Goal: Task Accomplishment & Management: Manage account settings

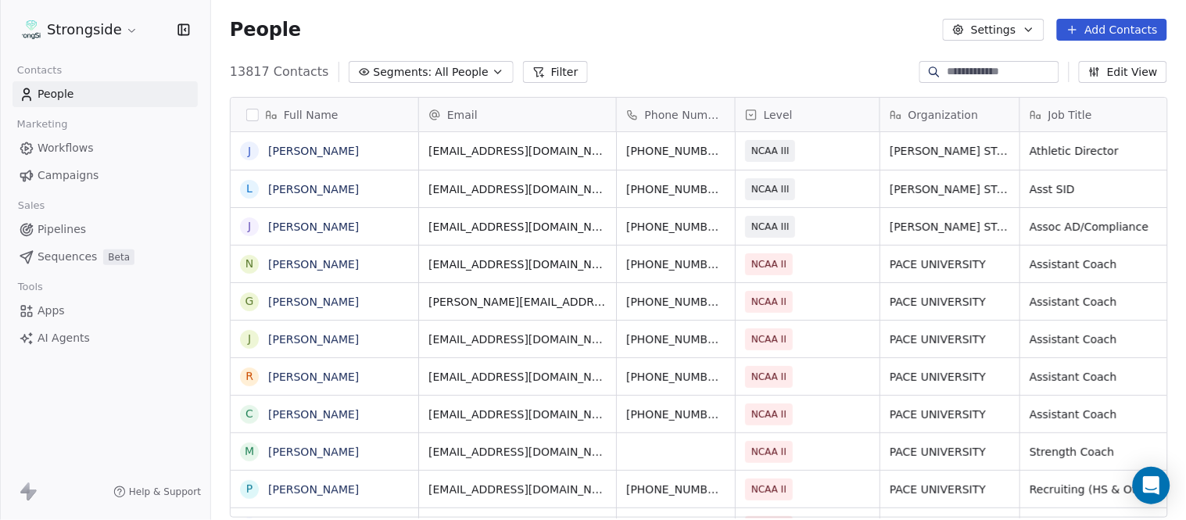
scroll to position [444, 963]
click at [1126, 26] on button "Add Contacts" at bounding box center [1112, 30] width 110 height 22
click at [1098, 59] on span "Create new contact" at bounding box center [1120, 63] width 107 height 16
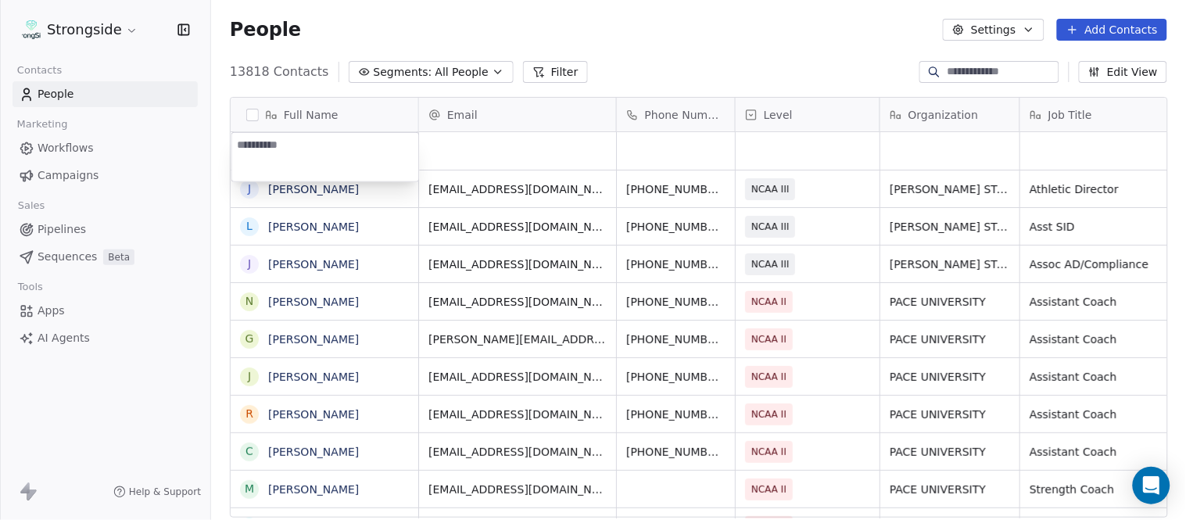
type textarea "**********"
click at [794, 56] on html "Strongside Contacts People Marketing Workflows Campaigns Sales Pipelines Sequen…" at bounding box center [593, 260] width 1186 height 520
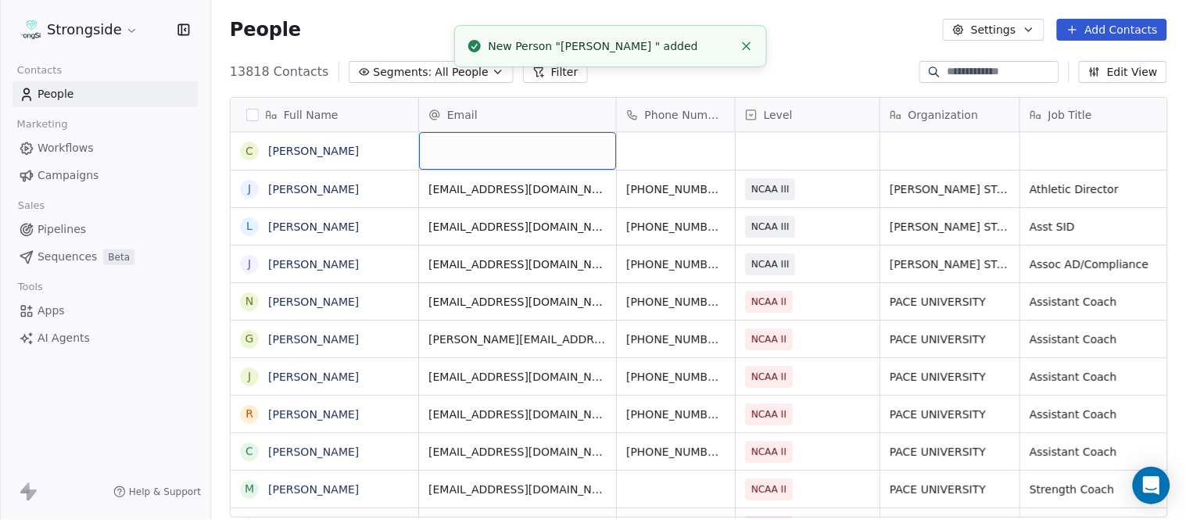
click at [527, 136] on div "grid" at bounding box center [517, 151] width 197 height 38
type input "**********"
click at [876, 23] on html "Strongside Contacts People Marketing Workflows Campaigns Sales Pipelines Sequen…" at bounding box center [593, 260] width 1186 height 520
click at [741, 45] on icon "Close toast" at bounding box center [747, 46] width 14 height 14
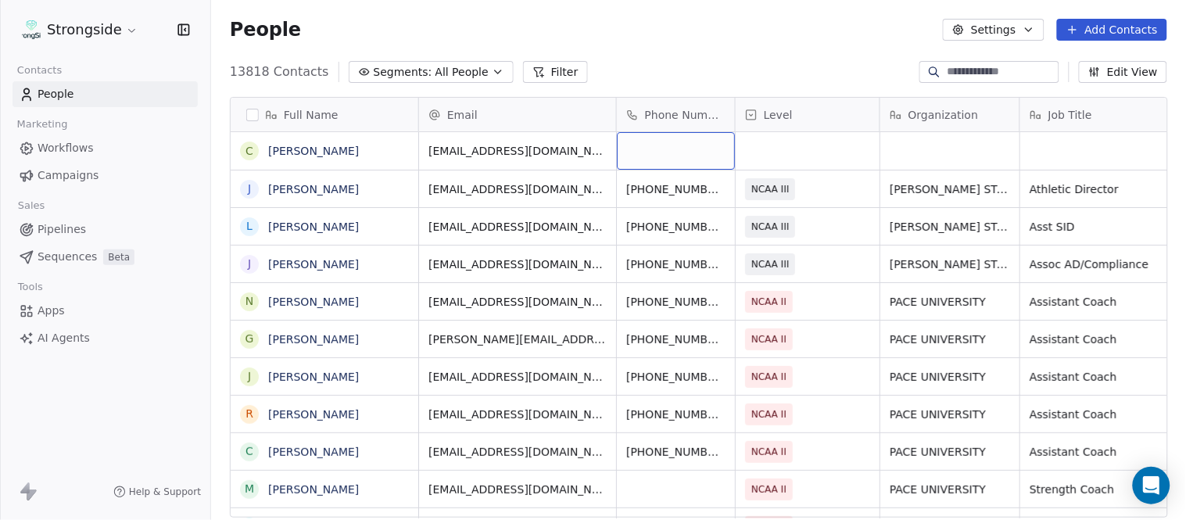
click at [693, 160] on div "grid" at bounding box center [676, 151] width 118 height 38
type input "**********"
click at [673, 59] on html "Strongside Contacts People Marketing Workflows Campaigns Sales Pipelines Sequen…" at bounding box center [593, 260] width 1186 height 520
click at [799, 143] on div "grid" at bounding box center [808, 151] width 144 height 38
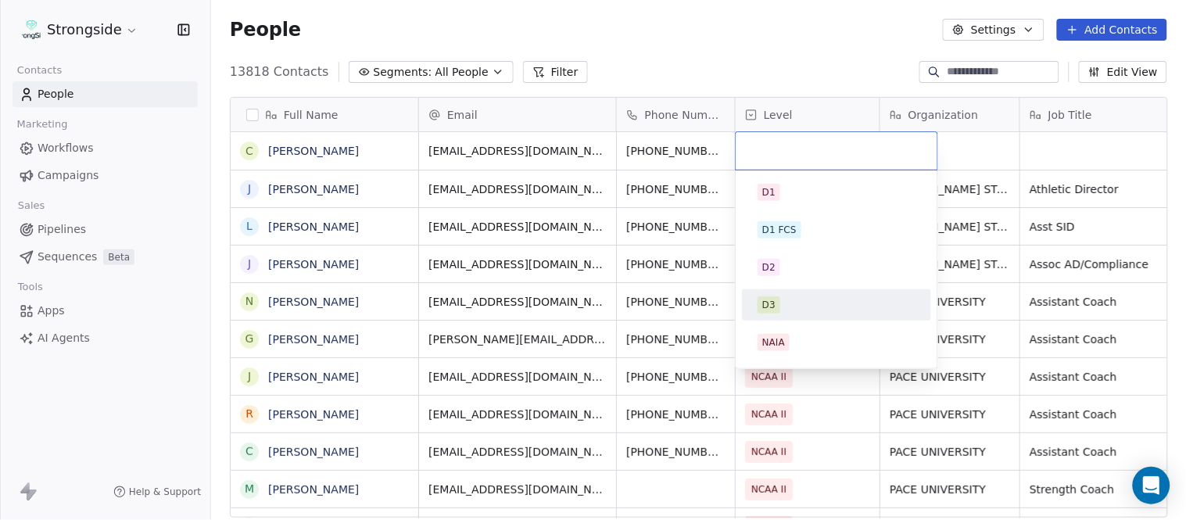
scroll to position [296, 0]
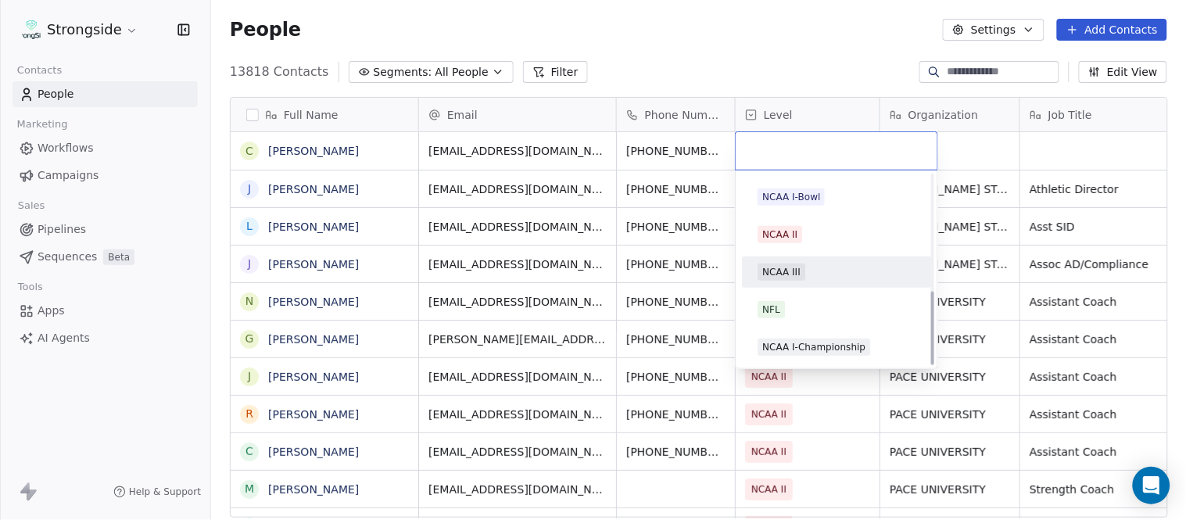
click at [823, 277] on div "NCAA III" at bounding box center [837, 272] width 158 height 17
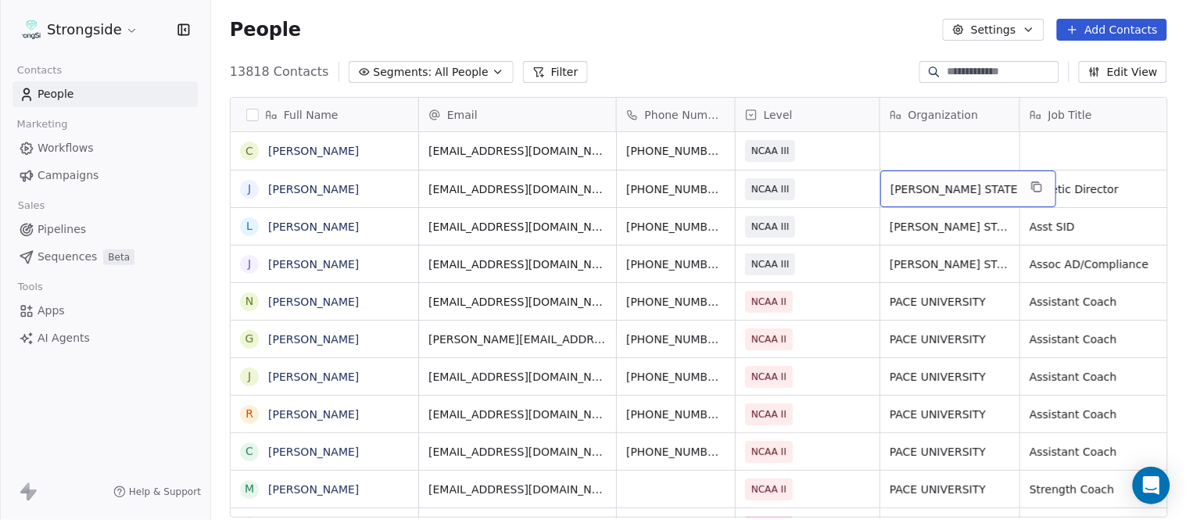
click at [1010, 183] on div "[PERSON_NAME] STATE" at bounding box center [969, 188] width 176 height 37
click at [1031, 186] on icon "grid" at bounding box center [1037, 187] width 13 height 13
click at [941, 144] on div "grid" at bounding box center [950, 151] width 139 height 38
type textarea "**********"
click at [1056, 164] on html "Strongside Contacts People Marketing Workflows Campaigns Sales Pipelines Sequen…" at bounding box center [593, 260] width 1186 height 520
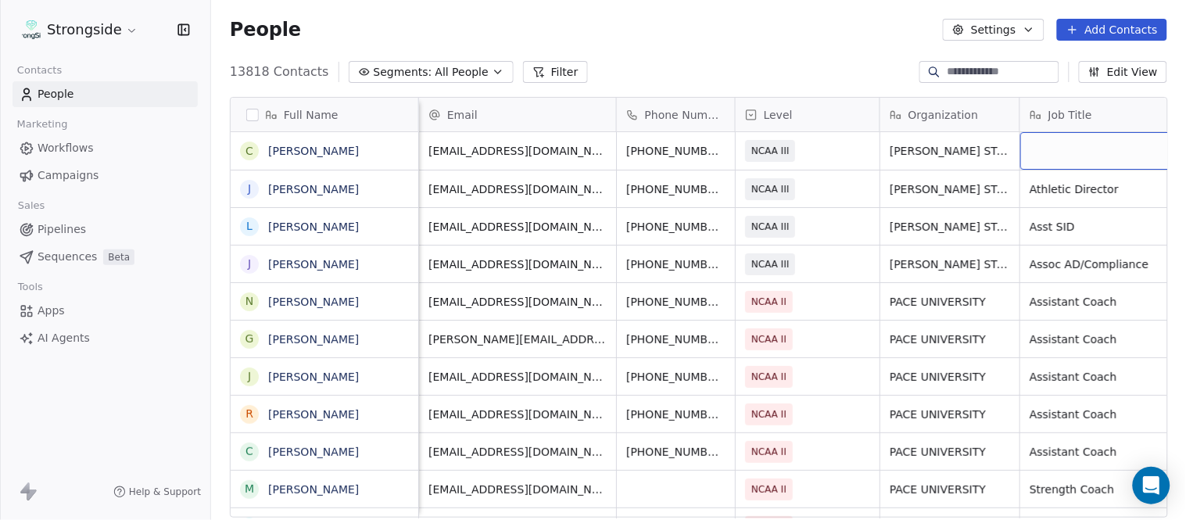
scroll to position [0, 74]
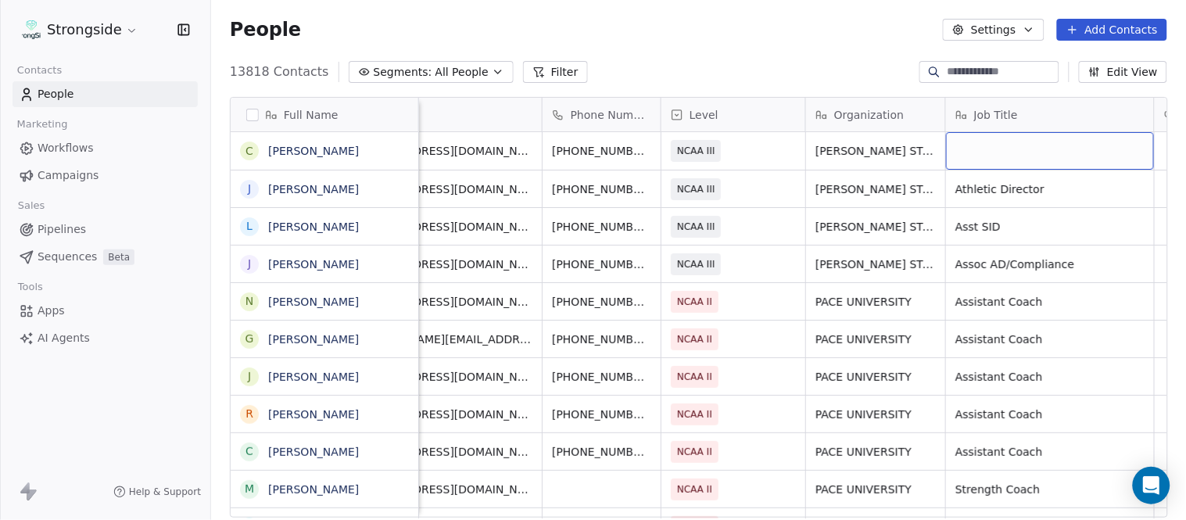
click at [1053, 147] on div "grid" at bounding box center [1050, 151] width 208 height 38
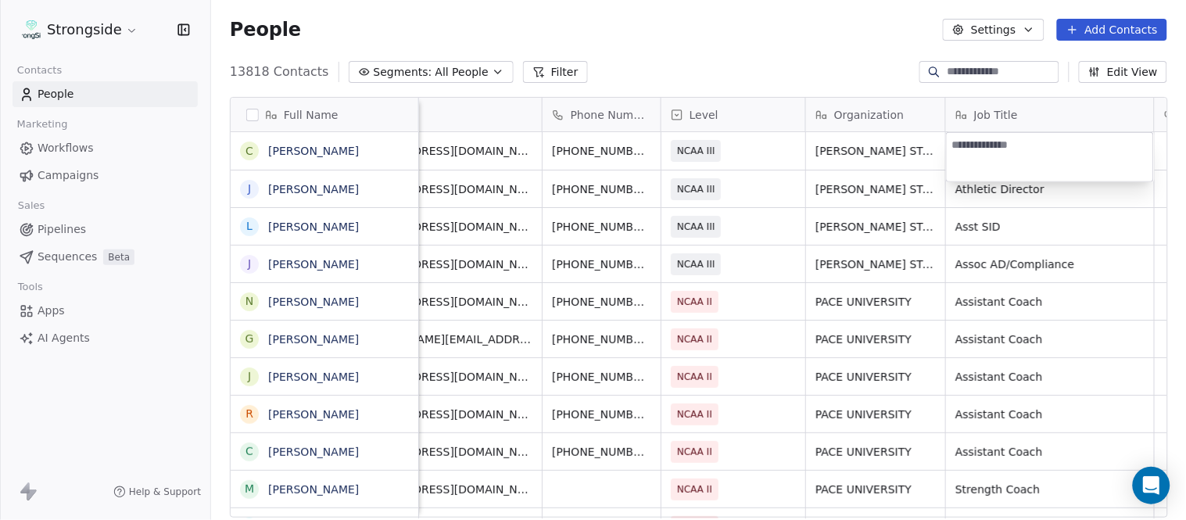
type textarea "**********"
click at [862, 79] on html "Strongside Contacts People Marketing Workflows Campaigns Sales Pipelines Sequen…" at bounding box center [593, 260] width 1186 height 520
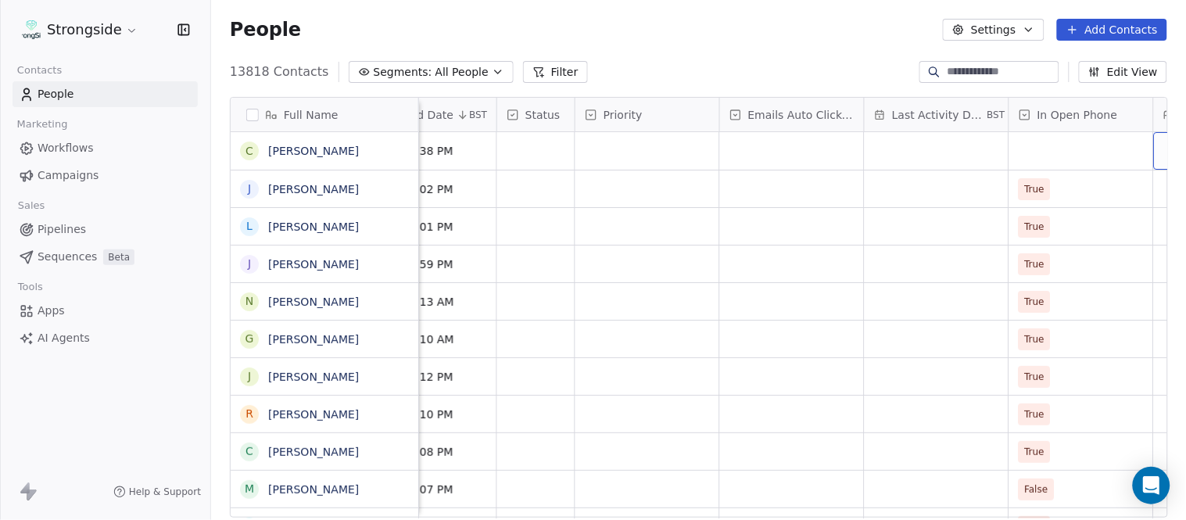
scroll to position [0, 1099]
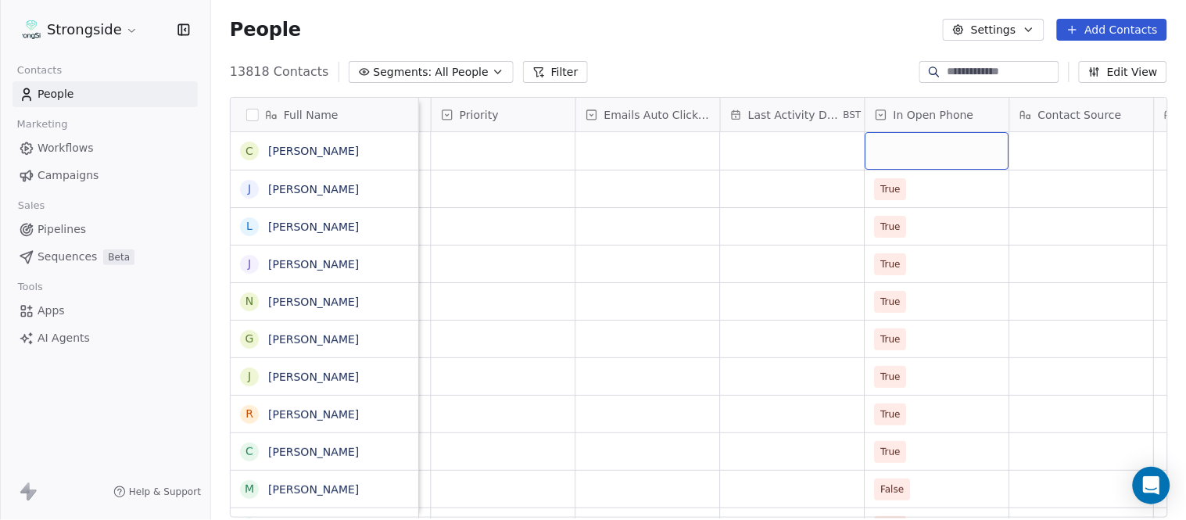
click at [950, 143] on div "grid" at bounding box center [938, 151] width 144 height 38
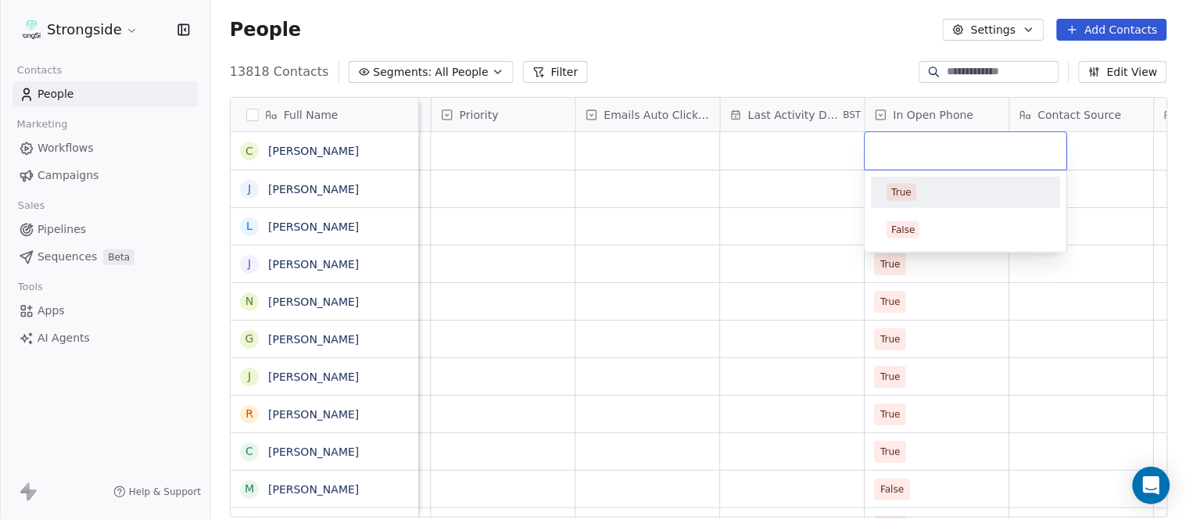
click at [927, 192] on div "True" at bounding box center [967, 192] width 158 height 17
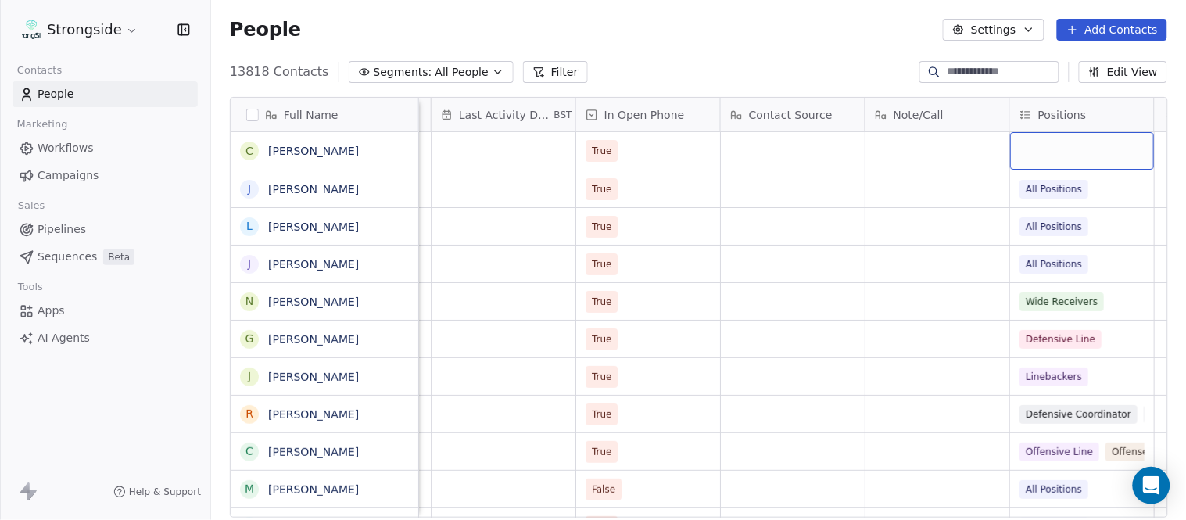
scroll to position [0, 1533]
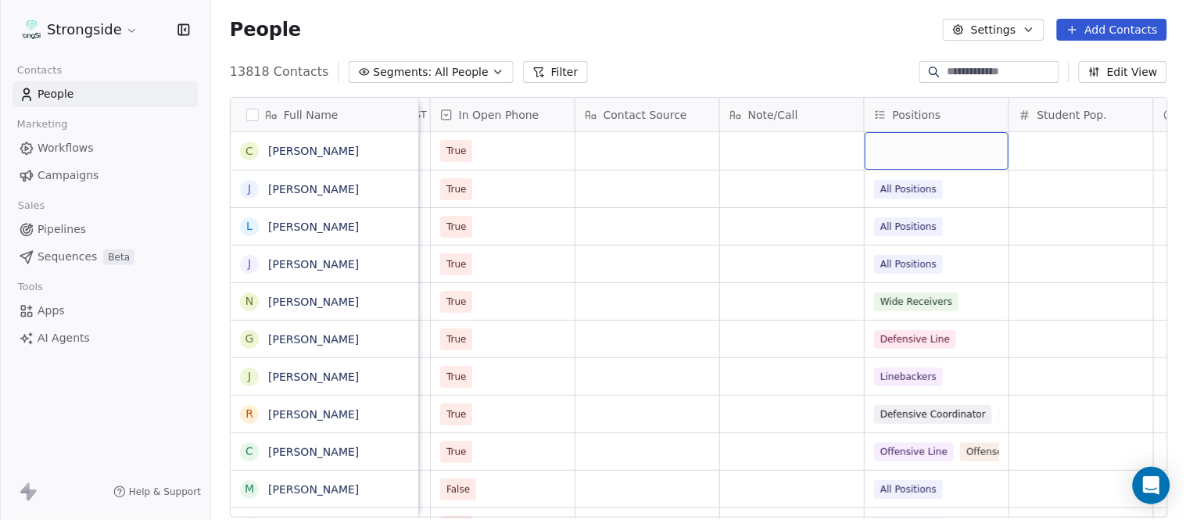
click at [927, 149] on div "grid" at bounding box center [937, 151] width 144 height 38
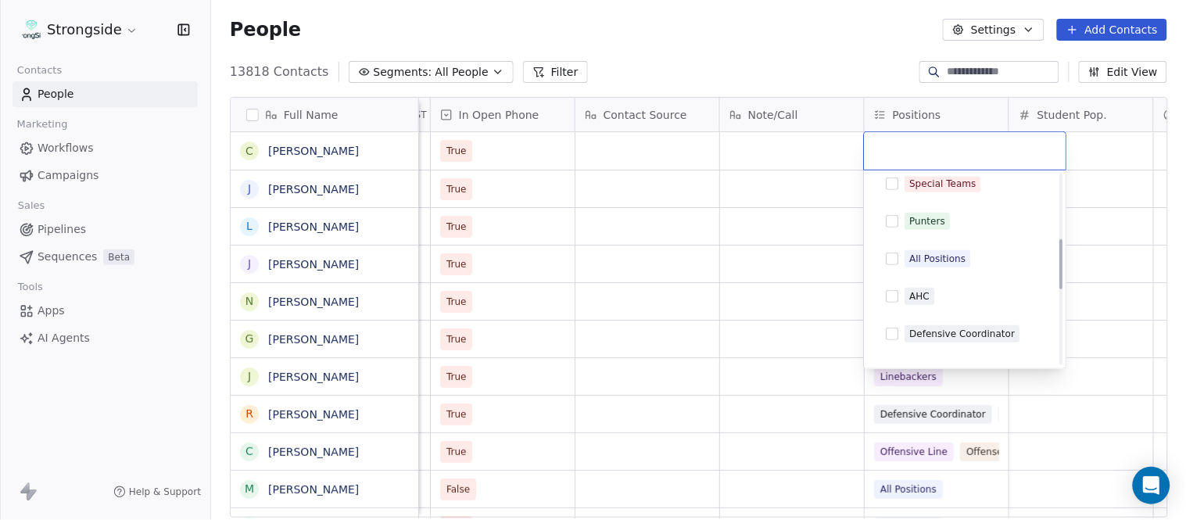
scroll to position [347, 0]
click at [958, 264] on div "All Positions" at bounding box center [938, 258] width 56 height 14
click at [802, 56] on html "Strongside Contacts People Marketing Workflows Campaigns Sales Pipelines Sequen…" at bounding box center [593, 260] width 1186 height 520
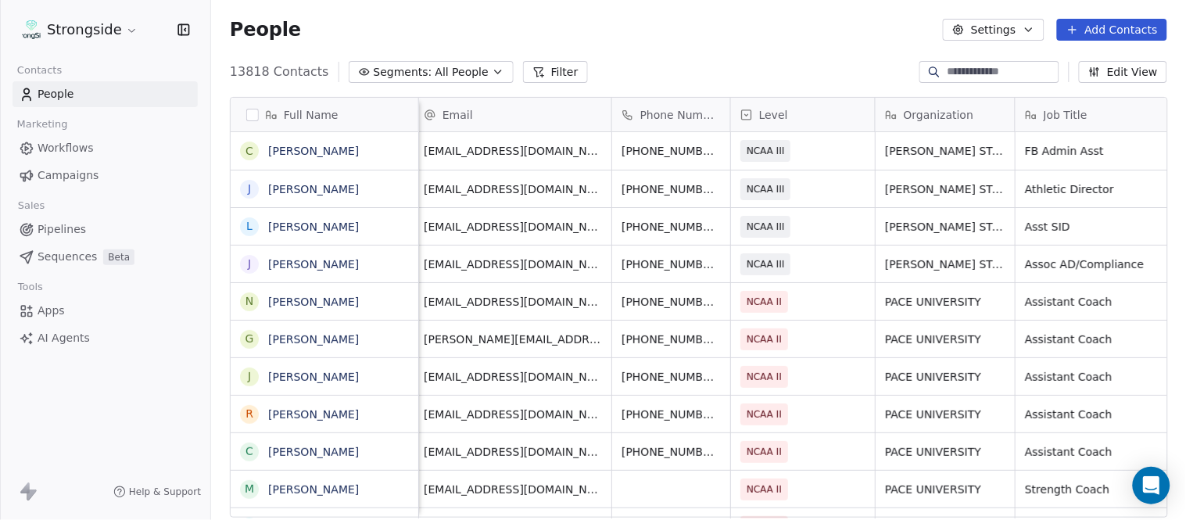
scroll to position [0, 0]
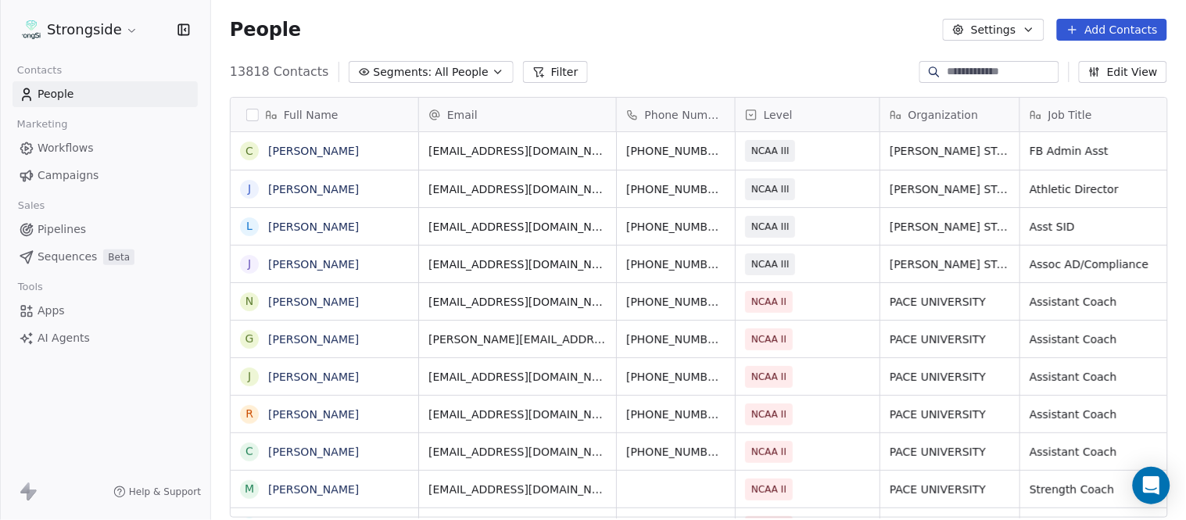
click at [1091, 16] on div "People Settings Add Contacts" at bounding box center [698, 29] width 975 height 59
click at [1097, 23] on button "Add Contacts" at bounding box center [1112, 30] width 110 height 22
click at [1056, 63] on icon "Suggestions" at bounding box center [1053, 63] width 7 height 0
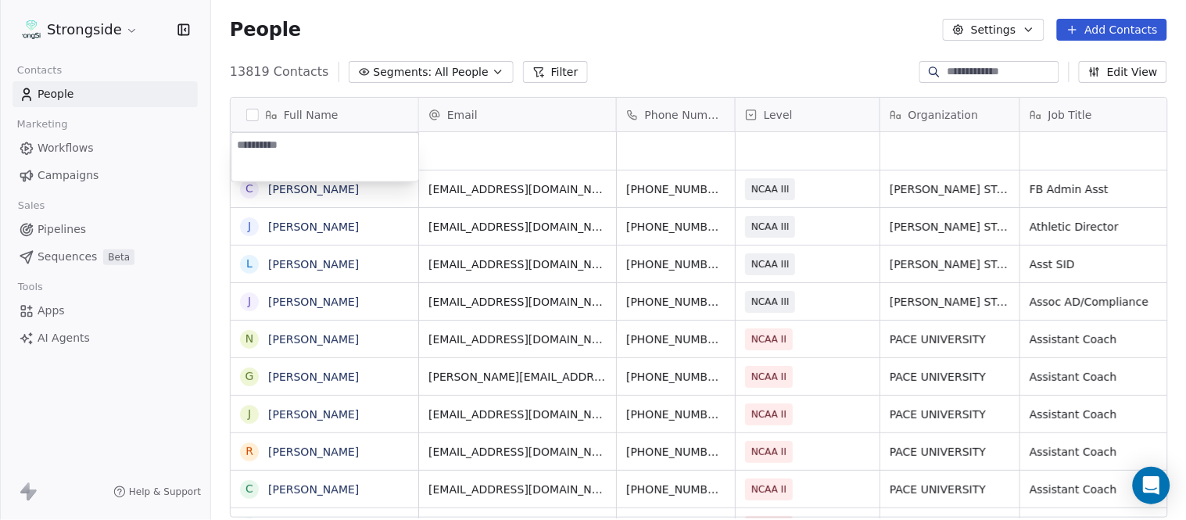
type textarea "**********"
click at [691, 20] on html "Strongside Contacts People Marketing Workflows Campaigns Sales Pipelines Sequen…" at bounding box center [593, 260] width 1186 height 520
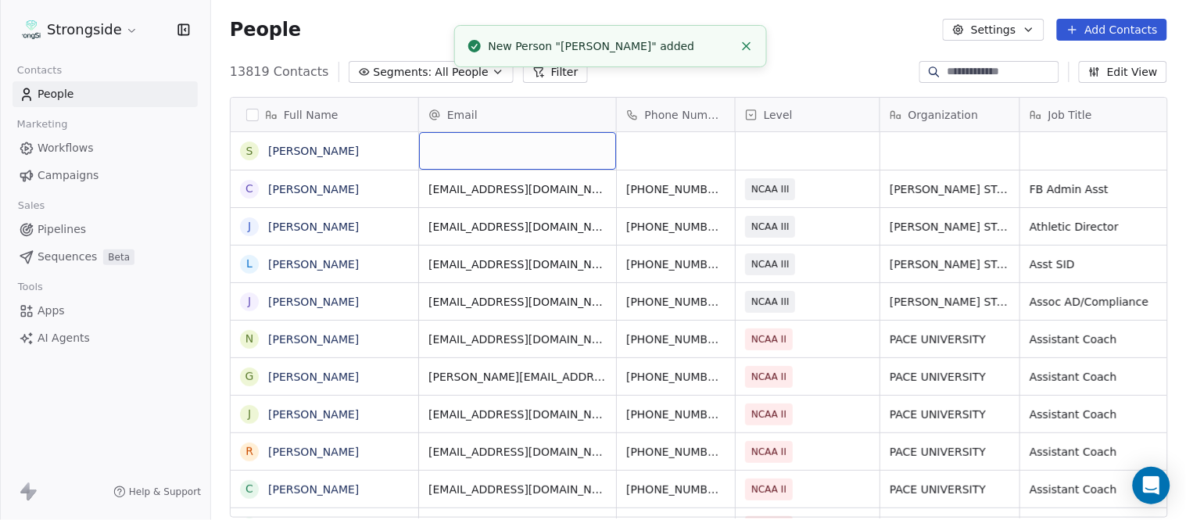
click at [540, 136] on div "grid" at bounding box center [517, 151] width 197 height 38
type input "**********"
click at [783, 47] on html "Strongside Contacts People Marketing Workflows Campaigns Sales Pipelines Sequen…" at bounding box center [593, 260] width 1186 height 520
click at [741, 36] on li "New Person "[PERSON_NAME]" added" at bounding box center [610, 46] width 313 height 42
click at [744, 43] on line "Close toast" at bounding box center [746, 46] width 7 height 7
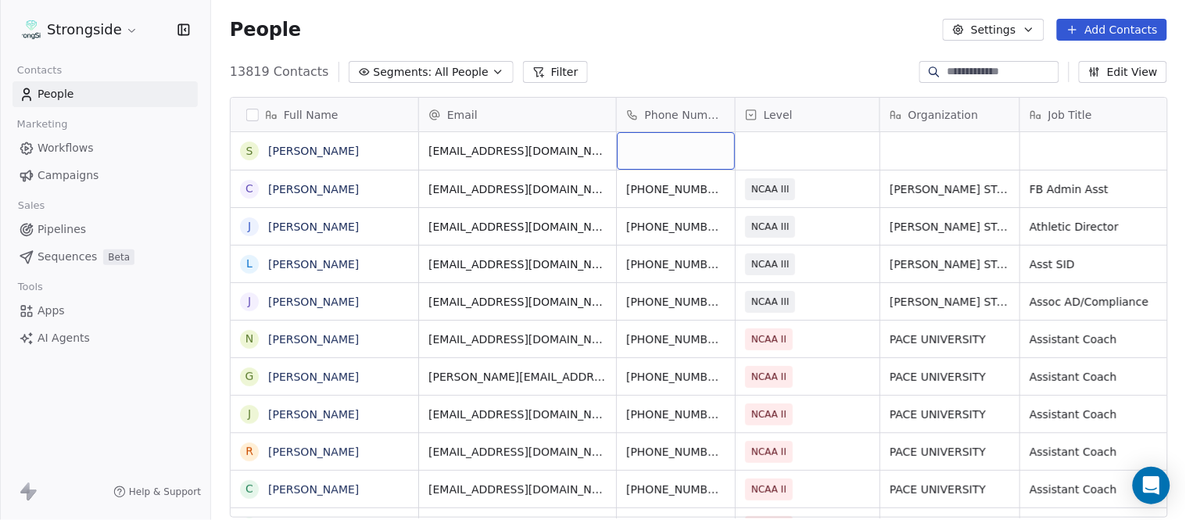
click at [673, 152] on div "grid" at bounding box center [676, 151] width 118 height 38
click at [727, 68] on html "Strongside Contacts People Marketing Workflows Campaigns Sales Pipelines Sequen…" at bounding box center [593, 260] width 1186 height 520
click at [787, 147] on div "grid" at bounding box center [808, 151] width 144 height 38
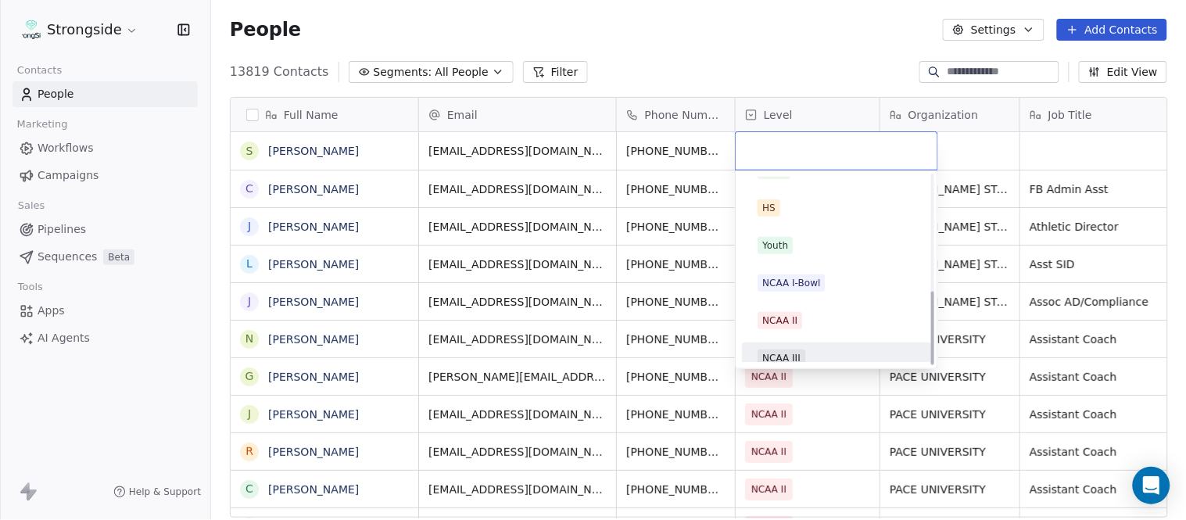
scroll to position [296, 0]
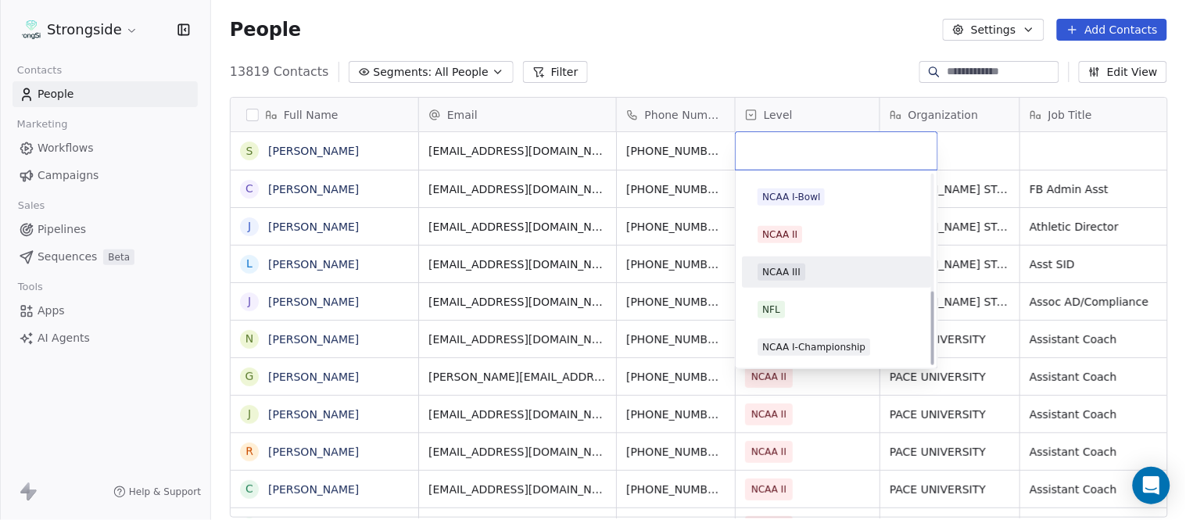
click at [811, 282] on div "NCAA III" at bounding box center [836, 272] width 177 height 25
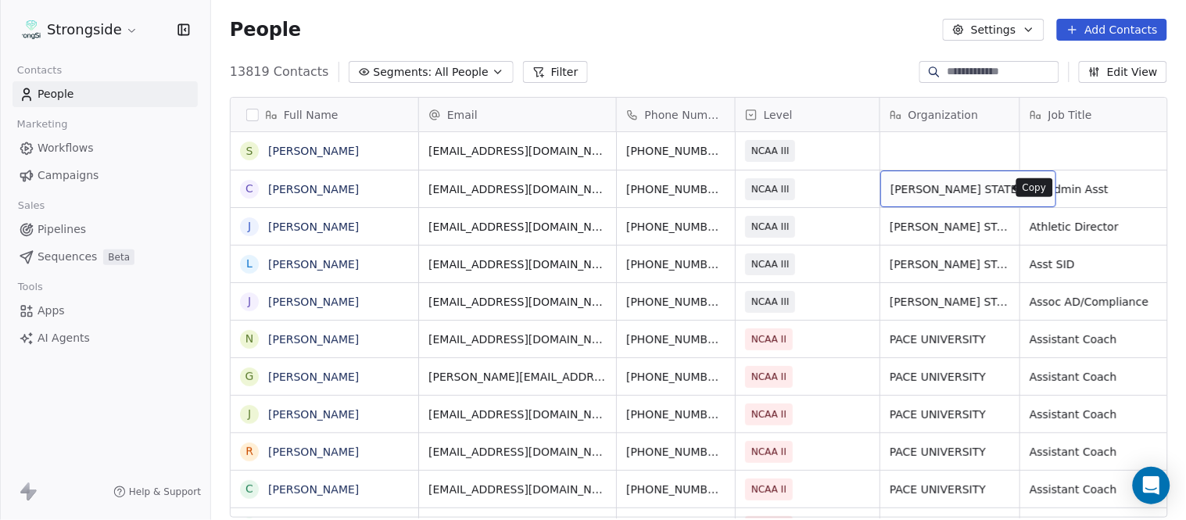
click at [1031, 188] on icon "grid" at bounding box center [1037, 187] width 13 height 13
click at [934, 152] on div "grid" at bounding box center [950, 151] width 139 height 38
click at [810, 78] on html "Strongside Contacts People Marketing Workflows Campaigns Sales Pipelines Sequen…" at bounding box center [593, 260] width 1186 height 520
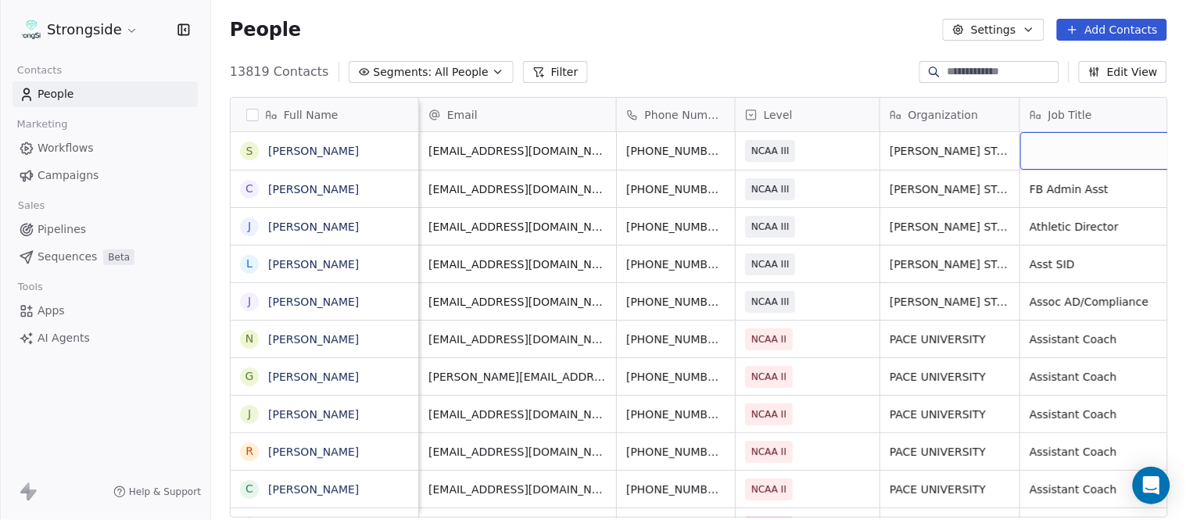
scroll to position [0, 74]
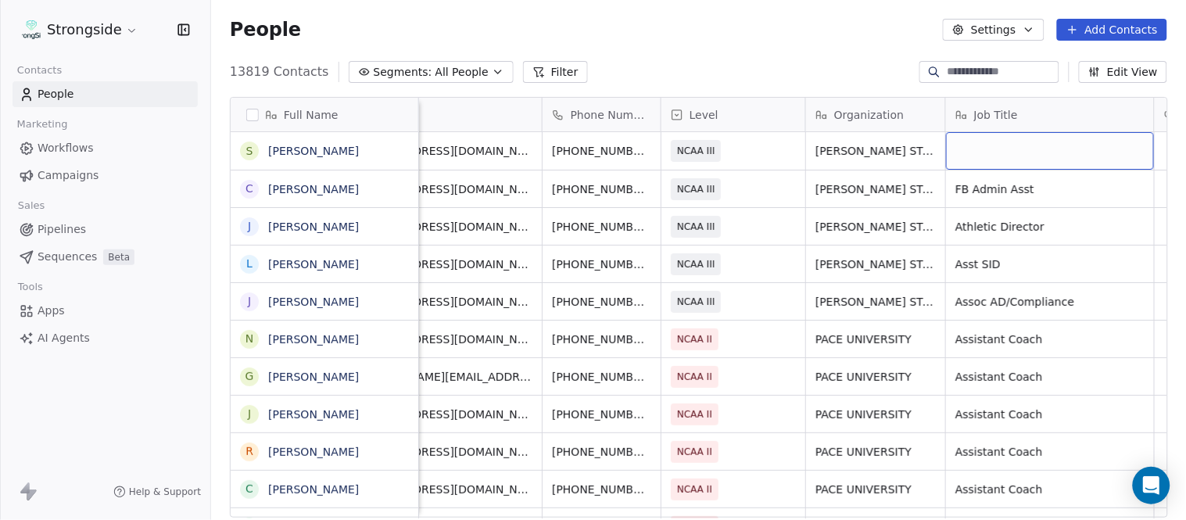
click at [1023, 156] on div "grid" at bounding box center [1050, 151] width 208 height 38
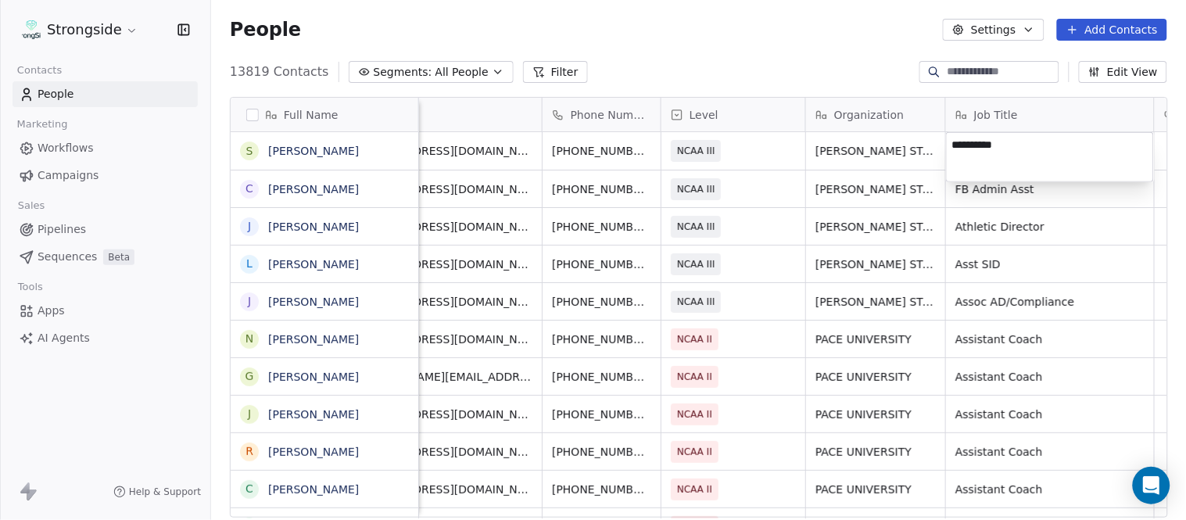
click at [835, 66] on html "Strongside Contacts People Marketing Workflows Campaigns Sales Pipelines Sequen…" at bounding box center [593, 260] width 1186 height 520
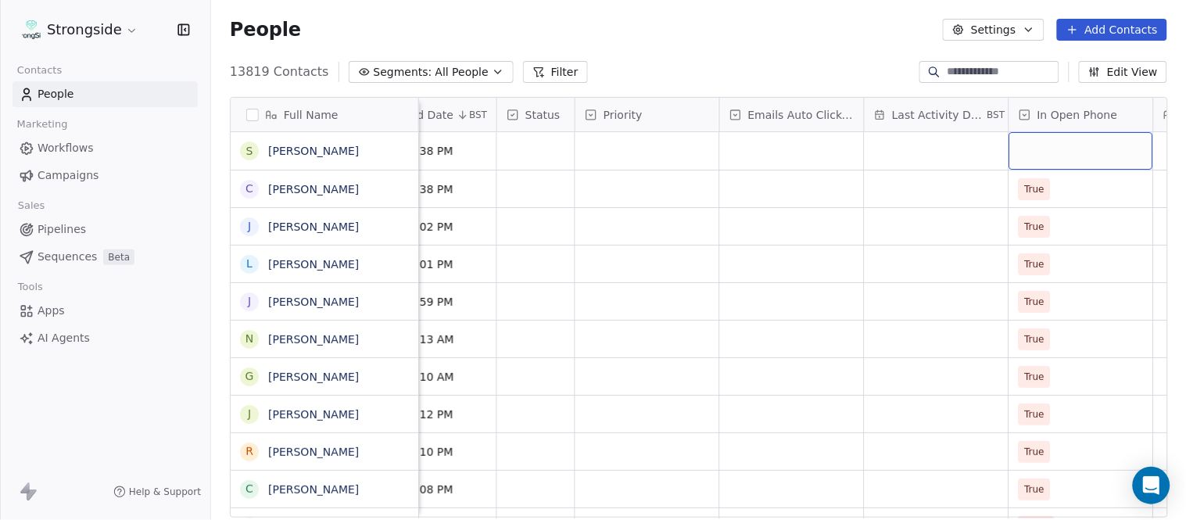
scroll to position [0, 1099]
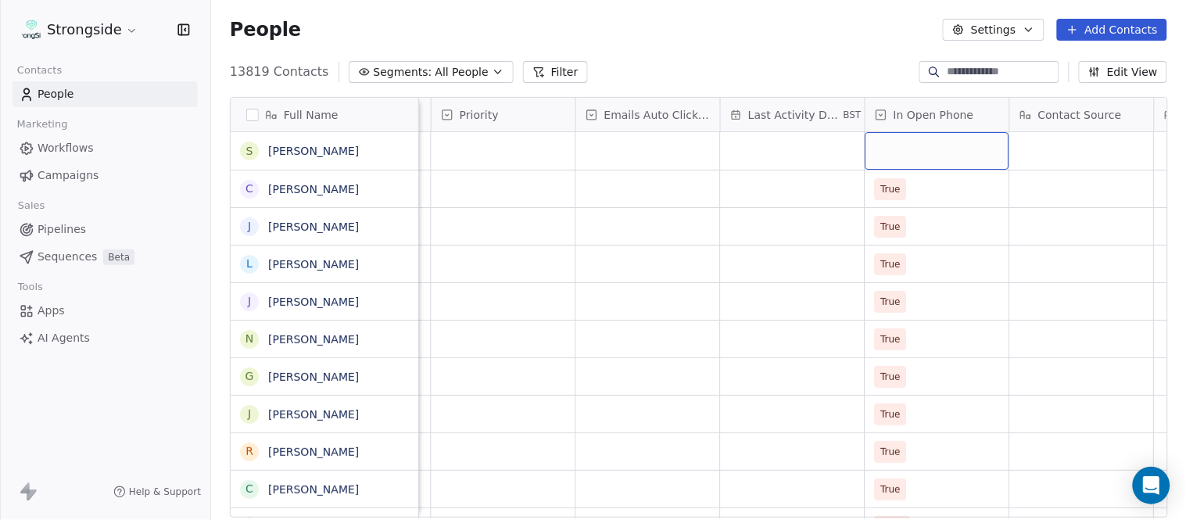
click at [932, 150] on div "grid" at bounding box center [938, 151] width 144 height 38
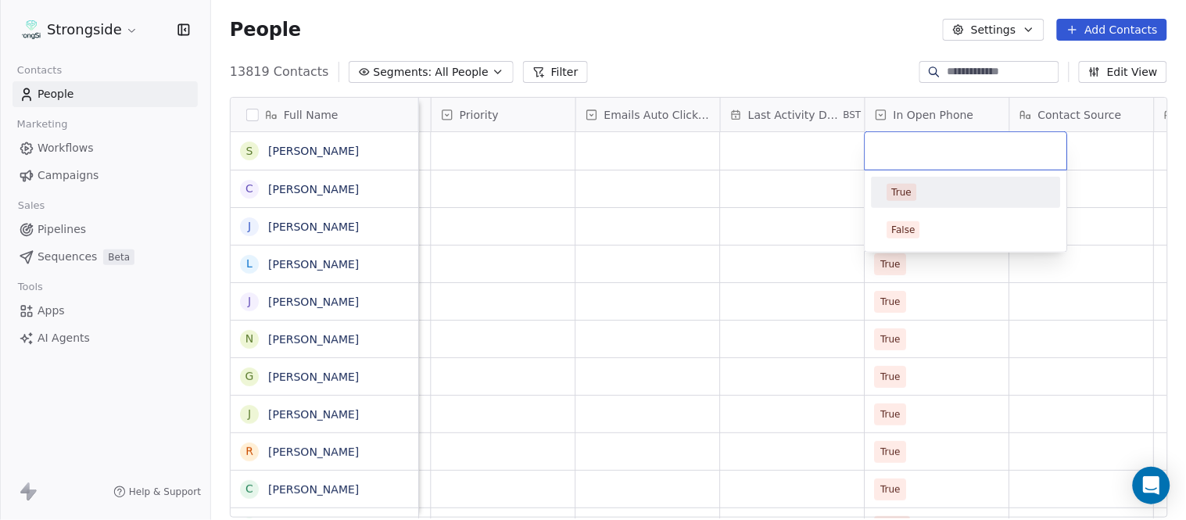
click at [957, 199] on div "True" at bounding box center [967, 192] width 158 height 17
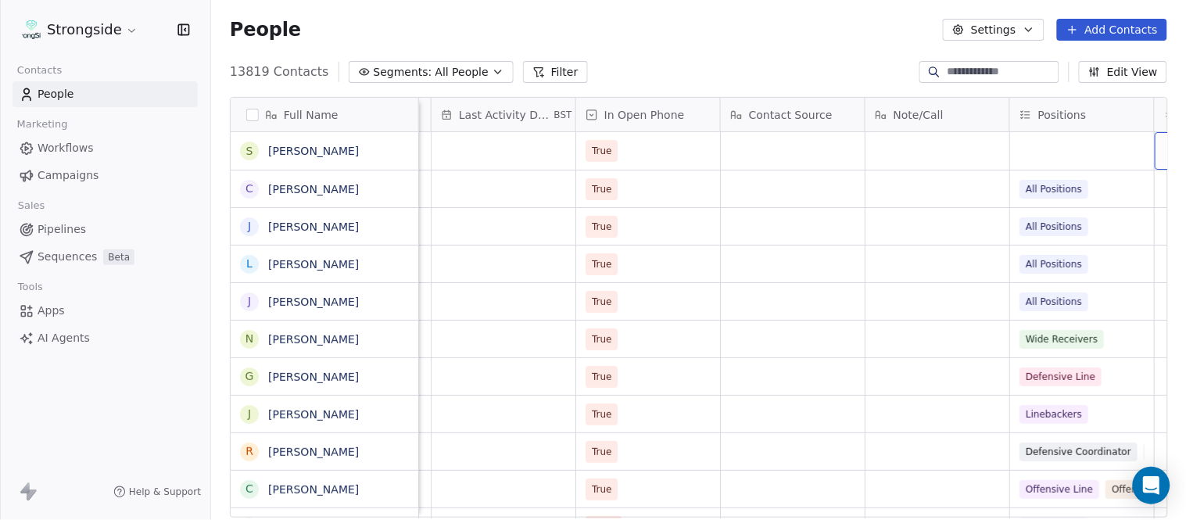
scroll to position [0, 1533]
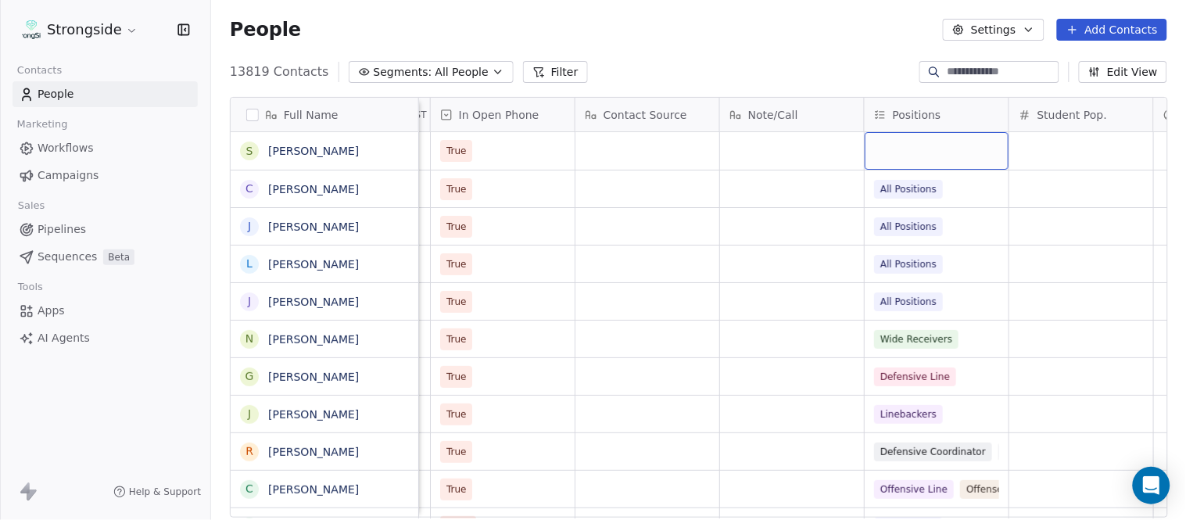
click at [912, 159] on div "grid" at bounding box center [937, 151] width 144 height 38
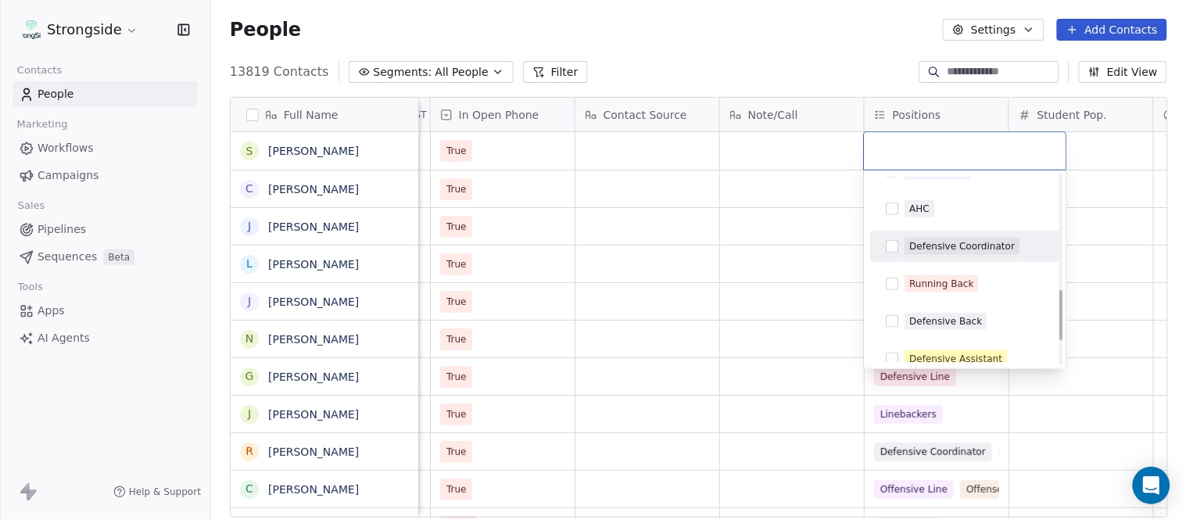
scroll to position [347, 0]
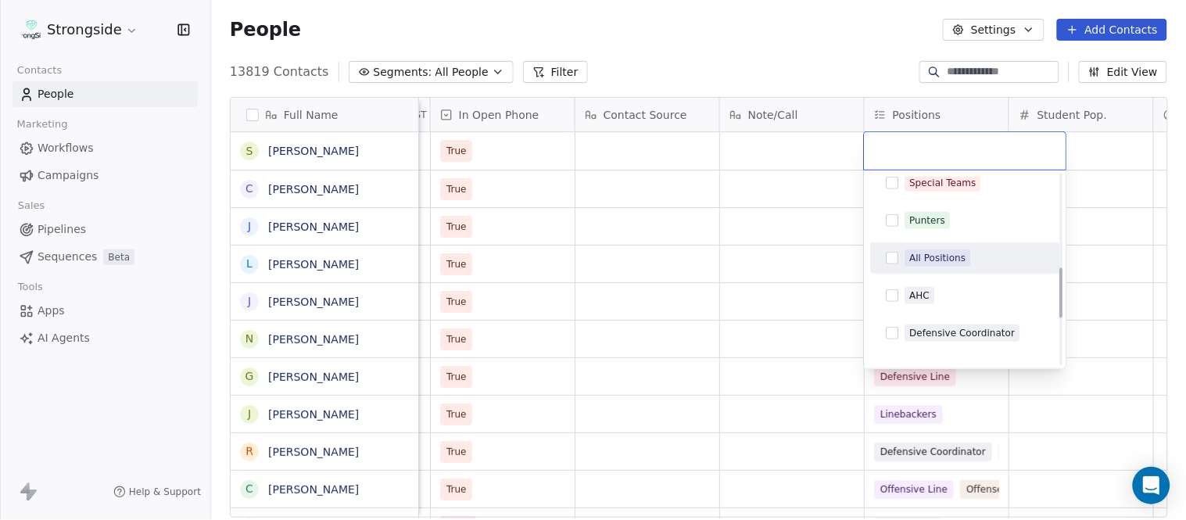
click at [938, 252] on div "All Positions" at bounding box center [938, 258] width 56 height 14
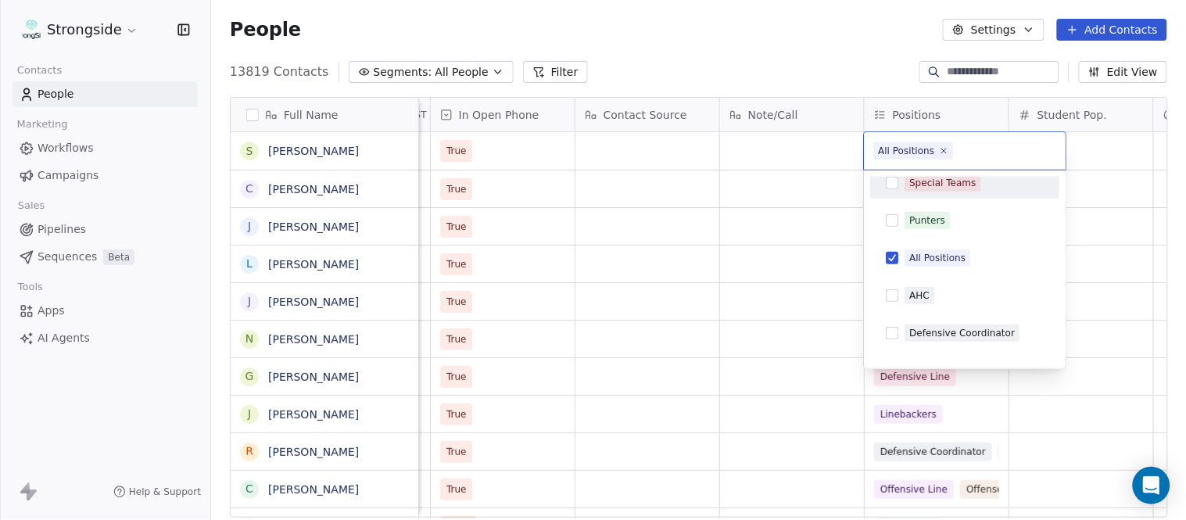
click at [777, 48] on html "Strongside Contacts People Marketing Workflows Campaigns Sales Pipelines Sequen…" at bounding box center [593, 260] width 1186 height 520
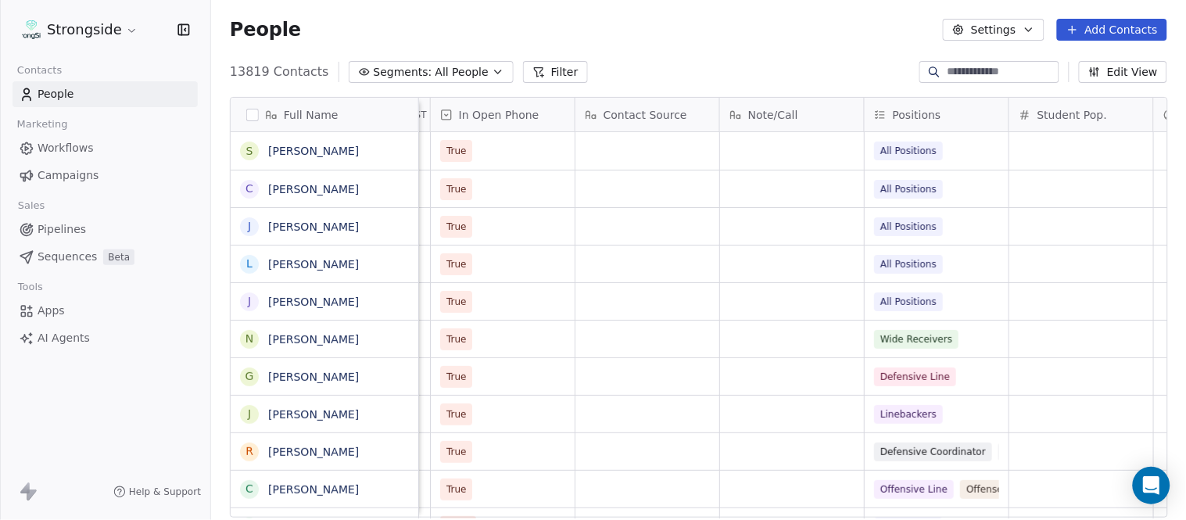
scroll to position [0, 0]
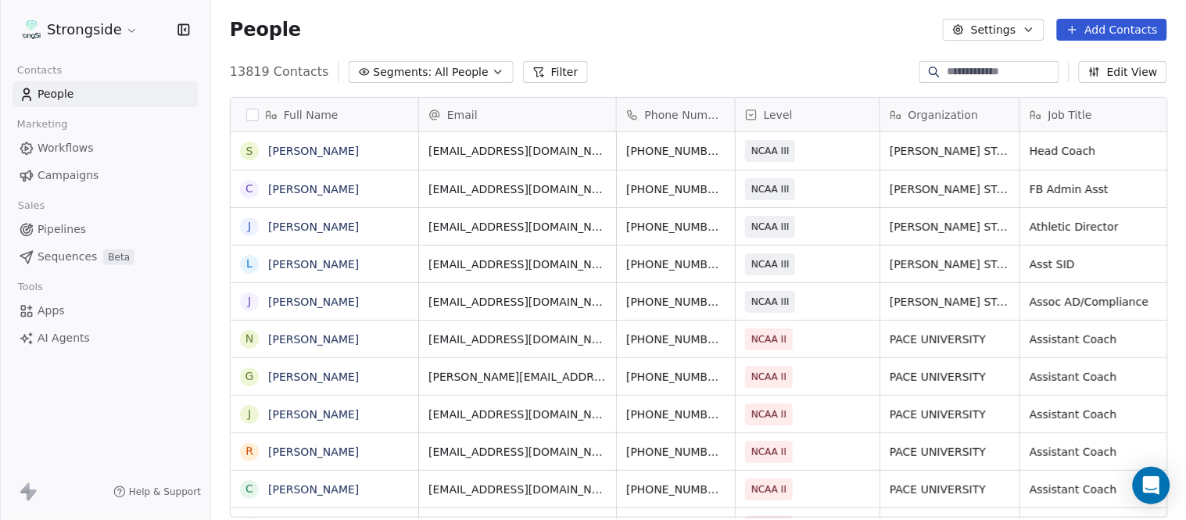
click at [1128, 20] on button "Add Contacts" at bounding box center [1112, 30] width 110 height 22
click at [1122, 58] on span "Create new contact" at bounding box center [1120, 63] width 107 height 16
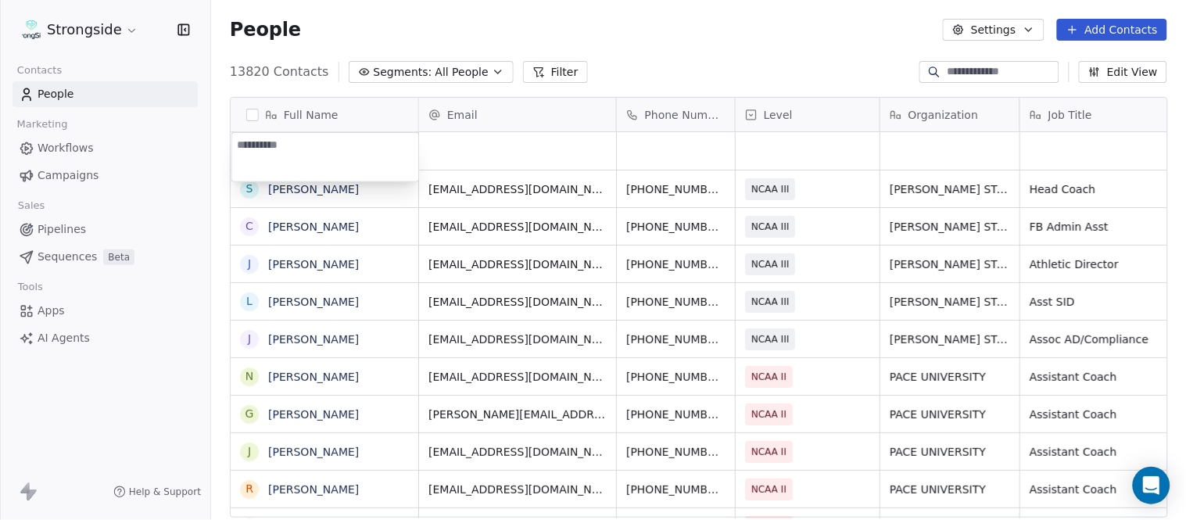
type textarea "**********"
click at [761, 14] on html "Strongside Contacts People Marketing Workflows Campaigns Sales Pipelines Sequen…" at bounding box center [593, 260] width 1186 height 520
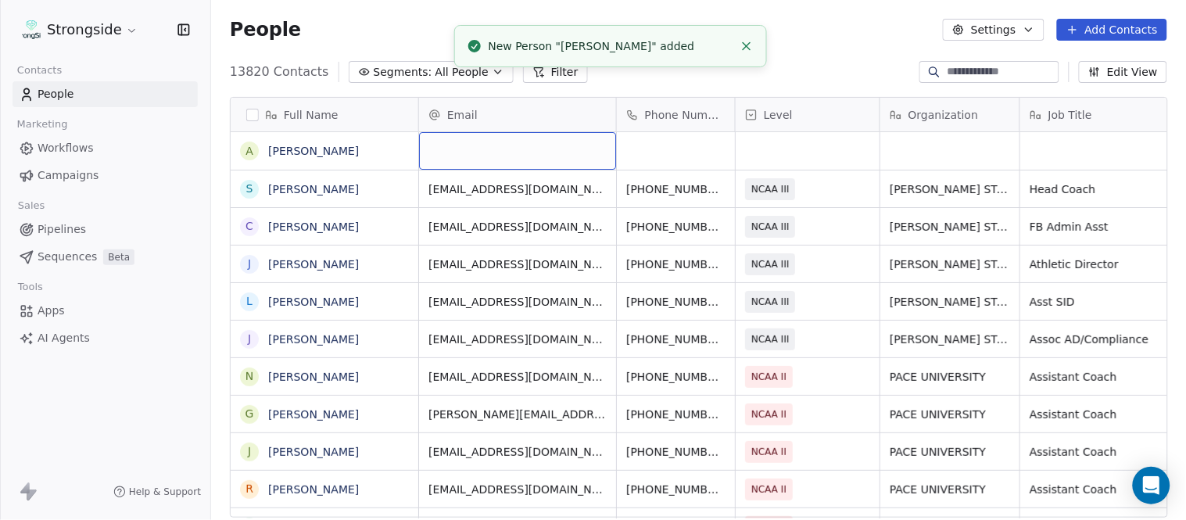
click at [534, 152] on div "grid" at bounding box center [517, 151] width 197 height 38
click at [792, 51] on html "Strongside Contacts People Marketing Workflows Campaigns Sales Pipelines Sequen…" at bounding box center [593, 260] width 1186 height 520
click at [740, 42] on icon "Close toast" at bounding box center [747, 46] width 14 height 14
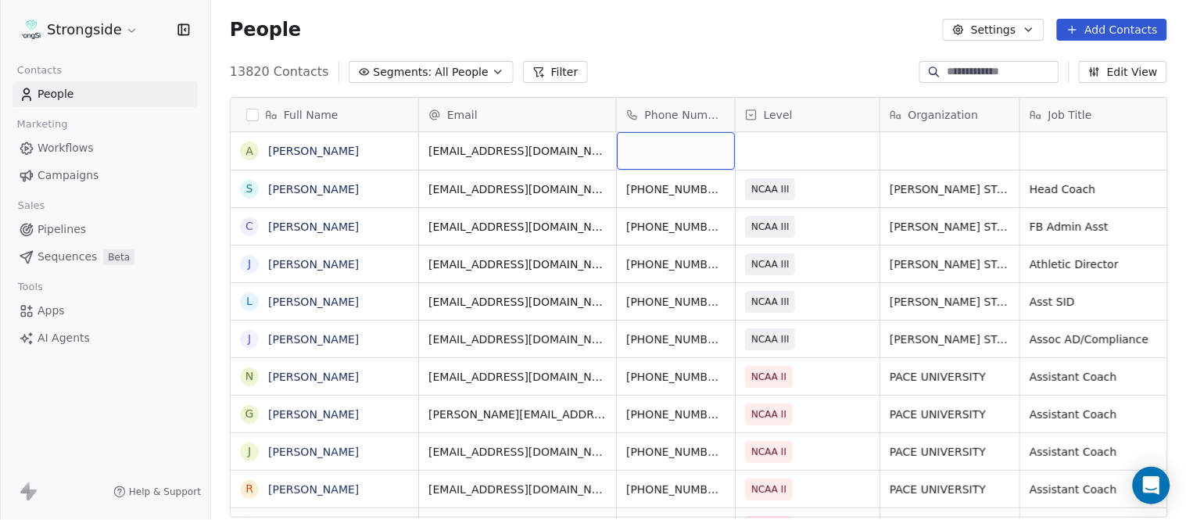
click at [683, 151] on div "grid" at bounding box center [676, 151] width 118 height 38
type input "**********"
click at [697, 80] on html "Strongside Contacts People Marketing Workflows Campaigns Sales Pipelines Sequen…" at bounding box center [593, 260] width 1186 height 520
click at [827, 153] on div "grid" at bounding box center [808, 151] width 144 height 38
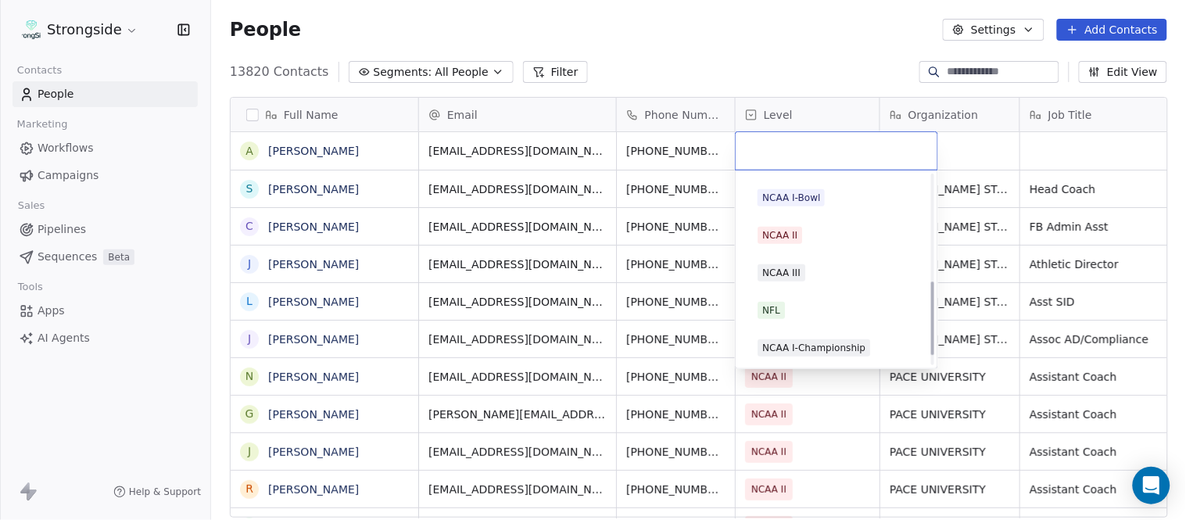
scroll to position [296, 0]
click at [816, 274] on div "NCAA III" at bounding box center [837, 272] width 158 height 17
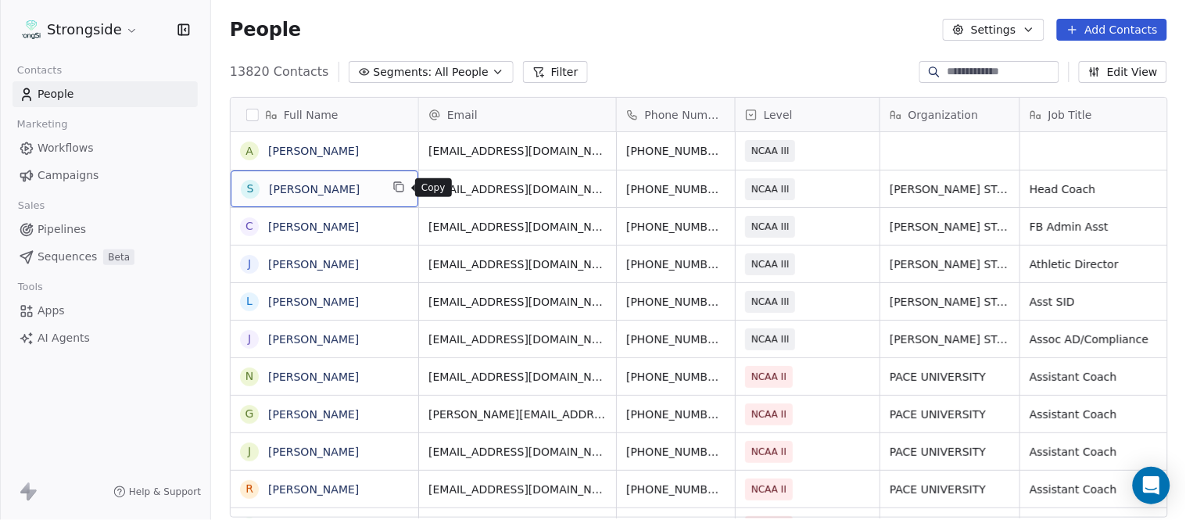
click at [400, 182] on icon "grid" at bounding box center [397, 185] width 7 height 7
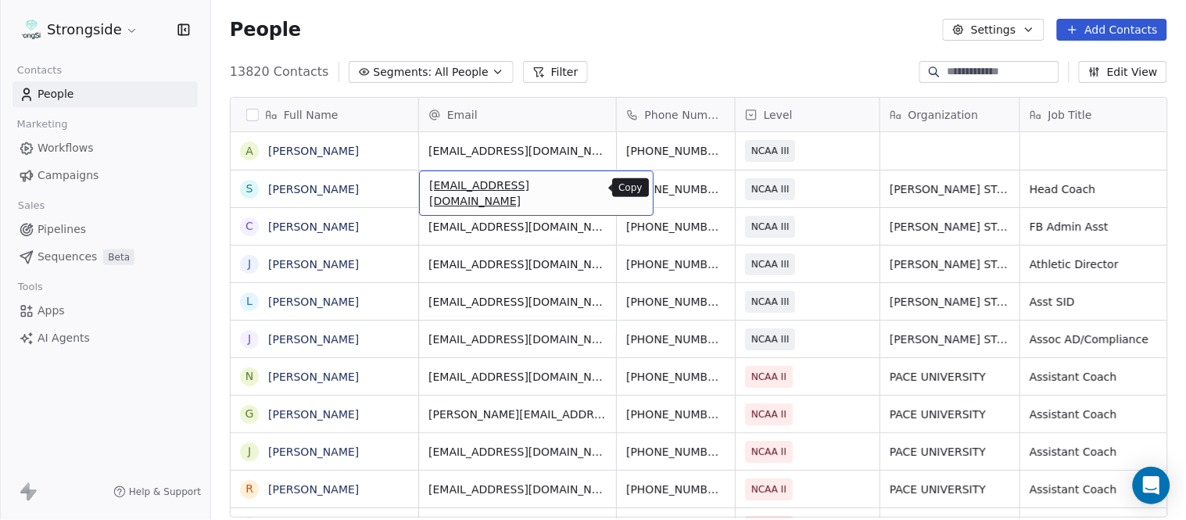
click at [628, 183] on icon "grid" at bounding box center [634, 187] width 13 height 13
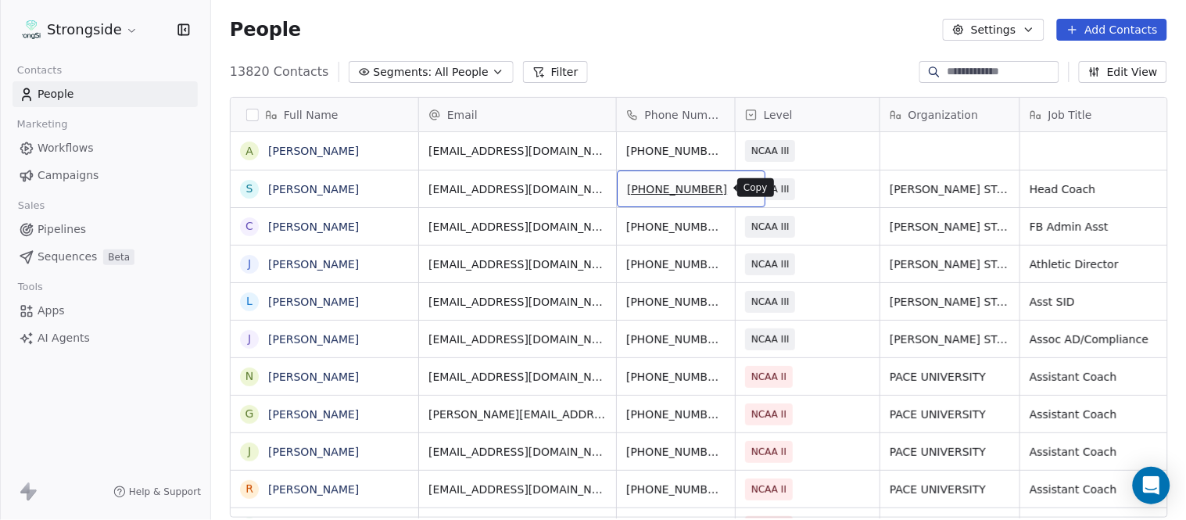
click at [740, 189] on icon "grid" at bounding box center [746, 187] width 13 height 13
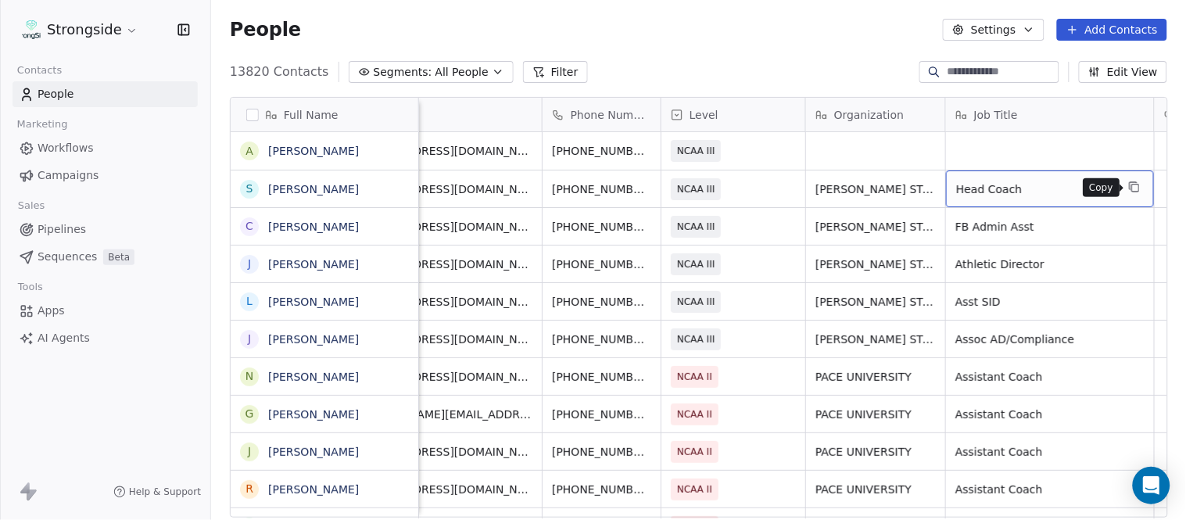
click at [1130, 186] on icon "grid" at bounding box center [1133, 185] width 7 height 7
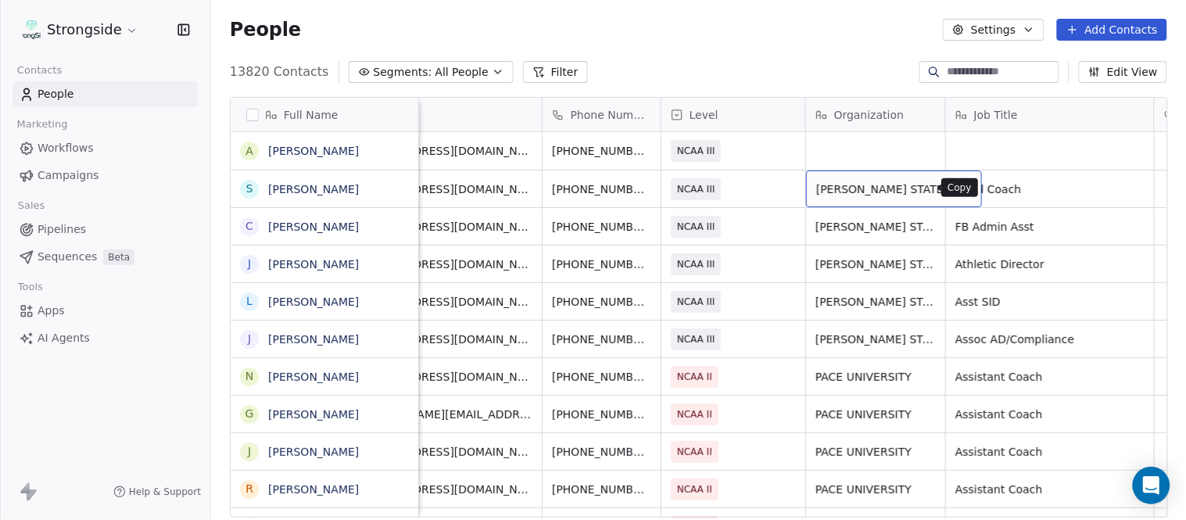
click at [956, 185] on icon "grid" at bounding box center [962, 187] width 13 height 13
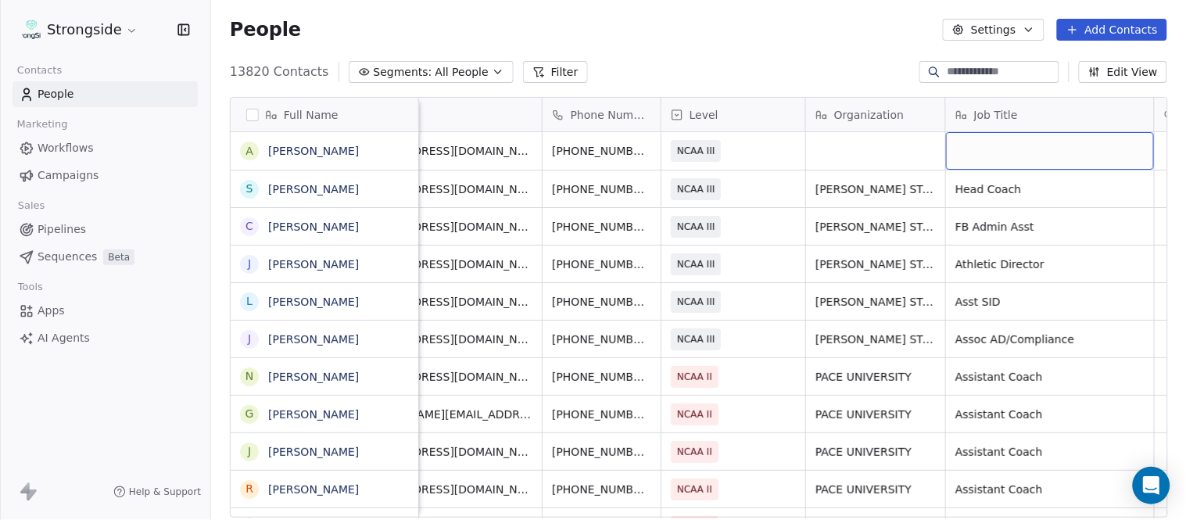
click at [965, 149] on div "grid" at bounding box center [1050, 151] width 208 height 38
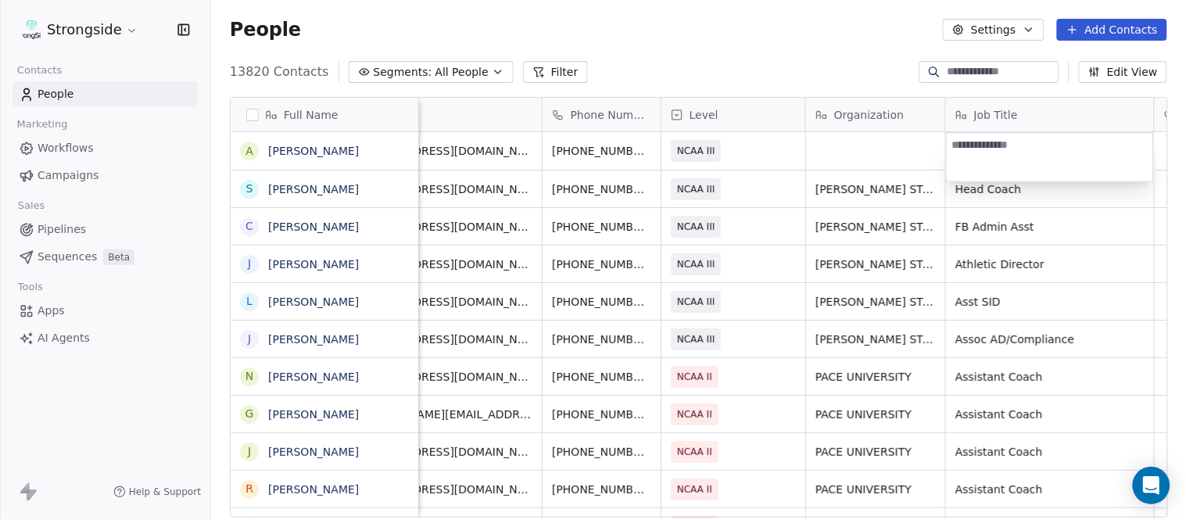
type textarea "**********"
click at [859, 161] on html "Strongside Contacts People Marketing Workflows Campaigns Sales Pipelines Sequen…" at bounding box center [593, 260] width 1186 height 520
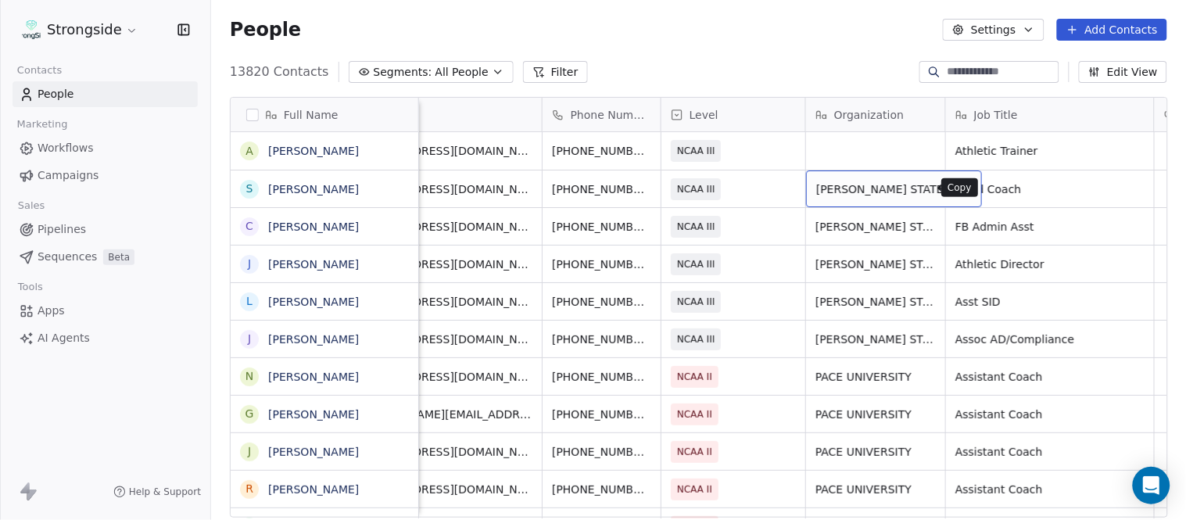
click at [956, 185] on icon "grid" at bounding box center [962, 187] width 13 height 13
click at [876, 157] on div "grid" at bounding box center [875, 151] width 139 height 38
type textarea "**********"
click at [790, 81] on html "Strongside Contacts People Marketing Workflows Campaigns Sales Pipelines Sequen…" at bounding box center [593, 260] width 1186 height 520
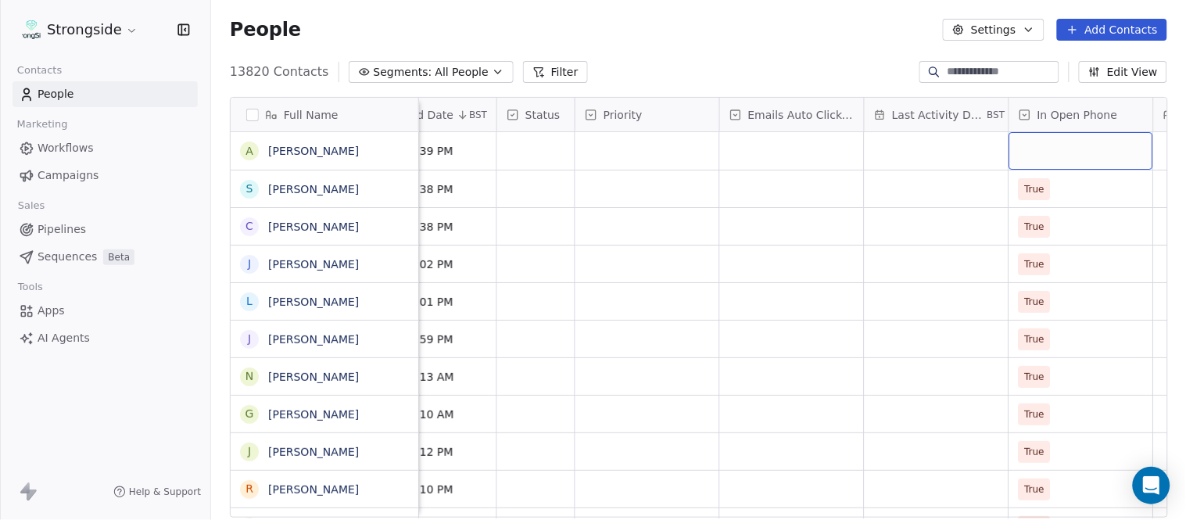
scroll to position [0, 1099]
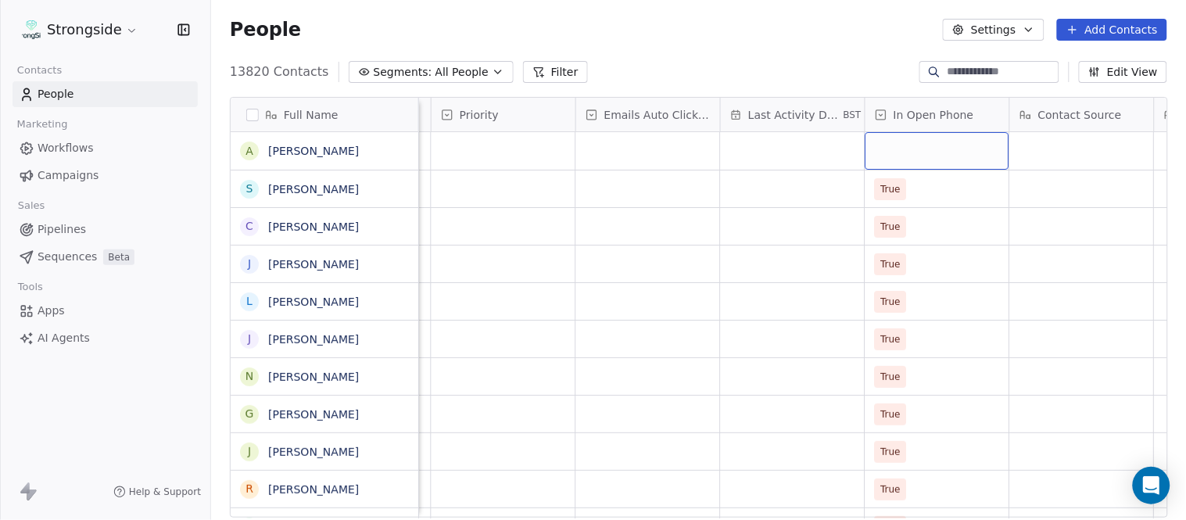
click at [918, 156] on div "grid" at bounding box center [938, 151] width 144 height 38
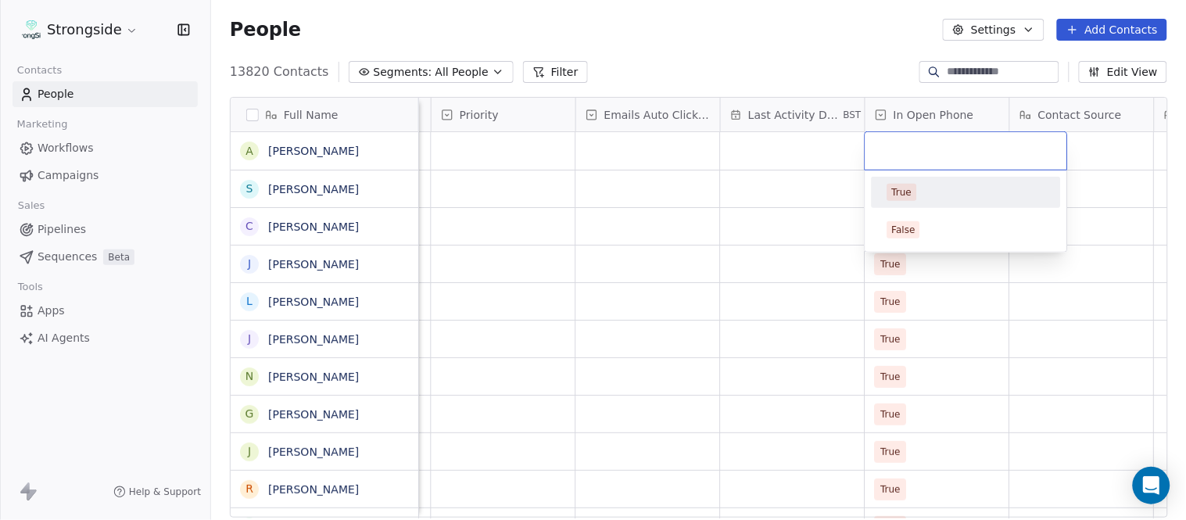
click at [947, 196] on div "True" at bounding box center [967, 192] width 158 height 17
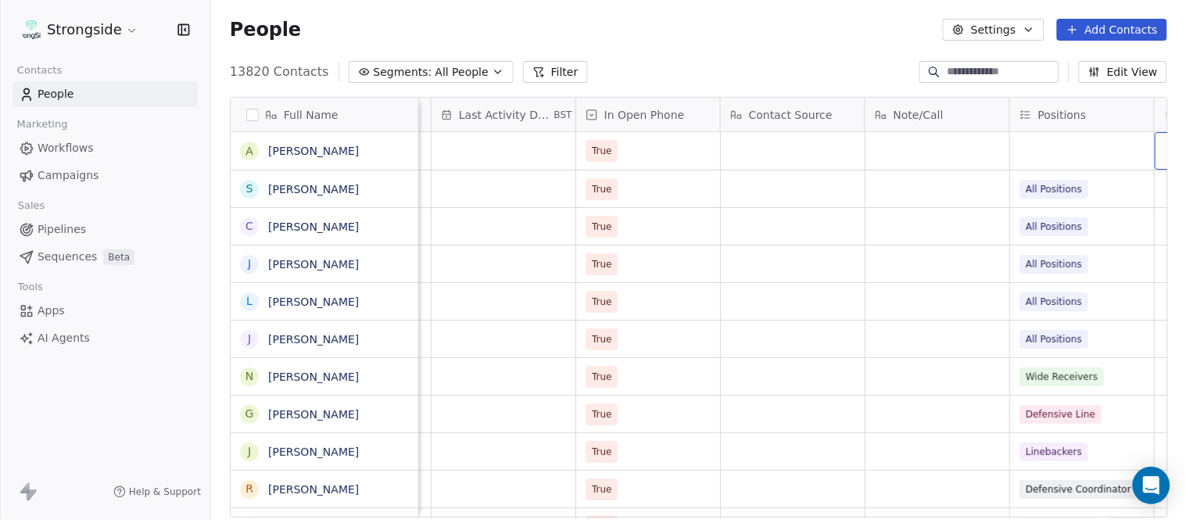
scroll to position [0, 1533]
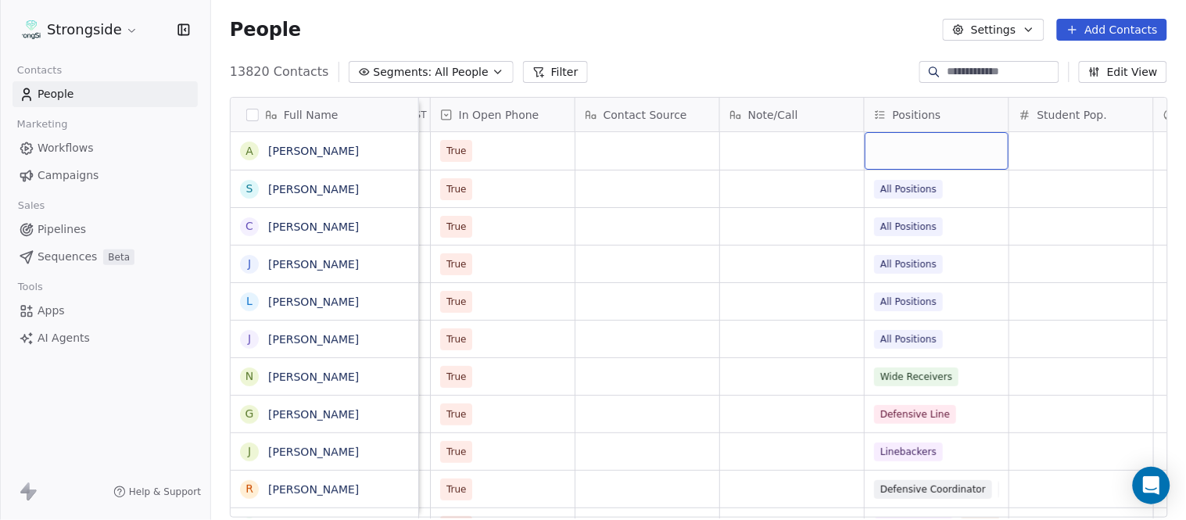
click at [931, 146] on div "grid" at bounding box center [937, 151] width 144 height 38
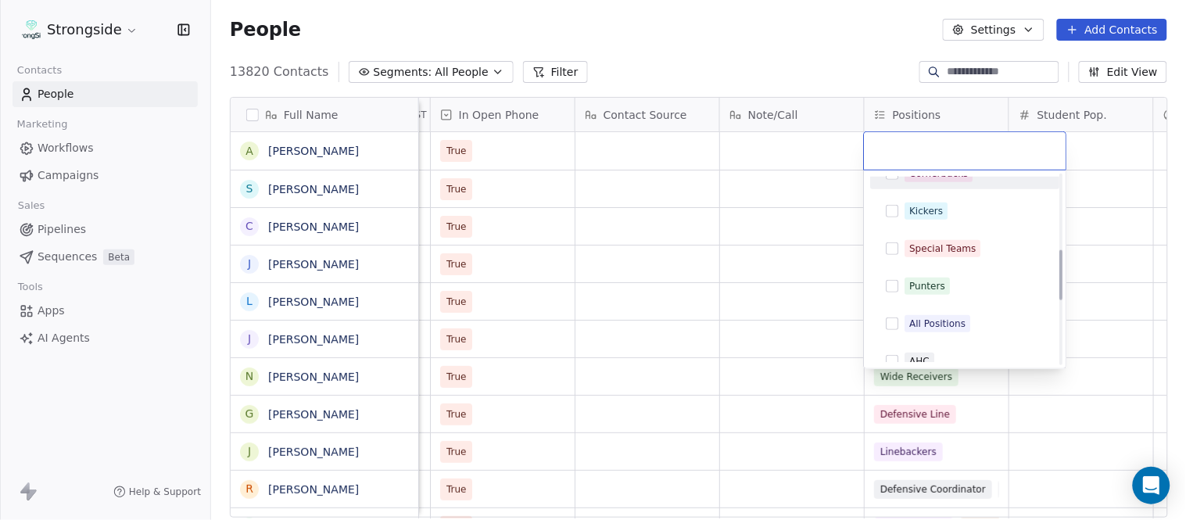
scroll to position [347, 0]
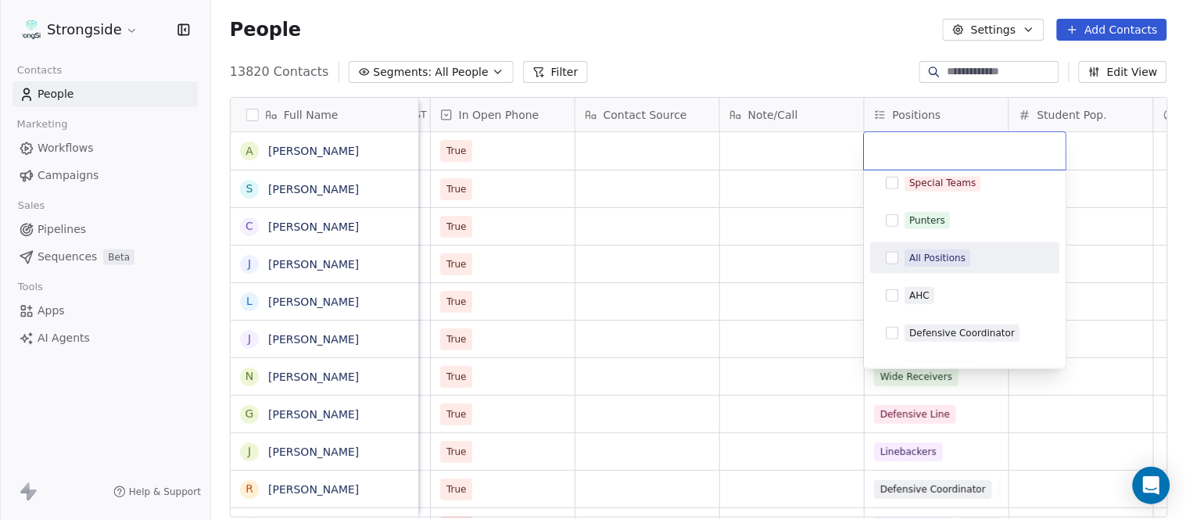
click at [963, 256] on div "All Positions" at bounding box center [938, 258] width 56 height 14
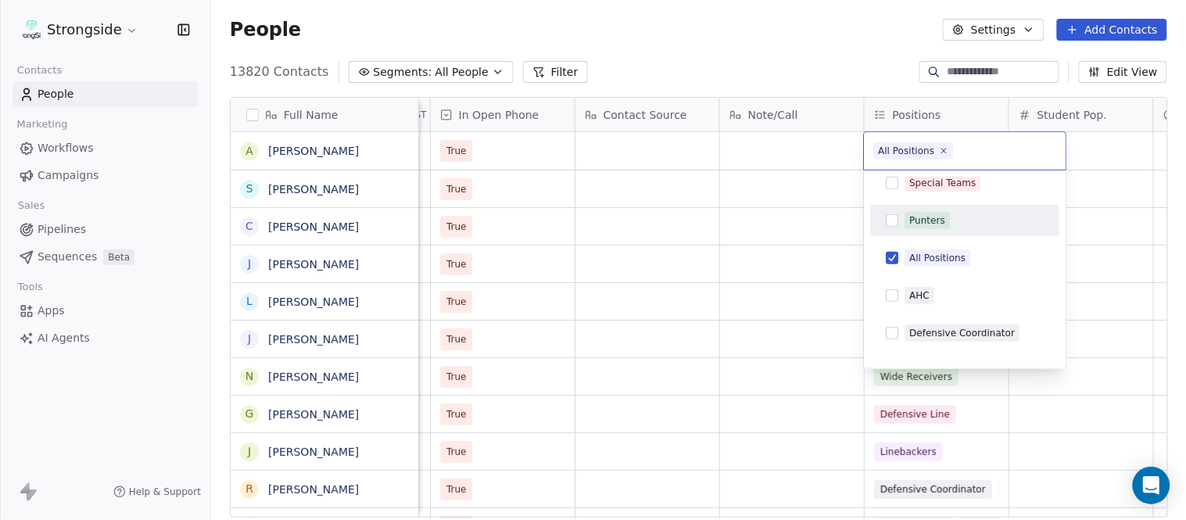
click at [796, 71] on html "Strongside Contacts People Marketing Workflows Campaigns Sales Pipelines Sequen…" at bounding box center [593, 260] width 1186 height 520
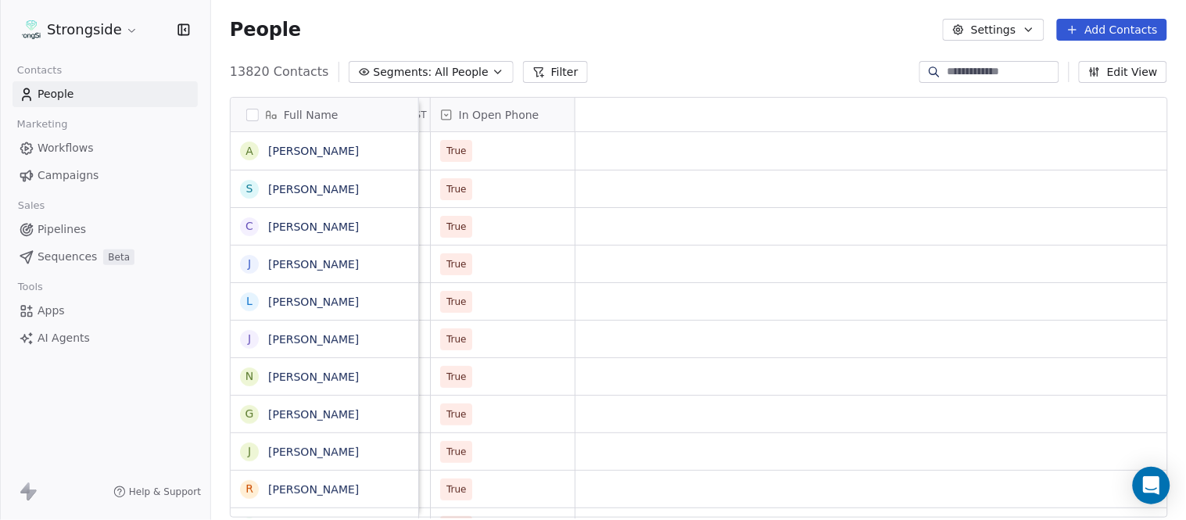
scroll to position [0, 0]
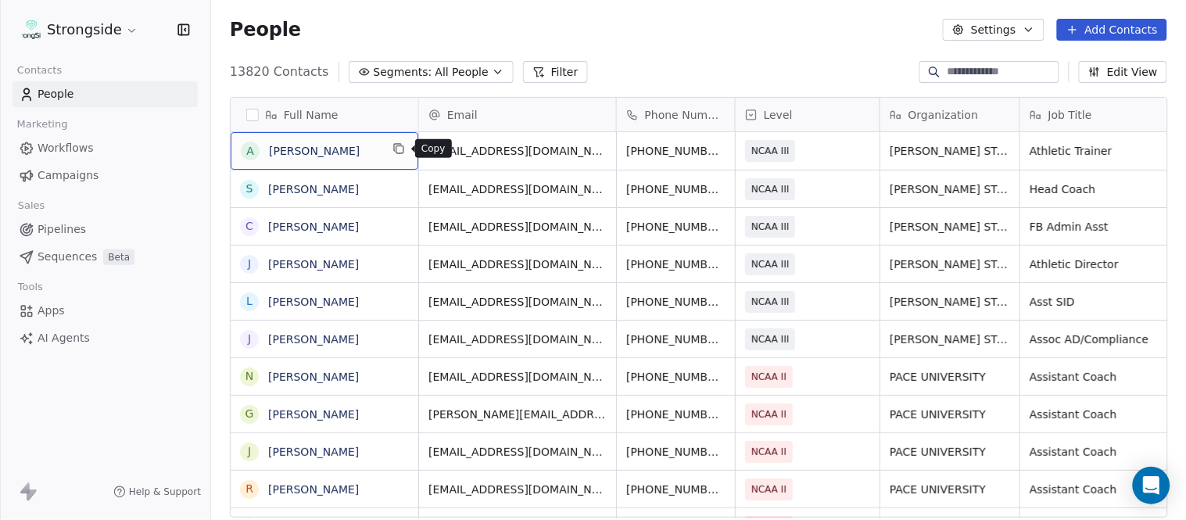
click at [402, 145] on icon "grid" at bounding box center [399, 148] width 13 height 13
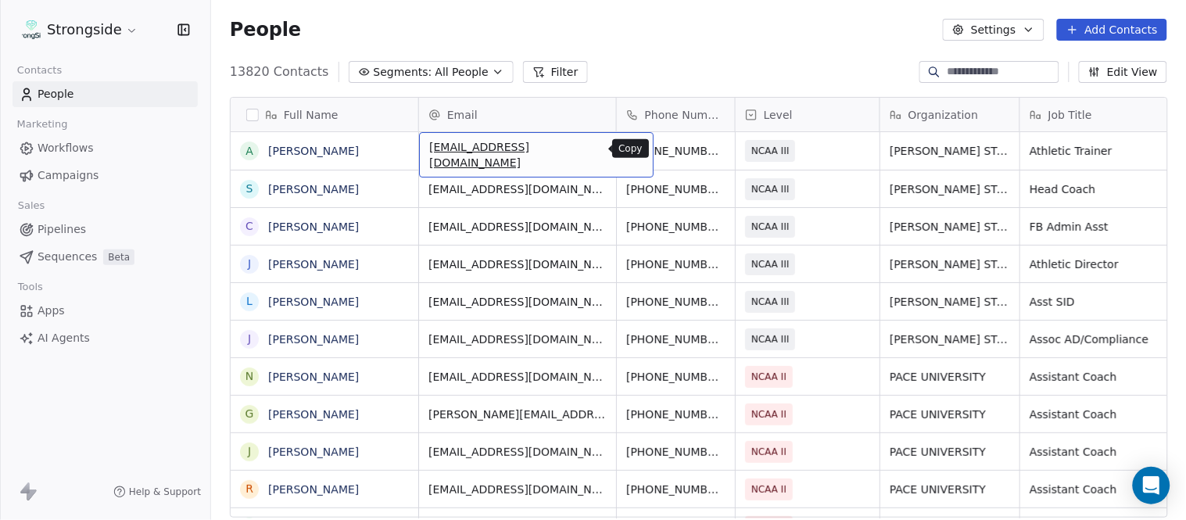
click at [632, 151] on icon "grid" at bounding box center [635, 149] width 7 height 7
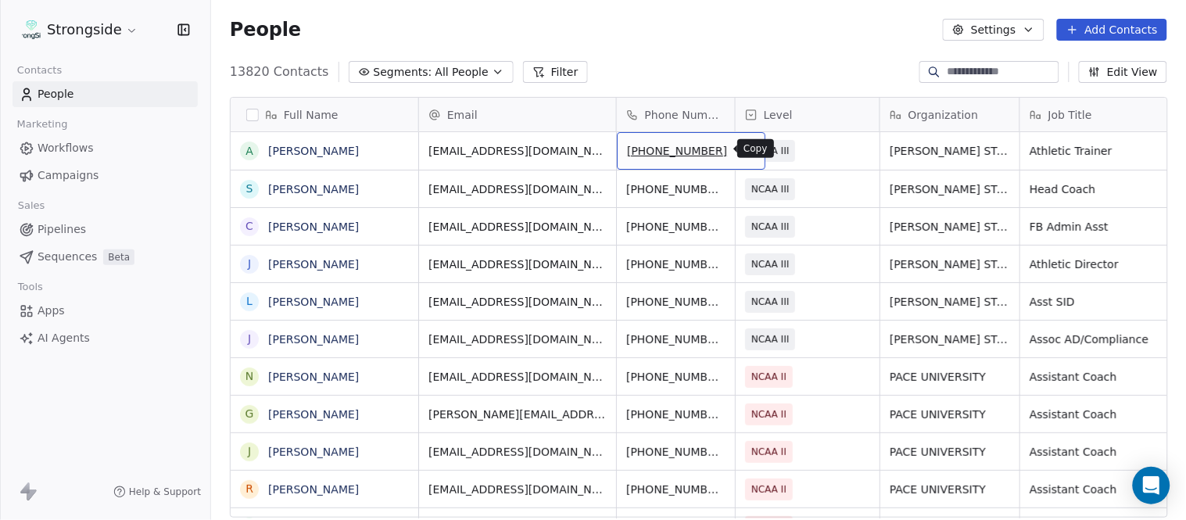
click at [741, 149] on icon "grid" at bounding box center [744, 147] width 7 height 7
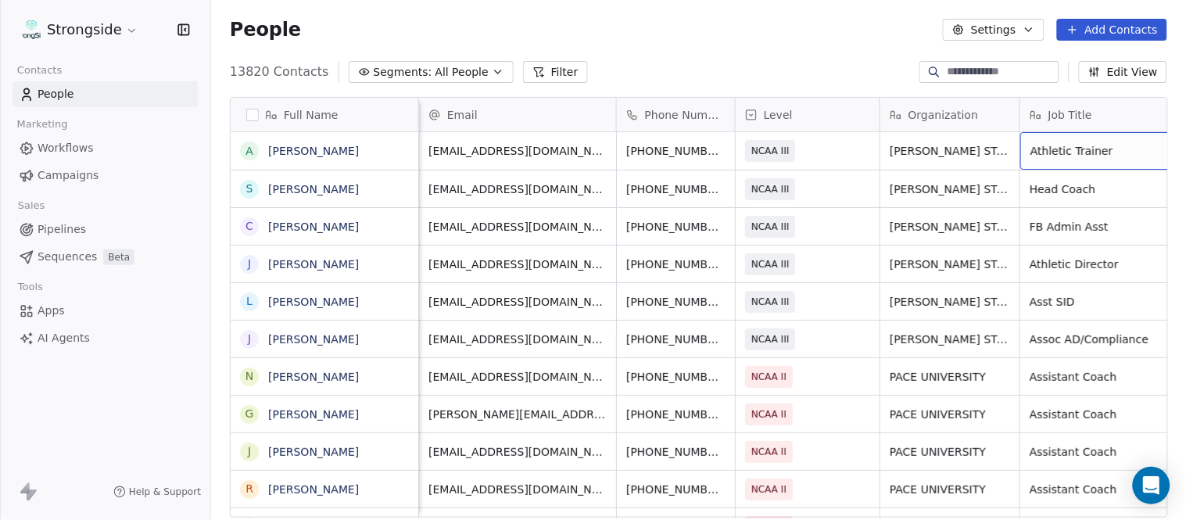
scroll to position [0, 74]
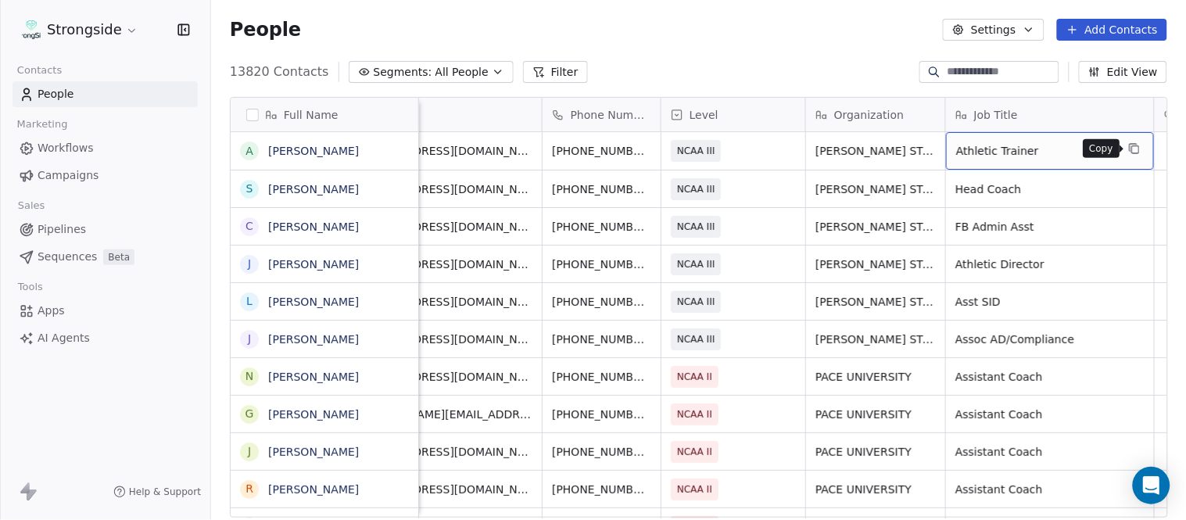
click at [1130, 145] on icon "grid" at bounding box center [1133, 147] width 7 height 7
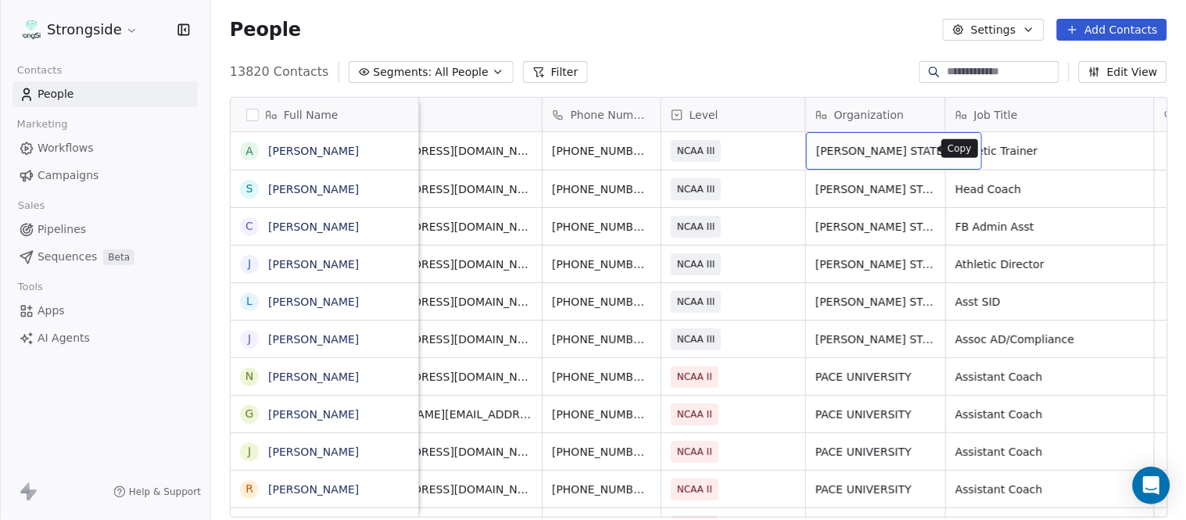
click at [956, 151] on icon "grid" at bounding box center [962, 148] width 13 height 13
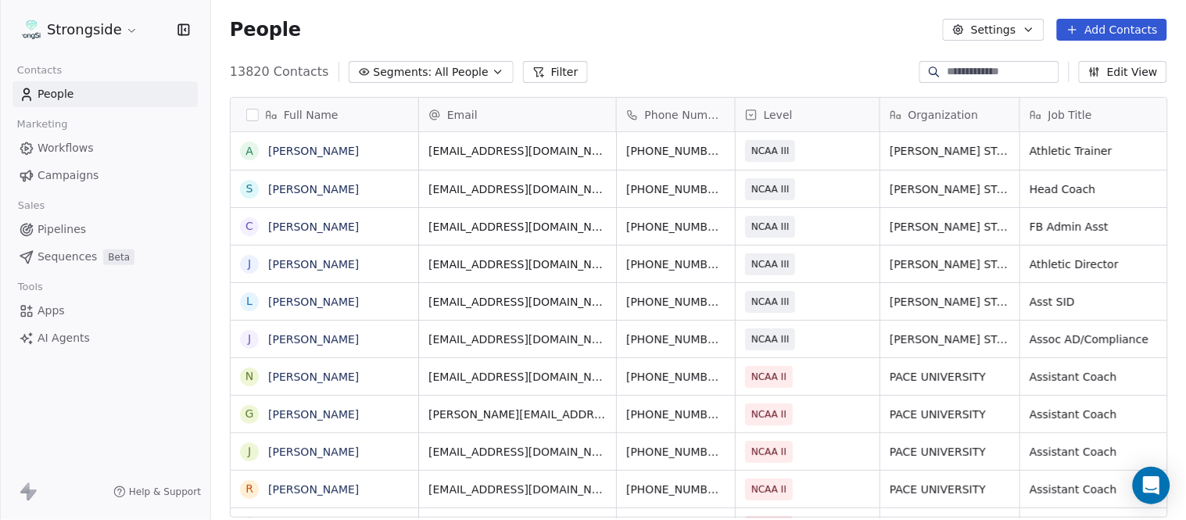
click at [1103, 19] on button "Add Contacts" at bounding box center [1112, 30] width 110 height 22
click at [1126, 56] on span "Create new contact" at bounding box center [1120, 63] width 107 height 16
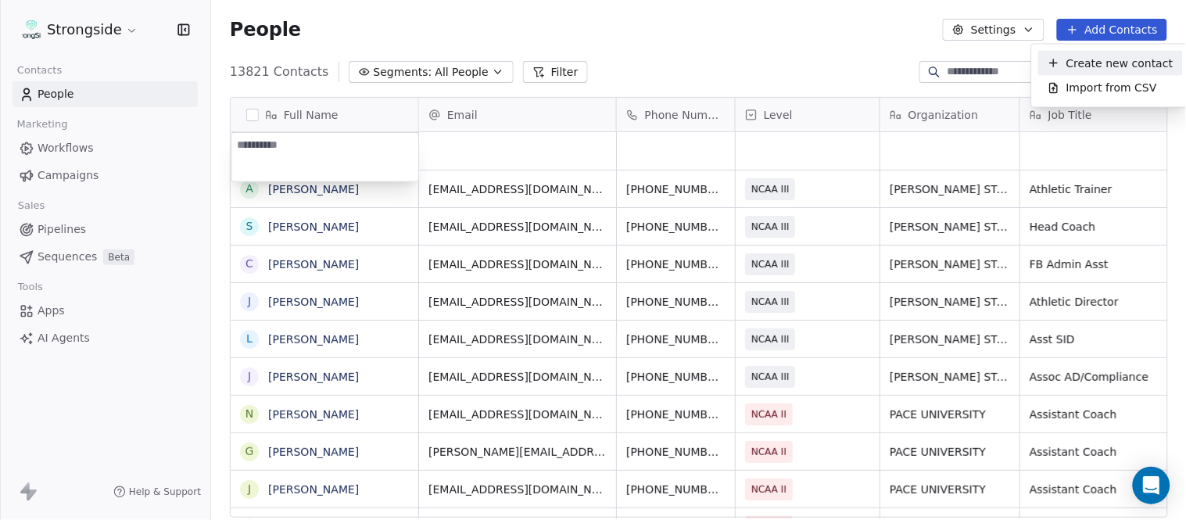
type textarea "**********"
click at [693, 58] on html "Strongside Contacts People Marketing Workflows Campaigns Sales Pipelines Sequen…" at bounding box center [593, 260] width 1186 height 520
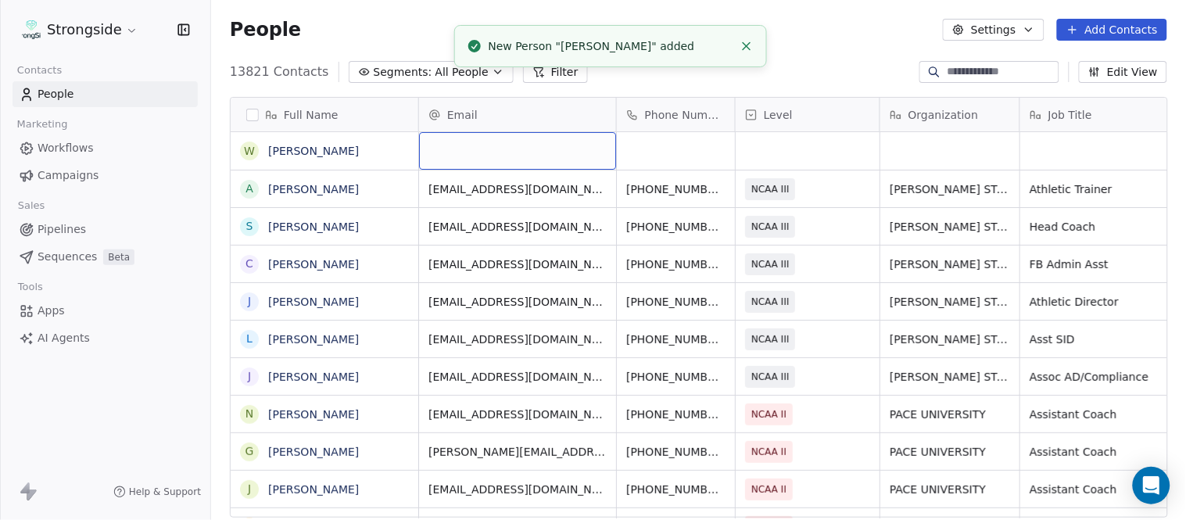
click at [542, 147] on div "grid" at bounding box center [517, 151] width 197 height 38
click at [802, 59] on html "Strongside Contacts People Marketing Workflows Campaigns Sales Pipelines Sequen…" at bounding box center [593, 260] width 1186 height 520
click at [741, 44] on icon "Close toast" at bounding box center [747, 46] width 14 height 14
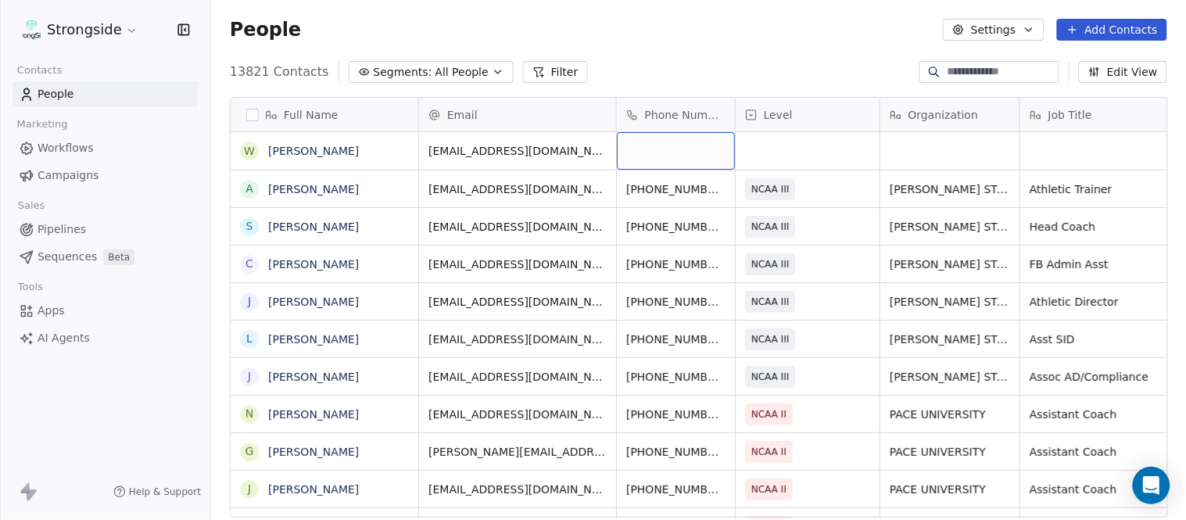
click at [675, 152] on div "grid" at bounding box center [676, 151] width 118 height 38
click at [707, 48] on html "Strongside Contacts People Marketing Workflows Campaigns Sales Pipelines Sequen…" at bounding box center [593, 260] width 1186 height 520
click at [802, 147] on div "grid" at bounding box center [808, 151] width 144 height 38
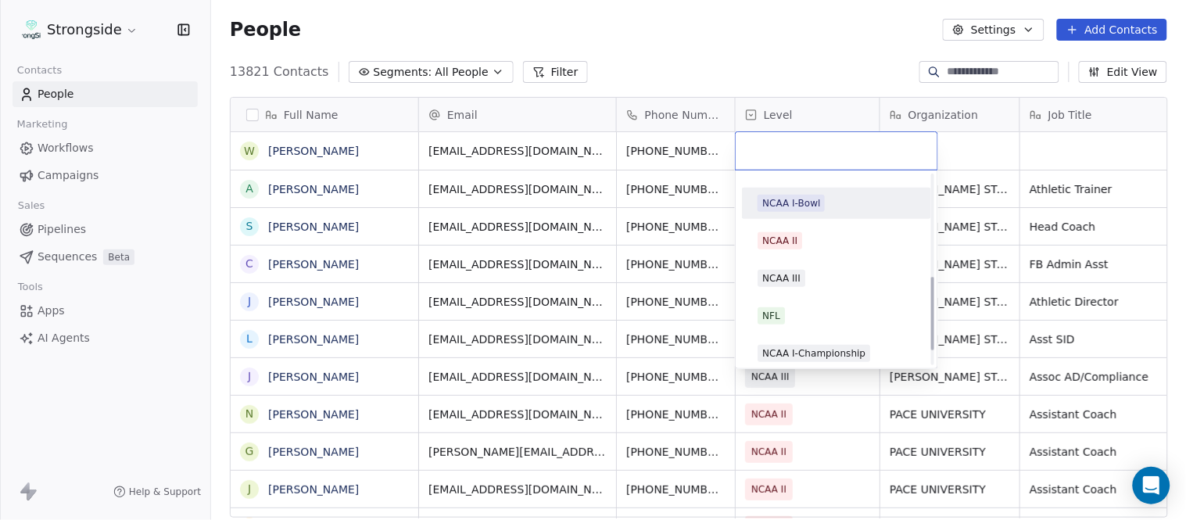
scroll to position [296, 0]
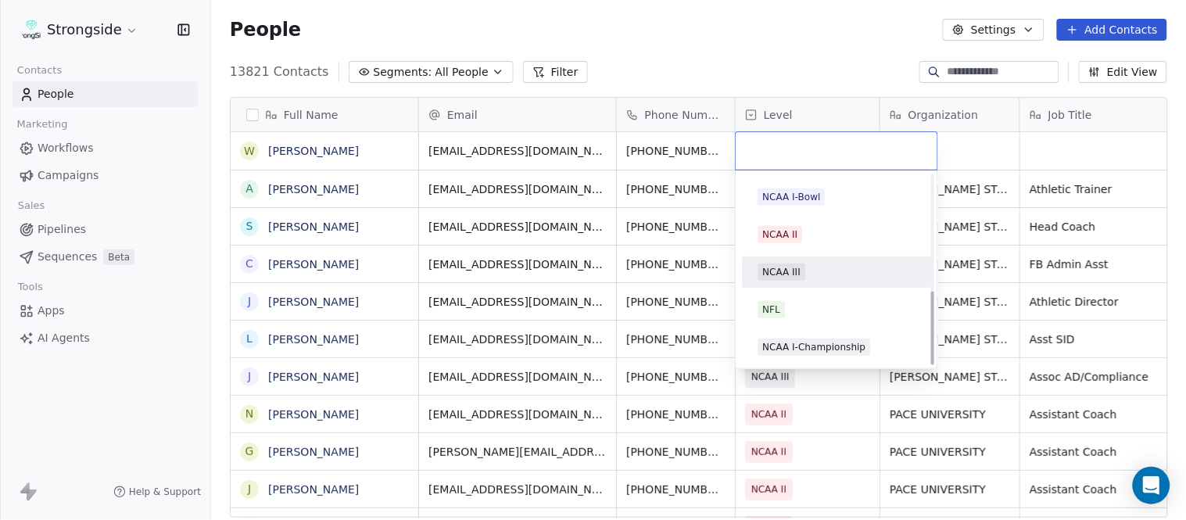
click at [824, 272] on div "NCAA III" at bounding box center [837, 272] width 158 height 17
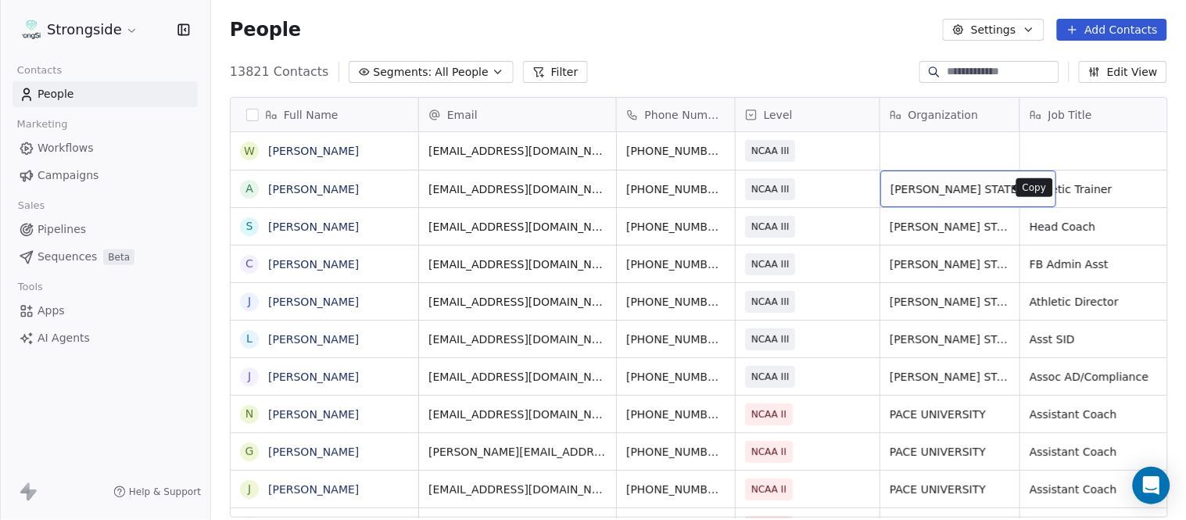
click at [1035, 185] on icon "grid" at bounding box center [1038, 188] width 7 height 7
click at [959, 161] on div "grid" at bounding box center [950, 151] width 139 height 38
type textarea "**********"
click at [855, 74] on html "Strongside Contacts People Marketing Workflows Campaigns Sales Pipelines Sequen…" at bounding box center [593, 260] width 1186 height 520
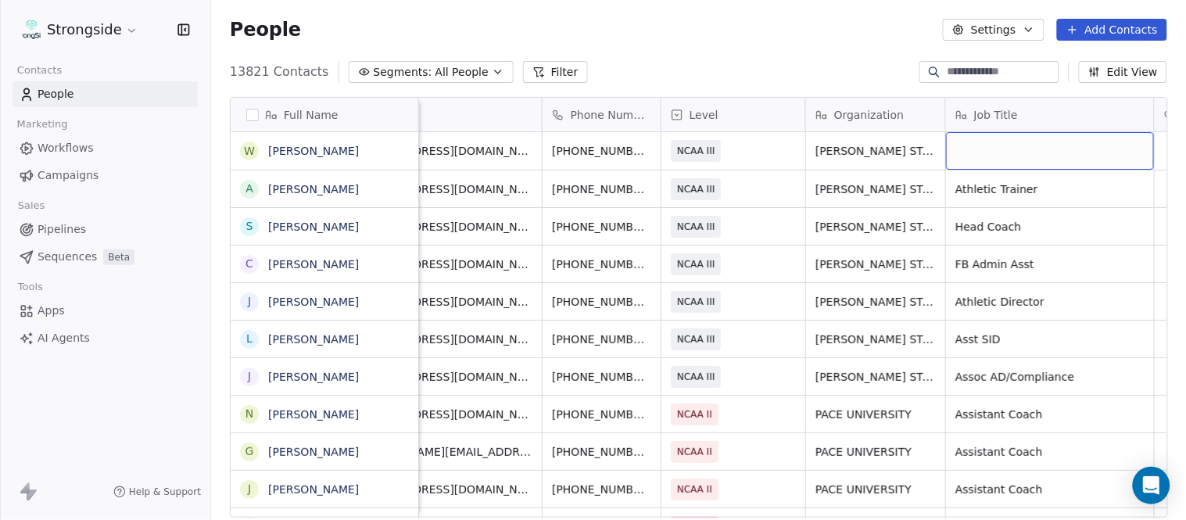
click at [1067, 159] on div "grid" at bounding box center [1050, 151] width 208 height 38
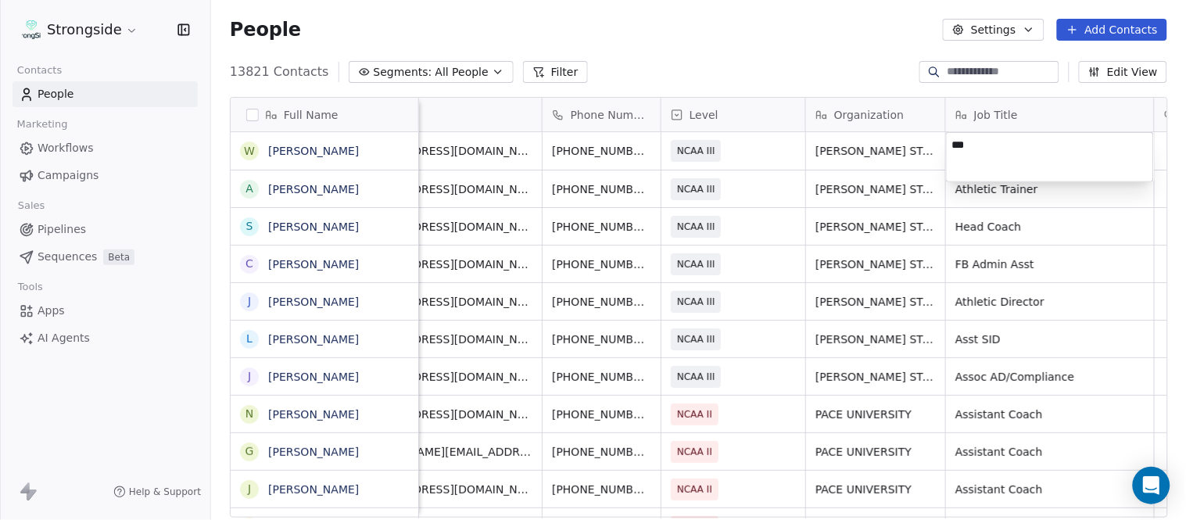
click at [877, 19] on html "Strongside Contacts People Marketing Workflows Campaigns Sales Pipelines Sequen…" at bounding box center [593, 260] width 1186 height 520
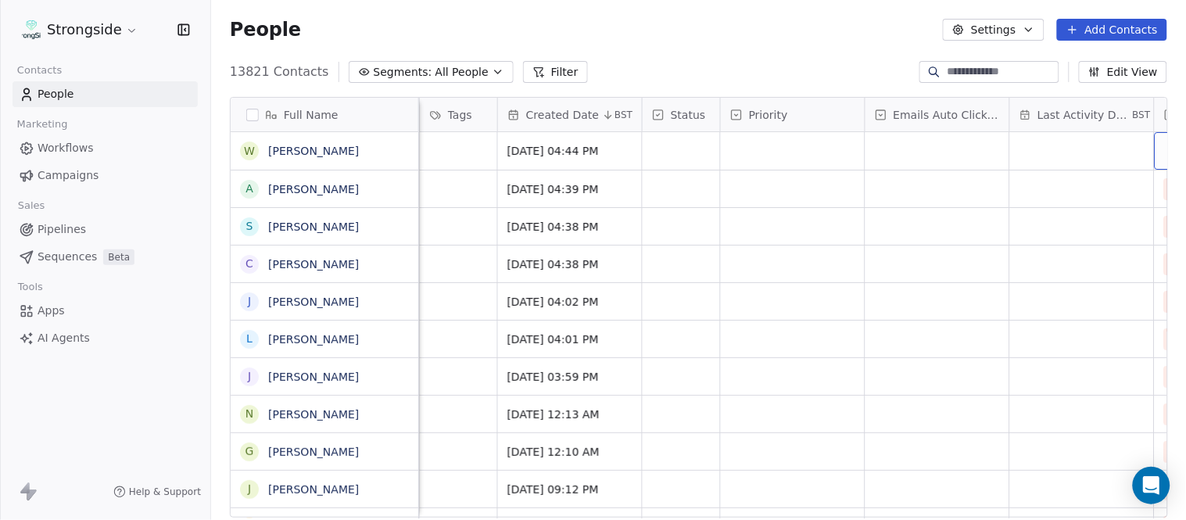
scroll to position [0, 955]
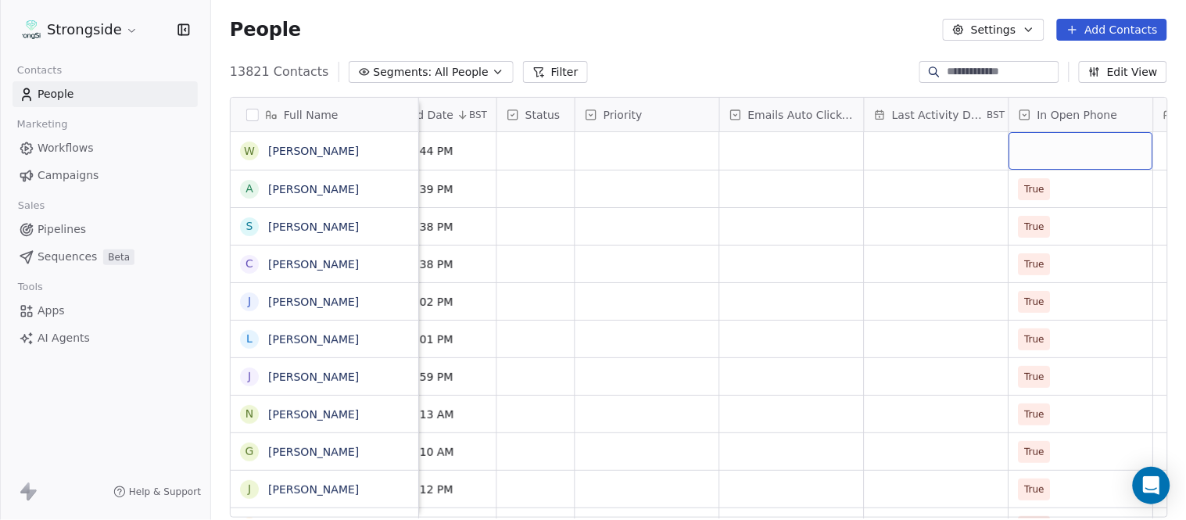
click at [1065, 163] on div "grid" at bounding box center [1082, 151] width 144 height 38
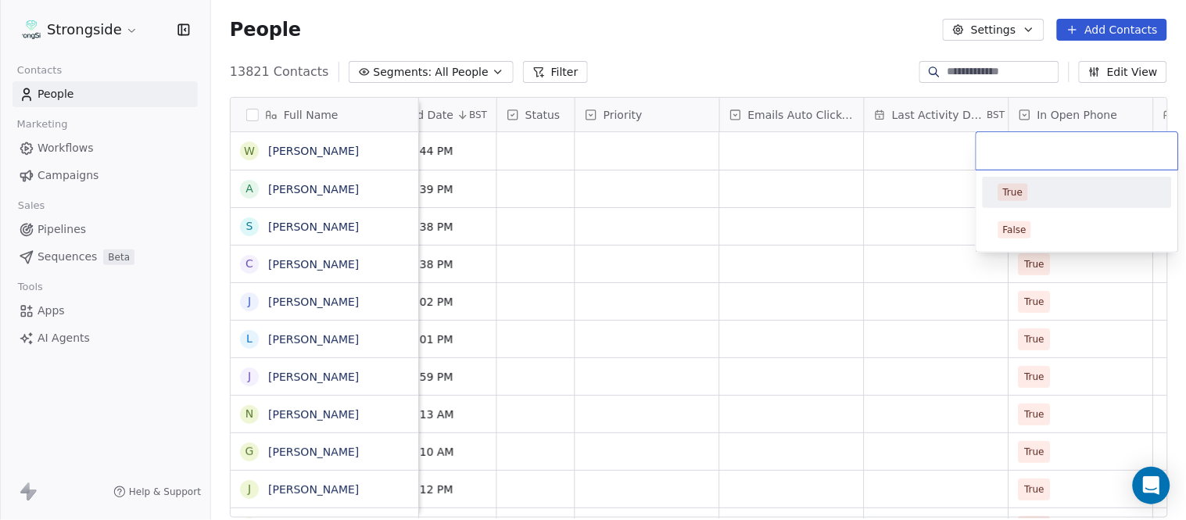
click at [1067, 188] on div "True" at bounding box center [1078, 192] width 158 height 17
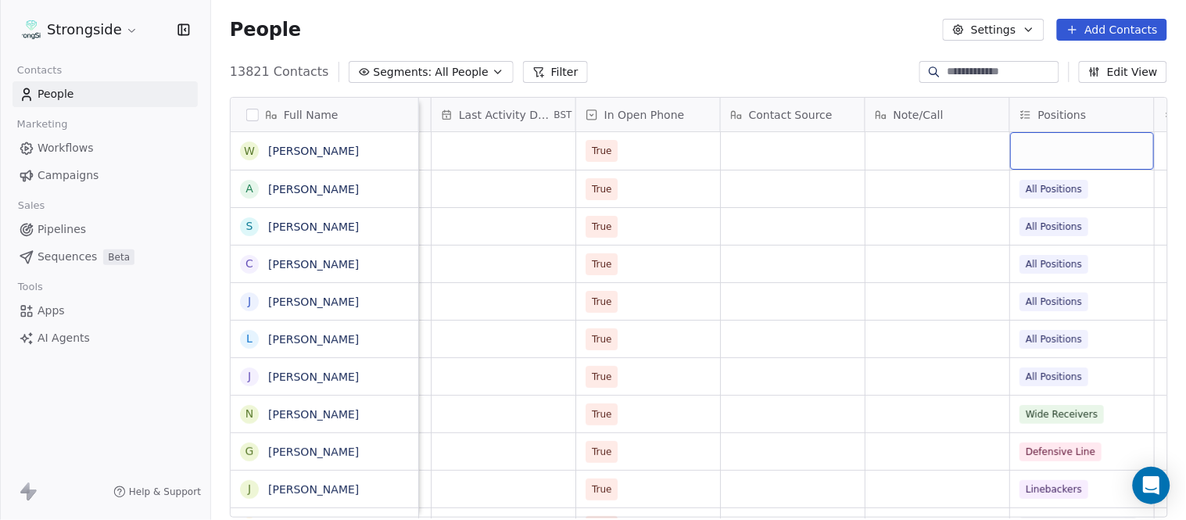
scroll to position [0, 1533]
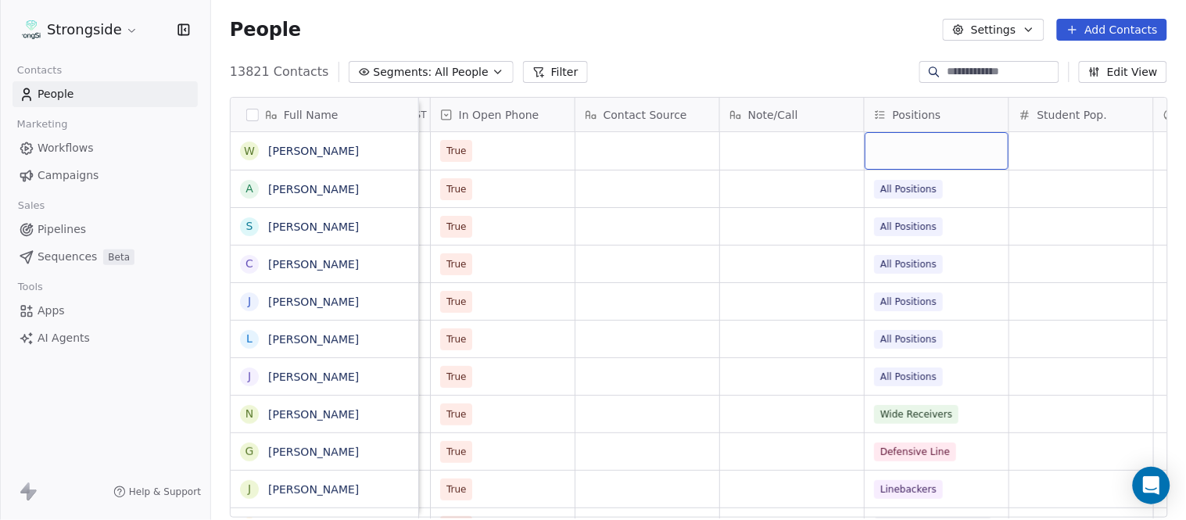
click at [923, 145] on div "grid" at bounding box center [937, 151] width 144 height 38
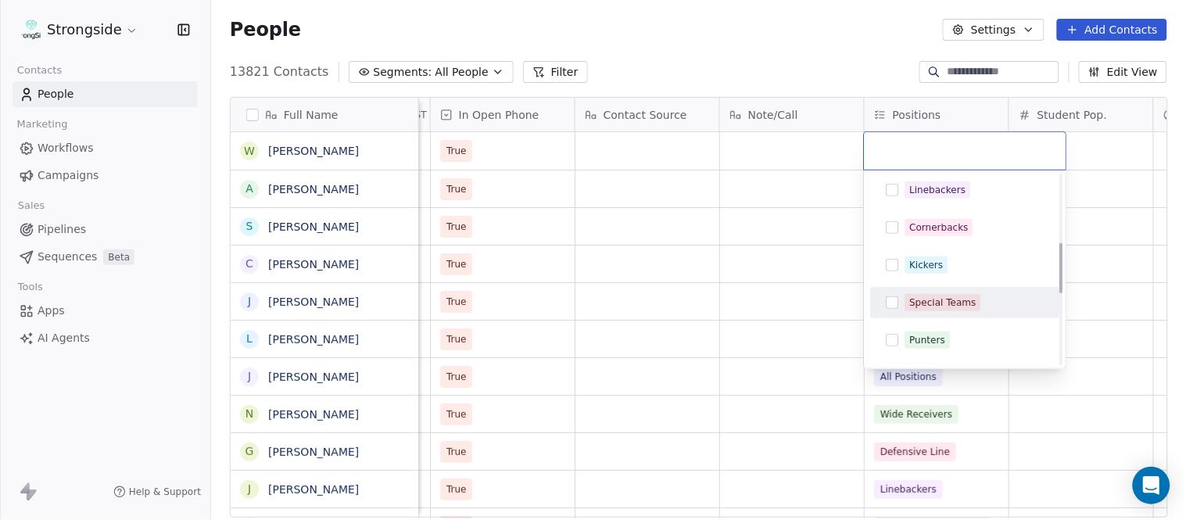
scroll to position [260, 0]
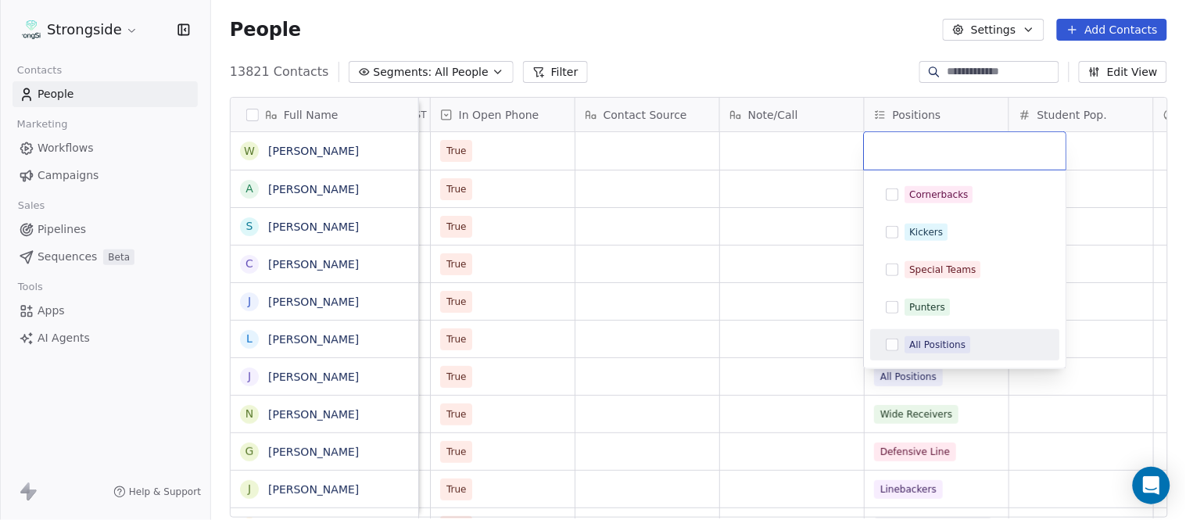
click at [970, 338] on div "All Positions" at bounding box center [975, 344] width 139 height 17
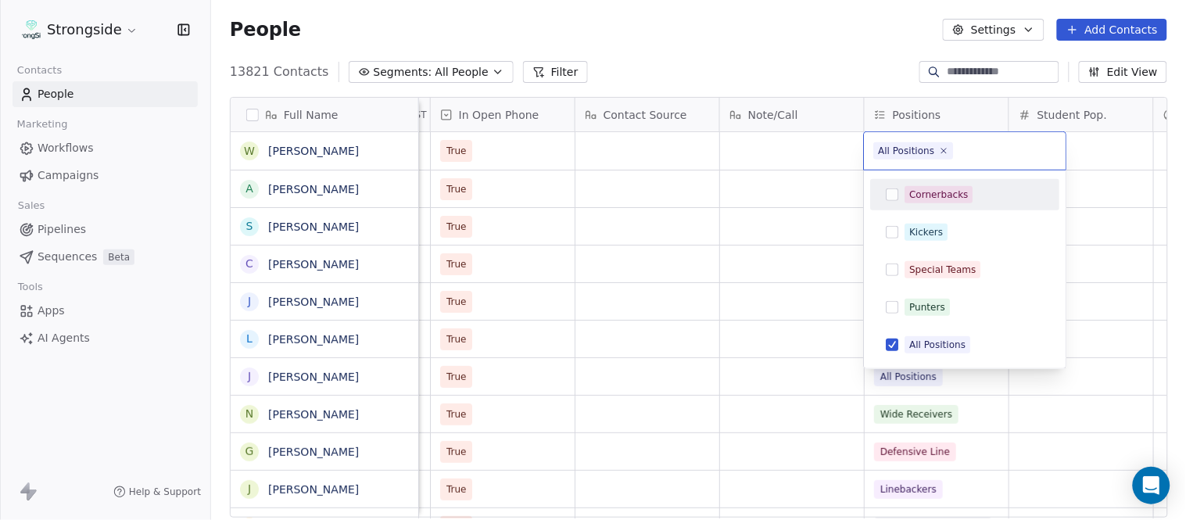
click at [849, 81] on html "Strongside Contacts People Marketing Workflows Campaigns Sales Pipelines Sequen…" at bounding box center [593, 260] width 1186 height 520
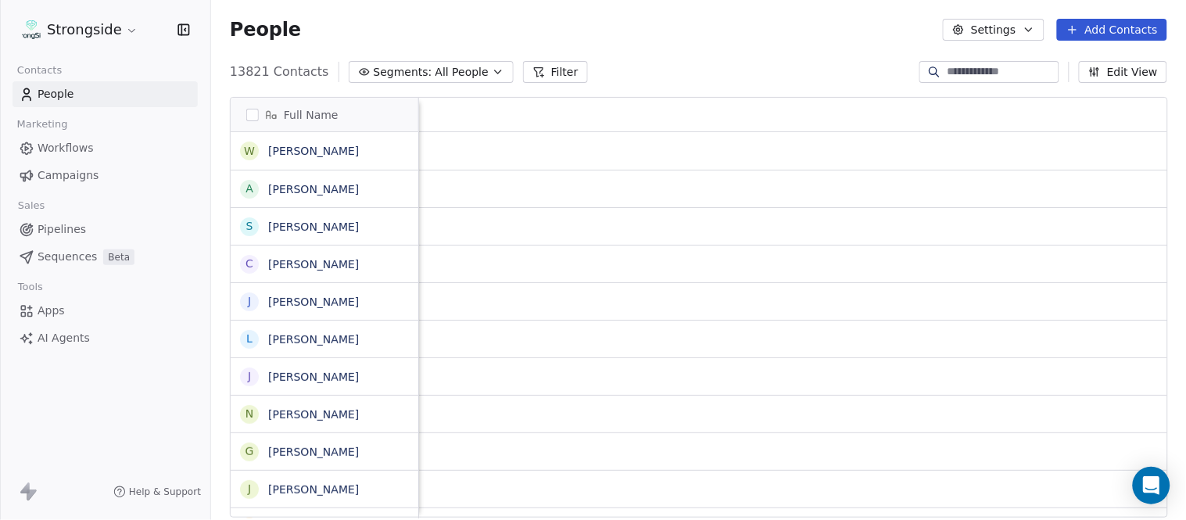
scroll to position [0, 0]
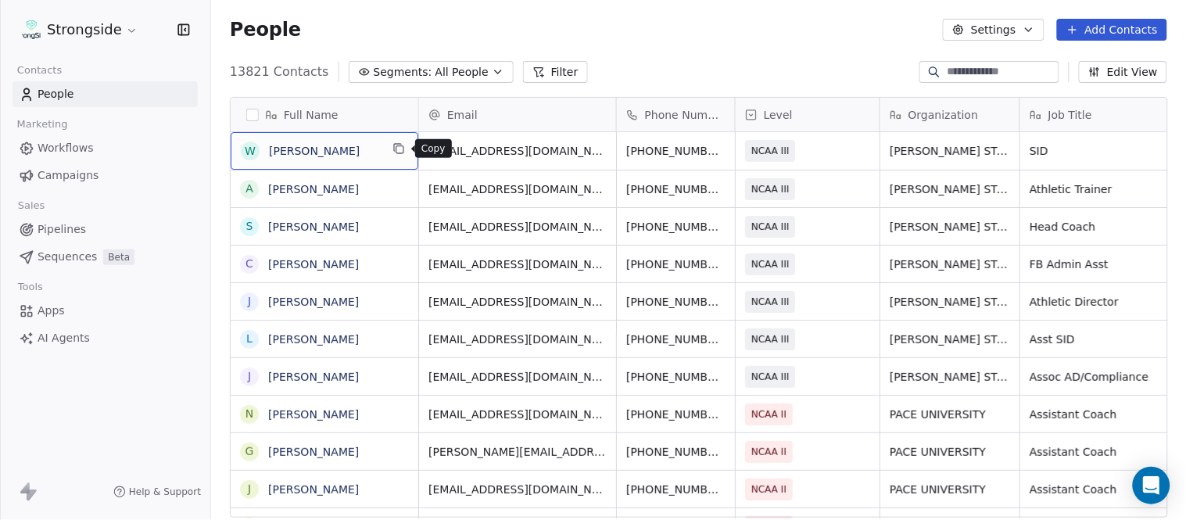
click at [399, 152] on icon "grid" at bounding box center [399, 149] width 7 height 7
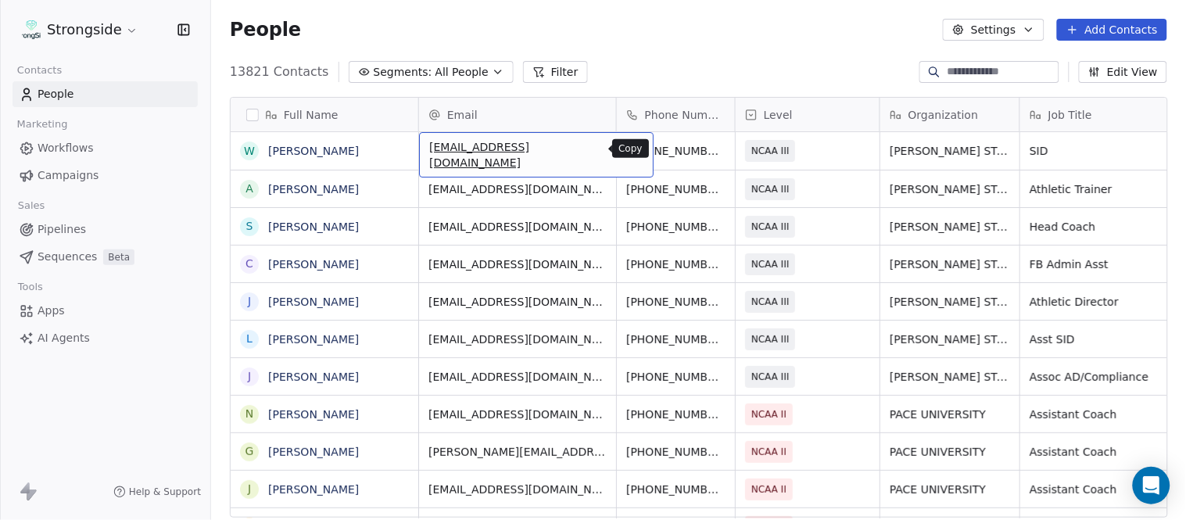
click at [628, 143] on icon "grid" at bounding box center [634, 148] width 13 height 13
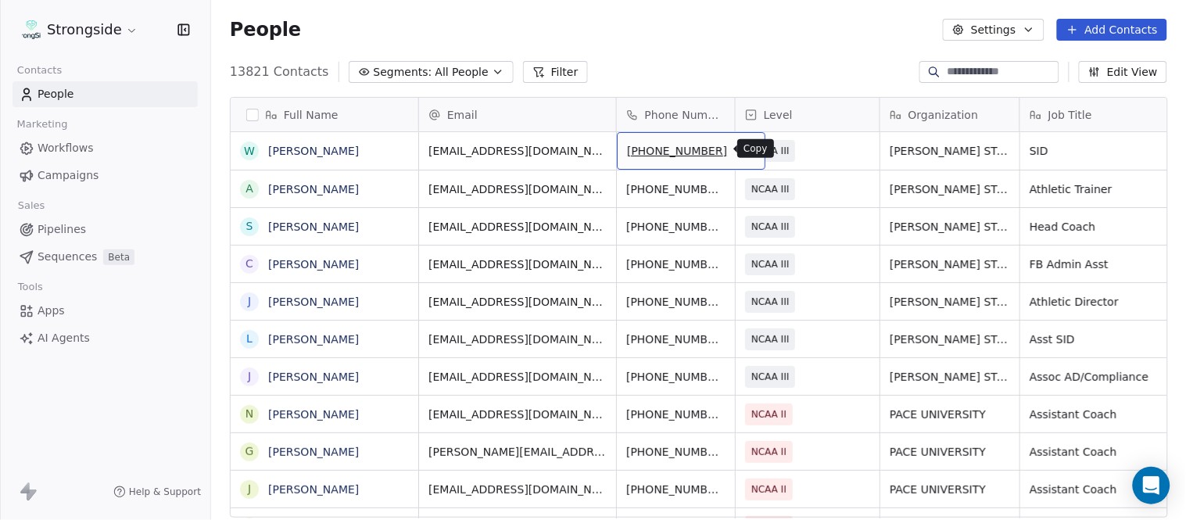
click at [740, 142] on icon "grid" at bounding box center [746, 148] width 13 height 13
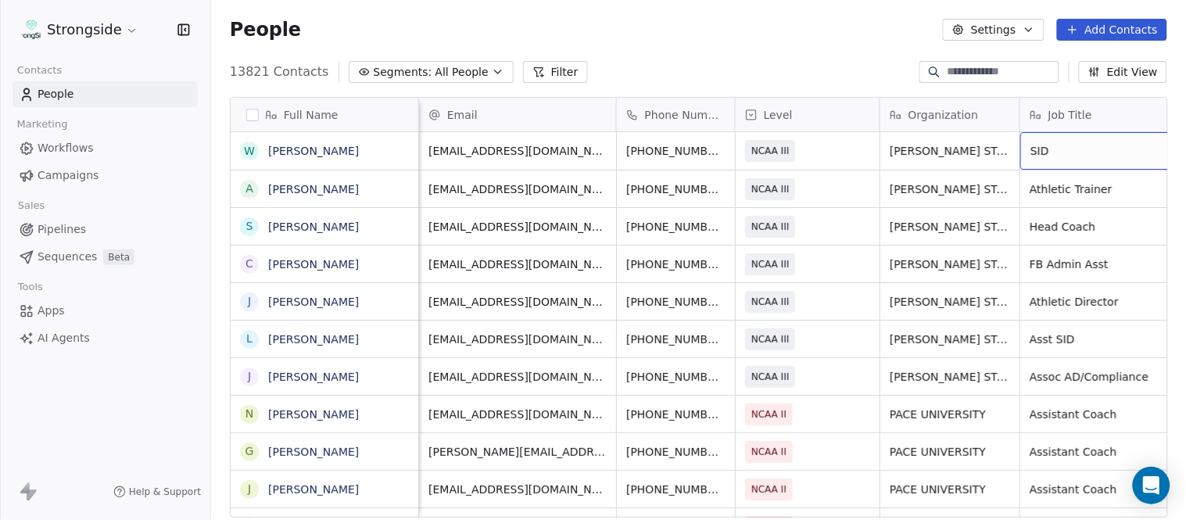
scroll to position [0, 74]
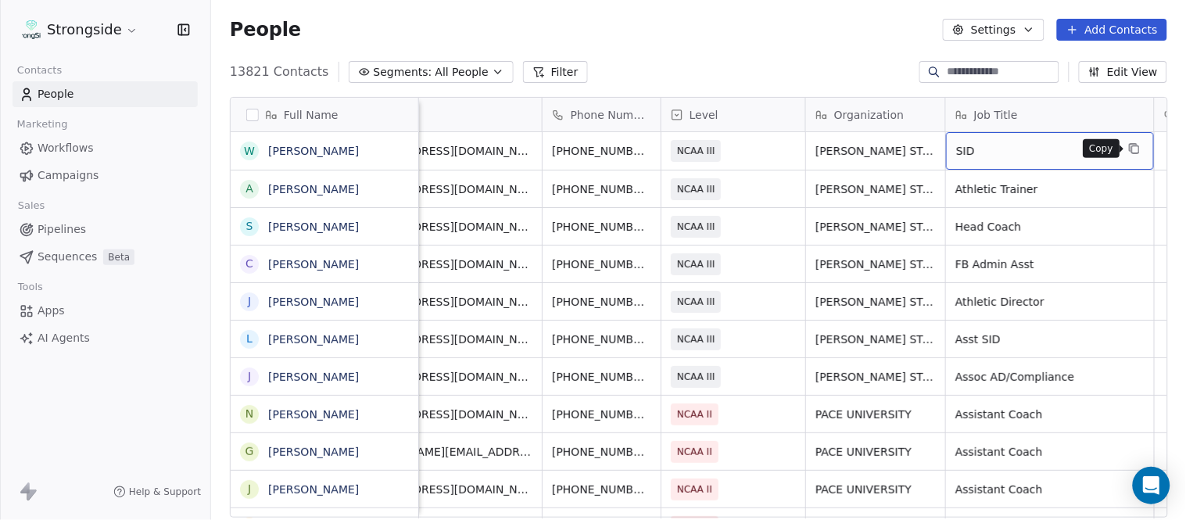
click at [1128, 146] on icon "grid" at bounding box center [1134, 148] width 13 height 13
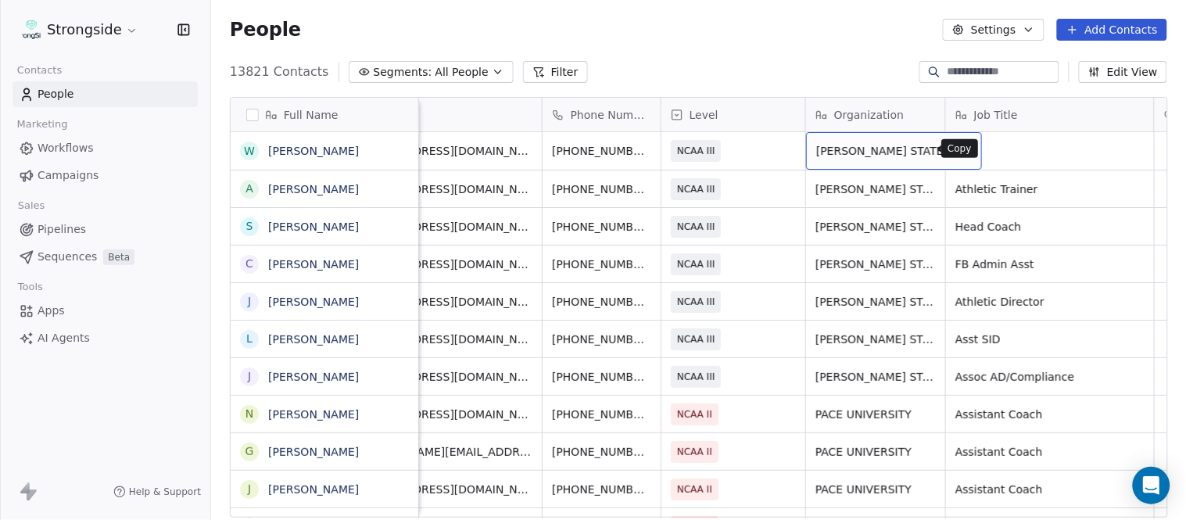
click at [953, 155] on button "grid" at bounding box center [962, 148] width 19 height 19
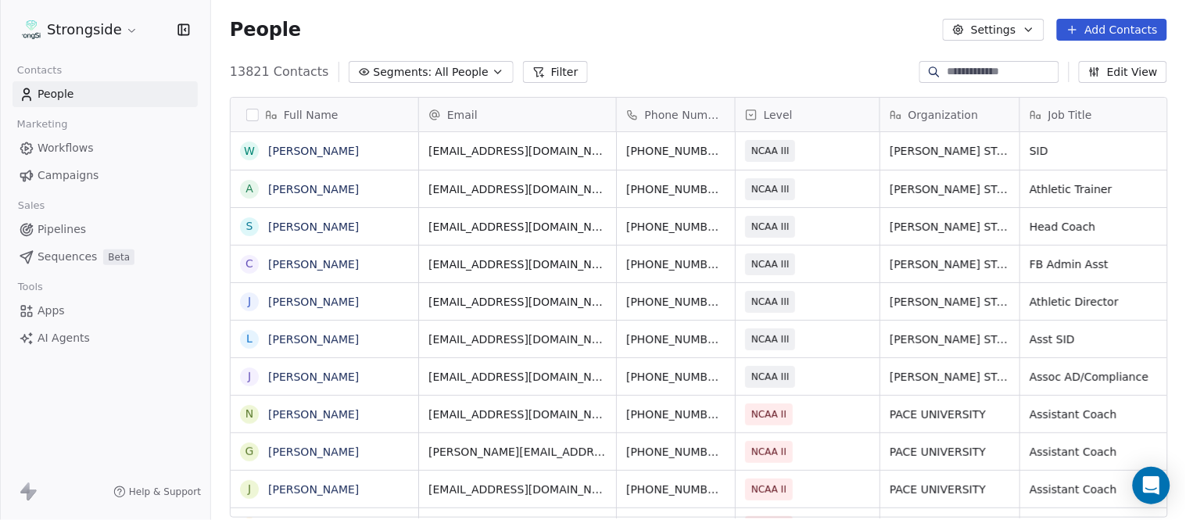
click at [1103, 26] on button "Add Contacts" at bounding box center [1112, 30] width 110 height 22
click at [1079, 64] on span "Create new contact" at bounding box center [1120, 63] width 107 height 16
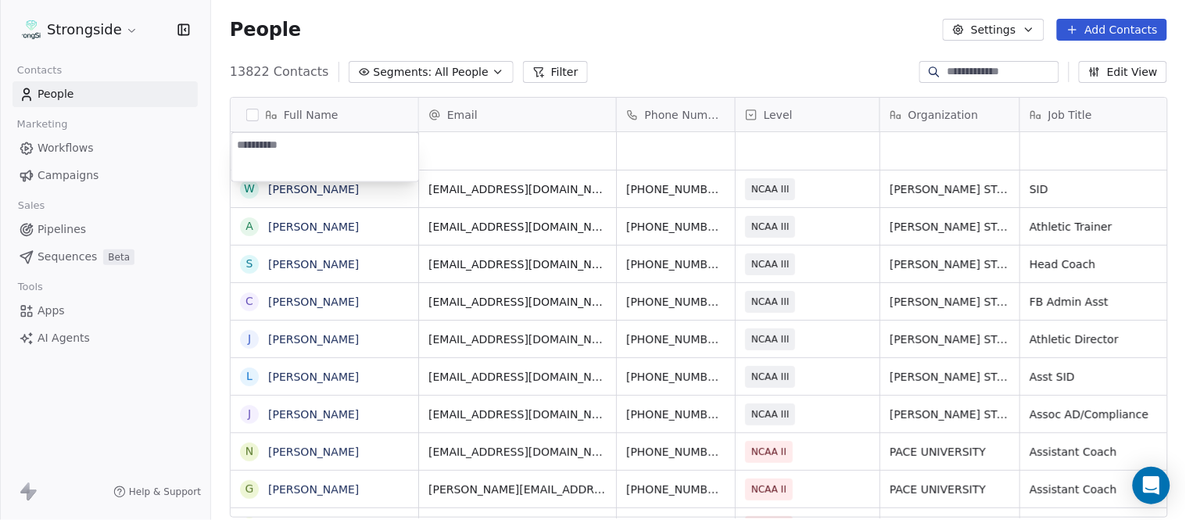
click at [346, 146] on textarea at bounding box center [325, 157] width 187 height 48
type textarea "**********"
click at [649, 69] on html "Strongside Contacts People Marketing Workflows Campaigns Sales Pipelines Sequen…" at bounding box center [593, 260] width 1186 height 520
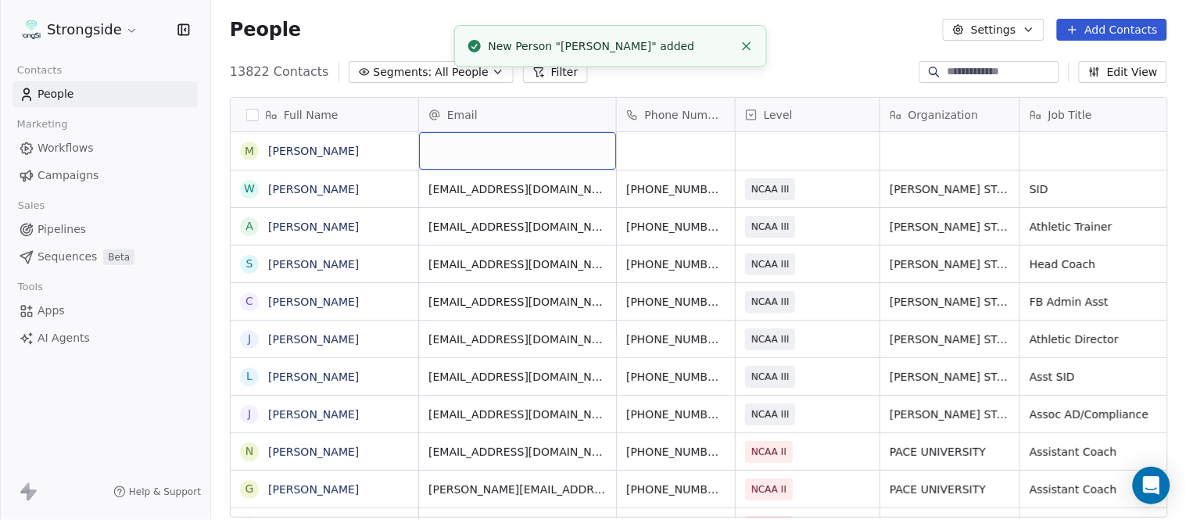
click at [511, 152] on div "grid" at bounding box center [517, 151] width 197 height 38
click at [824, 37] on html "Strongside Contacts People Marketing Workflows Campaigns Sales Pipelines Sequen…" at bounding box center [593, 260] width 1186 height 520
click at [744, 39] on icon "Close toast" at bounding box center [747, 46] width 14 height 14
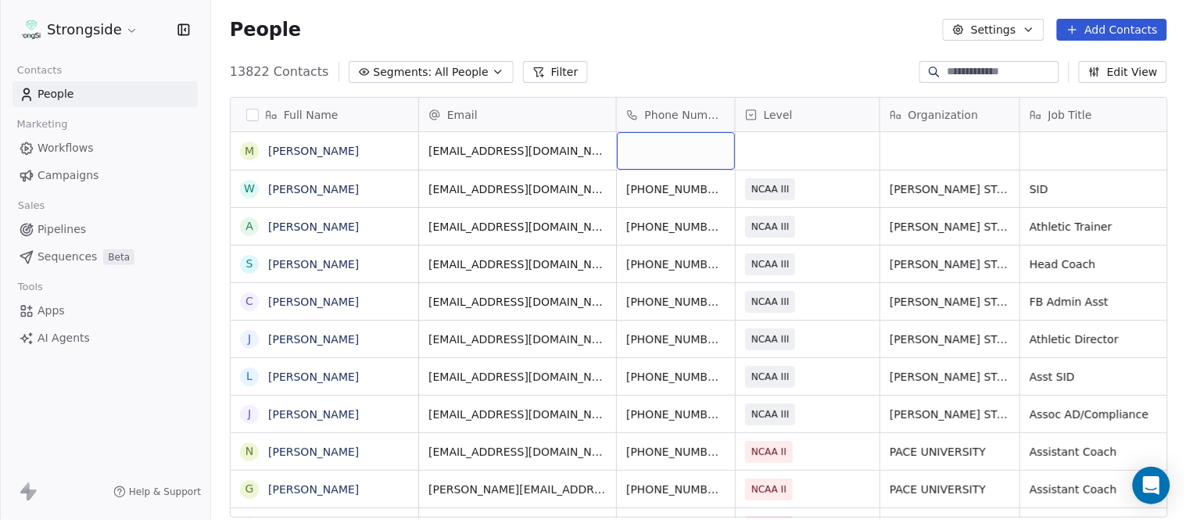
click at [667, 151] on div "grid" at bounding box center [676, 151] width 118 height 38
click at [753, 67] on html "Strongside Contacts People Marketing Workflows Campaigns Sales Pipelines Sequen…" at bounding box center [593, 260] width 1186 height 520
click at [795, 153] on div "grid" at bounding box center [808, 151] width 144 height 38
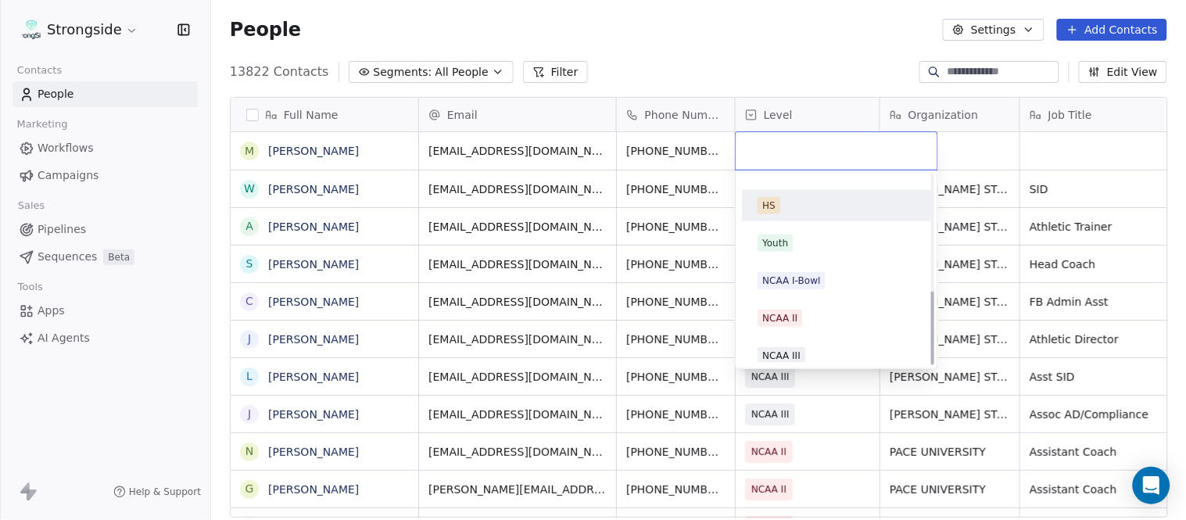
scroll to position [209, 0]
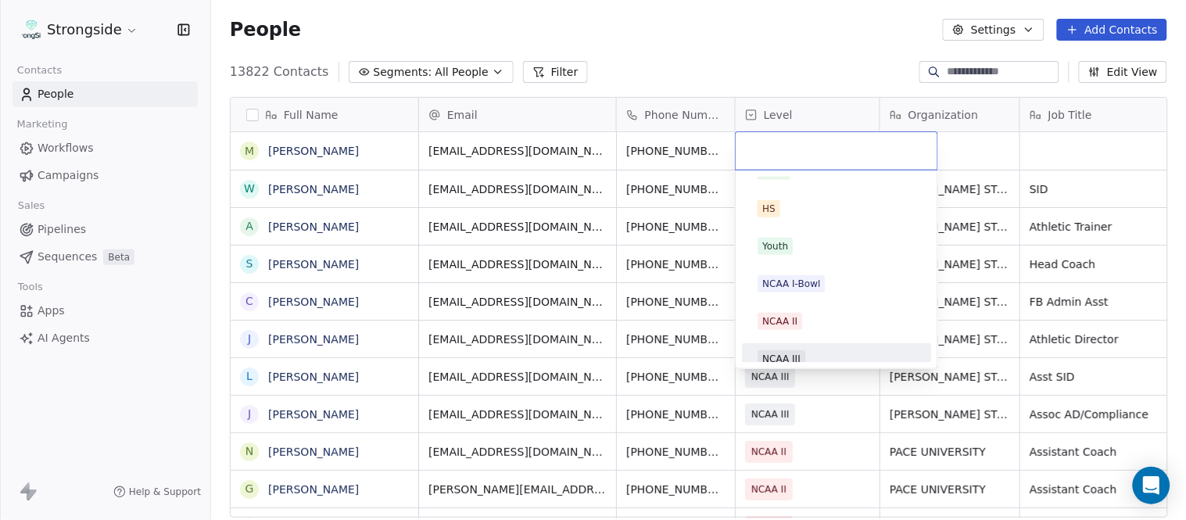
click at [827, 350] on div "NCAA III" at bounding box center [837, 358] width 158 height 17
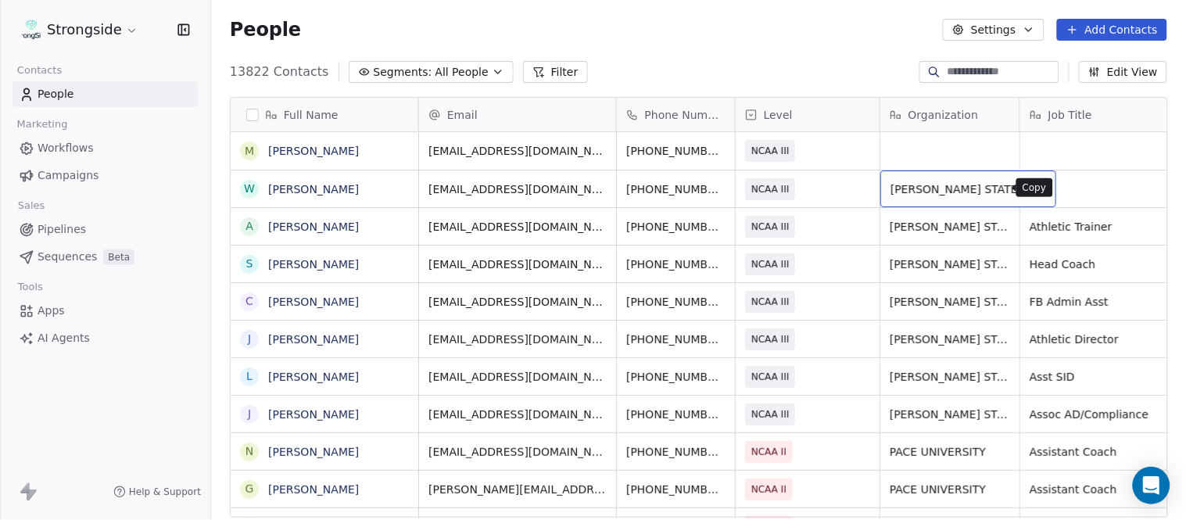
click at [1031, 188] on icon "grid" at bounding box center [1037, 187] width 13 height 13
click at [931, 152] on div "grid" at bounding box center [950, 151] width 139 height 38
type textarea "**********"
click at [835, 84] on html "Strongside Contacts People Marketing Workflows Campaigns Sales Pipelines Sequen…" at bounding box center [593, 260] width 1186 height 520
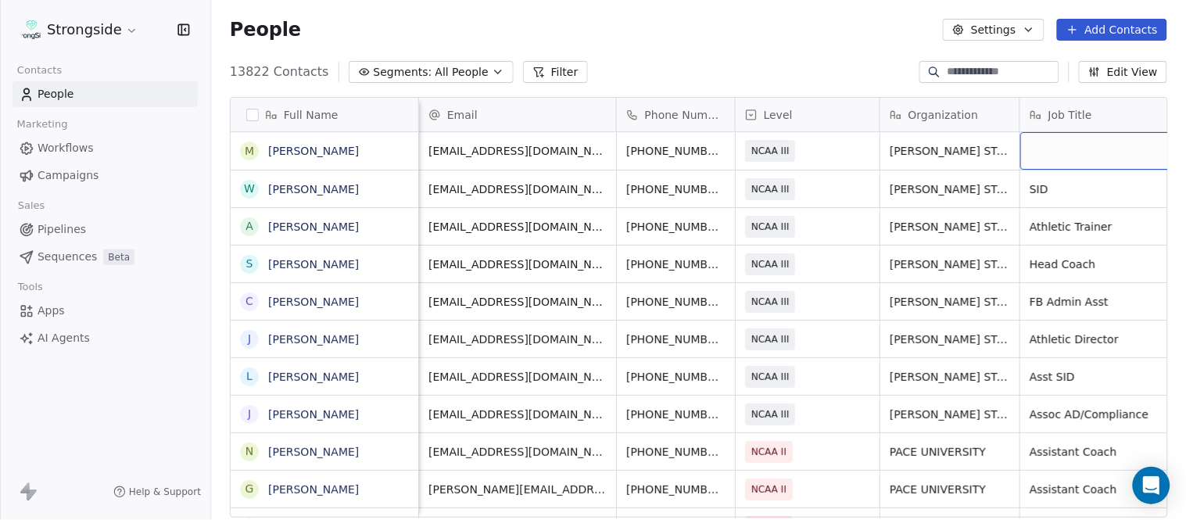
scroll to position [0, 74]
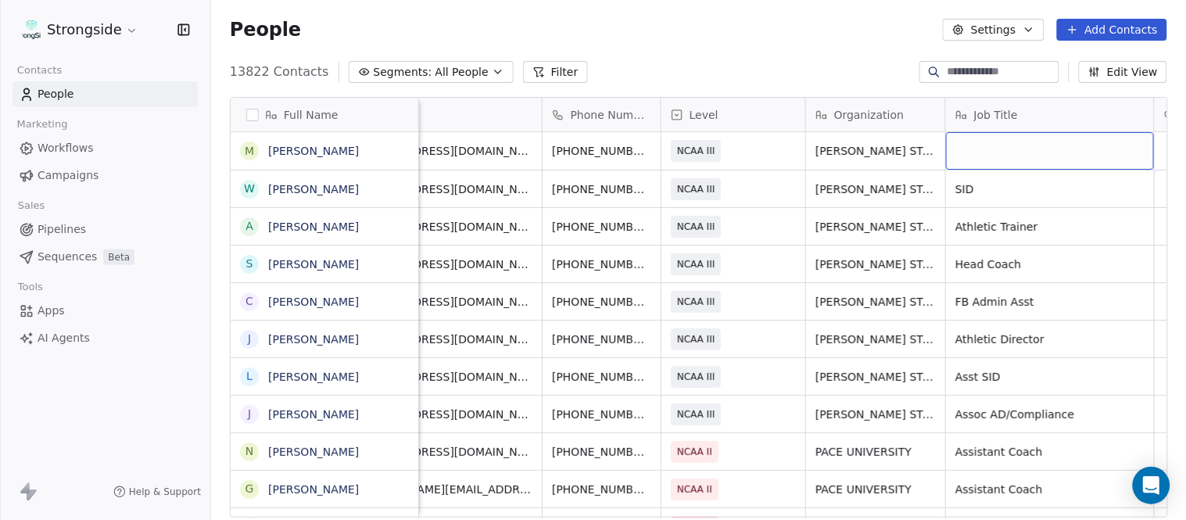
click at [1059, 154] on div "grid" at bounding box center [1050, 151] width 208 height 38
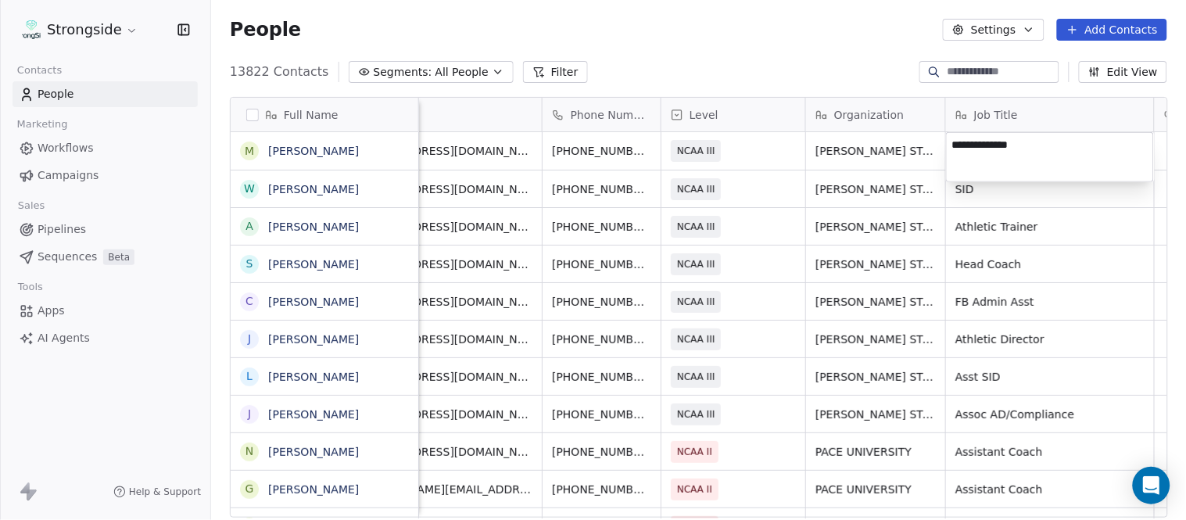
click at [776, 49] on html "Strongside Contacts People Marketing Workflows Campaigns Sales Pipelines Sequen…" at bounding box center [593, 260] width 1186 height 520
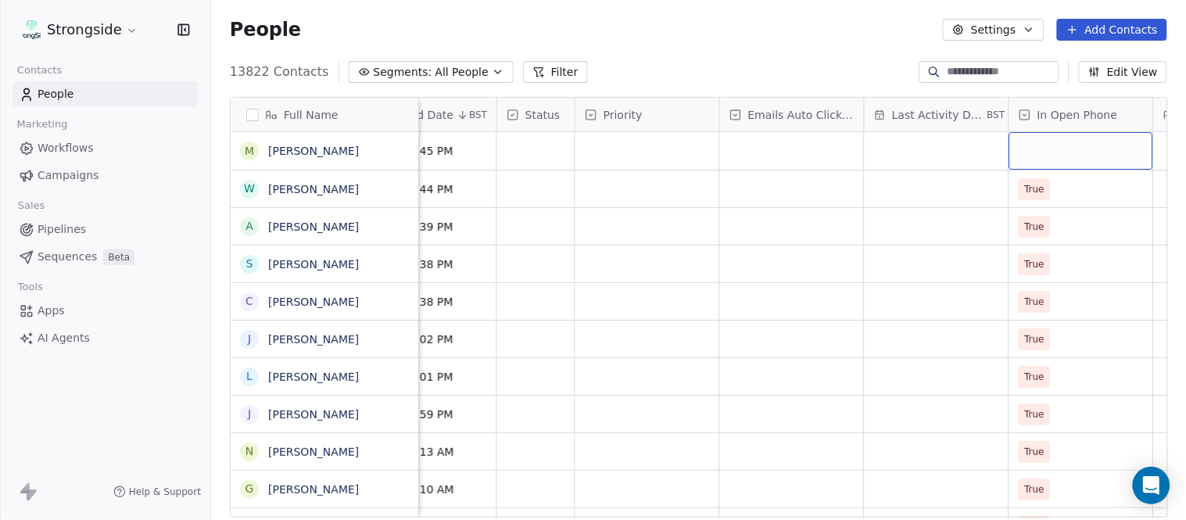
scroll to position [0, 1099]
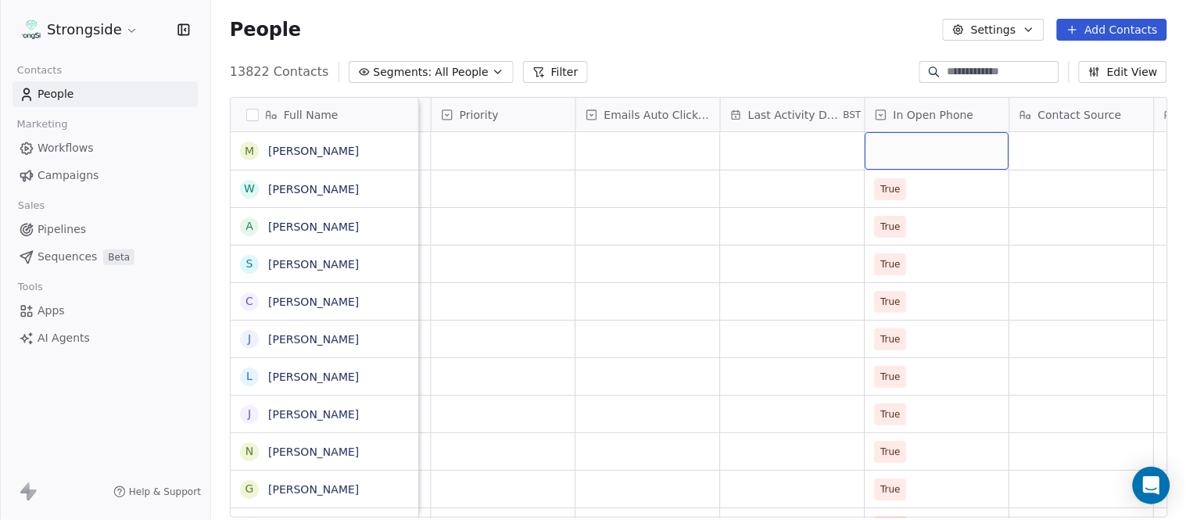
click at [927, 157] on div "grid" at bounding box center [938, 151] width 144 height 38
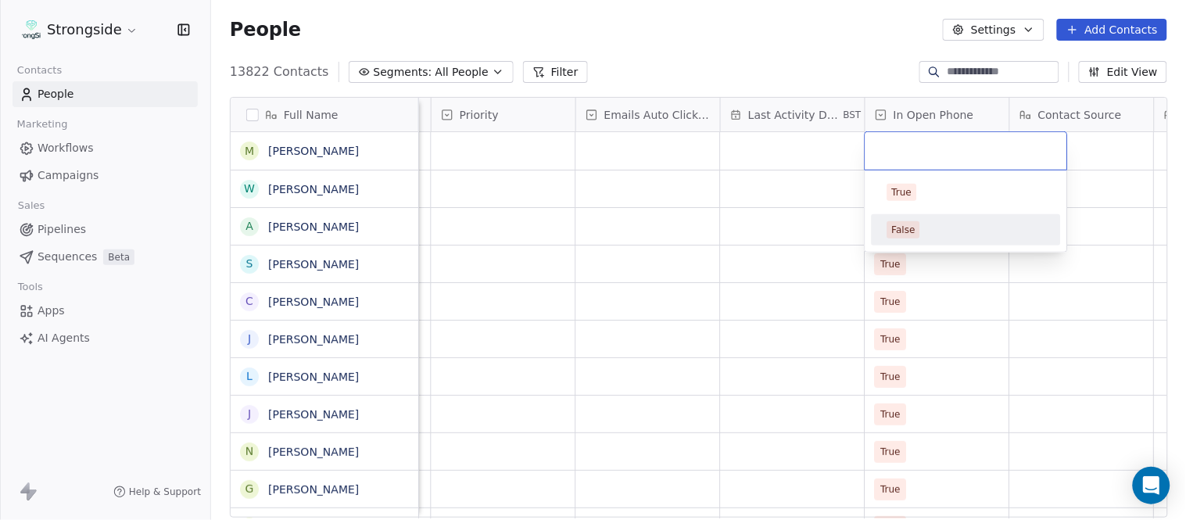
click at [948, 228] on div "False" at bounding box center [967, 229] width 158 height 17
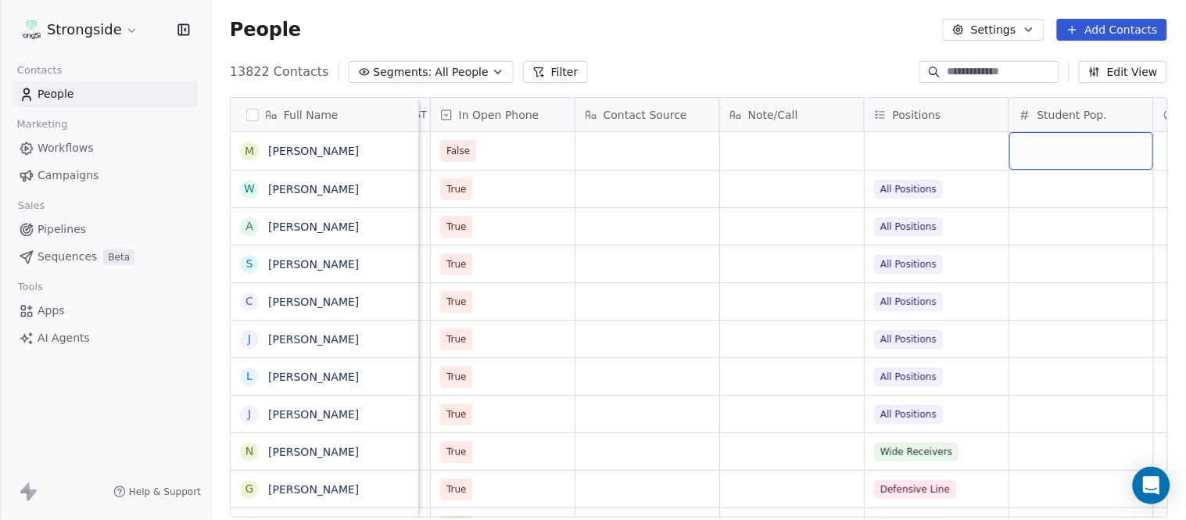
scroll to position [0, 1677]
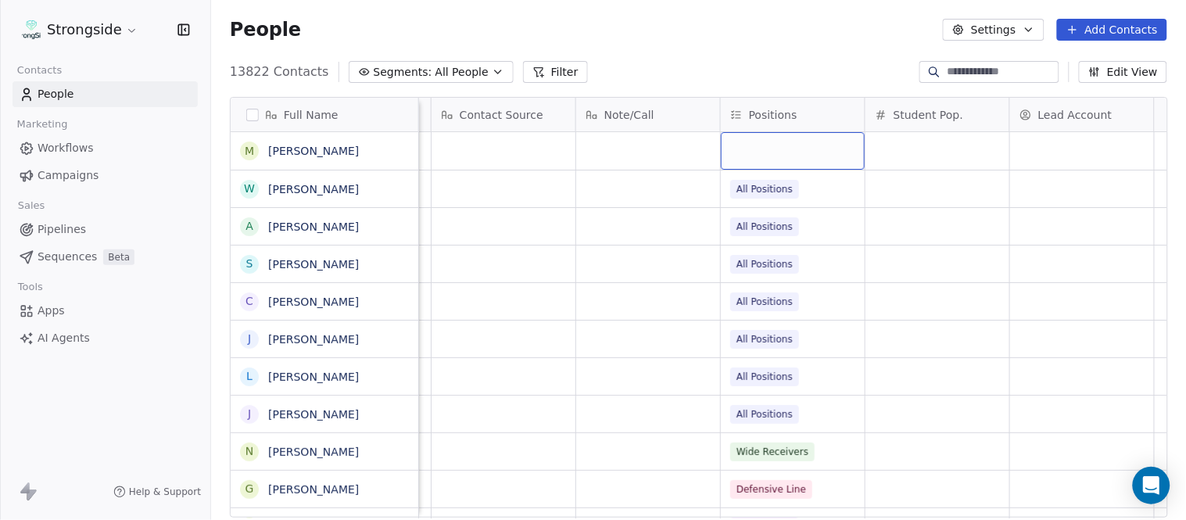
click at [778, 145] on div "grid" at bounding box center [793, 151] width 144 height 38
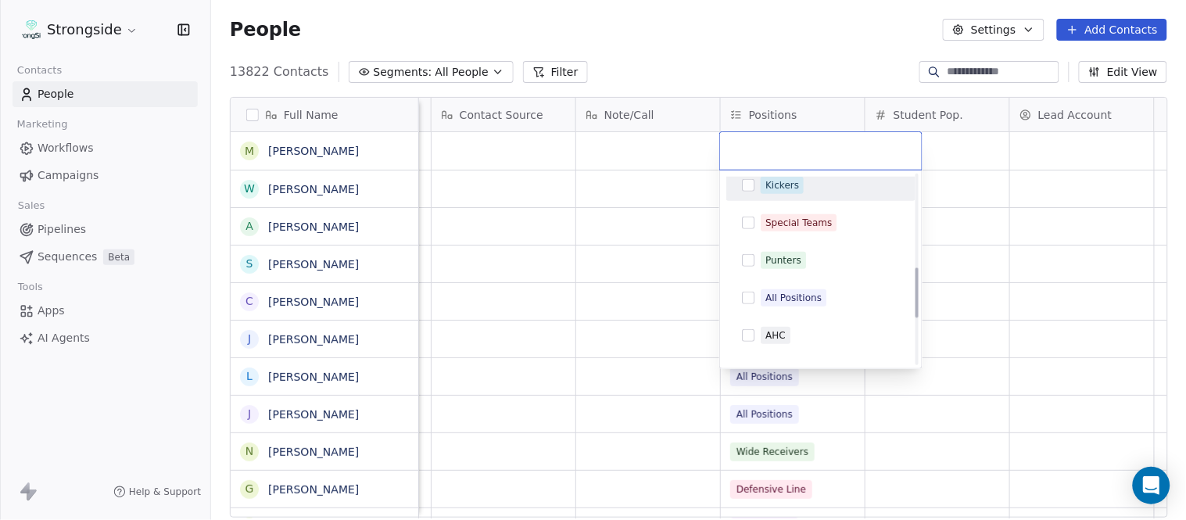
scroll to position [347, 0]
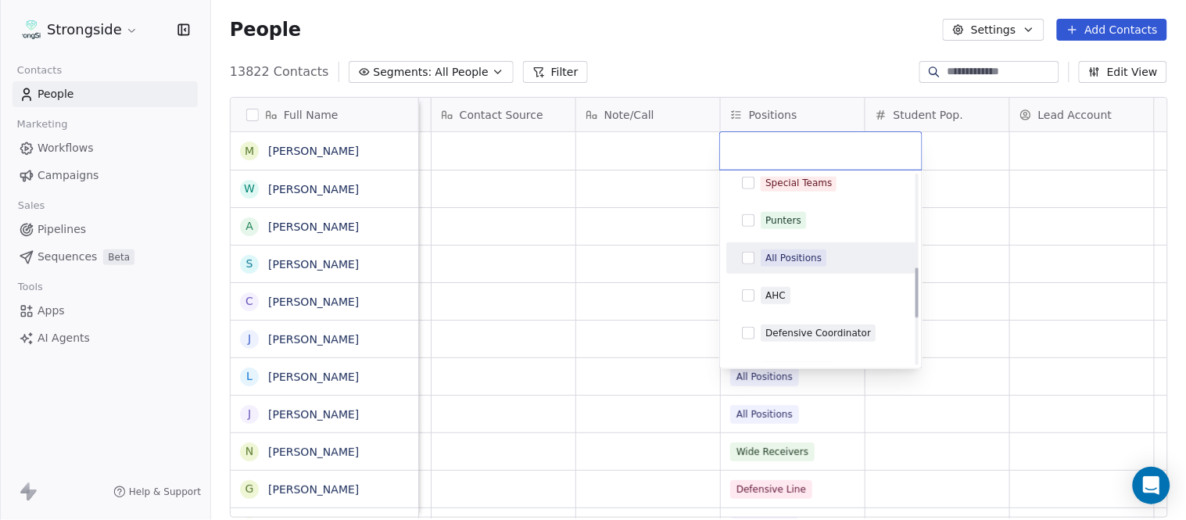
click at [810, 262] on div "All Positions" at bounding box center [794, 258] width 56 height 14
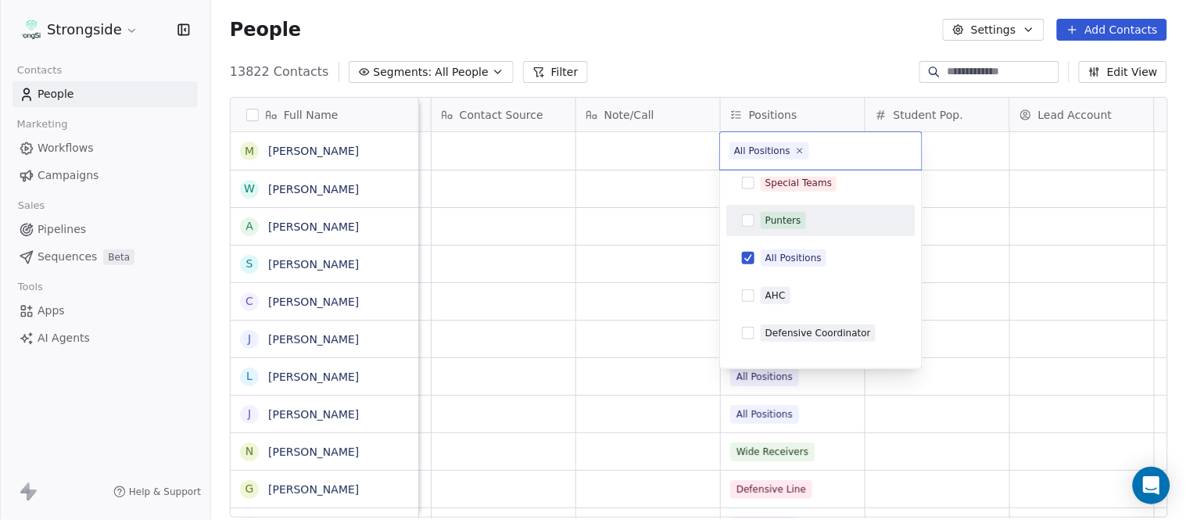
click at [743, 59] on html "Strongside Contacts People Marketing Workflows Campaigns Sales Pipelines Sequen…" at bounding box center [593, 260] width 1186 height 520
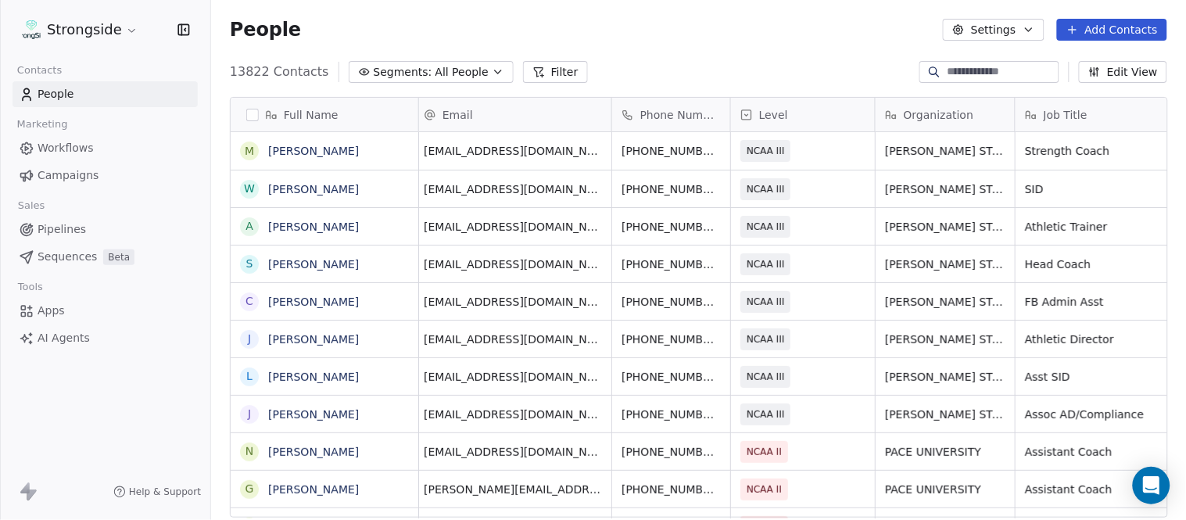
scroll to position [0, 0]
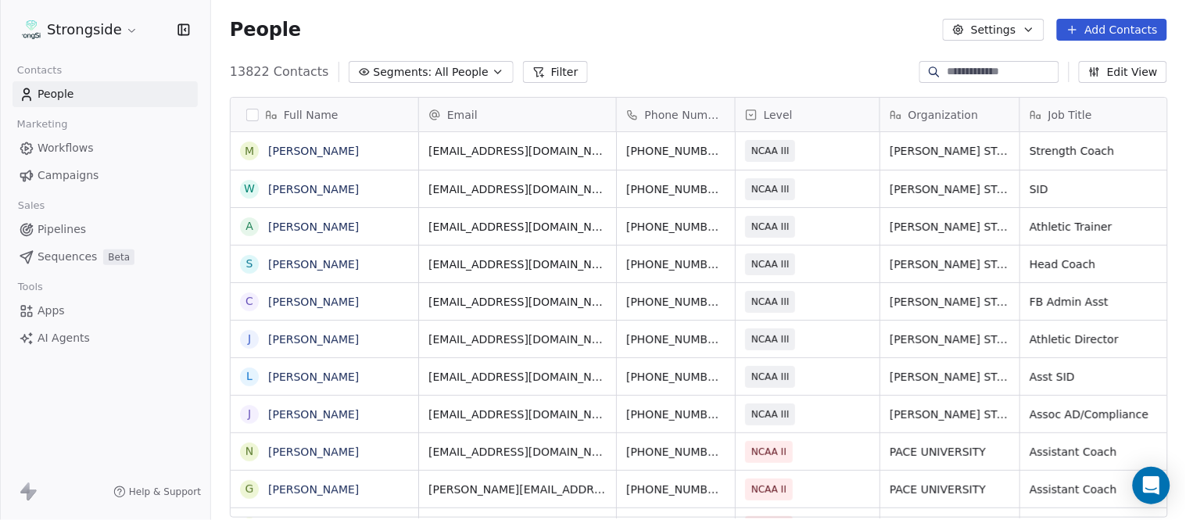
click at [1115, 27] on button "Add Contacts" at bounding box center [1112, 30] width 110 height 22
click at [1091, 53] on div "Create new contact" at bounding box center [1110, 63] width 145 height 25
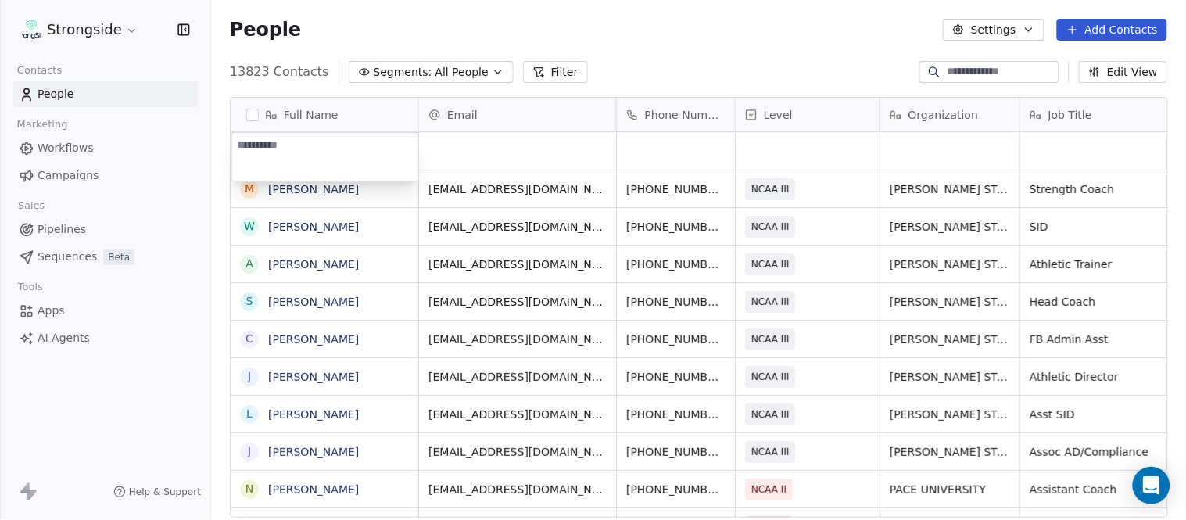
type textarea "**********"
click at [697, 37] on html "Strongside Contacts People Marketing Workflows Campaigns Sales Pipelines Sequen…" at bounding box center [593, 260] width 1186 height 520
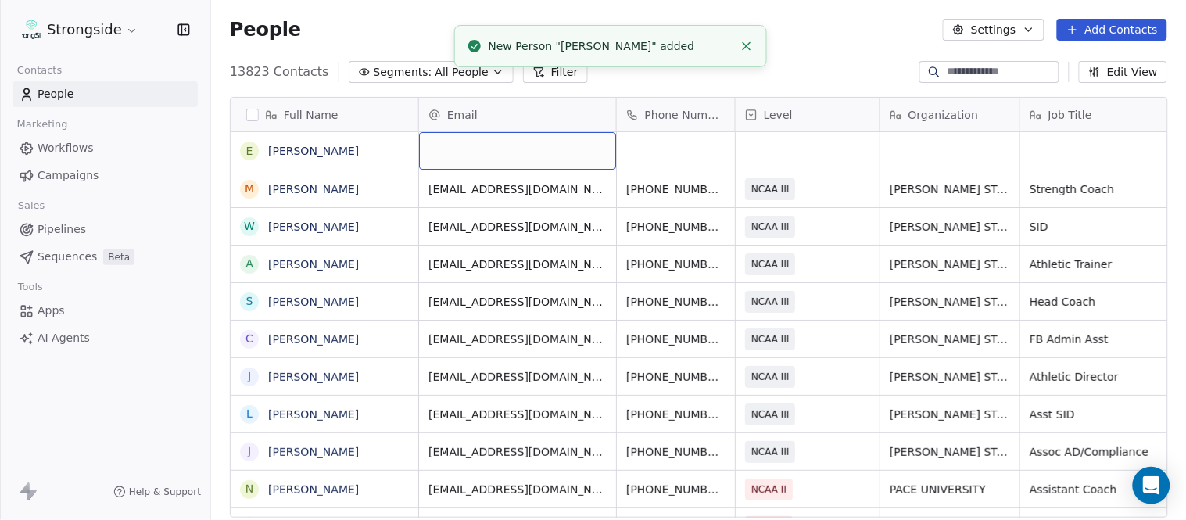
click at [496, 157] on div "grid" at bounding box center [517, 151] width 197 height 38
click at [794, 42] on html "Strongside Contacts People Marketing Workflows Campaigns Sales Pipelines Sequen…" at bounding box center [593, 260] width 1186 height 520
click at [748, 43] on icon "Close toast" at bounding box center [747, 46] width 14 height 14
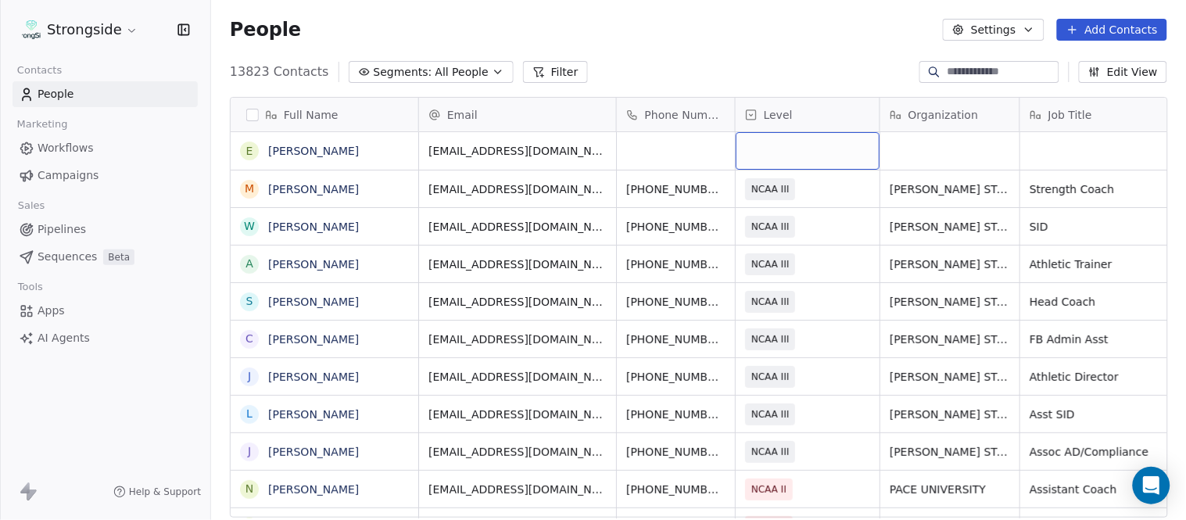
click at [809, 152] on div "grid" at bounding box center [808, 151] width 144 height 38
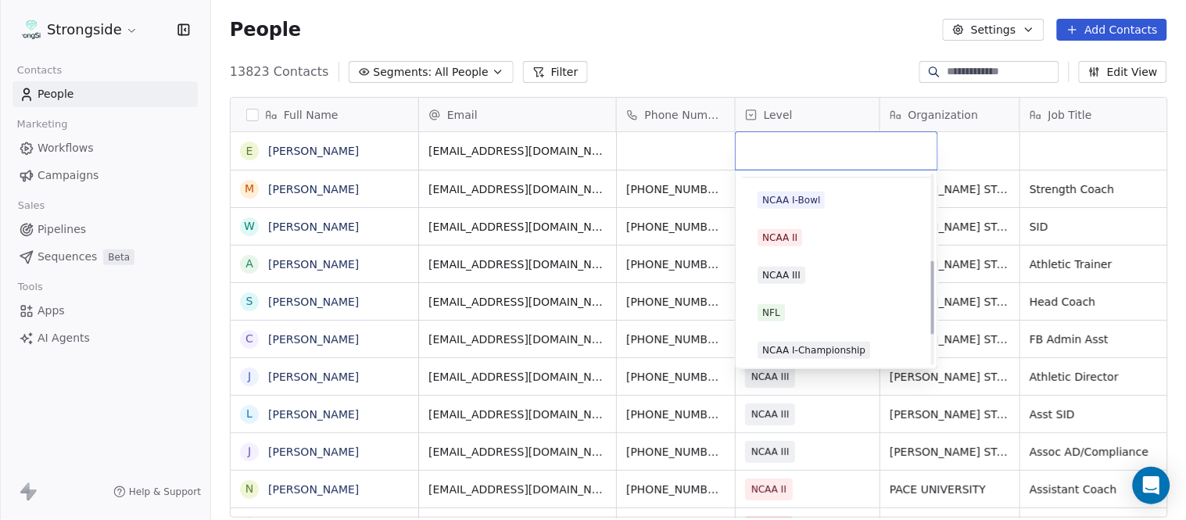
scroll to position [296, 0]
click at [817, 260] on div "NCAA III" at bounding box center [836, 272] width 177 height 25
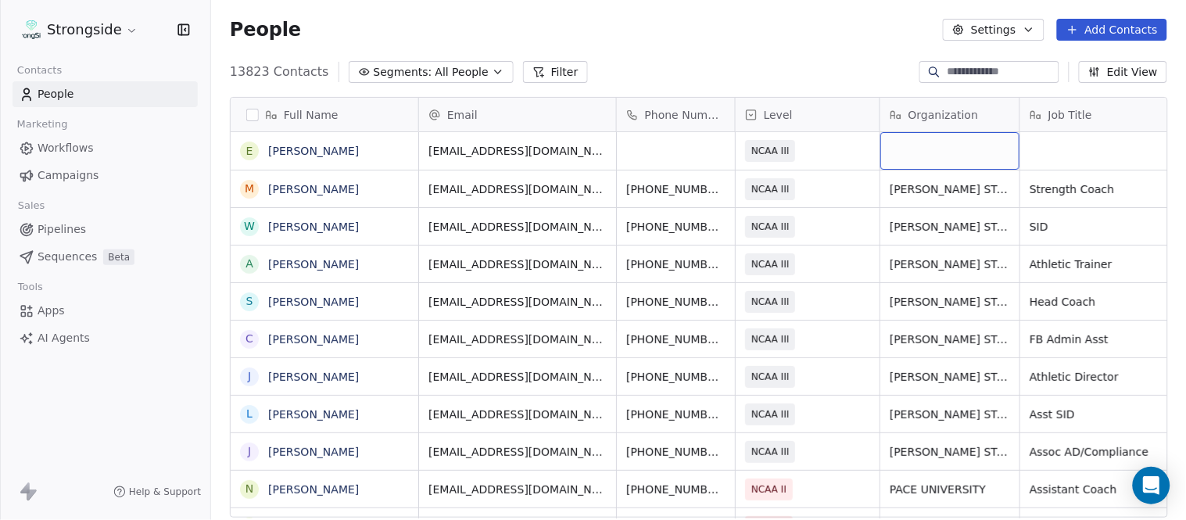
scroll to position [0, 74]
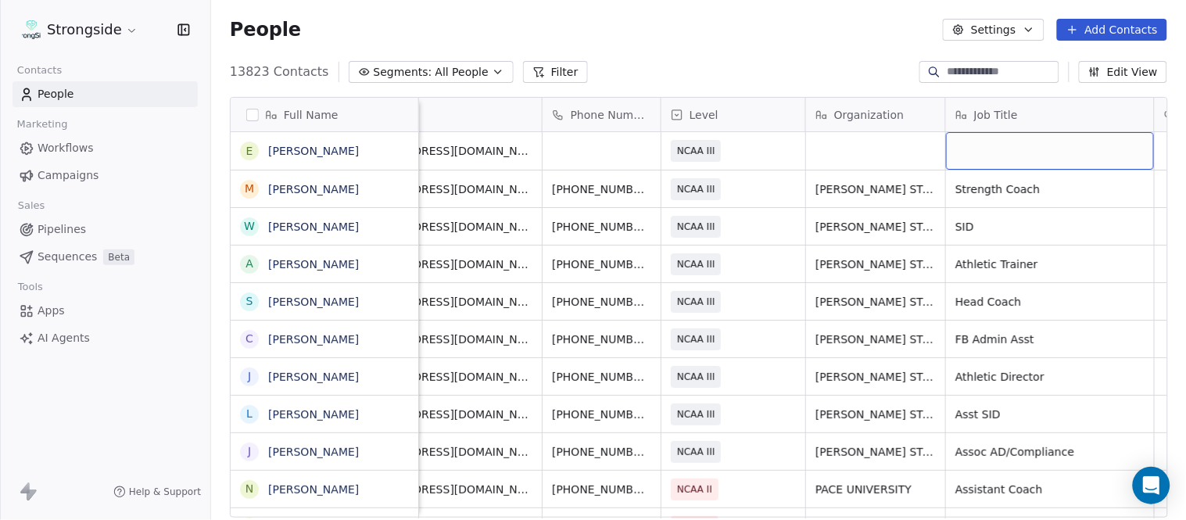
click at [1081, 151] on div "grid" at bounding box center [1050, 151] width 208 height 38
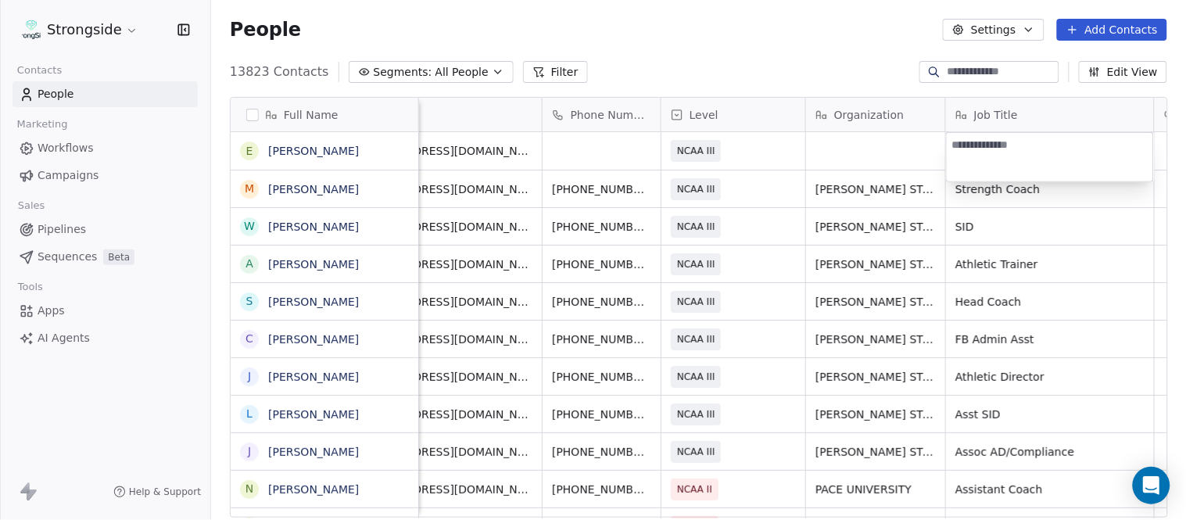
type textarea "**********"
click at [873, 192] on html "Strongside Contacts People Marketing Workflows Campaigns Sales Pipelines Sequen…" at bounding box center [593, 260] width 1186 height 520
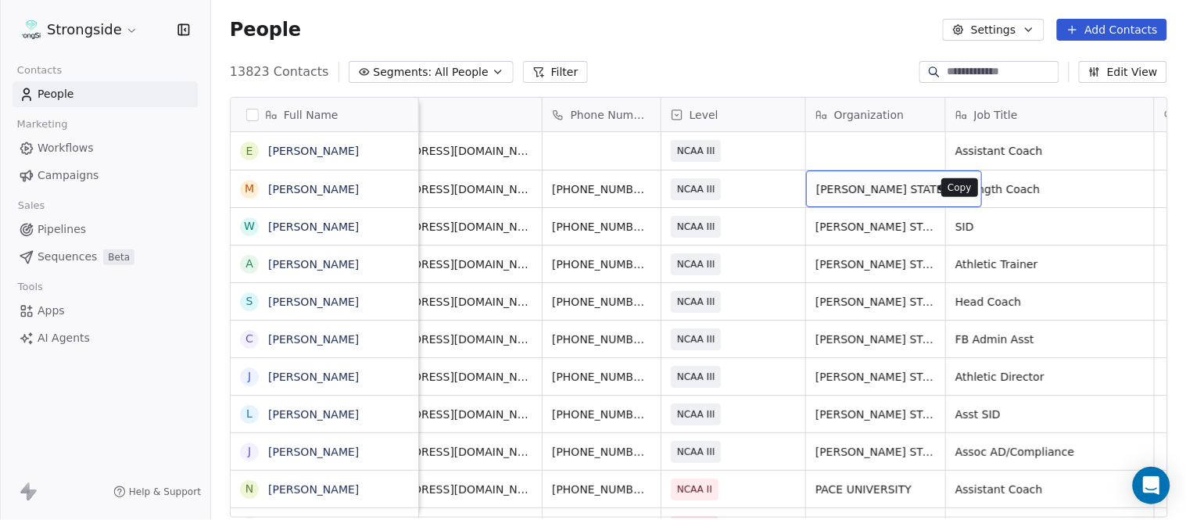
click at [956, 186] on icon "grid" at bounding box center [962, 187] width 13 height 13
click at [854, 163] on div "grid" at bounding box center [875, 151] width 139 height 38
type textarea "**********"
click at [798, 66] on html "Strongside Contacts People Marketing Workflows Campaigns Sales Pipelines Sequen…" at bounding box center [593, 260] width 1186 height 520
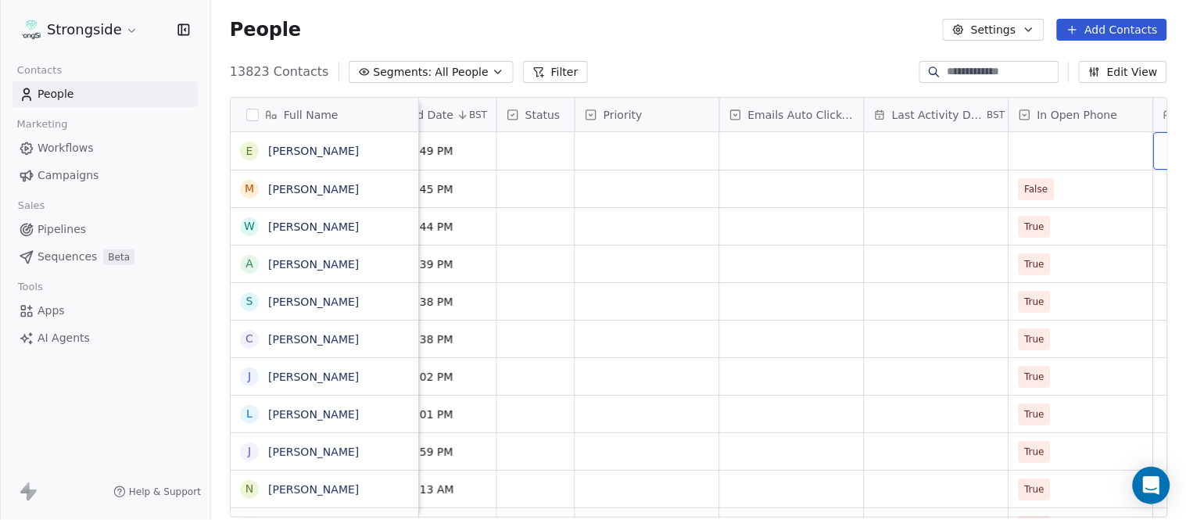
scroll to position [0, 1099]
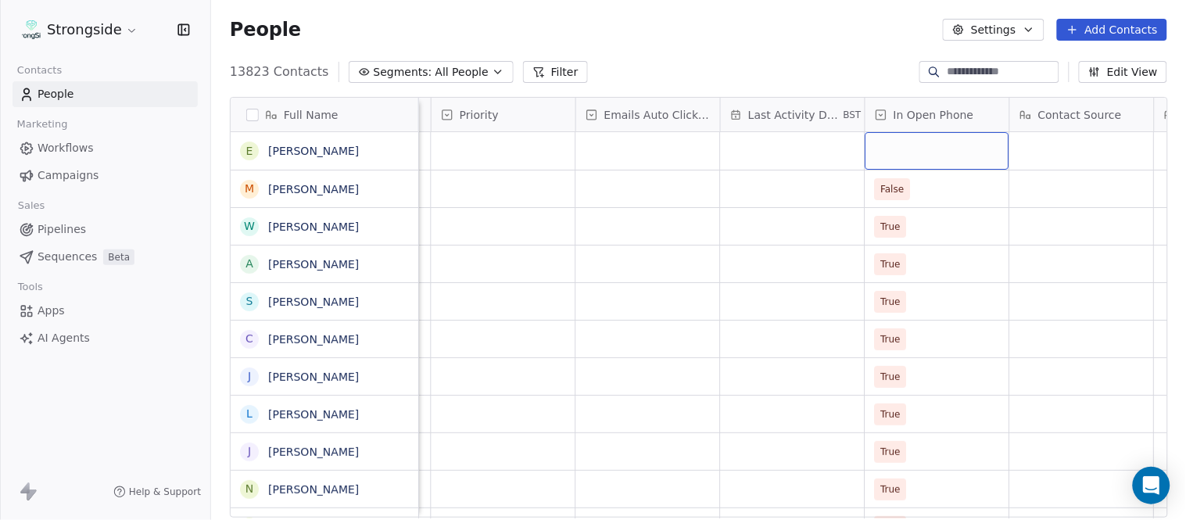
click at [881, 155] on div "grid" at bounding box center [938, 151] width 144 height 38
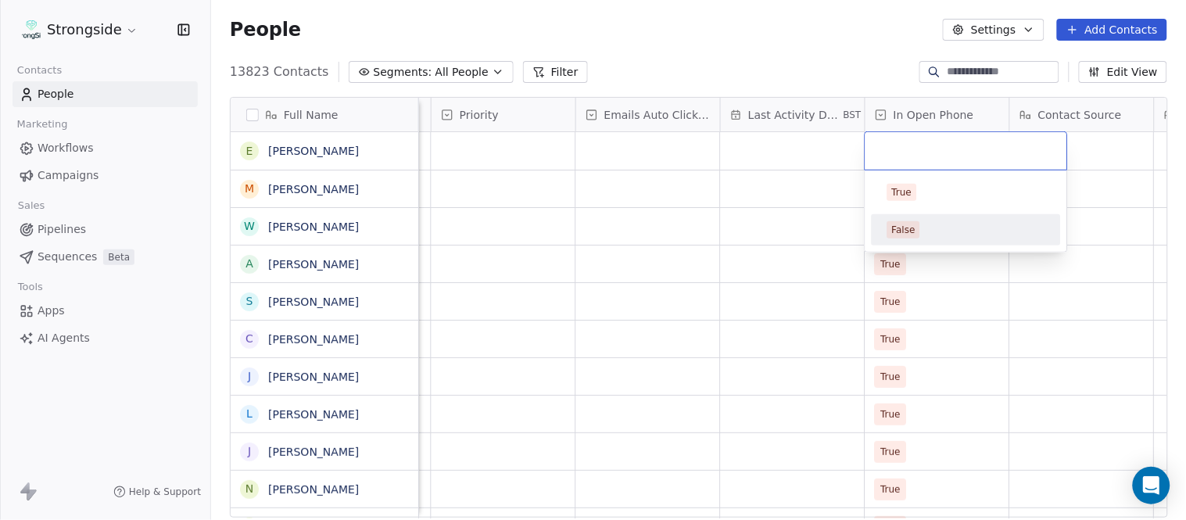
click at [918, 228] on div "False" at bounding box center [967, 229] width 158 height 17
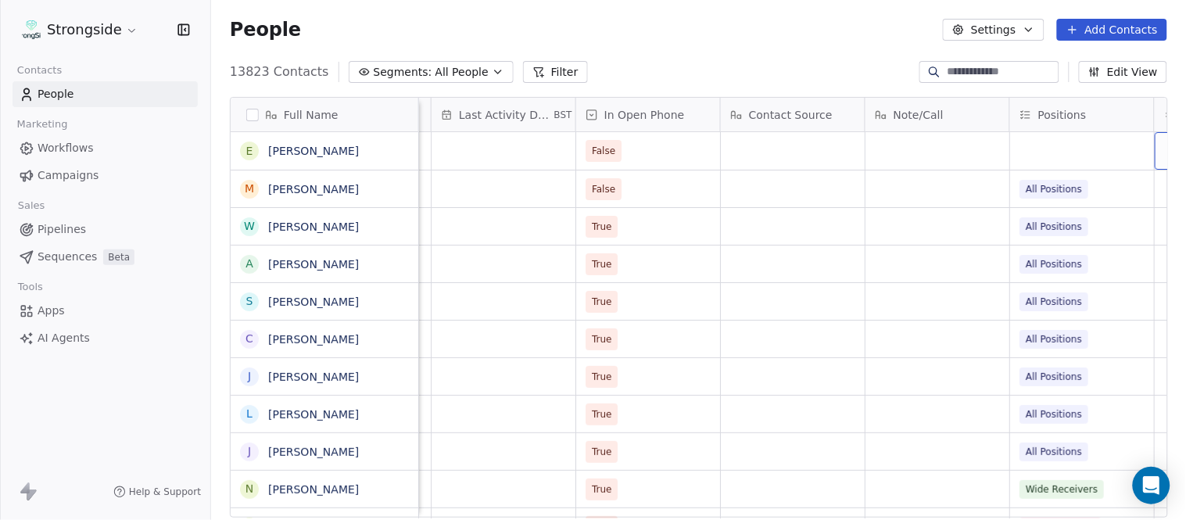
scroll to position [0, 1533]
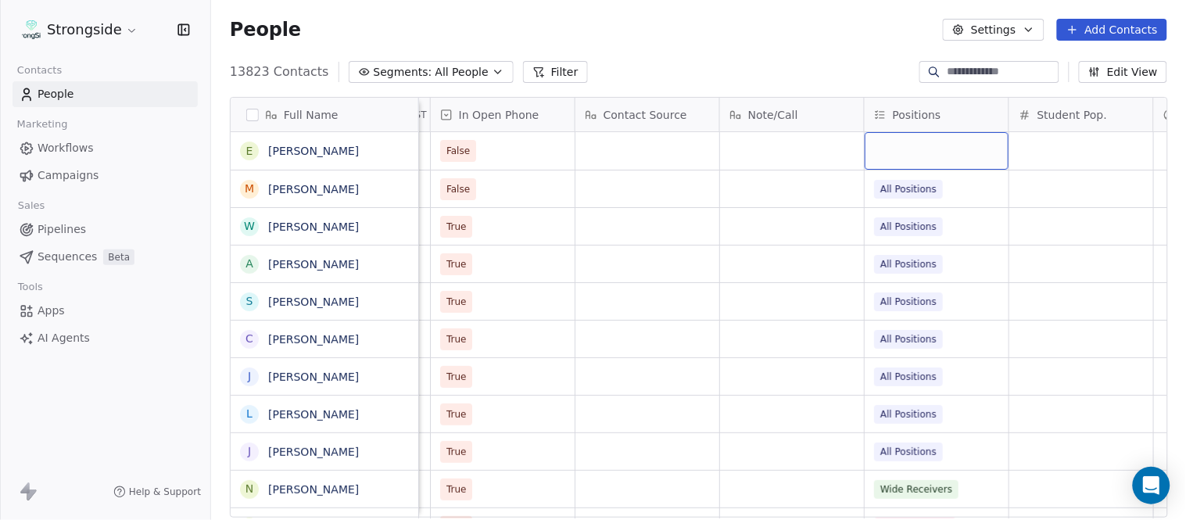
click at [896, 161] on div "grid" at bounding box center [937, 151] width 144 height 38
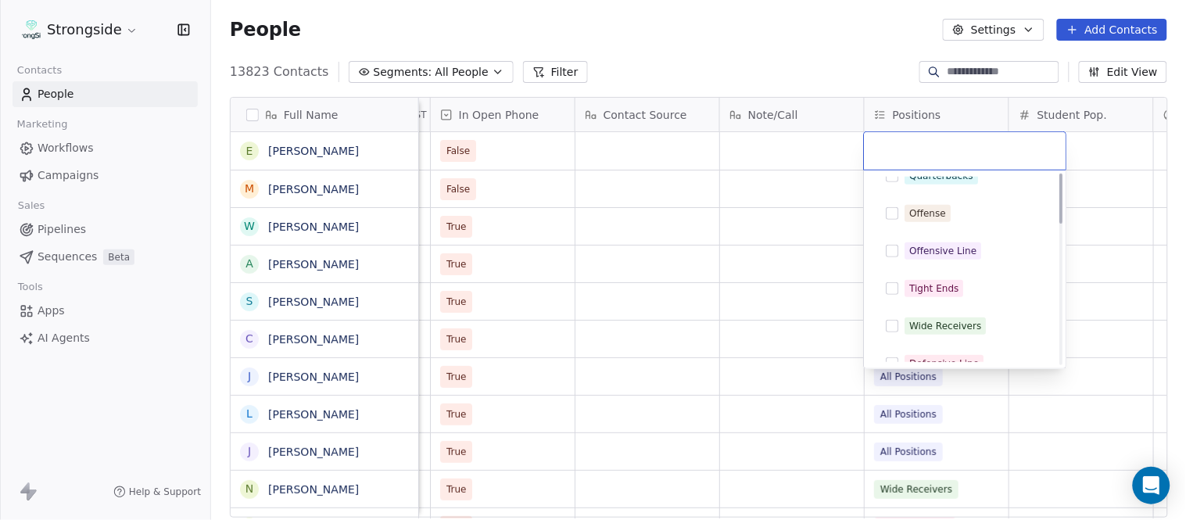
scroll to position [0, 0]
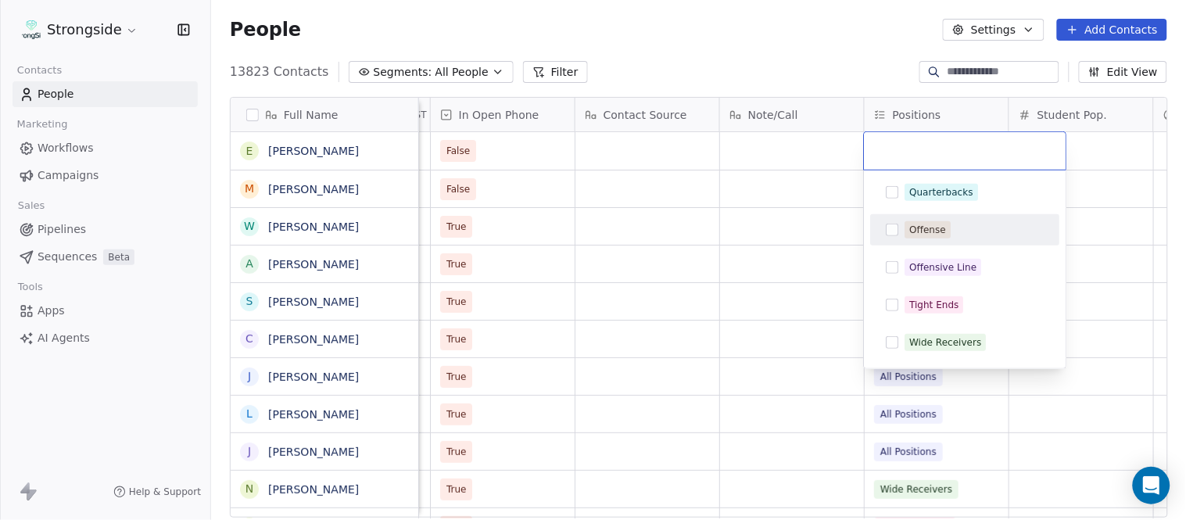
click at [934, 220] on div "Offense" at bounding box center [965, 229] width 177 height 25
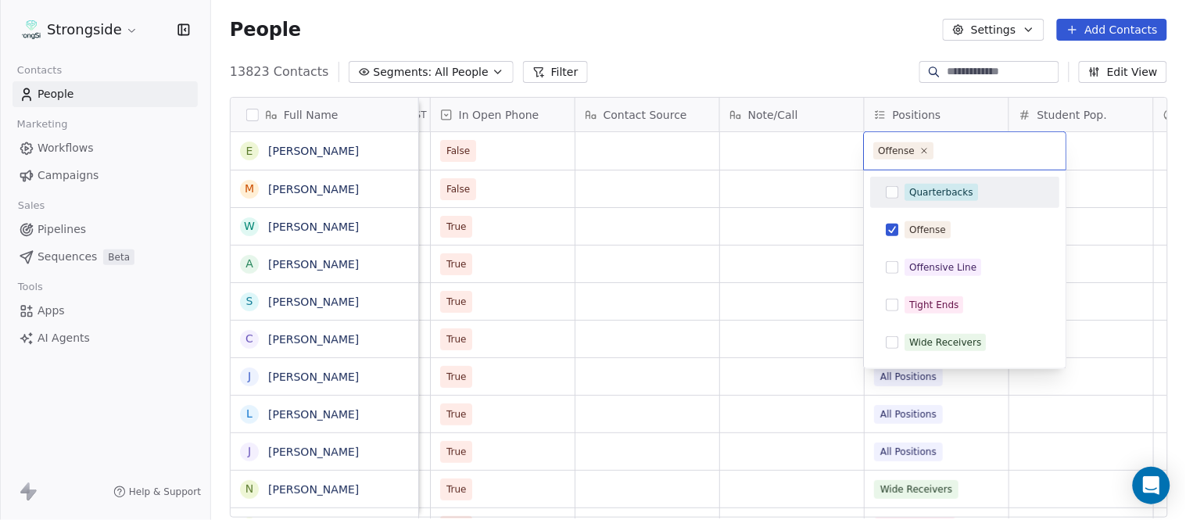
click at [796, 48] on html "Strongside Contacts People Marketing Workflows Campaigns Sales Pipelines Sequen…" at bounding box center [593, 260] width 1186 height 520
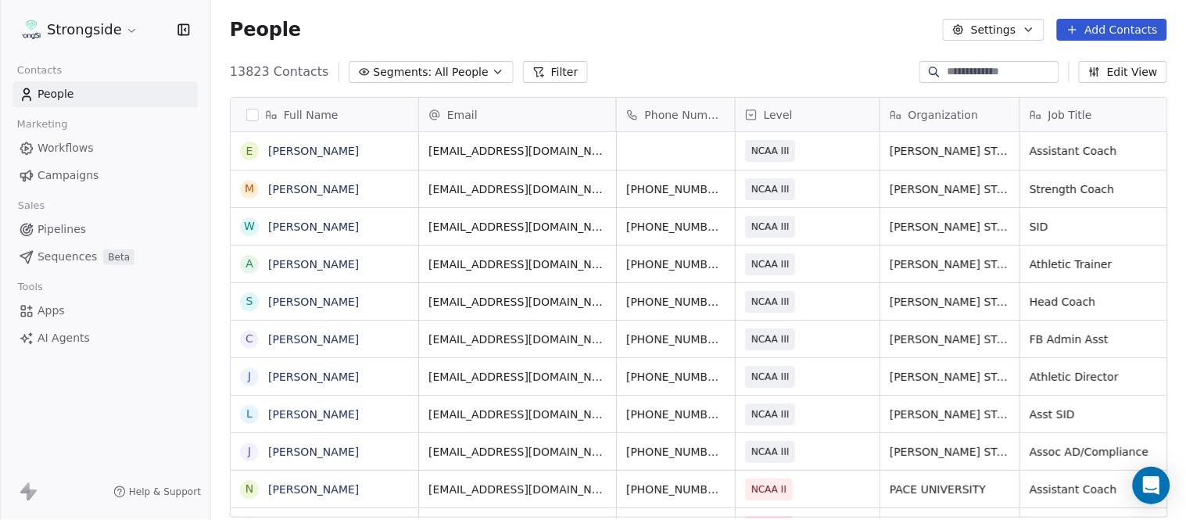
click at [1123, 20] on button "Add Contacts" at bounding box center [1112, 30] width 110 height 22
click at [1114, 47] on div "Create new contact Import from CSV" at bounding box center [1110, 76] width 157 height 63
click at [1116, 58] on span "Create new contact" at bounding box center [1120, 63] width 107 height 16
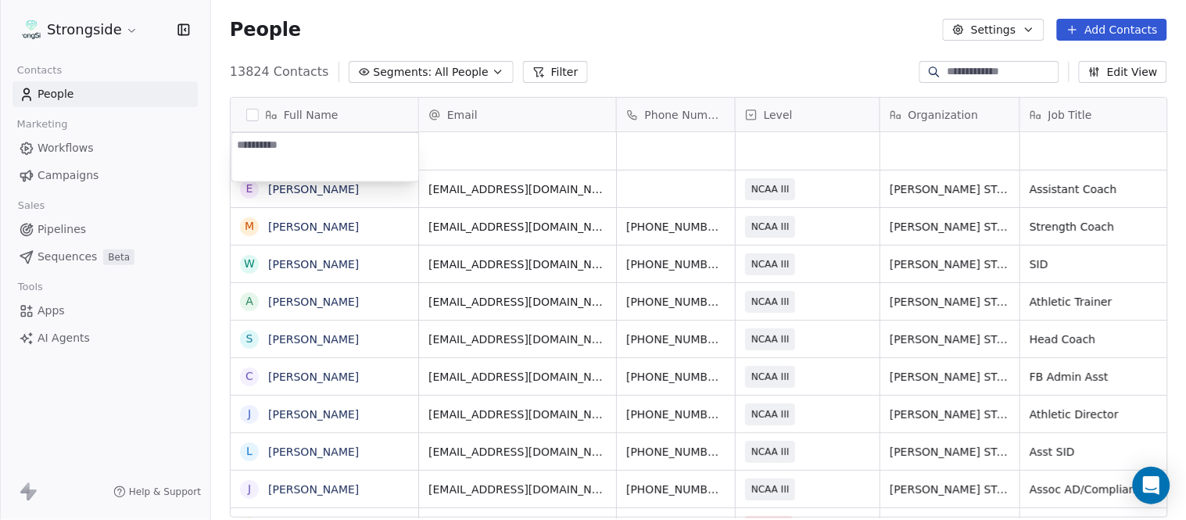
type textarea "**********"
click at [759, 45] on html "Strongside Contacts People Marketing Workflows Campaigns Sales Pipelines Sequen…" at bounding box center [593, 260] width 1186 height 520
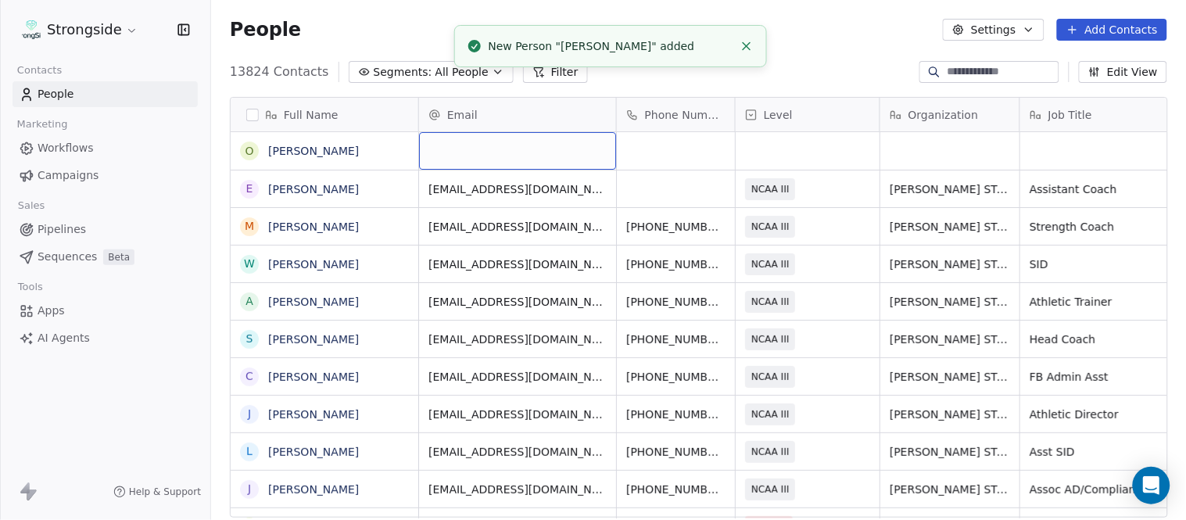
click at [543, 151] on div "grid" at bounding box center [517, 151] width 197 height 38
click at [803, 64] on html "Strongside Contacts People Marketing Workflows Campaigns Sales Pipelines Sequen…" at bounding box center [593, 260] width 1186 height 520
click at [751, 48] on icon "Close toast" at bounding box center [747, 46] width 14 height 14
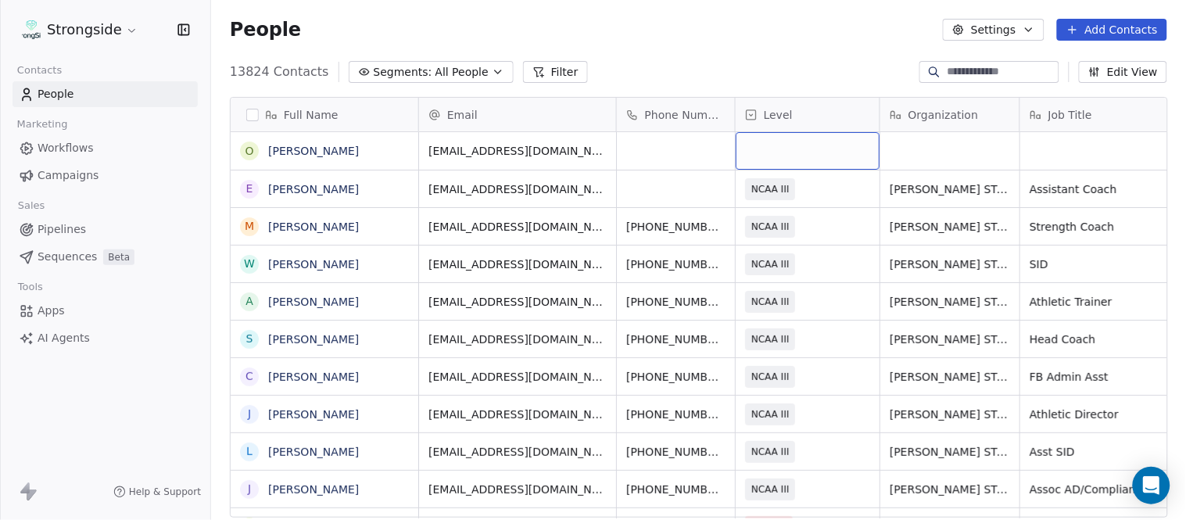
click at [798, 138] on div "grid" at bounding box center [808, 151] width 144 height 38
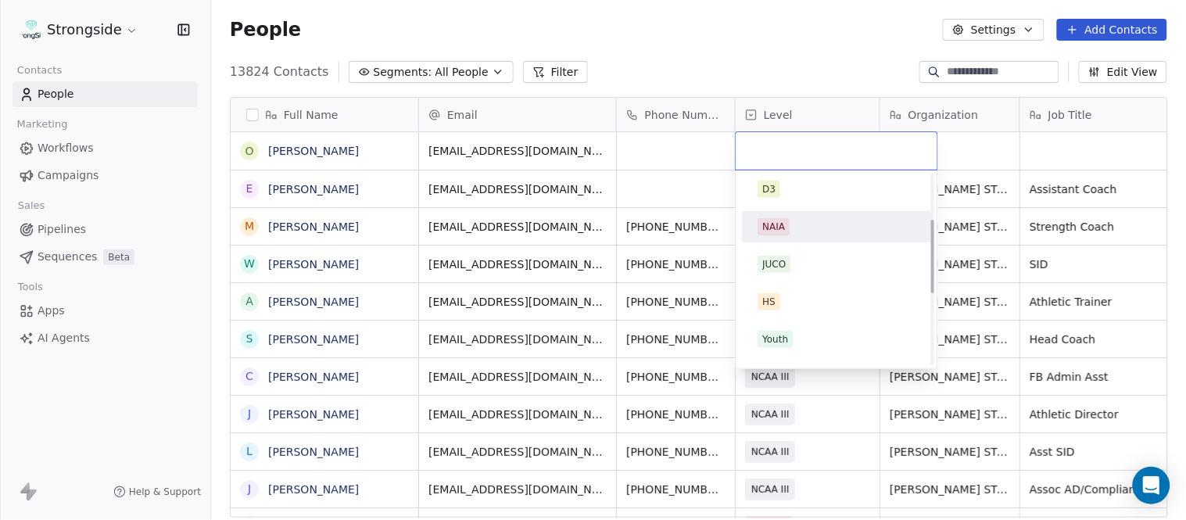
scroll to position [260, 0]
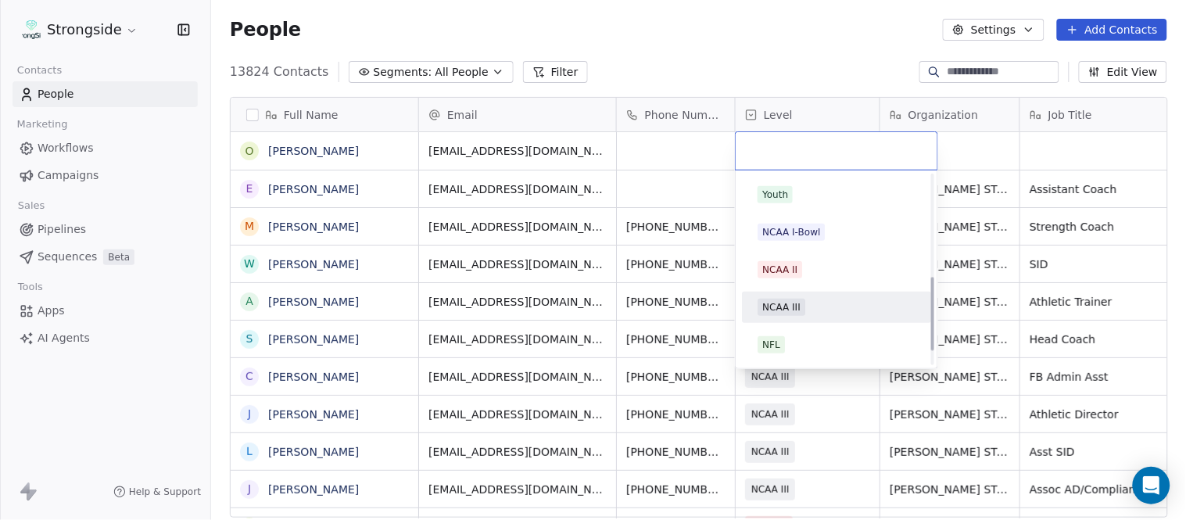
click at [818, 314] on div "NCAA III" at bounding box center [837, 307] width 158 height 17
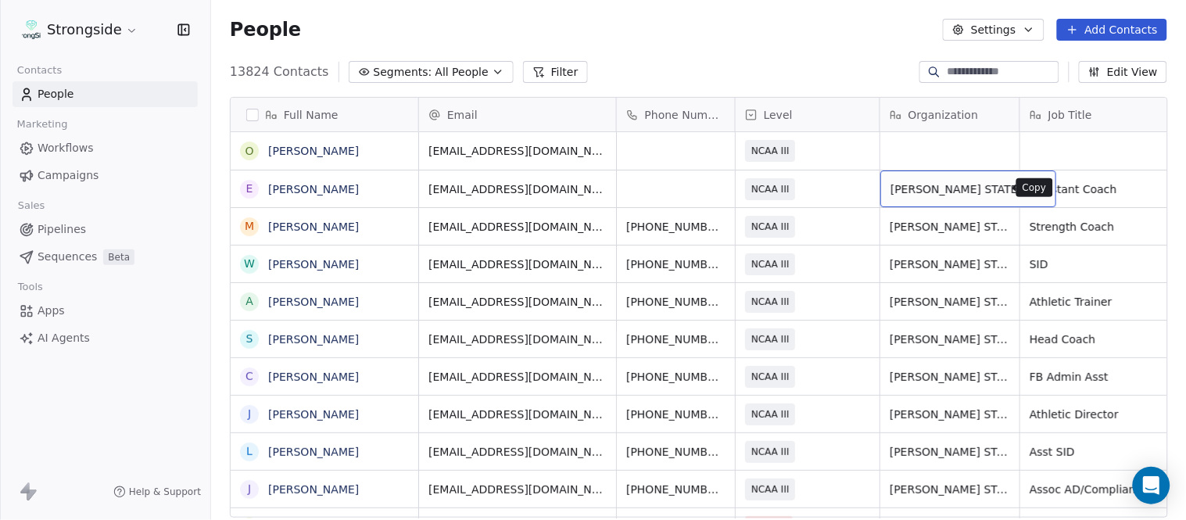
click at [1028, 185] on button "grid" at bounding box center [1037, 187] width 19 height 19
click at [952, 160] on div "grid" at bounding box center [950, 151] width 139 height 38
type textarea "**********"
click at [832, 71] on html "Strongside Contacts People Marketing Workflows Campaigns Sales Pipelines Sequen…" at bounding box center [593, 260] width 1186 height 520
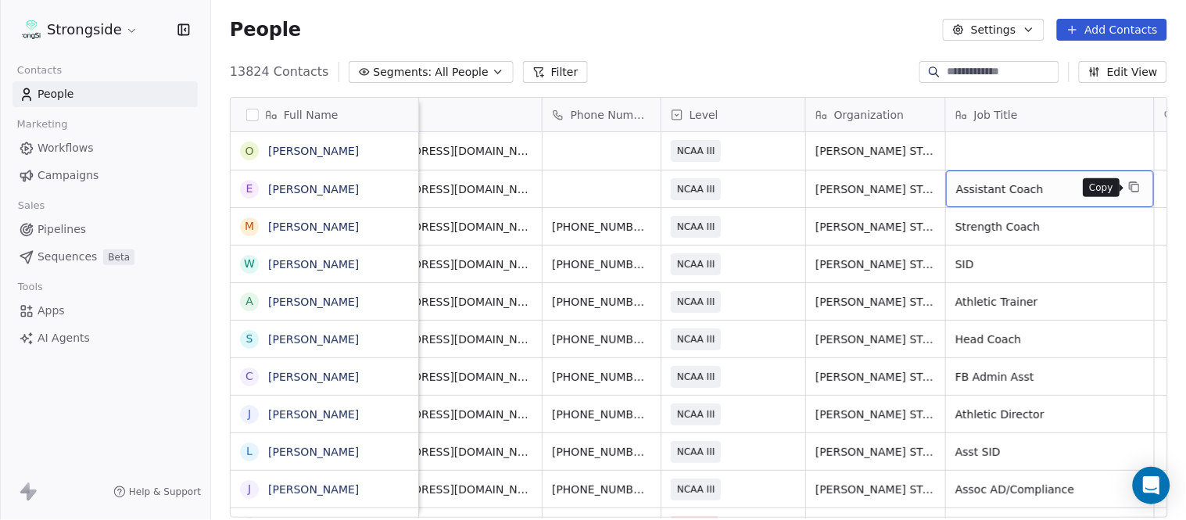
click at [1129, 178] on button "grid" at bounding box center [1134, 187] width 19 height 19
click at [1032, 157] on div "grid" at bounding box center [1050, 151] width 208 height 38
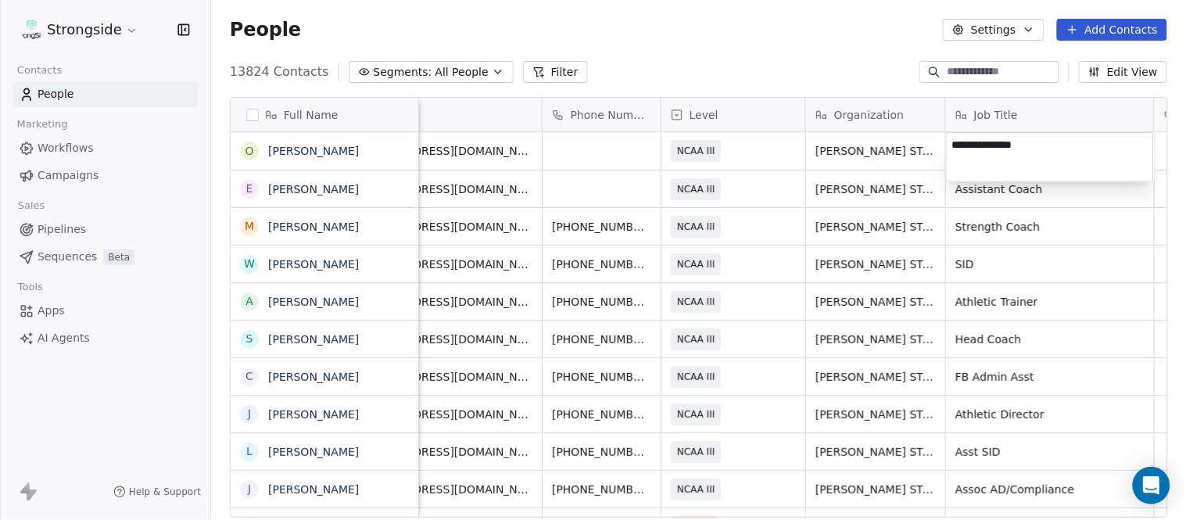
click at [889, 89] on html "Strongside Contacts People Marketing Workflows Campaigns Sales Pipelines Sequen…" at bounding box center [593, 260] width 1186 height 520
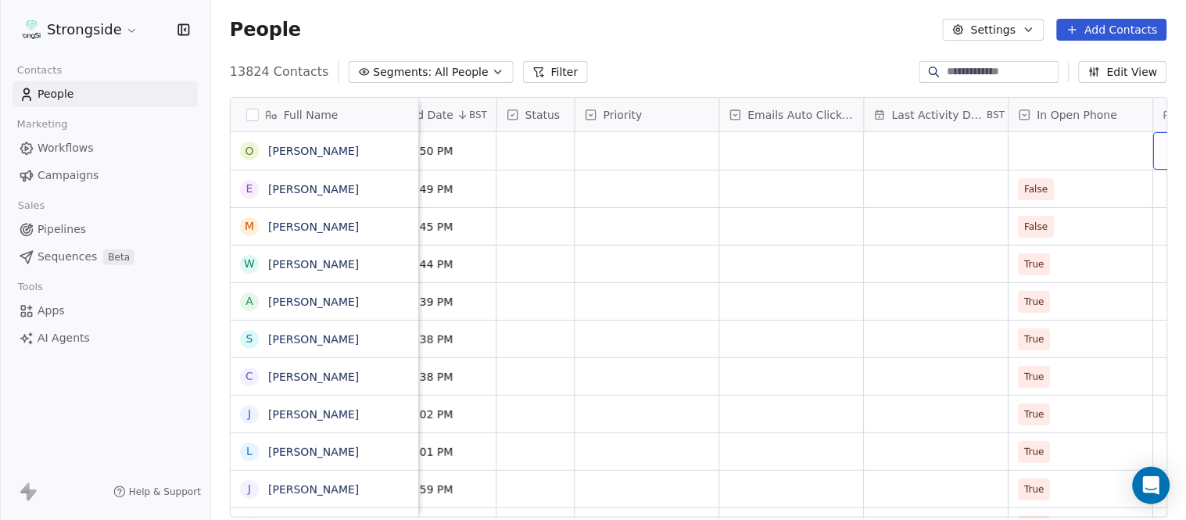
scroll to position [0, 1099]
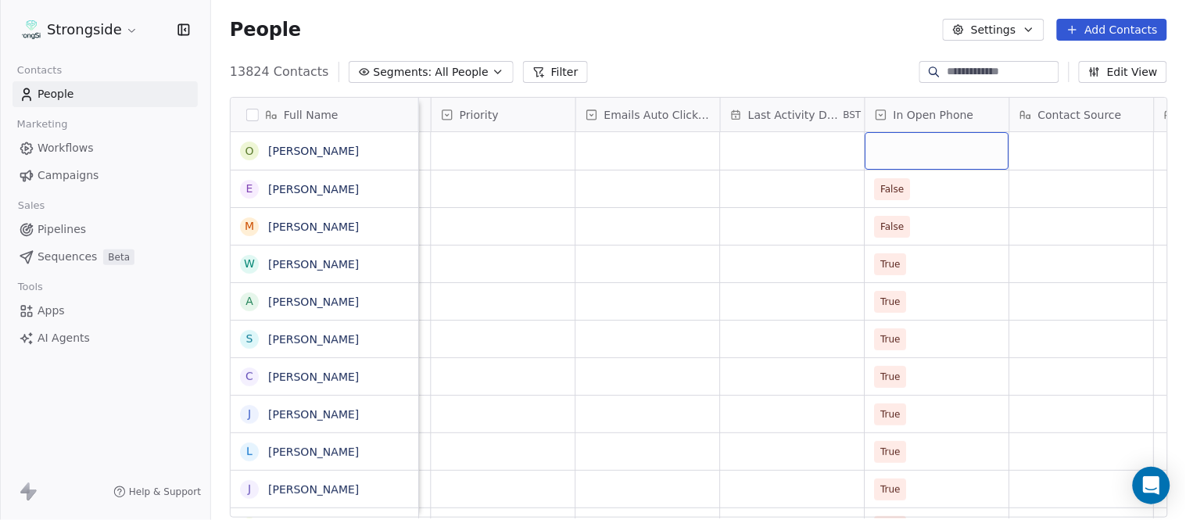
click at [911, 154] on div "grid" at bounding box center [938, 151] width 144 height 38
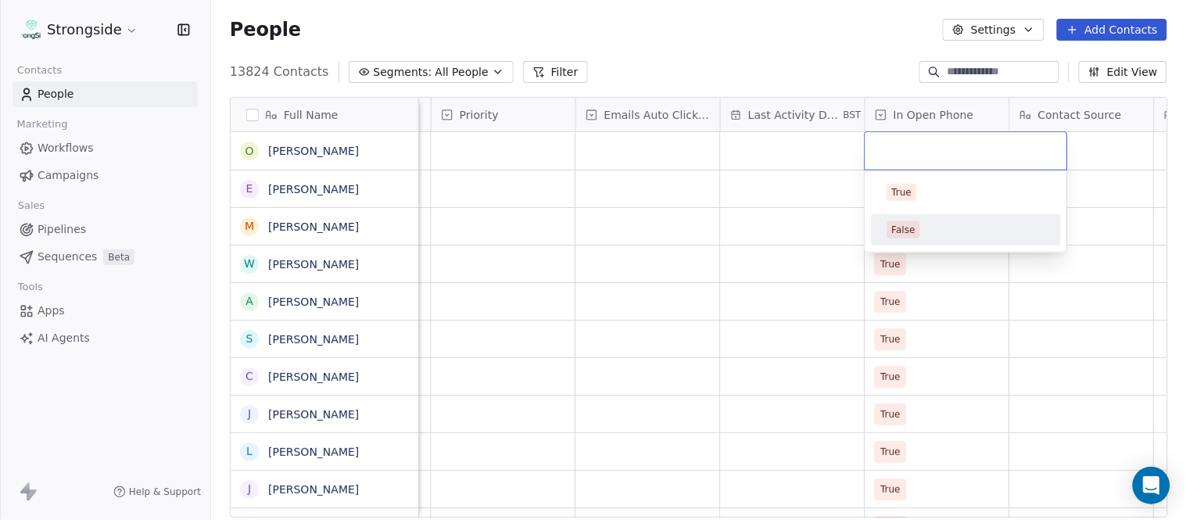
click at [924, 227] on div "False" at bounding box center [967, 229] width 158 height 17
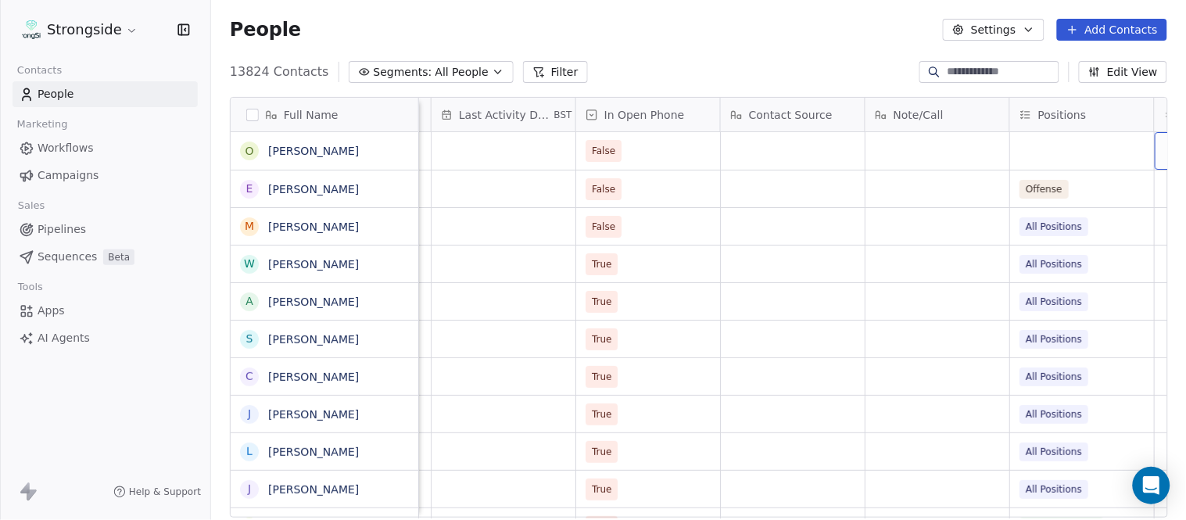
scroll to position [0, 1533]
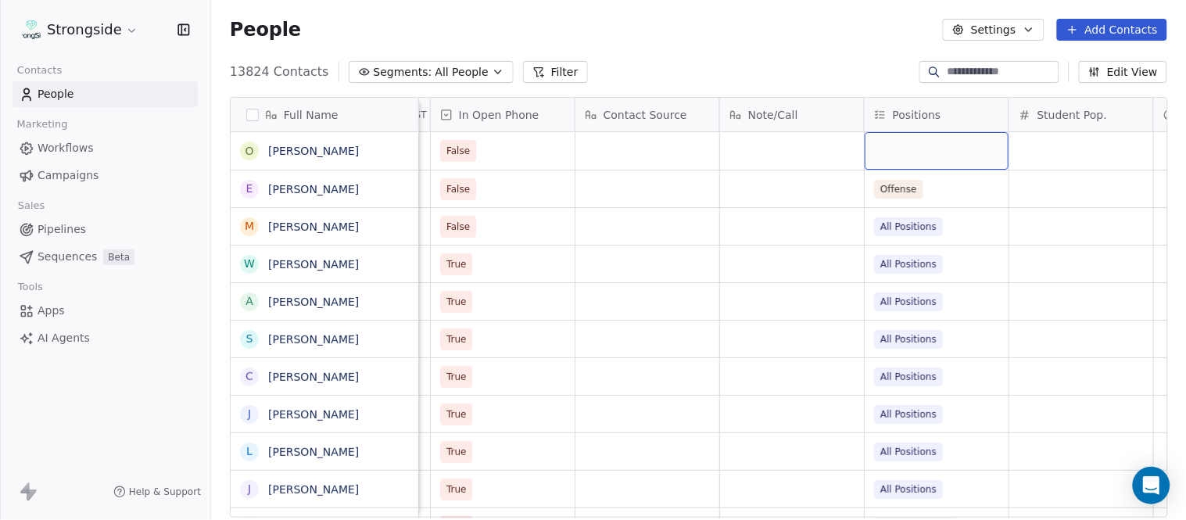
click at [931, 151] on div "grid" at bounding box center [937, 151] width 144 height 38
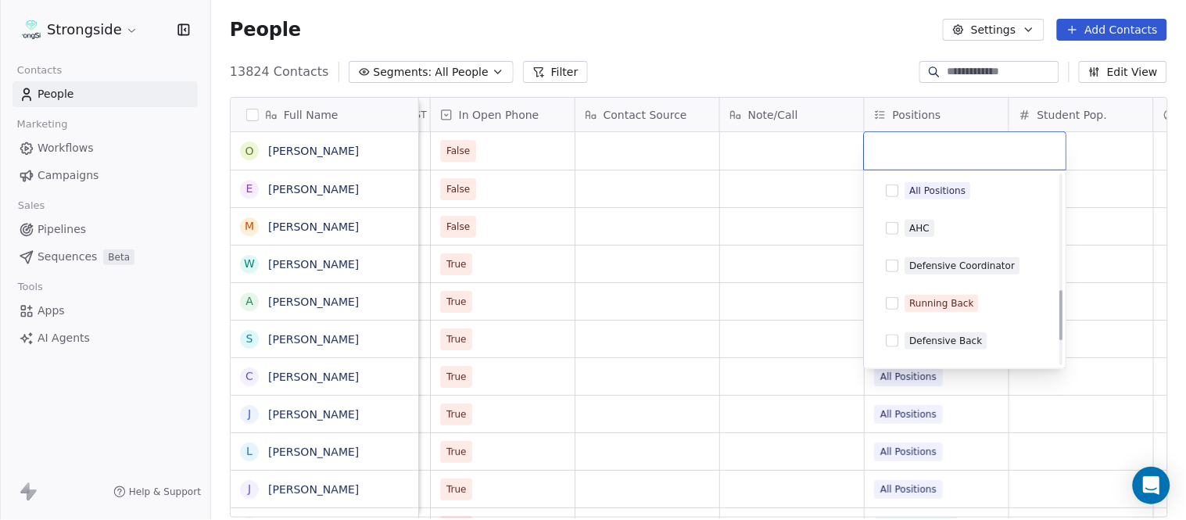
scroll to position [434, 0]
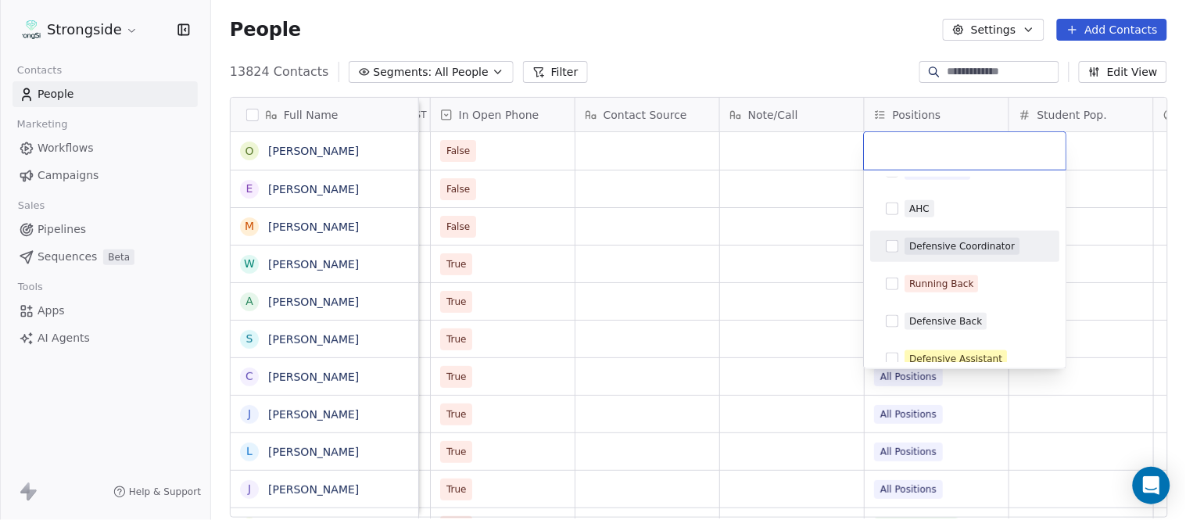
click at [976, 234] on div "Defensive Coordinator" at bounding box center [965, 246] width 177 height 25
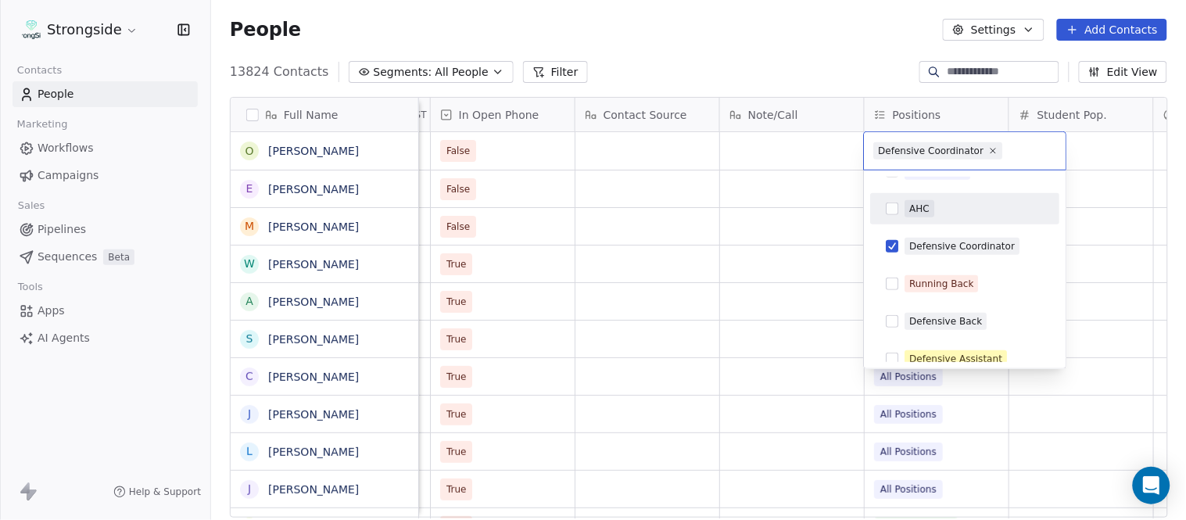
click at [820, 38] on html "Strongside Contacts People Marketing Workflows Campaigns Sales Pipelines Sequen…" at bounding box center [593, 260] width 1186 height 520
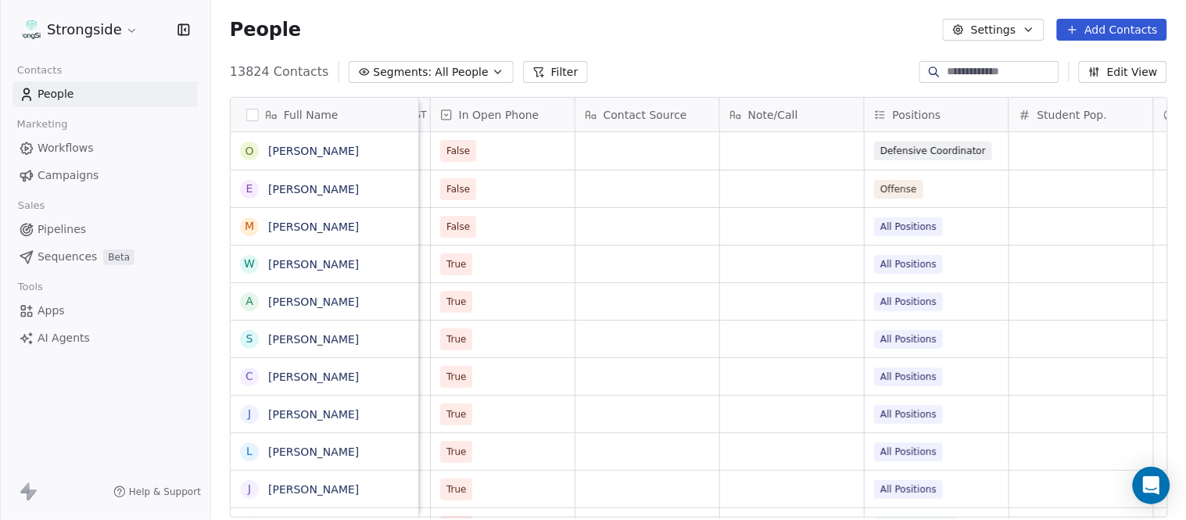
scroll to position [0, 0]
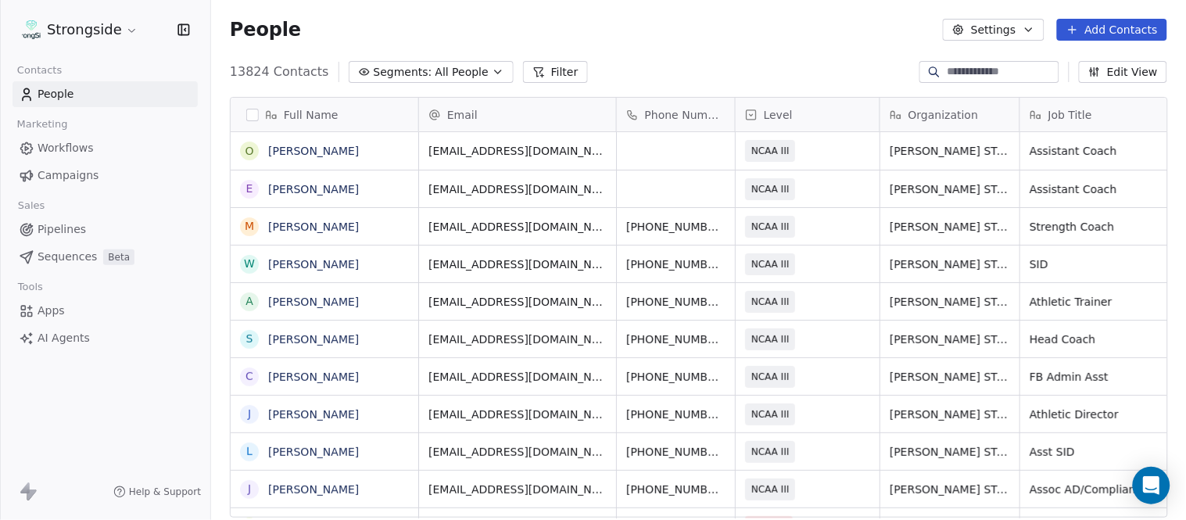
click at [1126, 20] on button "Add Contacts" at bounding box center [1112, 30] width 110 height 22
click at [1103, 52] on div "Create new contact" at bounding box center [1110, 63] width 145 height 25
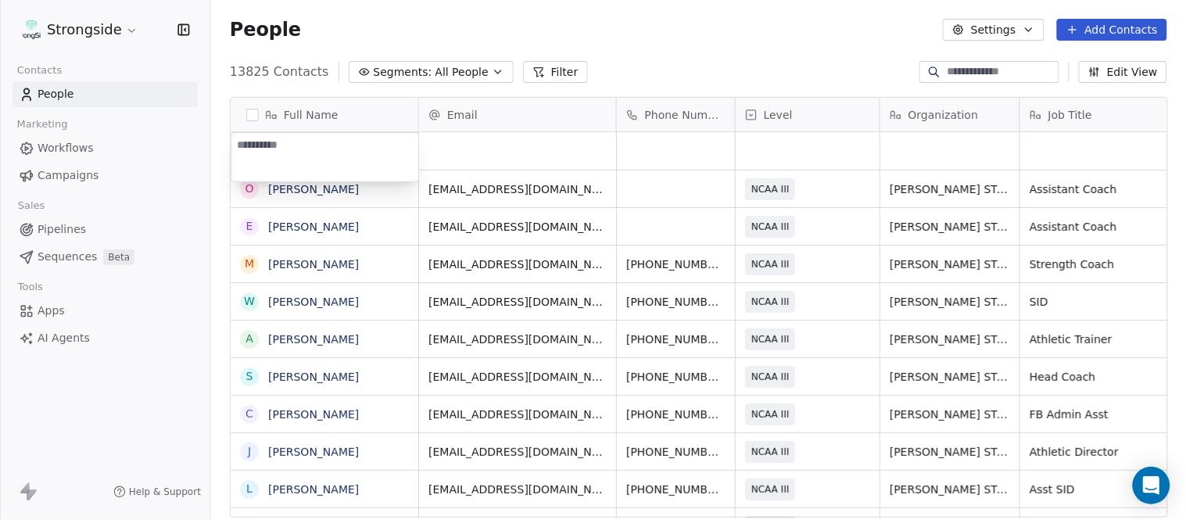
type textarea "**********"
click at [699, 41] on html "Strongside Contacts People Marketing Workflows Campaigns Sales Pipelines Sequen…" at bounding box center [593, 260] width 1186 height 520
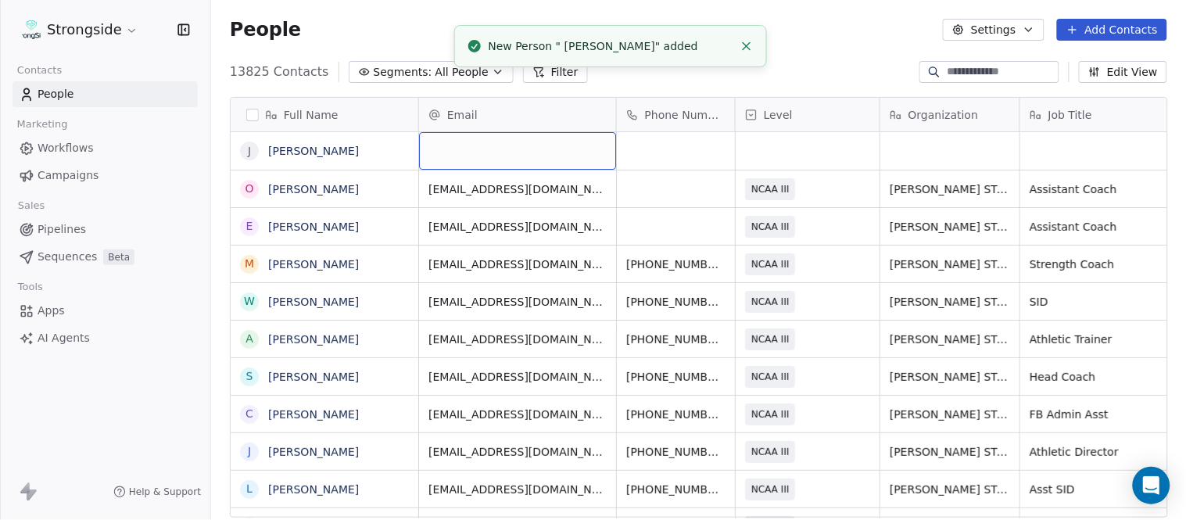
click at [522, 142] on div "grid" at bounding box center [517, 151] width 197 height 38
click at [745, 45] on icon "Close toast" at bounding box center [747, 46] width 14 height 14
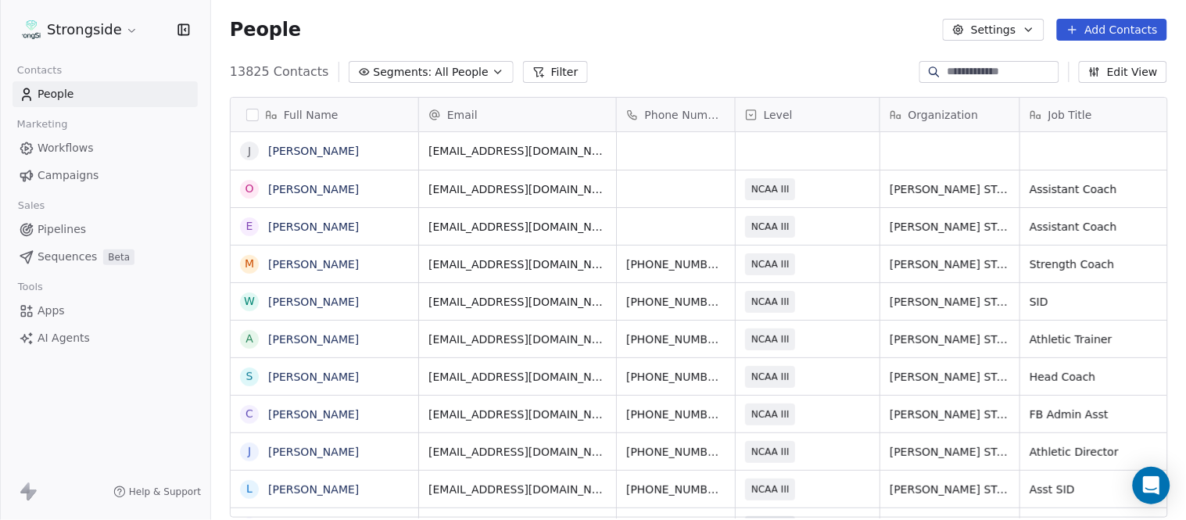
click at [705, 51] on div "People Settings Add Contacts" at bounding box center [698, 29] width 975 height 59
click at [810, 152] on div "grid" at bounding box center [808, 151] width 144 height 38
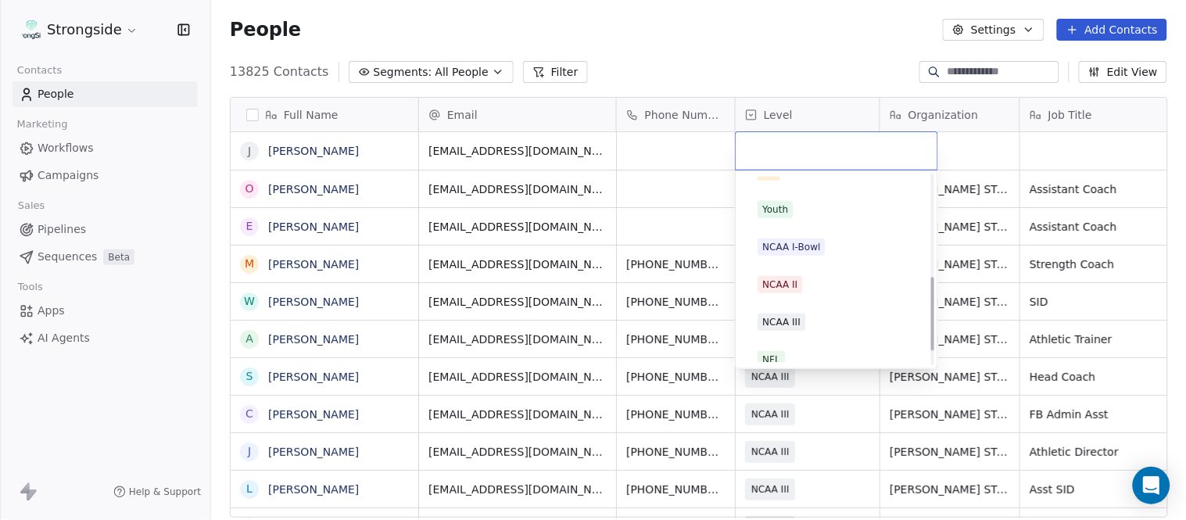
scroll to position [260, 0]
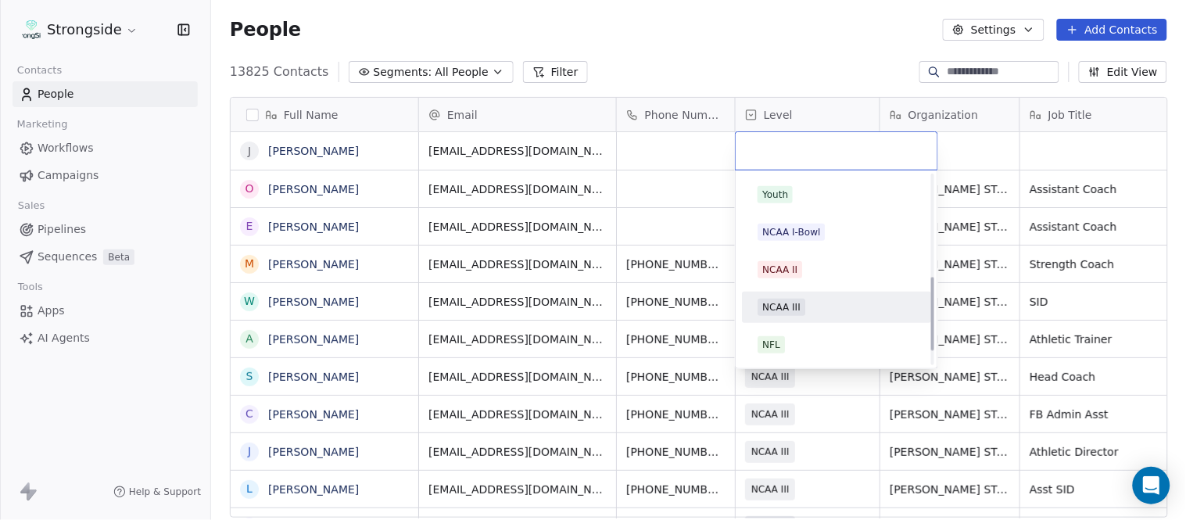
click at [834, 303] on div "NCAA III" at bounding box center [837, 307] width 158 height 17
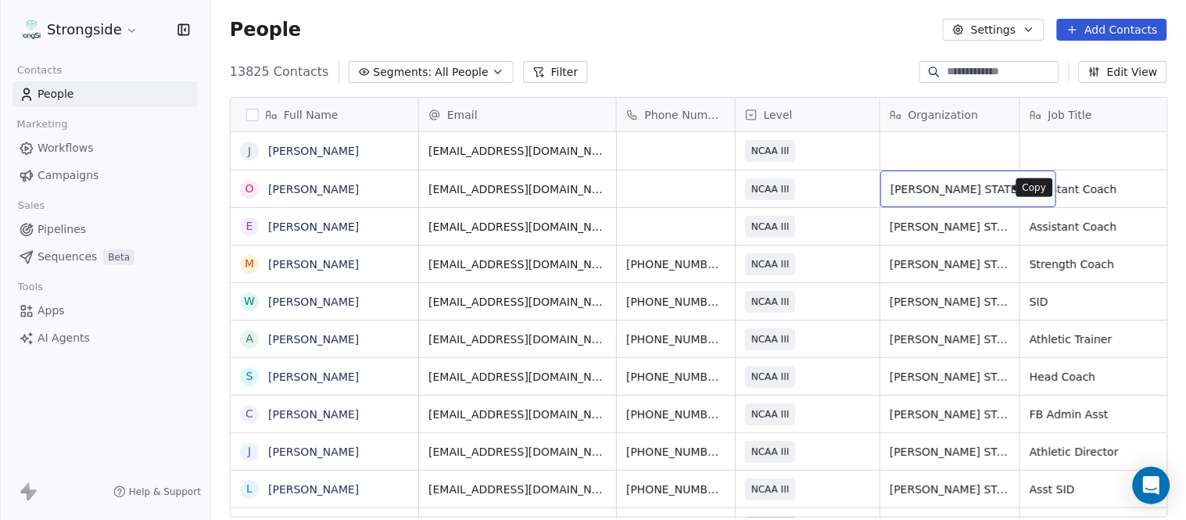
click at [1028, 182] on button "grid" at bounding box center [1037, 187] width 19 height 19
click at [931, 147] on div "grid" at bounding box center [950, 151] width 139 height 38
type textarea "**********"
click at [788, 72] on html "Strongside Contacts People Marketing Workflows Campaigns Sales Pipelines Sequen…" at bounding box center [593, 260] width 1186 height 520
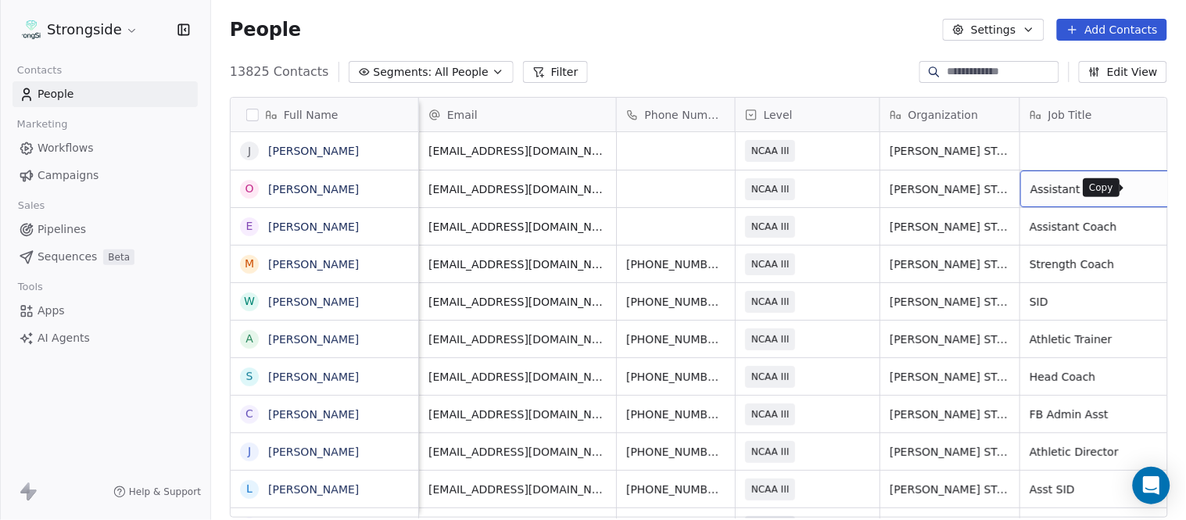
scroll to position [0, 74]
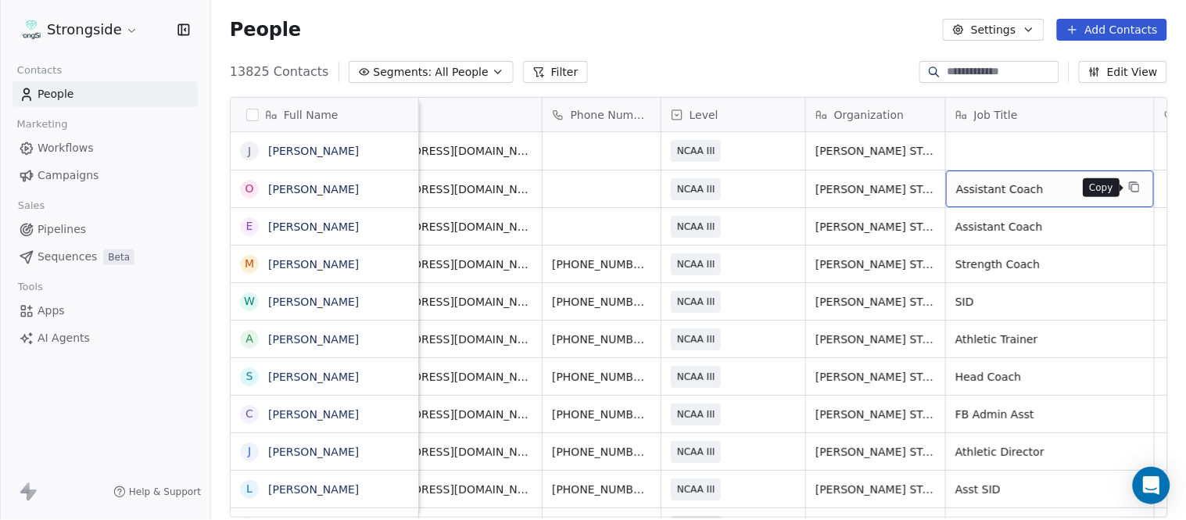
click at [1126, 185] on button "grid" at bounding box center [1134, 187] width 19 height 19
click at [1038, 153] on div "grid" at bounding box center [1050, 151] width 208 height 38
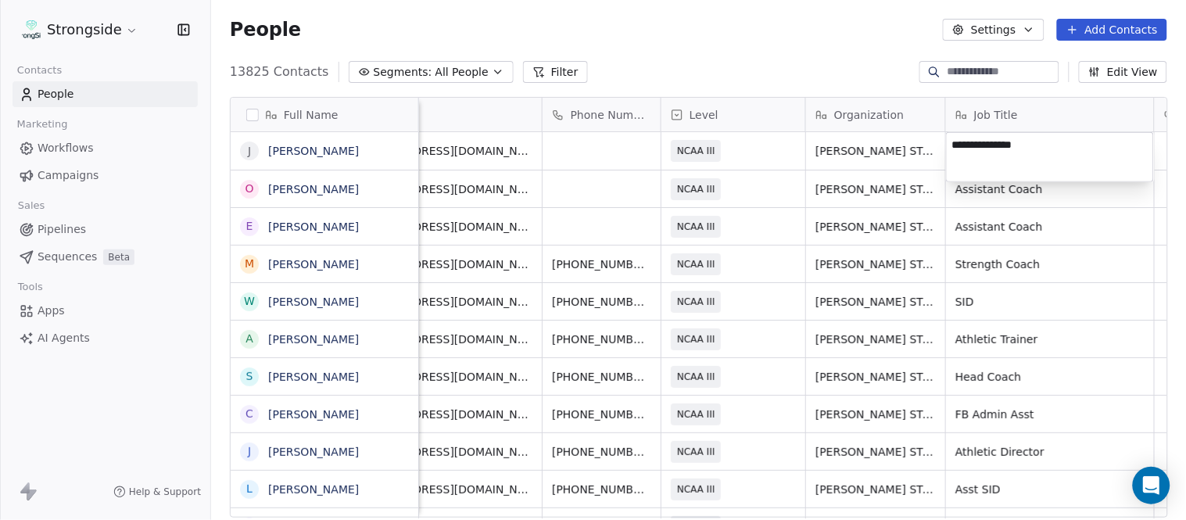
click at [862, 59] on html "Strongside Contacts People Marketing Workflows Campaigns Sales Pipelines Sequen…" at bounding box center [593, 260] width 1186 height 520
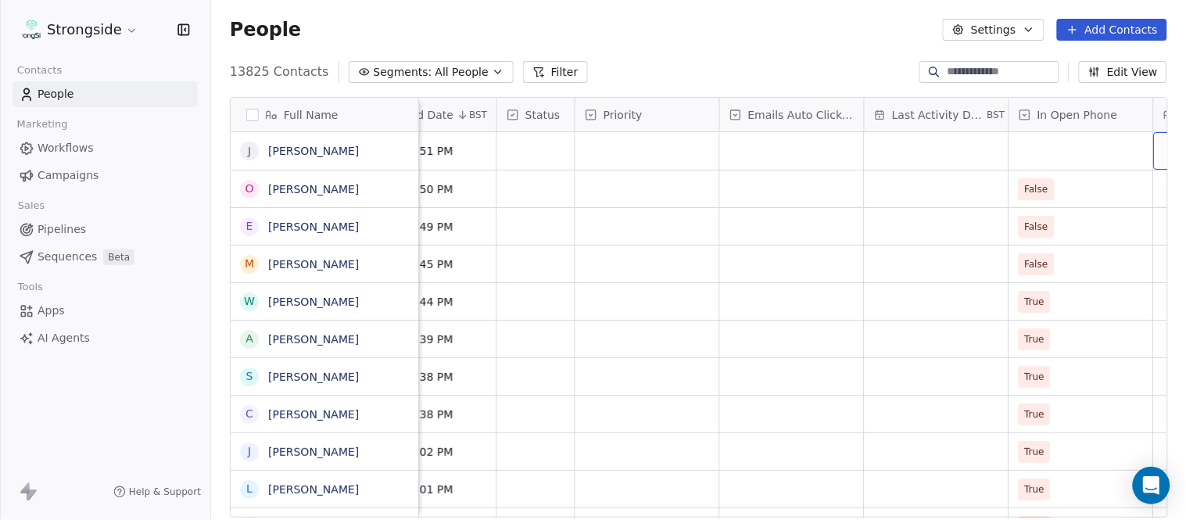
scroll to position [0, 1099]
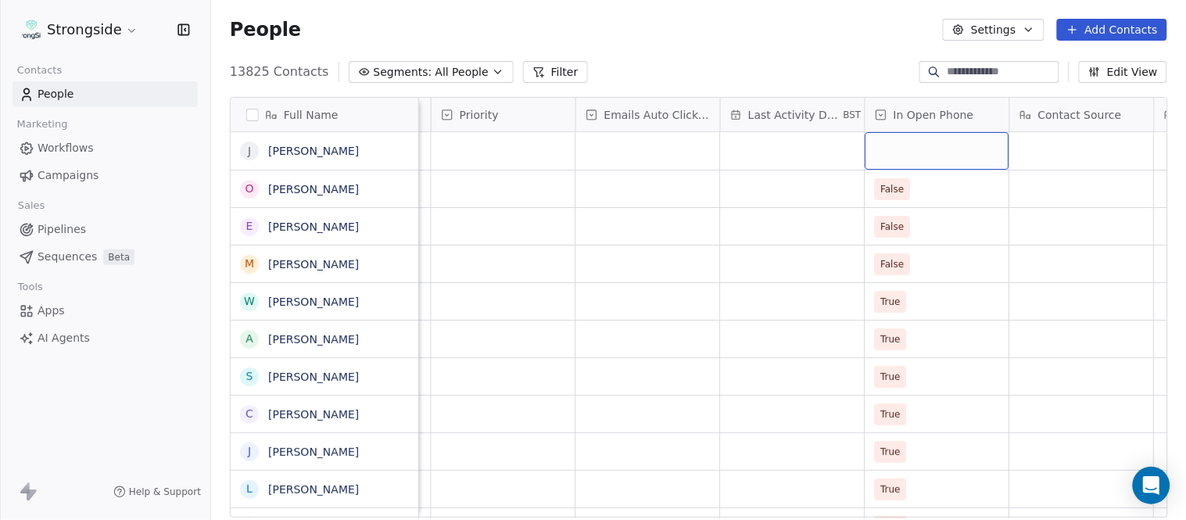
click at [938, 149] on div "grid" at bounding box center [938, 151] width 144 height 38
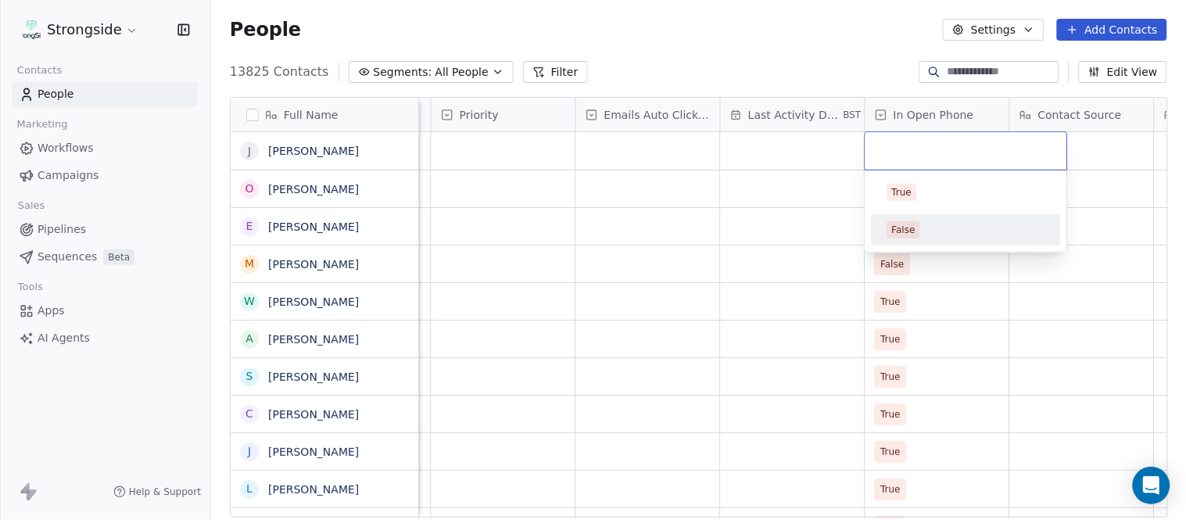
click at [941, 224] on div "False" at bounding box center [967, 229] width 158 height 17
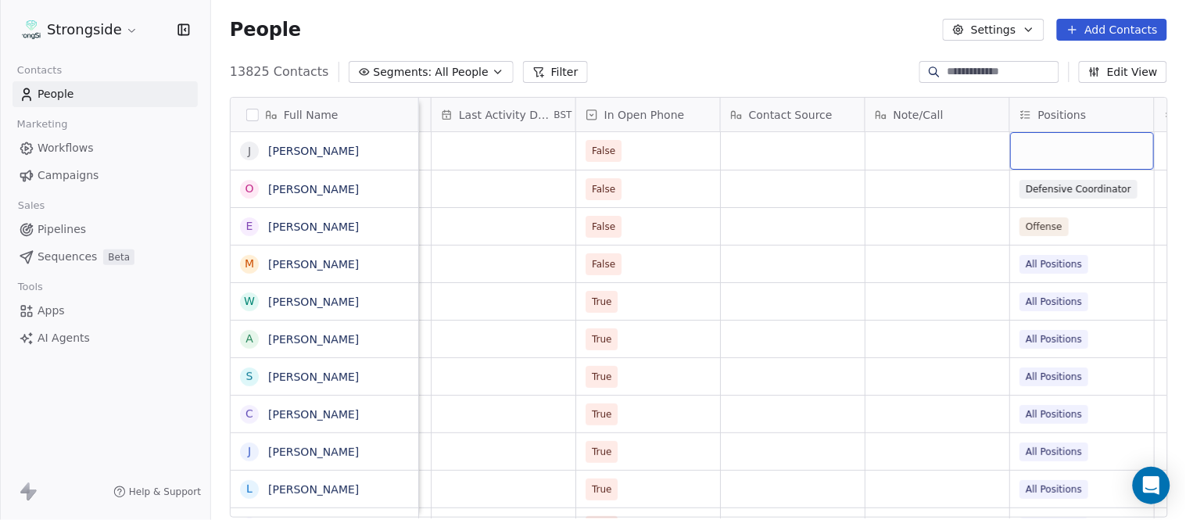
scroll to position [0, 1533]
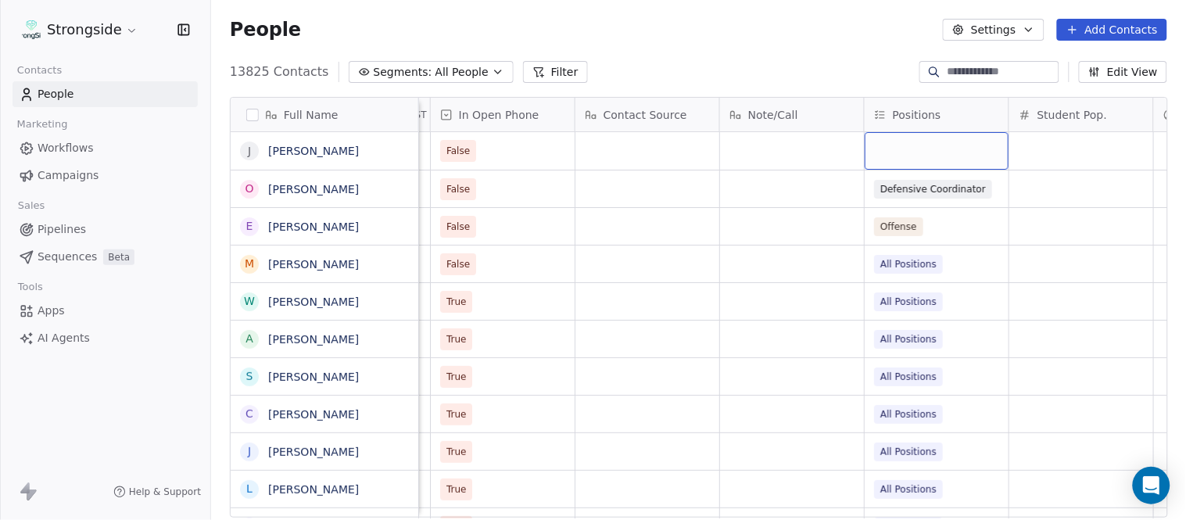
click at [935, 164] on div "grid" at bounding box center [937, 151] width 144 height 38
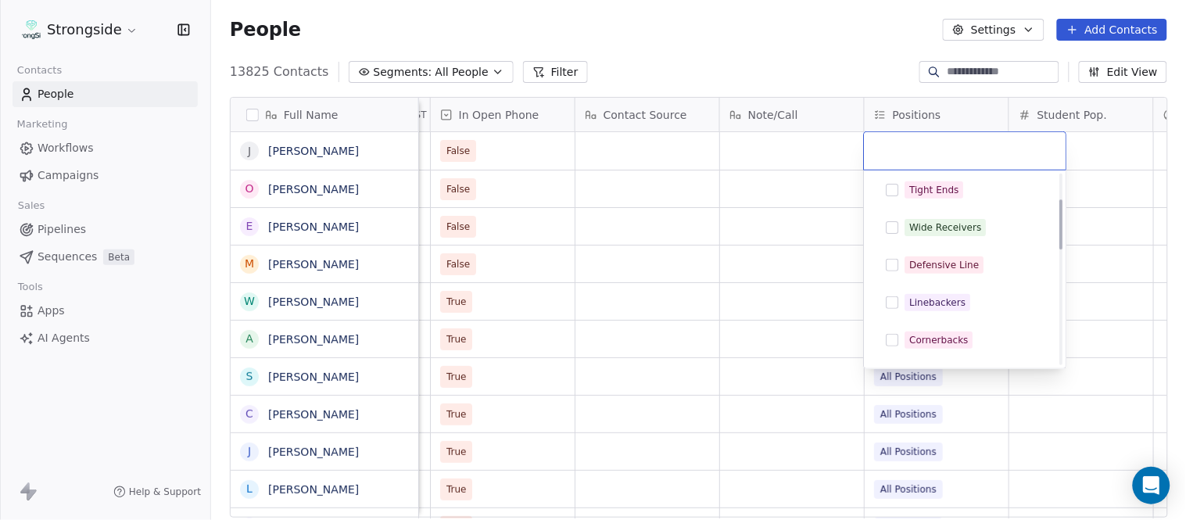
scroll to position [87, 0]
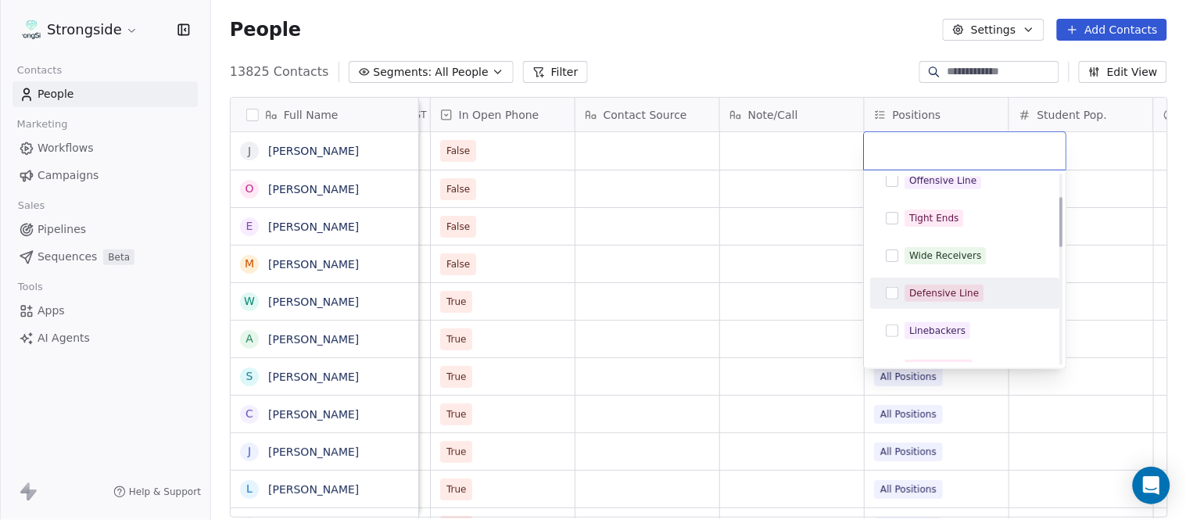
click at [968, 288] on div "Defensive Line" at bounding box center [945, 293] width 70 height 14
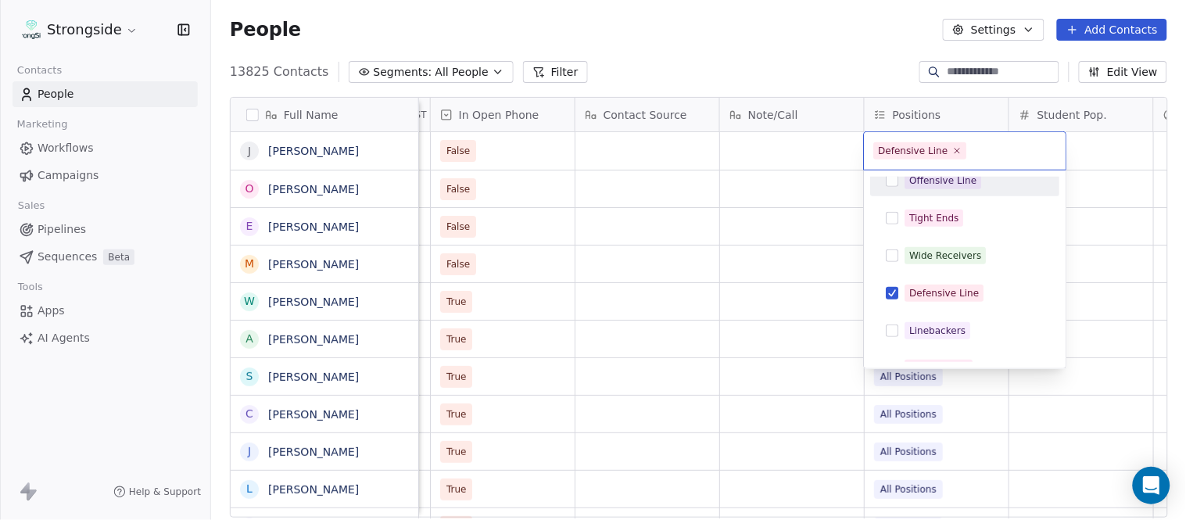
click at [804, 56] on html "Strongside Contacts People Marketing Workflows Campaigns Sales Pipelines Sequen…" at bounding box center [593, 260] width 1186 height 520
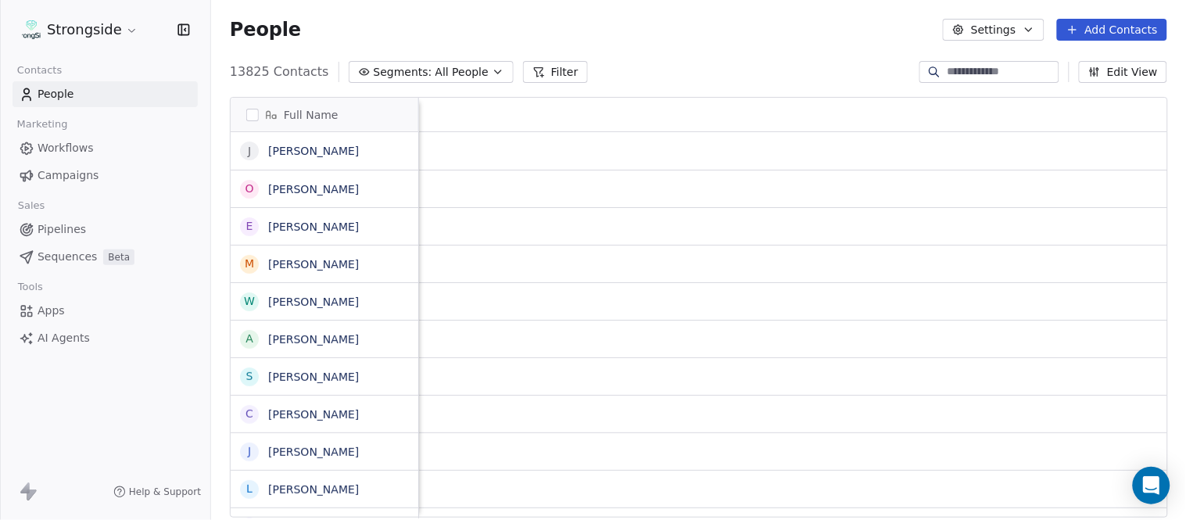
scroll to position [0, 0]
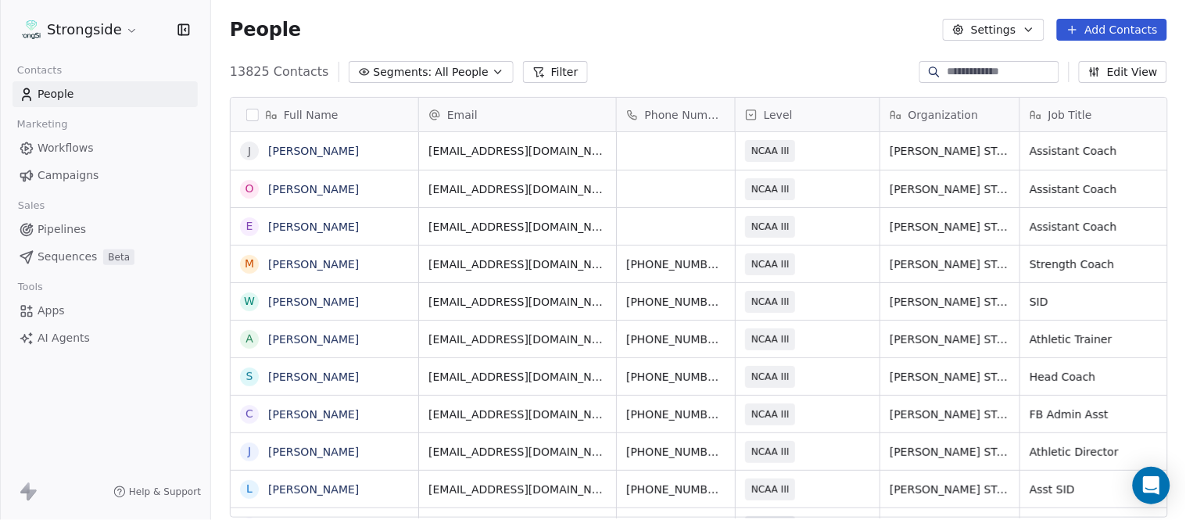
click at [1103, 24] on button "Add Contacts" at bounding box center [1112, 30] width 110 height 22
click at [1116, 59] on span "Create new contact" at bounding box center [1120, 63] width 107 height 16
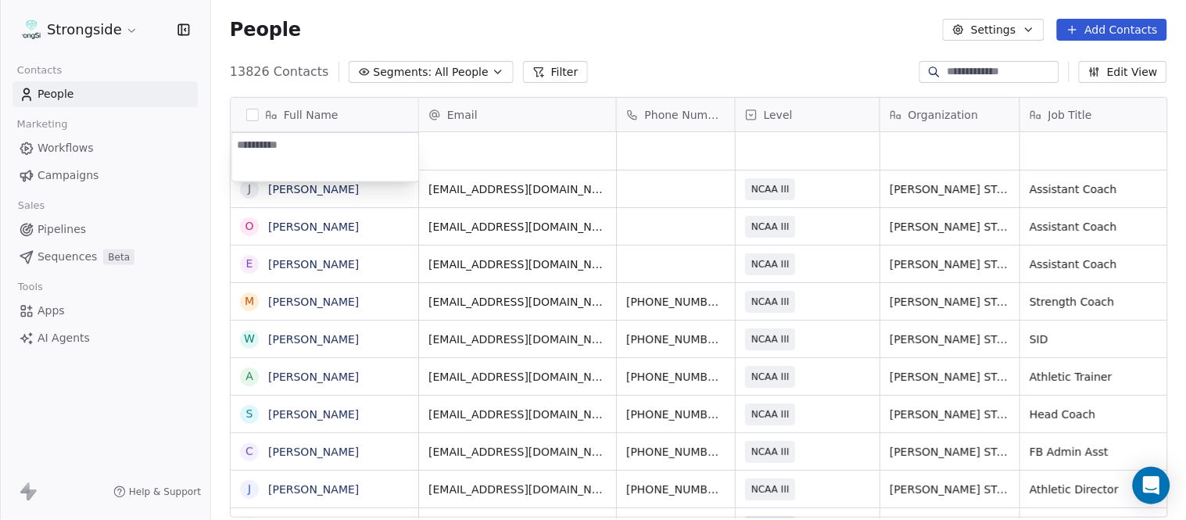
click at [673, 37] on html "Strongside Contacts People Marketing Workflows Campaigns Sales Pipelines Sequen…" at bounding box center [593, 260] width 1186 height 520
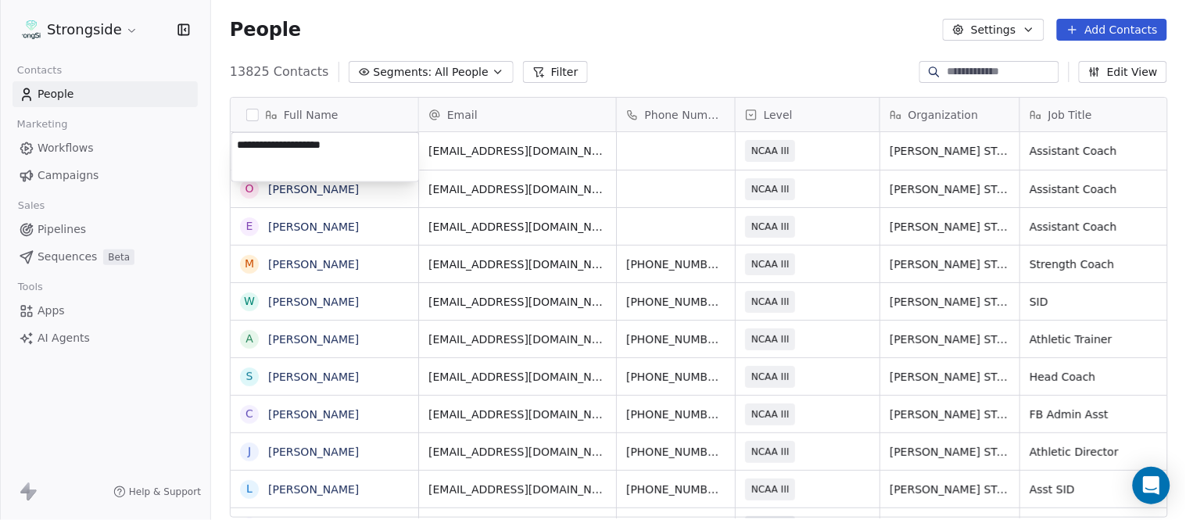
type textarea "**********"
click at [718, 27] on html "Strongside Contacts People Marketing Workflows Campaigns Sales Pipelines Sequen…" at bounding box center [593, 260] width 1186 height 520
click at [1151, 22] on button "Add Contacts" at bounding box center [1112, 30] width 110 height 22
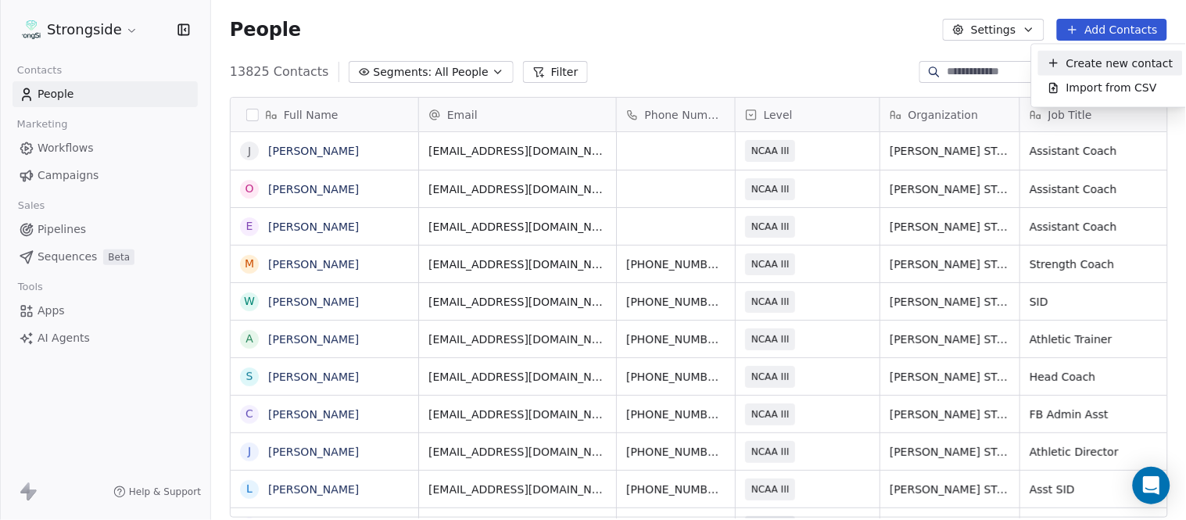
click at [1074, 63] on span "Create new contact" at bounding box center [1120, 63] width 107 height 16
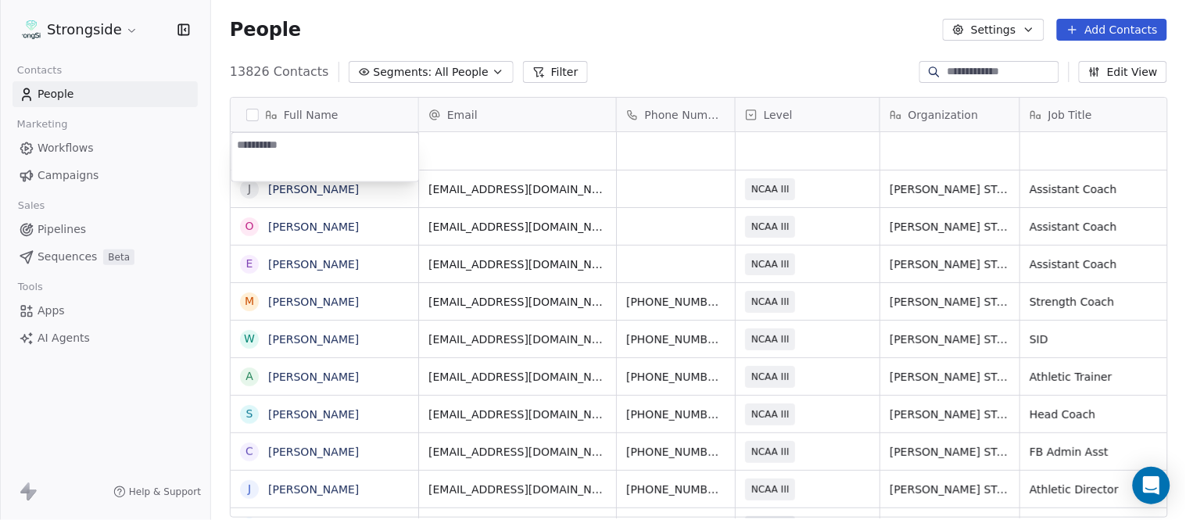
type textarea "**********"
click at [740, 30] on html "Strongside Contacts People Marketing Workflows Campaigns Sales Pipelines Sequen…" at bounding box center [593, 260] width 1186 height 520
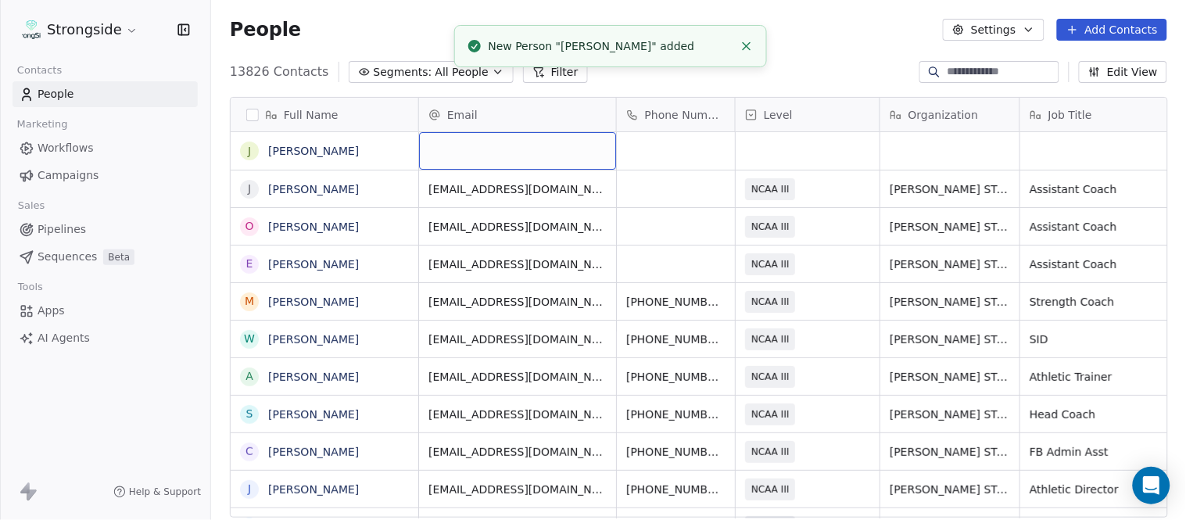
click at [529, 153] on div "grid" at bounding box center [517, 151] width 197 height 38
click at [825, 78] on html "Strongside Contacts People Marketing Workflows Campaigns Sales Pipelines Sequen…" at bounding box center [593, 260] width 1186 height 520
click at [741, 45] on icon "Close toast" at bounding box center [747, 46] width 14 height 14
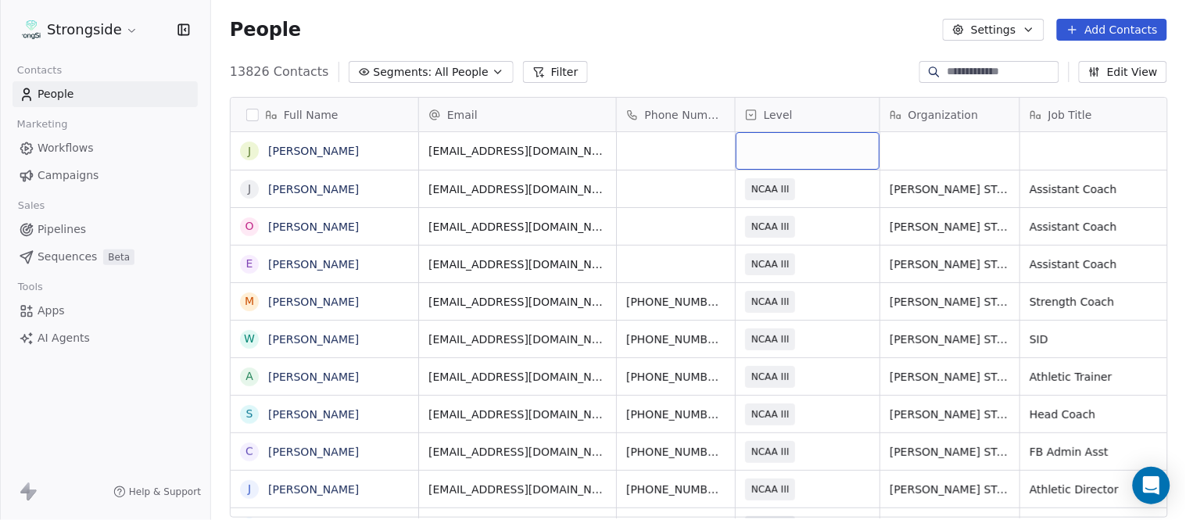
click at [778, 158] on div "grid" at bounding box center [808, 151] width 144 height 38
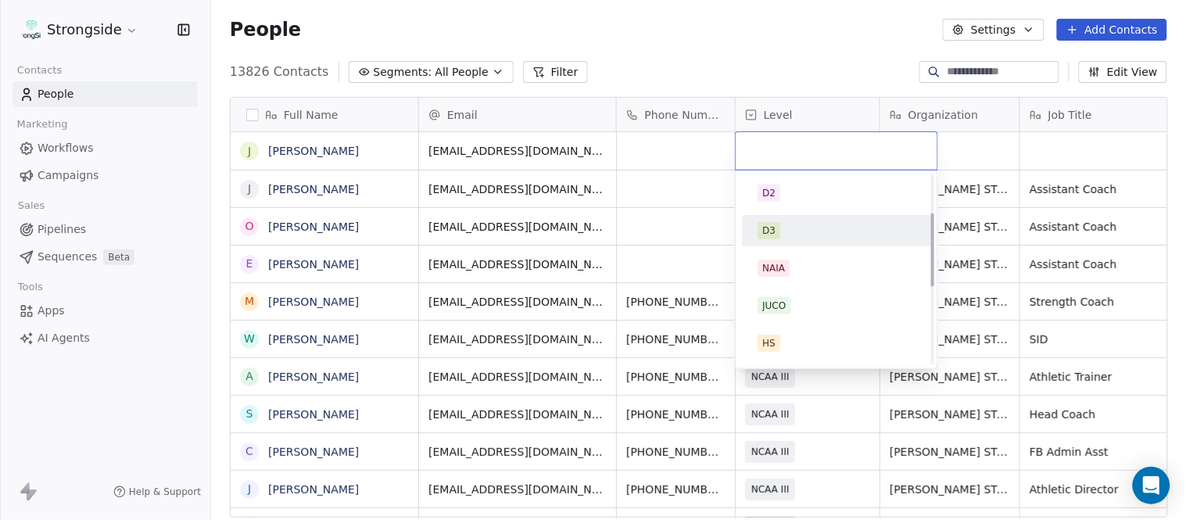
scroll to position [296, 0]
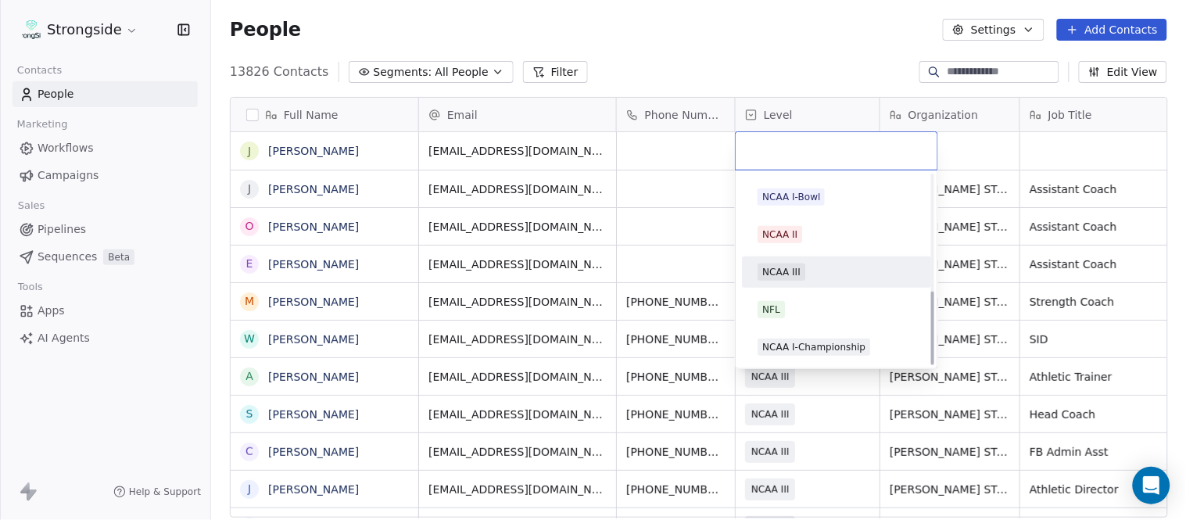
click at [812, 271] on div "NCAA III" at bounding box center [837, 272] width 158 height 17
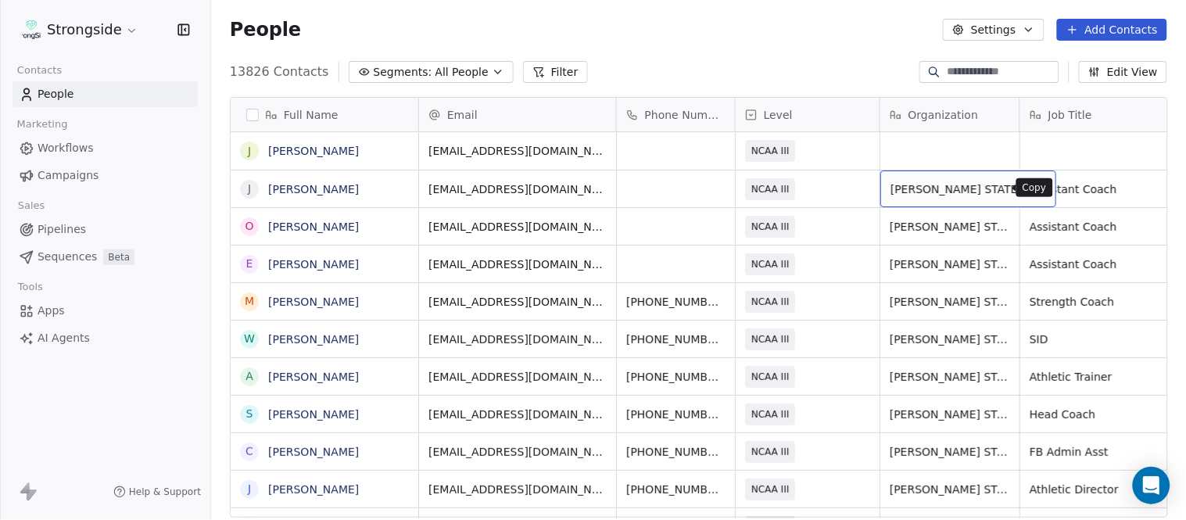
click at [1035, 186] on icon "grid" at bounding box center [1038, 188] width 7 height 7
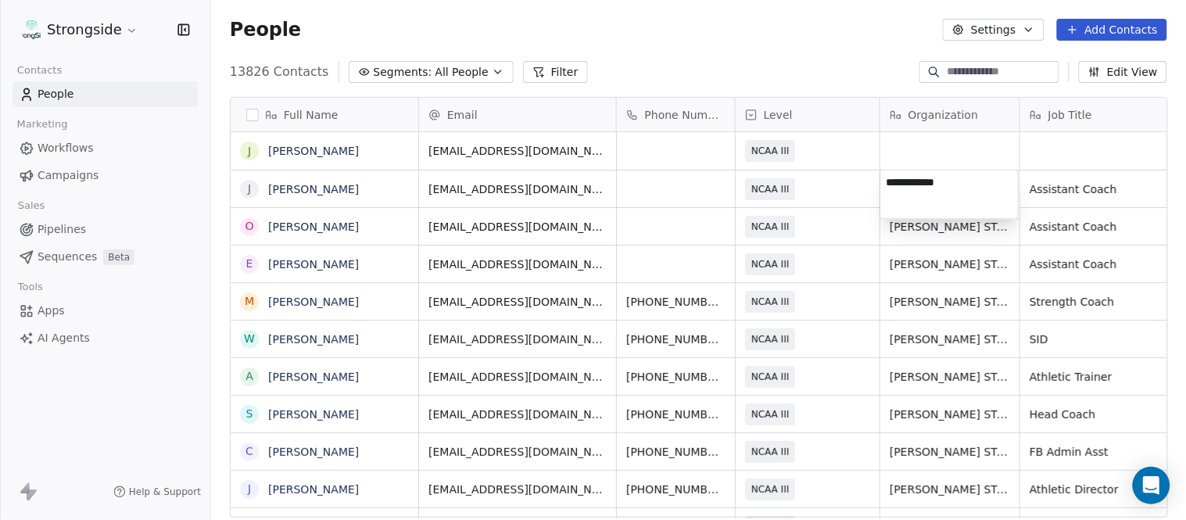
click at [948, 146] on html "Strongside Contacts People Marketing Workflows Campaigns Sales Pipelines Sequen…" at bounding box center [593, 260] width 1186 height 520
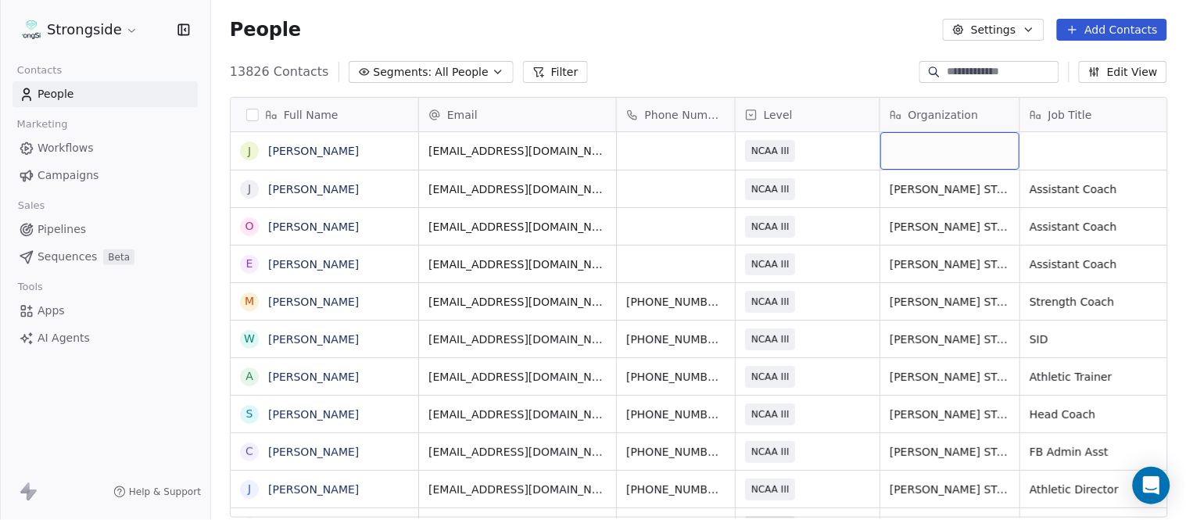
click at [929, 147] on div "grid" at bounding box center [950, 151] width 139 height 38
type textarea "**********"
click at [827, 78] on html "Strongside Contacts People Marketing Workflows Campaigns Sales Pipelines Sequen…" at bounding box center [593, 260] width 1186 height 520
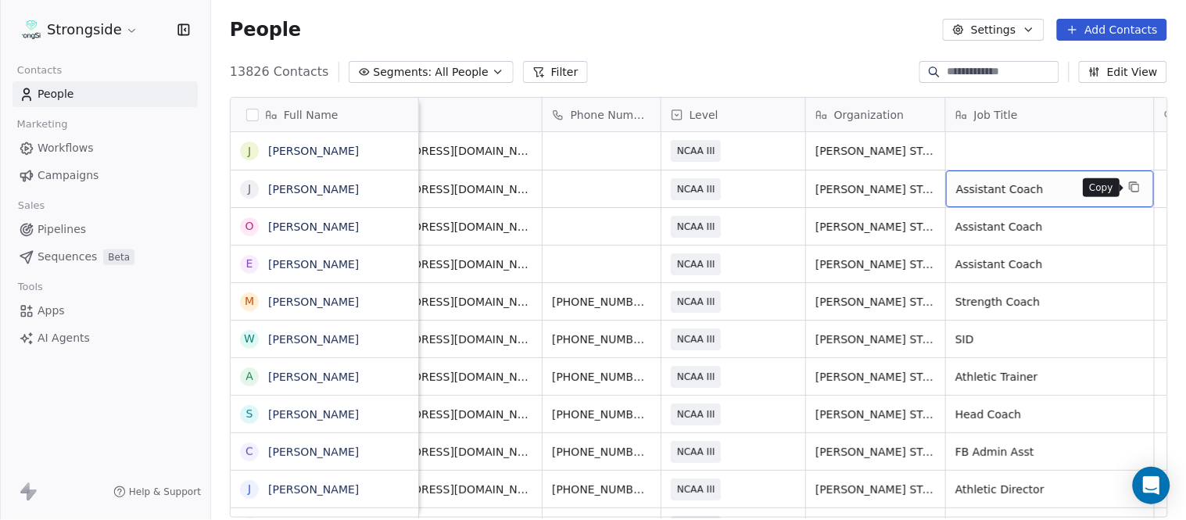
click at [1137, 183] on icon "grid" at bounding box center [1134, 187] width 13 height 13
click at [1054, 145] on div "grid" at bounding box center [1050, 151] width 208 height 38
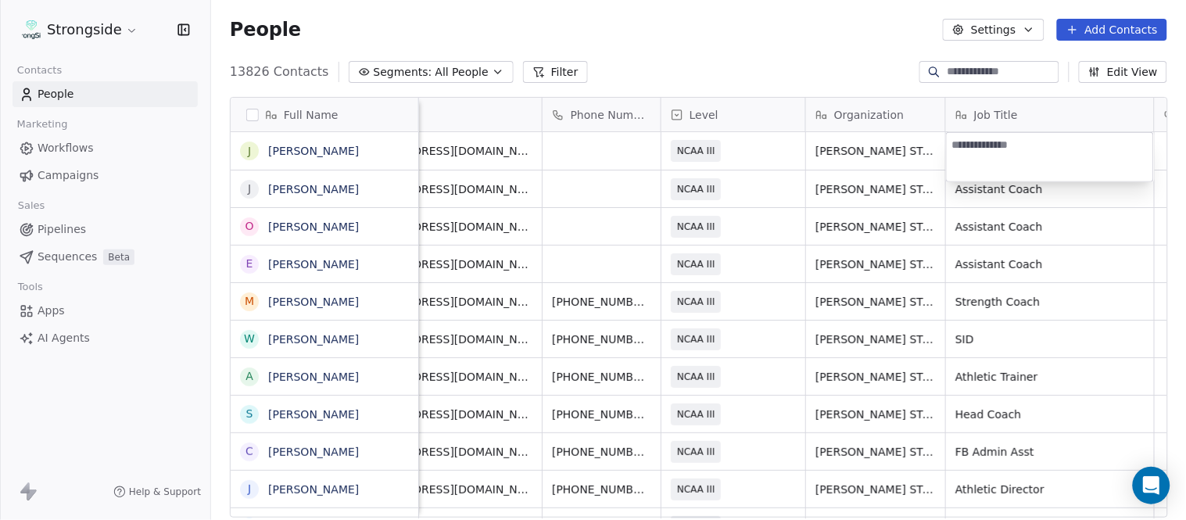
type textarea "**********"
click at [820, 77] on html "Strongside Contacts People Marketing Workflows Campaigns Sales Pipelines Sequen…" at bounding box center [593, 260] width 1186 height 520
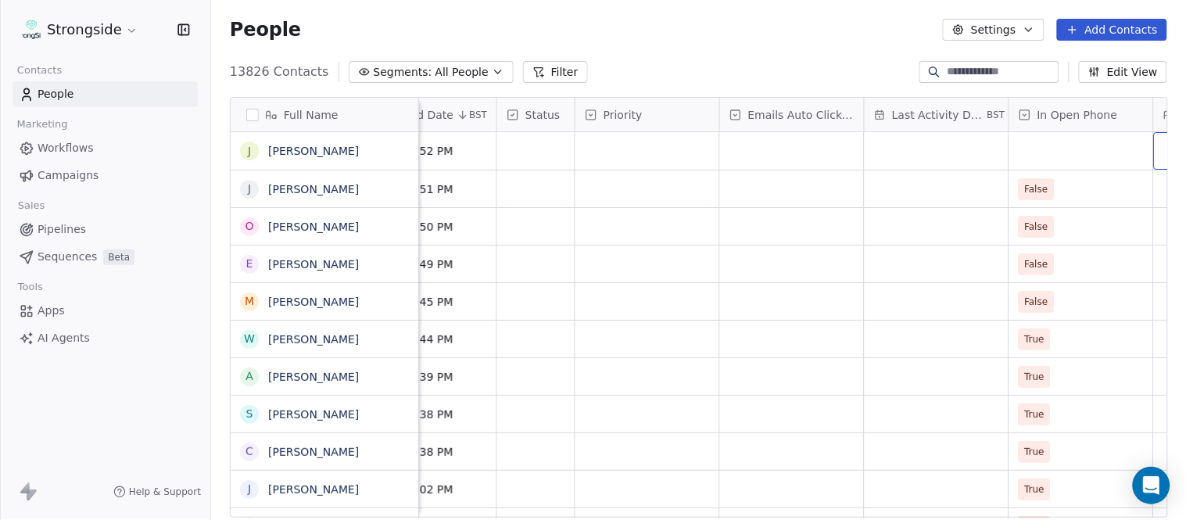
scroll to position [0, 1099]
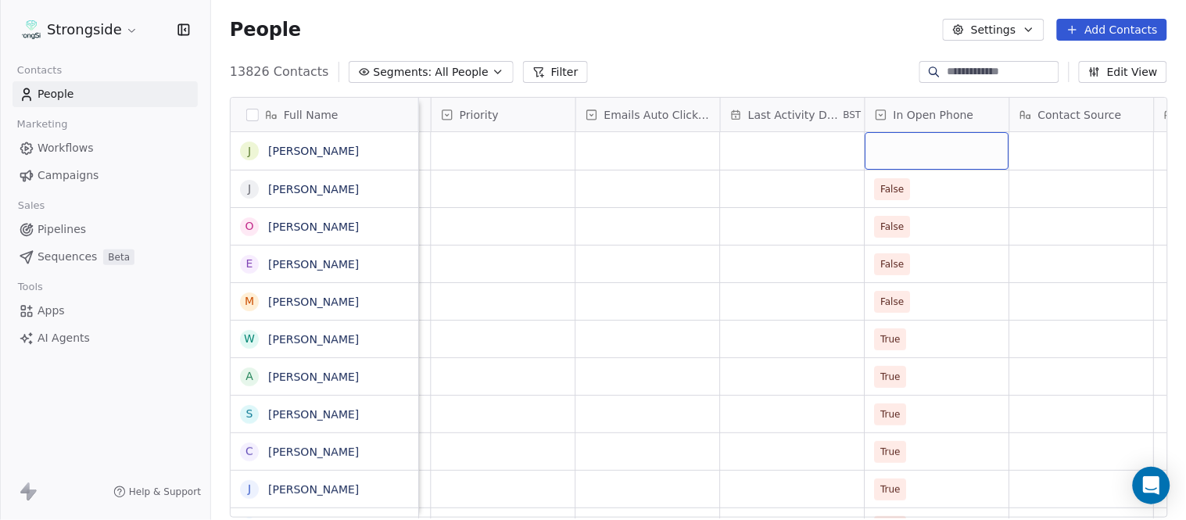
click at [916, 156] on div "grid" at bounding box center [938, 151] width 144 height 38
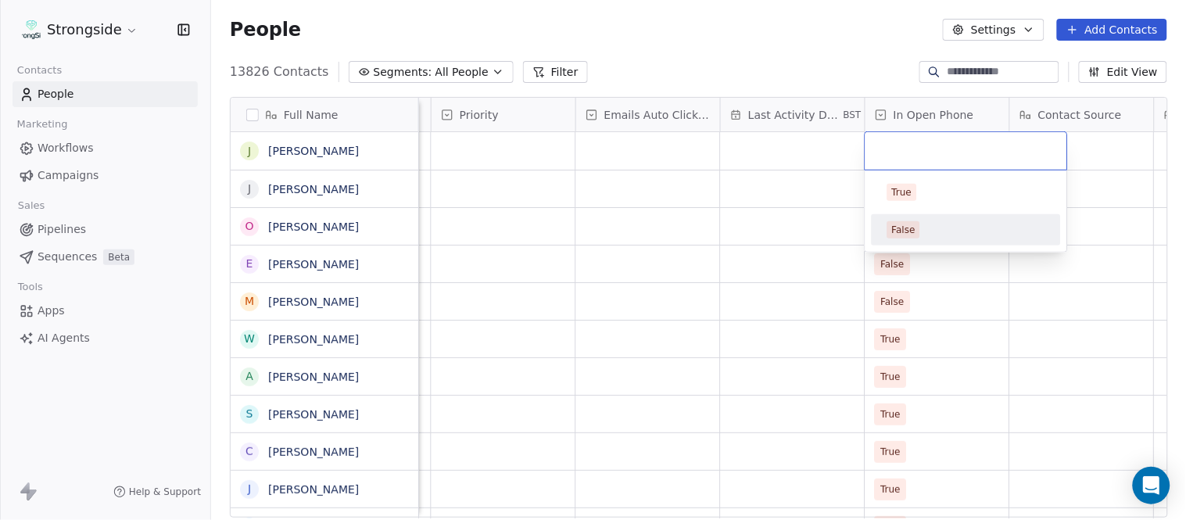
click at [936, 235] on div "False" at bounding box center [967, 229] width 158 height 17
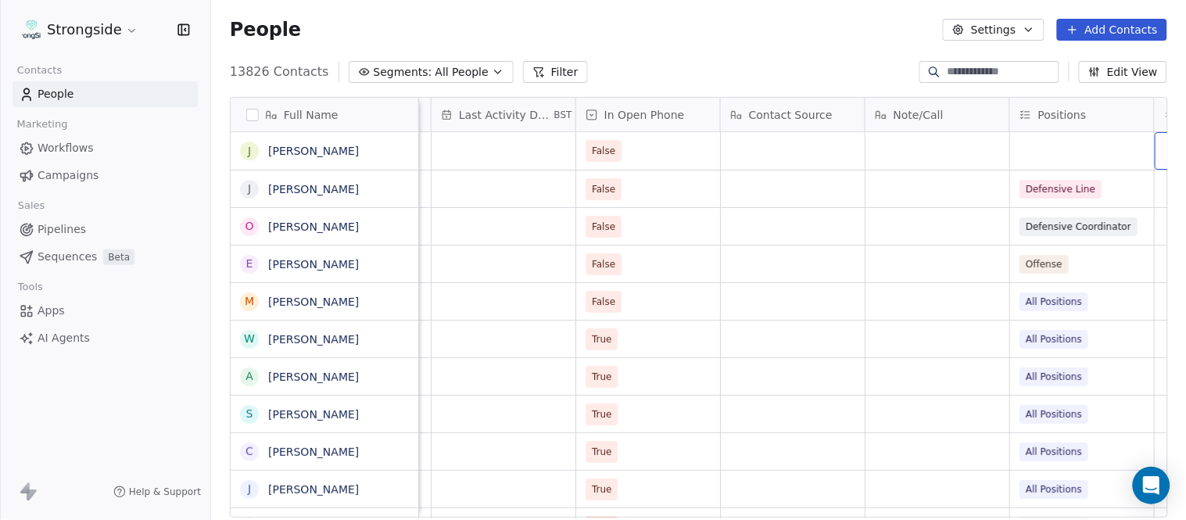
scroll to position [0, 1533]
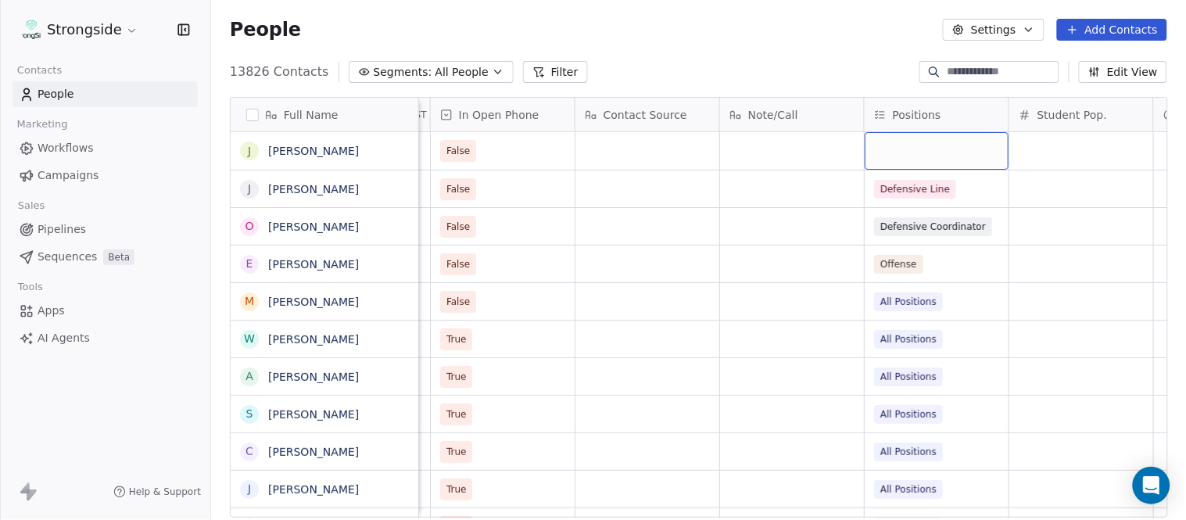
click at [938, 150] on div "grid" at bounding box center [937, 151] width 144 height 38
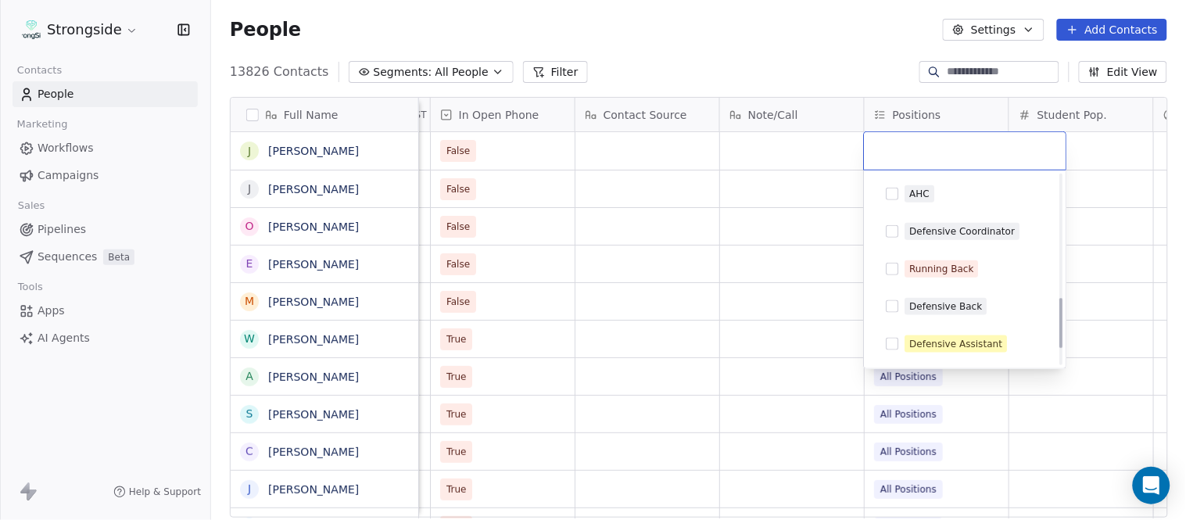
scroll to position [521, 0]
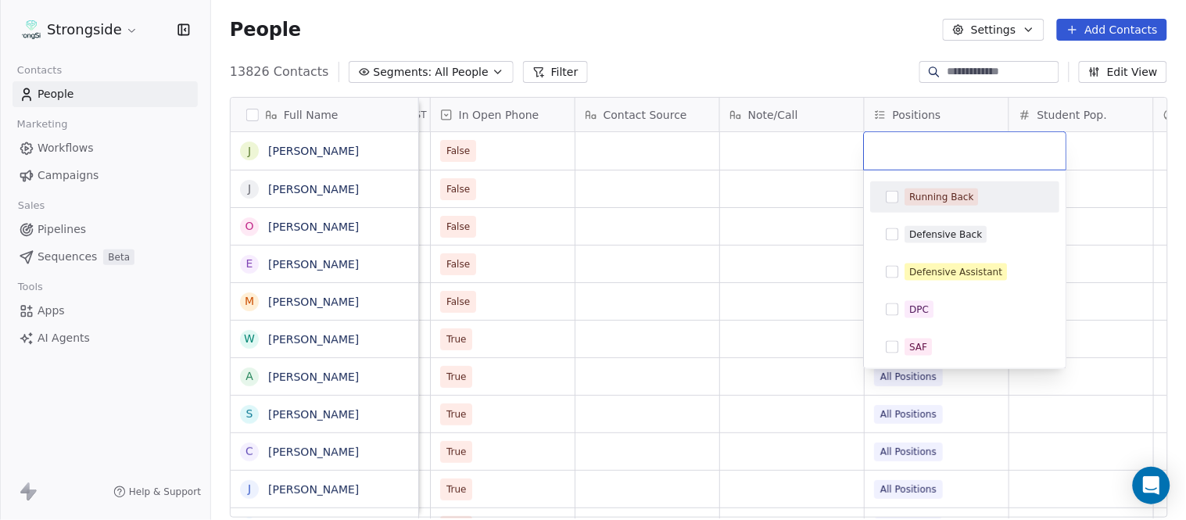
click at [958, 197] on div "Running Back" at bounding box center [942, 197] width 64 height 14
click at [784, 42] on html "Strongside Contacts People Marketing Workflows Campaigns Sales Pipelines Sequen…" at bounding box center [593, 260] width 1186 height 520
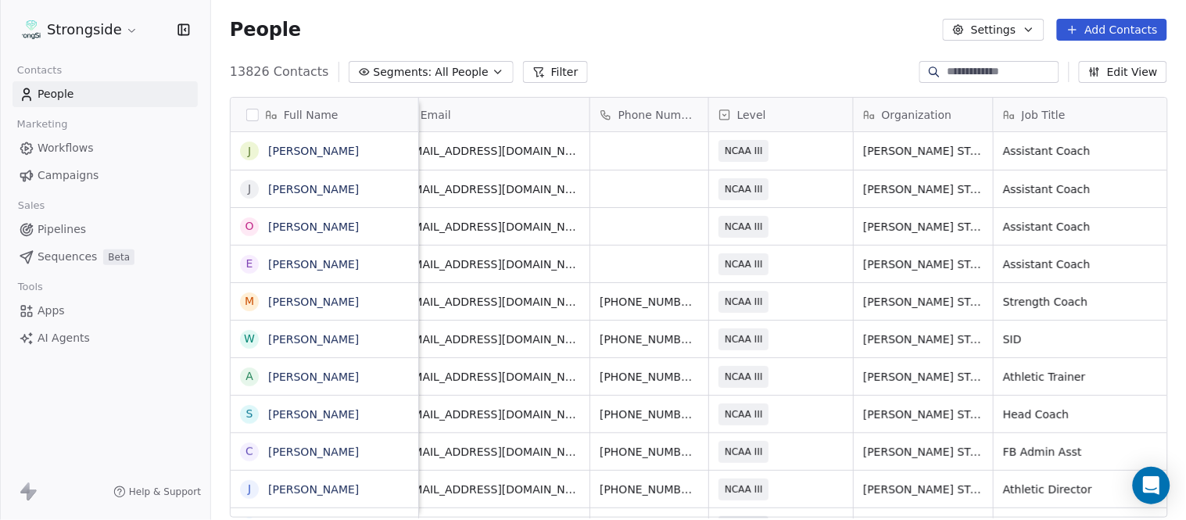
scroll to position [0, 0]
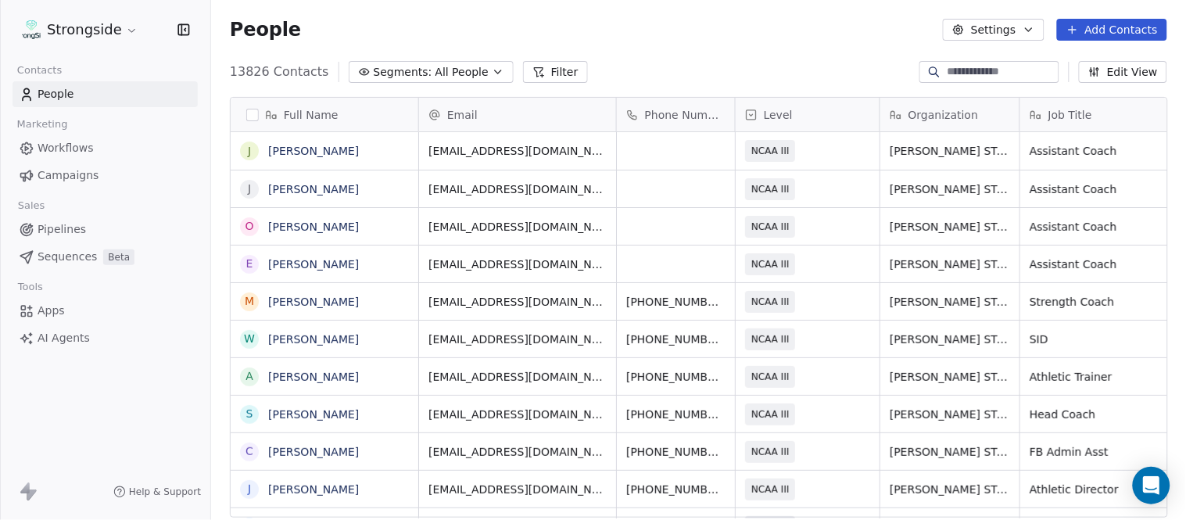
click at [1111, 26] on button "Add Contacts" at bounding box center [1112, 30] width 110 height 22
click at [1111, 60] on span "Create new contact" at bounding box center [1120, 63] width 107 height 16
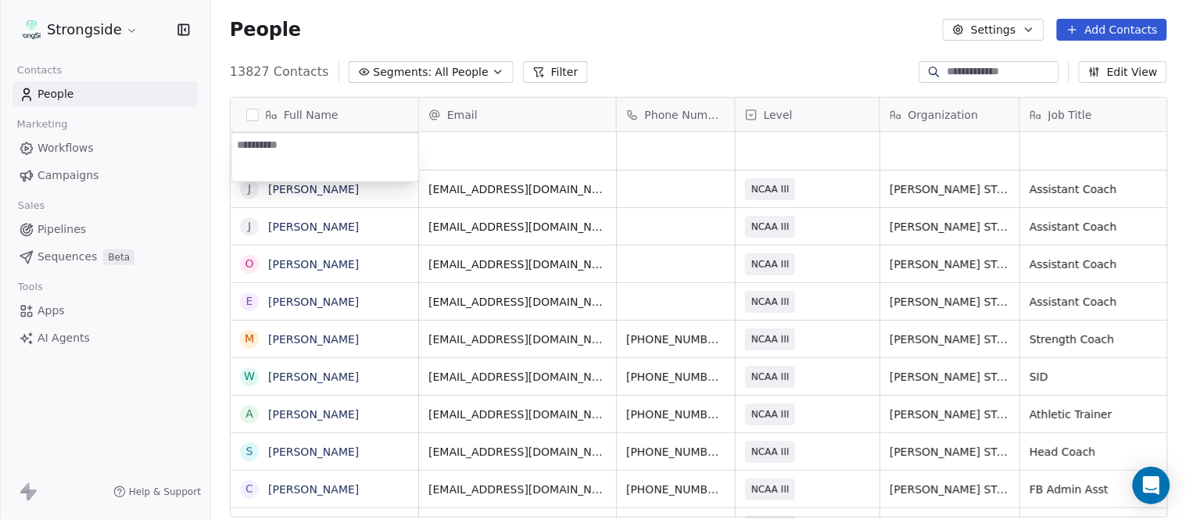
type textarea "**********"
click at [764, 35] on html "Strongside Contacts People Marketing Workflows Campaigns Sales Pipelines Sequen…" at bounding box center [593, 260] width 1186 height 520
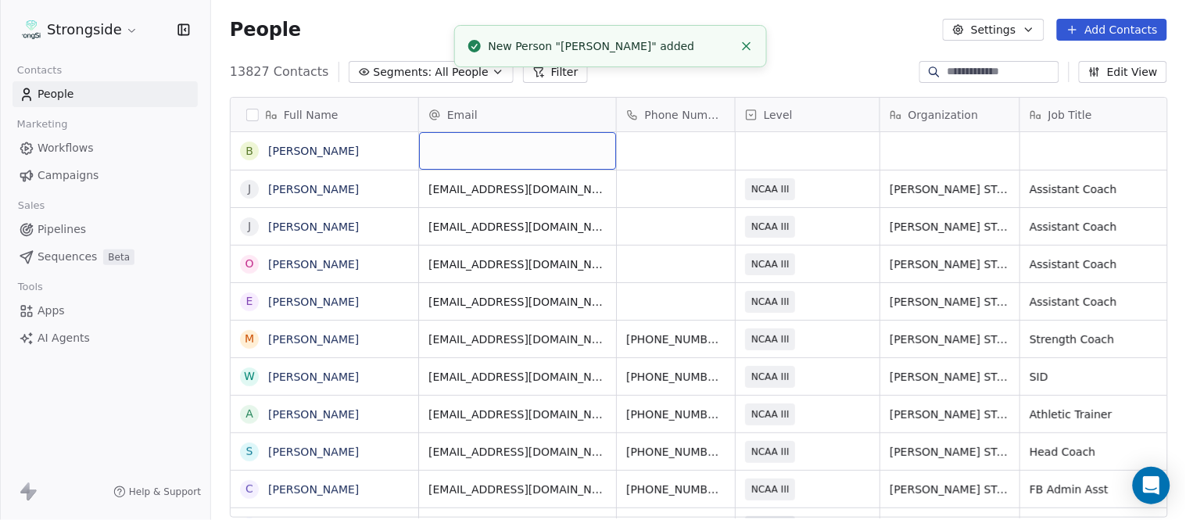
click at [512, 153] on div "grid" at bounding box center [517, 151] width 197 height 38
click at [780, 77] on html "Strongside Contacts People Marketing Workflows Campaigns Sales Pipelines Sequen…" at bounding box center [593, 260] width 1186 height 520
click at [746, 45] on line "Close toast" at bounding box center [746, 46] width 7 height 7
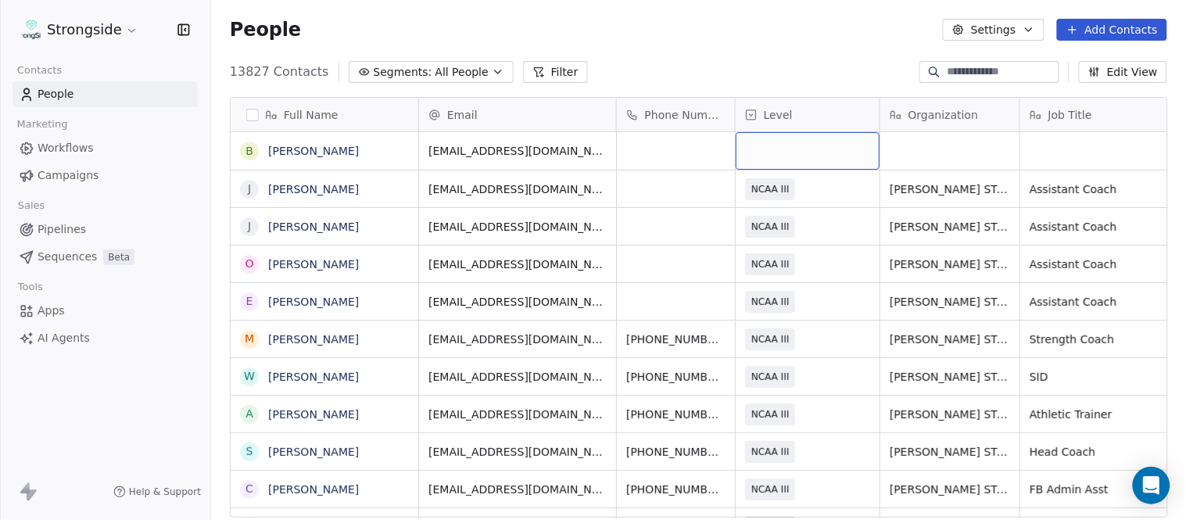
click at [759, 154] on div "grid" at bounding box center [808, 151] width 144 height 38
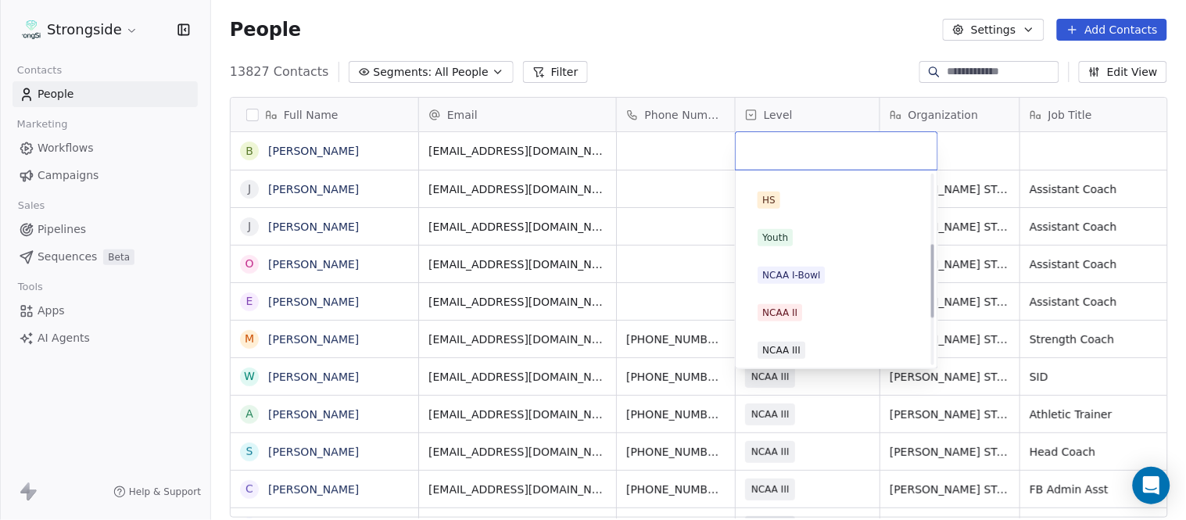
scroll to position [260, 0]
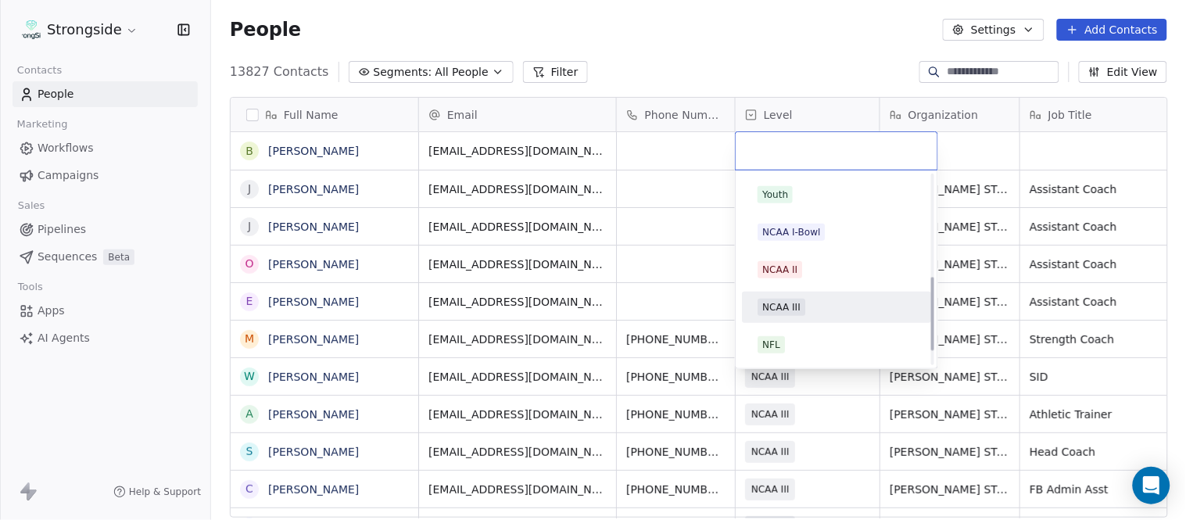
click at [831, 296] on div "NCAA III" at bounding box center [836, 307] width 177 height 25
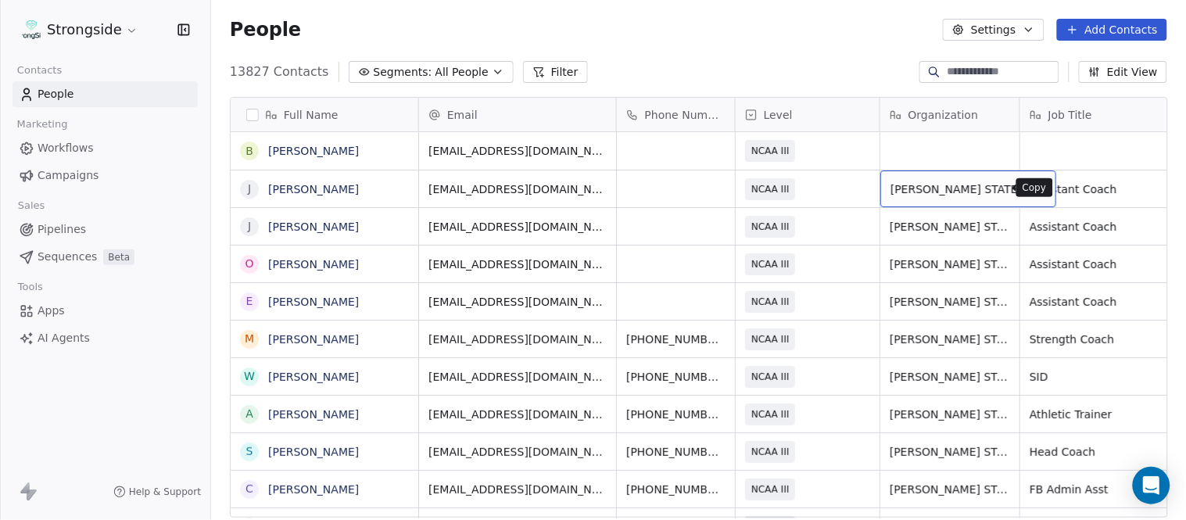
click at [1032, 182] on icon "grid" at bounding box center [1035, 185] width 7 height 7
click at [907, 150] on div "grid" at bounding box center [950, 151] width 139 height 38
click at [908, 150] on div "grid" at bounding box center [950, 151] width 139 height 38
click at [838, 80] on html "Strongside Contacts People Marketing Workflows Campaigns Sales Pipelines Sequen…" at bounding box center [593, 260] width 1186 height 520
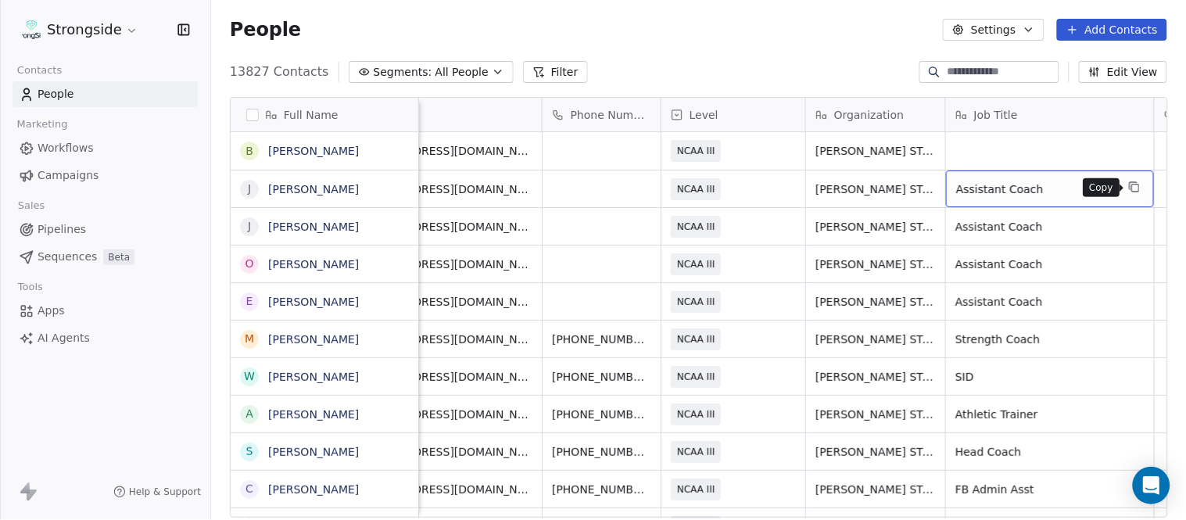
click at [1129, 183] on icon "grid" at bounding box center [1134, 187] width 13 height 13
click at [1027, 150] on div "grid" at bounding box center [1050, 151] width 208 height 38
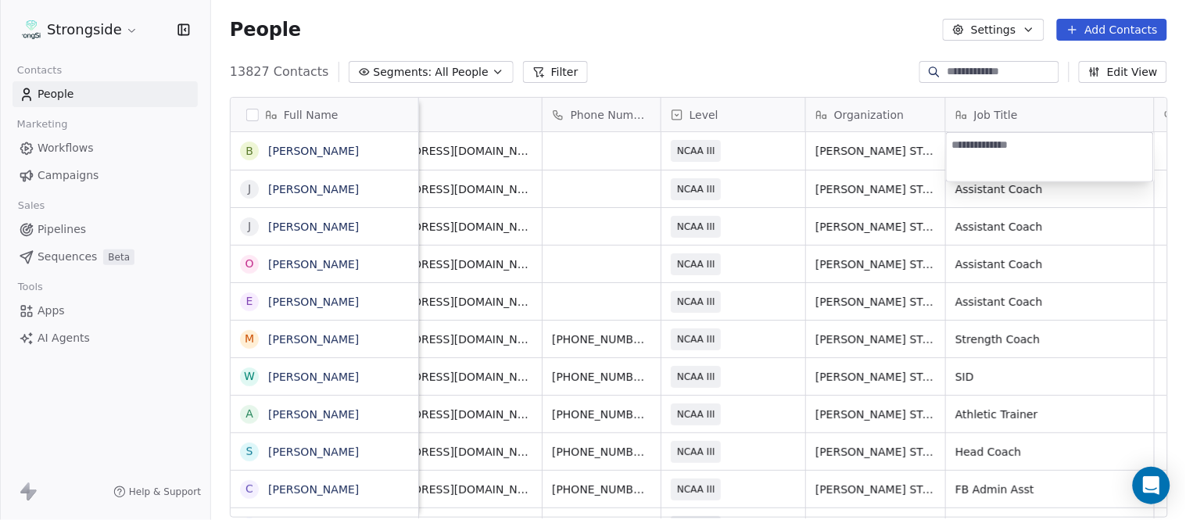
type textarea "**********"
click at [824, 75] on html "Strongside Contacts People Marketing Workflows Campaigns Sales Pipelines Sequen…" at bounding box center [593, 260] width 1186 height 520
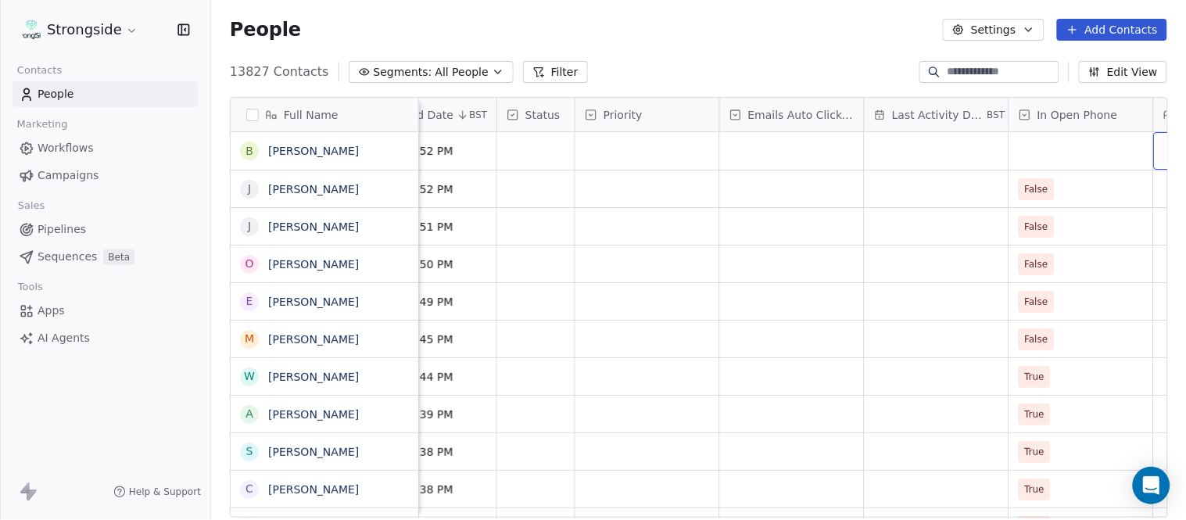
scroll to position [0, 1099]
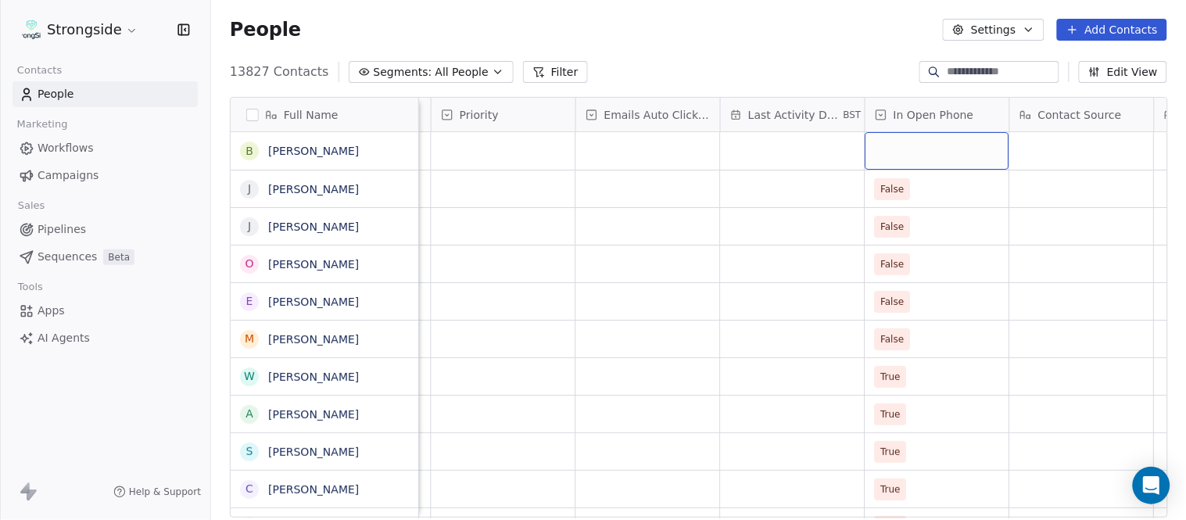
click at [934, 164] on div "grid" at bounding box center [938, 151] width 144 height 38
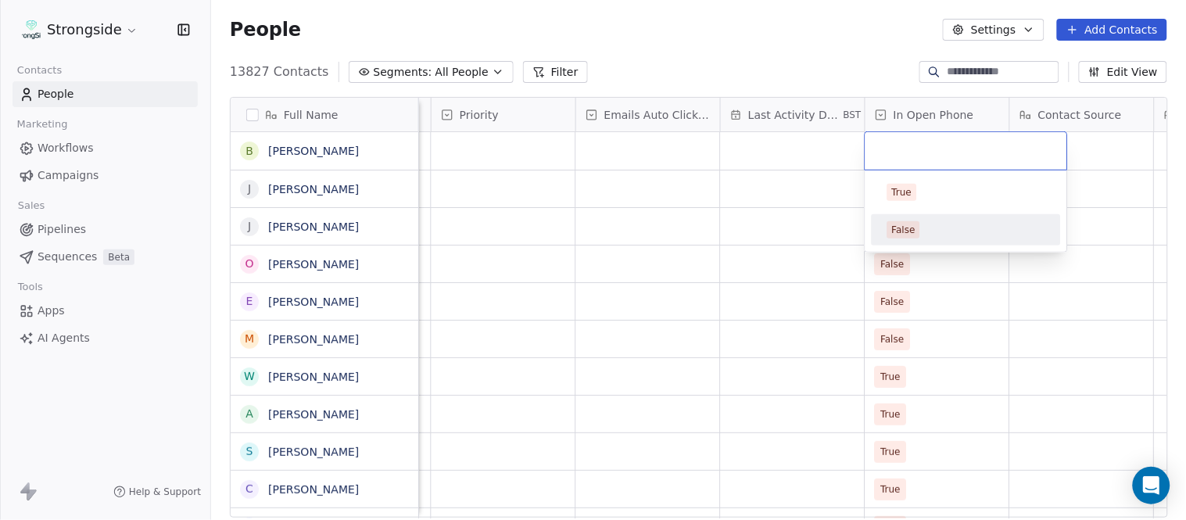
click at [923, 229] on div "False" at bounding box center [967, 229] width 158 height 17
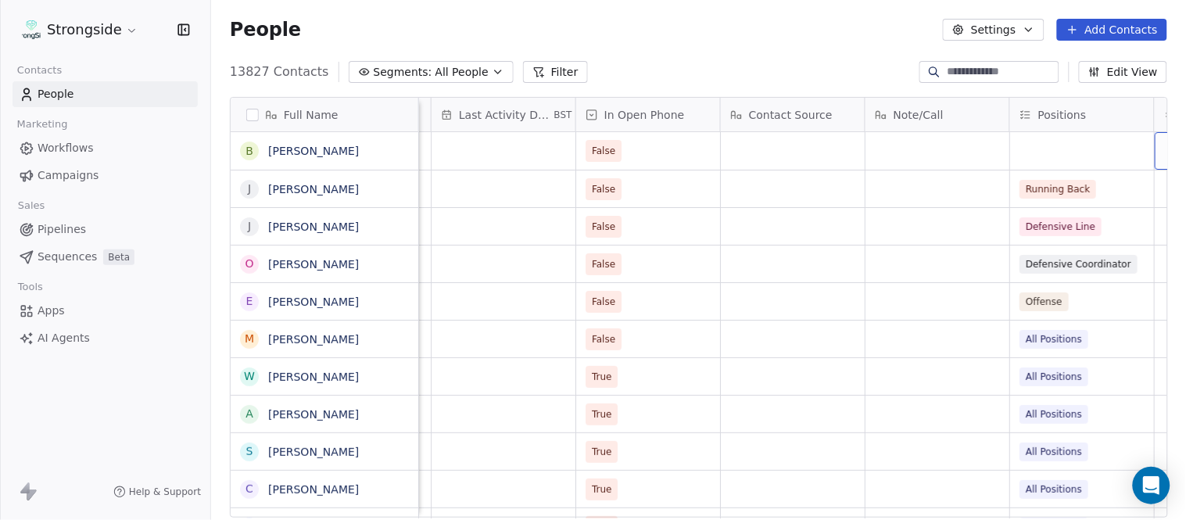
scroll to position [0, 1533]
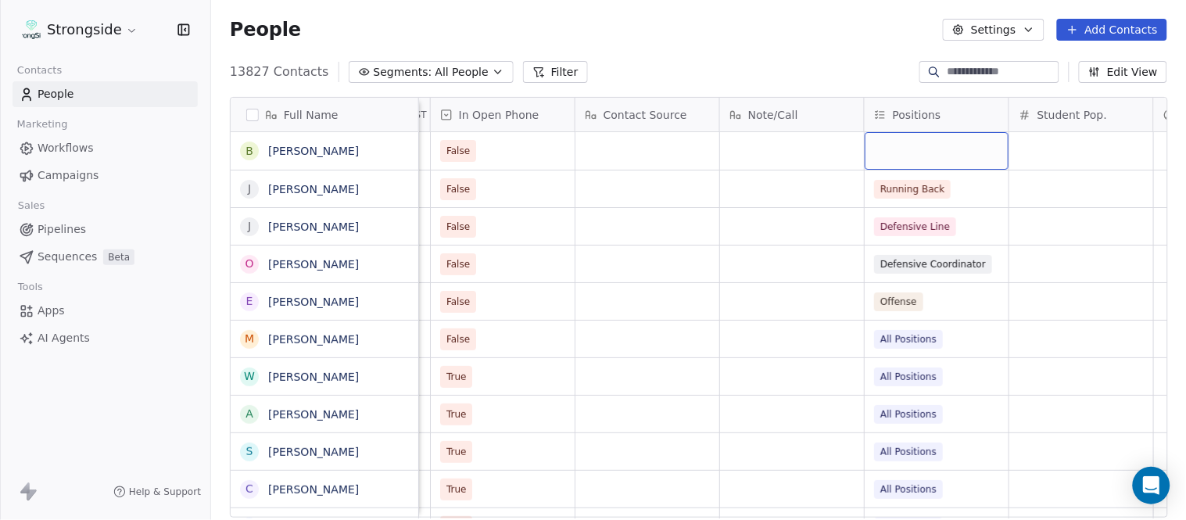
click at [897, 149] on div "grid" at bounding box center [937, 151] width 144 height 38
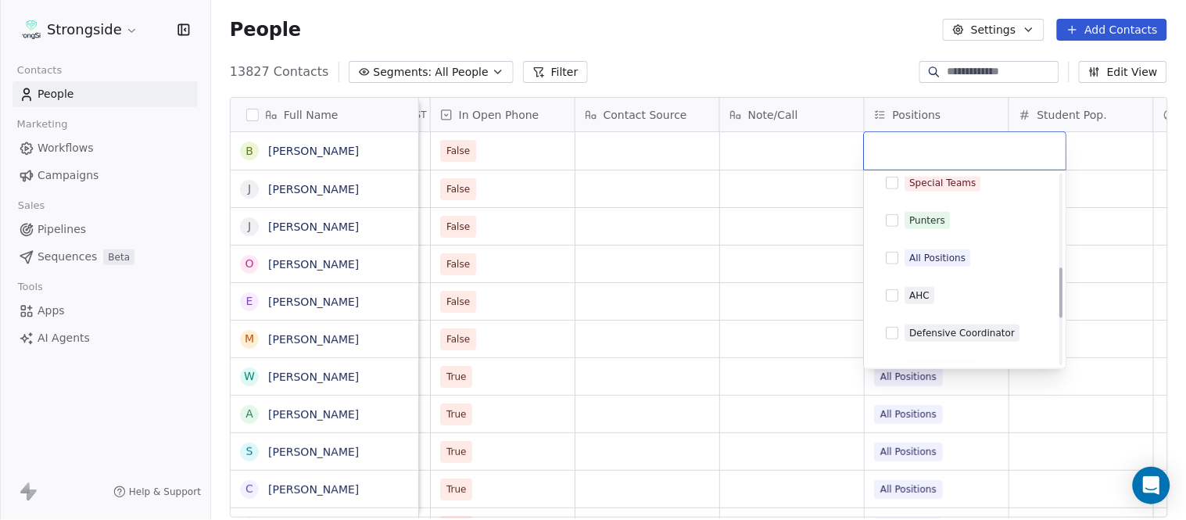
scroll to position [434, 0]
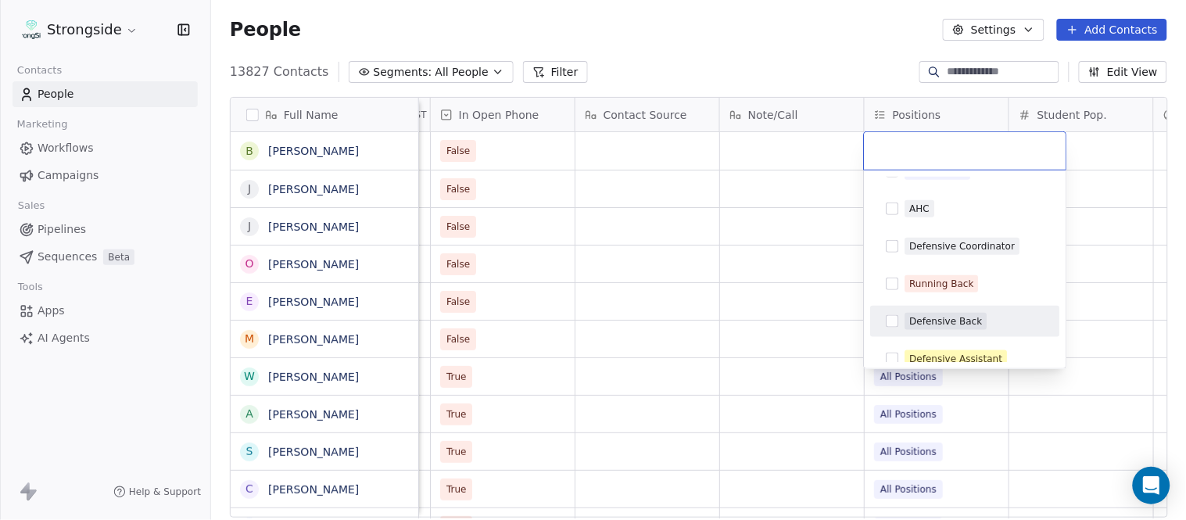
click at [974, 314] on div "Defensive Back" at bounding box center [946, 321] width 73 height 14
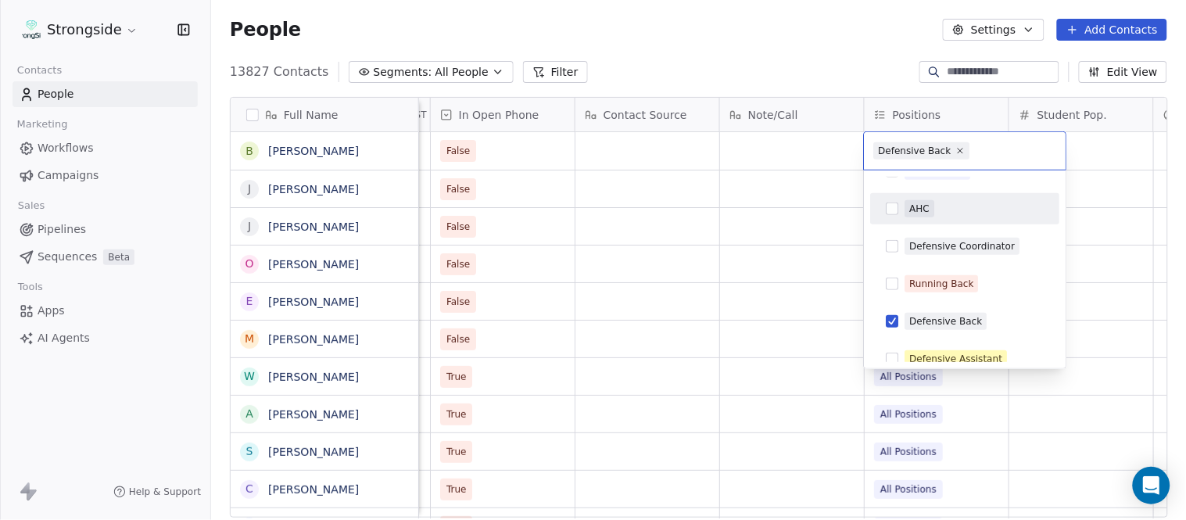
click at [816, 74] on html "Strongside Contacts People Marketing Workflows Campaigns Sales Pipelines Sequen…" at bounding box center [593, 260] width 1186 height 520
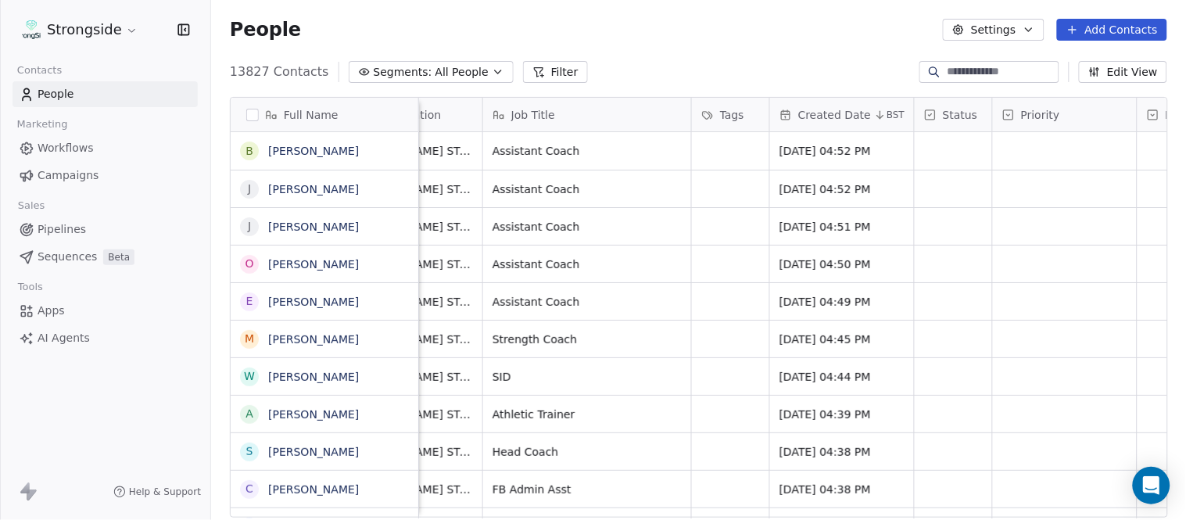
scroll to position [0, 0]
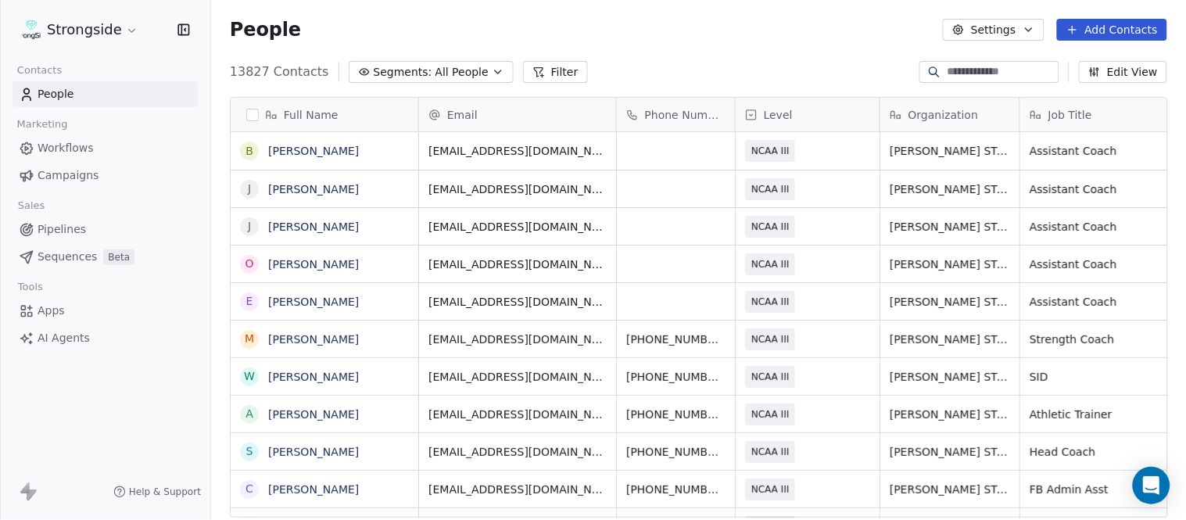
click at [1098, 27] on button "Add Contacts" at bounding box center [1112, 30] width 110 height 22
click at [1073, 63] on span "Create new contact" at bounding box center [1120, 63] width 107 height 16
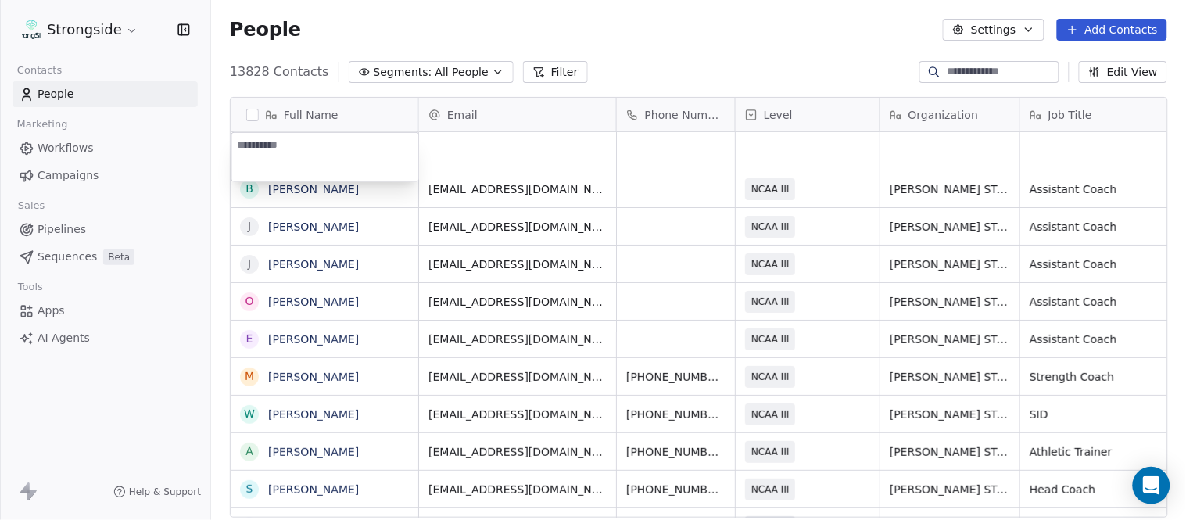
type textarea "**********"
click at [698, 69] on html "Strongside Contacts People Marketing Workflows Campaigns Sales Pipelines Sequen…" at bounding box center [593, 260] width 1186 height 520
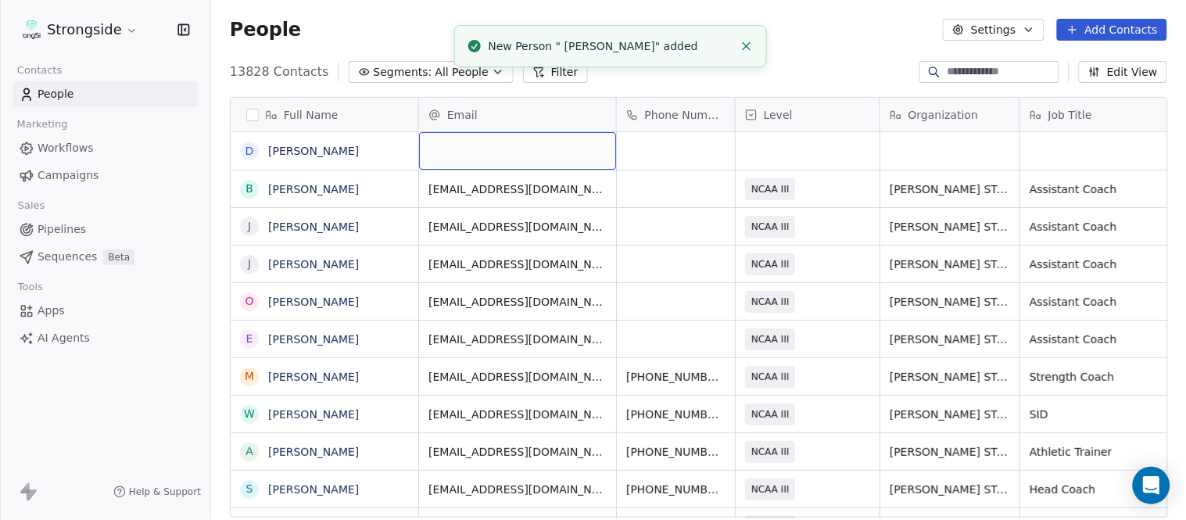
click at [511, 152] on div "grid" at bounding box center [517, 151] width 197 height 38
click at [845, 59] on html "Strongside Contacts People Marketing Workflows Campaigns Sales Pipelines Sequen…" at bounding box center [593, 260] width 1186 height 520
click at [741, 48] on icon "Close toast" at bounding box center [747, 46] width 14 height 14
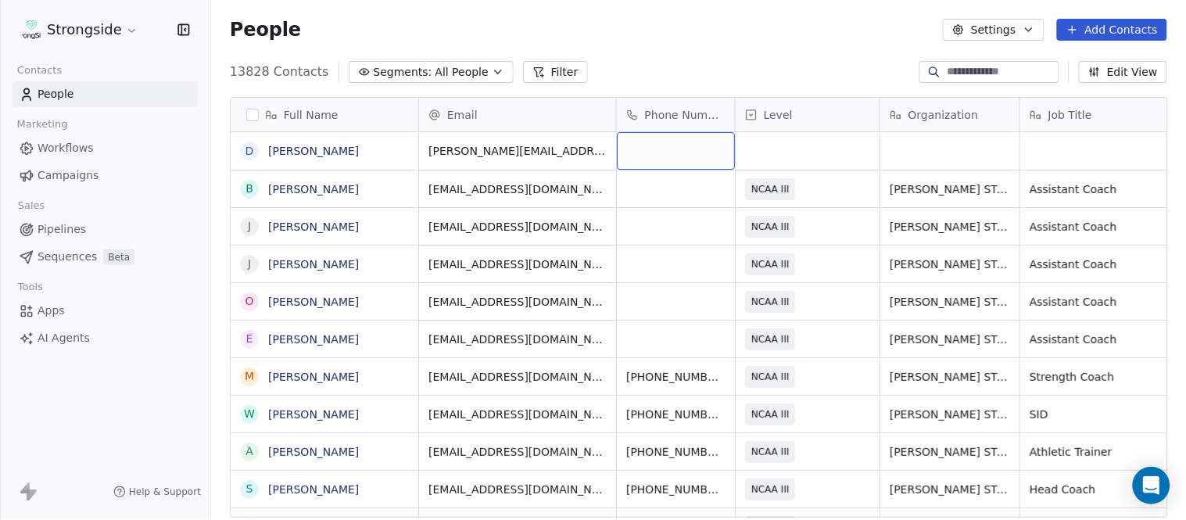
click at [692, 153] on div "grid" at bounding box center [676, 151] width 118 height 38
click at [731, 56] on html "Strongside Contacts People Marketing Workflows Campaigns Sales Pipelines Sequen…" at bounding box center [593, 260] width 1186 height 520
click at [786, 152] on div "grid" at bounding box center [808, 151] width 144 height 38
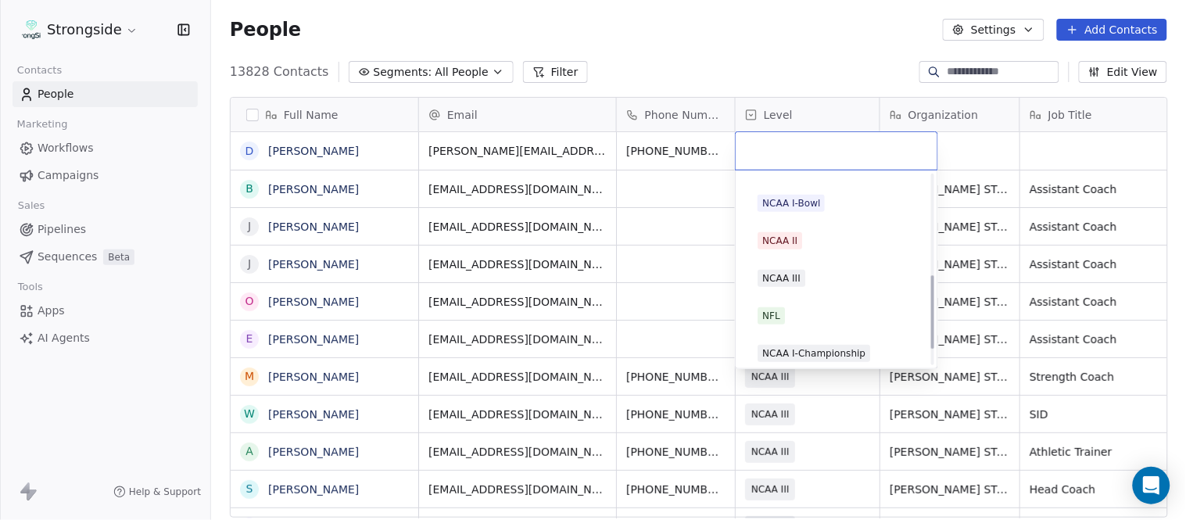
scroll to position [296, 0]
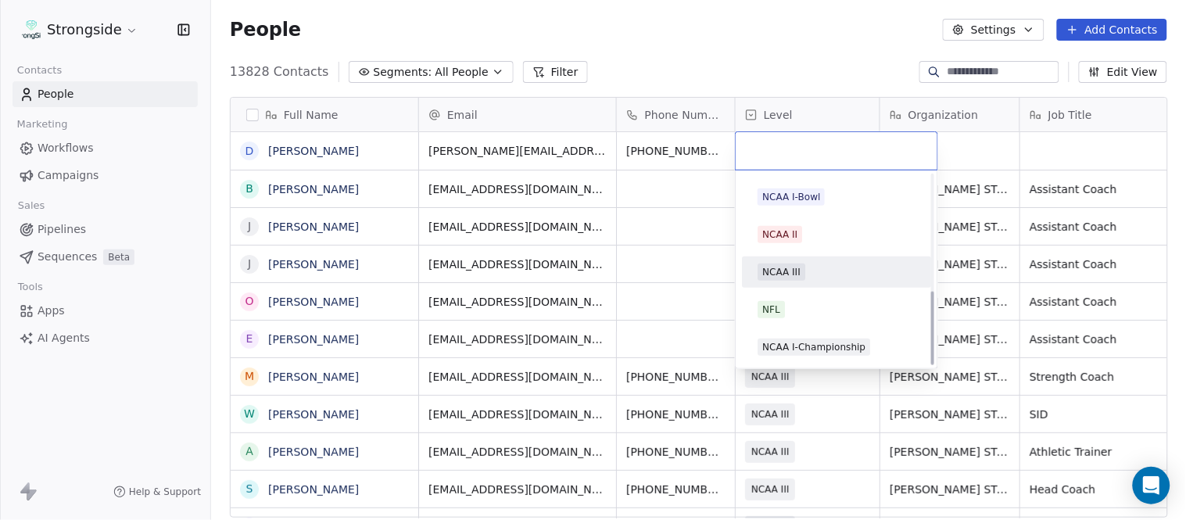
click at [809, 260] on div "NCAA III" at bounding box center [836, 272] width 177 height 25
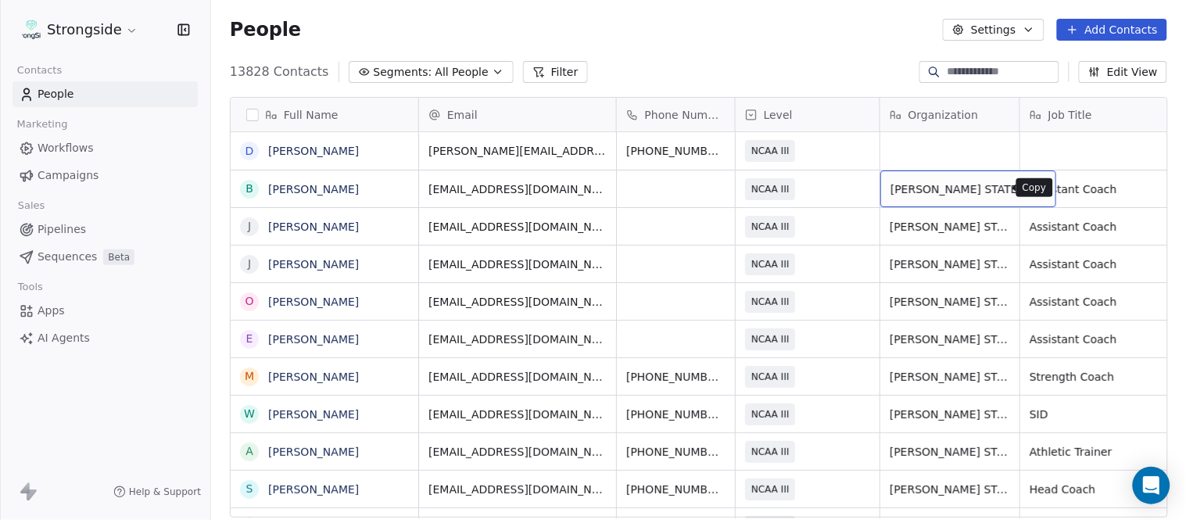
click at [1031, 183] on icon "grid" at bounding box center [1037, 187] width 13 height 13
click at [921, 147] on div "grid" at bounding box center [950, 151] width 139 height 38
type textarea "**********"
click at [845, 59] on html "Strongside Contacts People Marketing Workflows Campaigns Sales Pipelines Sequen…" at bounding box center [593, 260] width 1186 height 520
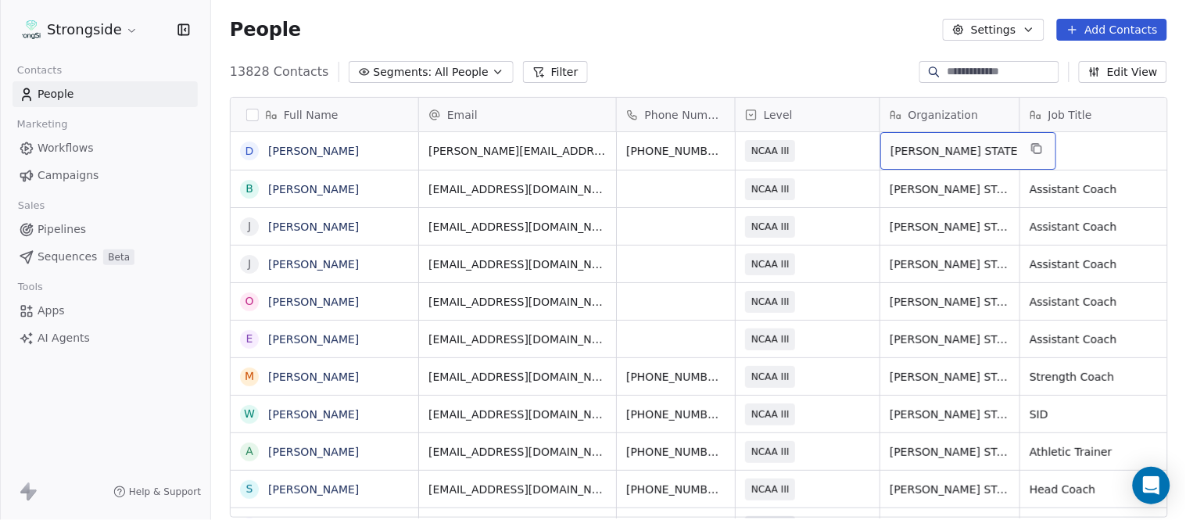
click at [944, 151] on span "[PERSON_NAME] STATE" at bounding box center [954, 151] width 127 height 16
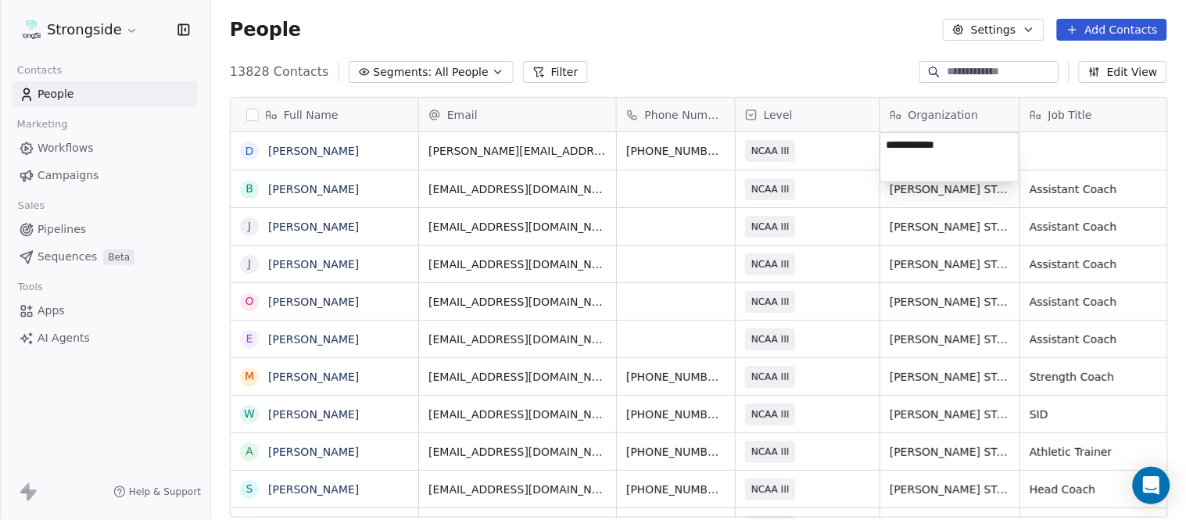
click at [944, 151] on textarea "**********" at bounding box center [950, 157] width 138 height 48
type textarea "**********"
click at [842, 81] on html "Strongside Contacts People Marketing Workflows Campaigns Sales Pipelines Sequen…" at bounding box center [593, 260] width 1186 height 520
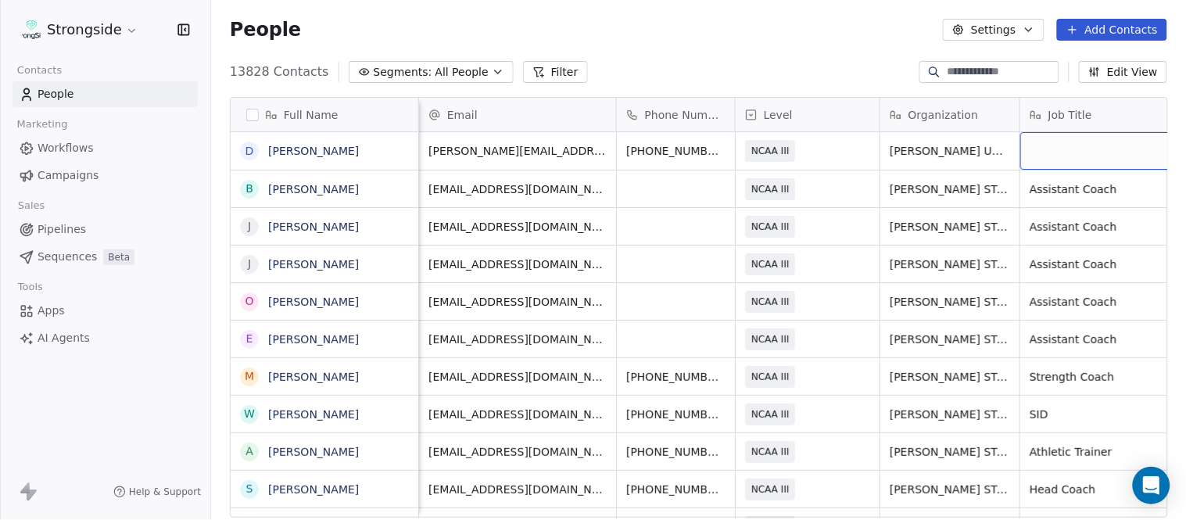
scroll to position [0, 74]
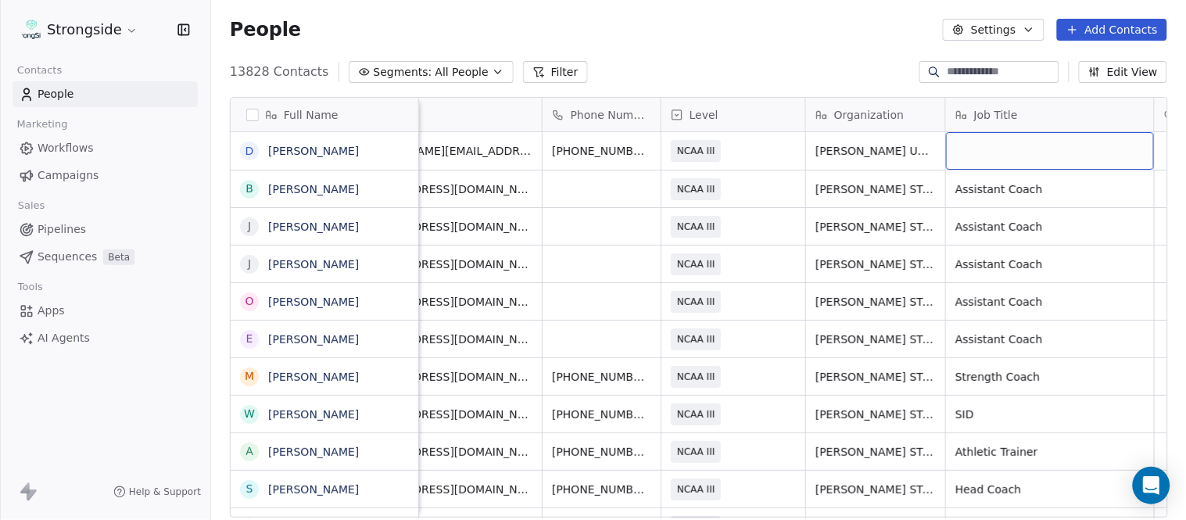
click at [1068, 146] on div "grid" at bounding box center [1050, 151] width 208 height 38
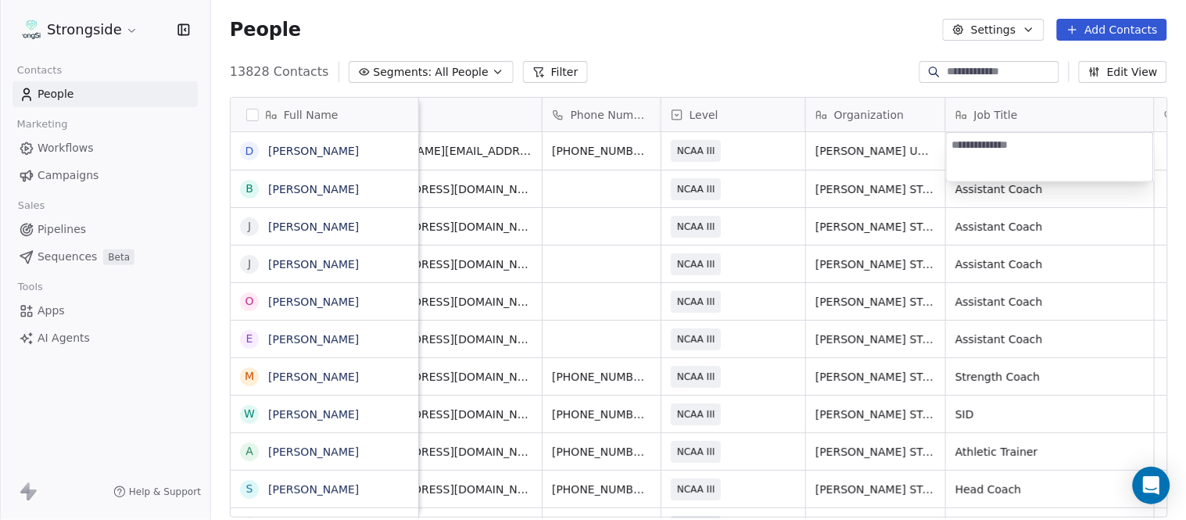
type textarea "********"
click at [825, 67] on html "Strongside Contacts People Marketing Workflows Campaigns Sales Pipelines Sequen…" at bounding box center [593, 260] width 1186 height 520
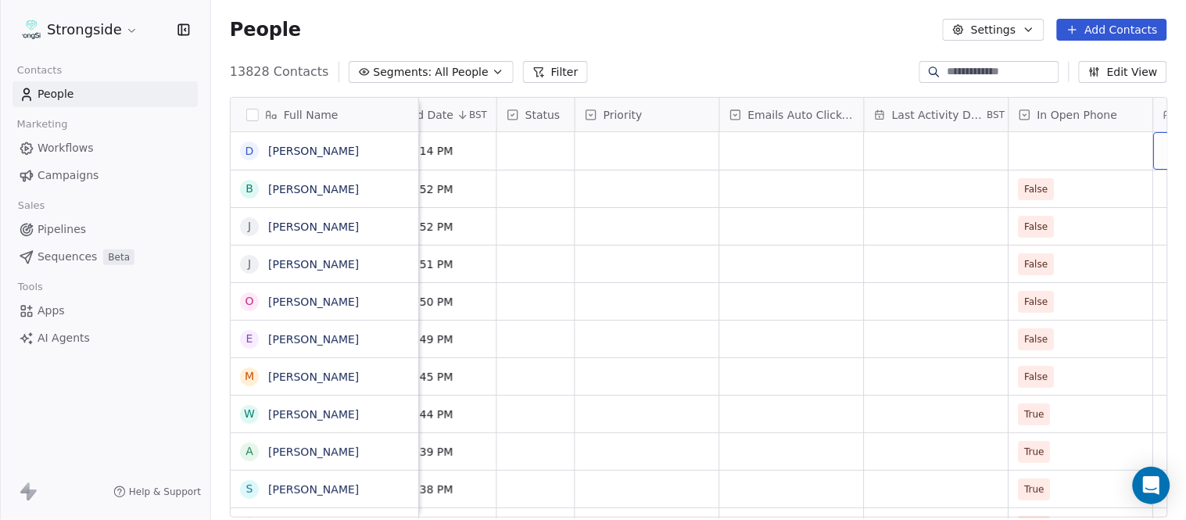
scroll to position [0, 1099]
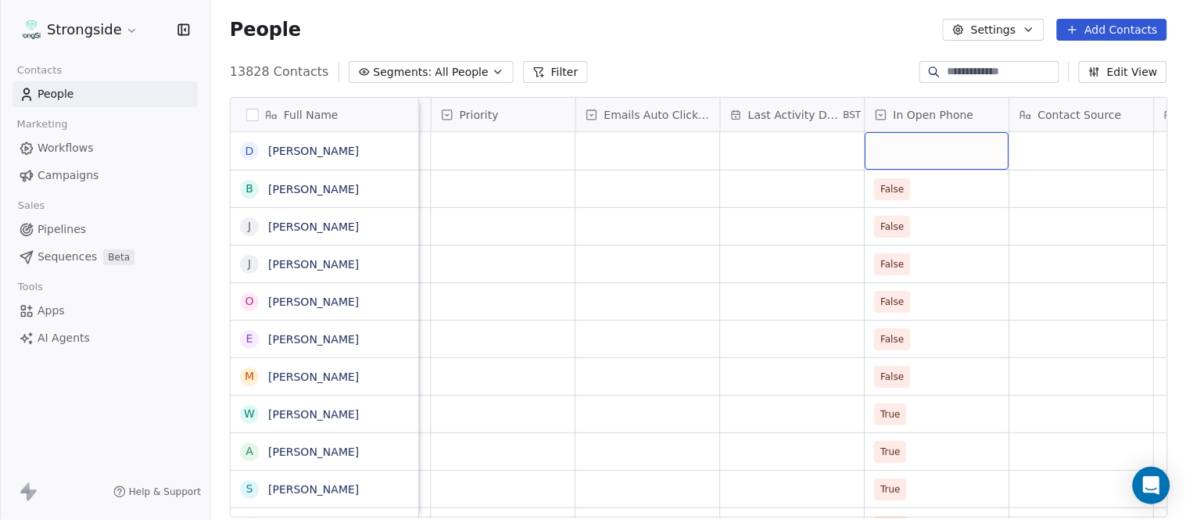
click at [974, 152] on div "grid" at bounding box center [938, 151] width 144 height 38
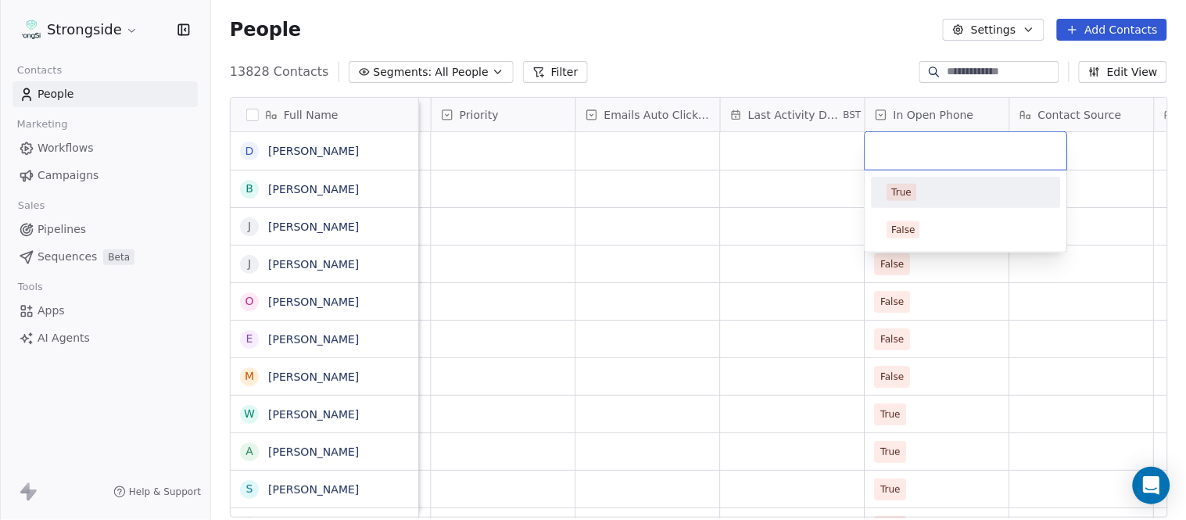
click at [929, 178] on div "True" at bounding box center [966, 192] width 189 height 31
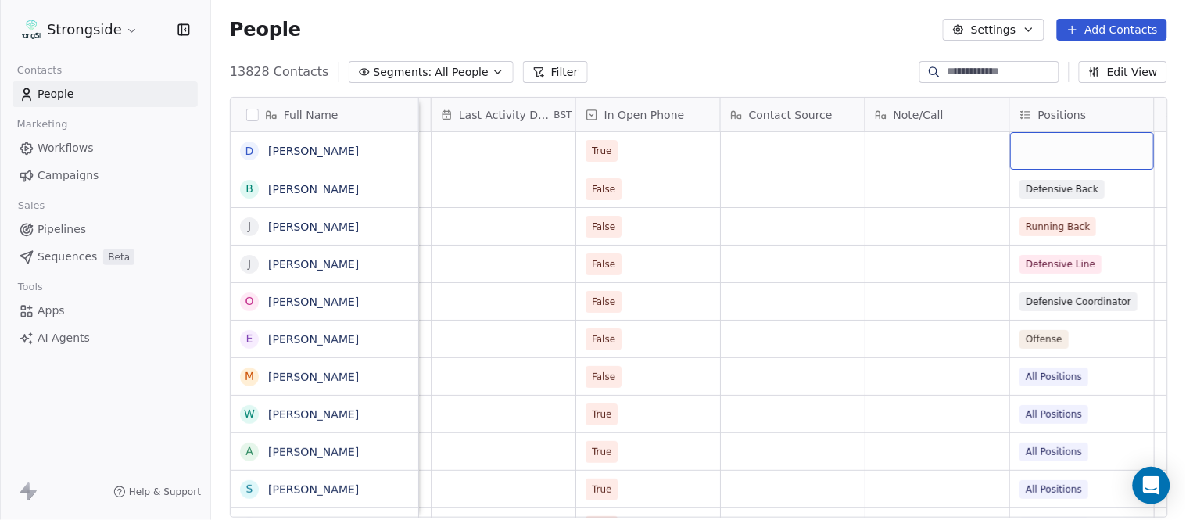
scroll to position [0, 1533]
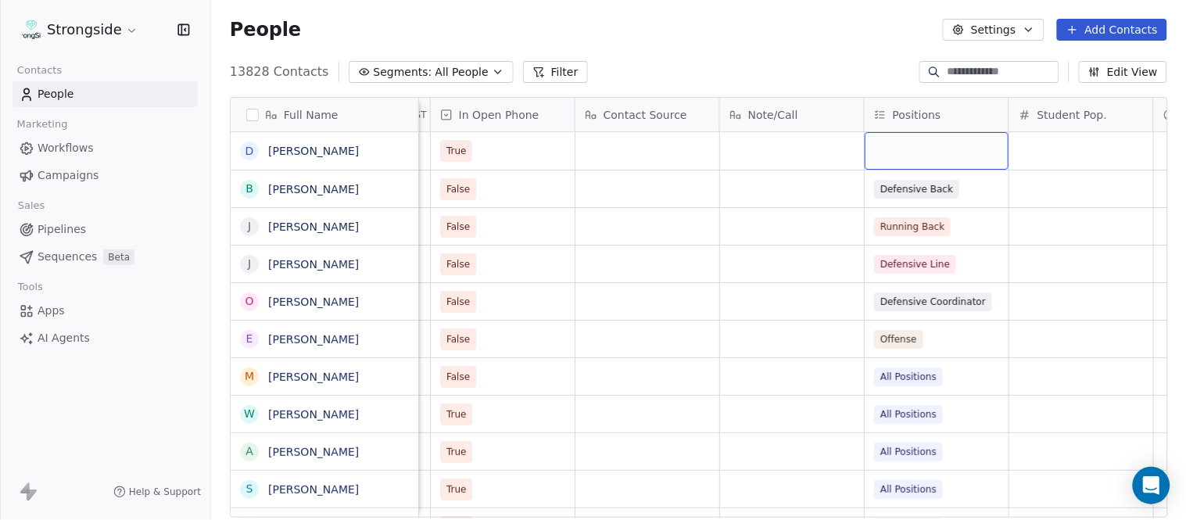
click at [927, 154] on div "grid" at bounding box center [937, 151] width 144 height 38
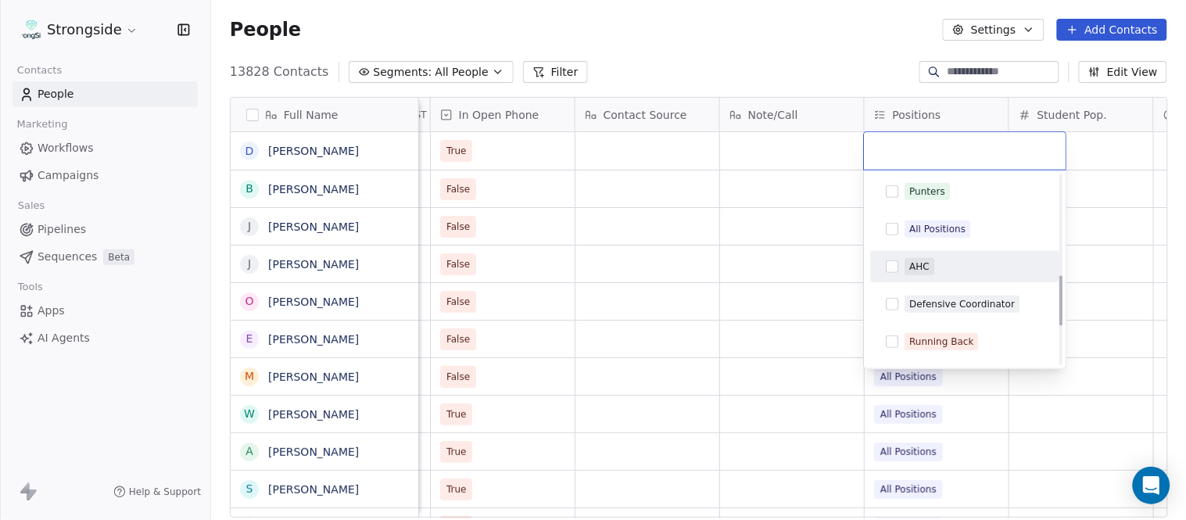
scroll to position [347, 0]
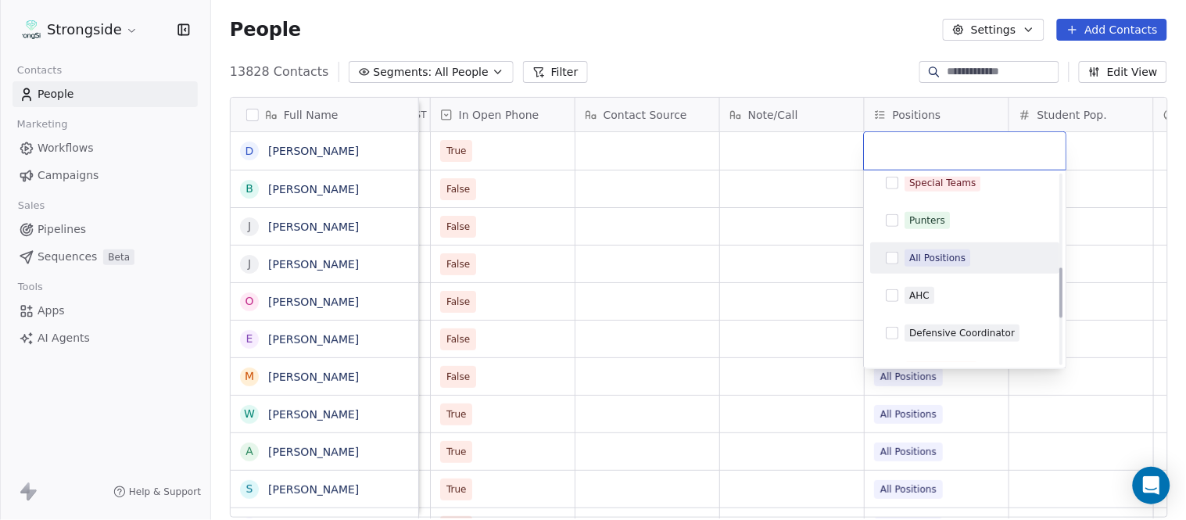
click at [951, 249] on span "All Positions" at bounding box center [939, 257] width 66 height 17
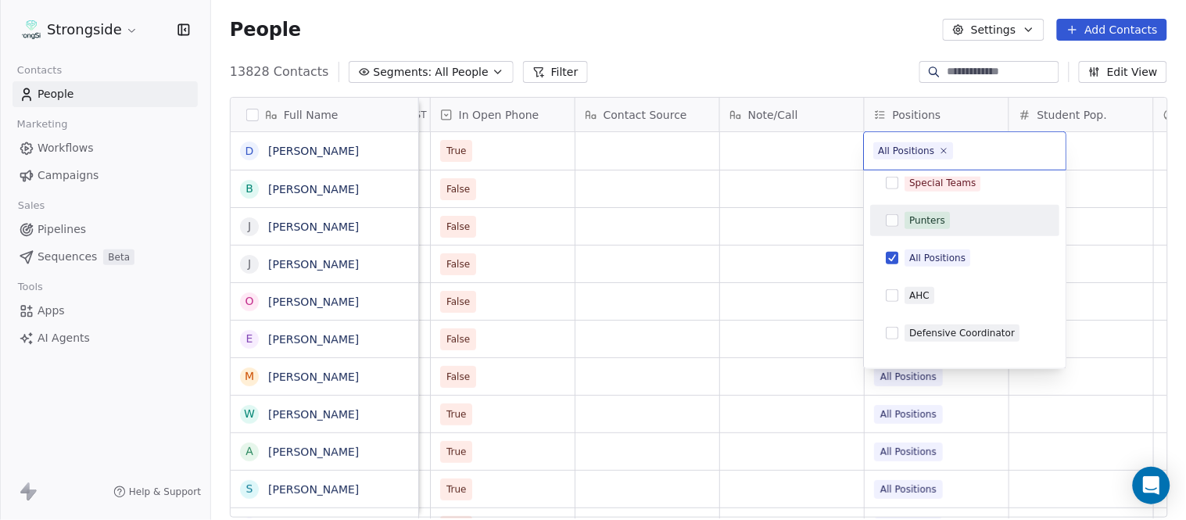
click at [870, 73] on html "Strongside Contacts People Marketing Workflows Campaigns Sales Pipelines Sequen…" at bounding box center [593, 260] width 1186 height 520
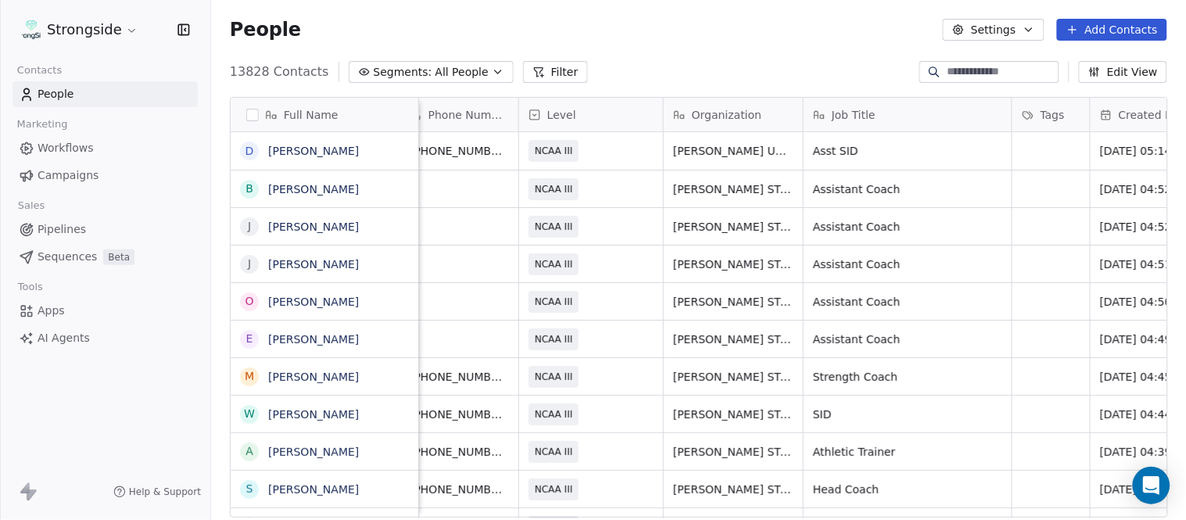
scroll to position [0, 0]
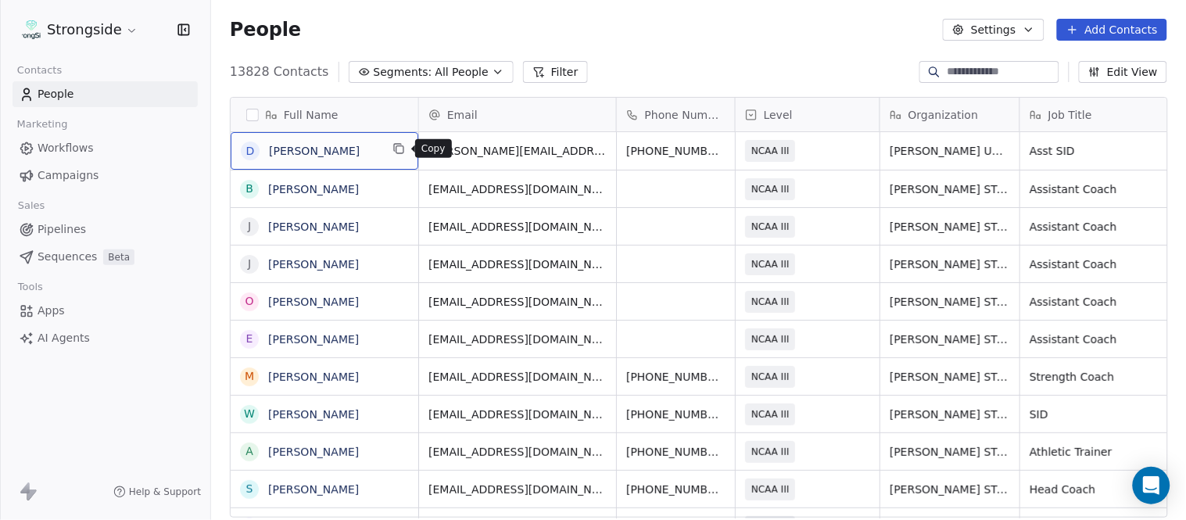
click at [391, 152] on button "grid" at bounding box center [398, 148] width 19 height 19
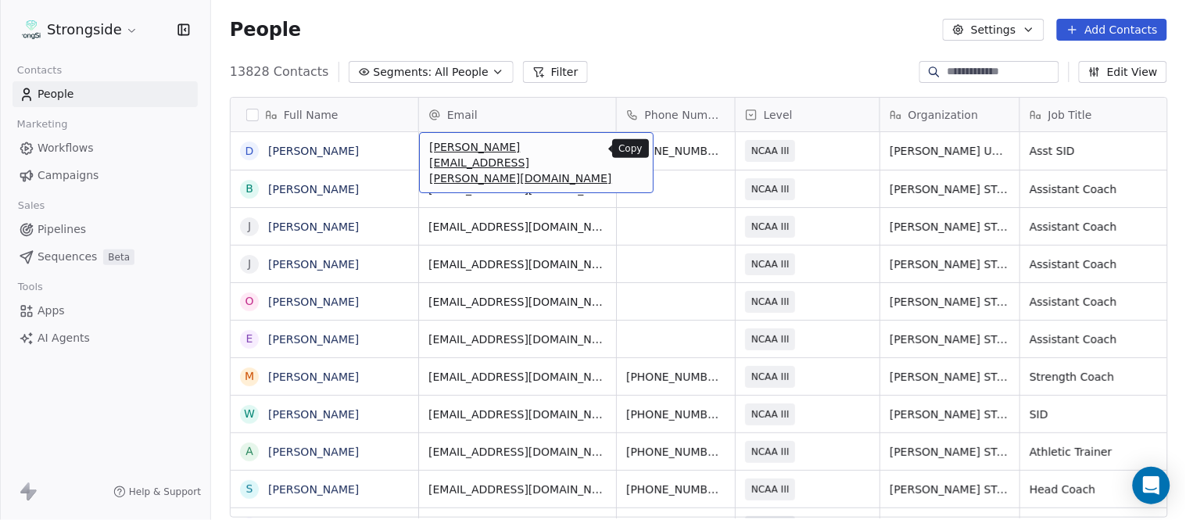
click at [625, 150] on button "grid" at bounding box center [634, 148] width 19 height 19
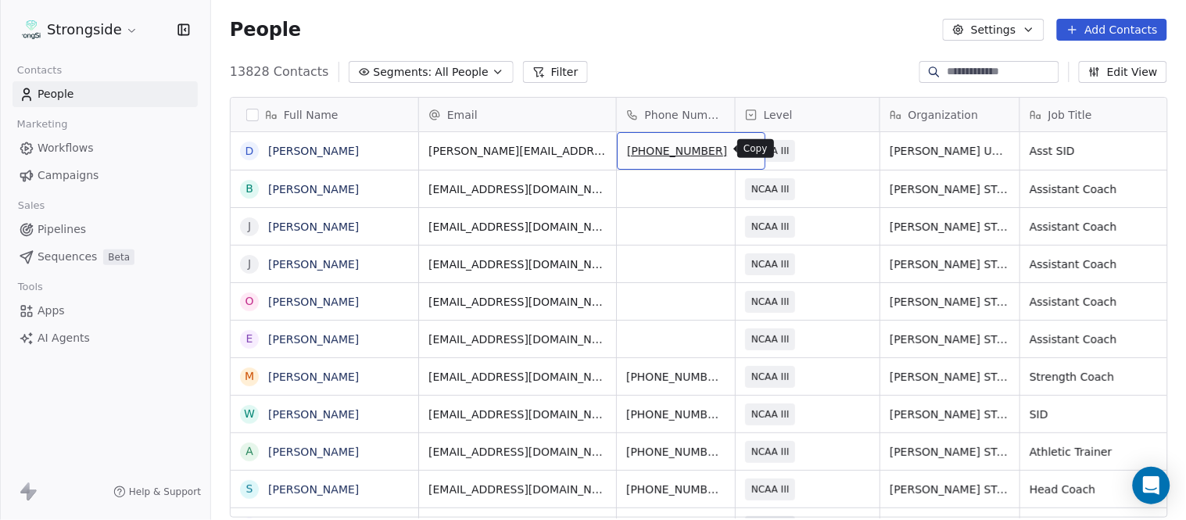
click at [740, 149] on icon "grid" at bounding box center [746, 148] width 13 height 13
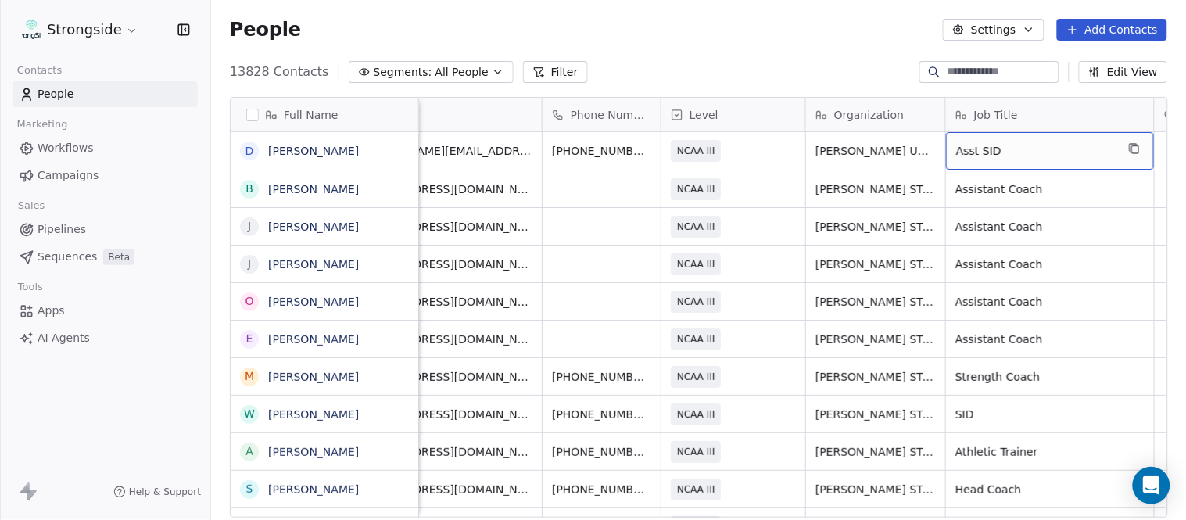
click at [1130, 152] on icon "grid" at bounding box center [1134, 148] width 13 height 13
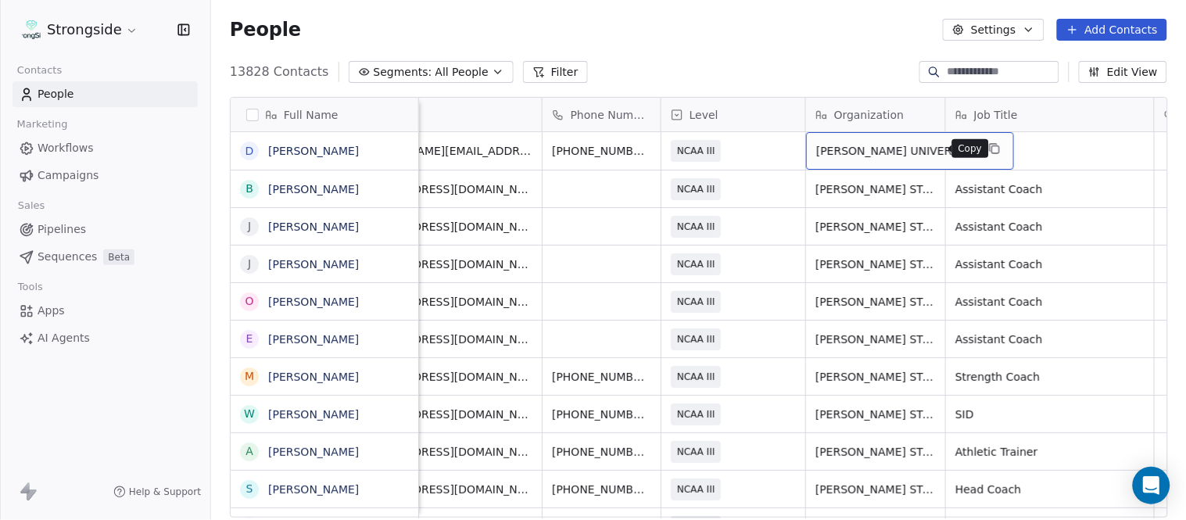
click at [988, 146] on icon "grid" at bounding box center [994, 148] width 13 height 13
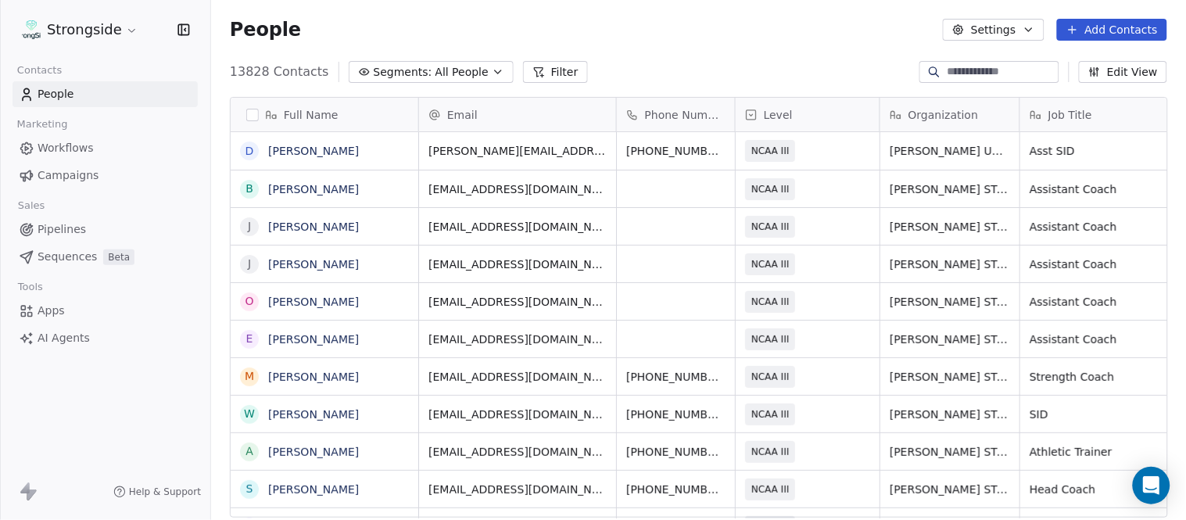
click at [1134, 25] on button "Add Contacts" at bounding box center [1112, 30] width 110 height 22
click at [1126, 58] on span "Create new contact" at bounding box center [1120, 63] width 107 height 16
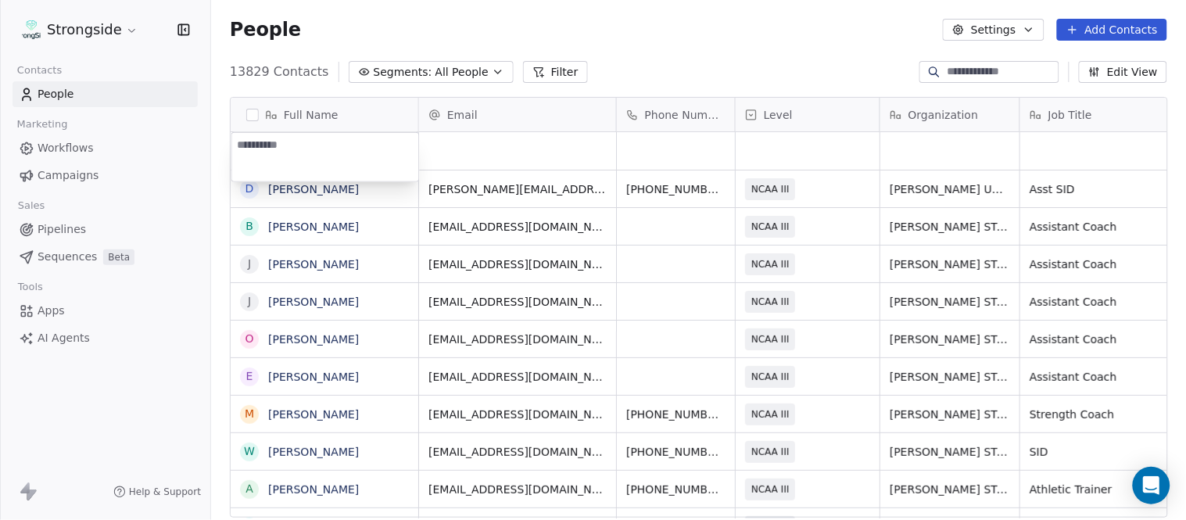
type textarea "**********"
click at [701, 59] on html "Strongside Contacts People Marketing Workflows Campaigns Sales Pipelines Sequen…" at bounding box center [593, 260] width 1186 height 520
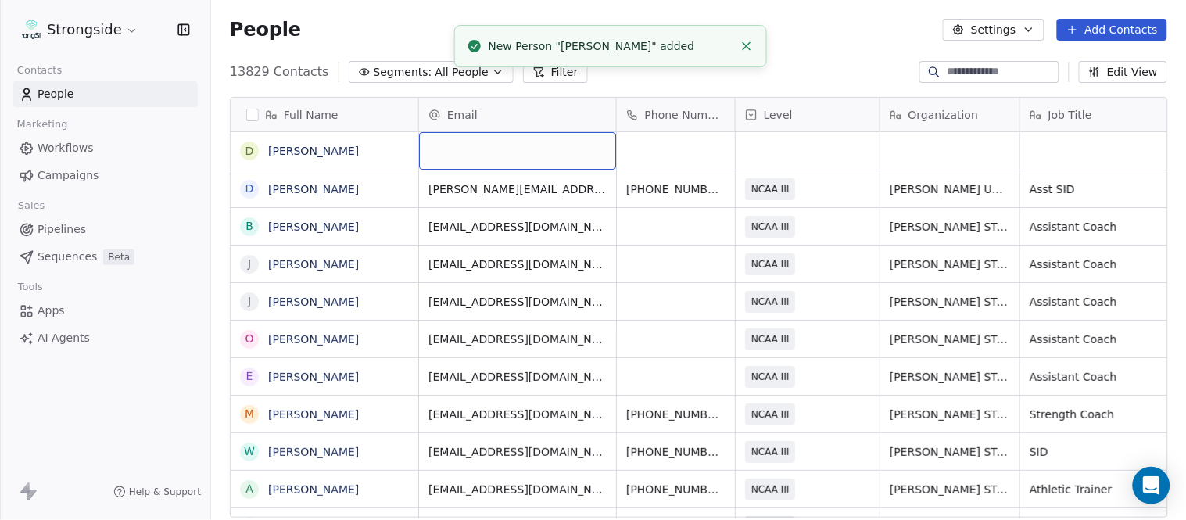
click at [525, 149] on div "grid" at bounding box center [517, 151] width 197 height 38
click at [886, 26] on html "Strongside Contacts People Marketing Workflows Campaigns Sales Pipelines Sequen…" at bounding box center [593, 260] width 1186 height 520
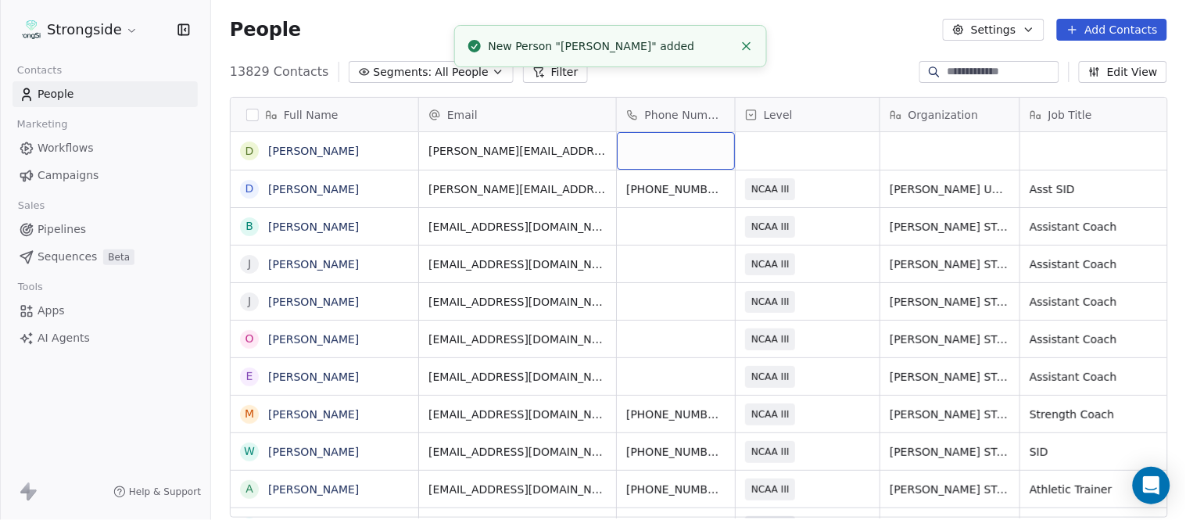
click at [651, 137] on div "grid" at bounding box center [676, 151] width 118 height 38
click at [819, 74] on html "Strongside Contacts People Marketing Workflows Campaigns Sales Pipelines Sequen…" at bounding box center [593, 260] width 1186 height 520
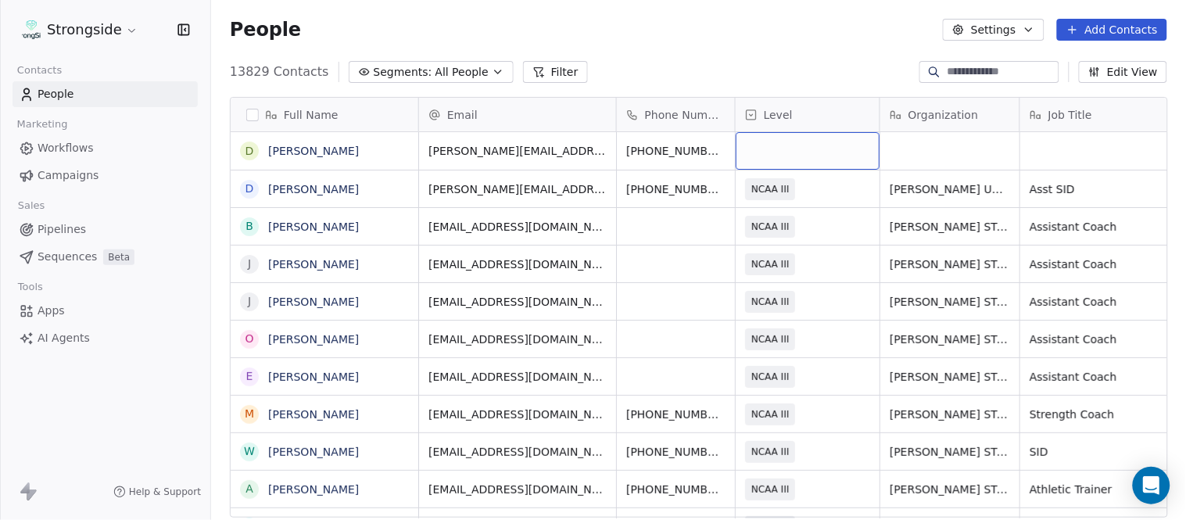
click at [802, 144] on div "grid" at bounding box center [808, 151] width 144 height 38
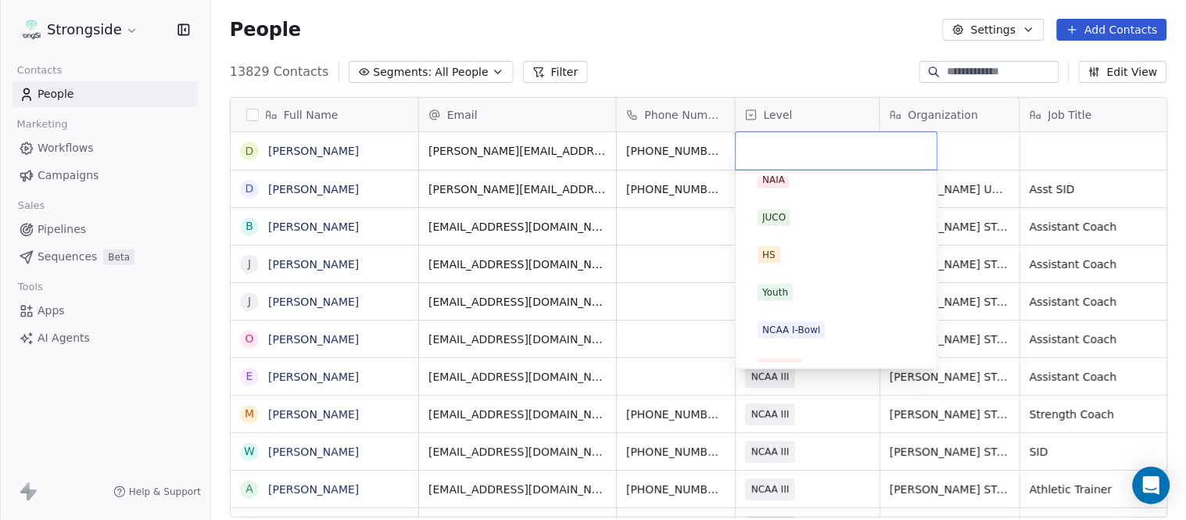
scroll to position [296, 0]
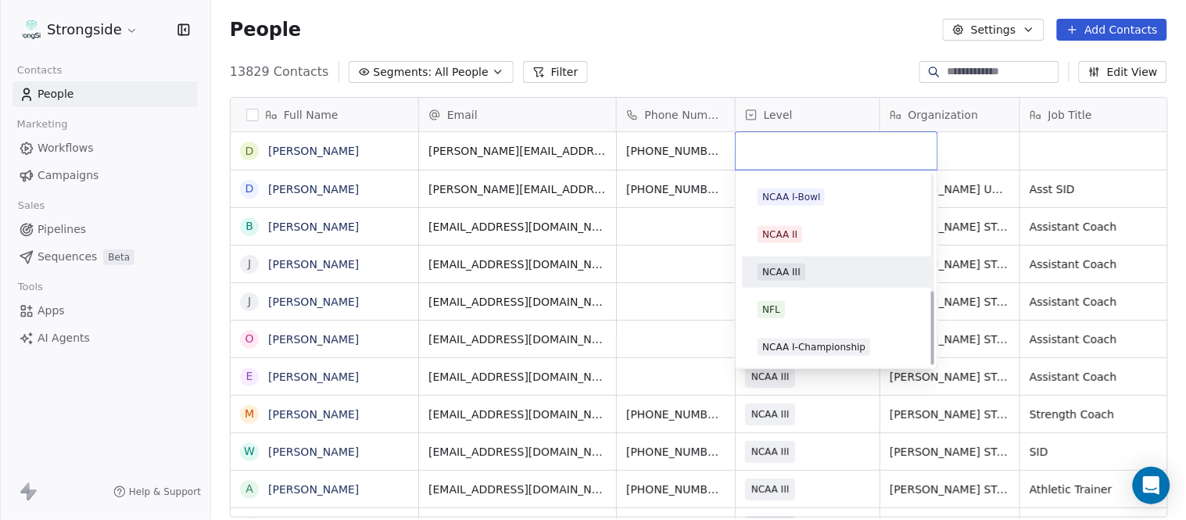
click at [822, 267] on div "NCAA III" at bounding box center [837, 272] width 158 height 17
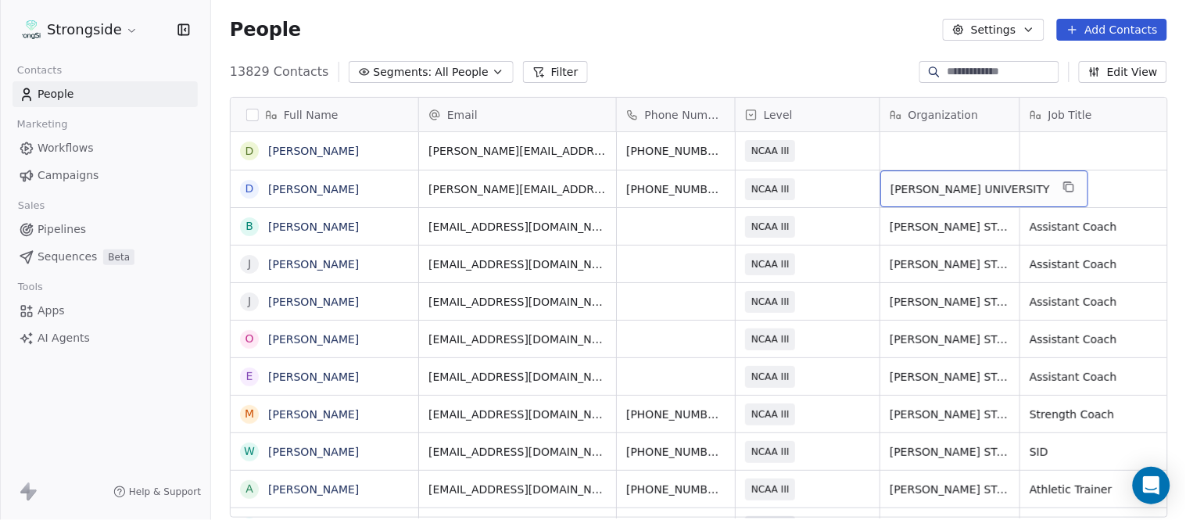
drag, startPoint x: 1001, startPoint y: 189, endPoint x: 992, endPoint y: 190, distance: 9.4
click at [1063, 188] on icon "grid" at bounding box center [1069, 187] width 13 height 13
click at [949, 149] on div "grid" at bounding box center [950, 151] width 139 height 38
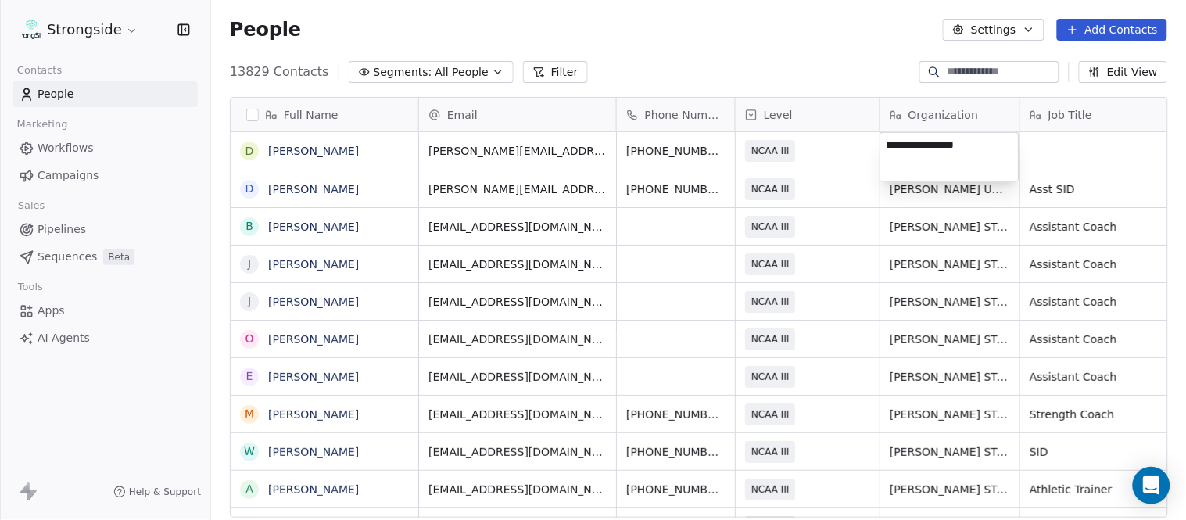
click at [845, 82] on html "Strongside Contacts People Marketing Workflows Campaigns Sales Pipelines Sequen…" at bounding box center [593, 260] width 1186 height 520
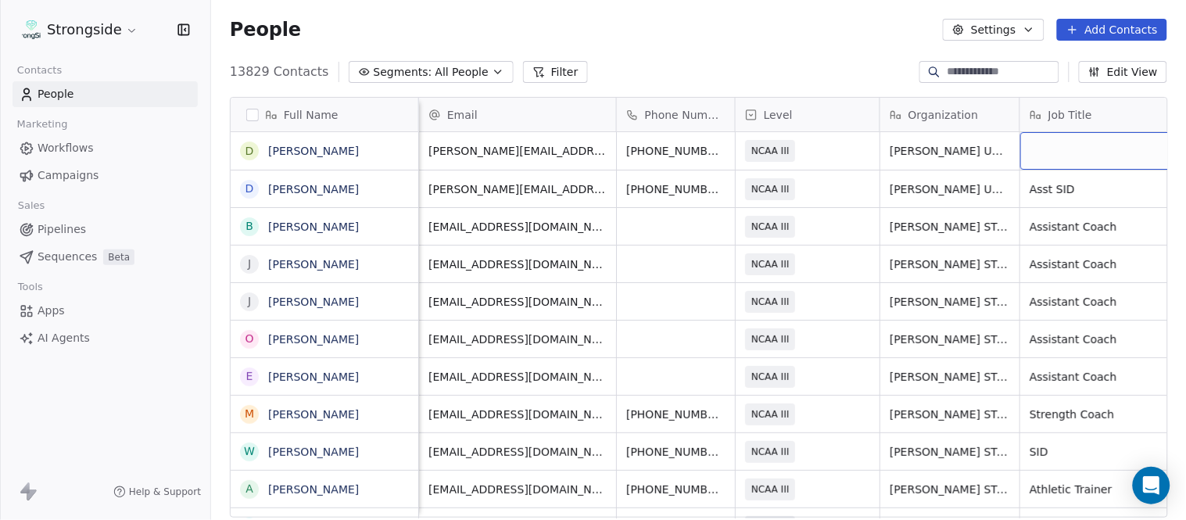
scroll to position [0, 74]
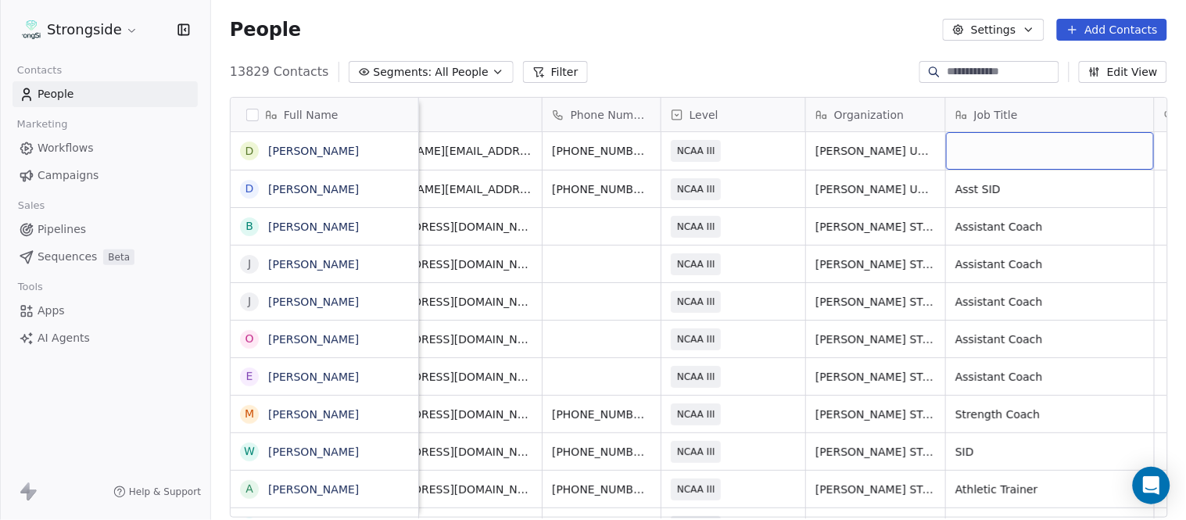
click at [1054, 158] on div "grid" at bounding box center [1050, 151] width 208 height 38
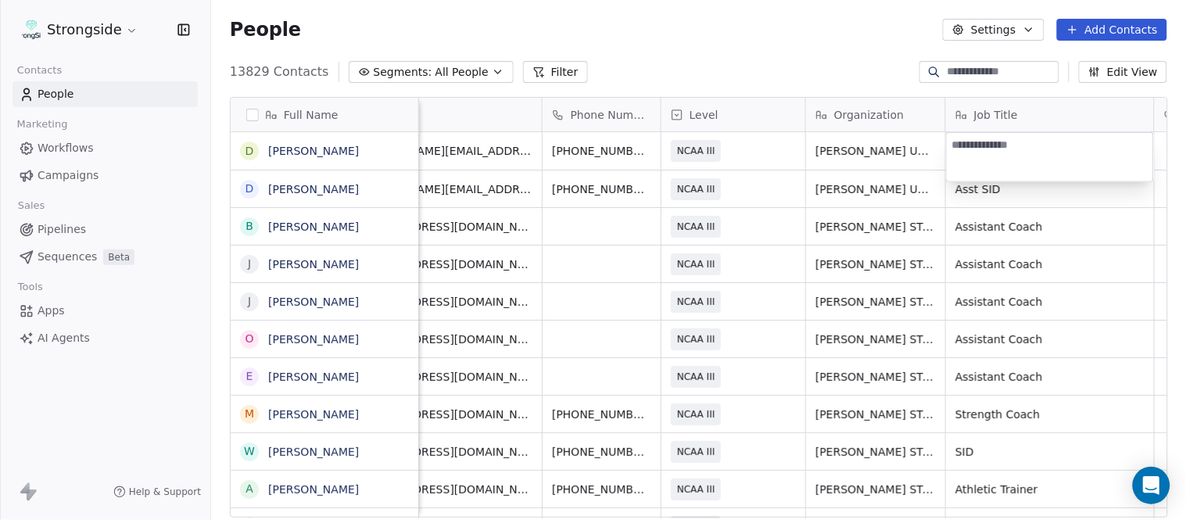
type textarea "**********"
click at [812, 74] on html "Strongside Contacts People Marketing Workflows Campaigns Sales Pipelines Sequen…" at bounding box center [593, 260] width 1186 height 520
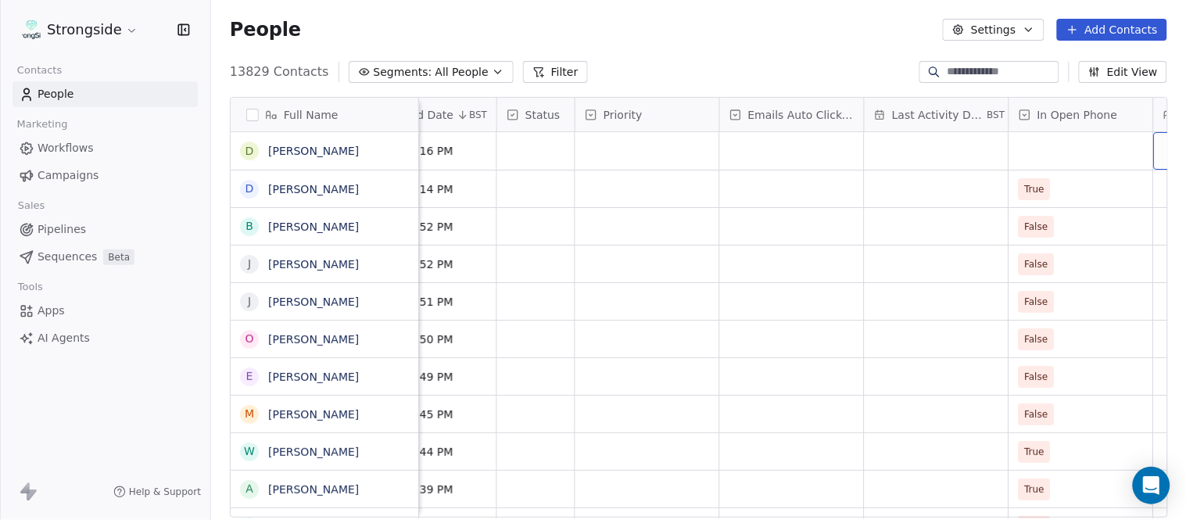
scroll to position [0, 1099]
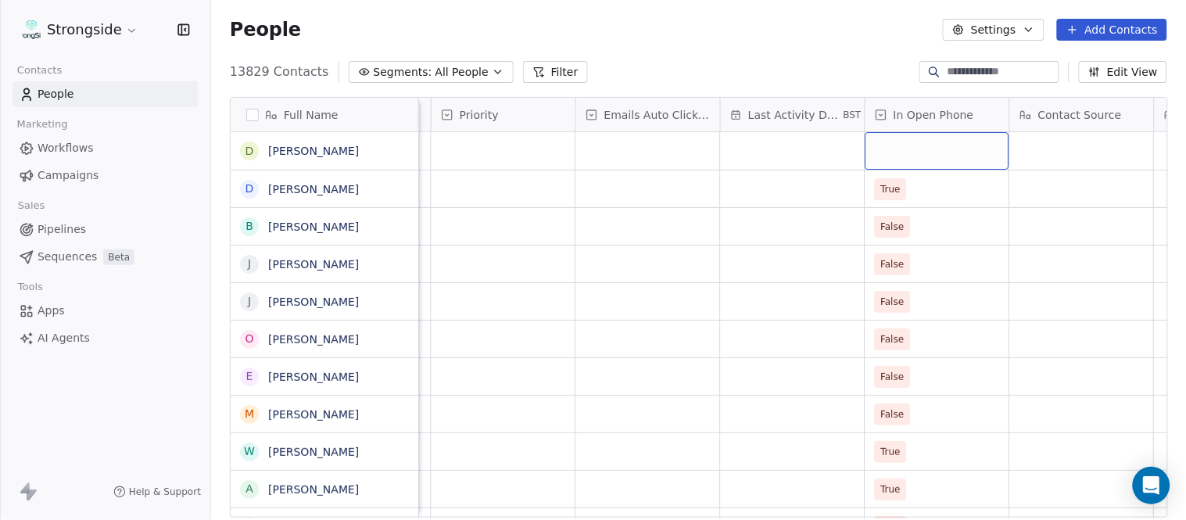
click at [928, 152] on div "grid" at bounding box center [938, 151] width 144 height 38
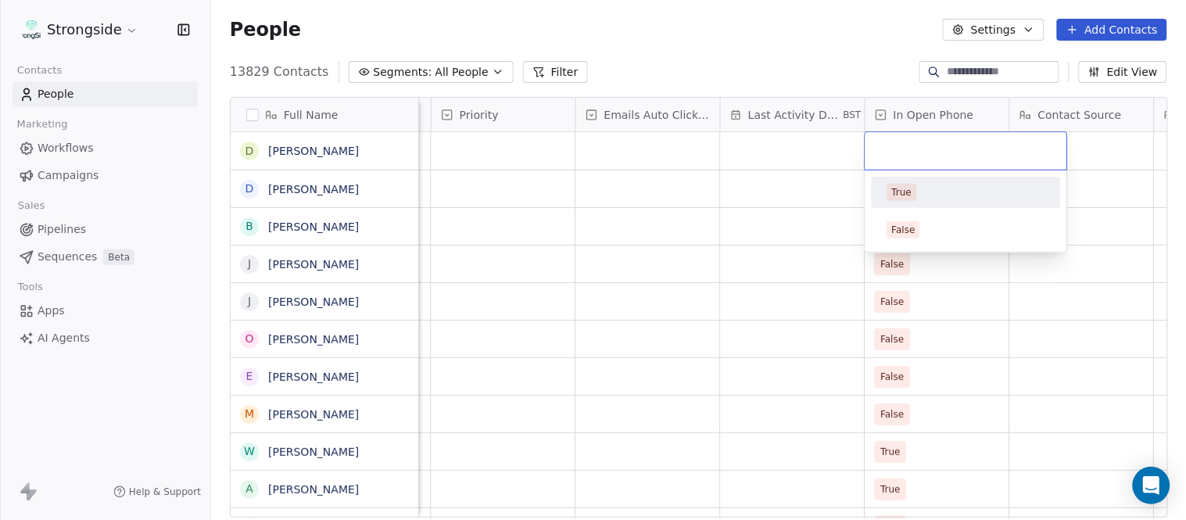
click at [921, 194] on div "True" at bounding box center [967, 192] width 158 height 17
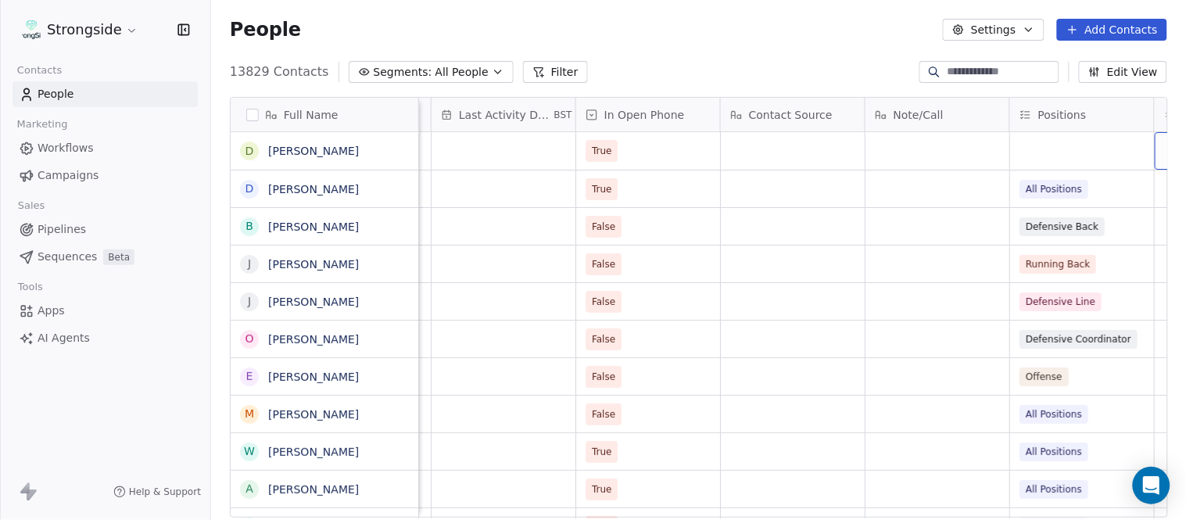
scroll to position [0, 1533]
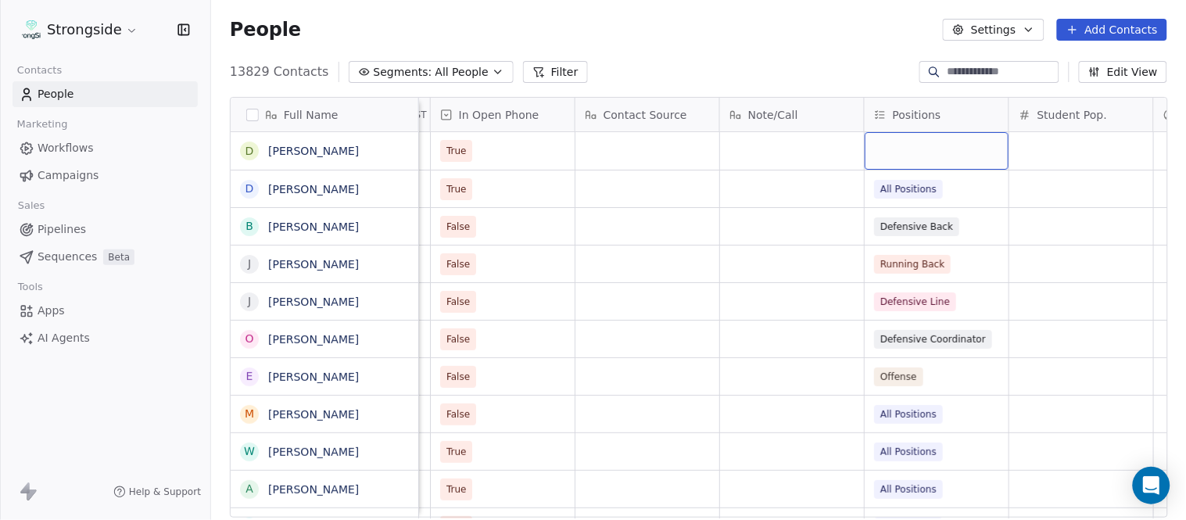
click at [920, 152] on div "grid" at bounding box center [937, 151] width 144 height 38
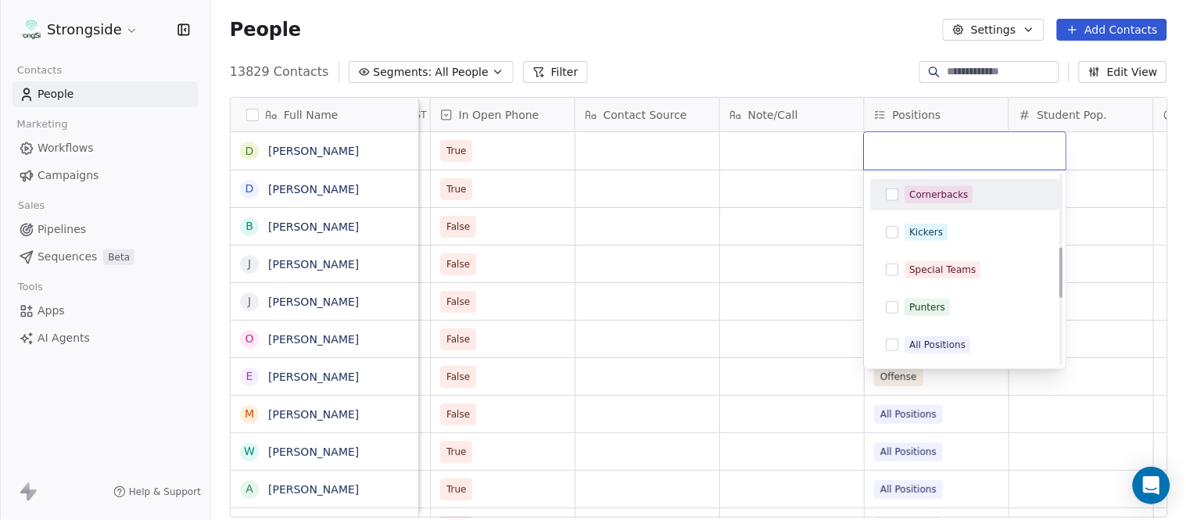
scroll to position [347, 0]
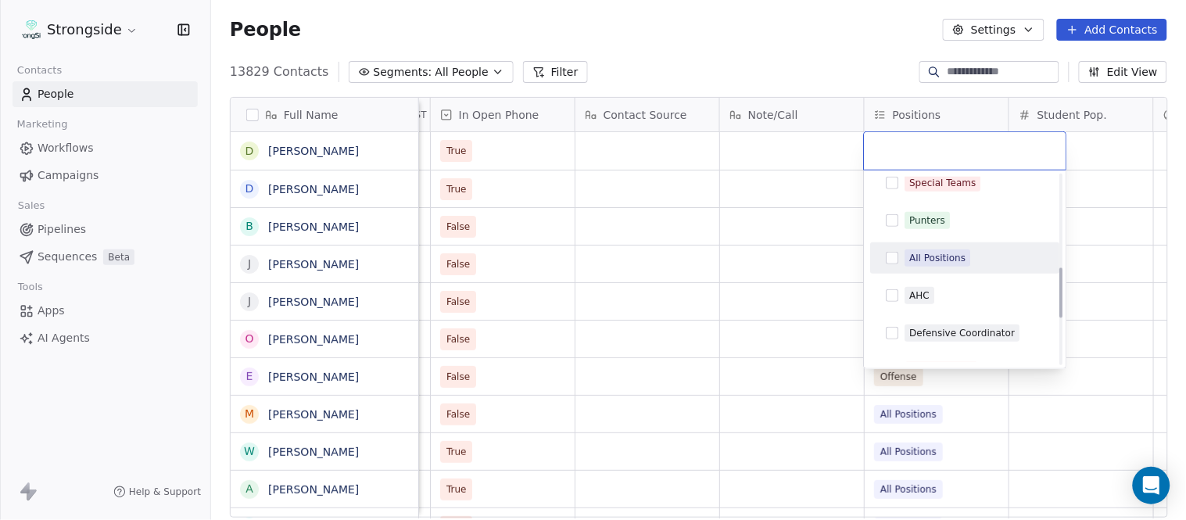
click at [974, 252] on div "All Positions" at bounding box center [975, 257] width 139 height 17
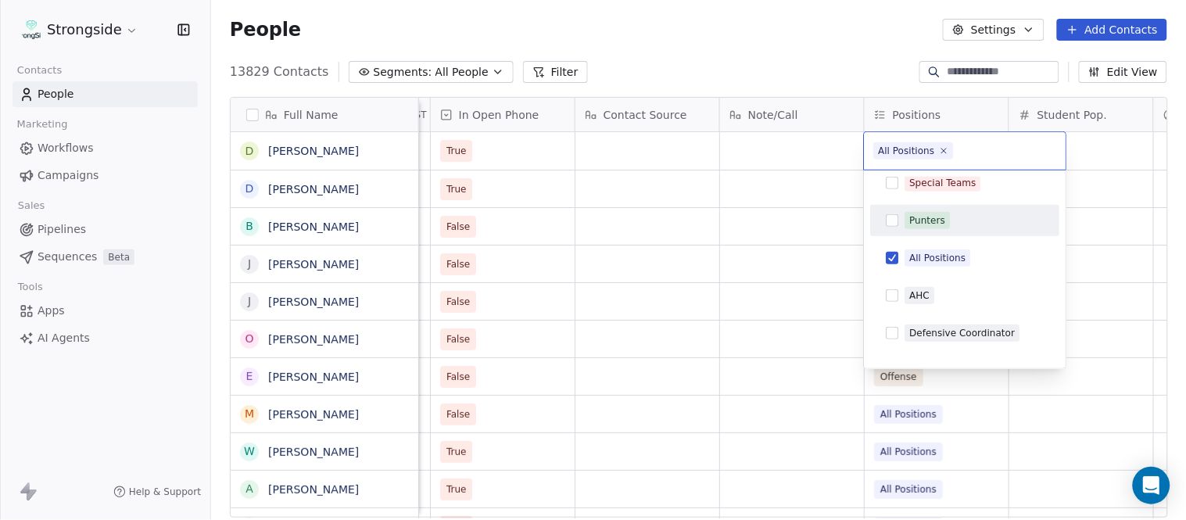
click at [824, 59] on html "Strongside Contacts People Marketing Workflows Campaigns Sales Pipelines Sequen…" at bounding box center [593, 260] width 1186 height 520
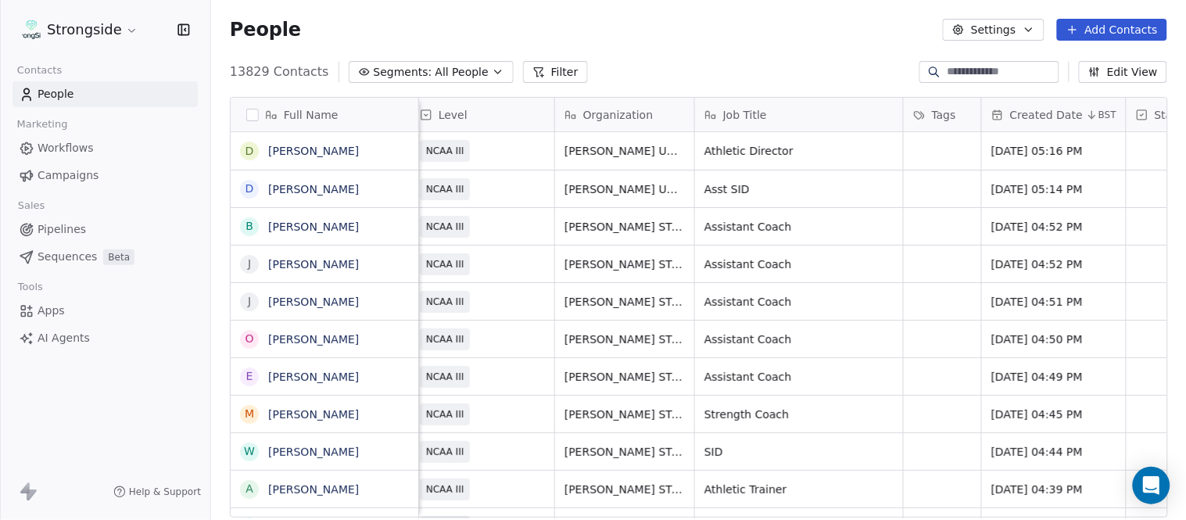
scroll to position [0, 0]
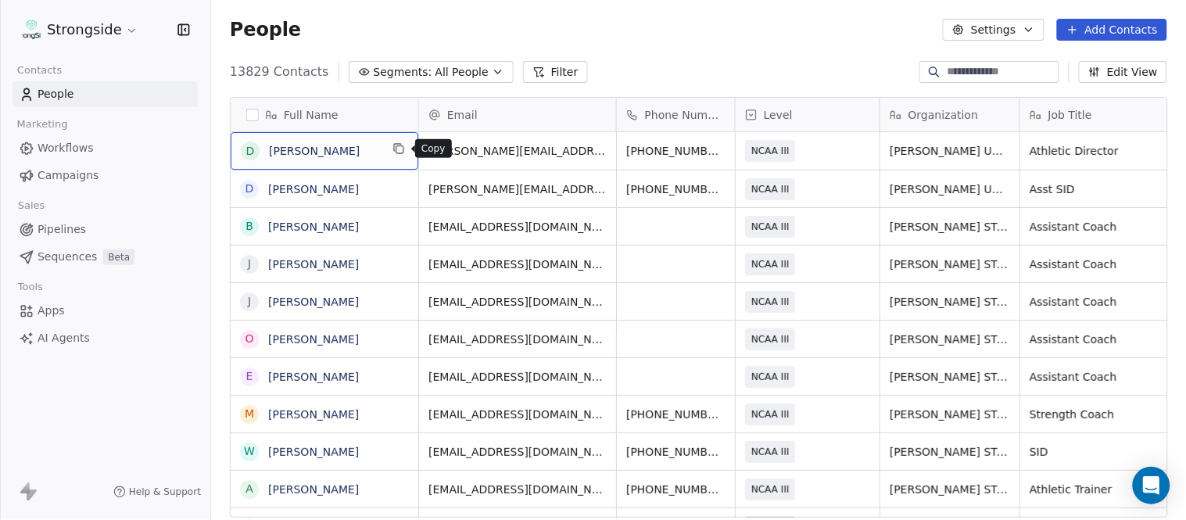
click at [391, 142] on button "grid" at bounding box center [398, 148] width 19 height 19
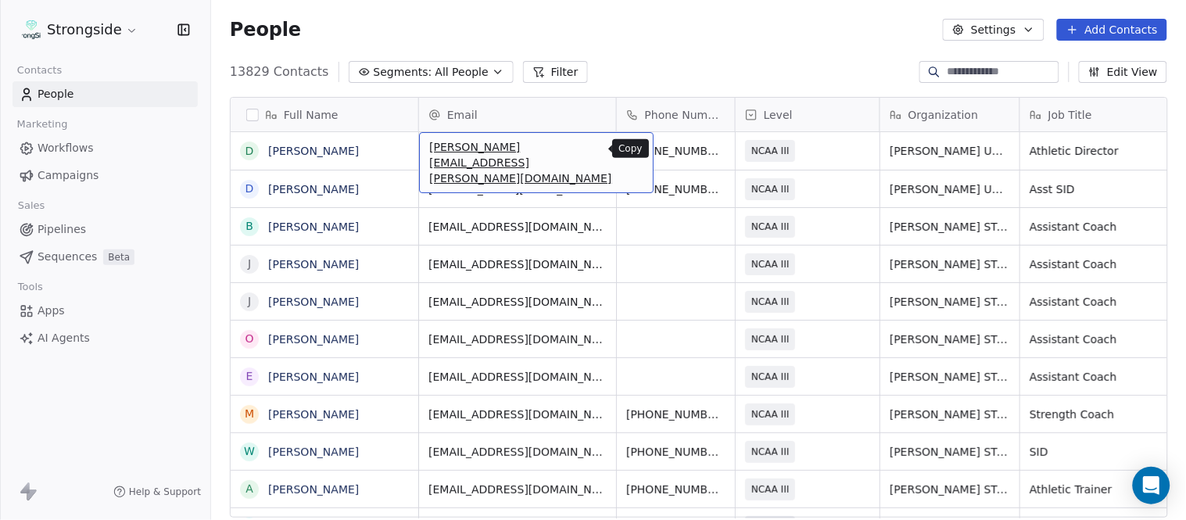
click at [628, 154] on icon "grid" at bounding box center [634, 148] width 13 height 13
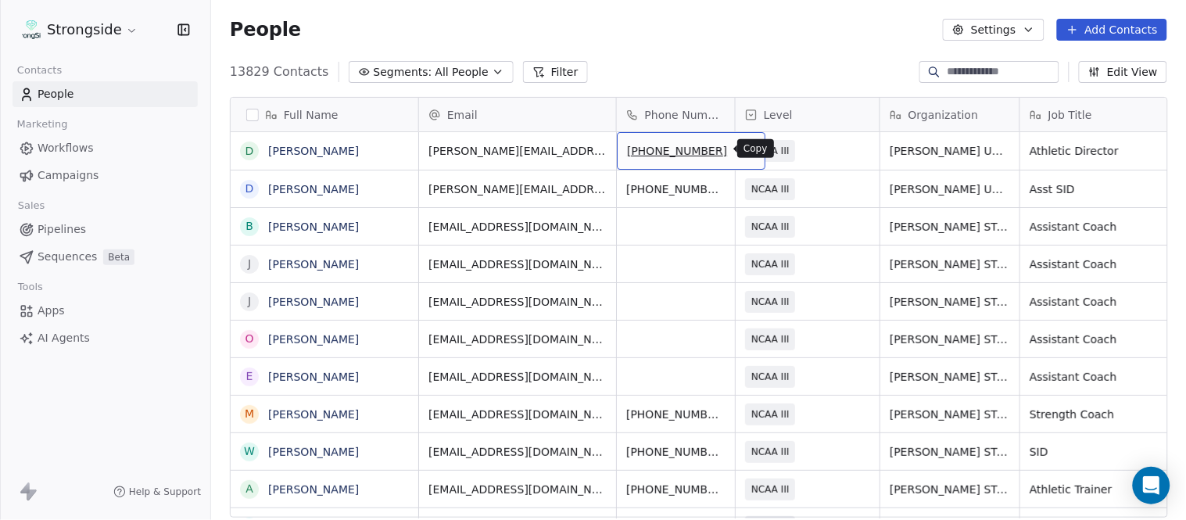
click at [740, 149] on icon "grid" at bounding box center [746, 148] width 13 height 13
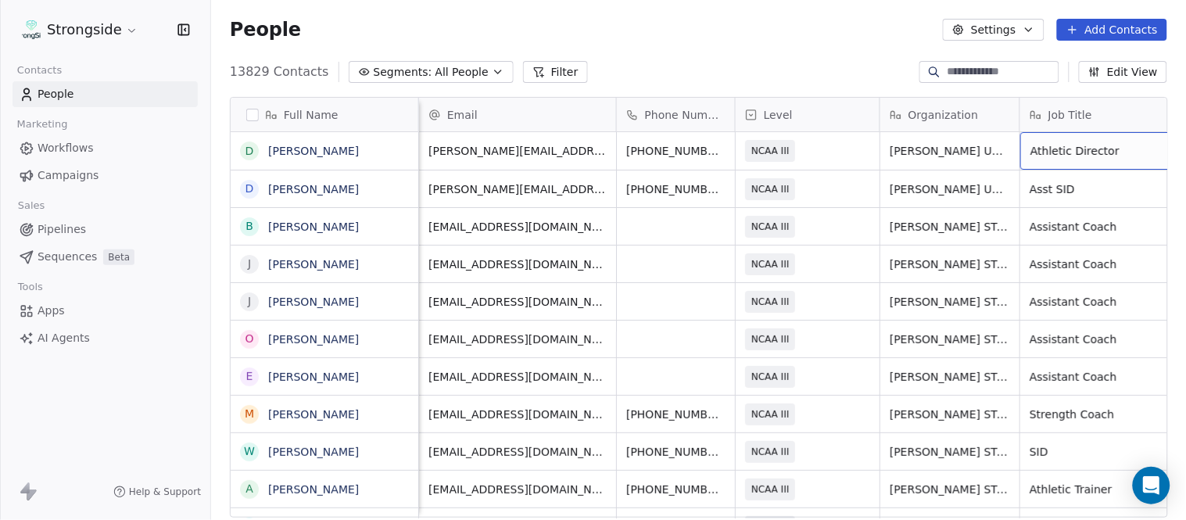
scroll to position [0, 74]
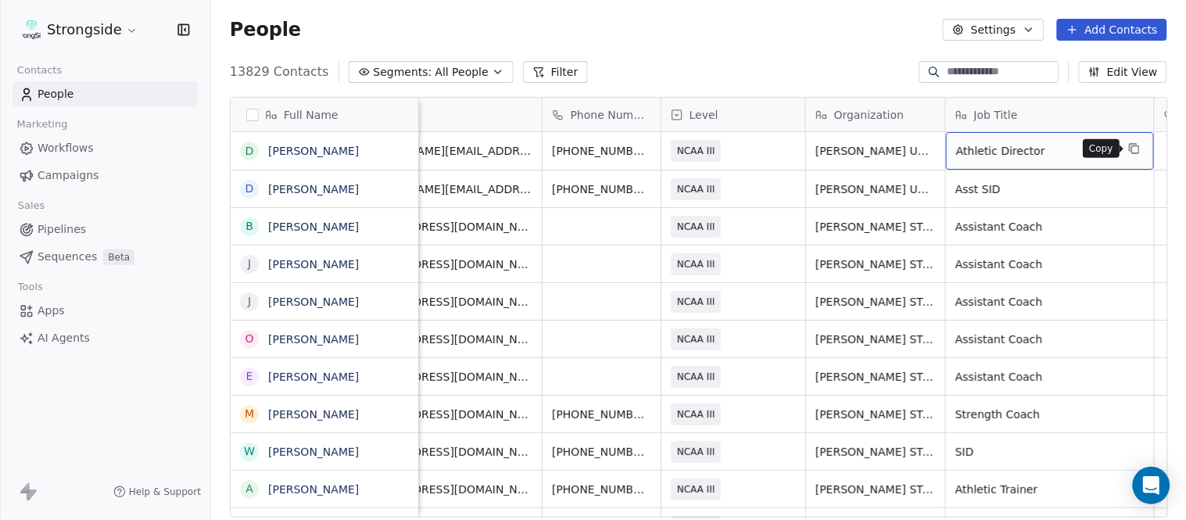
click at [1132, 145] on icon "grid" at bounding box center [1134, 148] width 13 height 13
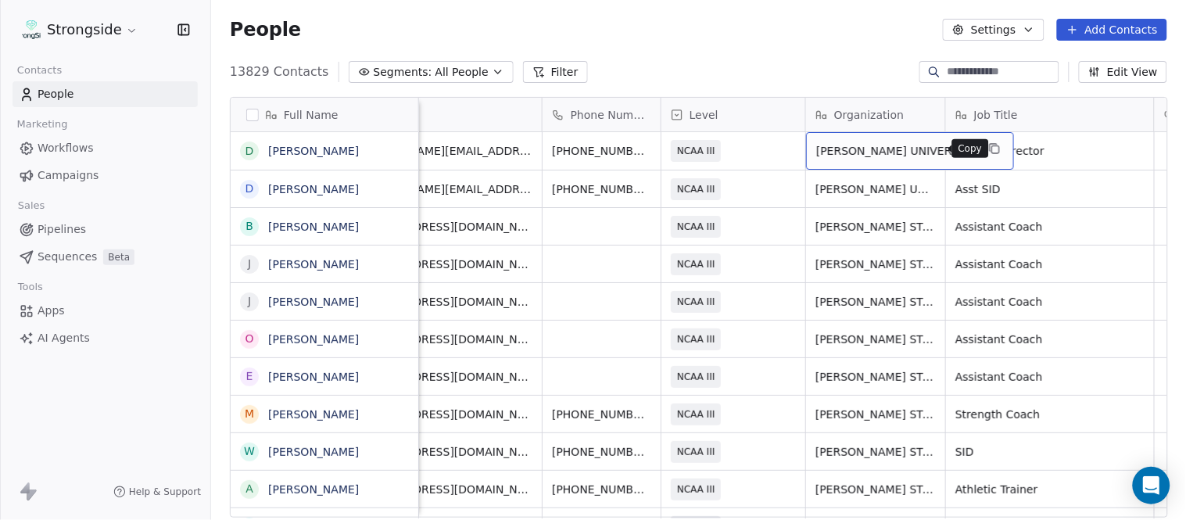
click at [992, 146] on icon "grid" at bounding box center [995, 149] width 7 height 7
click at [1090, 29] on button "Add Contacts" at bounding box center [1112, 30] width 110 height 22
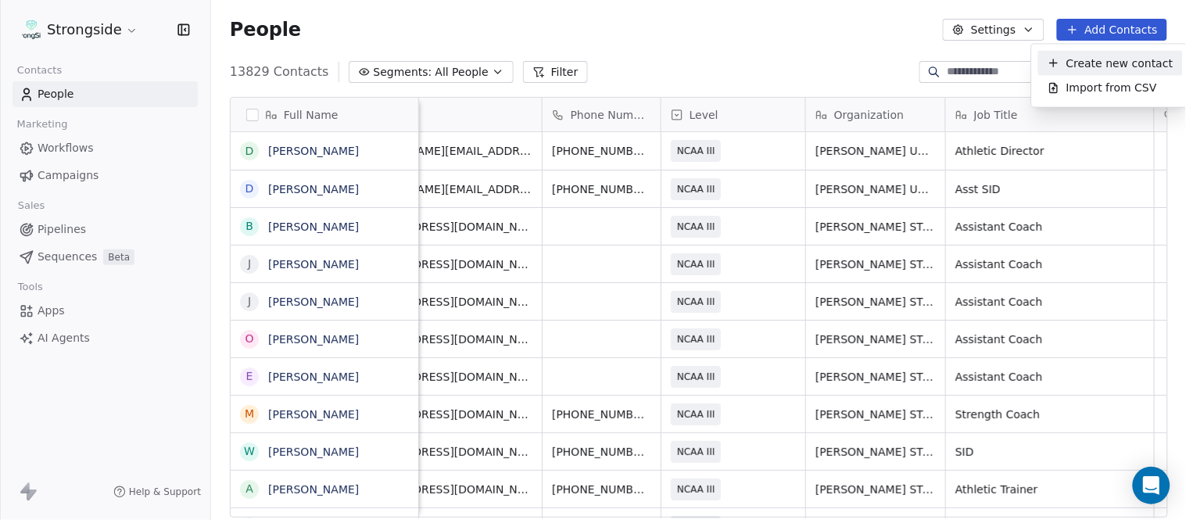
click at [1097, 64] on span "Create new contact" at bounding box center [1120, 63] width 107 height 16
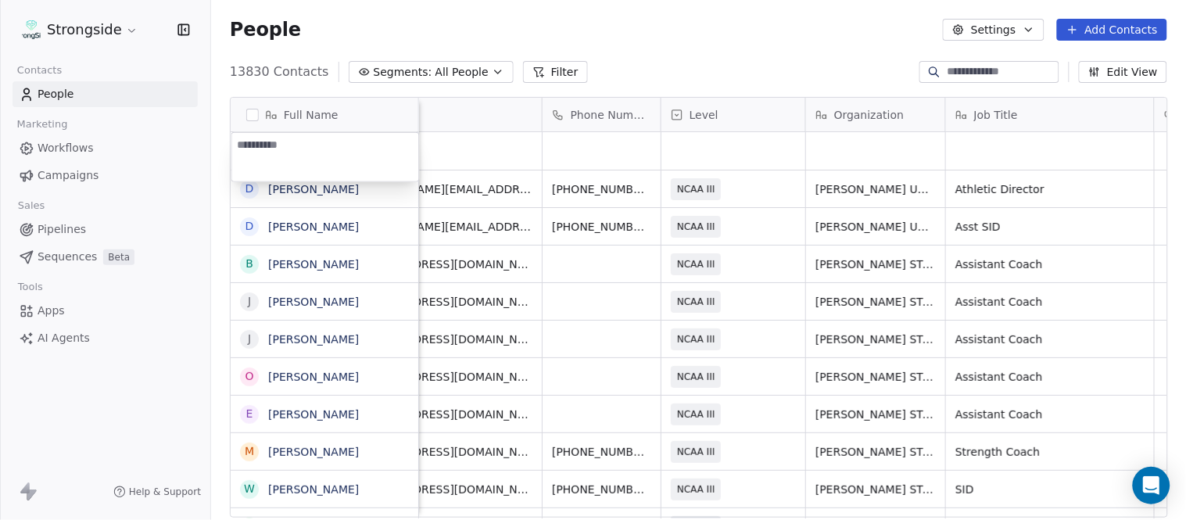
type textarea "**********"
click at [763, 49] on html "Strongside Contacts People Marketing Workflows Campaigns Sales Pipelines Sequen…" at bounding box center [593, 260] width 1186 height 520
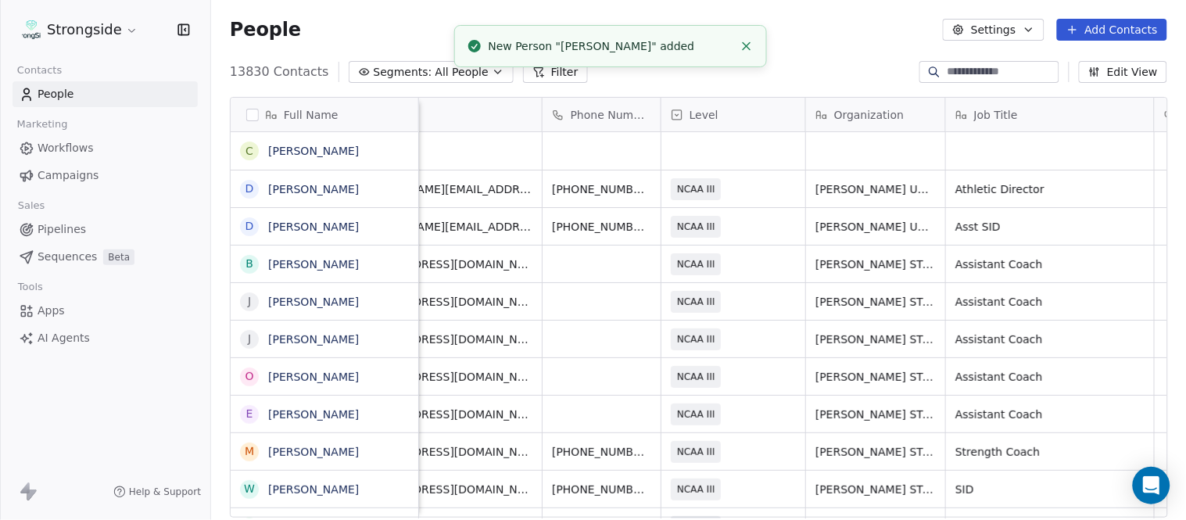
scroll to position [0, 0]
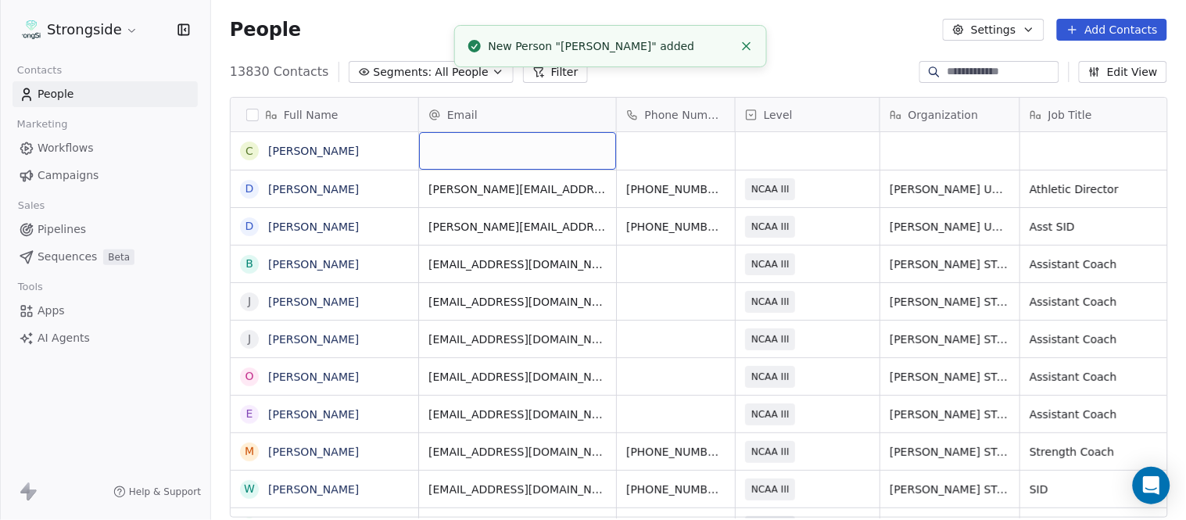
click at [472, 142] on div "grid" at bounding box center [517, 151] width 197 height 38
type input "**********"
click at [821, 100] on html "Strongside Contacts People Marketing Workflows Campaigns Sales Pipelines Sequen…" at bounding box center [593, 260] width 1186 height 520
click at [749, 39] on icon "Close toast" at bounding box center [747, 46] width 14 height 14
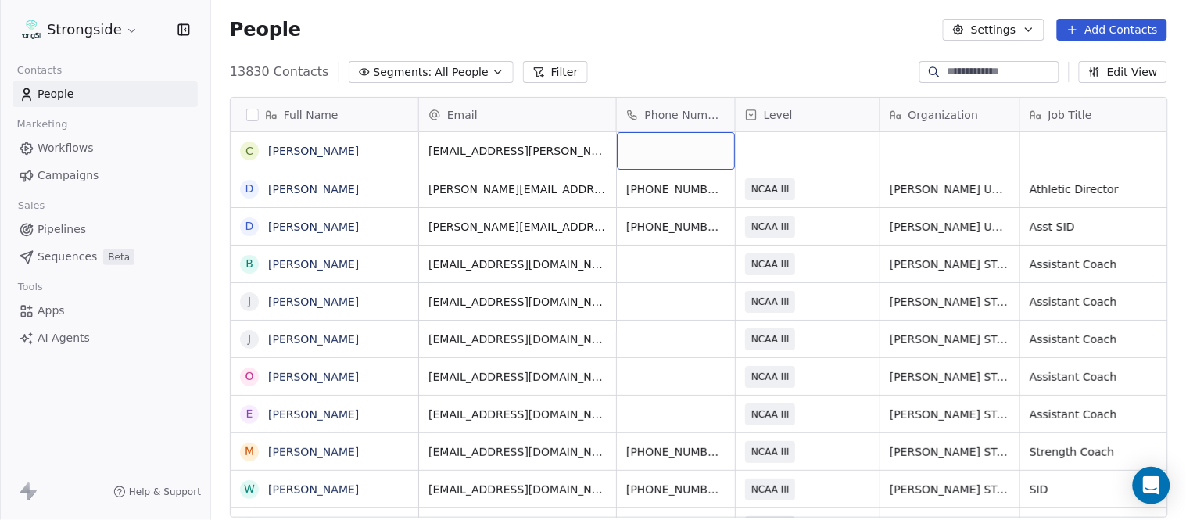
click at [696, 159] on div "grid" at bounding box center [676, 151] width 118 height 38
click at [717, 42] on html "Strongside Contacts People Marketing Workflows Campaigns Sales Pipelines Sequen…" at bounding box center [593, 260] width 1186 height 520
click at [817, 139] on div "grid" at bounding box center [808, 151] width 144 height 38
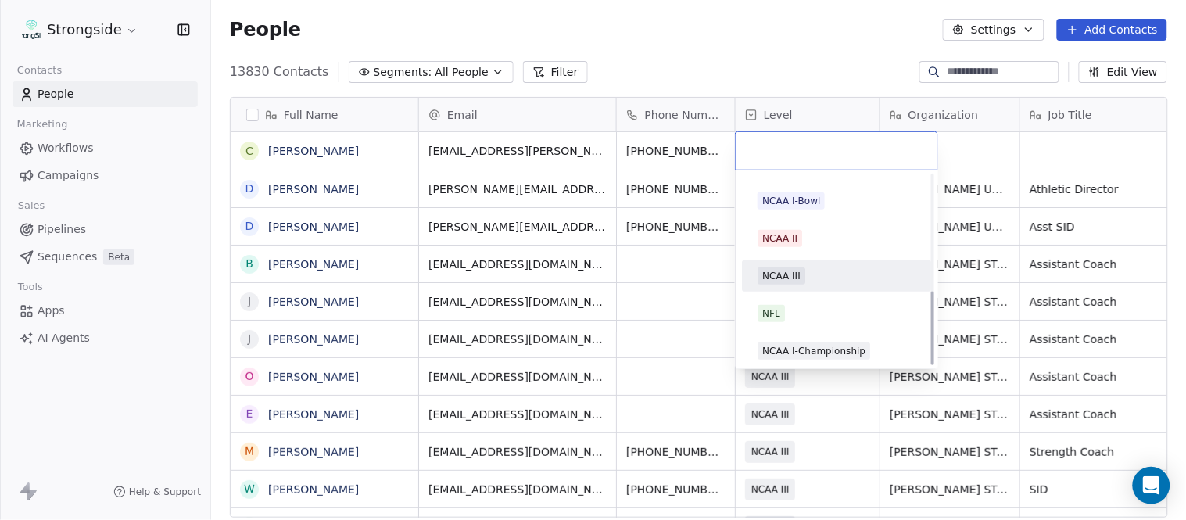
scroll to position [296, 0]
click at [808, 272] on div "NCAA III" at bounding box center [837, 272] width 158 height 17
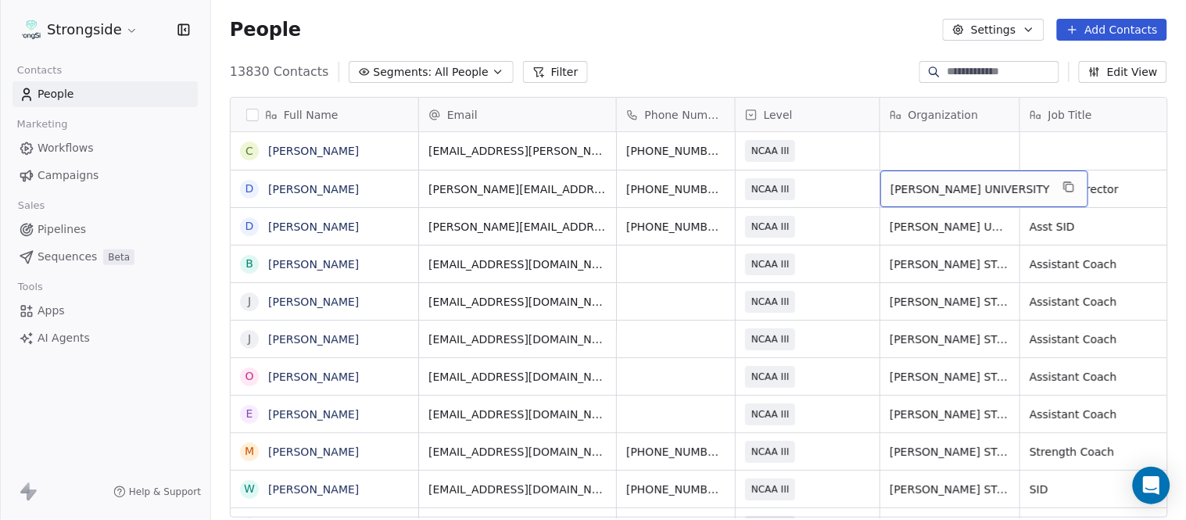
click at [999, 194] on div "[PERSON_NAME] UNIVERSITY" at bounding box center [985, 188] width 208 height 37
click at [1063, 189] on icon "grid" at bounding box center [1069, 187] width 13 height 13
click at [958, 155] on div "grid" at bounding box center [950, 151] width 139 height 38
click at [812, 77] on html "Strongside Contacts People Marketing Workflows Campaigns Sales Pipelines Sequen…" at bounding box center [593, 260] width 1186 height 520
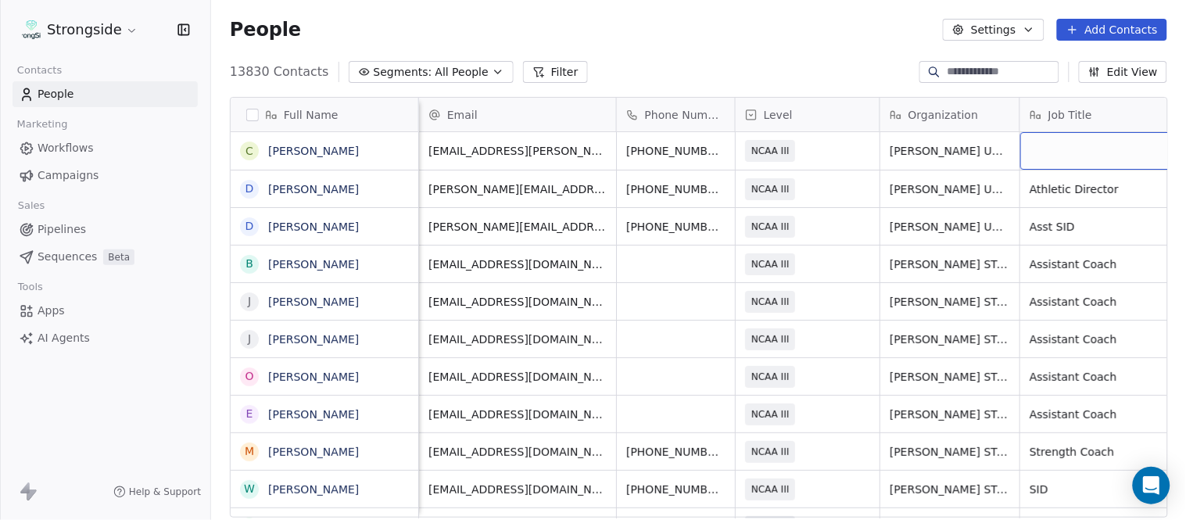
scroll to position [0, 74]
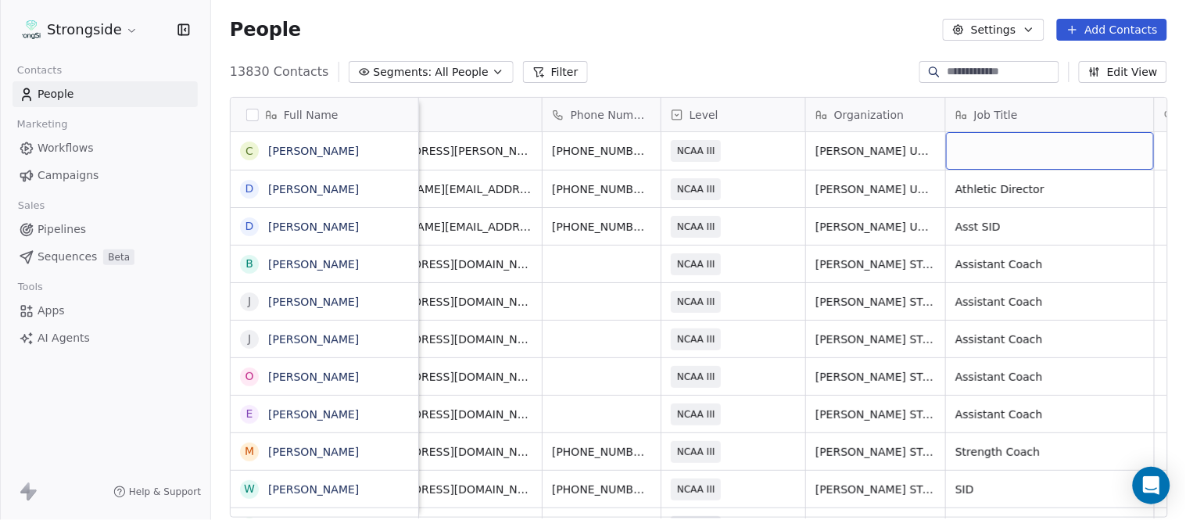
click at [968, 142] on div "grid" at bounding box center [1050, 151] width 208 height 38
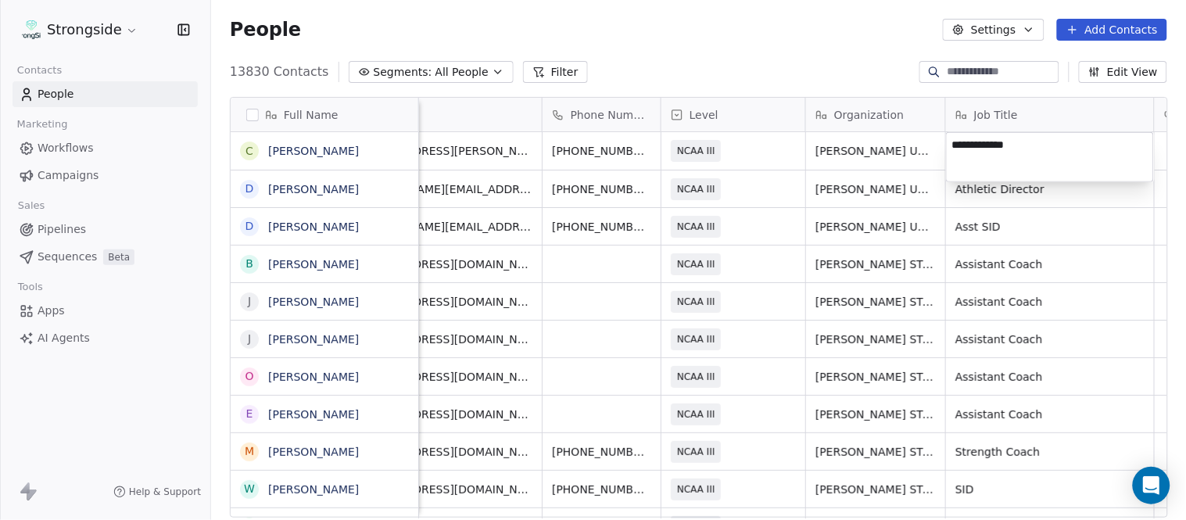
click at [823, 72] on html "Strongside Contacts People Marketing Workflows Campaigns Sales Pipelines Sequen…" at bounding box center [593, 260] width 1186 height 520
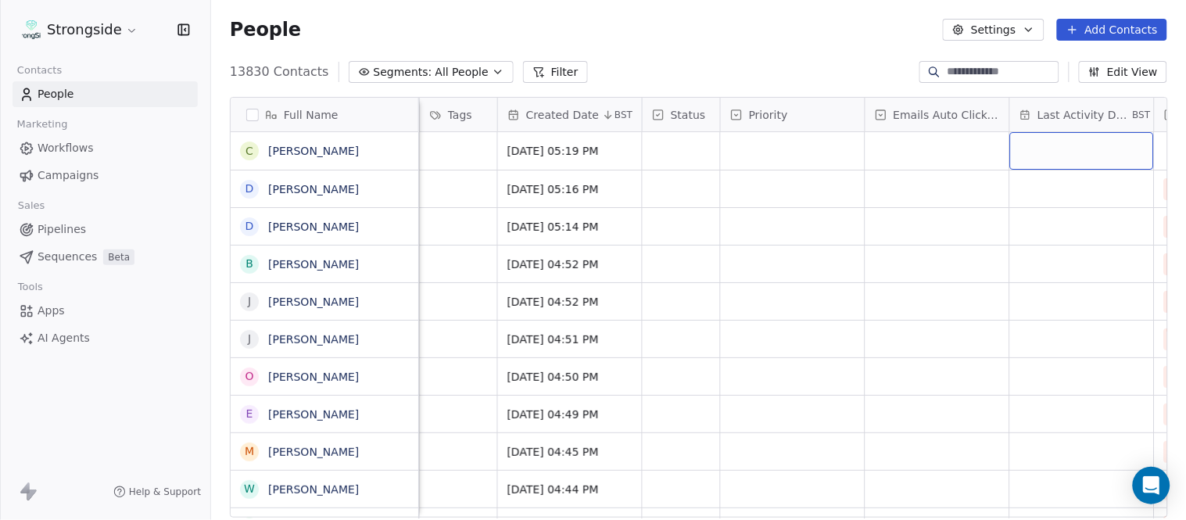
scroll to position [0, 955]
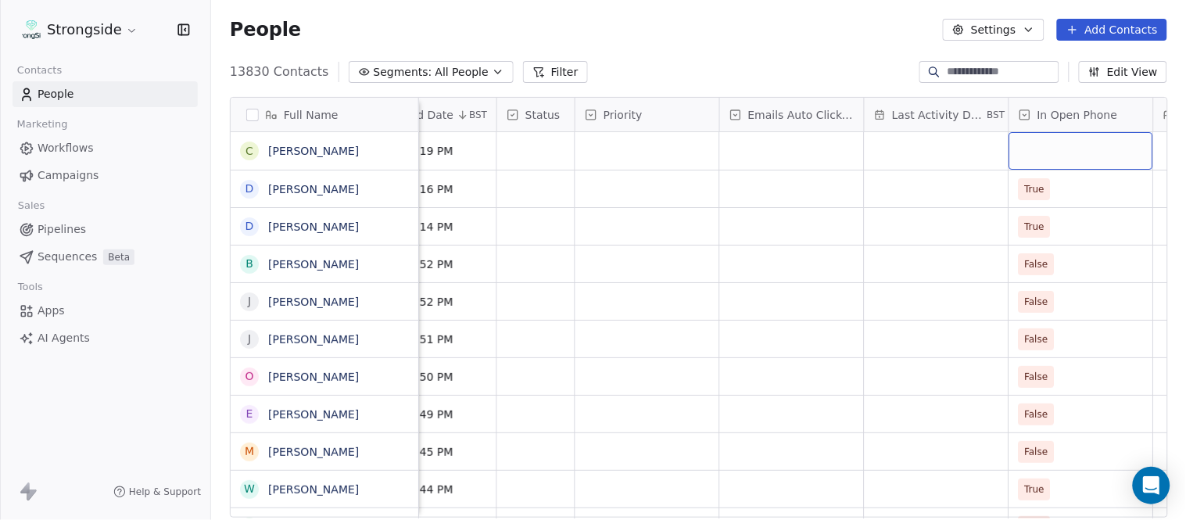
click at [1035, 141] on div "grid" at bounding box center [1082, 151] width 144 height 38
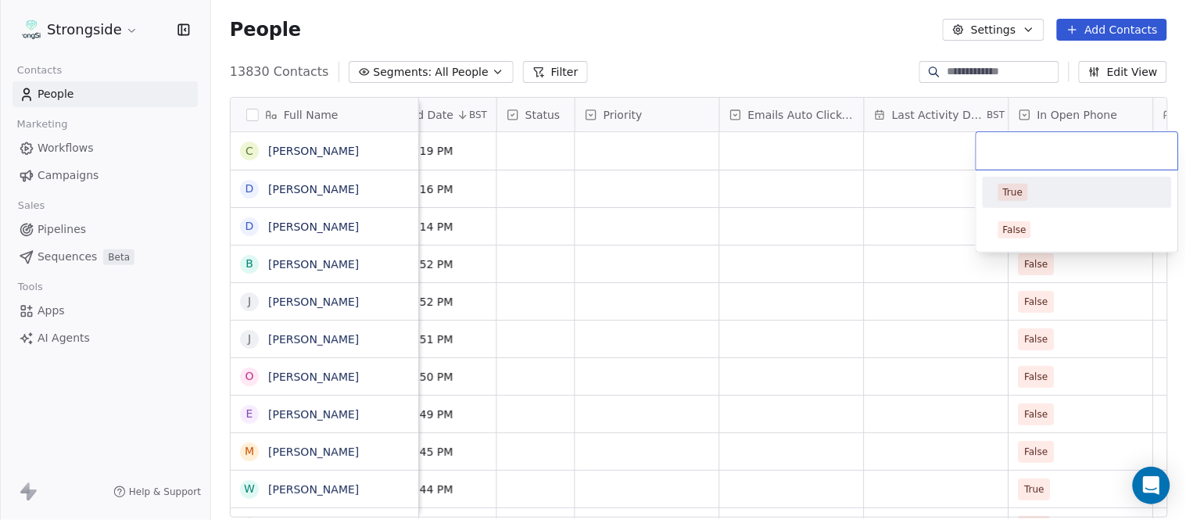
click at [1031, 181] on div "True" at bounding box center [1077, 192] width 177 height 25
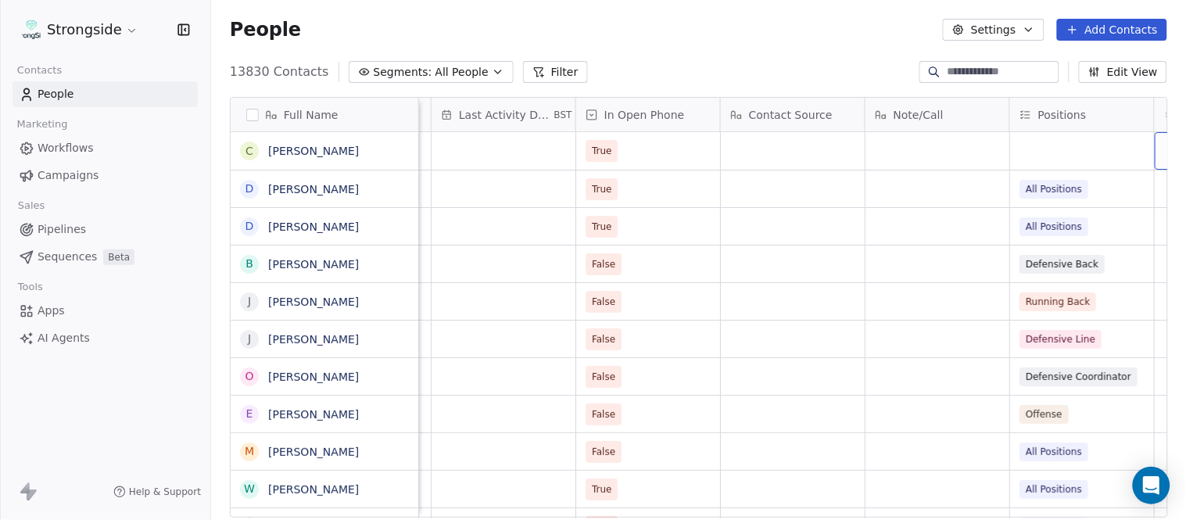
scroll to position [0, 1533]
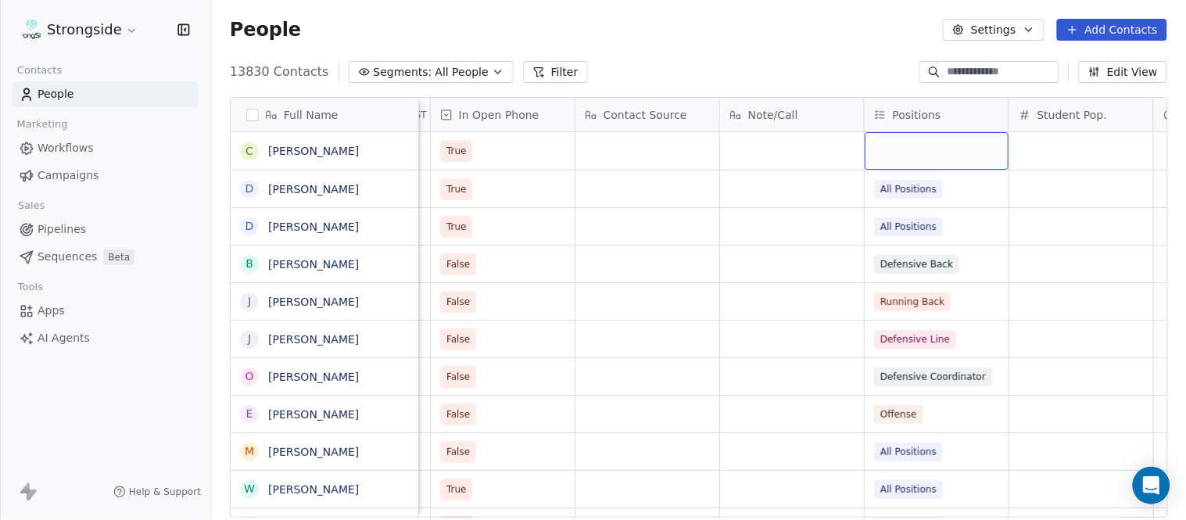
click at [966, 152] on div "grid" at bounding box center [937, 151] width 144 height 38
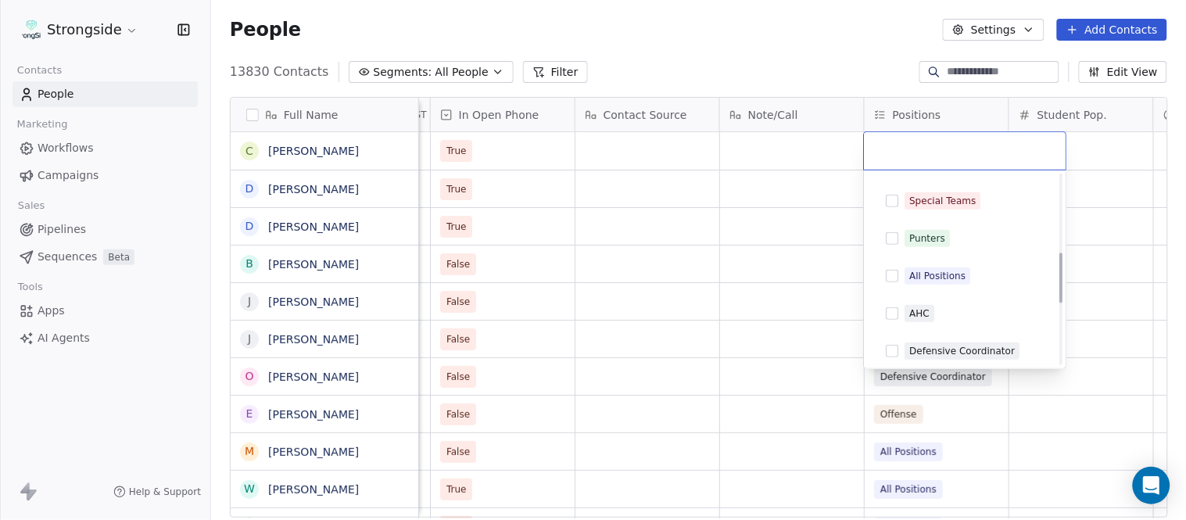
scroll to position [347, 0]
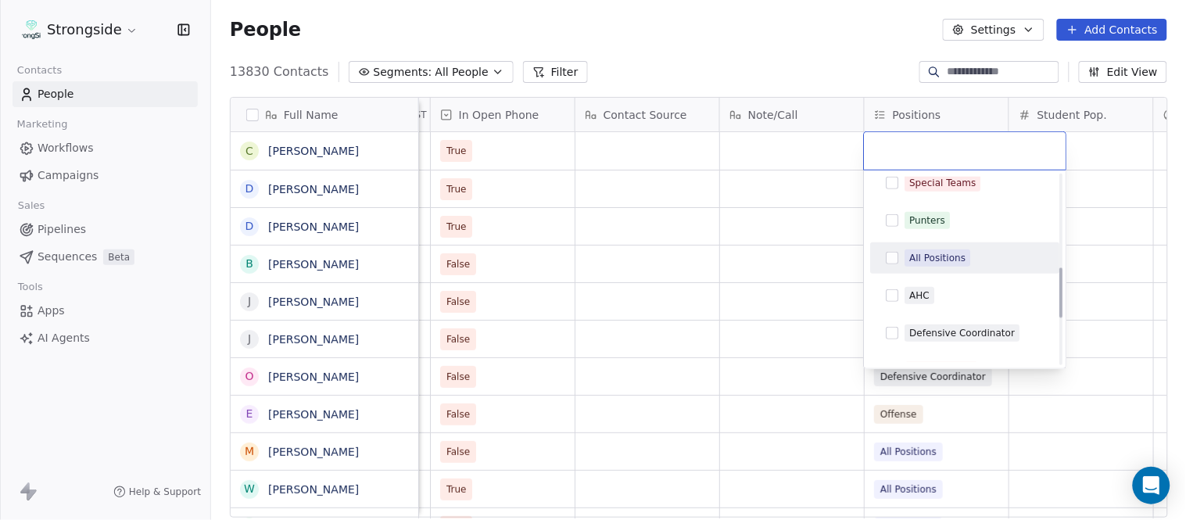
click at [952, 249] on span "All Positions" at bounding box center [939, 257] width 66 height 17
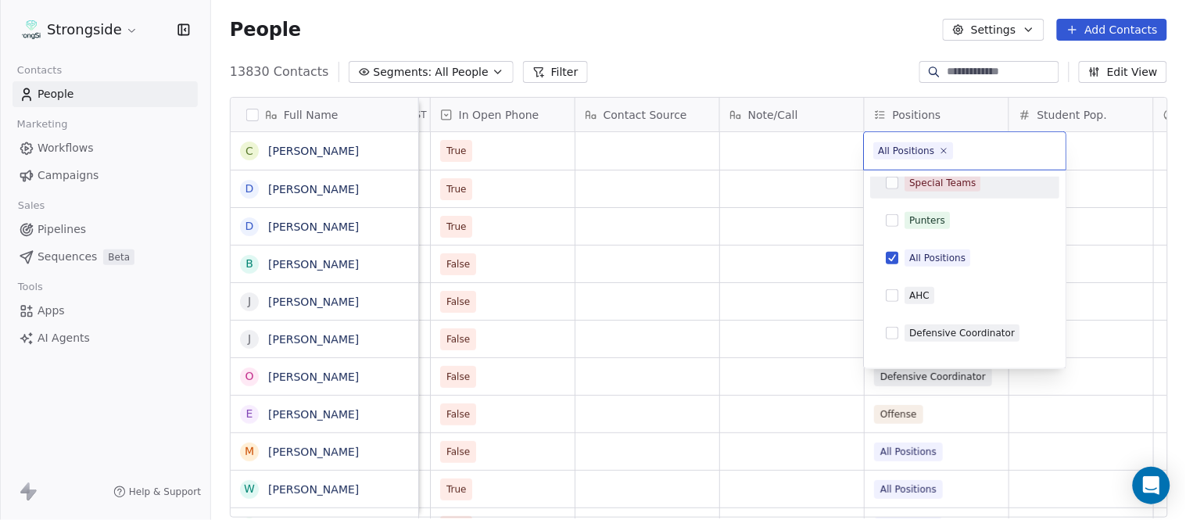
click at [849, 65] on html "Strongside Contacts People Marketing Workflows Campaigns Sales Pipelines Sequen…" at bounding box center [593, 260] width 1186 height 520
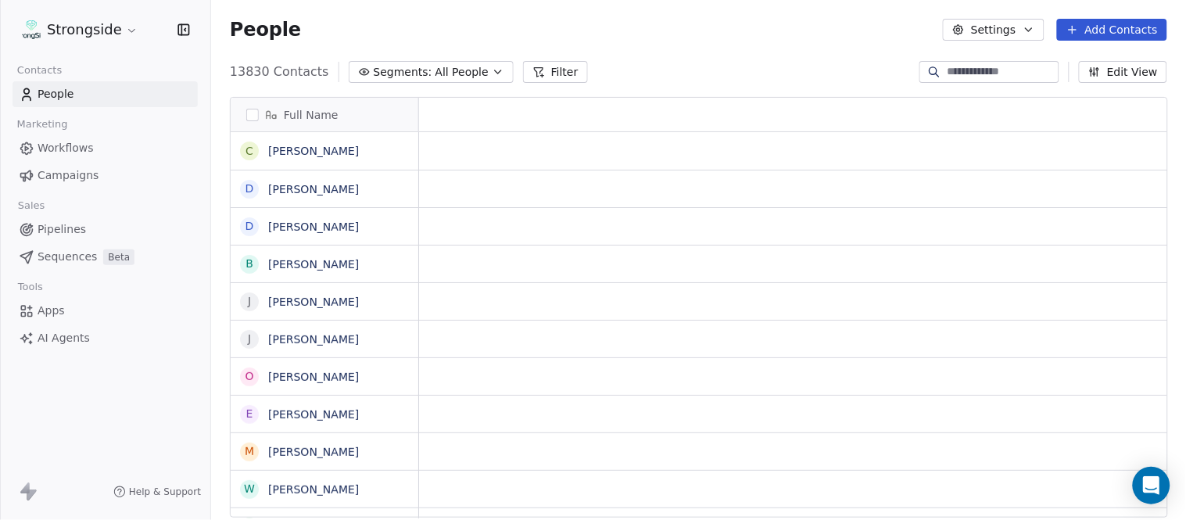
scroll to position [0, 0]
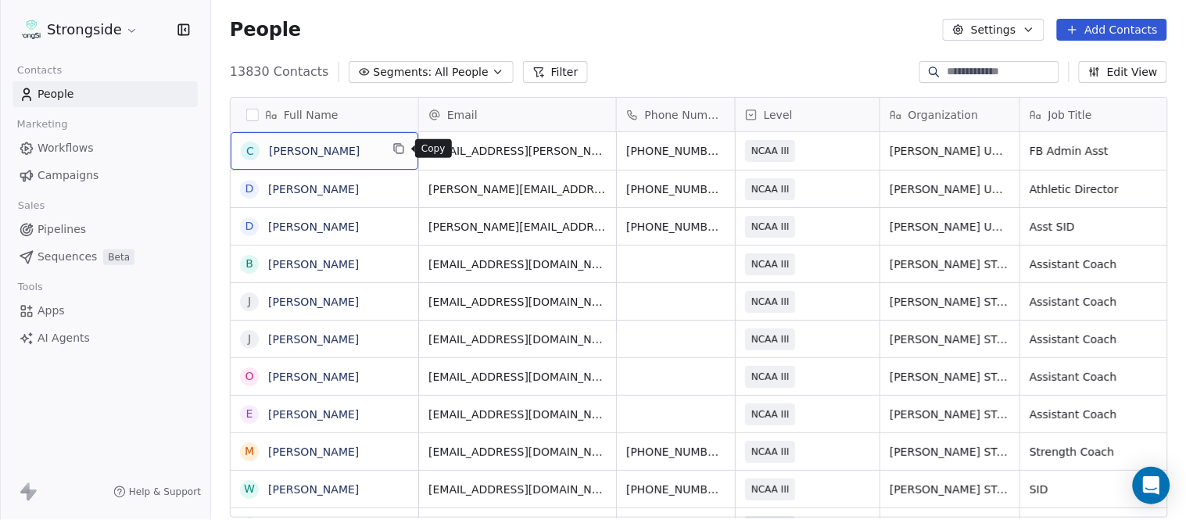
click at [399, 151] on icon "grid" at bounding box center [399, 148] width 13 height 13
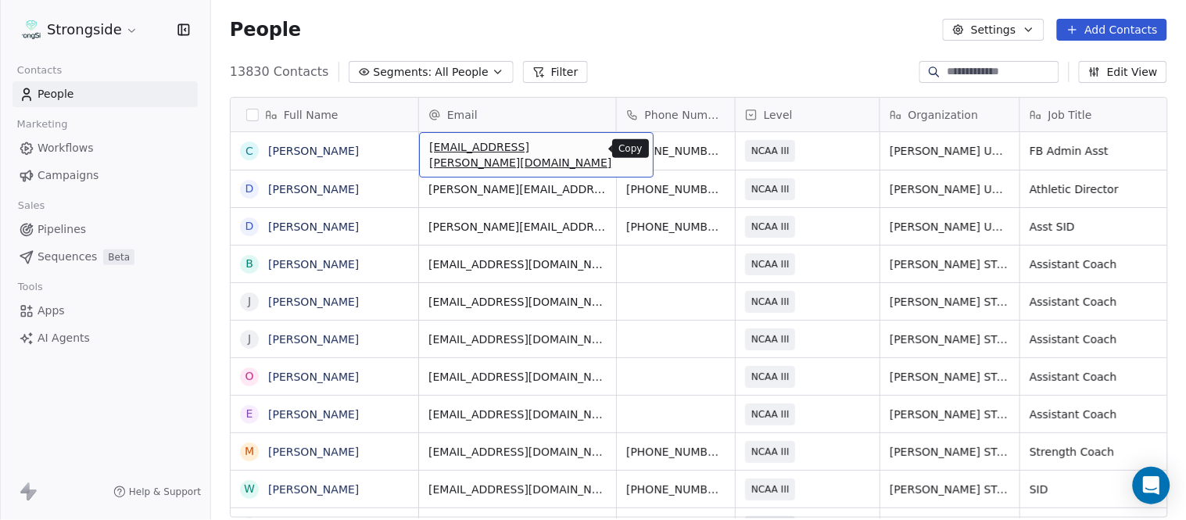
click at [628, 144] on icon "grid" at bounding box center [634, 148] width 13 height 13
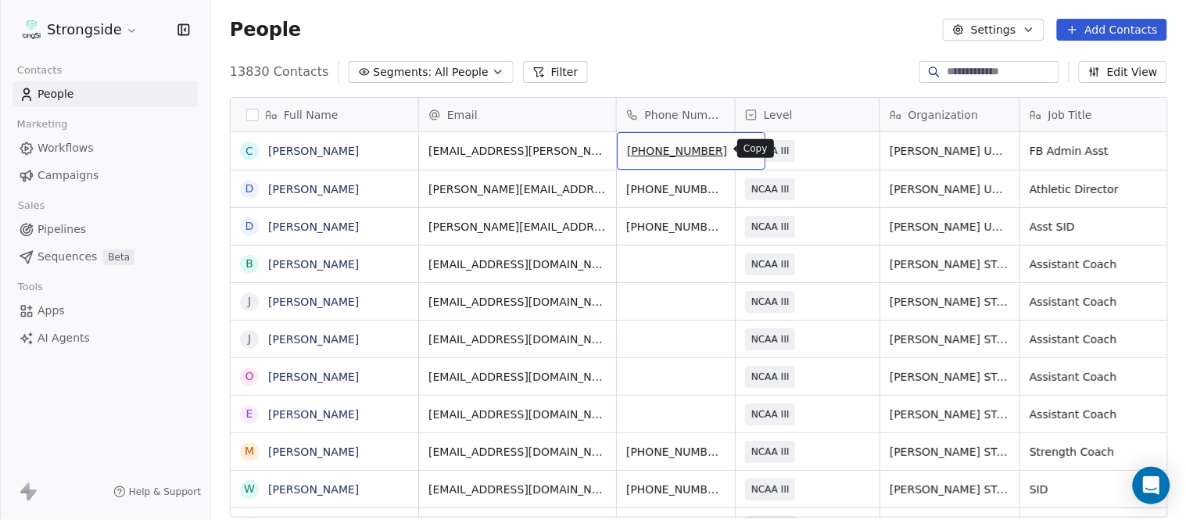
click at [740, 153] on icon "grid" at bounding box center [746, 148] width 13 height 13
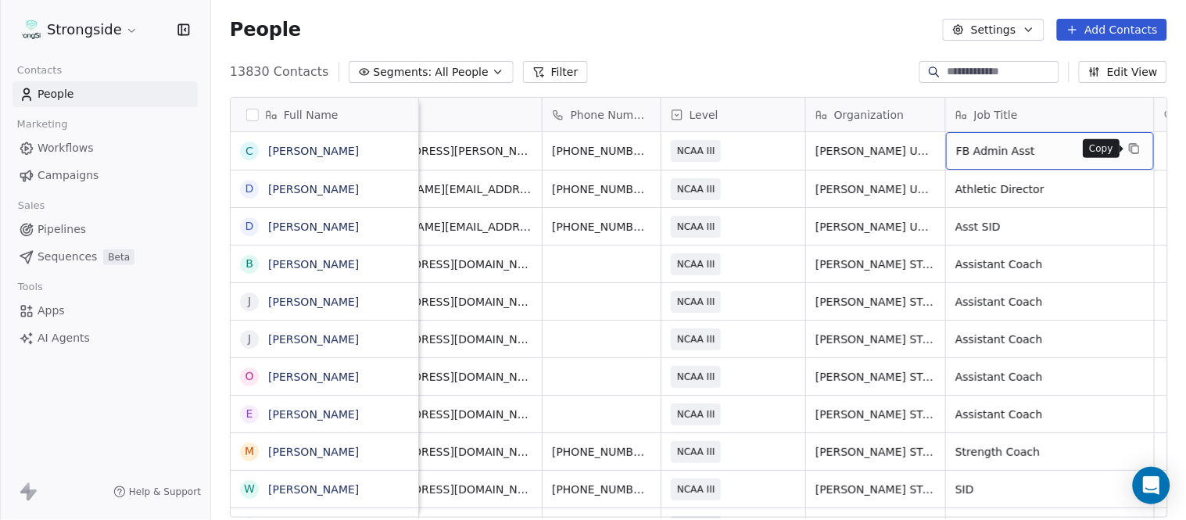
click at [1135, 145] on icon "grid" at bounding box center [1134, 148] width 13 height 13
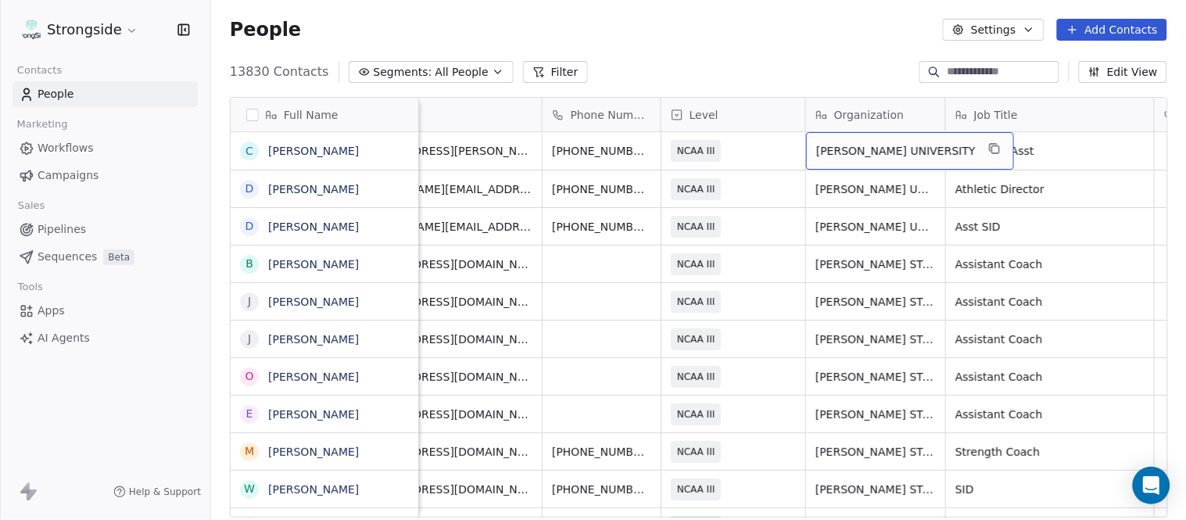
click at [925, 150] on div "[PERSON_NAME] UNIVERSITY" at bounding box center [910, 151] width 208 height 38
click at [990, 149] on icon "grid" at bounding box center [993, 147] width 7 height 7
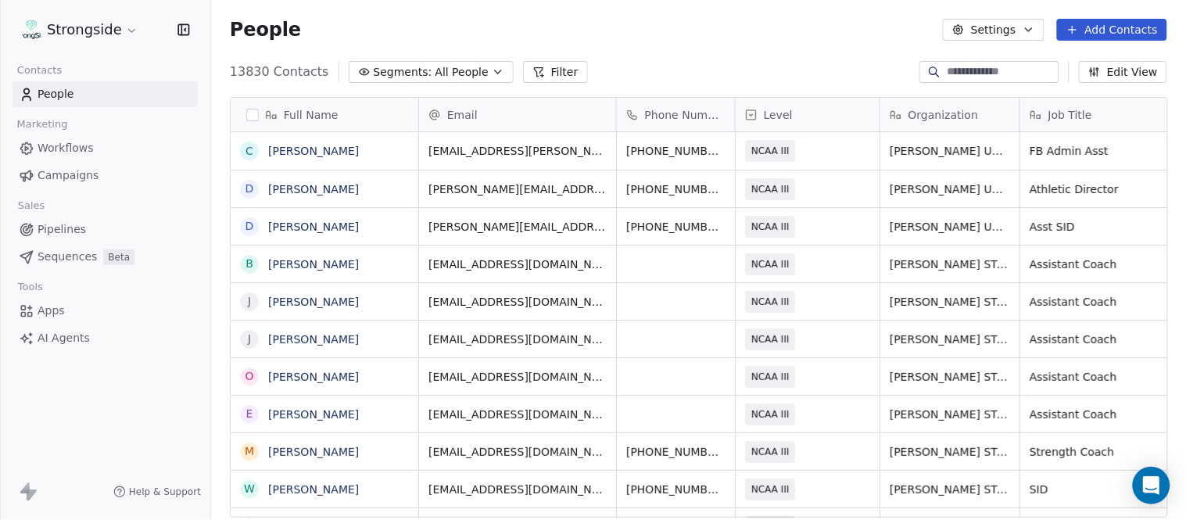
click at [1123, 27] on button "Add Contacts" at bounding box center [1112, 30] width 110 height 22
click at [1120, 56] on span "Create new contact" at bounding box center [1120, 63] width 107 height 16
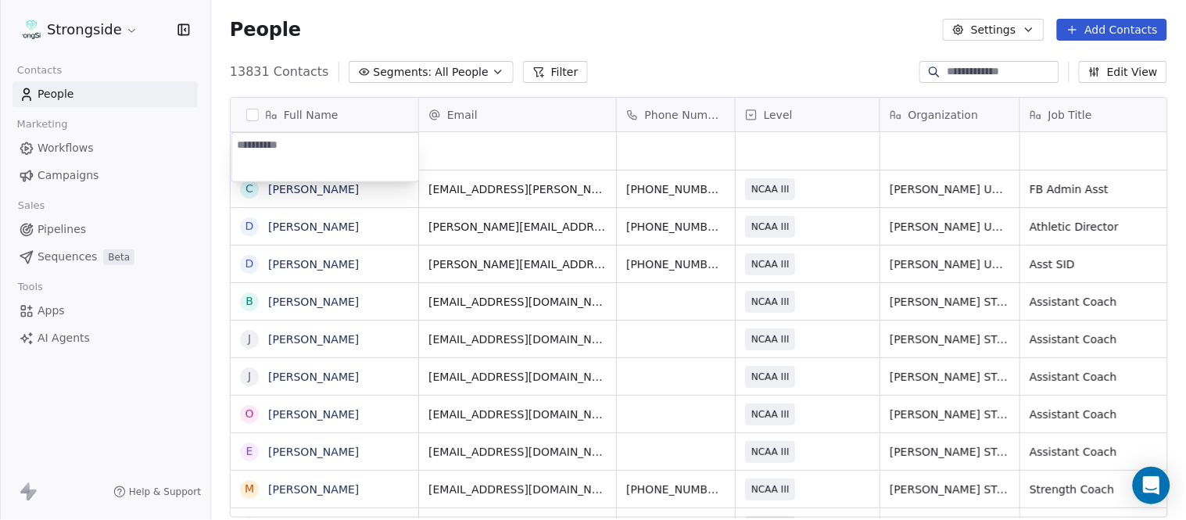
type textarea "*********"
click at [747, 16] on html "Strongside Contacts People Marketing Workflows Campaigns Sales Pipelines Sequen…" at bounding box center [593, 260] width 1186 height 520
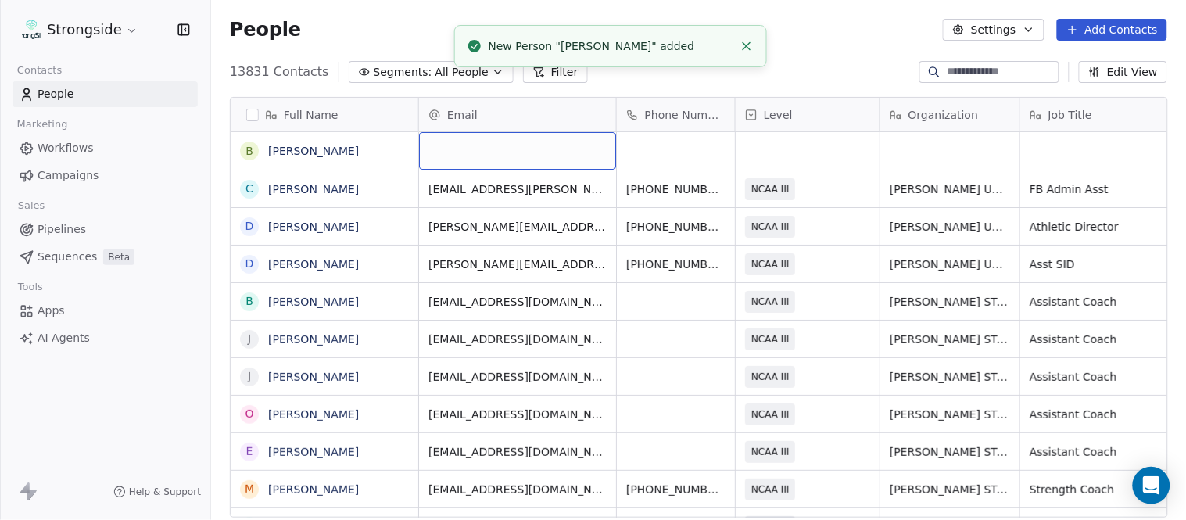
click at [533, 156] on div "grid" at bounding box center [517, 151] width 197 height 38
click at [877, 65] on html "Strongside Contacts People Marketing Workflows Campaigns Sales Pipelines Sequen…" at bounding box center [593, 260] width 1186 height 520
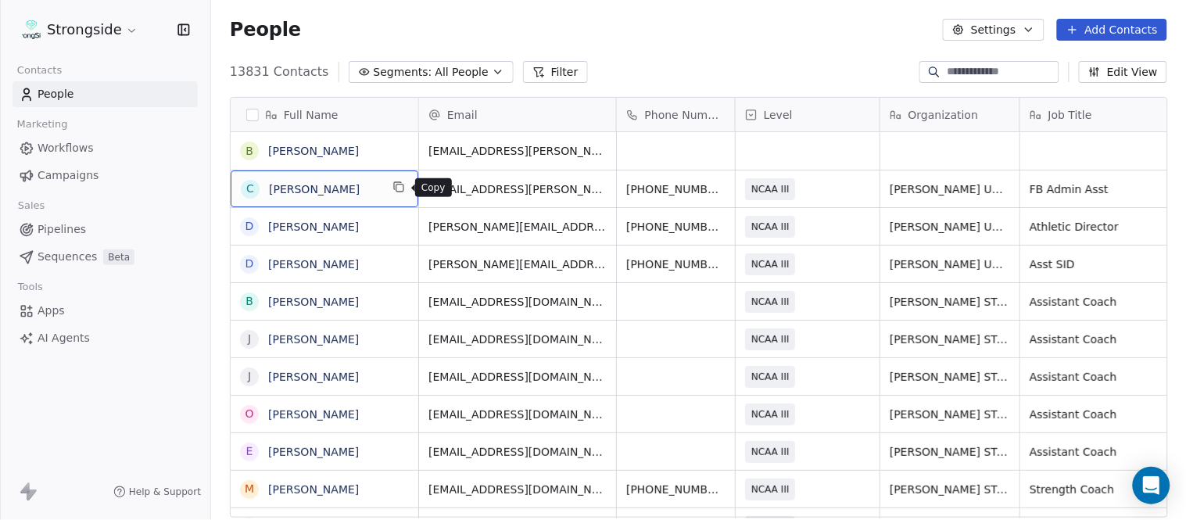
click at [392, 185] on button "grid" at bounding box center [398, 187] width 19 height 19
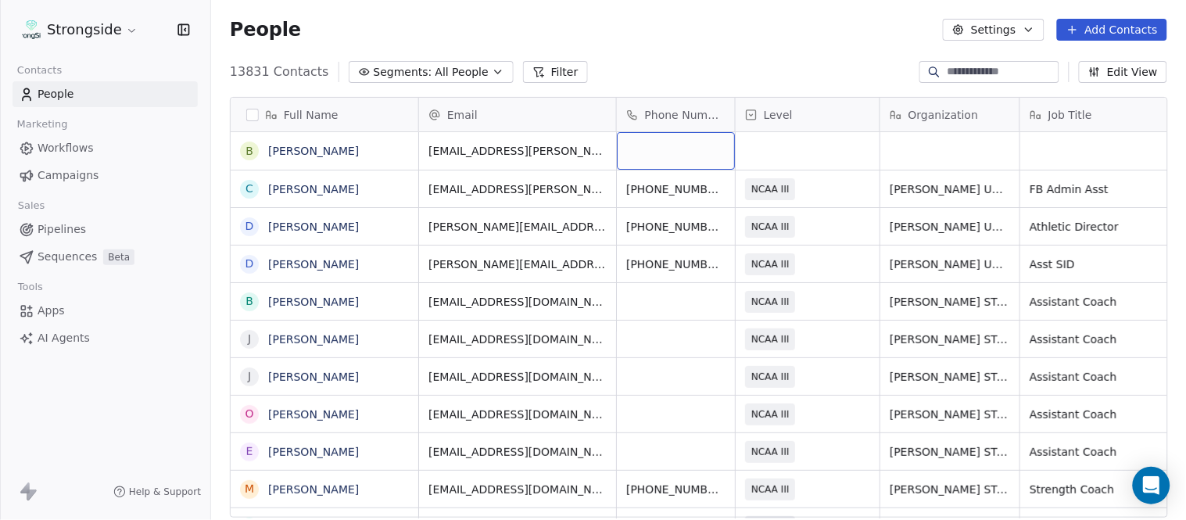
click at [708, 166] on div "grid" at bounding box center [676, 151] width 118 height 38
click at [684, 63] on html "Strongside Contacts People Marketing Workflows Campaigns Sales Pipelines Sequen…" at bounding box center [593, 260] width 1186 height 520
click at [855, 155] on div "grid" at bounding box center [808, 151] width 144 height 38
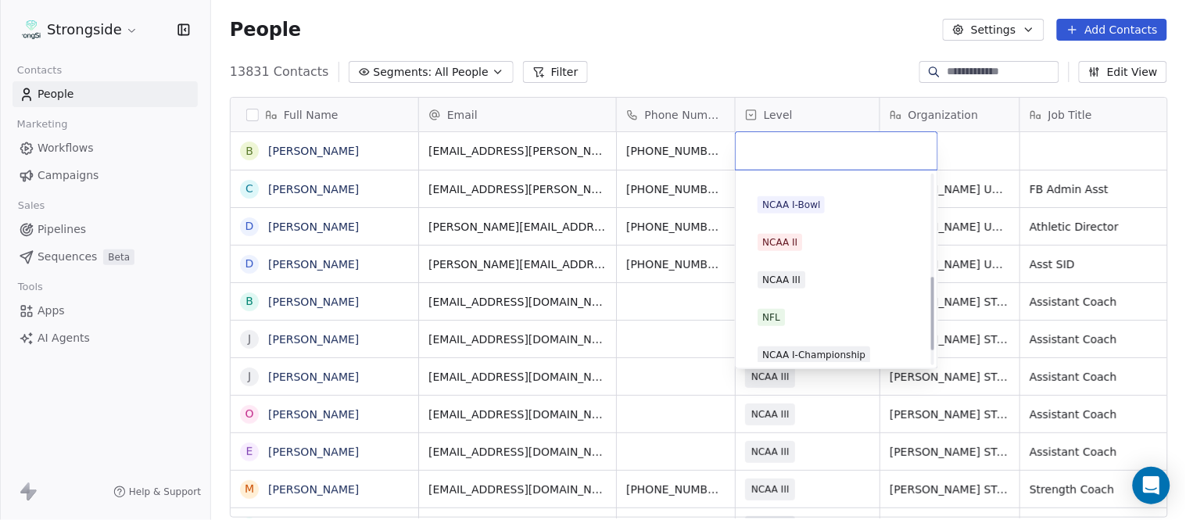
scroll to position [296, 0]
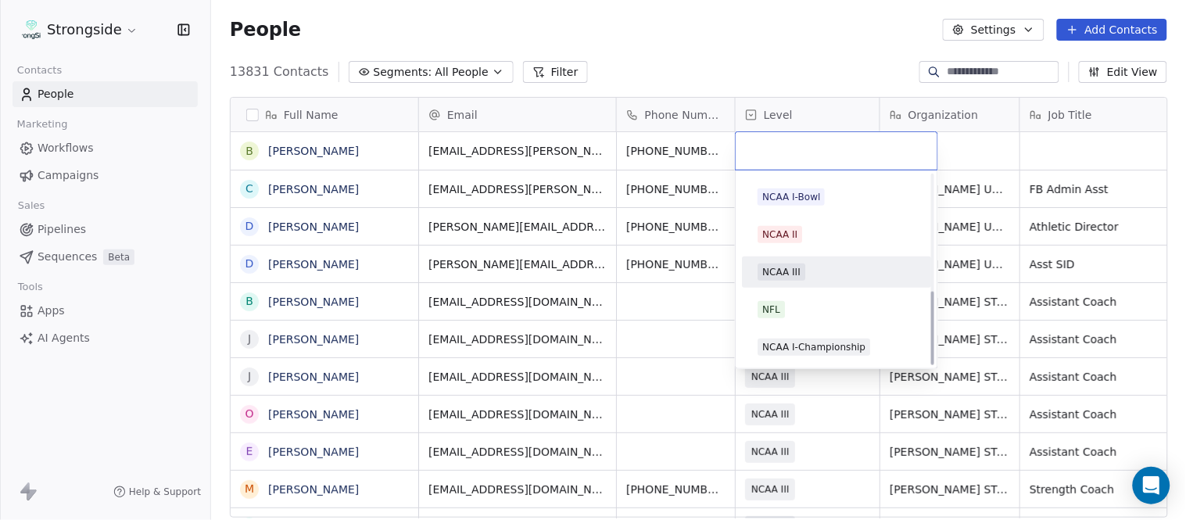
click at [809, 267] on div "NCAA III" at bounding box center [837, 272] width 158 height 17
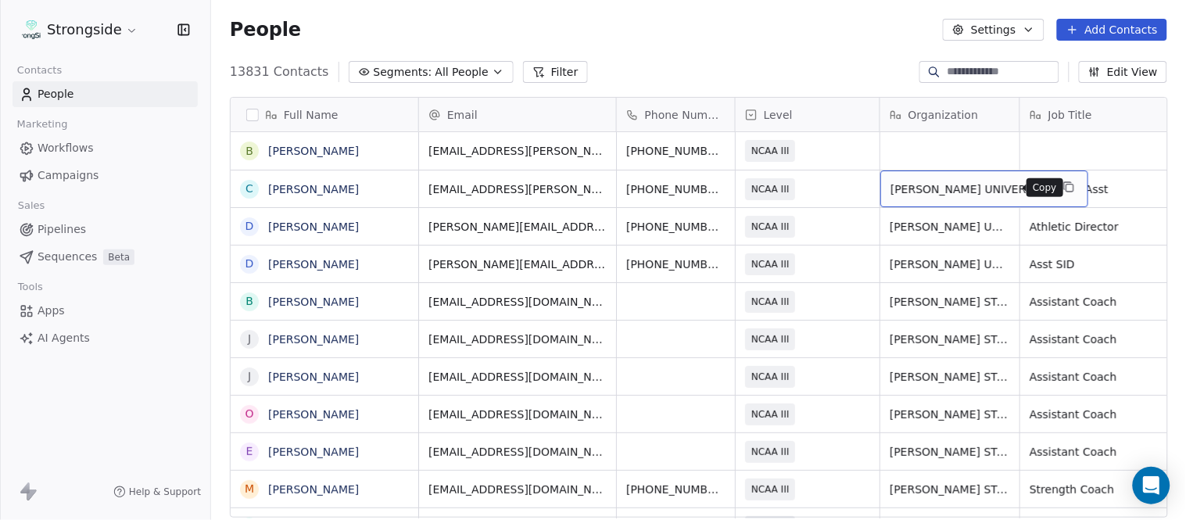
click at [1063, 186] on icon "grid" at bounding box center [1069, 187] width 13 height 13
click at [958, 143] on div "grid" at bounding box center [950, 151] width 139 height 38
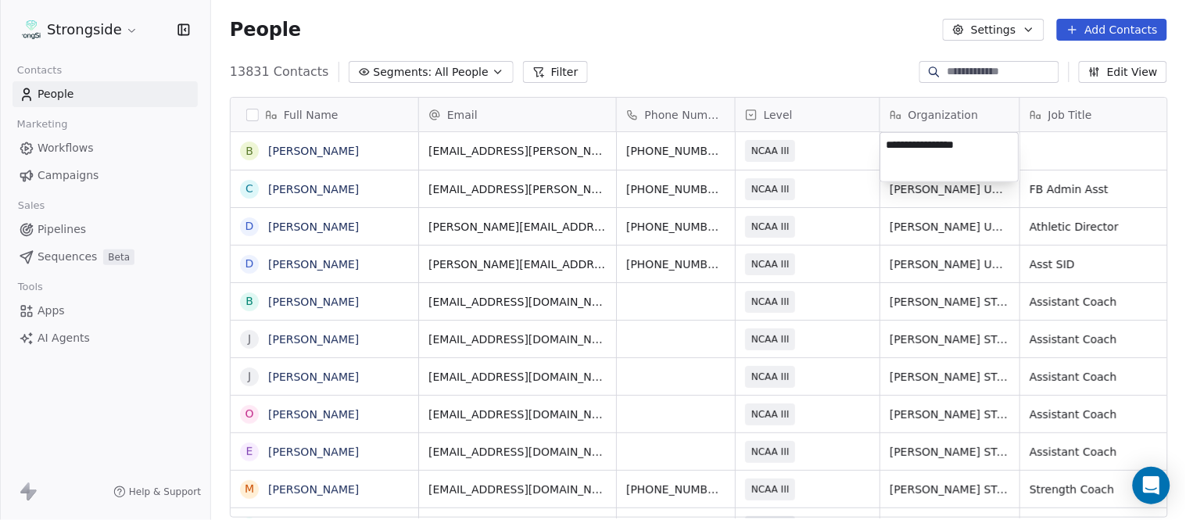
click at [799, 58] on html "Strongside Contacts People Marketing Workflows Campaigns Sales Pipelines Sequen…" at bounding box center [593, 260] width 1186 height 520
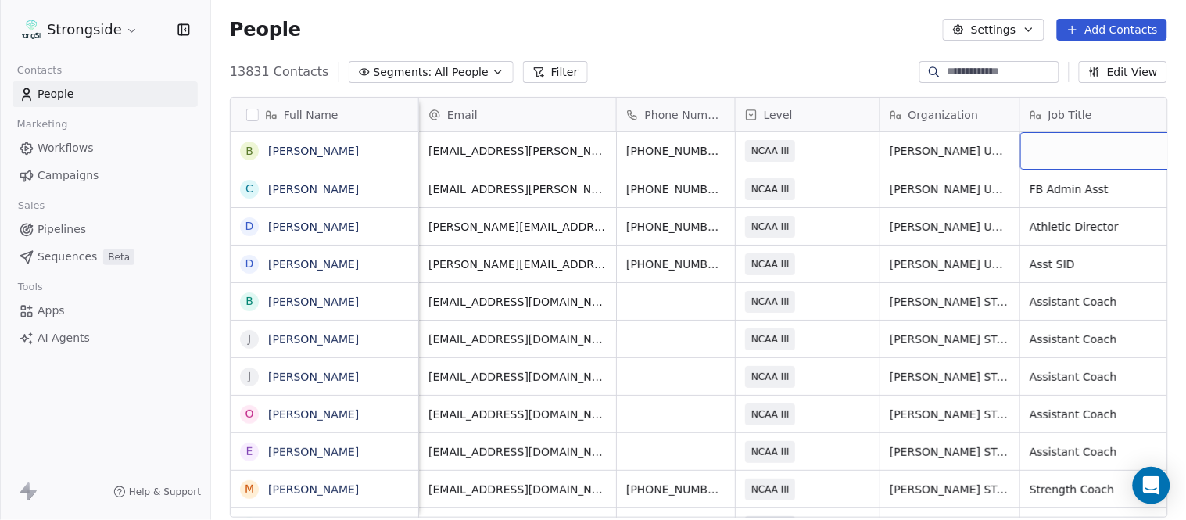
scroll to position [0, 74]
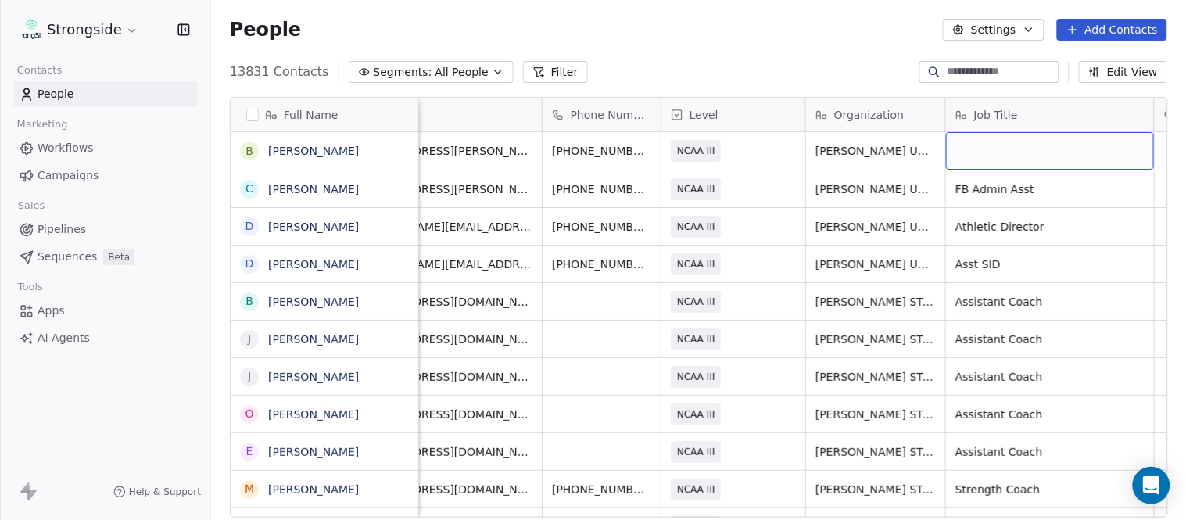
click at [1069, 160] on div "grid" at bounding box center [1050, 151] width 208 height 38
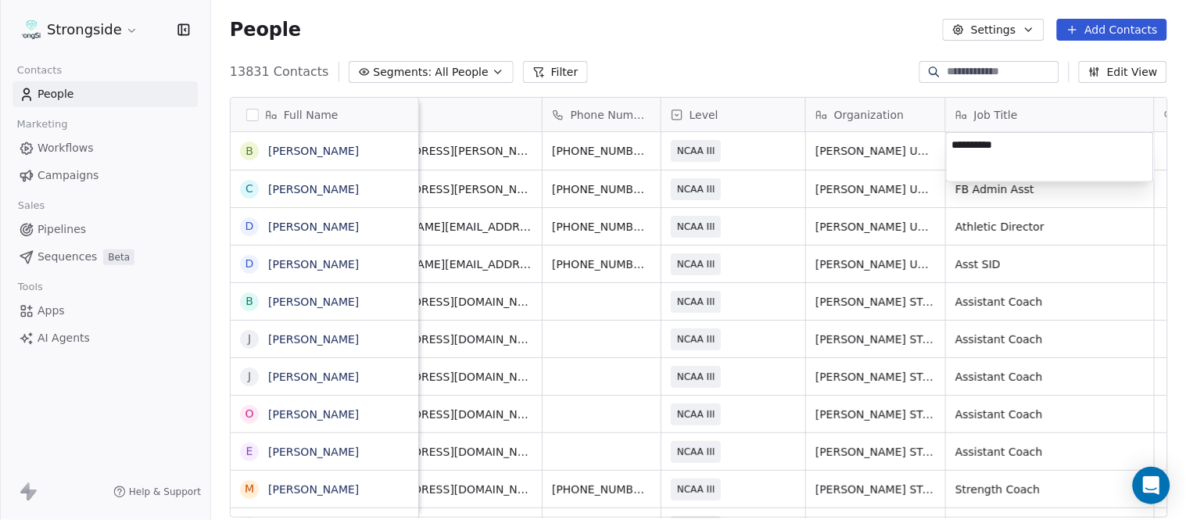
click at [838, 50] on html "Strongside Contacts People Marketing Workflows Campaigns Sales Pipelines Sequen…" at bounding box center [593, 260] width 1186 height 520
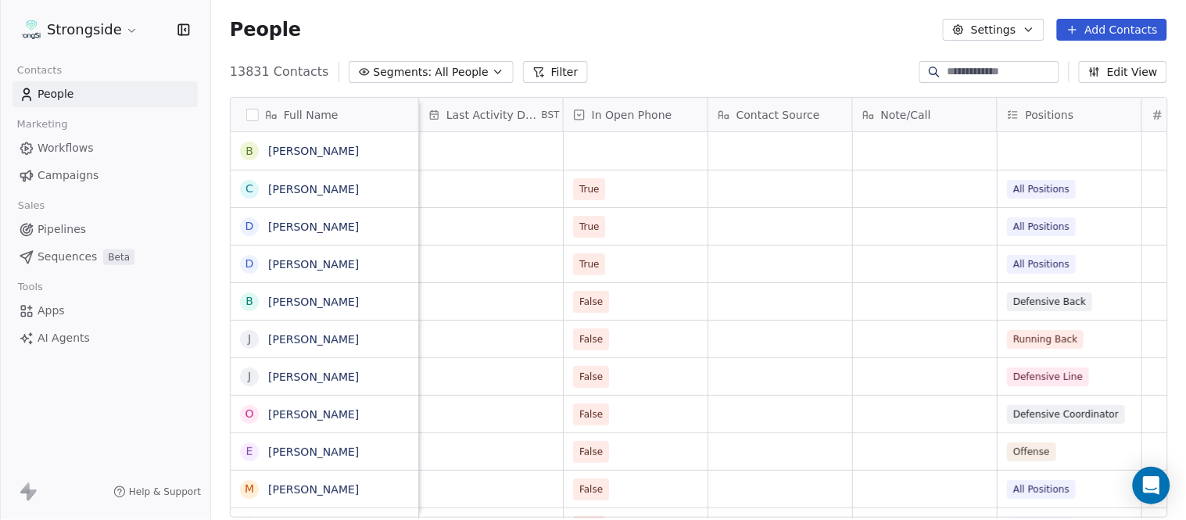
scroll to position [0, 1409]
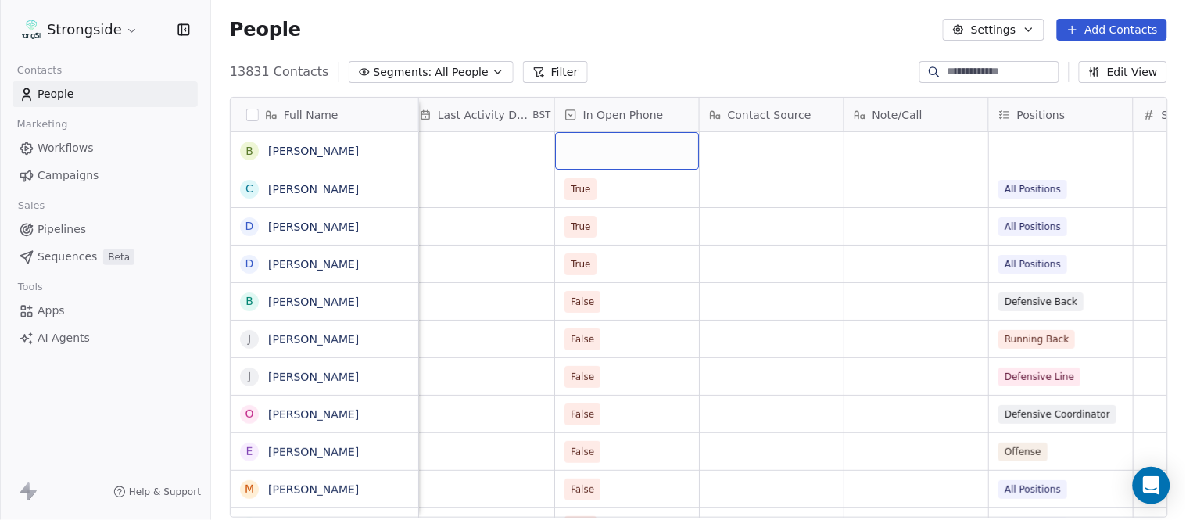
click at [620, 149] on div "grid" at bounding box center [627, 151] width 144 height 38
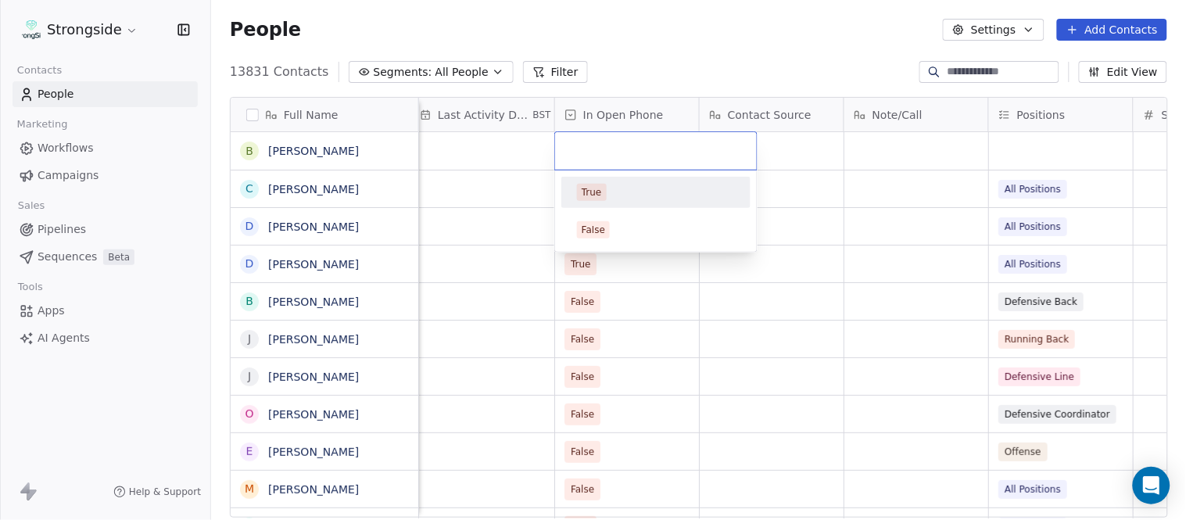
click at [634, 204] on div "True" at bounding box center [656, 192] width 177 height 25
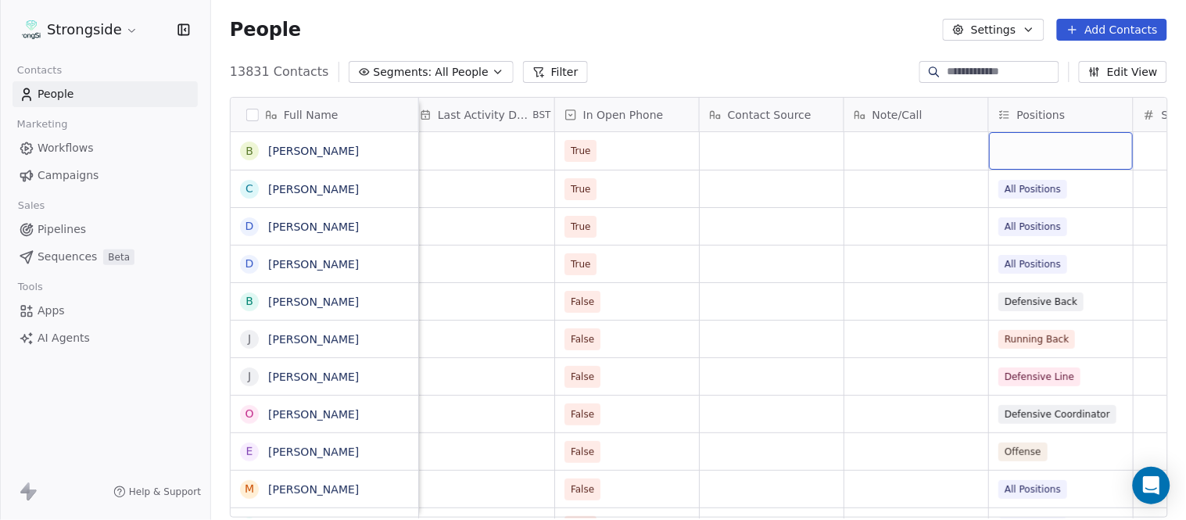
click at [1029, 150] on div "grid" at bounding box center [1061, 151] width 144 height 38
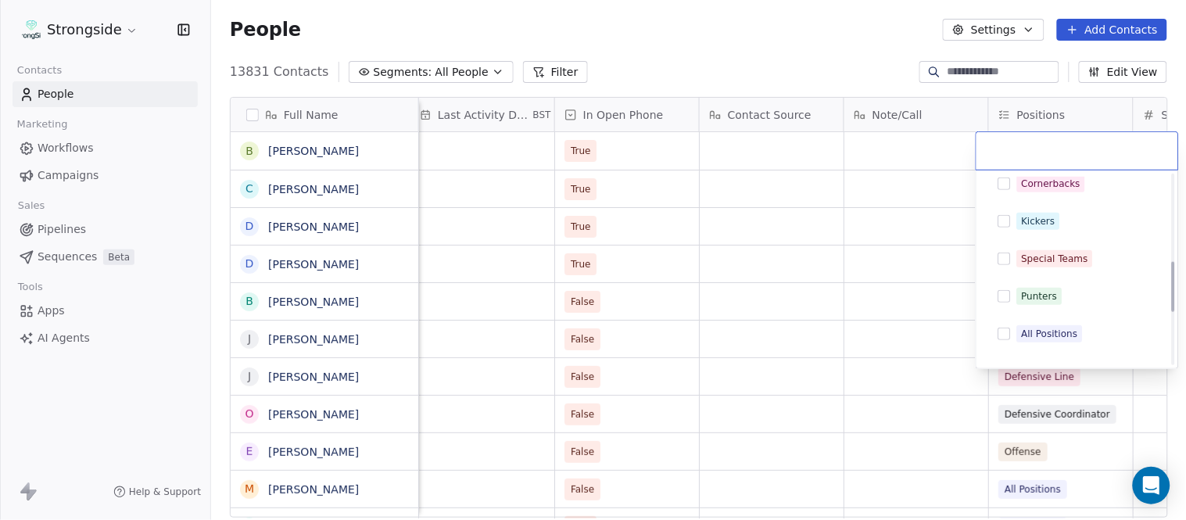
scroll to position [347, 0]
click at [1060, 251] on div "All Positions" at bounding box center [1050, 258] width 56 height 14
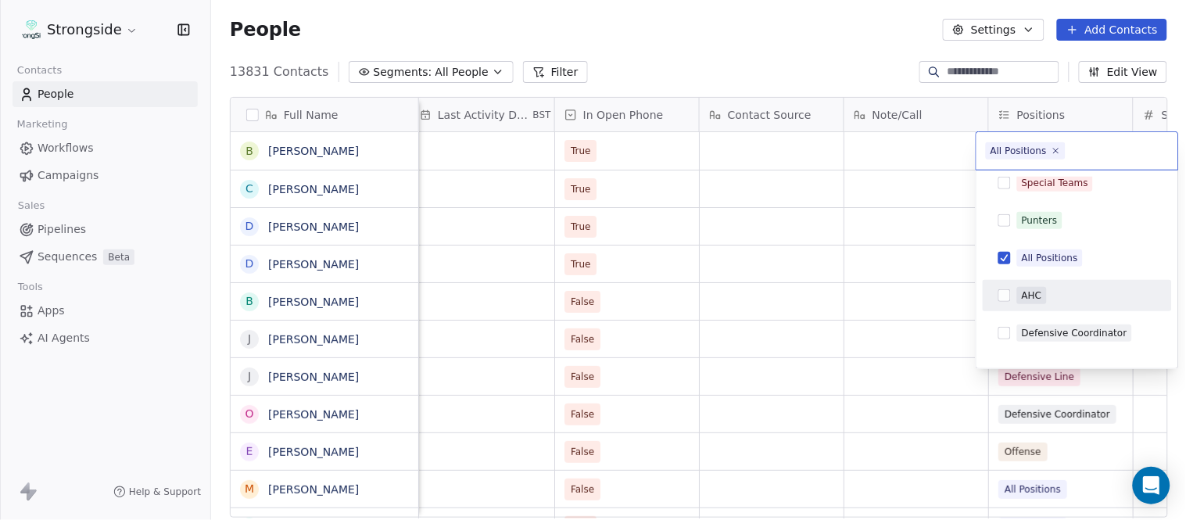
drag, startPoint x: 815, startPoint y: 31, endPoint x: 833, endPoint y: 303, distance: 271.9
click at [815, 30] on html "Strongside Contacts People Marketing Workflows Campaigns Sales Pipelines Sequen…" at bounding box center [593, 260] width 1186 height 520
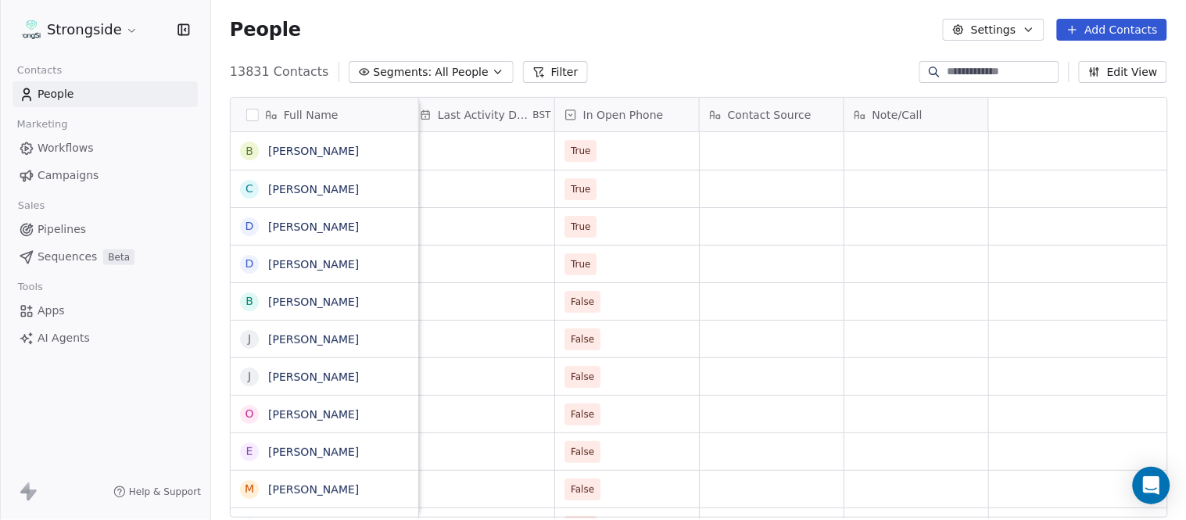
scroll to position [0, 0]
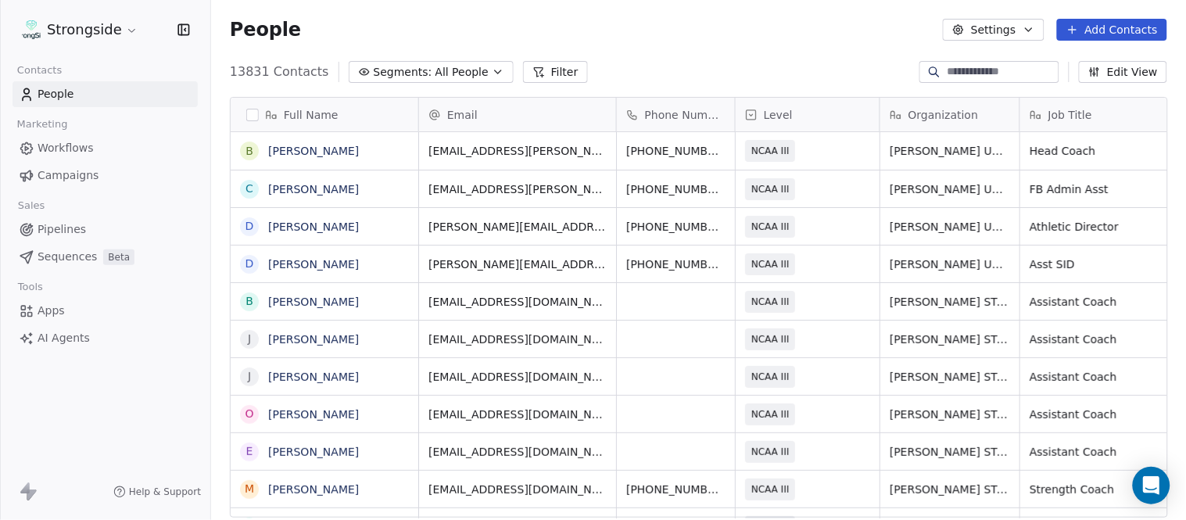
click at [1089, 24] on button "Add Contacts" at bounding box center [1112, 30] width 110 height 22
click at [1088, 57] on span "Create new contact" at bounding box center [1120, 63] width 107 height 16
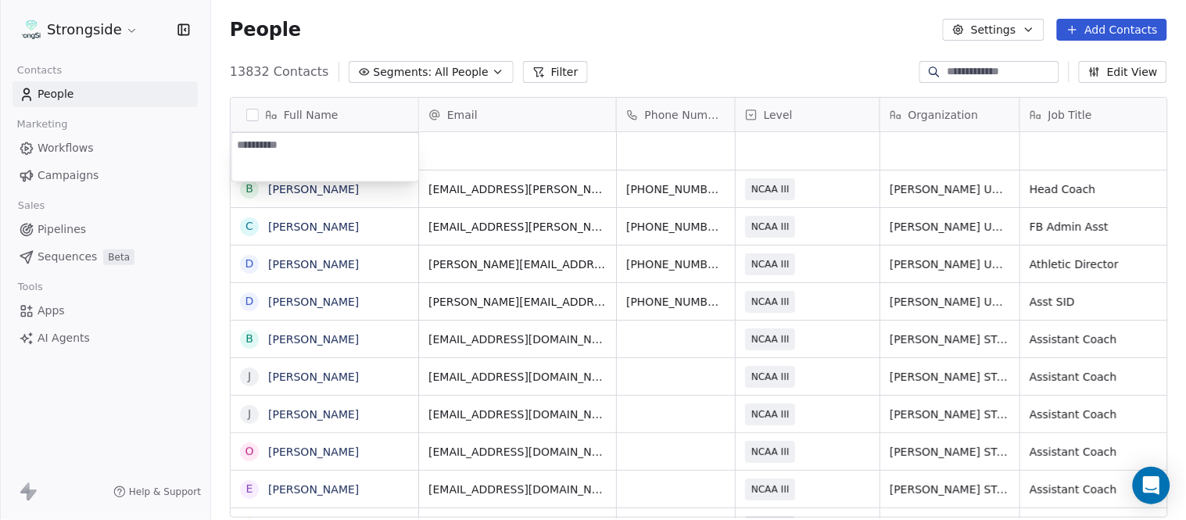
type textarea "**********"
click at [641, 41] on html "Strongside Contacts People Marketing Workflows Campaigns Sales Pipelines Sequen…" at bounding box center [593, 260] width 1186 height 520
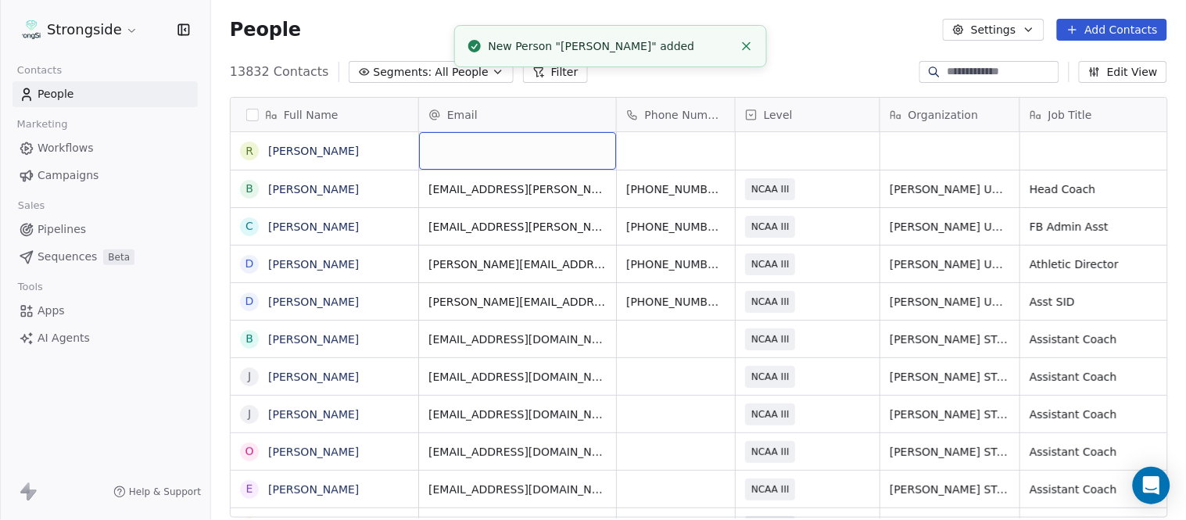
click at [493, 160] on div "grid" at bounding box center [517, 151] width 197 height 38
type input "**********"
click at [798, 39] on html "Strongside Contacts People Marketing Workflows Campaigns Sales Pipelines Sequen…" at bounding box center [593, 260] width 1186 height 520
click at [744, 48] on line "Close toast" at bounding box center [746, 46] width 7 height 7
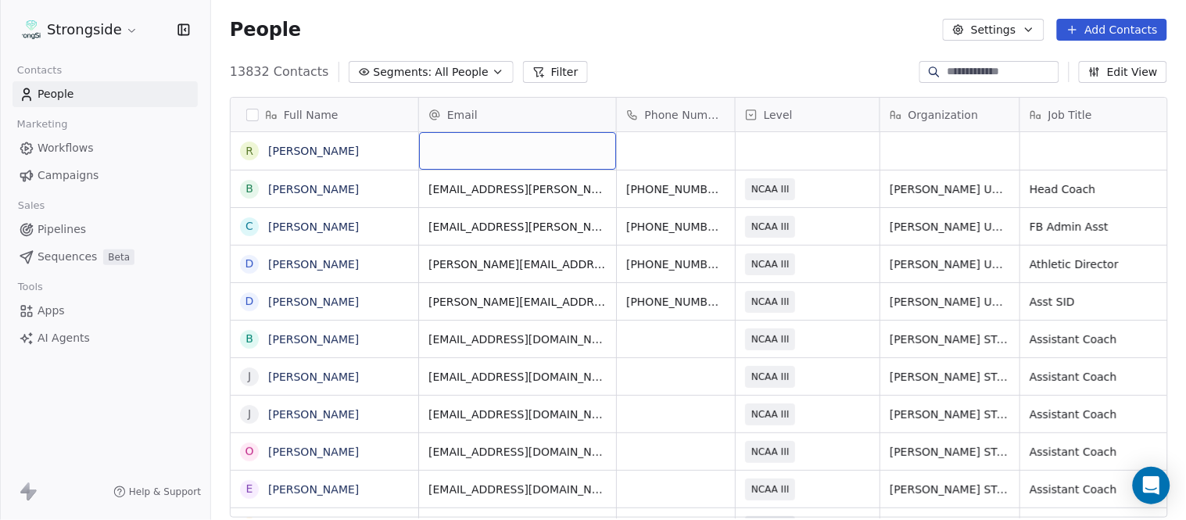
click at [493, 154] on div "grid" at bounding box center [517, 151] width 197 height 38
type input "**********"
click at [699, 77] on html "Strongside Contacts People Marketing Workflows Campaigns Sales Pipelines Sequen…" at bounding box center [593, 260] width 1186 height 520
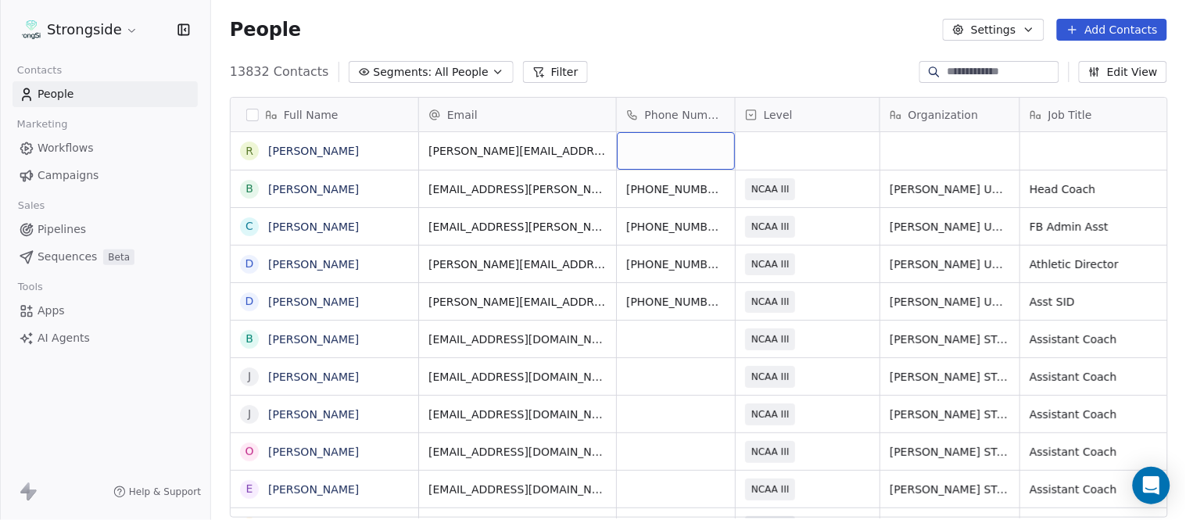
click at [666, 150] on div "grid" at bounding box center [676, 151] width 118 height 38
type input "**********"
click at [690, 31] on html "Strongside Contacts People Marketing Workflows Campaigns Sales Pipelines Sequen…" at bounding box center [593, 260] width 1186 height 520
click at [791, 158] on div "grid" at bounding box center [808, 151] width 144 height 38
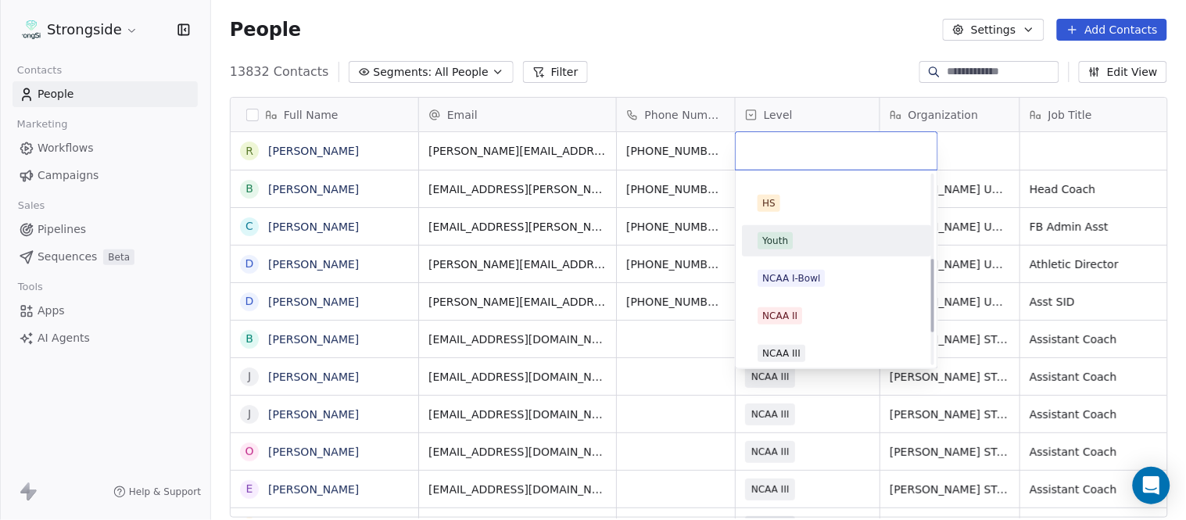
scroll to position [260, 0]
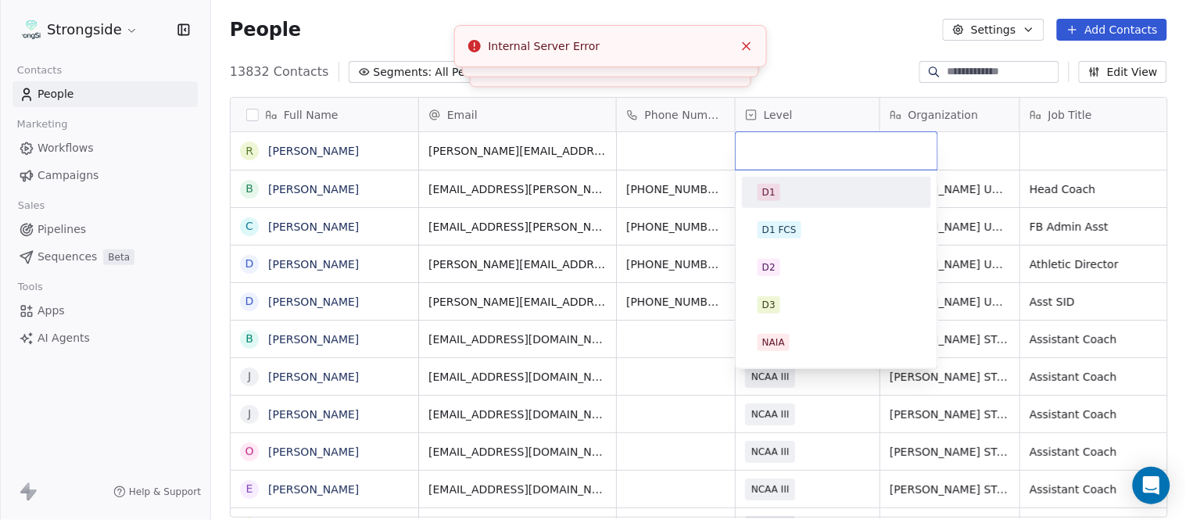
click at [801, 32] on html "Strongside Contacts People Marketing Workflows Campaigns Sales Pipelines Sequen…" at bounding box center [593, 260] width 1186 height 520
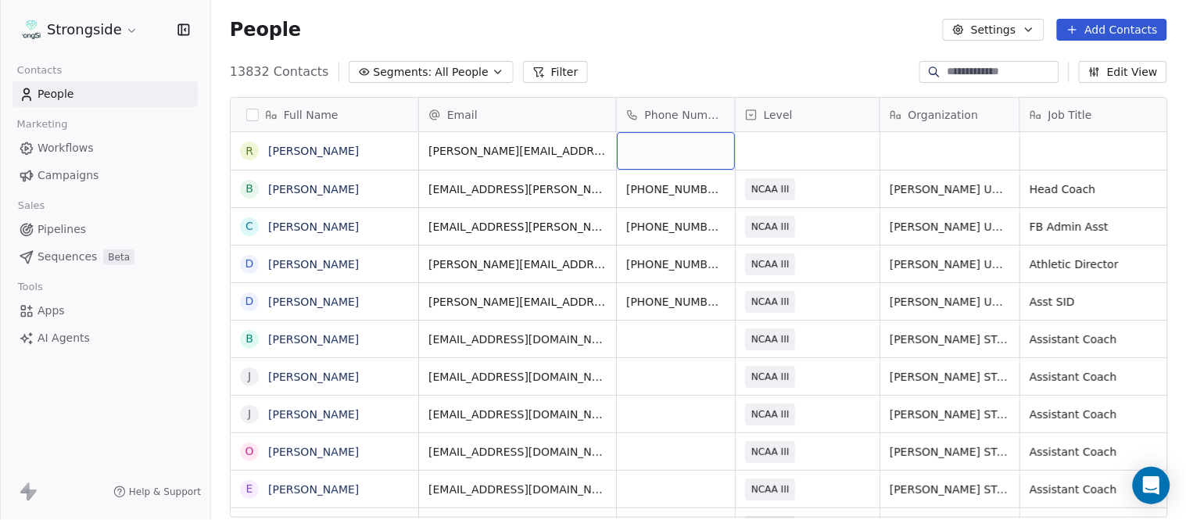
click at [683, 158] on div "grid" at bounding box center [676, 151] width 118 height 38
type input "**********"
click at [712, 74] on html "Strongside Contacts People Marketing Workflows Campaigns Sales Pipelines Sequen…" at bounding box center [593, 260] width 1186 height 520
click at [823, 139] on div "grid" at bounding box center [808, 151] width 144 height 38
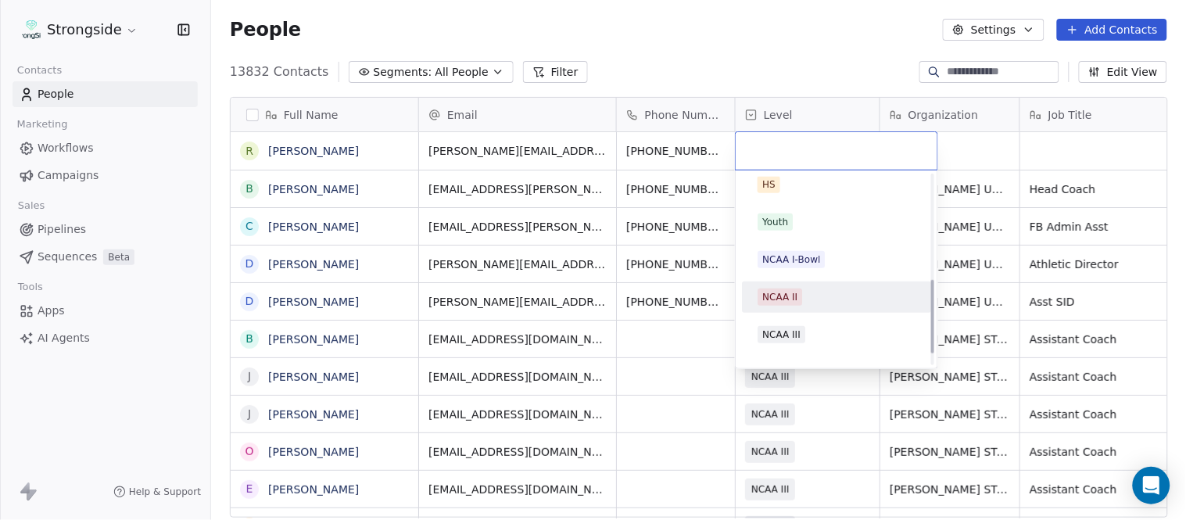
scroll to position [296, 0]
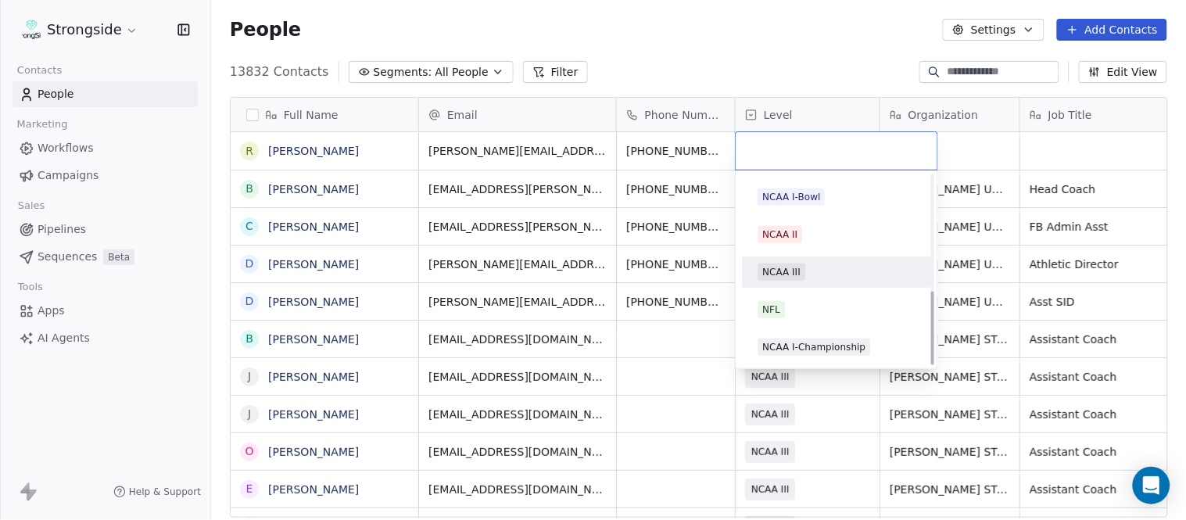
click at [798, 275] on div "NCAA III" at bounding box center [781, 272] width 38 height 14
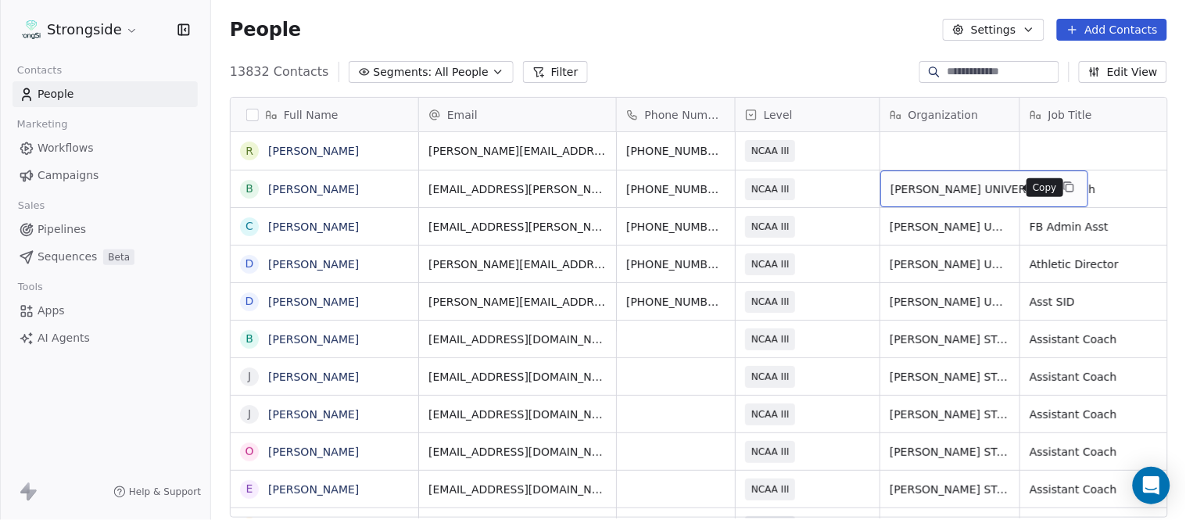
click at [1063, 190] on icon "grid" at bounding box center [1069, 187] width 13 height 13
click at [959, 145] on div "grid" at bounding box center [950, 151] width 139 height 38
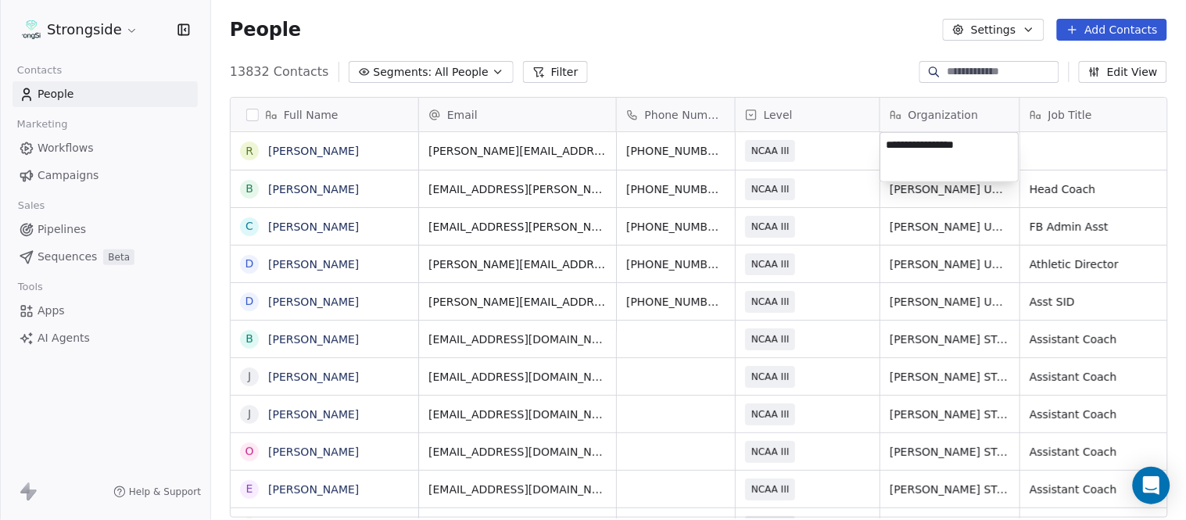
type textarea "**********"
click at [1054, 159] on html "Strongside Contacts People Marketing Workflows Campaigns Sales Pipelines Sequen…" at bounding box center [593, 260] width 1186 height 520
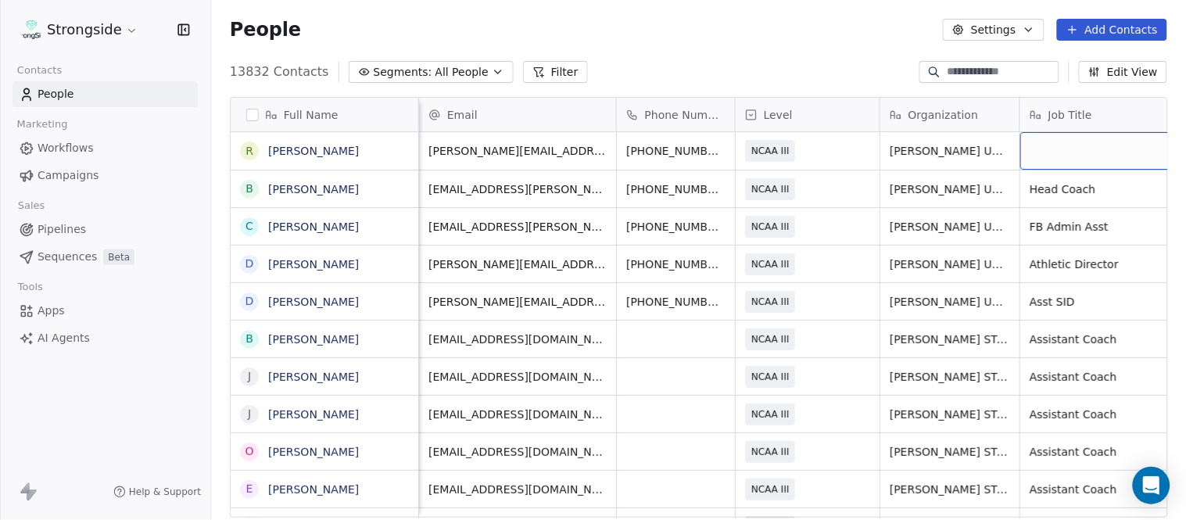
scroll to position [0, 74]
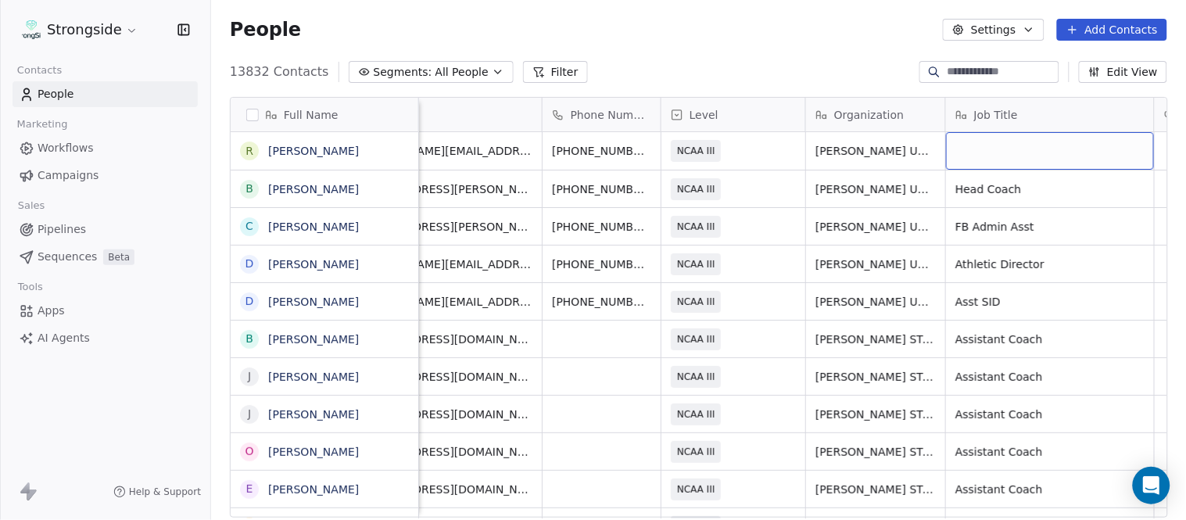
click at [1052, 146] on div "grid" at bounding box center [1050, 151] width 208 height 38
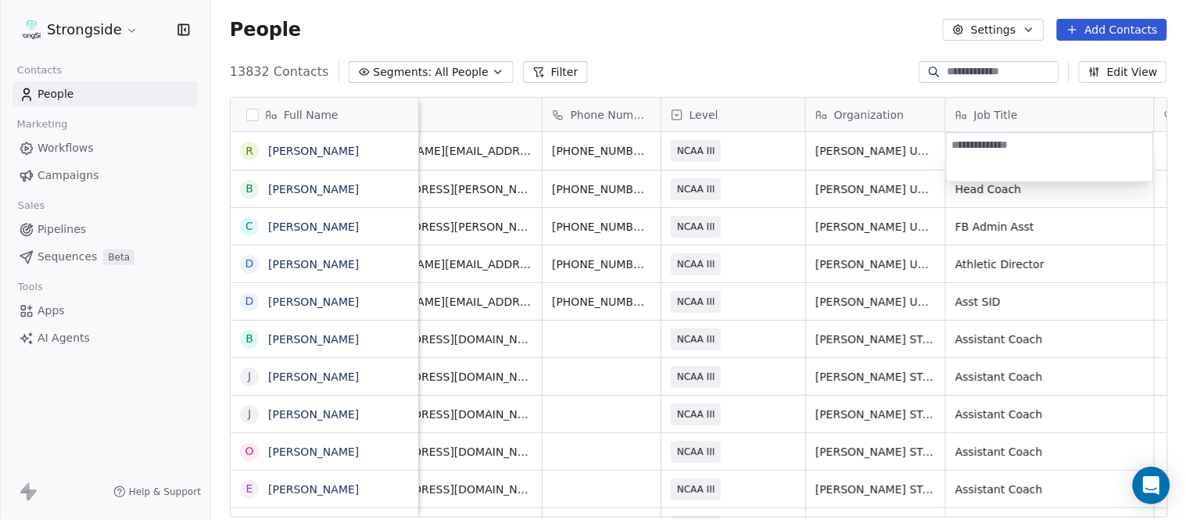
type textarea "**********"
click at [799, 23] on html "Strongside Contacts People Marketing Workflows Campaigns Sales Pipelines Sequen…" at bounding box center [593, 260] width 1186 height 520
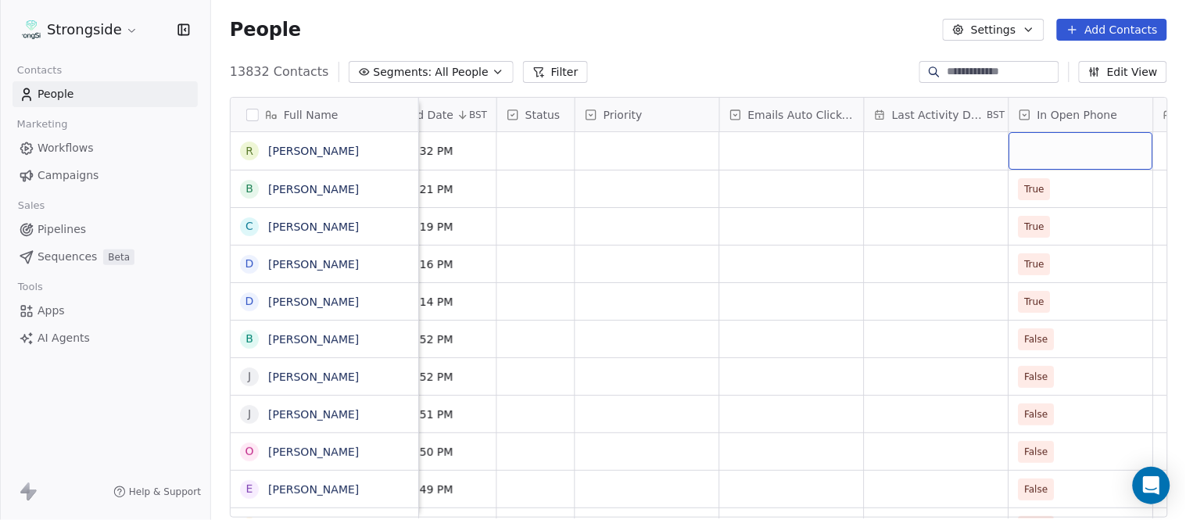
scroll to position [0, 1099]
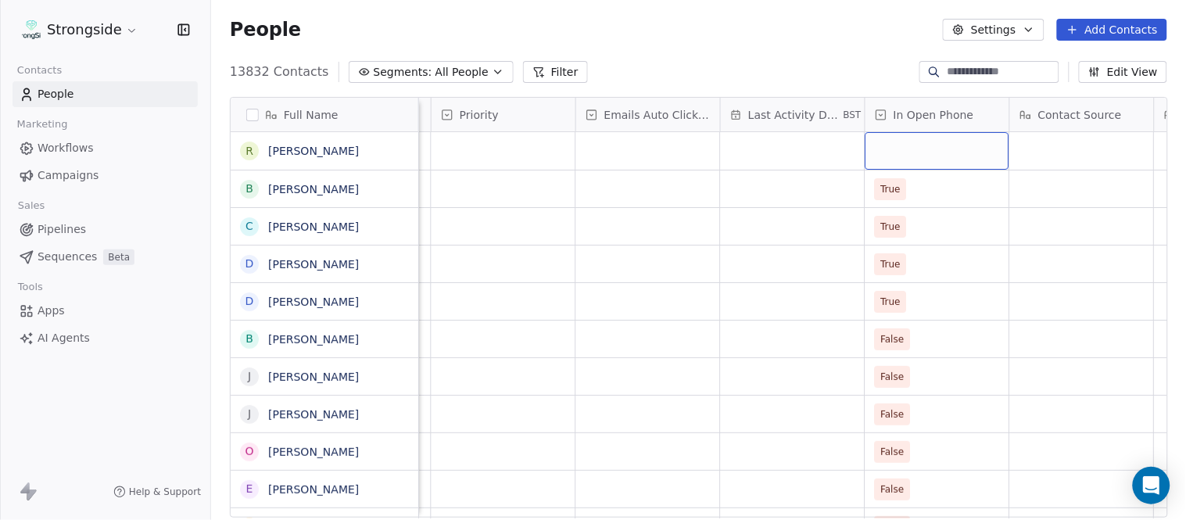
click at [896, 166] on div "grid" at bounding box center [938, 151] width 144 height 38
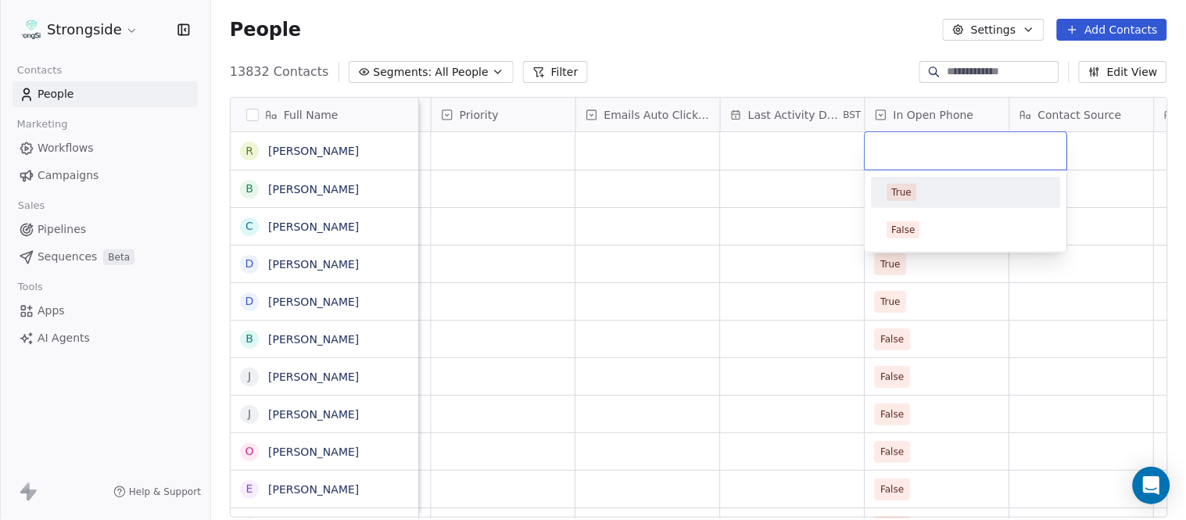
click at [919, 201] on div "True" at bounding box center [966, 192] width 177 height 25
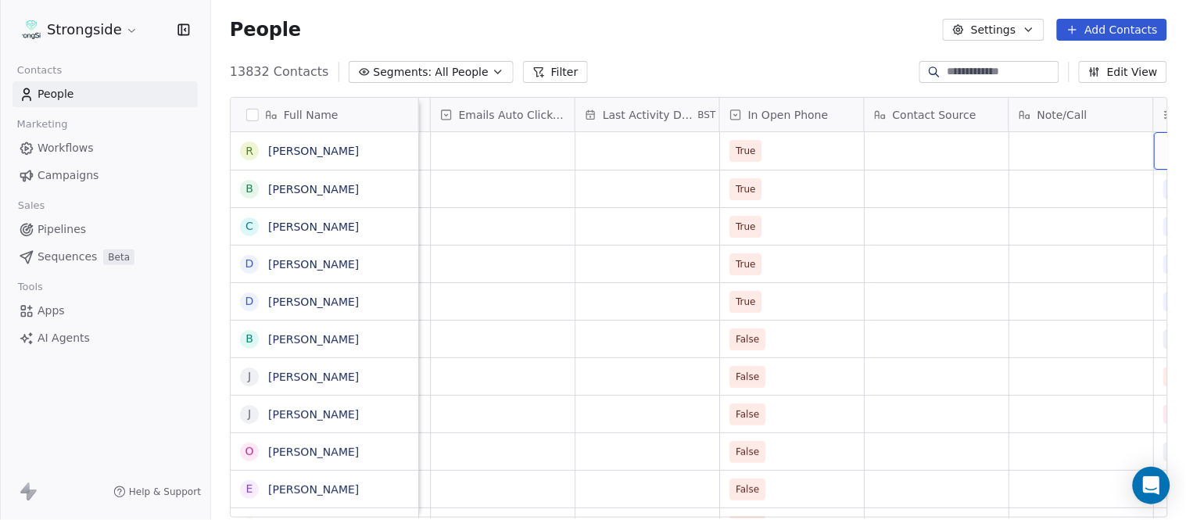
scroll to position [0, 1533]
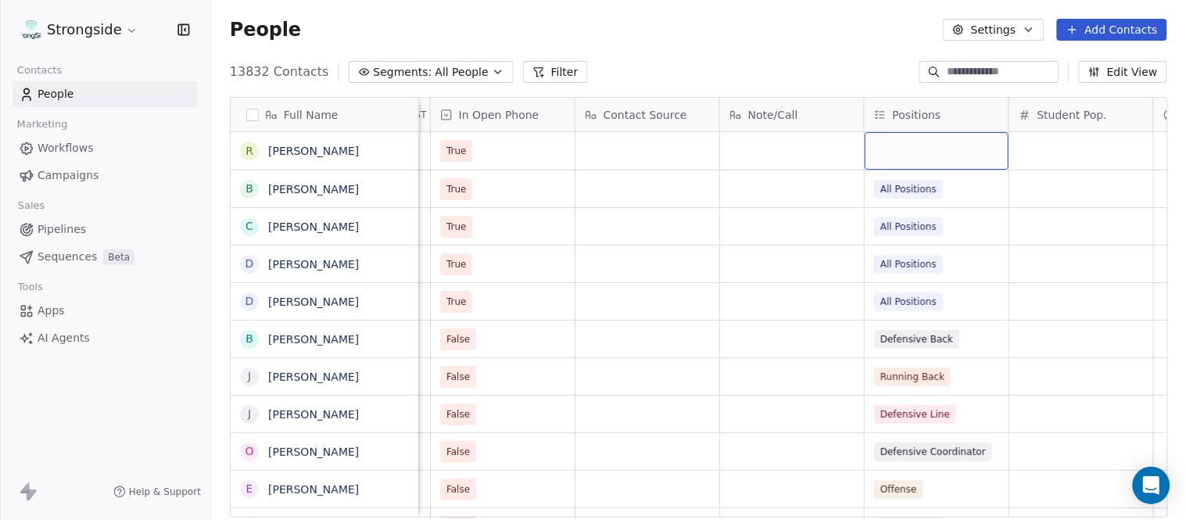
click at [942, 155] on div "grid" at bounding box center [937, 151] width 144 height 38
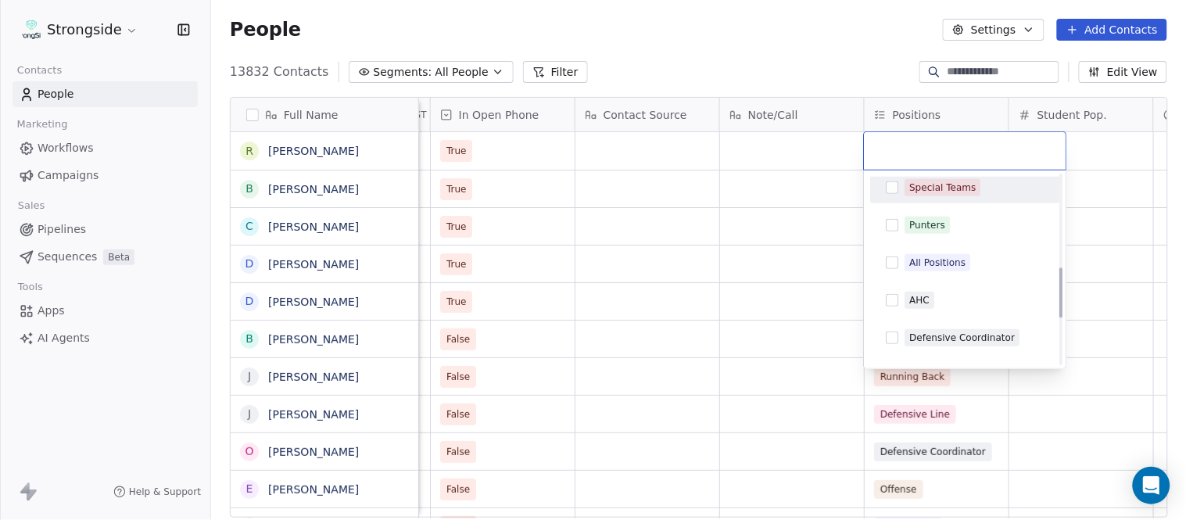
scroll to position [347, 0]
click at [968, 259] on div "All Positions" at bounding box center [975, 257] width 139 height 17
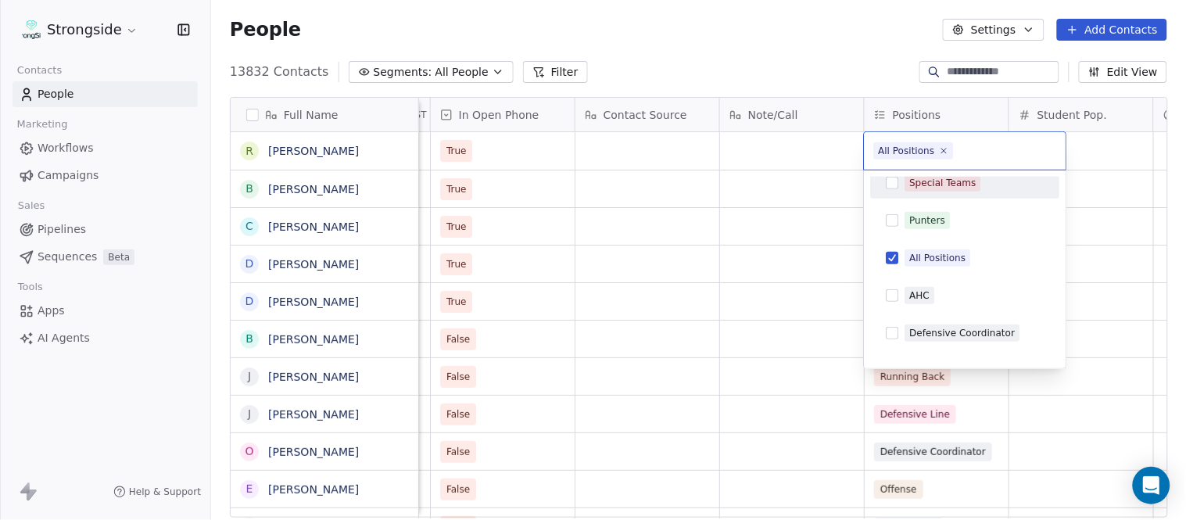
click at [759, 59] on html "Strongside Contacts People Marketing Workflows Campaigns Sales Pipelines Sequen…" at bounding box center [593, 260] width 1186 height 520
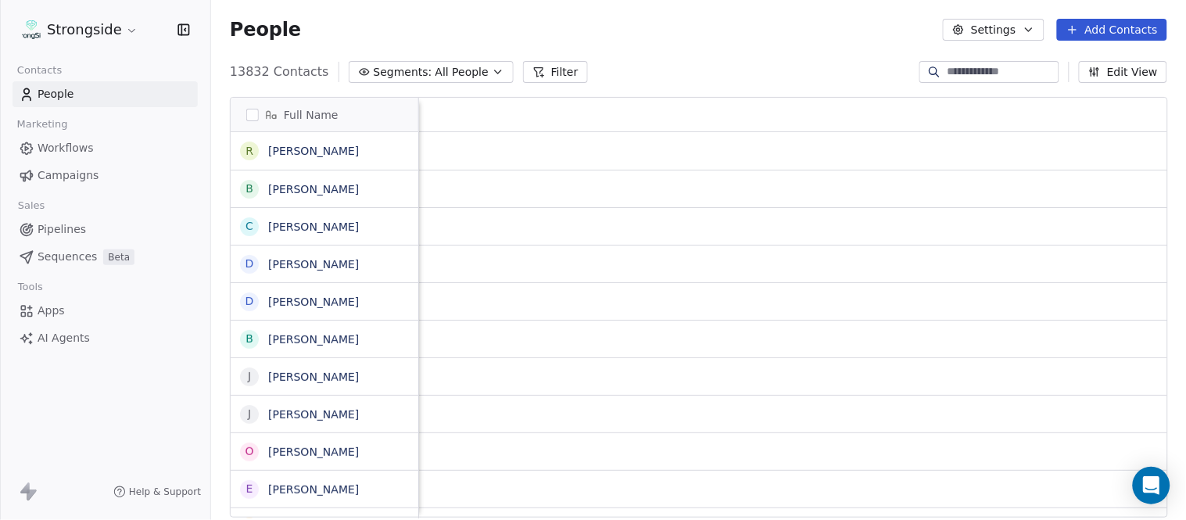
scroll to position [0, 0]
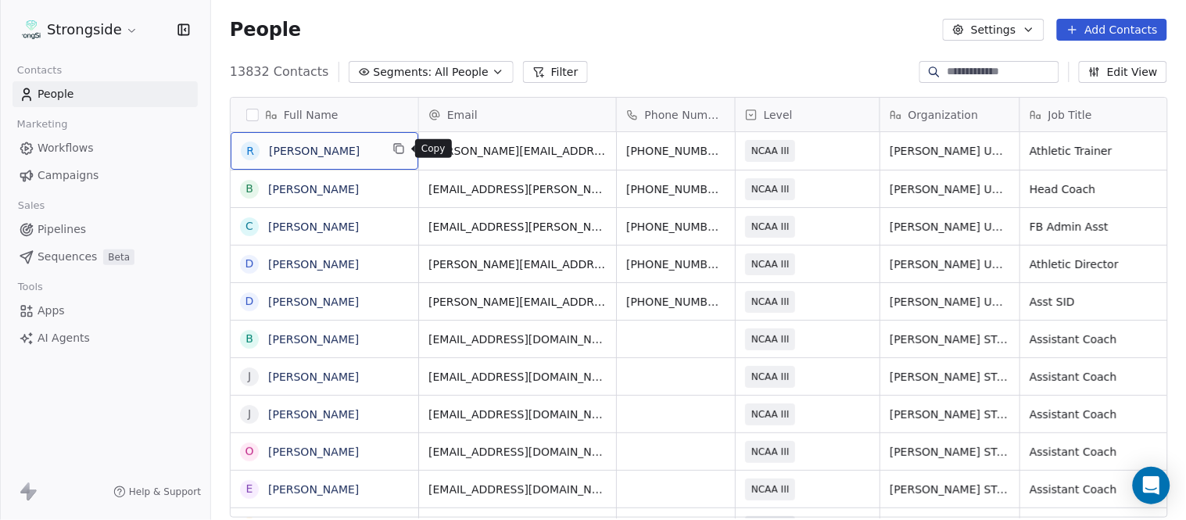
click at [404, 147] on icon "grid" at bounding box center [399, 149] width 7 height 7
click at [396, 149] on icon "grid" at bounding box center [399, 148] width 13 height 13
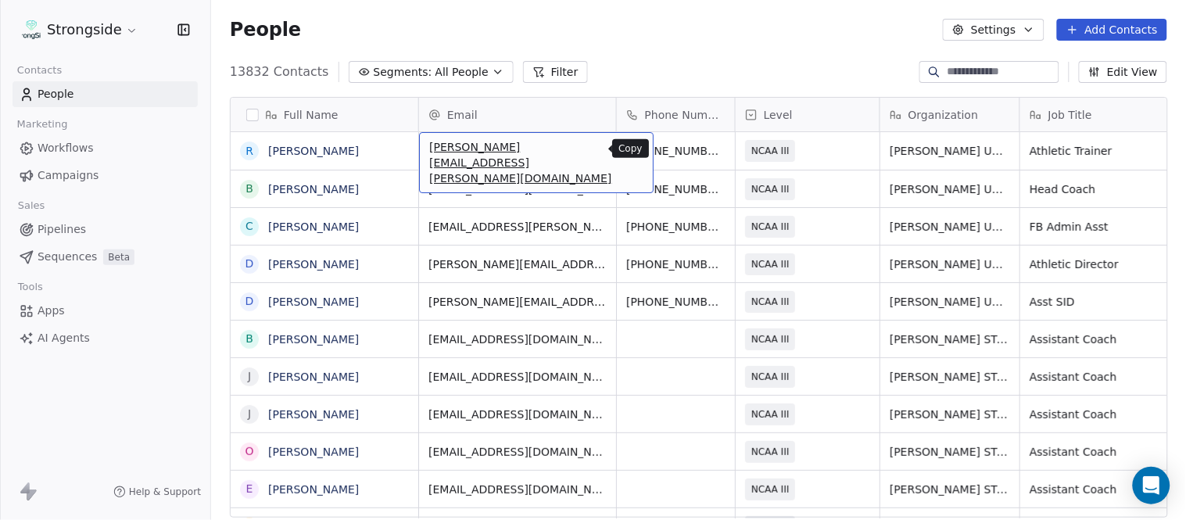
click at [628, 146] on icon "grid" at bounding box center [634, 148] width 13 height 13
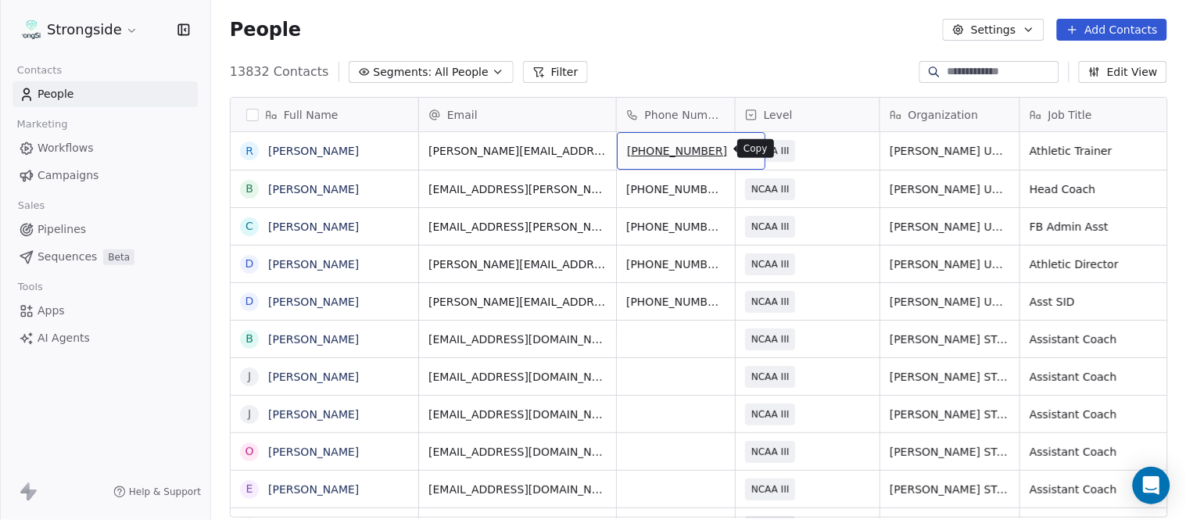
click at [740, 151] on icon "grid" at bounding box center [746, 148] width 13 height 13
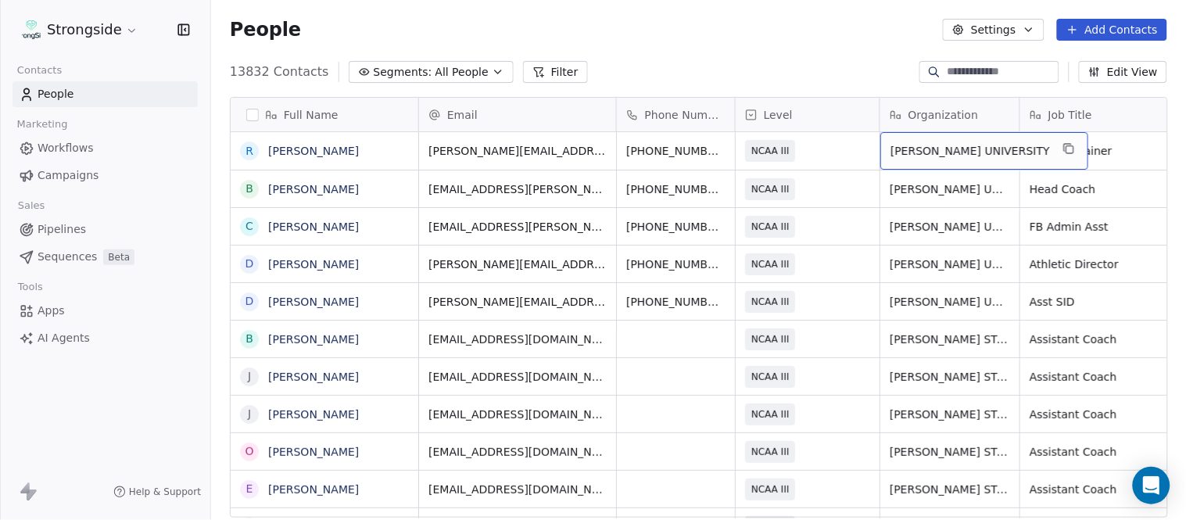
click at [1028, 152] on div "[PERSON_NAME] UNIVERSITY" at bounding box center [985, 151] width 208 height 38
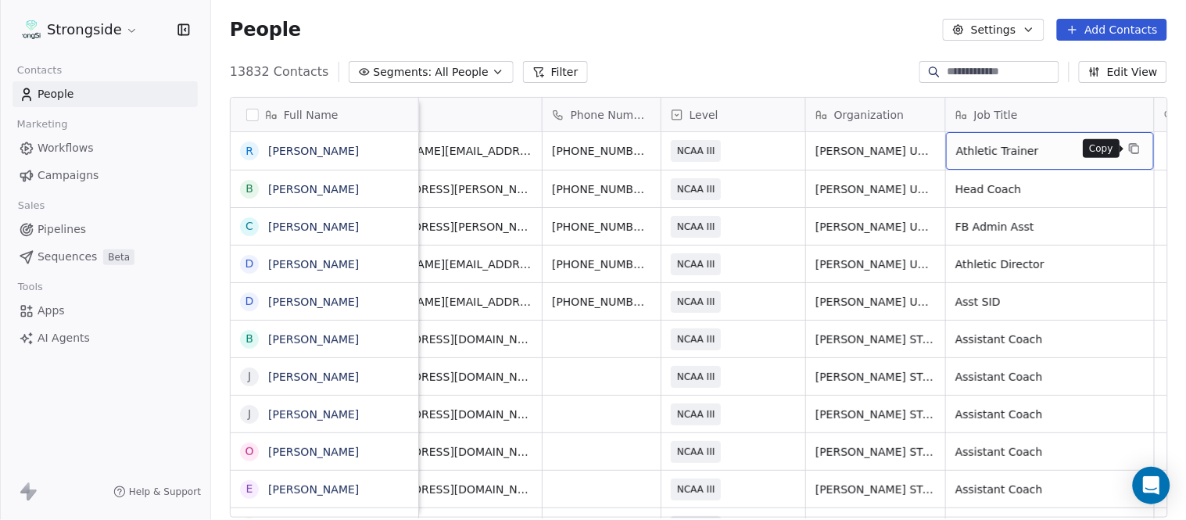
click at [1125, 144] on button "grid" at bounding box center [1134, 148] width 19 height 19
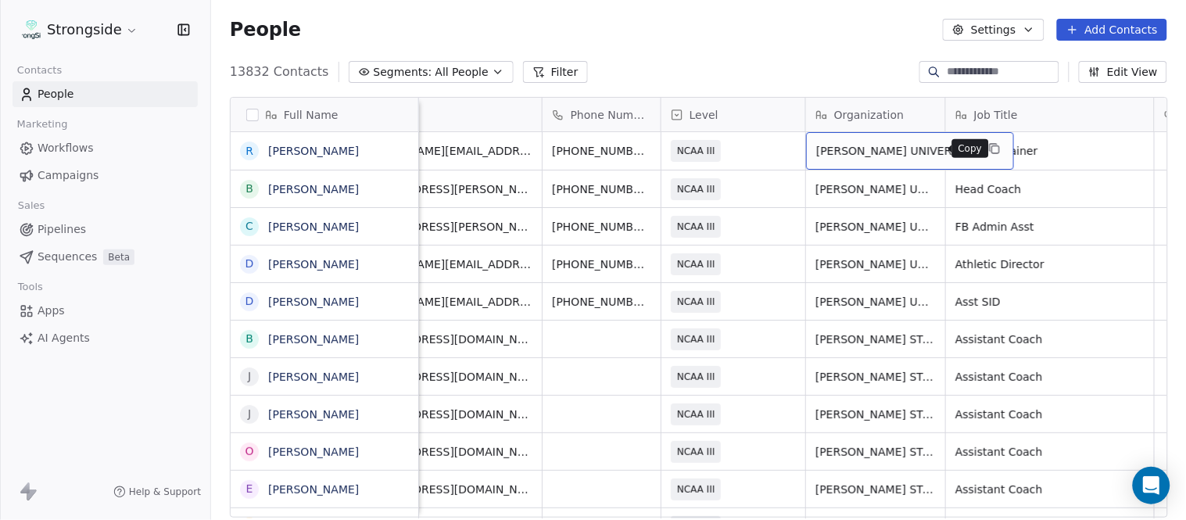
click at [988, 150] on icon "grid" at bounding box center [994, 148] width 13 height 13
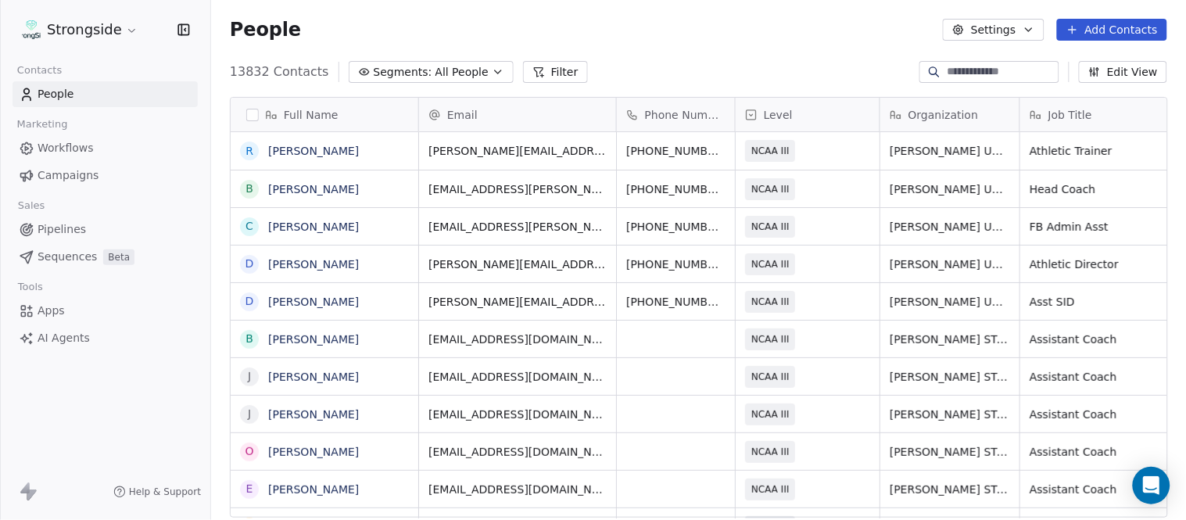
click at [1122, 25] on button "Add Contacts" at bounding box center [1112, 30] width 110 height 22
click at [1105, 52] on div "Create new contact" at bounding box center [1110, 63] width 145 height 25
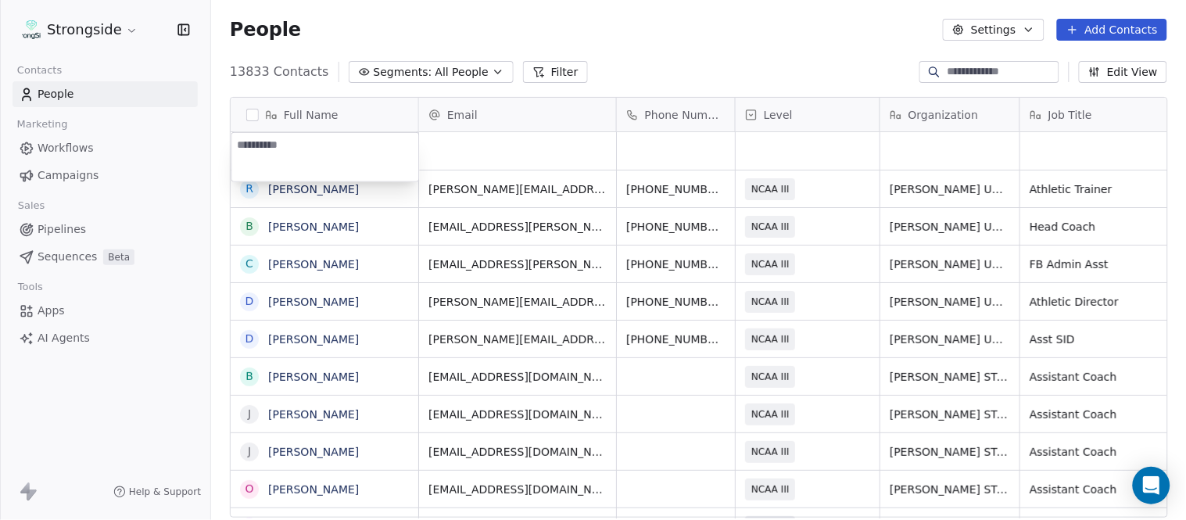
type textarea "**********"
click at [644, 5] on html "Strongside Contacts People Marketing Workflows Campaigns Sales Pipelines Sequen…" at bounding box center [593, 260] width 1186 height 520
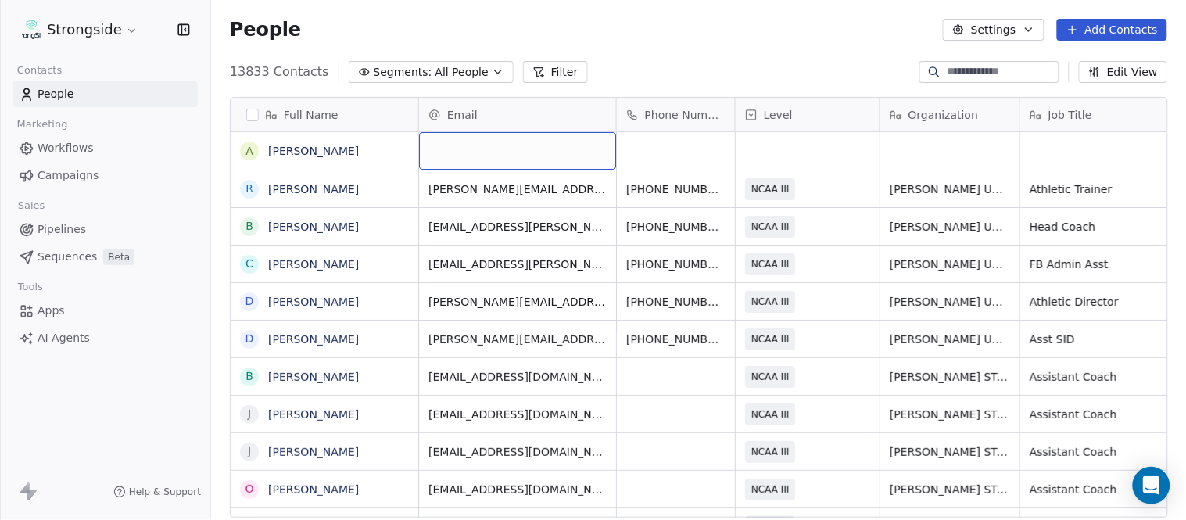
click at [503, 142] on div "grid" at bounding box center [517, 151] width 197 height 38
type input "**********"
click at [683, 37] on html "Strongside Contacts People Marketing Workflows Campaigns Sales Pipelines Sequen…" at bounding box center [593, 260] width 1186 height 520
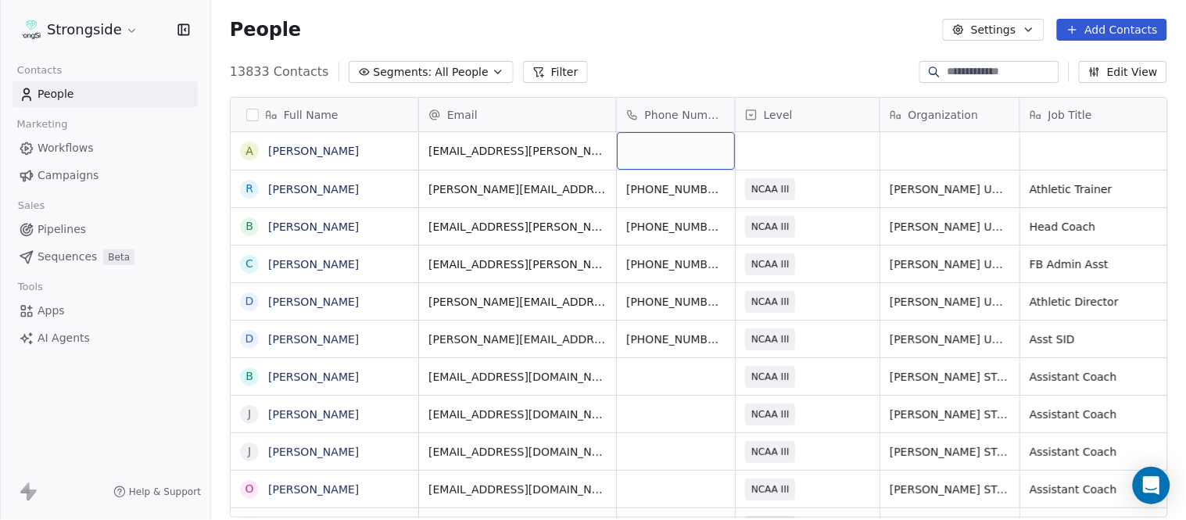
click at [674, 155] on div "grid" at bounding box center [676, 151] width 118 height 38
type input "**********"
click at [769, 67] on html "Strongside Contacts People Marketing Workflows Campaigns Sales Pipelines Sequen…" at bounding box center [593, 260] width 1186 height 520
click at [802, 158] on html "Strongside Contacts People Marketing Workflows Campaigns Sales Pipelines Sequen…" at bounding box center [593, 260] width 1186 height 520
click at [802, 158] on div "grid" at bounding box center [808, 151] width 144 height 38
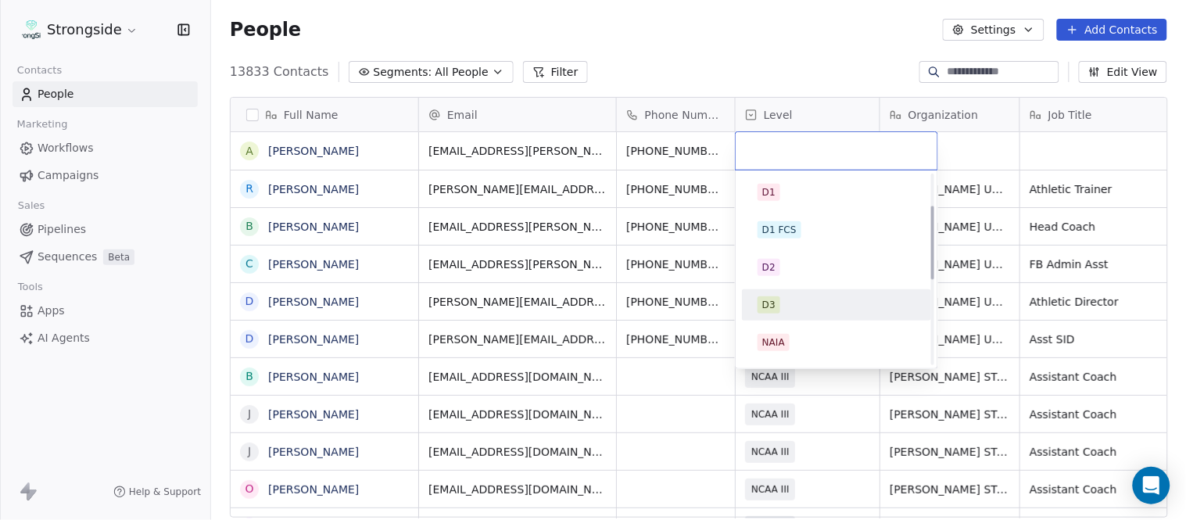
scroll to position [296, 0]
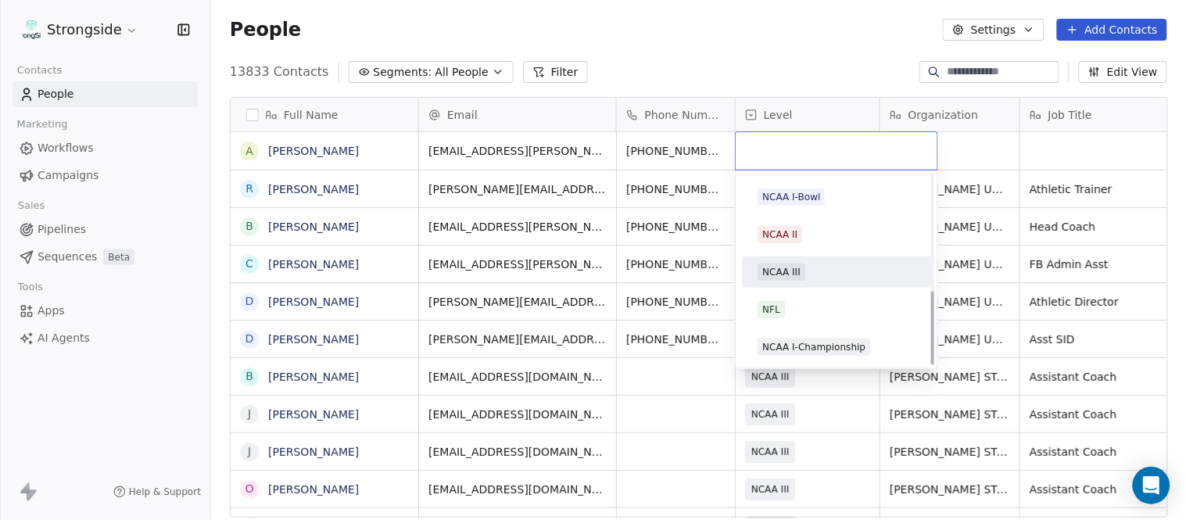
click at [798, 264] on span "NCAA III" at bounding box center [782, 272] width 48 height 17
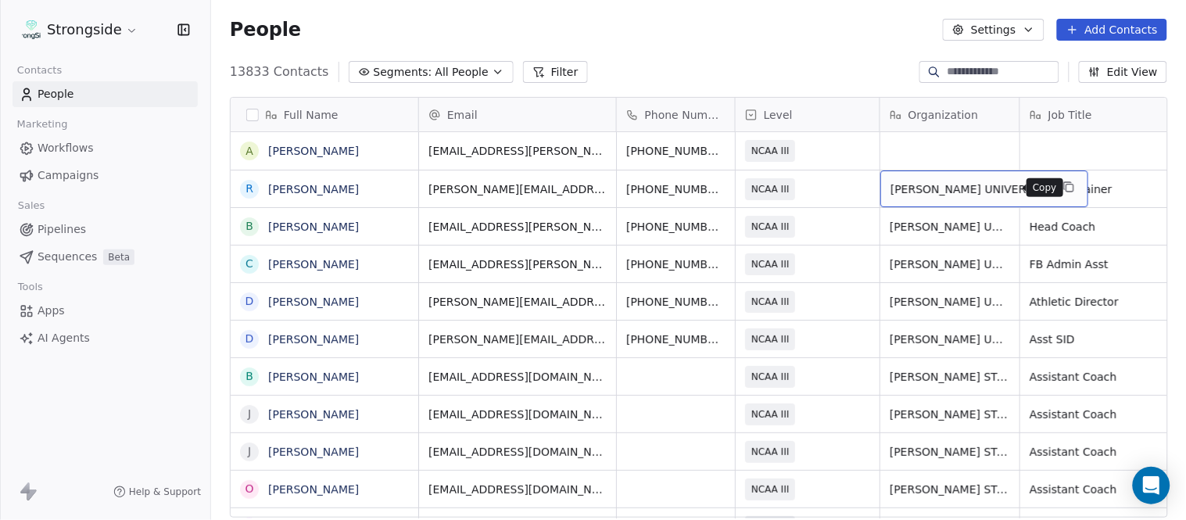
click at [1060, 188] on button "grid" at bounding box center [1069, 187] width 19 height 19
click at [919, 147] on div "grid" at bounding box center [950, 151] width 139 height 38
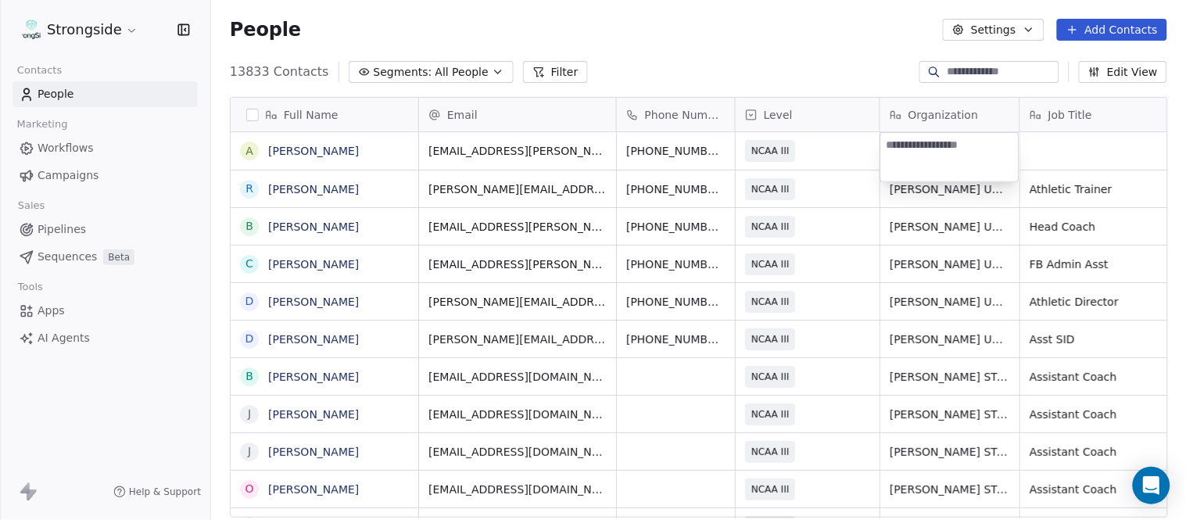
type textarea "**********"
click at [869, 72] on html "Strongside Contacts People Marketing Workflows Campaigns Sales Pipelines Sequen…" at bounding box center [593, 260] width 1186 height 520
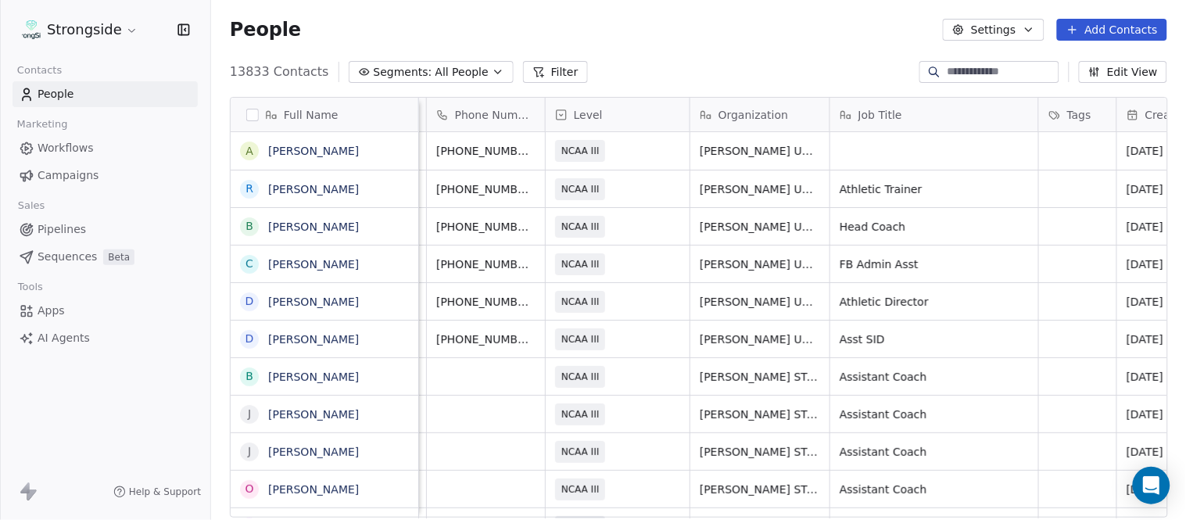
scroll to position [0, 199]
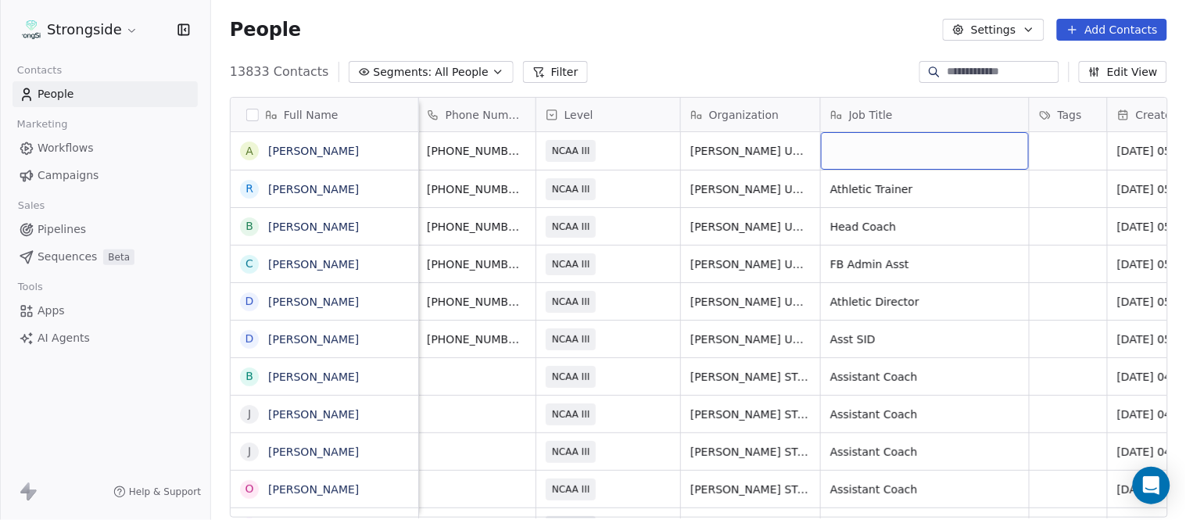
click at [874, 155] on div "grid" at bounding box center [925, 151] width 208 height 38
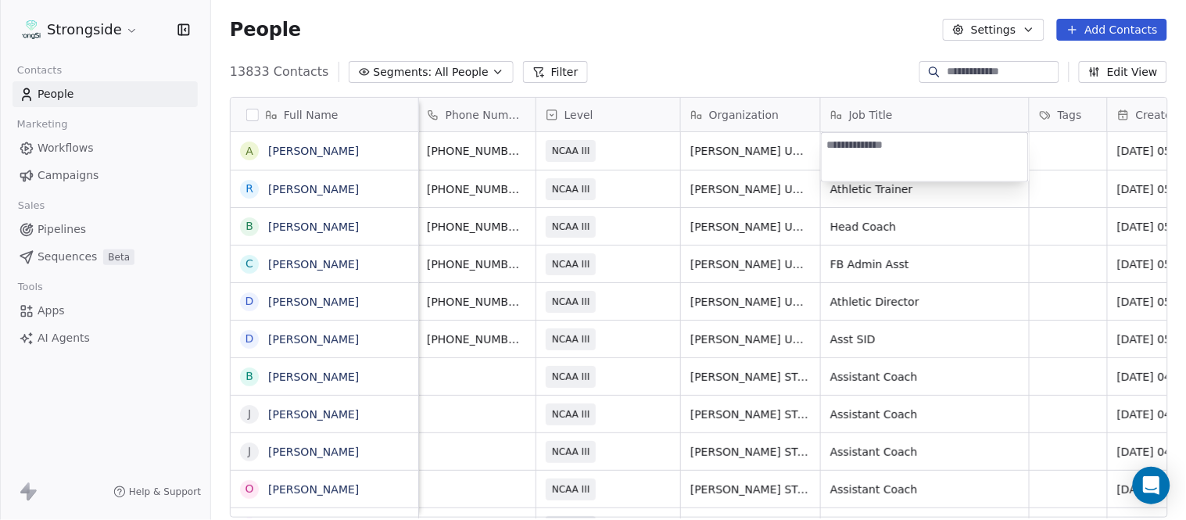
type textarea "**********"
drag, startPoint x: 790, startPoint y: 27, endPoint x: 816, endPoint y: 48, distance: 33.3
click at [790, 26] on html "Strongside Contacts People Marketing Workflows Campaigns Sales Pipelines Sequen…" at bounding box center [593, 260] width 1186 height 520
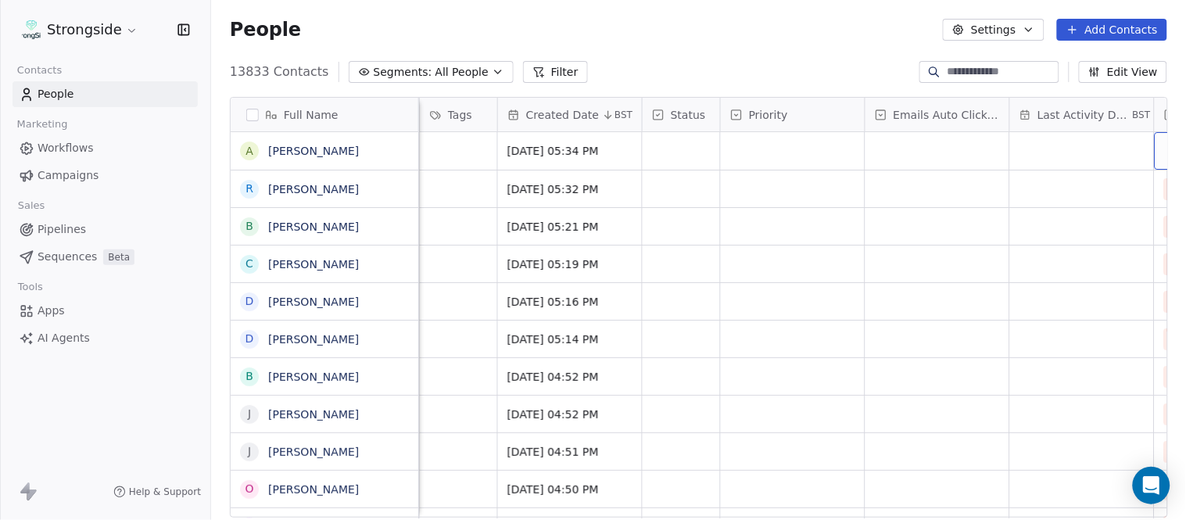
scroll to position [0, 1099]
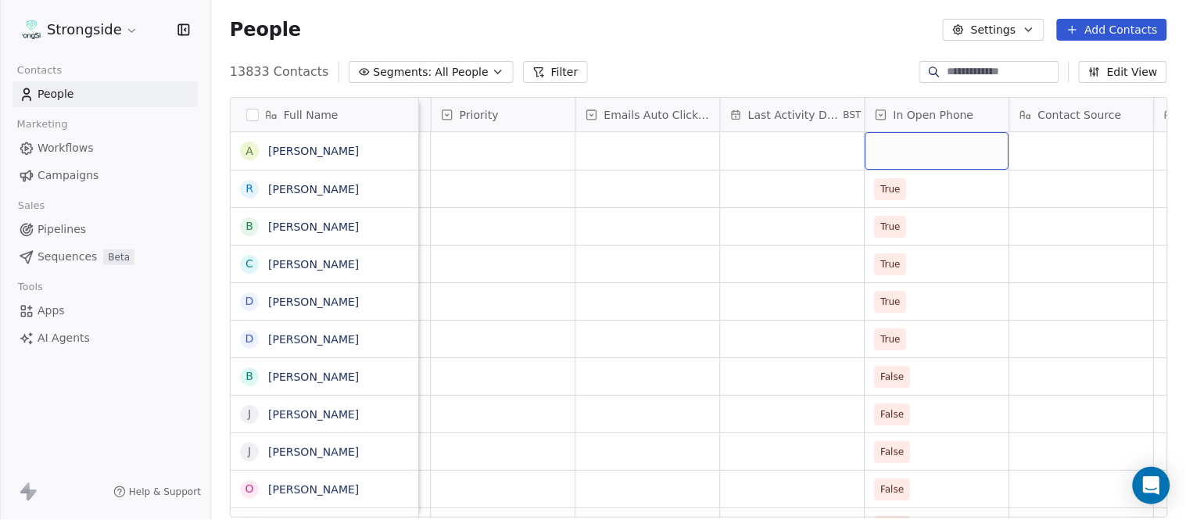
click at [916, 150] on div "grid" at bounding box center [938, 151] width 144 height 38
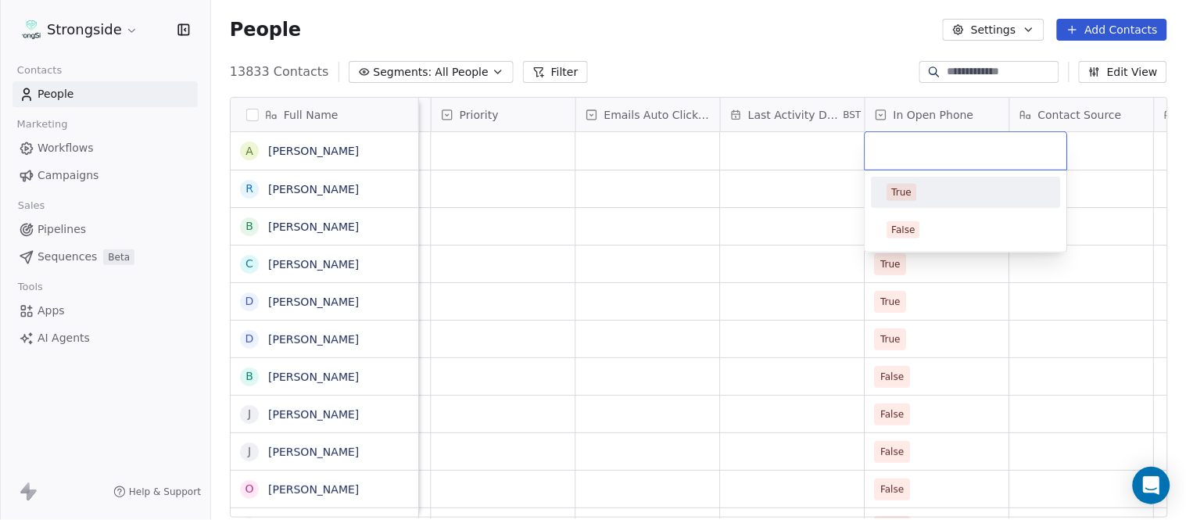
click at [920, 185] on div "True" at bounding box center [967, 192] width 158 height 17
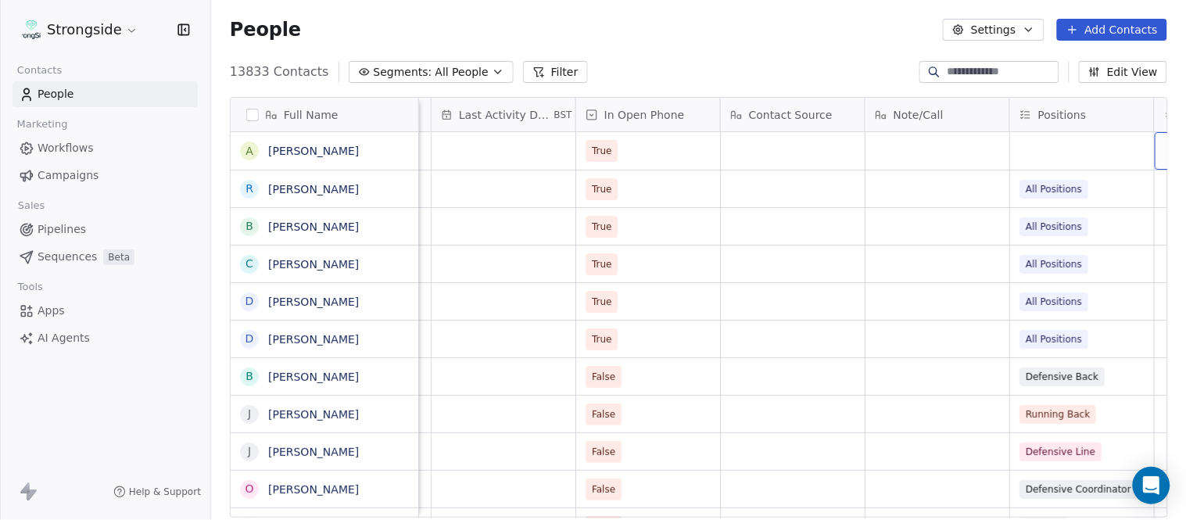
scroll to position [0, 1533]
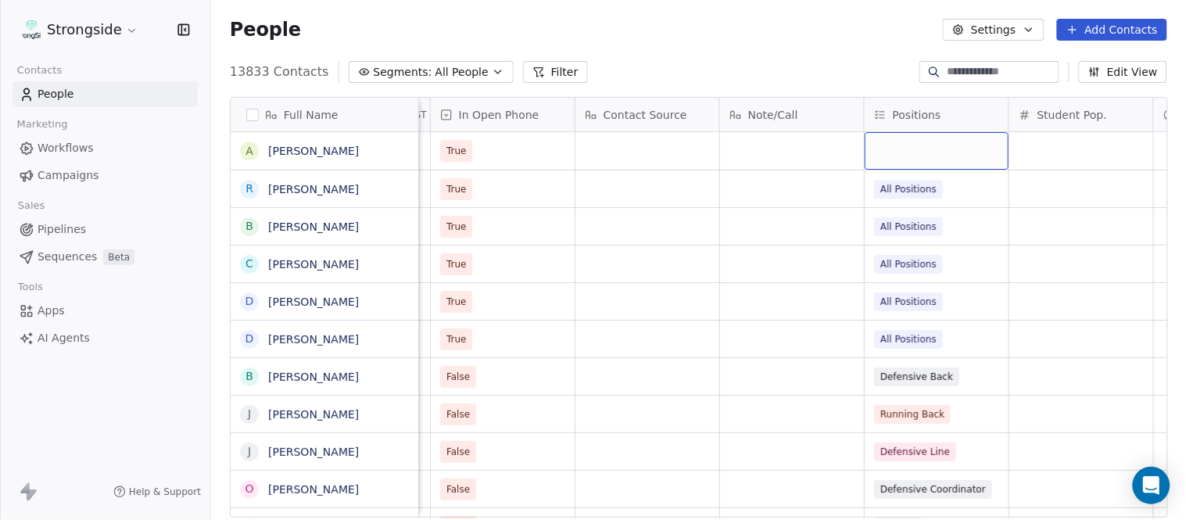
click at [931, 145] on div "grid" at bounding box center [937, 151] width 144 height 38
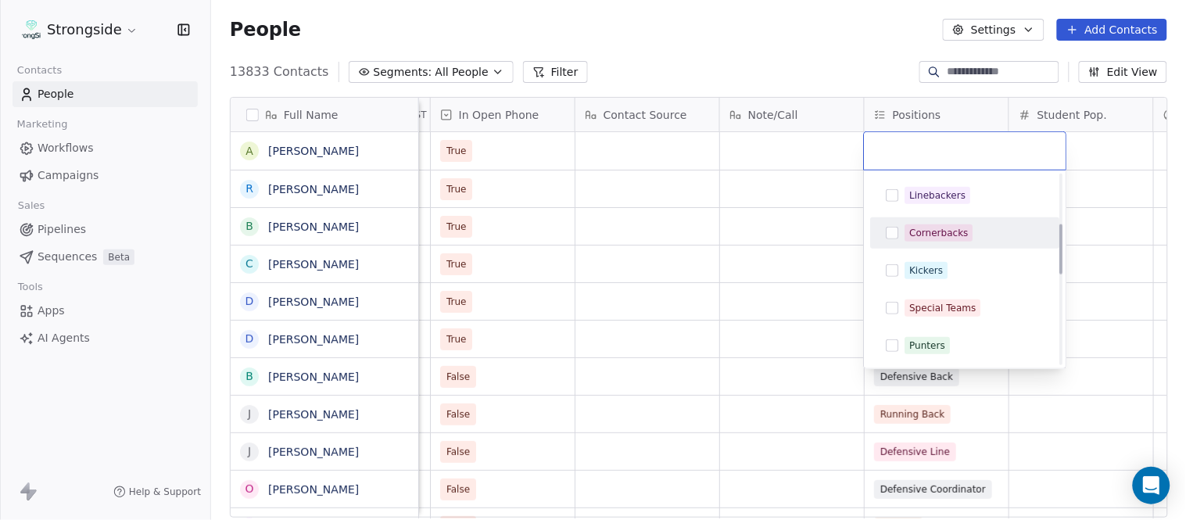
scroll to position [260, 0]
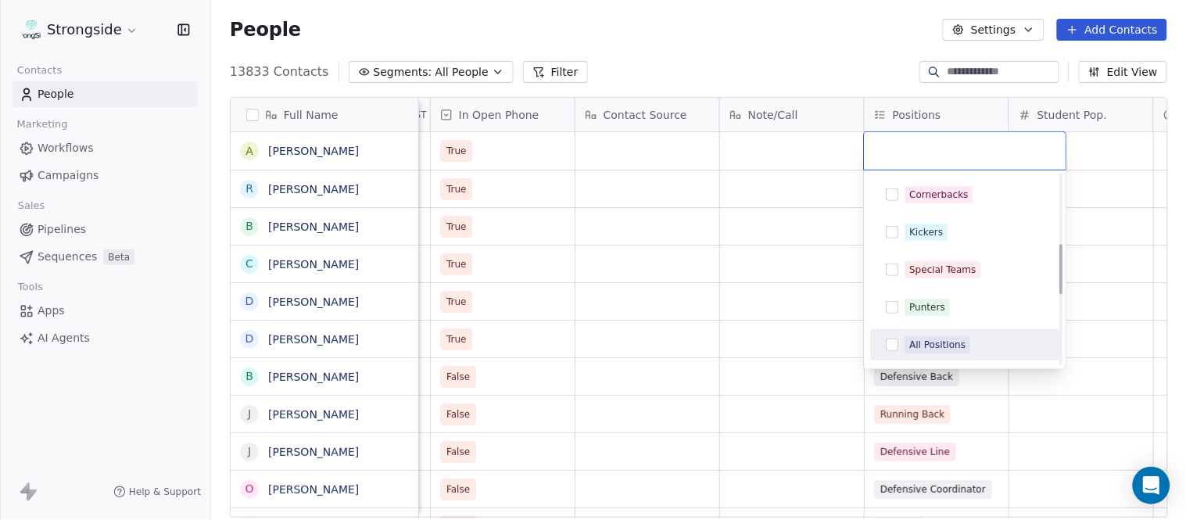
click at [952, 345] on div "All Positions" at bounding box center [938, 345] width 56 height 14
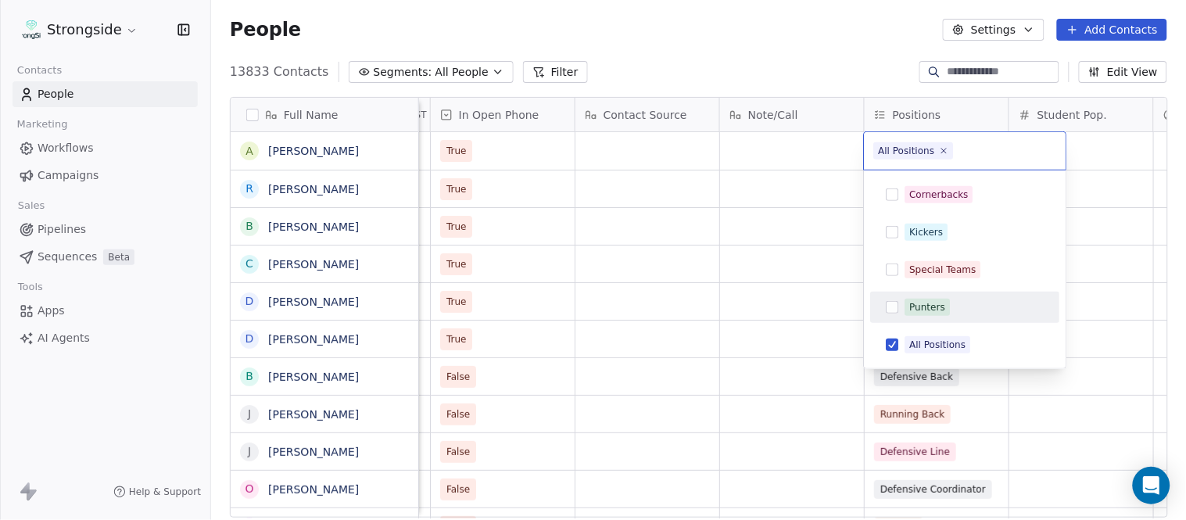
click at [786, 63] on html "Strongside Contacts People Marketing Workflows Campaigns Sales Pipelines Sequen…" at bounding box center [593, 260] width 1186 height 520
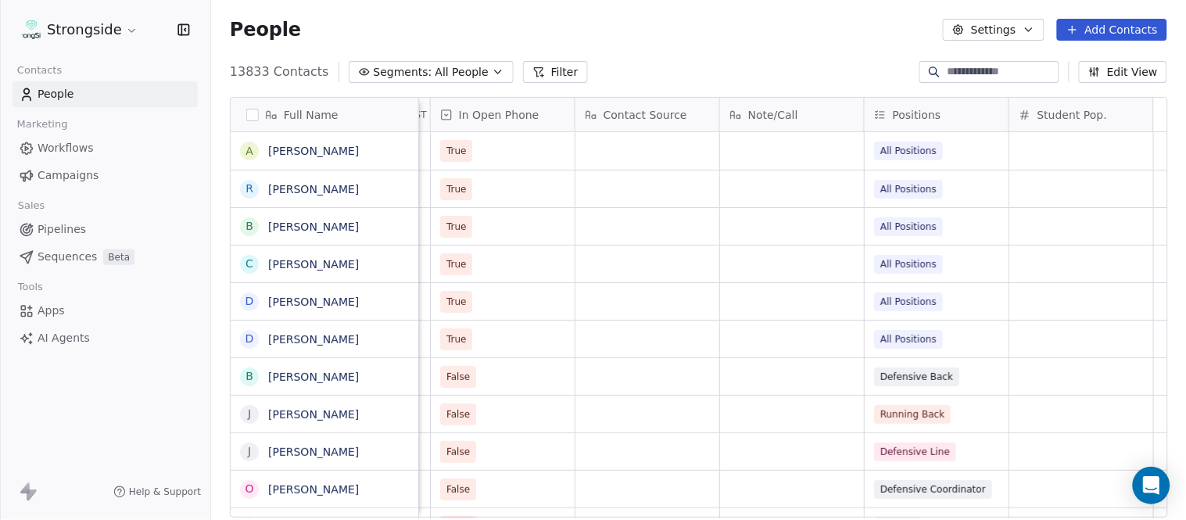
scroll to position [0, 0]
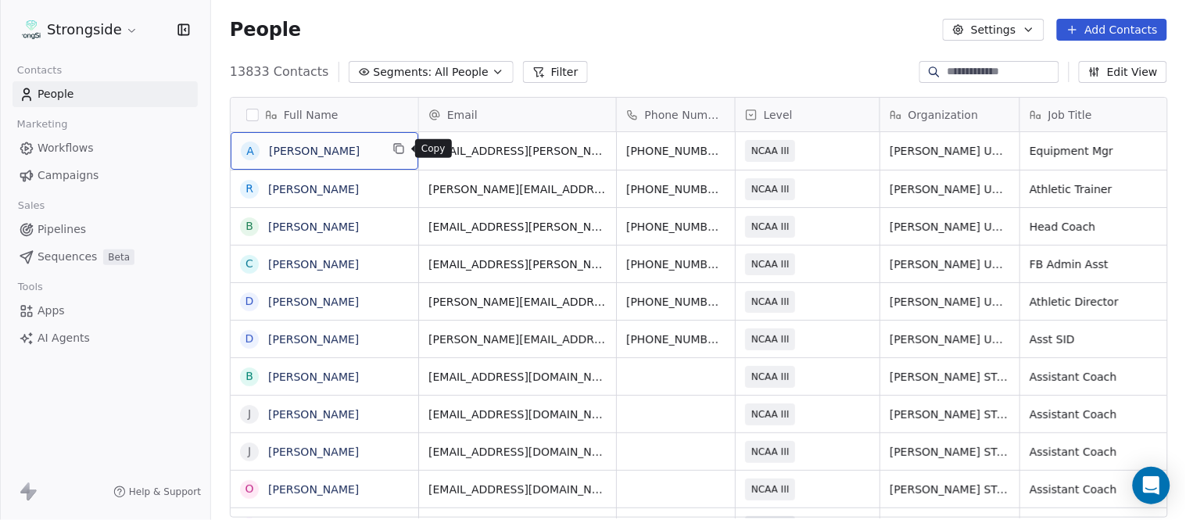
click at [395, 146] on icon "grid" at bounding box center [399, 148] width 13 height 13
click at [395, 145] on icon "grid" at bounding box center [399, 148] width 13 height 13
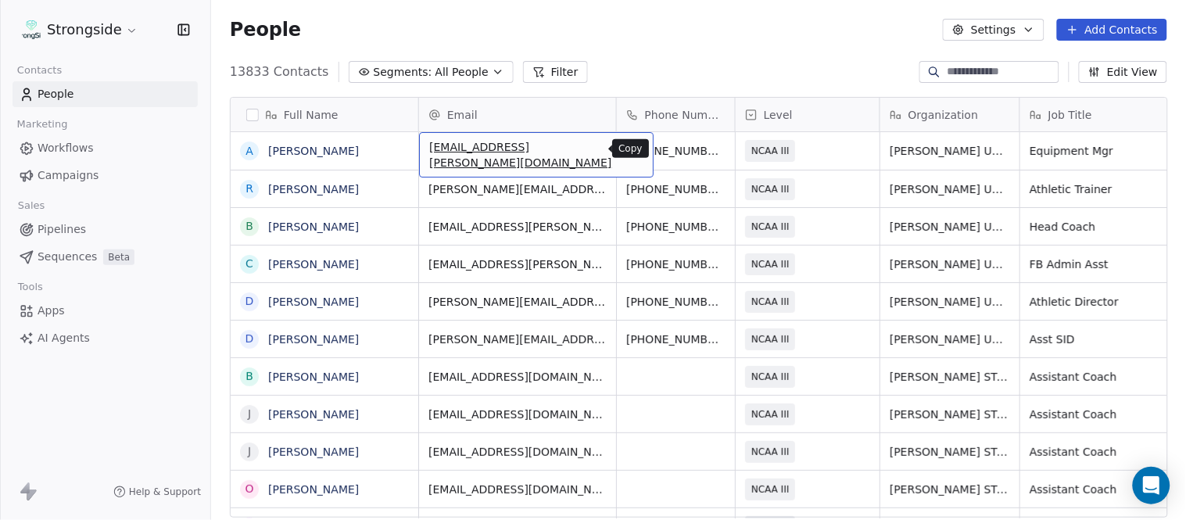
click at [628, 145] on icon "grid" at bounding box center [634, 148] width 13 height 13
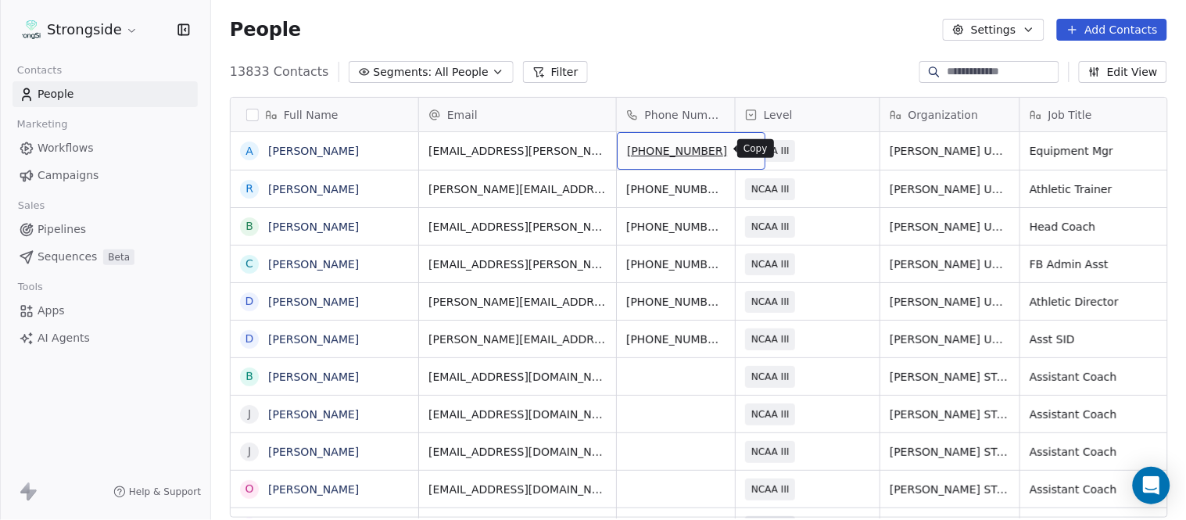
click at [740, 153] on icon "grid" at bounding box center [746, 148] width 13 height 13
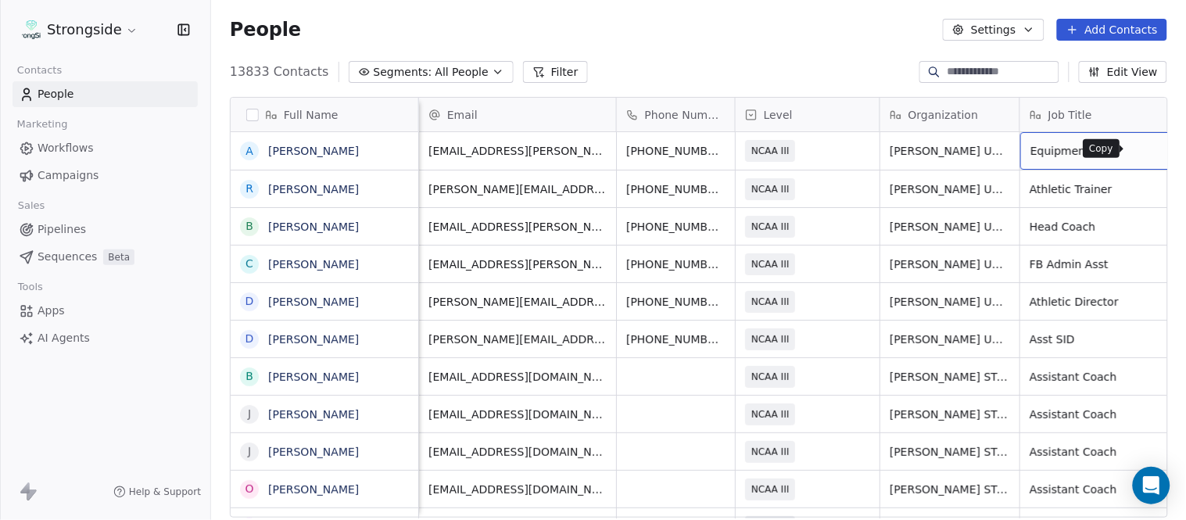
scroll to position [0, 74]
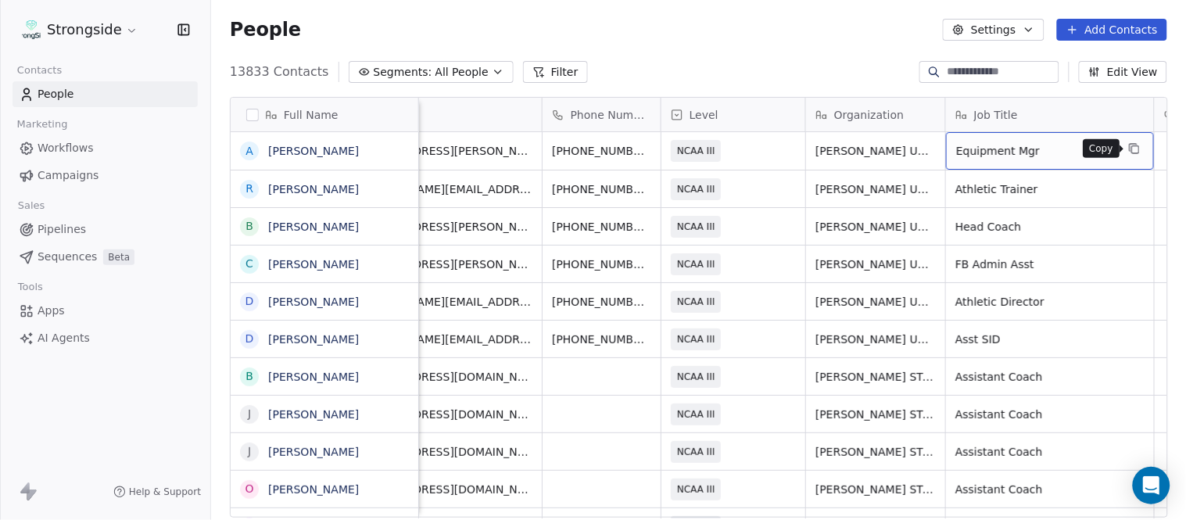
click at [1134, 151] on icon "grid" at bounding box center [1134, 148] width 13 height 13
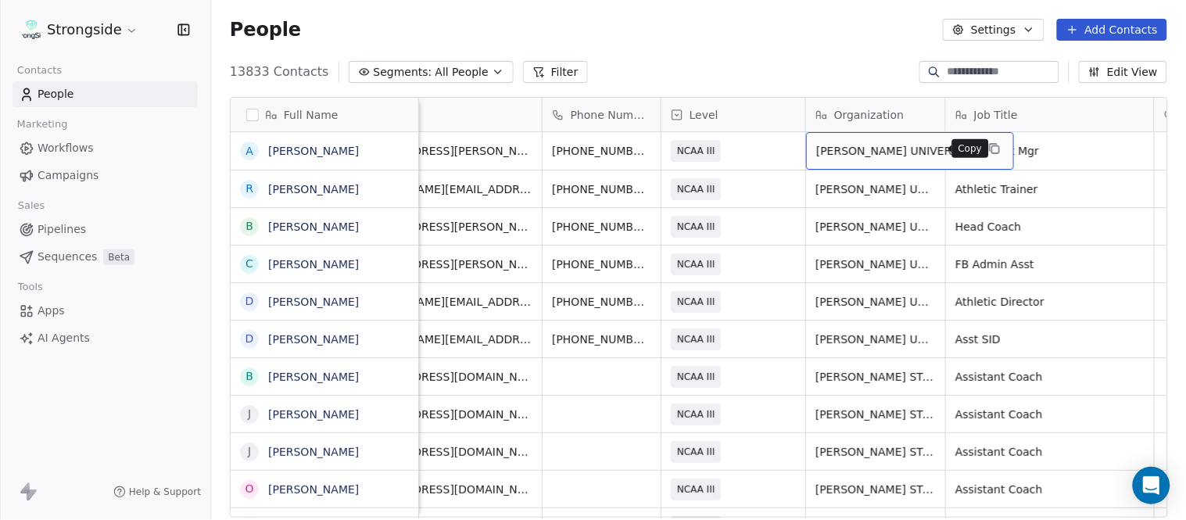
click at [985, 151] on button "grid" at bounding box center [994, 148] width 19 height 19
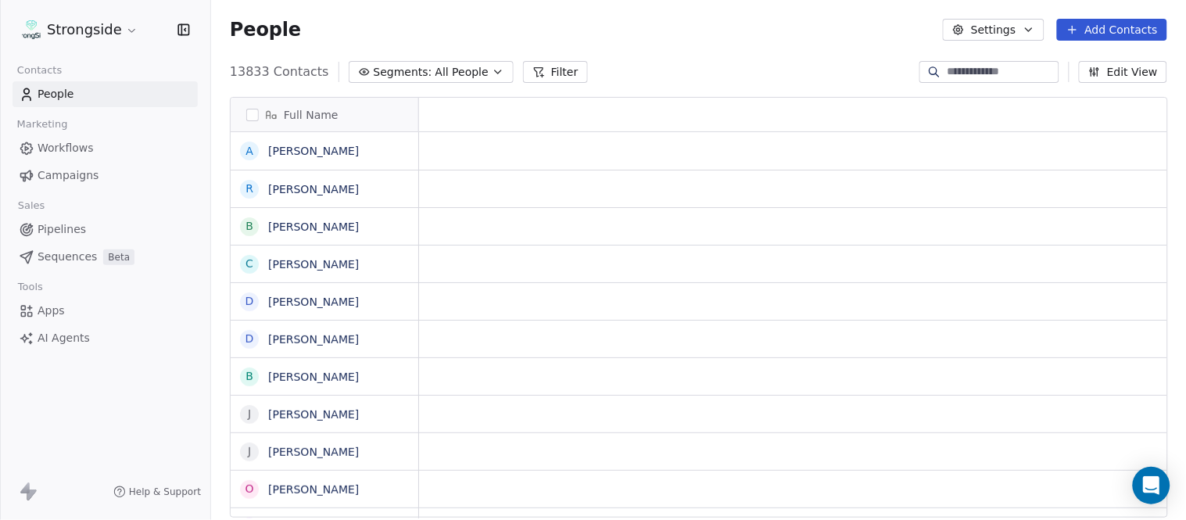
scroll to position [0, 0]
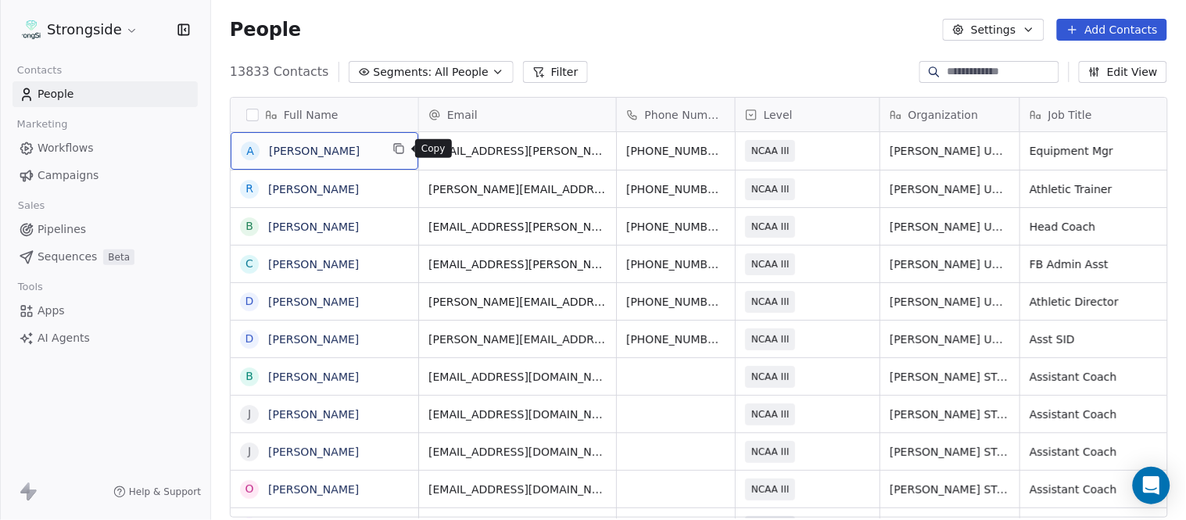
click at [397, 144] on icon "grid" at bounding box center [397, 147] width 7 height 7
click at [1113, 24] on button "Add Contacts" at bounding box center [1112, 30] width 110 height 22
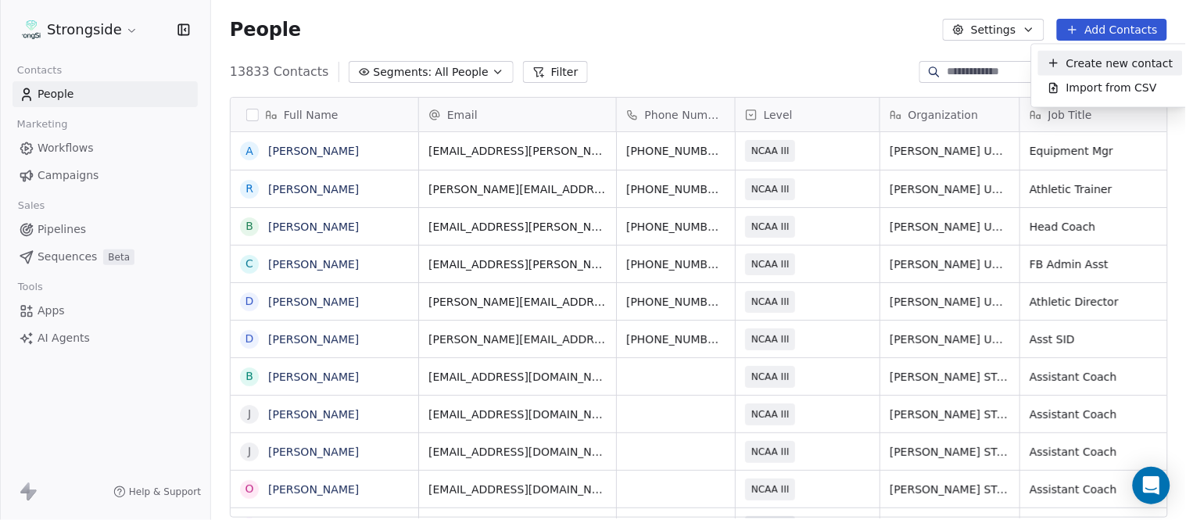
click at [1096, 59] on span "Create new contact" at bounding box center [1120, 63] width 107 height 16
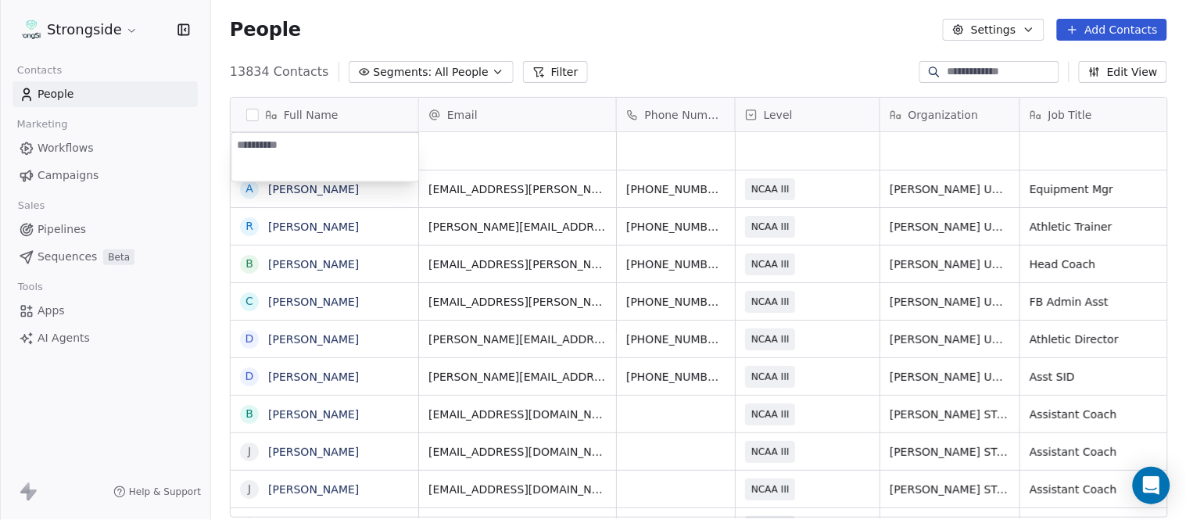
type textarea "**********"
click at [673, 45] on html "Strongside Contacts People Marketing Workflows Campaigns Sales Pipelines Sequen…" at bounding box center [593, 260] width 1186 height 520
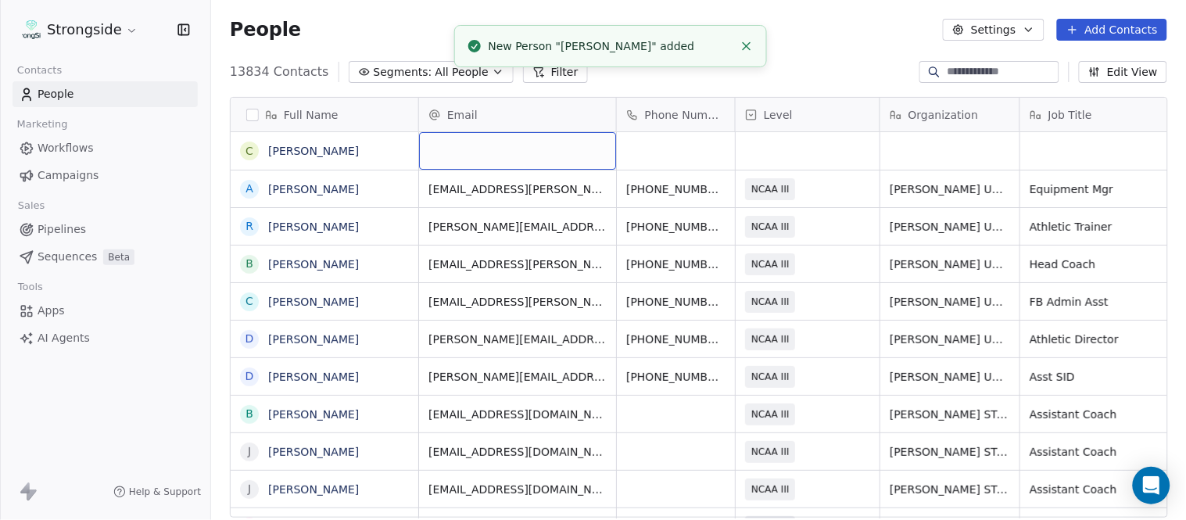
click at [551, 146] on div "grid" at bounding box center [517, 151] width 197 height 38
type input "**********"
click at [792, 13] on html "Strongside Contacts People Marketing Workflows Campaigns Sales Pipelines Sequen…" at bounding box center [593, 260] width 1186 height 520
click at [744, 41] on icon "Close toast" at bounding box center [747, 46] width 14 height 14
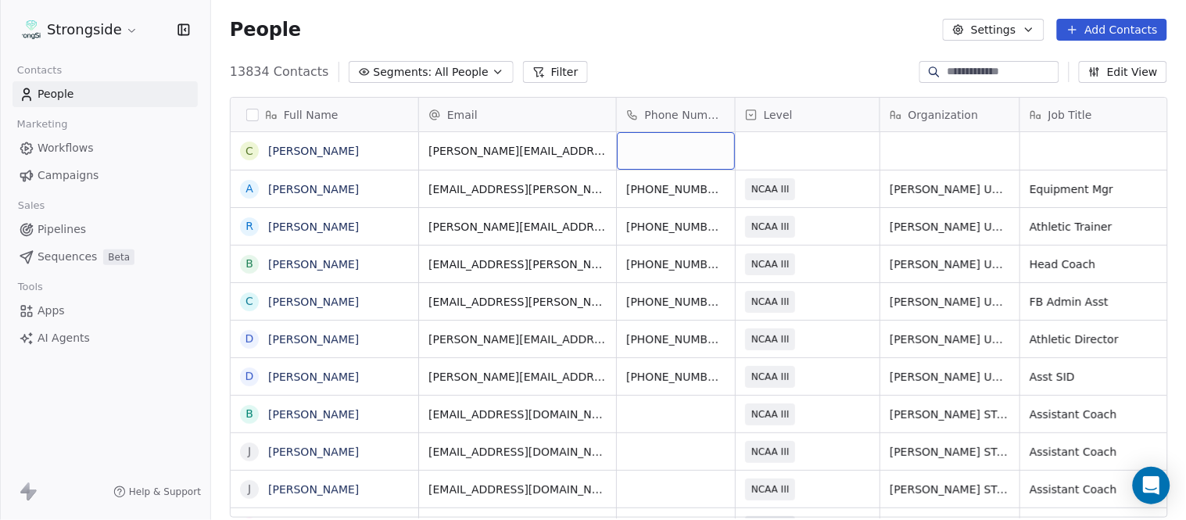
click at [645, 150] on div "grid" at bounding box center [676, 151] width 118 height 38
type input "**********"
click at [746, 71] on html "Strongside Contacts People Marketing Workflows Campaigns Sales Pipelines Sequen…" at bounding box center [593, 260] width 1186 height 520
click at [806, 150] on div "grid" at bounding box center [808, 151] width 144 height 38
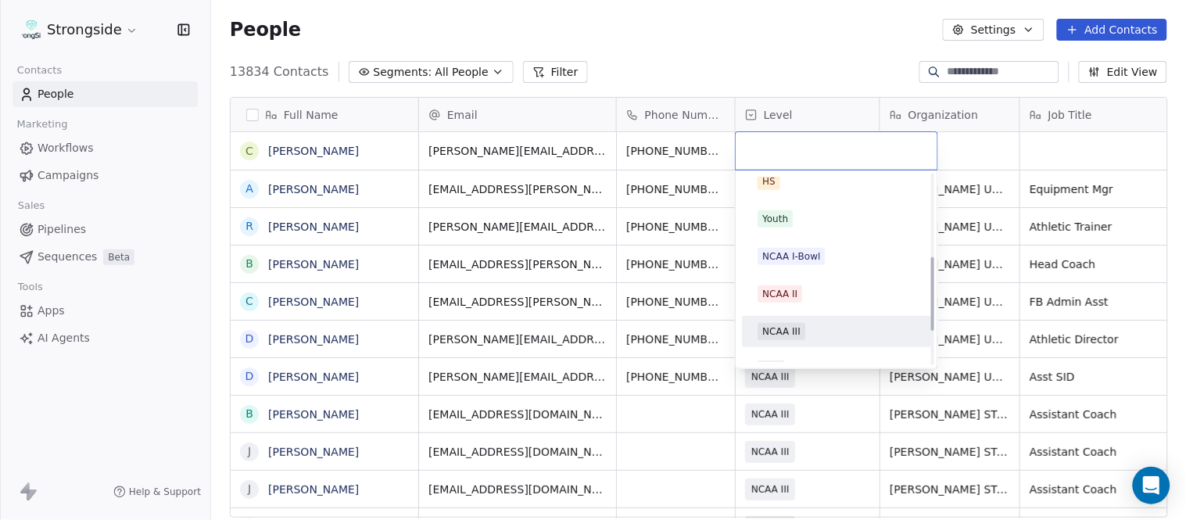
scroll to position [260, 0]
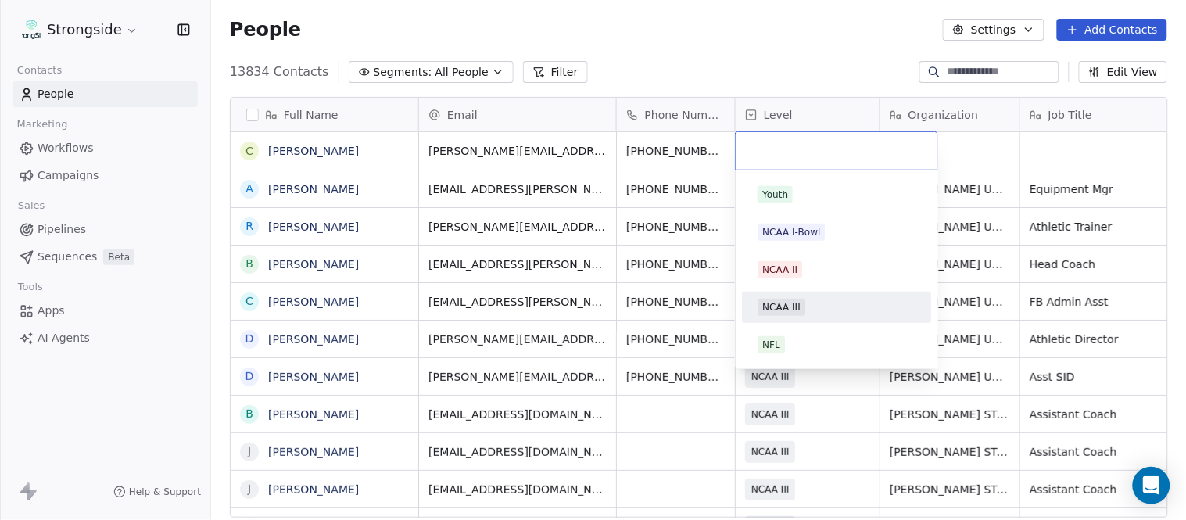
click at [811, 314] on div "NCAA III" at bounding box center [837, 307] width 158 height 17
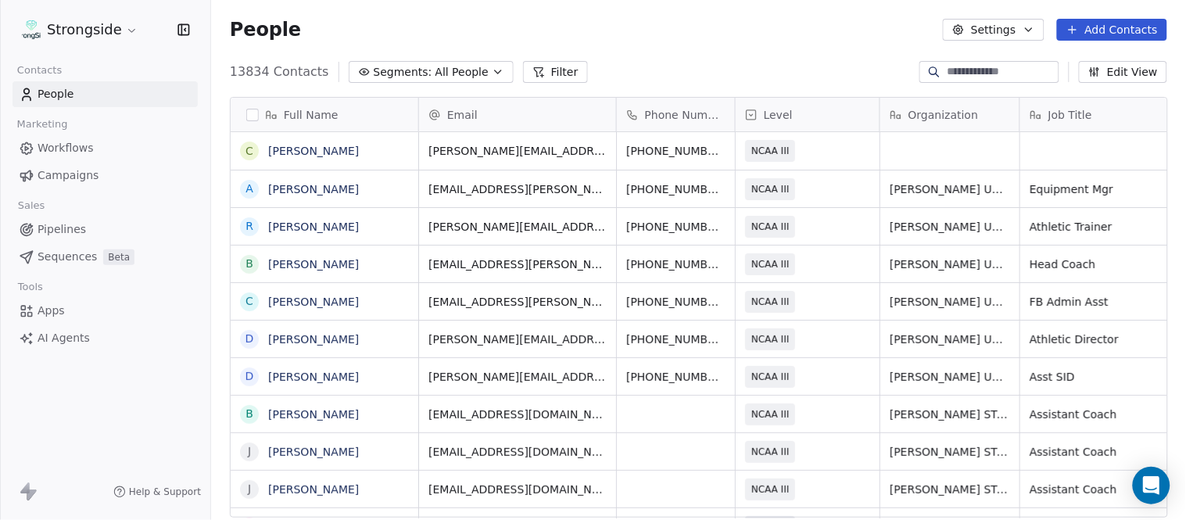
click at [801, 60] on div "13834 Contacts Segments: All People Filter Edit View" at bounding box center [698, 71] width 975 height 25
click at [1064, 189] on icon "grid" at bounding box center [1067, 185] width 7 height 7
click at [916, 138] on div "grid" at bounding box center [950, 151] width 139 height 38
type textarea "**********"
click at [843, 72] on html "Strongside Contacts People Marketing Workflows Campaigns Sales Pipelines Sequen…" at bounding box center [593, 260] width 1186 height 520
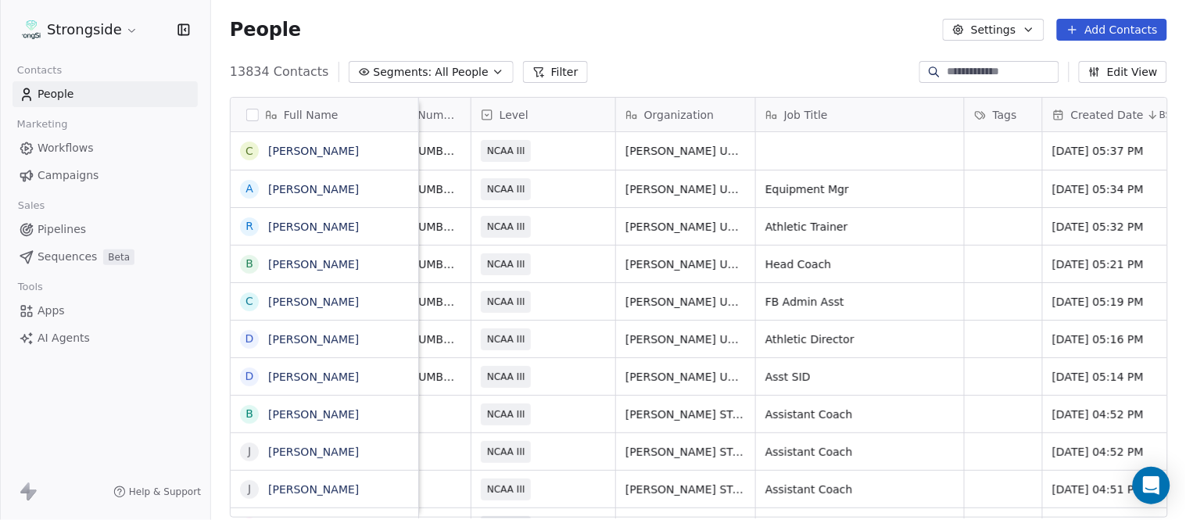
scroll to position [0, 311]
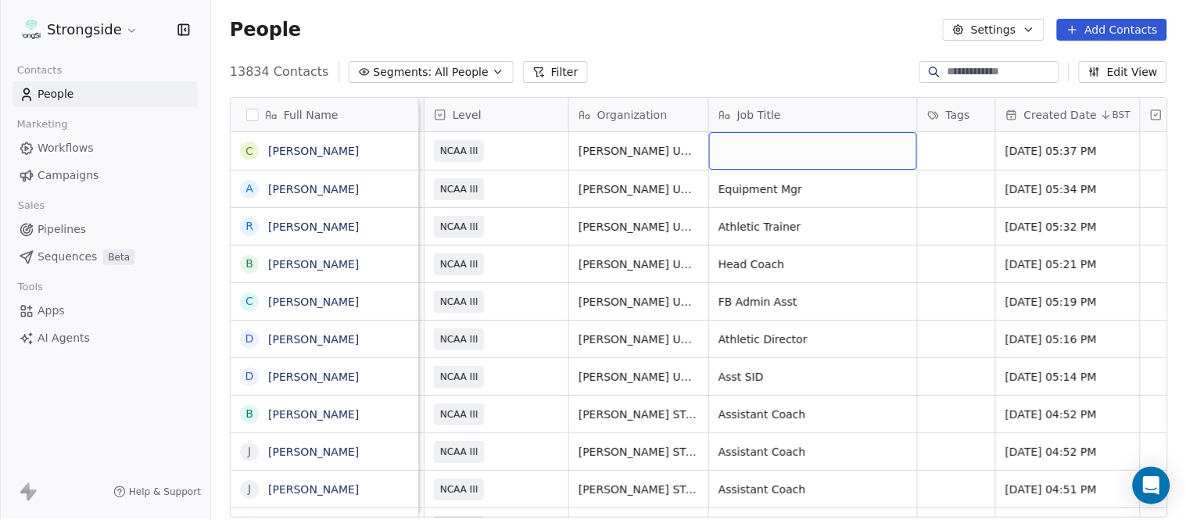
drag, startPoint x: 779, startPoint y: 141, endPoint x: 755, endPoint y: 147, distance: 25.0
click at [755, 147] on div "grid" at bounding box center [813, 151] width 208 height 38
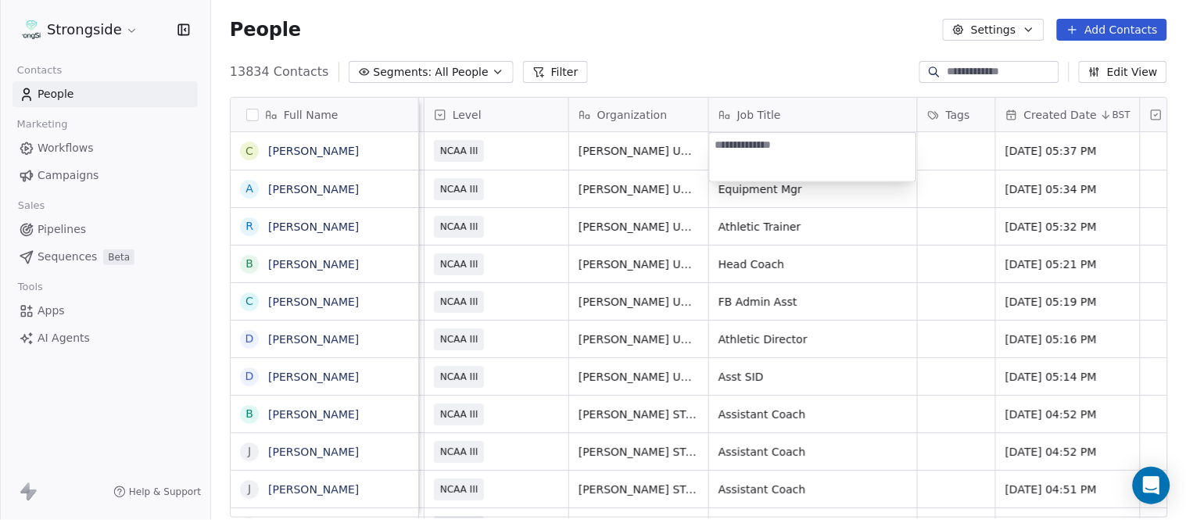
type textarea "***"
click at [822, 70] on html "Strongside Contacts People Marketing Workflows Campaigns Sales Pipelines Sequen…" at bounding box center [593, 260] width 1186 height 520
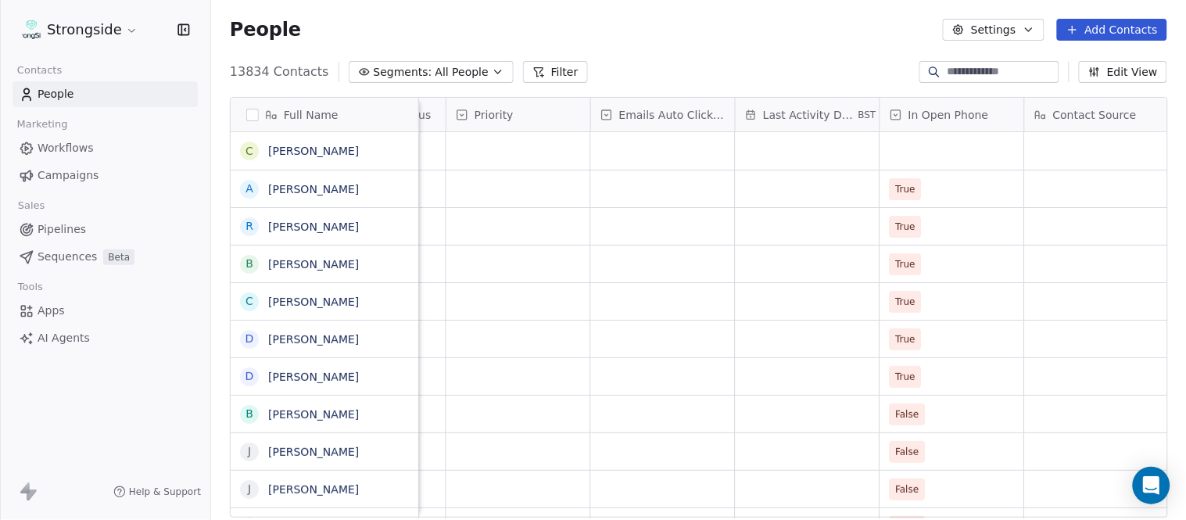
scroll to position [0, 1099]
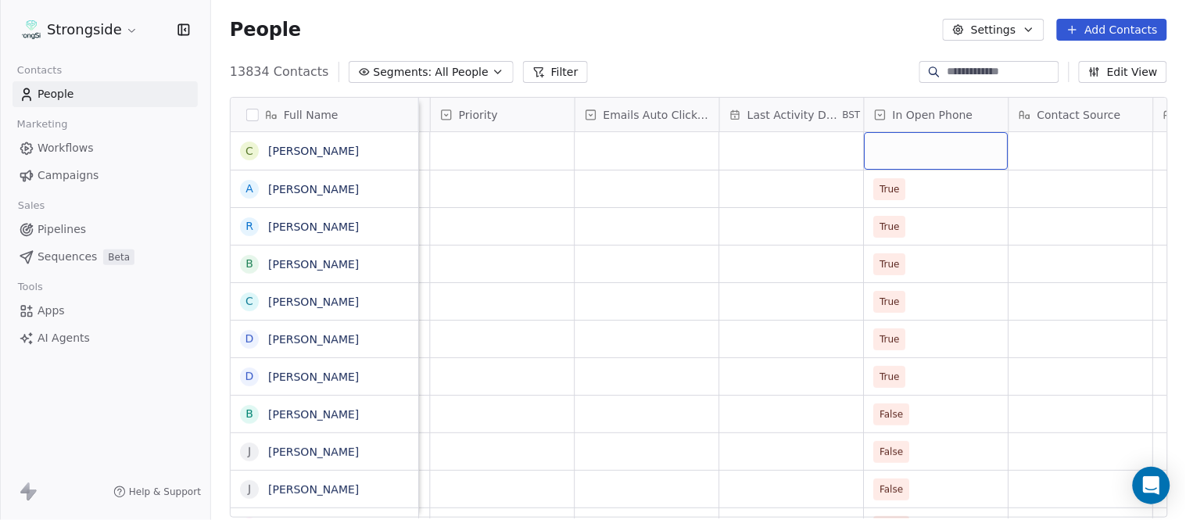
click at [931, 144] on div "grid" at bounding box center [937, 151] width 144 height 38
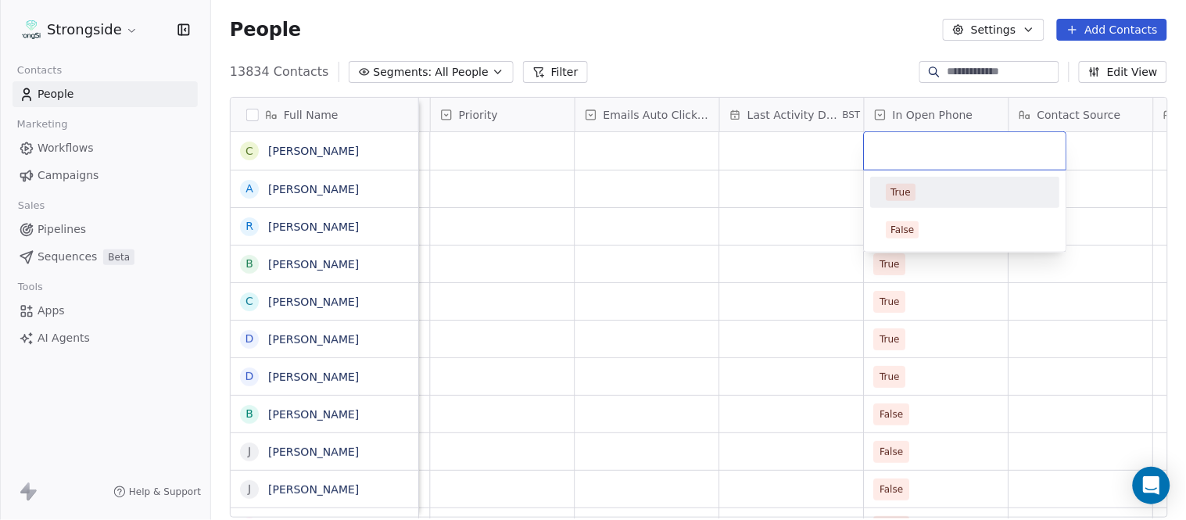
click at [933, 194] on div "True" at bounding box center [966, 192] width 158 height 17
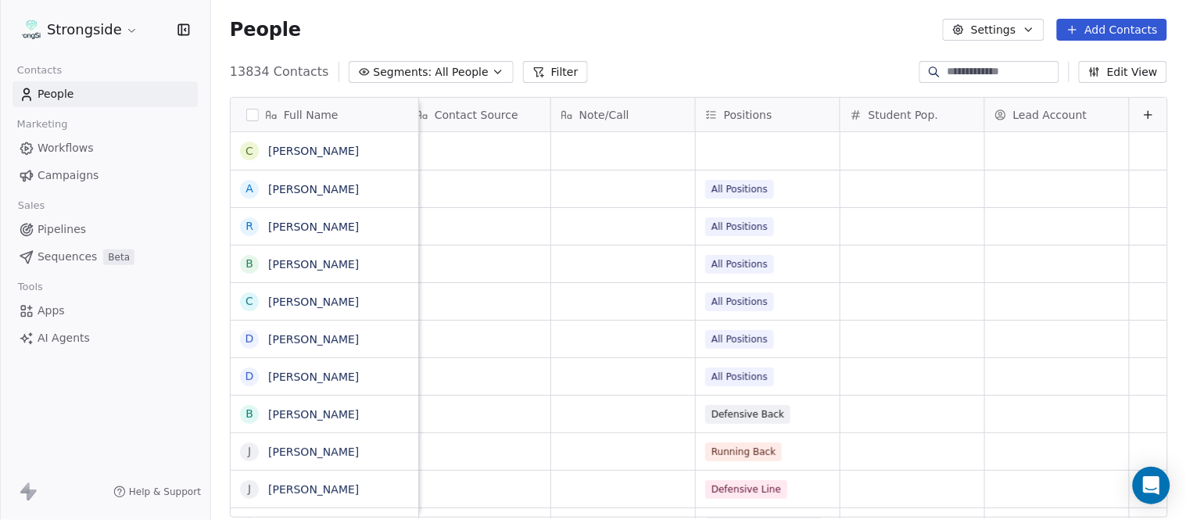
scroll to position [0, 1715]
click at [746, 149] on div "grid" at bounding box center [768, 151] width 144 height 38
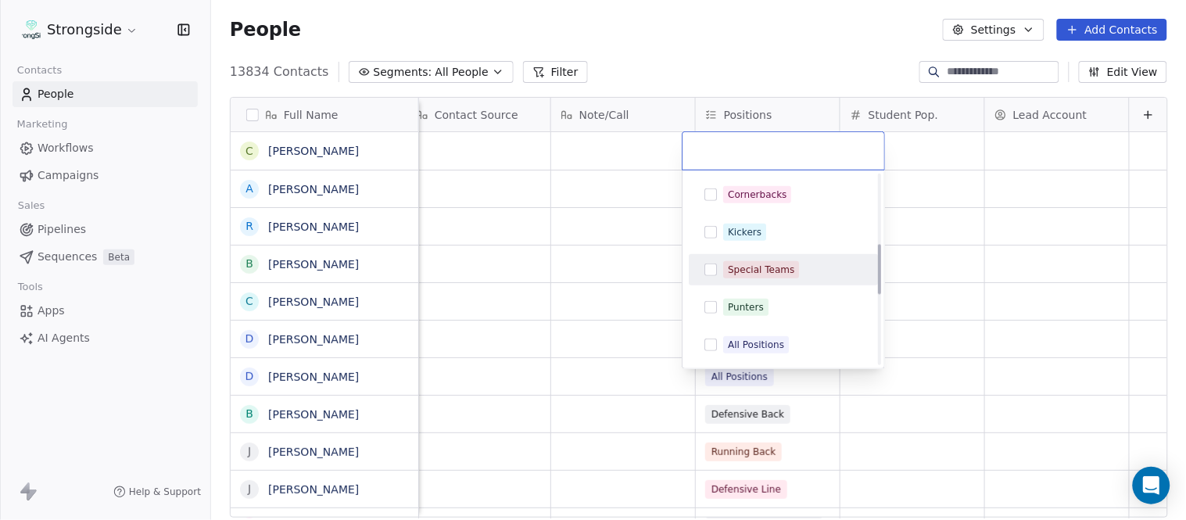
scroll to position [347, 0]
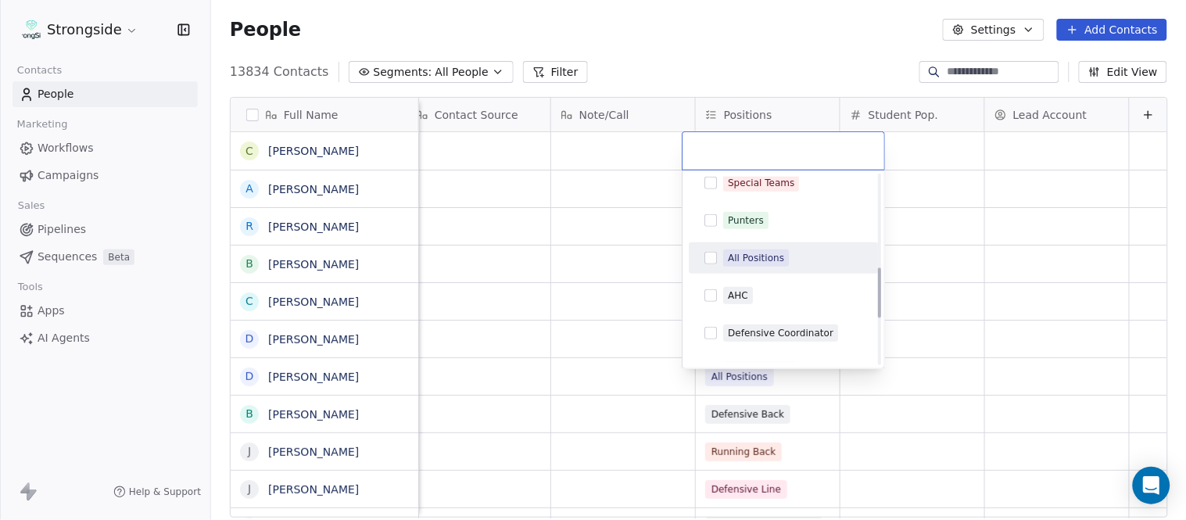
click at [759, 246] on div "All Positions" at bounding box center [783, 258] width 177 height 25
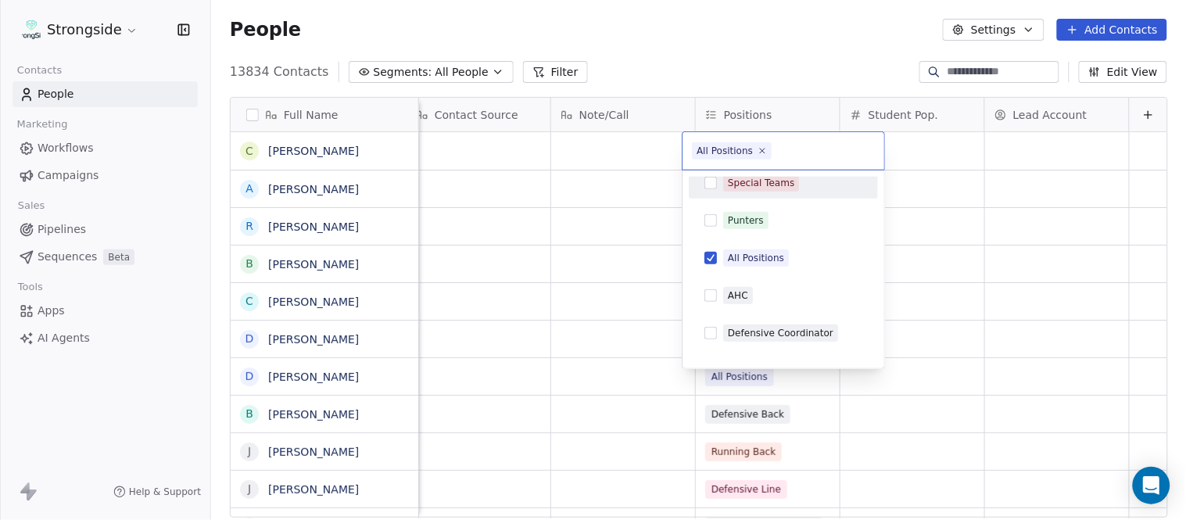
click at [746, 74] on html "Strongside Contacts People Marketing Workflows Campaigns Sales Pipelines Sequen…" at bounding box center [593, 260] width 1186 height 520
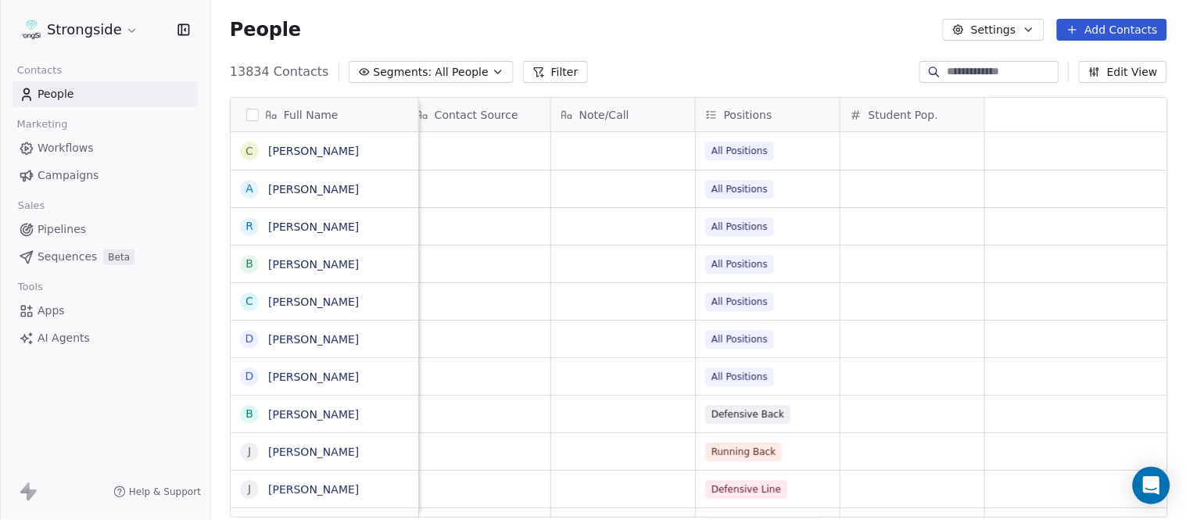
scroll to position [0, 0]
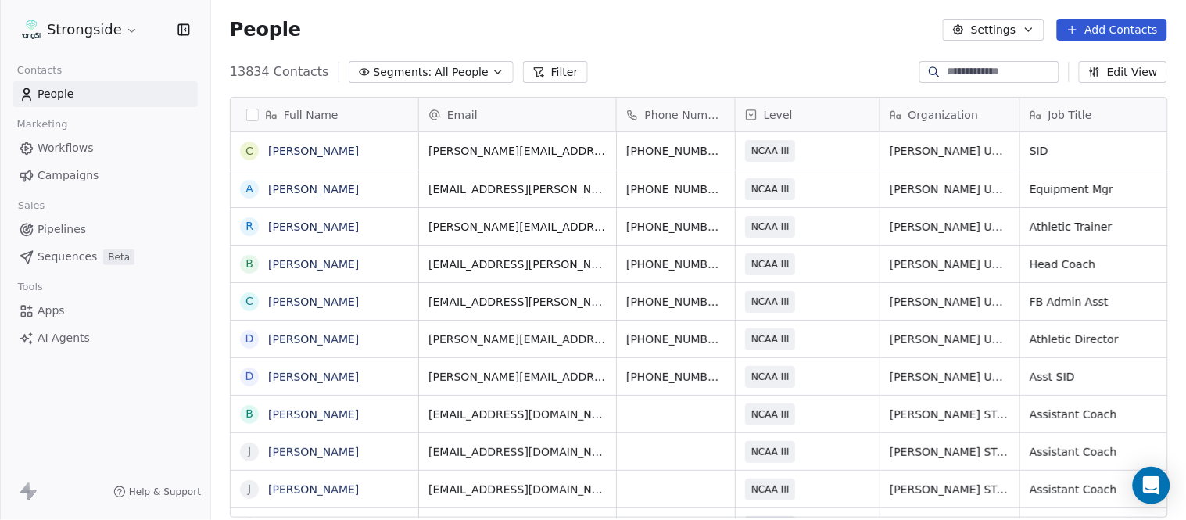
click at [1121, 26] on button "Add Contacts" at bounding box center [1112, 30] width 110 height 22
click at [1087, 55] on span "Create new contact" at bounding box center [1120, 63] width 107 height 16
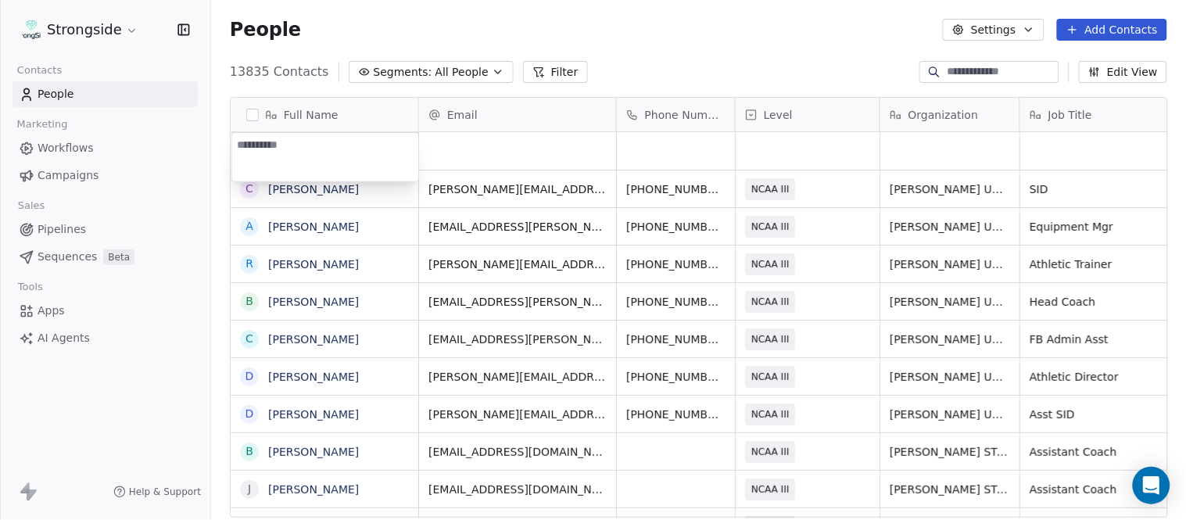
type textarea "**********"
click at [610, 59] on html "Strongside Contacts People Marketing Workflows Campaigns Sales Pipelines Sequen…" at bounding box center [593, 260] width 1186 height 520
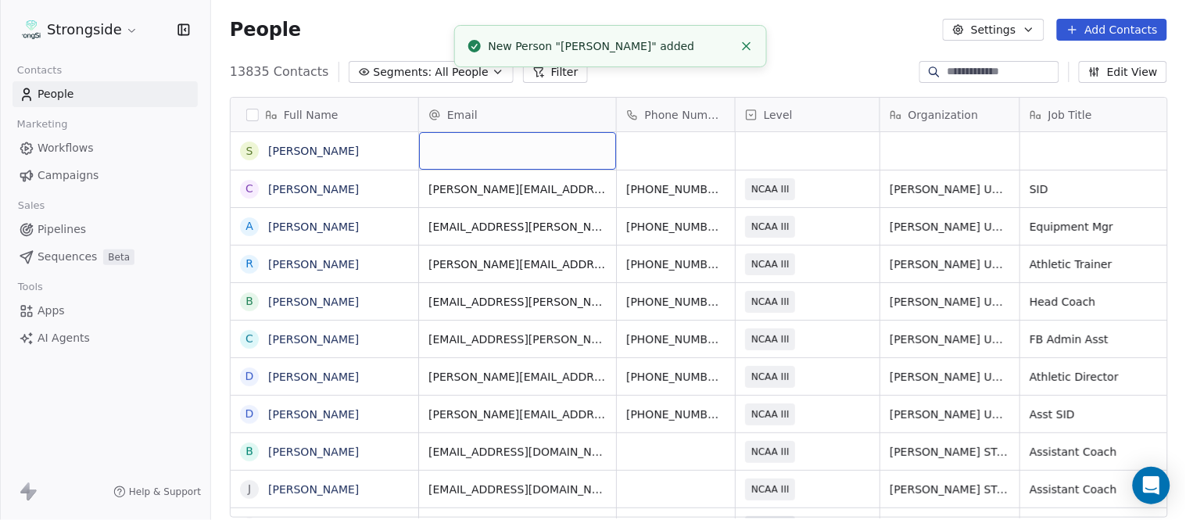
click at [528, 159] on div "grid" at bounding box center [517, 151] width 197 height 38
type input "**********"
click at [748, 41] on icon "Close toast" at bounding box center [747, 46] width 14 height 14
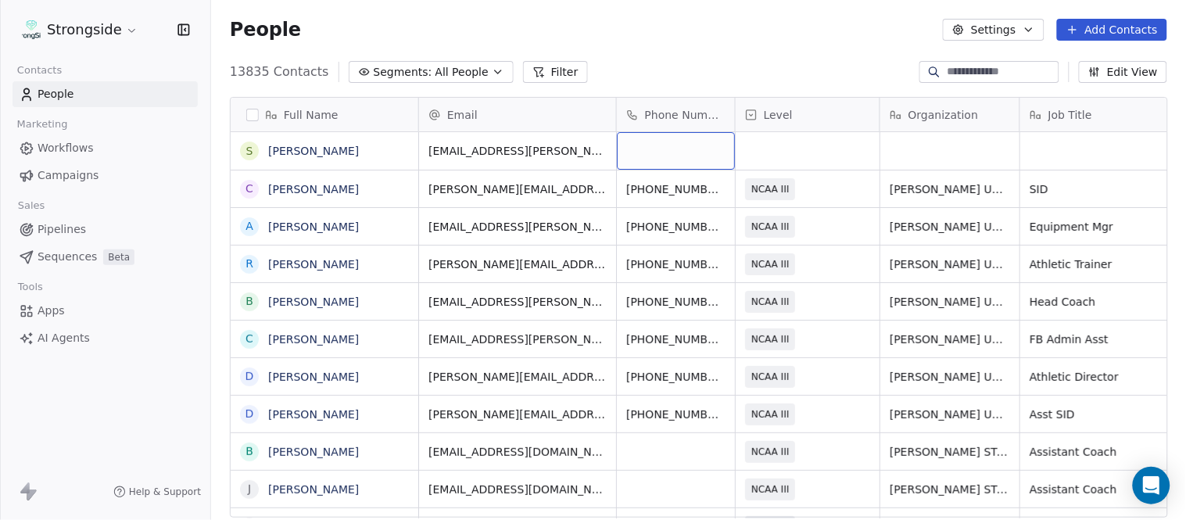
click at [663, 155] on div "grid" at bounding box center [676, 151] width 118 height 38
type input "**********"
click at [680, 69] on html "Strongside Contacts People Marketing Workflows Campaigns Sales Pipelines Sequen…" at bounding box center [593, 260] width 1186 height 520
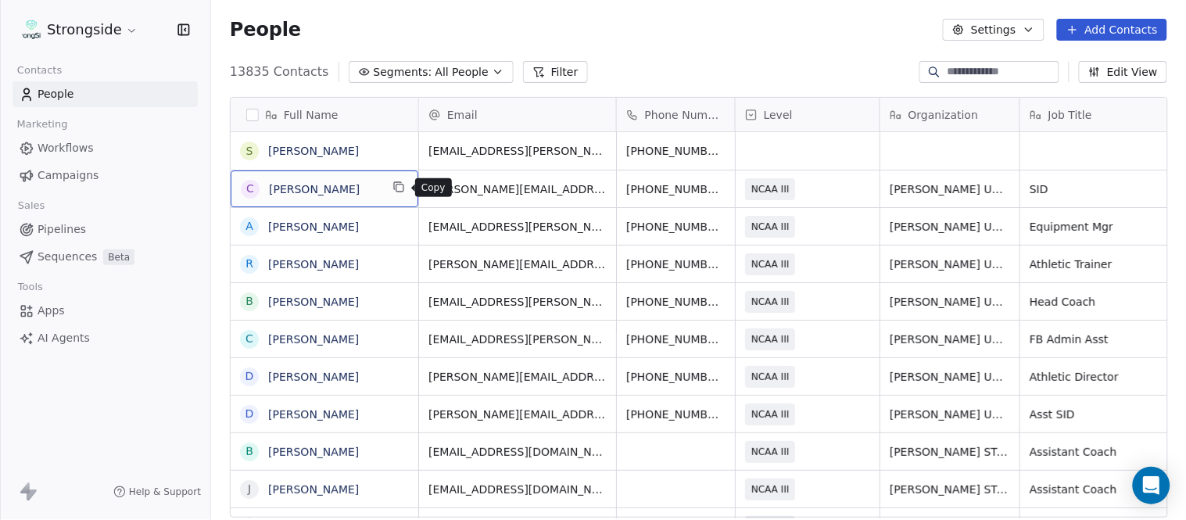
click at [396, 185] on icon "grid" at bounding box center [399, 188] width 7 height 7
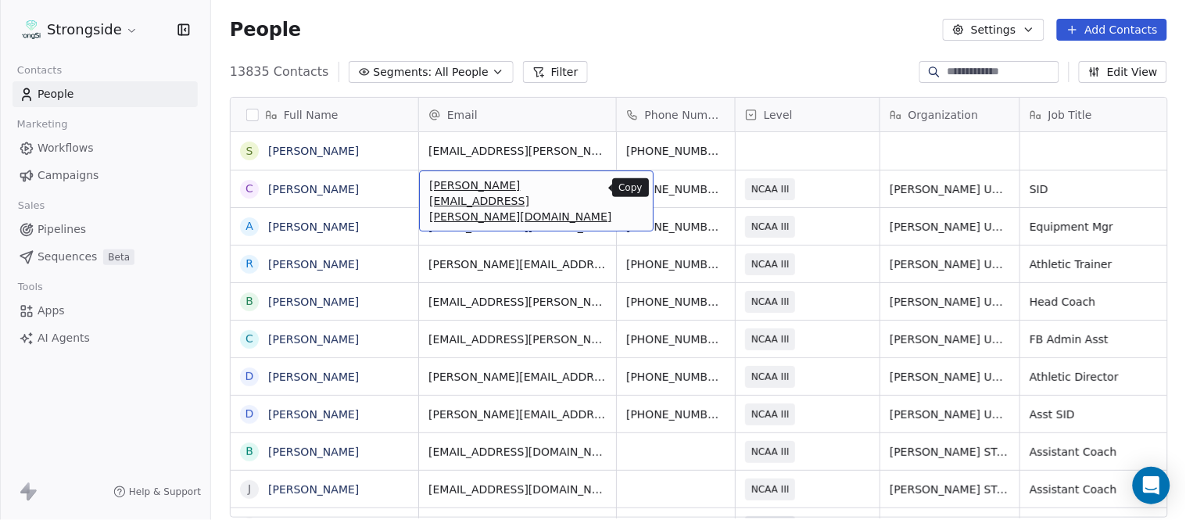
click at [628, 186] on icon "grid" at bounding box center [634, 187] width 13 height 13
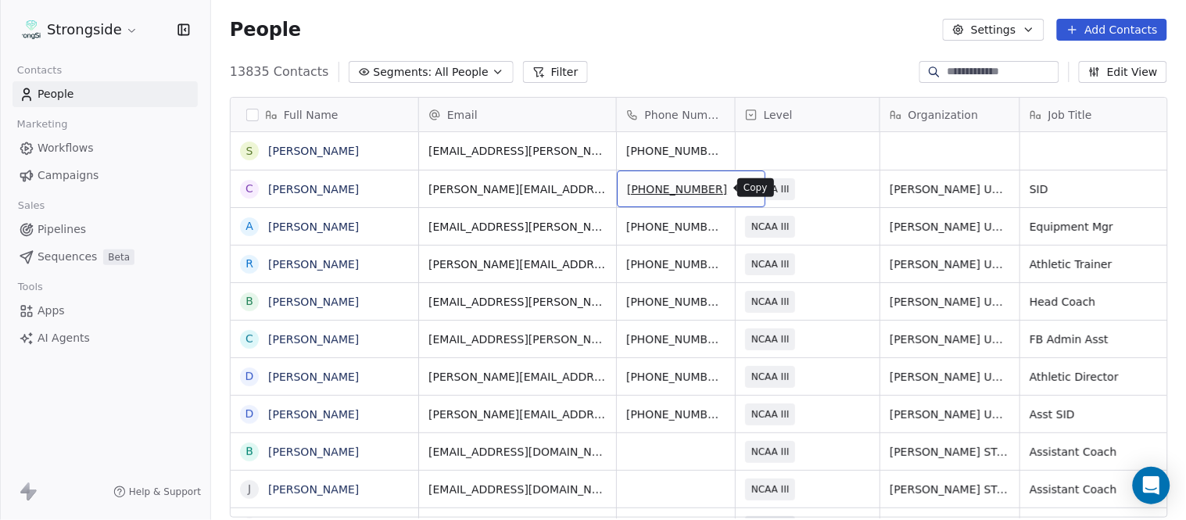
click at [740, 185] on icon "grid" at bounding box center [746, 187] width 13 height 13
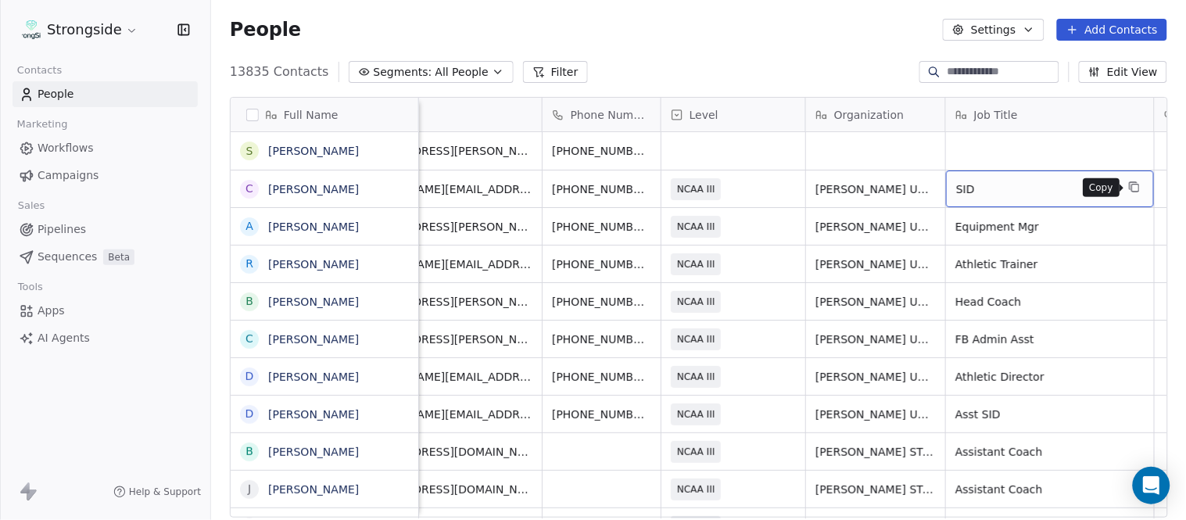
click at [1134, 182] on icon "grid" at bounding box center [1133, 185] width 7 height 7
click at [985, 185] on button "grid" at bounding box center [994, 187] width 19 height 19
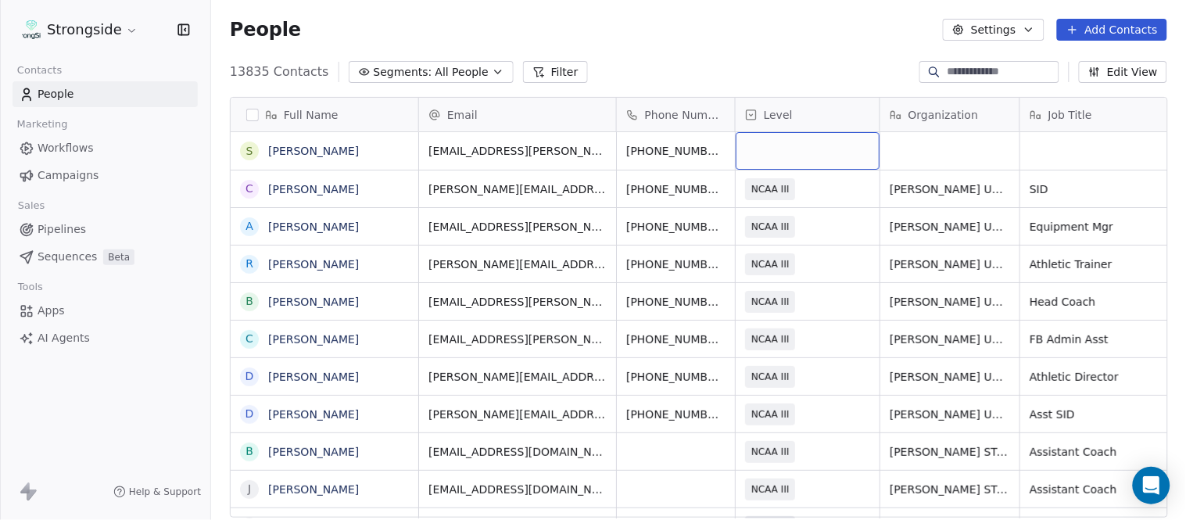
click at [798, 164] on div "grid" at bounding box center [808, 151] width 144 height 38
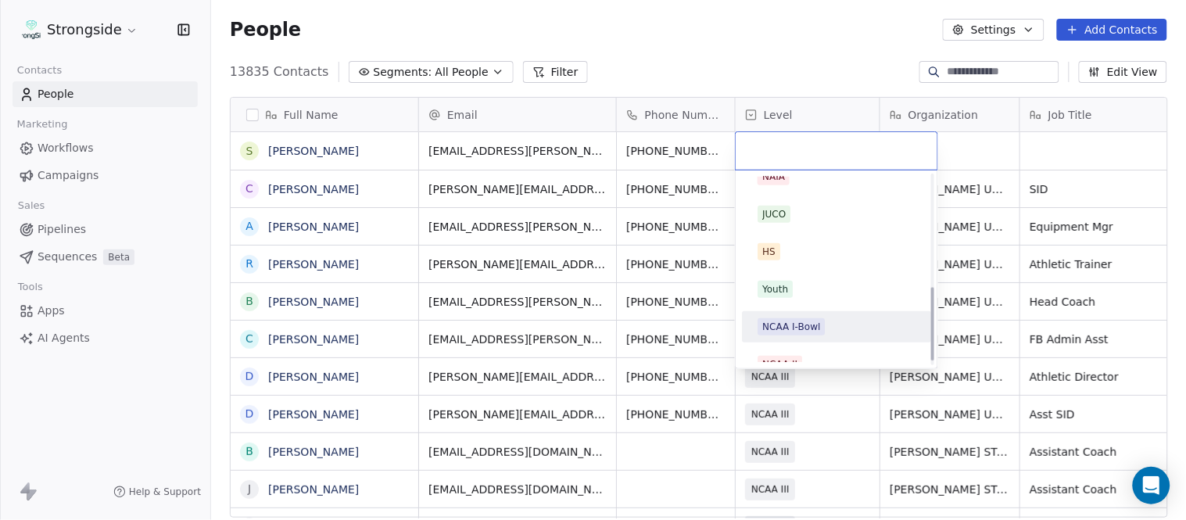
scroll to position [296, 0]
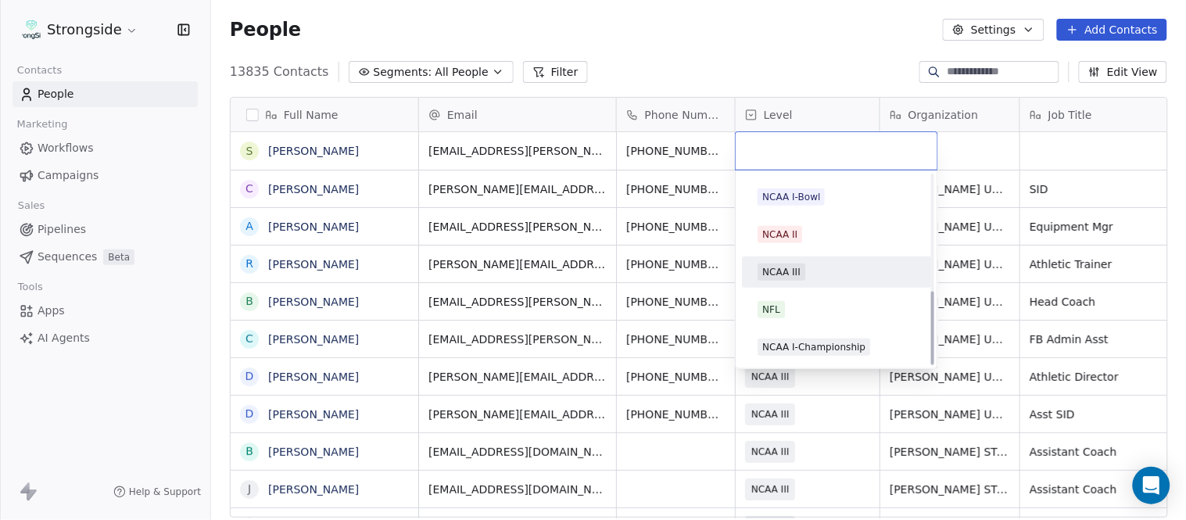
click at [810, 276] on div "NCAA III" at bounding box center [837, 272] width 158 height 17
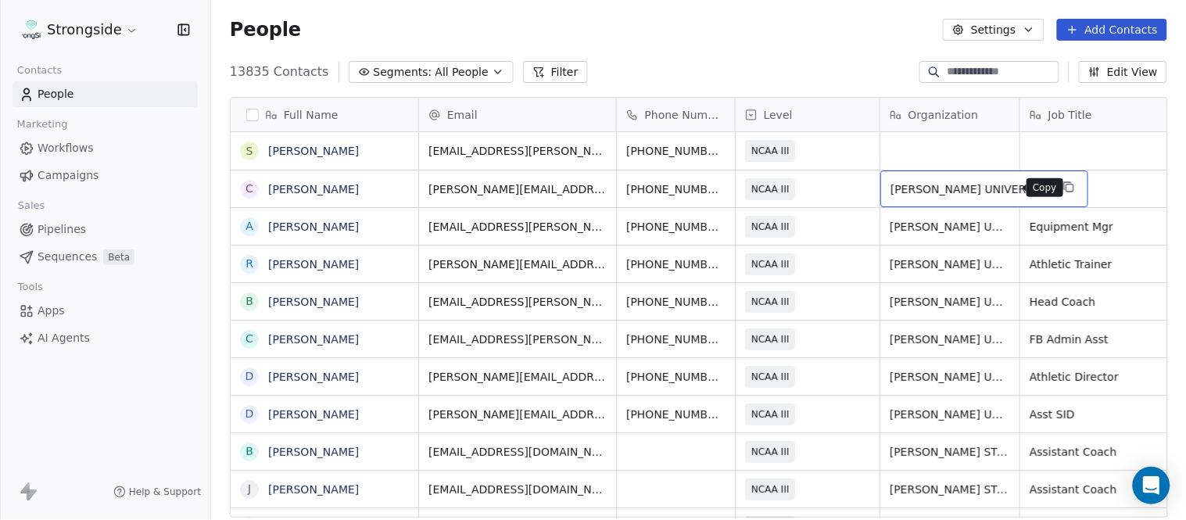
click at [1066, 185] on icon "grid" at bounding box center [1069, 188] width 7 height 7
click at [950, 138] on div "grid" at bounding box center [950, 151] width 139 height 38
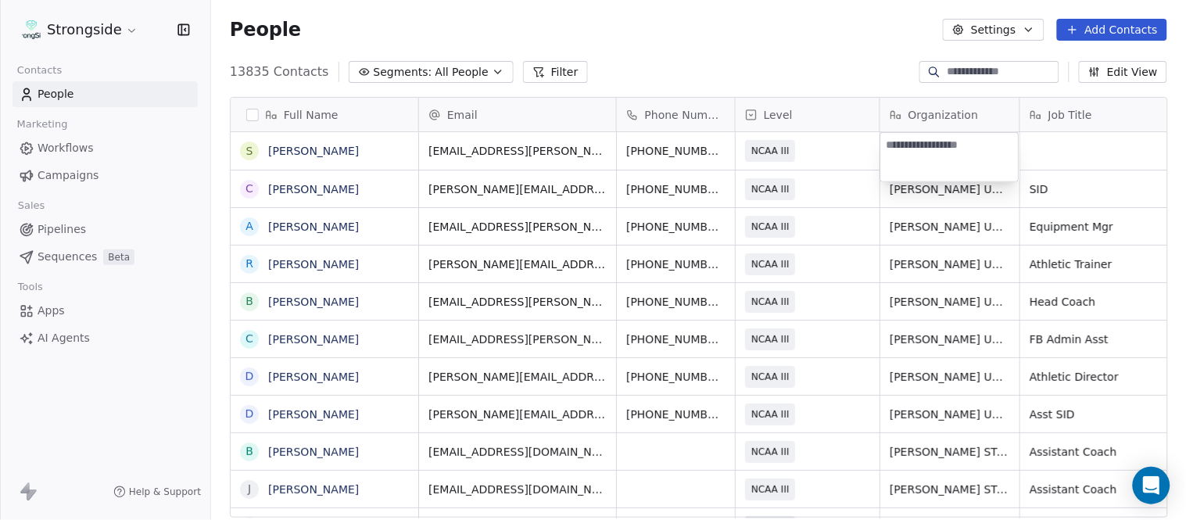
type textarea "**********"
click at [845, 51] on html "Strongside Contacts People Marketing Workflows Campaigns Sales Pipelines Sequen…" at bounding box center [593, 260] width 1186 height 520
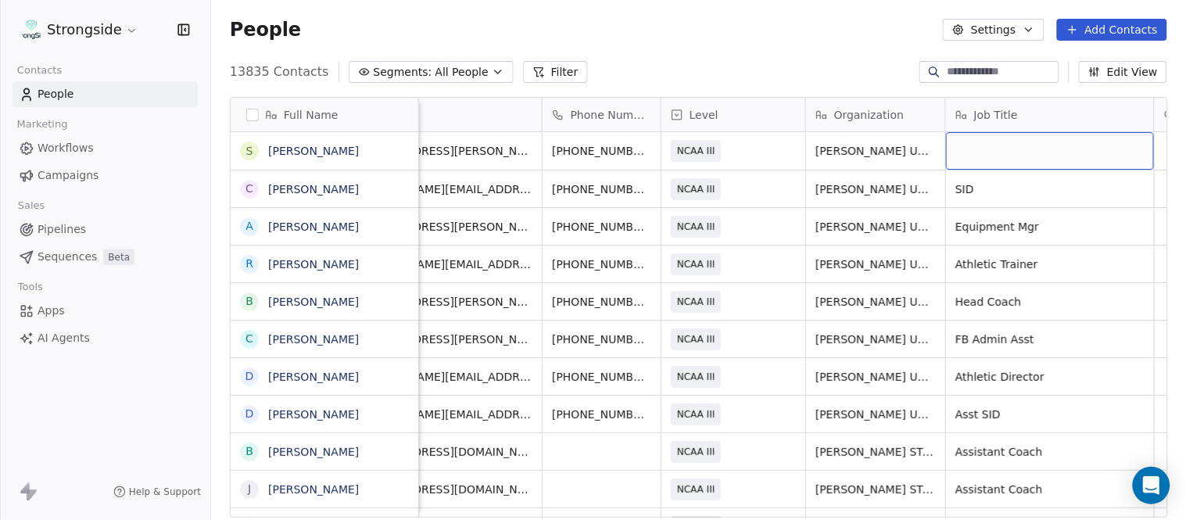
click at [984, 144] on div "grid" at bounding box center [1050, 151] width 208 height 38
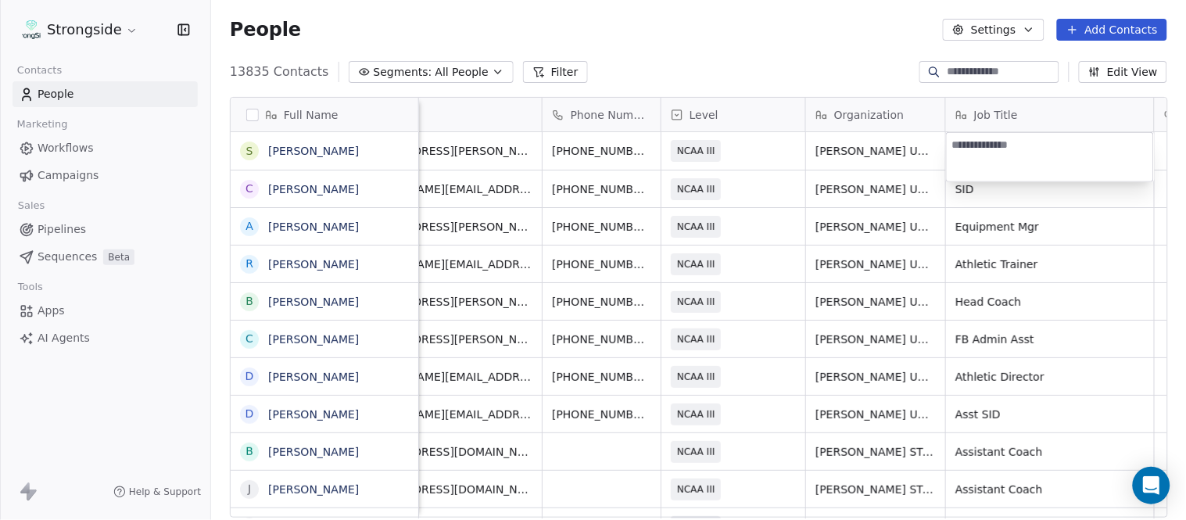
drag, startPoint x: 984, startPoint y: 144, endPoint x: 1036, endPoint y: 165, distance: 56.5
click at [1036, 166] on textarea at bounding box center [1050, 157] width 206 height 48
type textarea "**********"
click at [817, 40] on html "Strongside Contacts People Marketing Workflows Campaigns Sales Pipelines Sequen…" at bounding box center [593, 260] width 1186 height 520
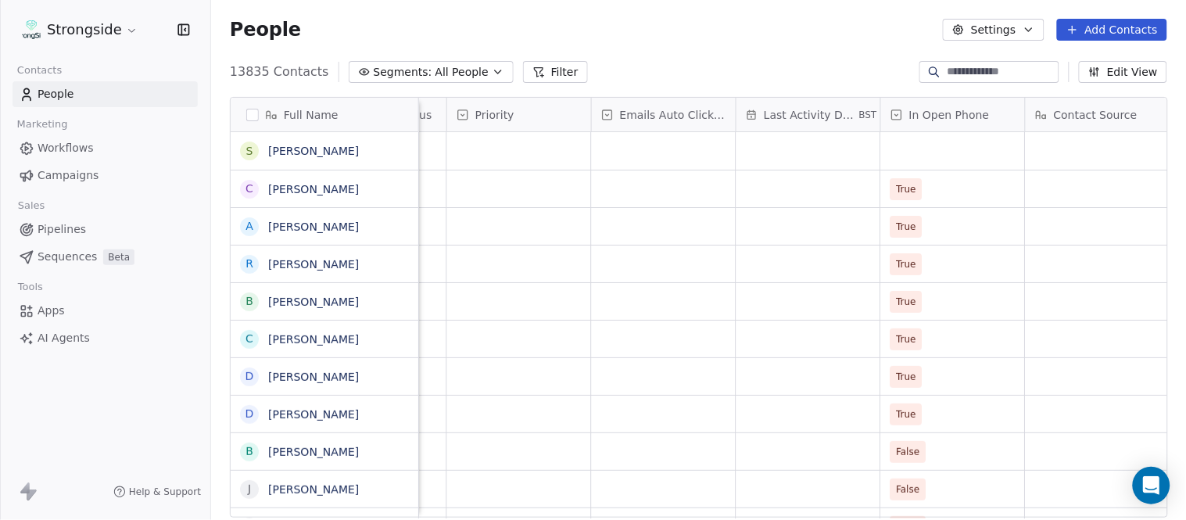
scroll to position [0, 1089]
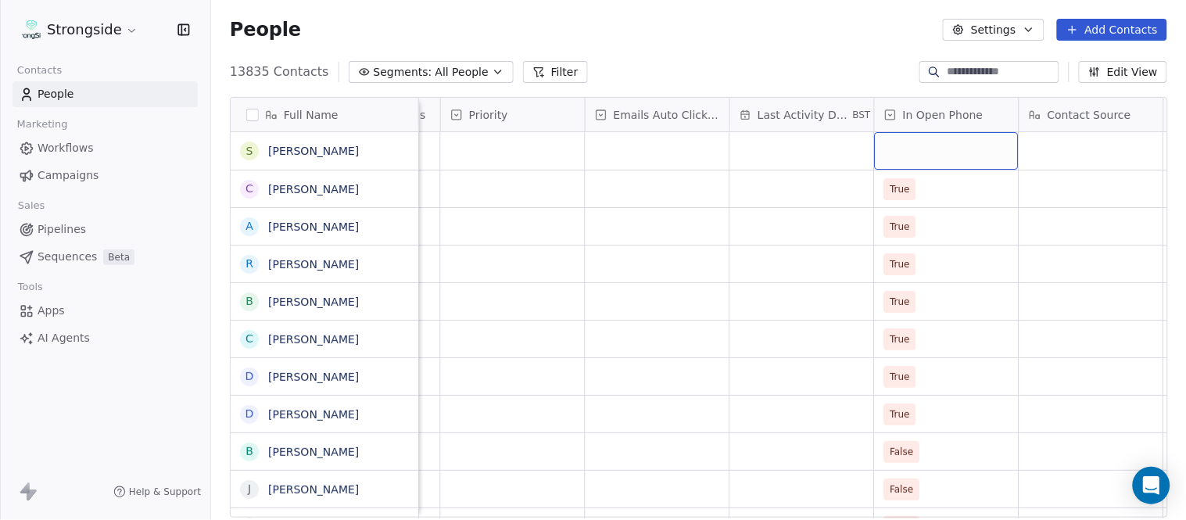
click at [946, 153] on div "grid" at bounding box center [947, 151] width 144 height 38
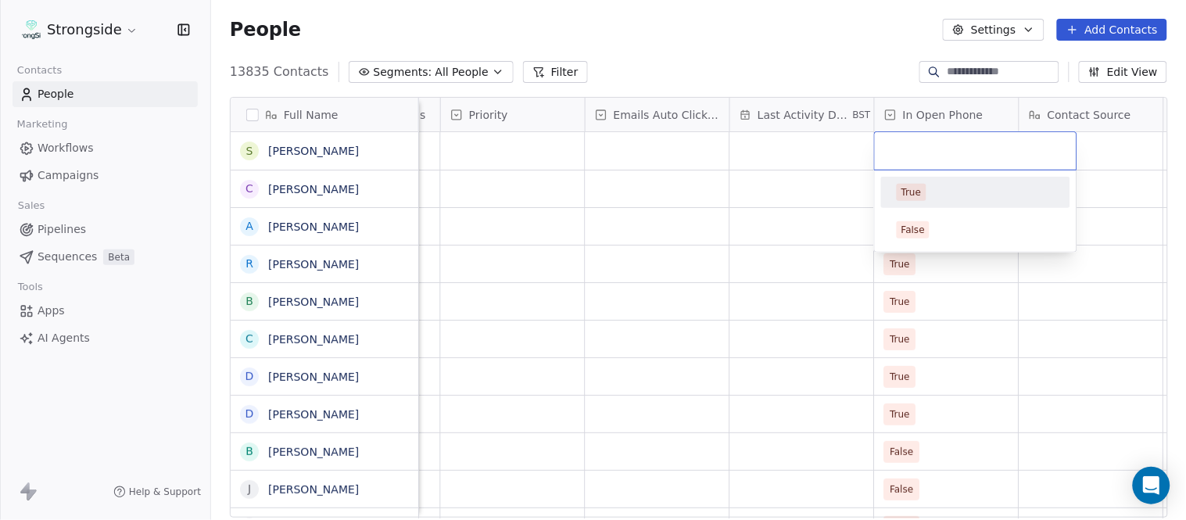
click at [951, 189] on div "True" at bounding box center [976, 192] width 158 height 17
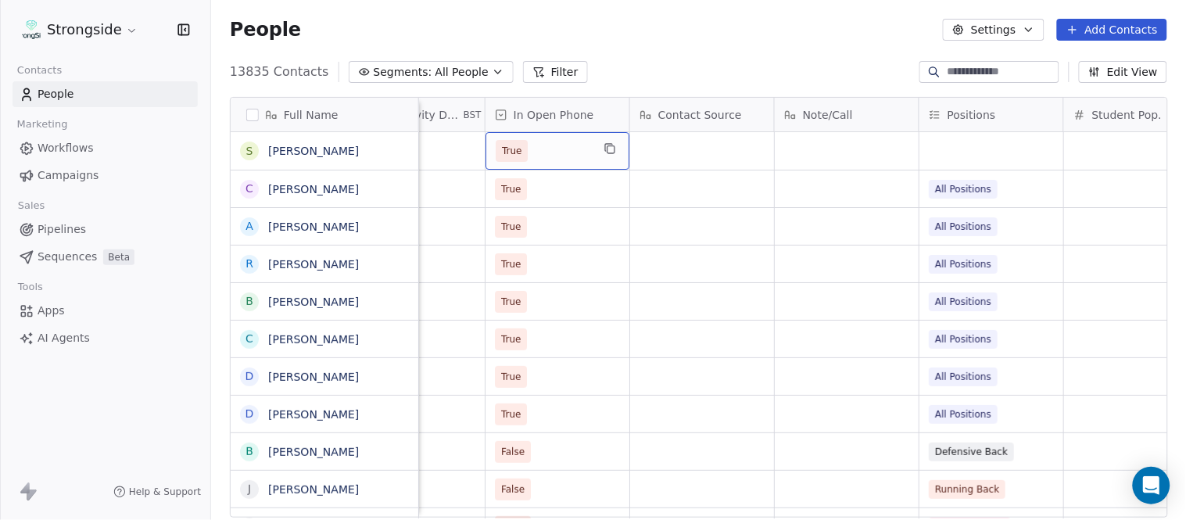
scroll to position [0, 1482]
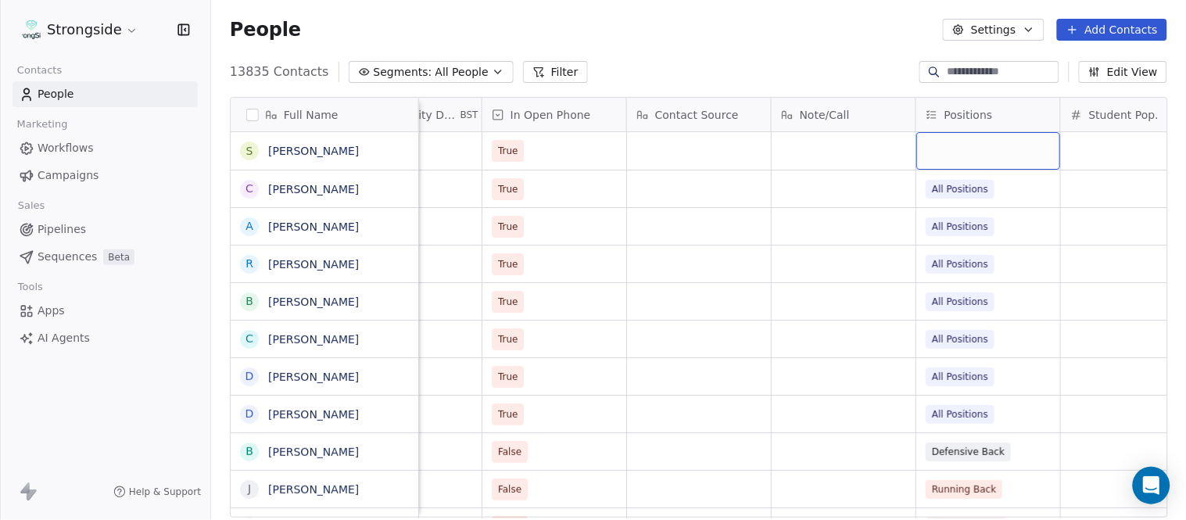
click at [959, 144] on div "grid" at bounding box center [988, 151] width 144 height 38
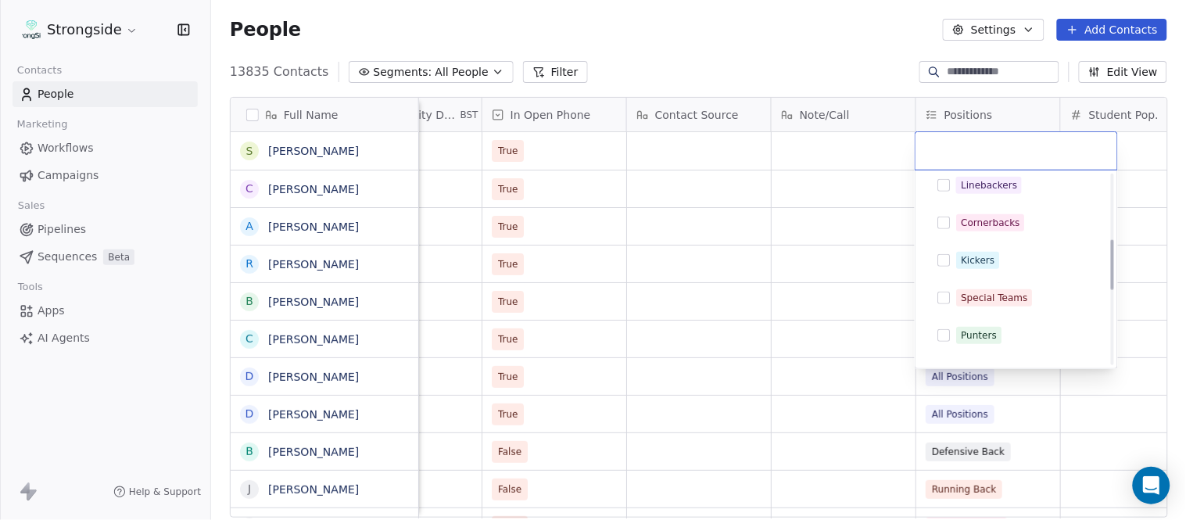
scroll to position [260, 0]
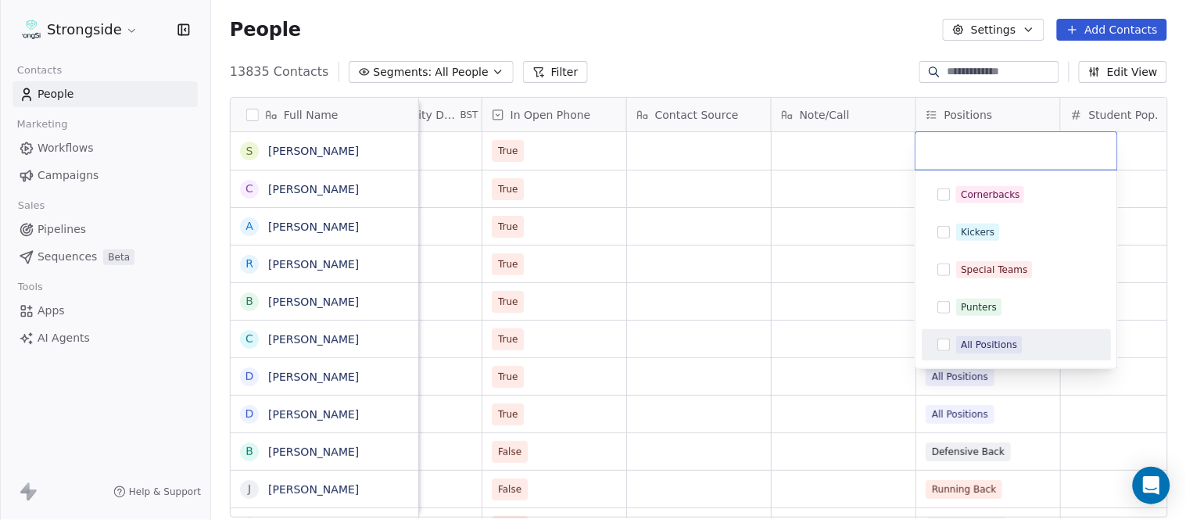
click at [1002, 336] on span "All Positions" at bounding box center [989, 344] width 66 height 17
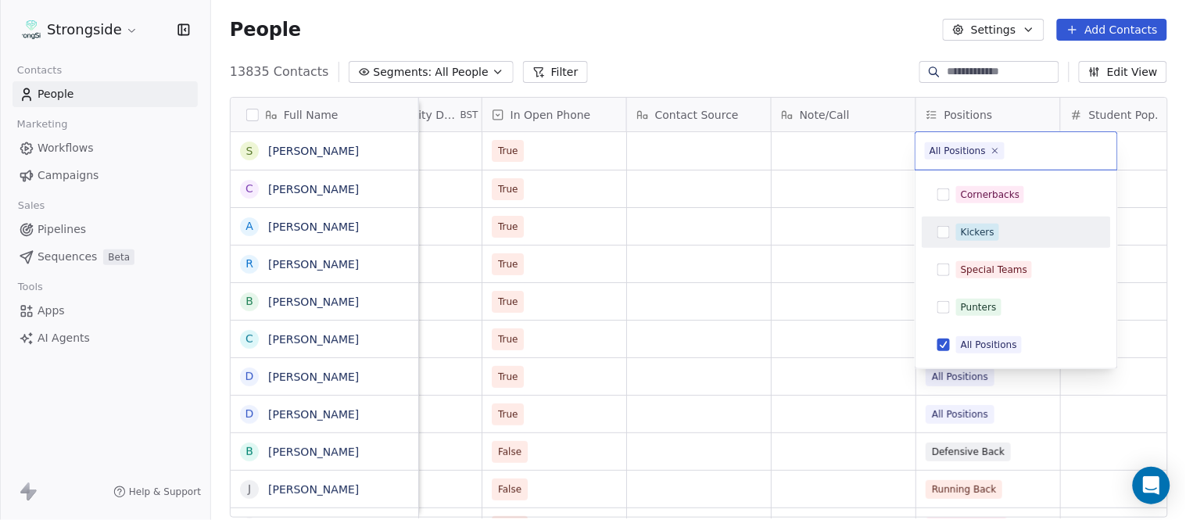
click at [798, 63] on html "Strongside Contacts People Marketing Workflows Campaigns Sales Pipelines Sequen…" at bounding box center [593, 260] width 1186 height 520
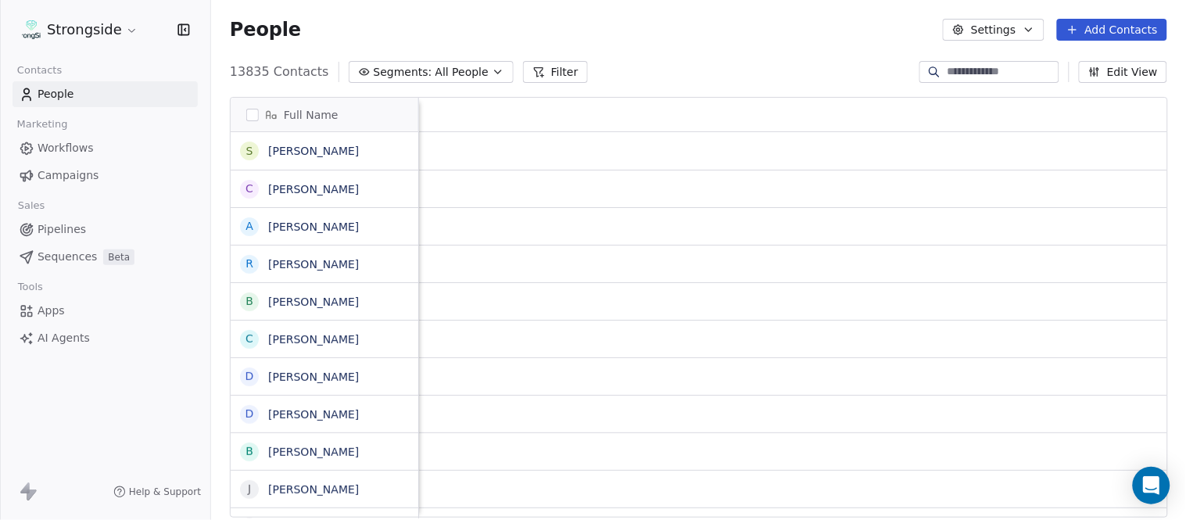
scroll to position [0, 0]
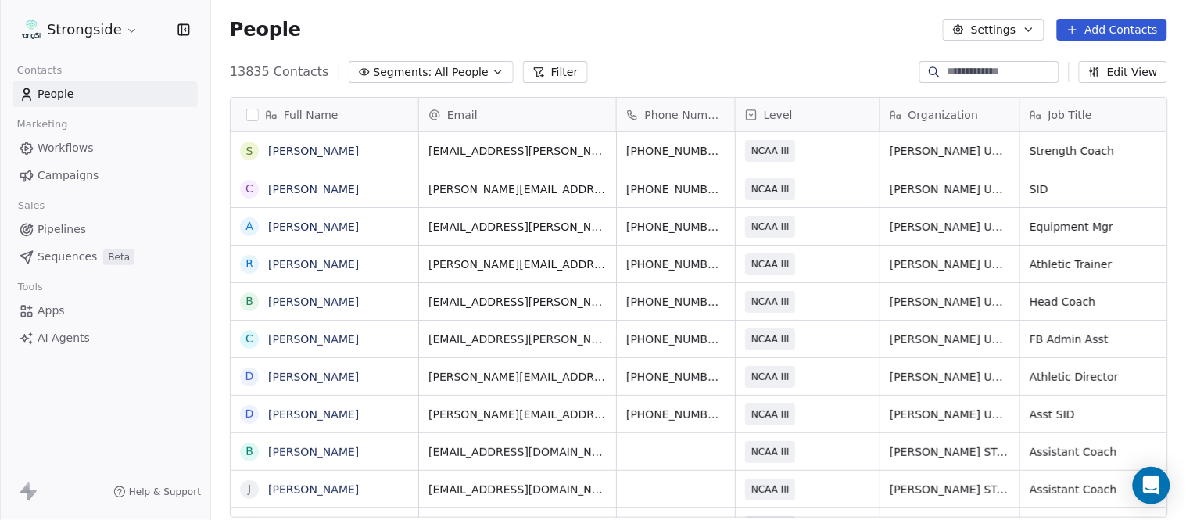
click at [1124, 34] on button "Add Contacts" at bounding box center [1112, 30] width 110 height 22
click at [1064, 59] on div "Create new contact" at bounding box center [1111, 63] width 126 height 16
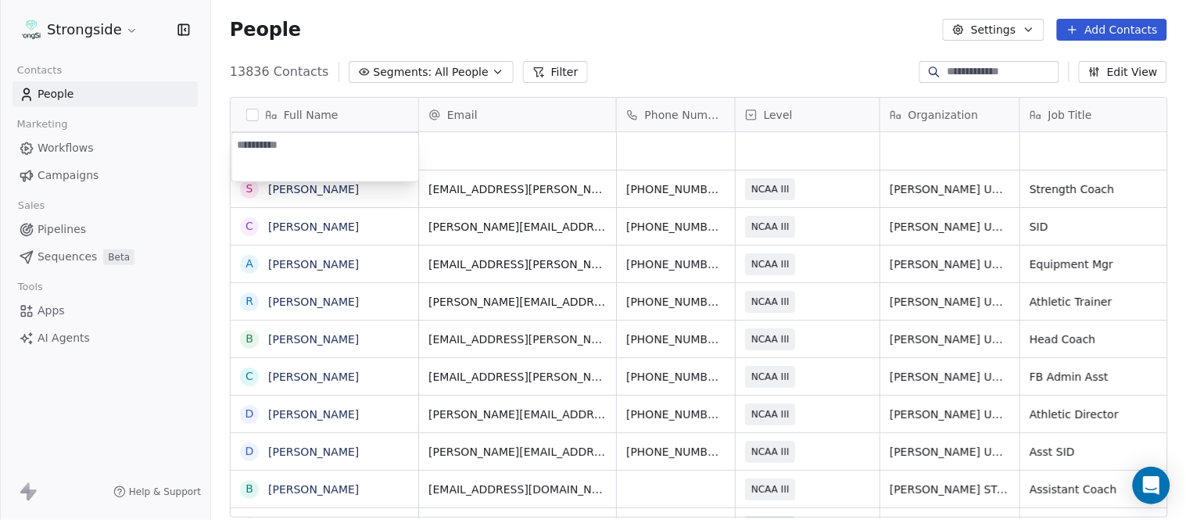
type textarea "**********"
click at [630, 50] on html "Strongside Contacts People Marketing Workflows Campaigns Sales Pipelines Sequen…" at bounding box center [593, 260] width 1186 height 520
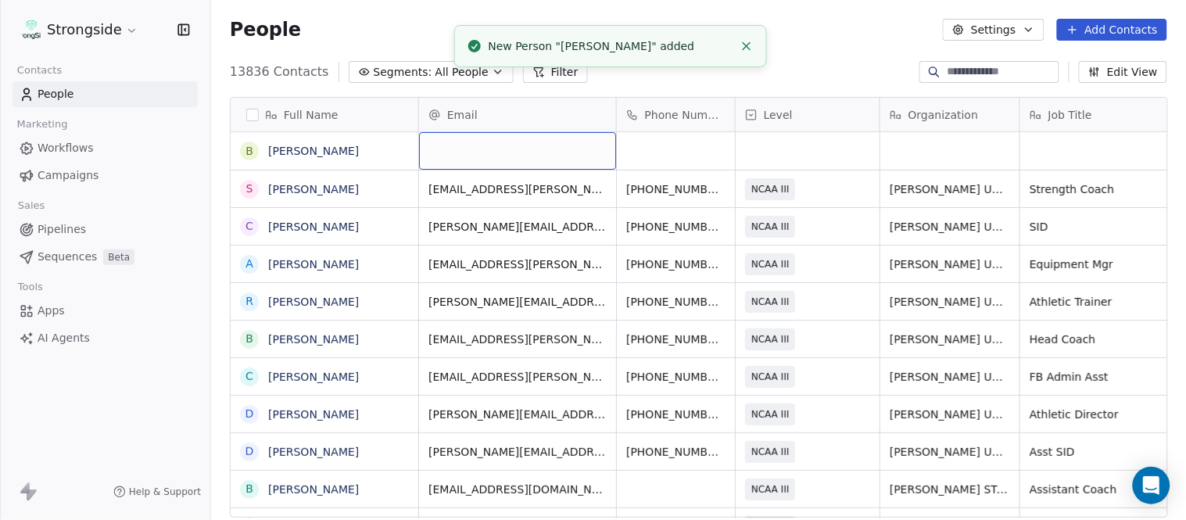
click at [490, 149] on div "grid" at bounding box center [517, 151] width 197 height 38
type input "**********"
click at [730, 35] on li "New Person "[PERSON_NAME]" added" at bounding box center [610, 46] width 313 height 42
click at [741, 37] on button "Close toast" at bounding box center [747, 46] width 20 height 20
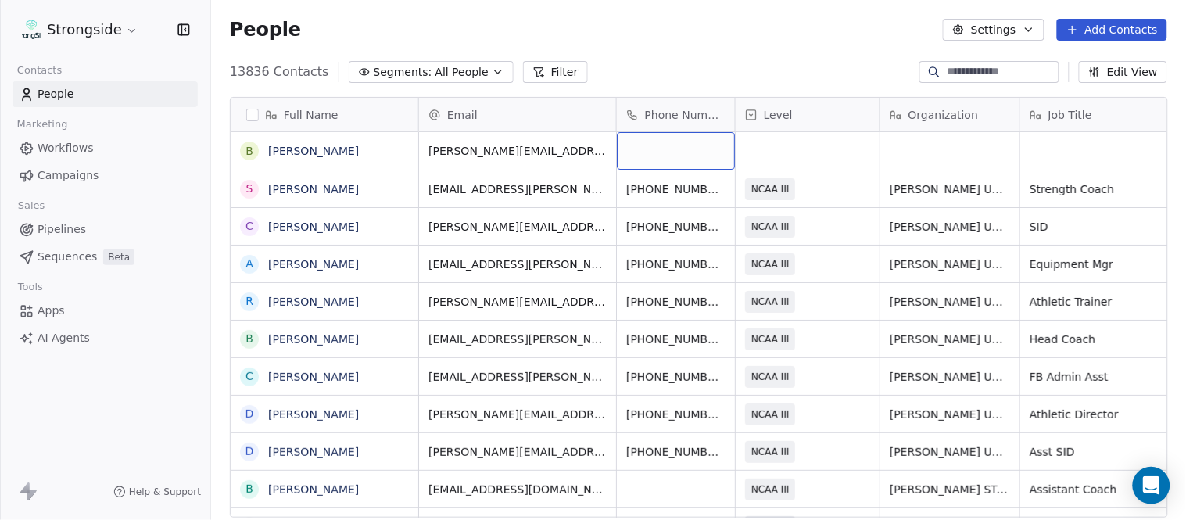
click at [678, 154] on div "grid" at bounding box center [676, 151] width 118 height 38
type input "**********"
click at [715, 63] on html "Strongside Contacts People Marketing Workflows Campaigns Sales Pipelines Sequen…" at bounding box center [593, 260] width 1186 height 520
click at [791, 145] on html "Strongside Contacts People Marketing Workflows Campaigns Sales Pipelines Sequen…" at bounding box center [593, 260] width 1186 height 520
click at [791, 145] on div "grid" at bounding box center [808, 151] width 144 height 38
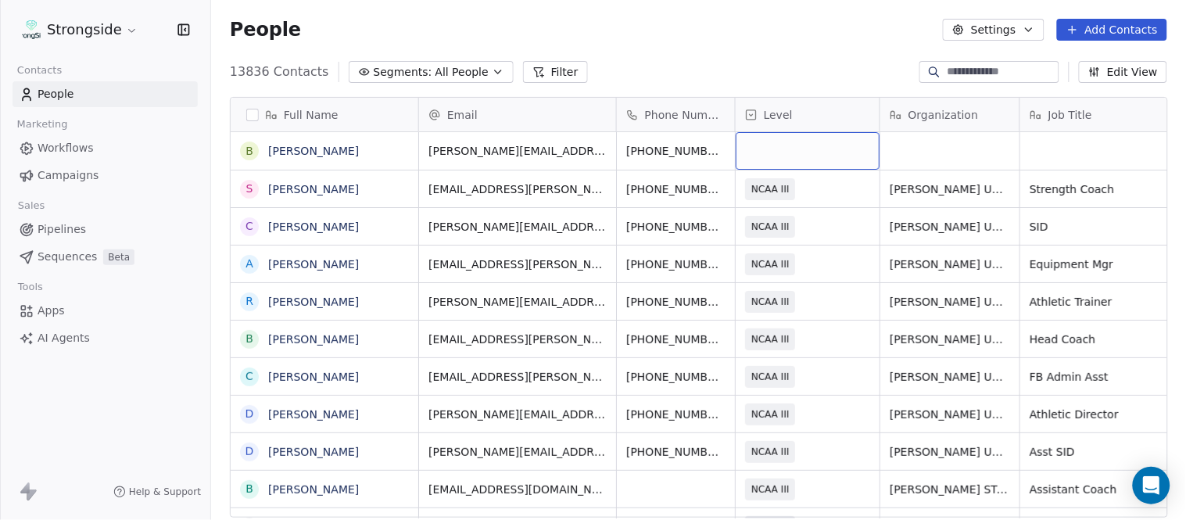
click at [791, 145] on div "grid" at bounding box center [808, 151] width 144 height 38
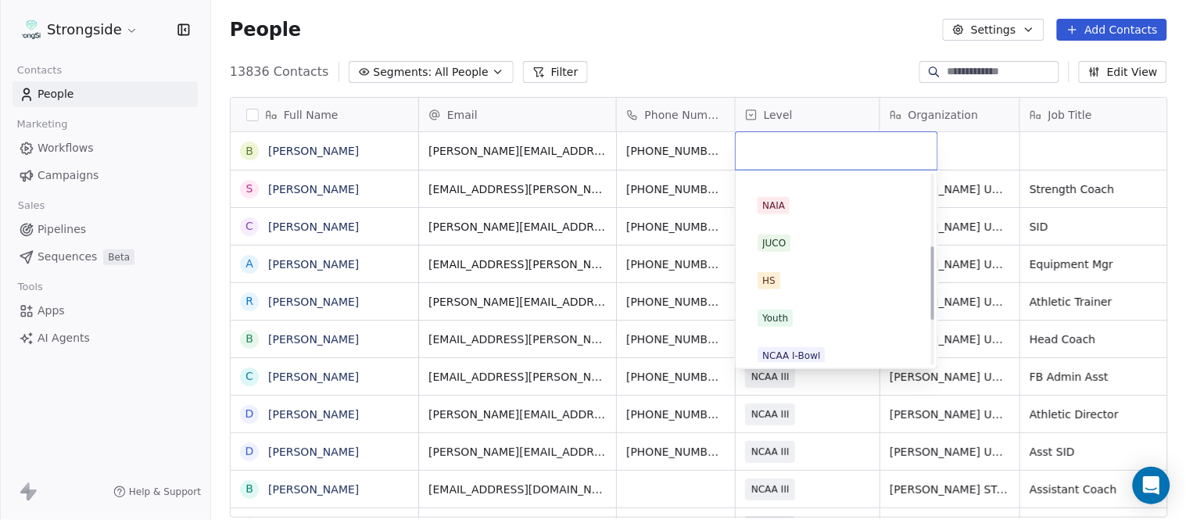
scroll to position [296, 0]
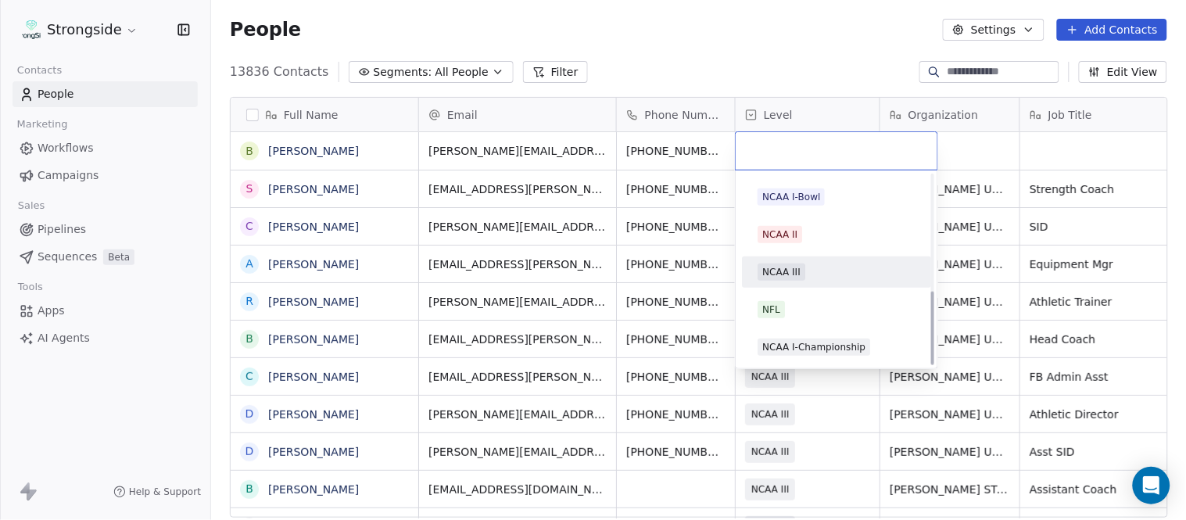
click at [798, 268] on div "NCAA III" at bounding box center [781, 272] width 38 height 14
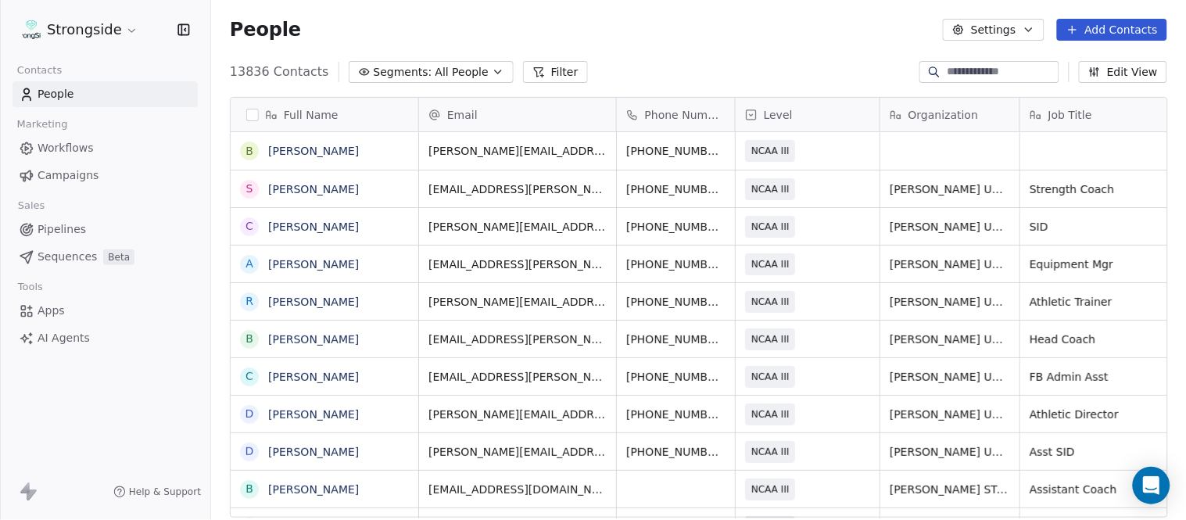
click at [767, 64] on div "13836 Contacts Segments: All People Filter Edit View" at bounding box center [698, 71] width 975 height 25
click at [1060, 188] on button "grid" at bounding box center [1069, 187] width 19 height 19
click at [929, 149] on div "grid" at bounding box center [950, 151] width 139 height 38
type textarea "**********"
click at [823, 73] on html "Strongside Contacts People Marketing Workflows Campaigns Sales Pipelines Sequen…" at bounding box center [593, 260] width 1186 height 520
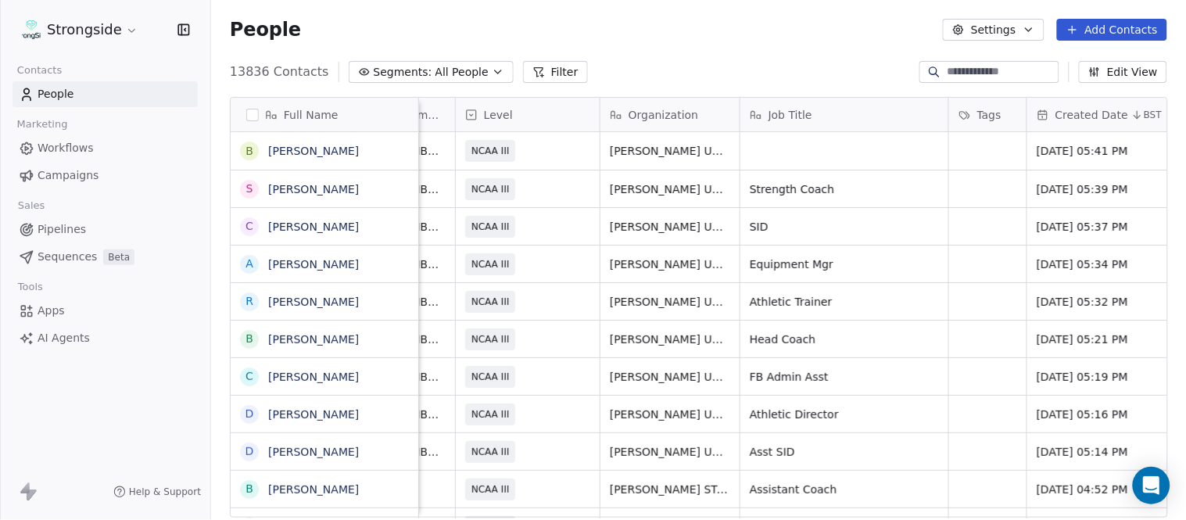
scroll to position [0, 284]
drag, startPoint x: 629, startPoint y: 512, endPoint x: 712, endPoint y: 506, distance: 82.3
click at [712, 506] on html "Strongside Contacts People Marketing Workflows Campaigns Sales Pipelines Sequen…" at bounding box center [593, 260] width 1186 height 520
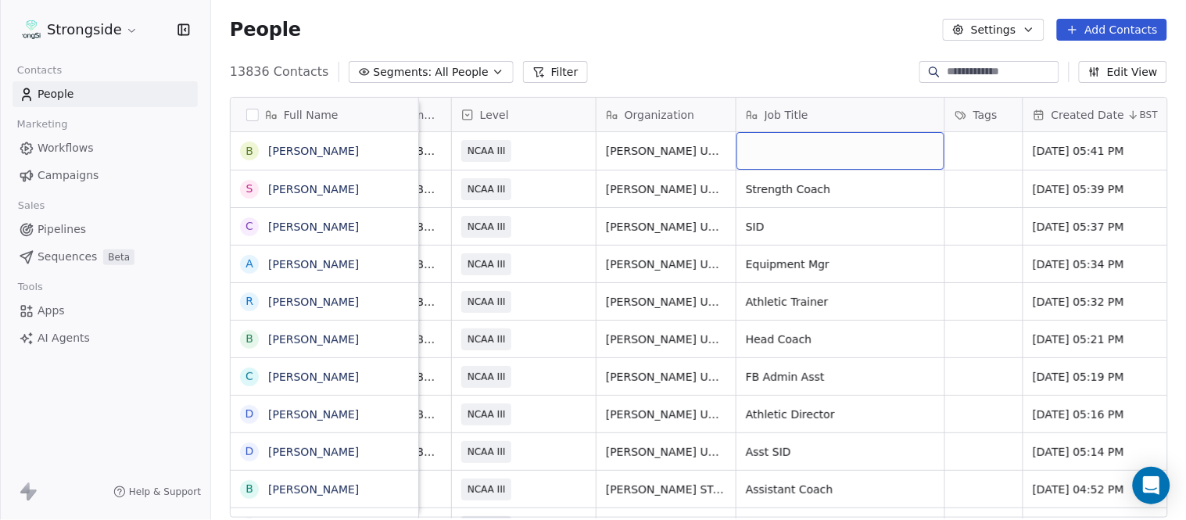
click at [820, 143] on div "grid" at bounding box center [841, 151] width 208 height 38
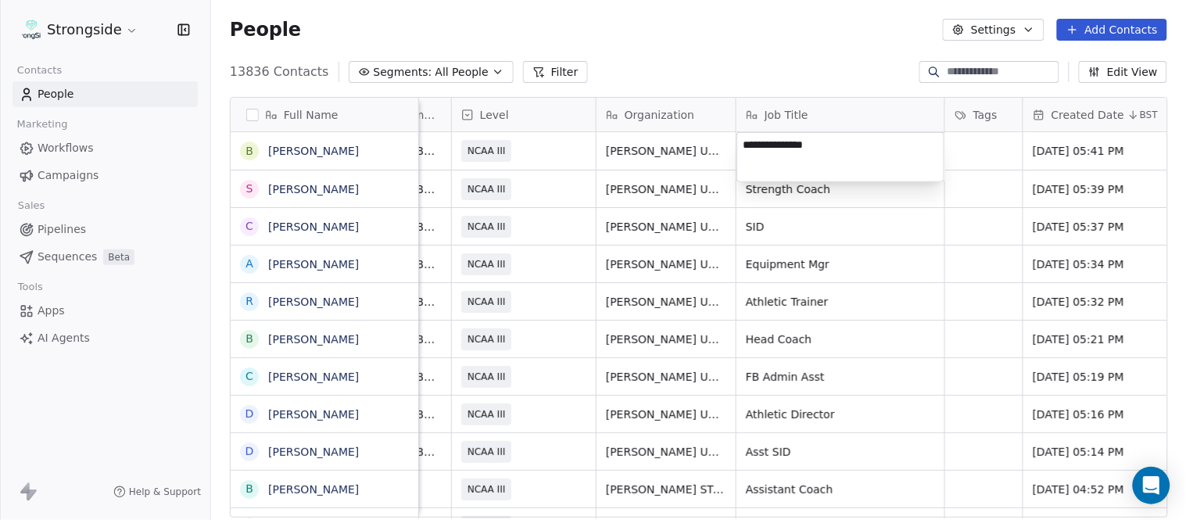
type textarea "**********"
click at [818, 73] on html "Strongside Contacts People Marketing Workflows Campaigns Sales Pipelines Sequen…" at bounding box center [593, 260] width 1186 height 520
click at [851, 81] on html "Strongside Contacts People Marketing Workflows Campaigns Sales Pipelines Sequen…" at bounding box center [593, 260] width 1186 height 520
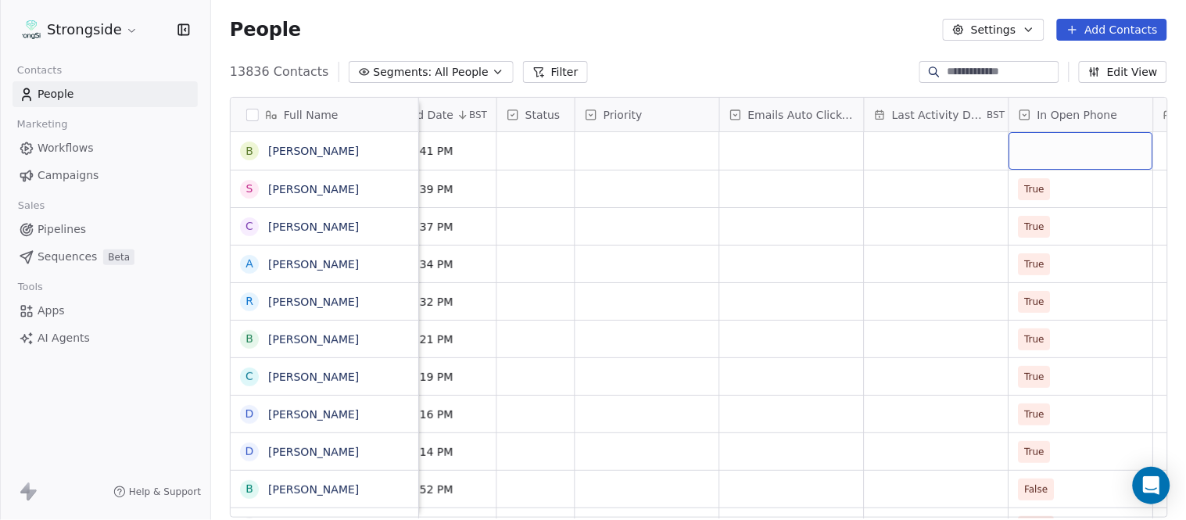
scroll to position [0, 1099]
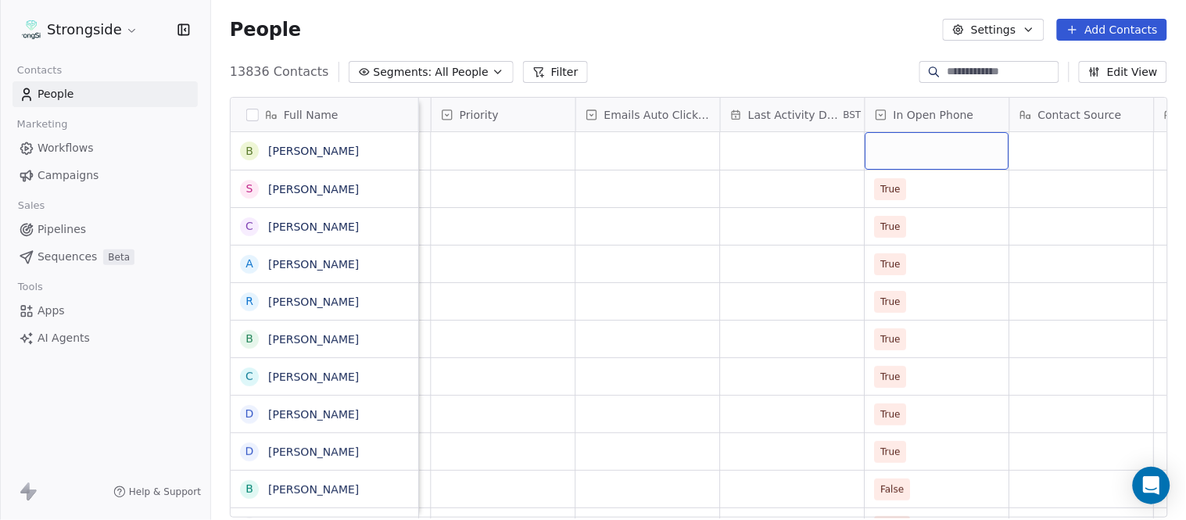
click at [913, 152] on div "grid" at bounding box center [938, 151] width 144 height 38
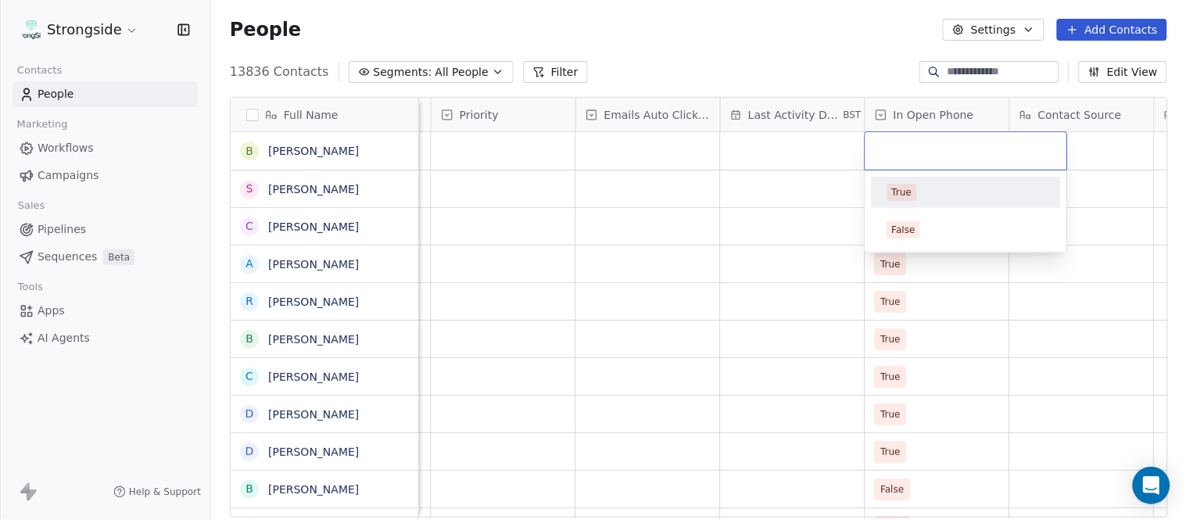
click at [931, 195] on div "True" at bounding box center [967, 192] width 158 height 17
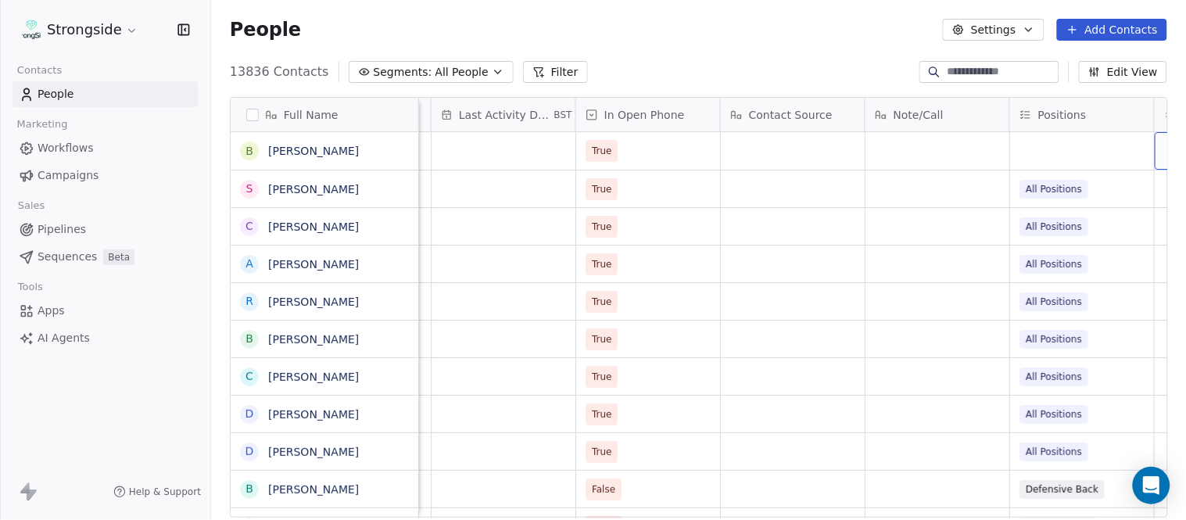
scroll to position [0, 1677]
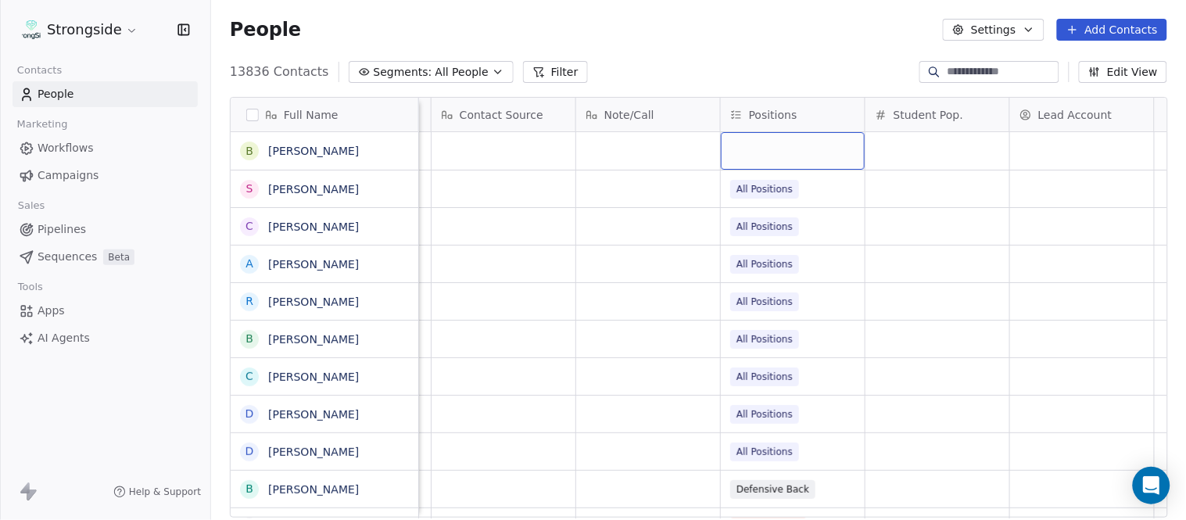
click at [801, 155] on div "grid" at bounding box center [793, 151] width 144 height 38
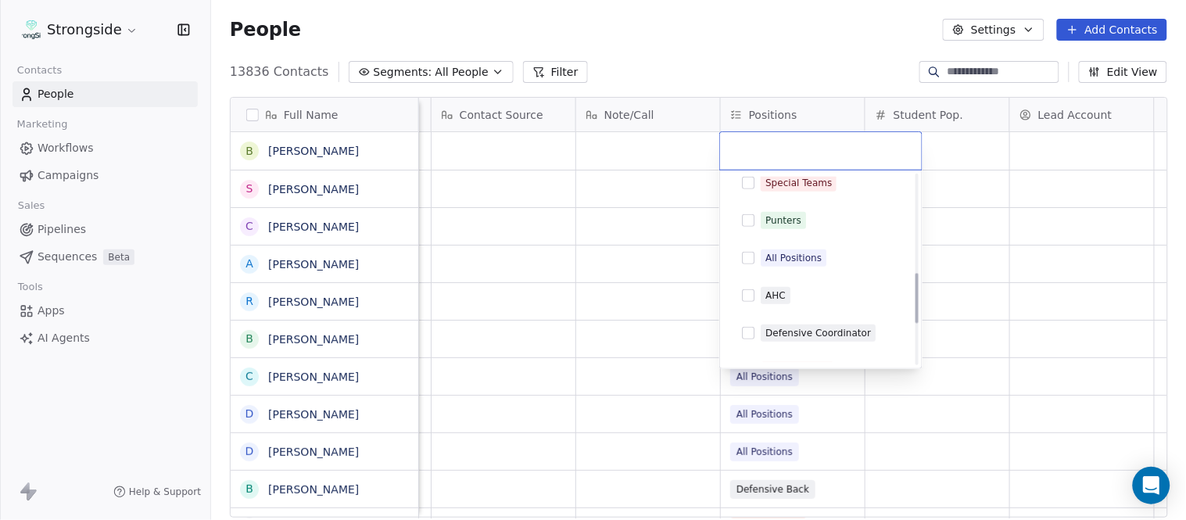
scroll to position [434, 0]
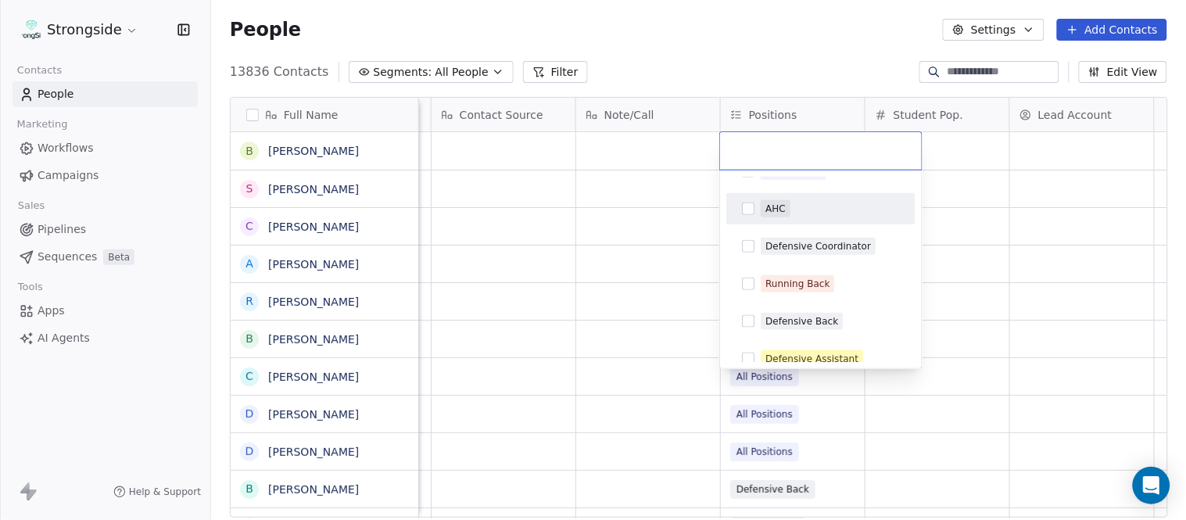
click at [796, 213] on div "AHC" at bounding box center [830, 208] width 139 height 17
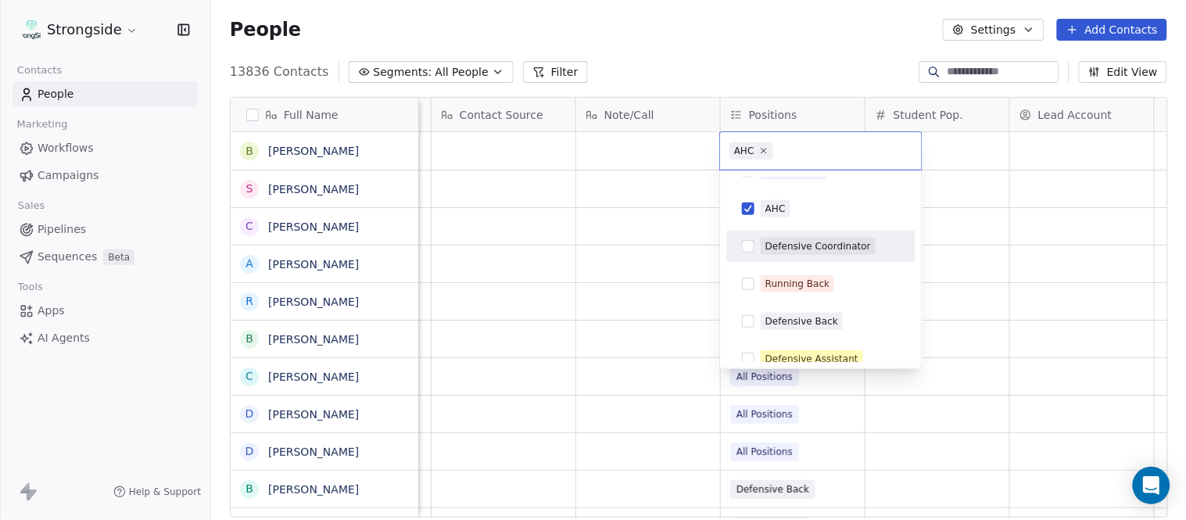
click at [804, 250] on div "Defensive Coordinator" at bounding box center [819, 246] width 106 height 14
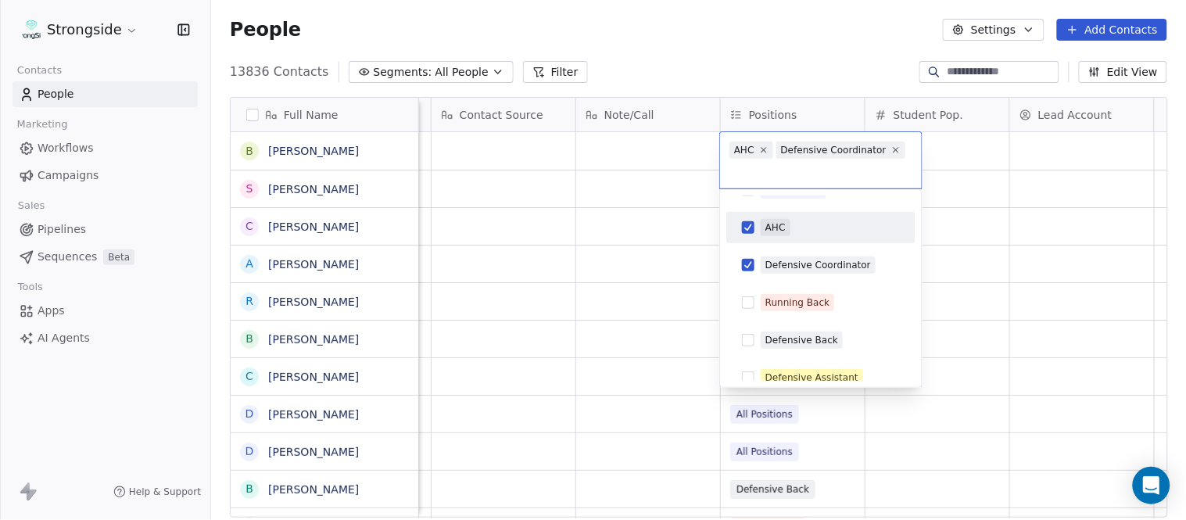
click at [735, 73] on html "Strongside Contacts People Marketing Workflows Campaigns Sales Pipelines Sequen…" at bounding box center [593, 260] width 1186 height 520
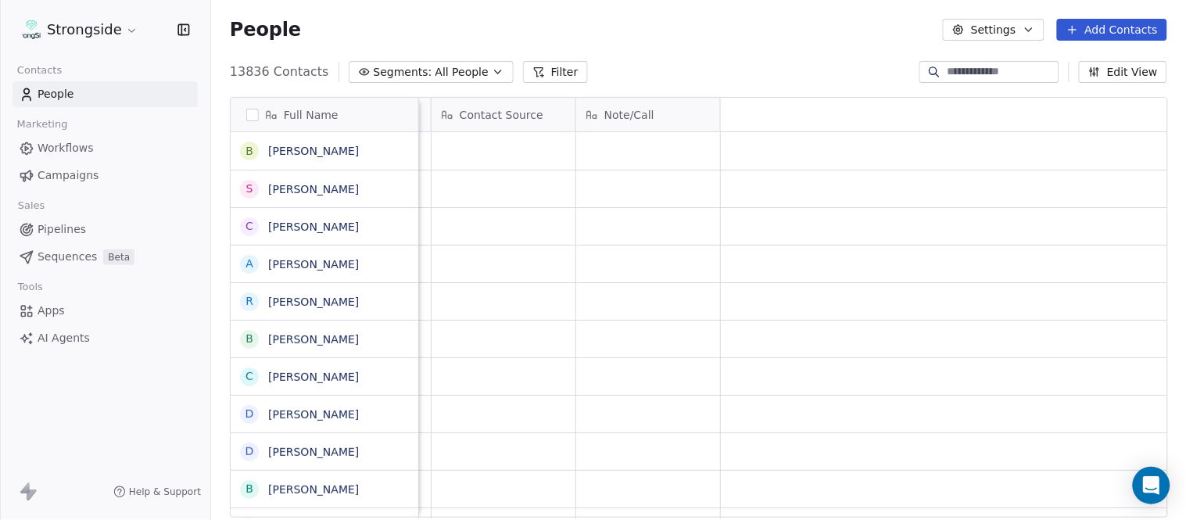
scroll to position [0, 0]
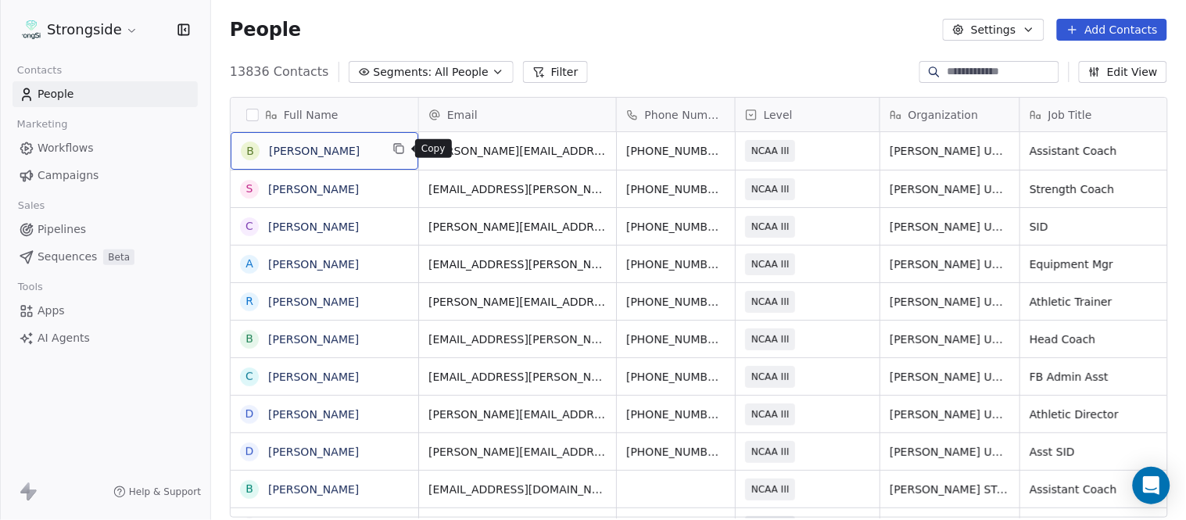
drag, startPoint x: 393, startPoint y: 159, endPoint x: 393, endPoint y: 147, distance: 11.8
click at [393, 147] on icon "grid" at bounding box center [399, 148] width 13 height 13
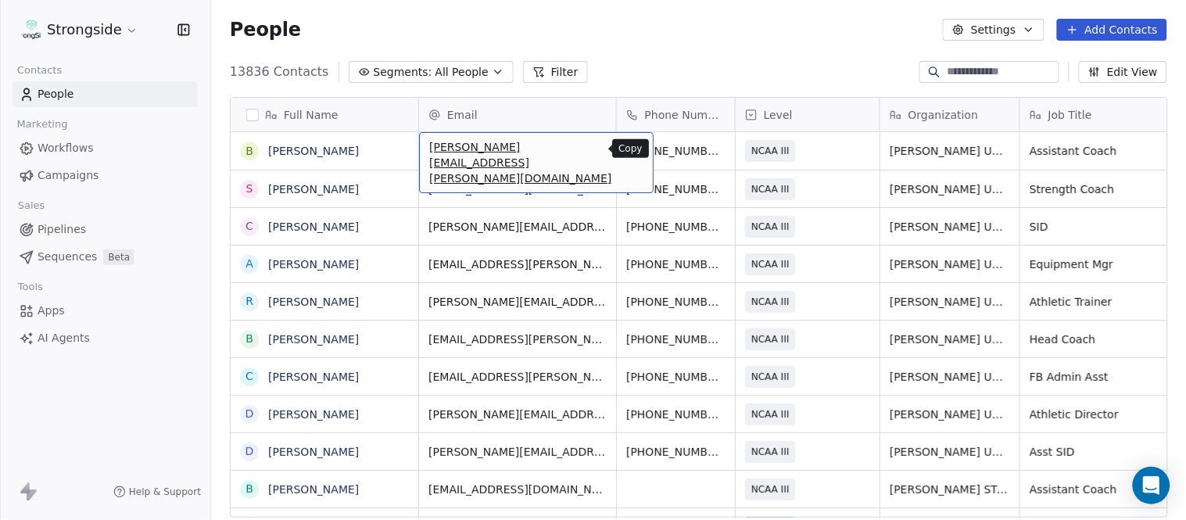
click at [628, 150] on icon "grid" at bounding box center [634, 148] width 13 height 13
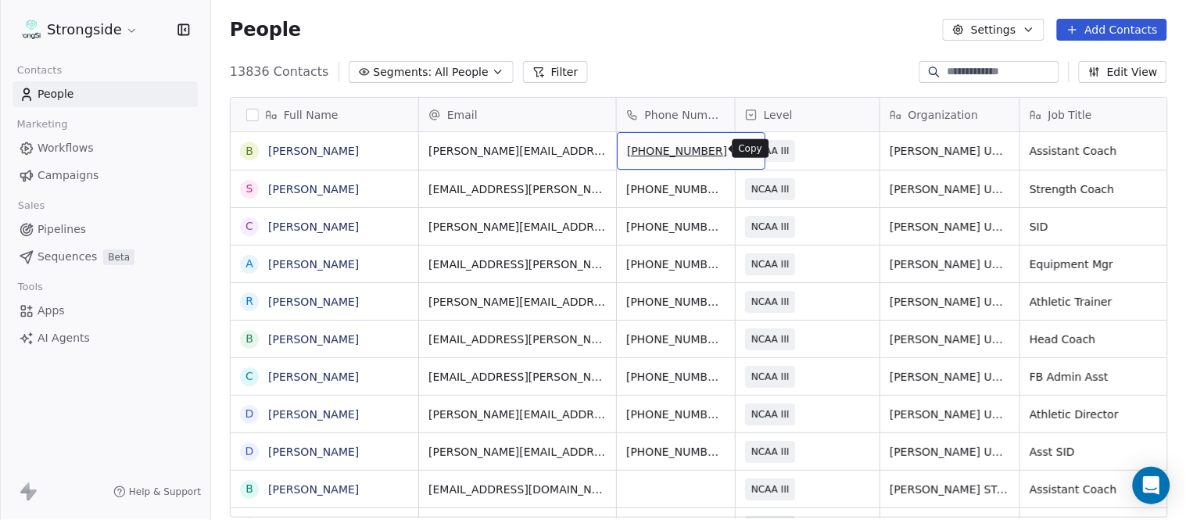
click at [740, 149] on icon "grid" at bounding box center [746, 148] width 13 height 13
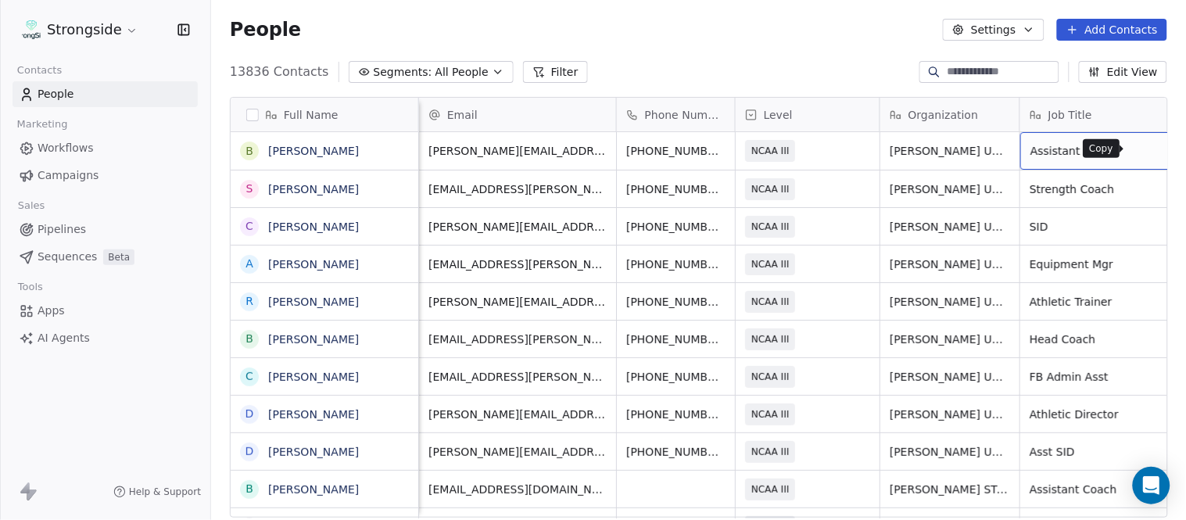
scroll to position [0, 74]
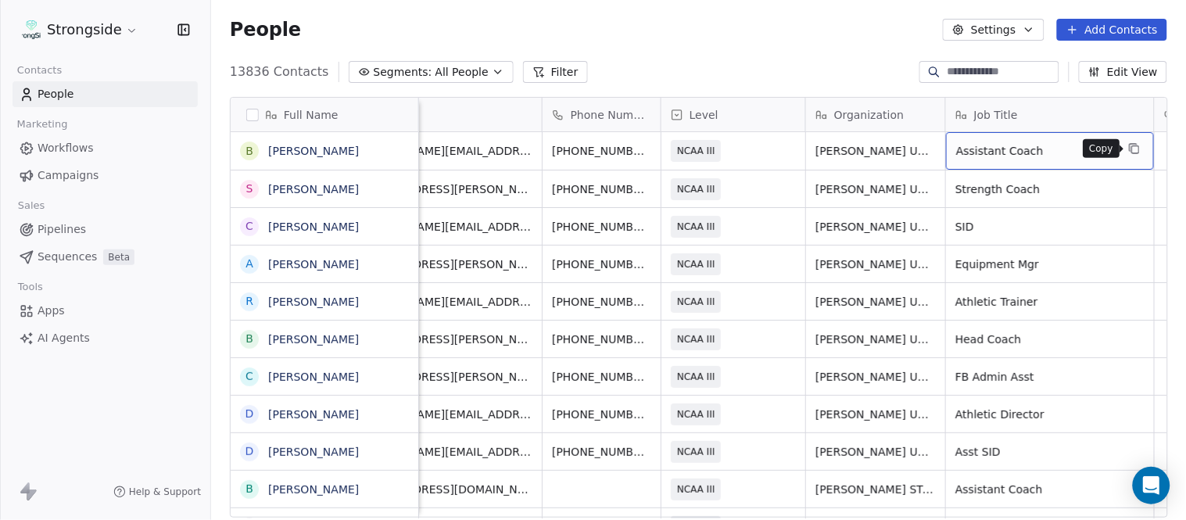
click at [1138, 149] on icon "grid" at bounding box center [1135, 149] width 7 height 7
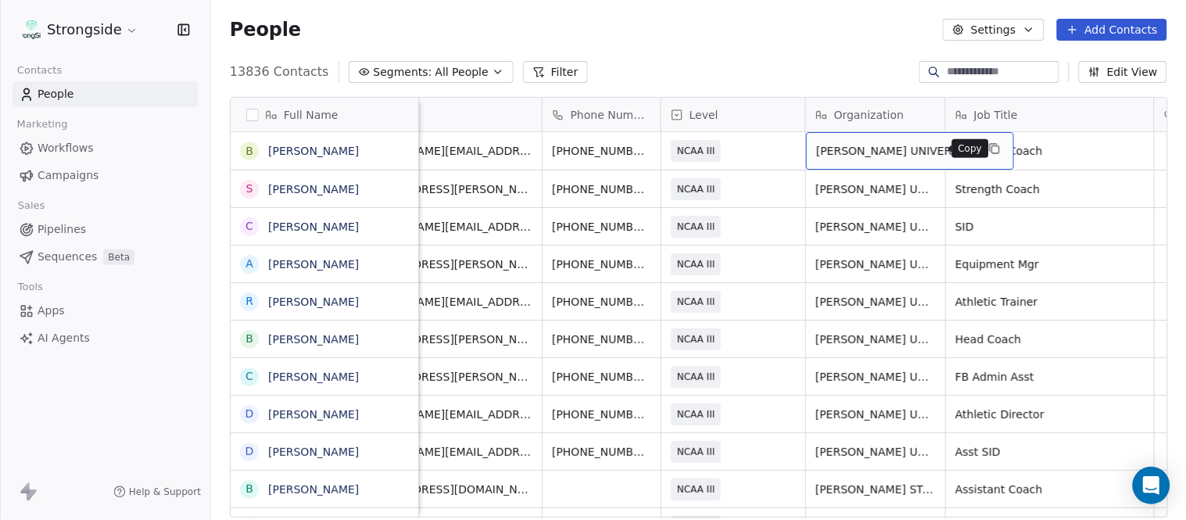
click at [992, 146] on icon "grid" at bounding box center [995, 149] width 7 height 7
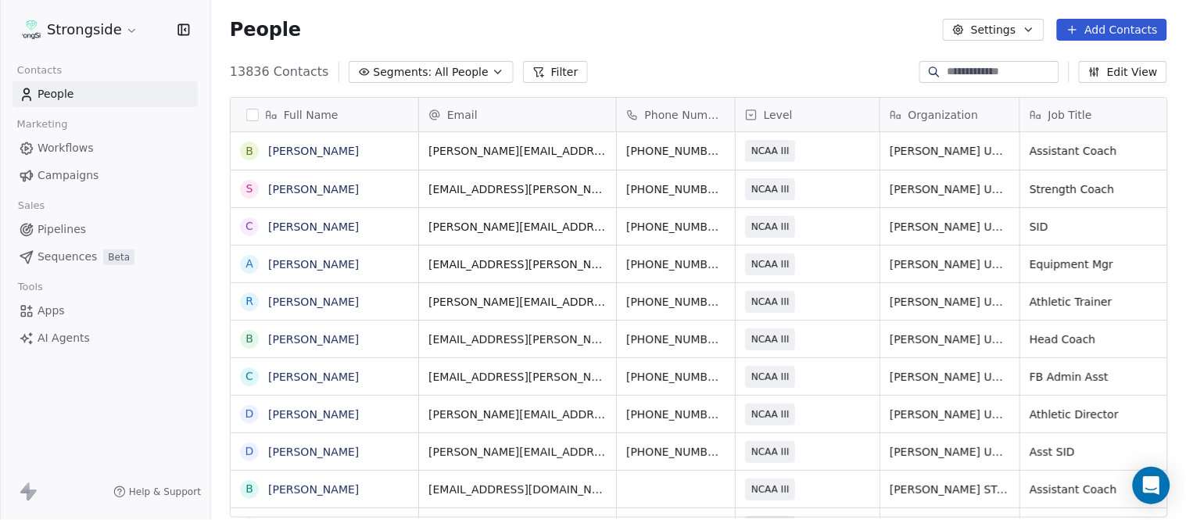
click at [1115, 31] on button "Add Contacts" at bounding box center [1112, 30] width 110 height 22
click at [1120, 55] on span "Create new contact" at bounding box center [1120, 63] width 107 height 16
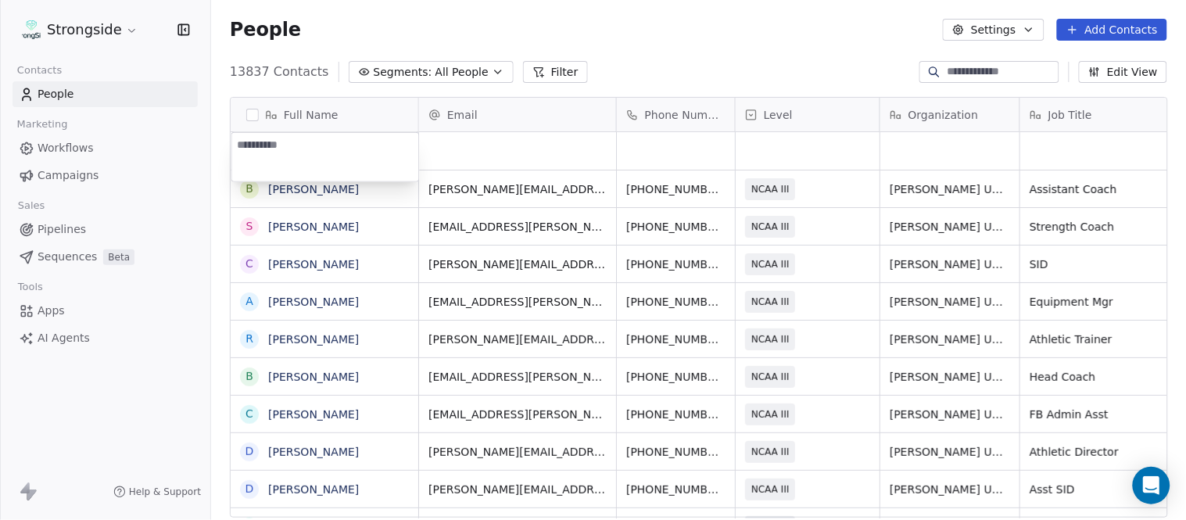
type textarea "**********"
click at [632, 59] on html "Strongside Contacts People Marketing Workflows Campaigns Sales Pipelines Sequen…" at bounding box center [593, 260] width 1186 height 520
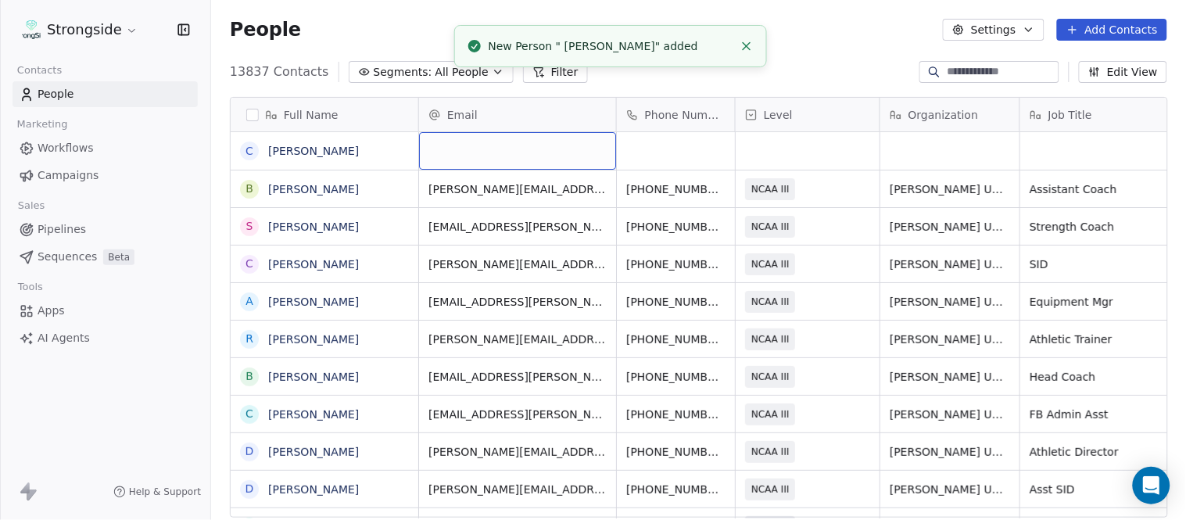
click at [510, 152] on div "grid" at bounding box center [517, 151] width 197 height 38
type input "**********"
click at [792, 30] on html "Strongside Contacts People Marketing Workflows Campaigns Sales Pipelines Sequen…" at bounding box center [593, 260] width 1186 height 520
click at [752, 49] on icon "Close toast" at bounding box center [747, 46] width 14 height 14
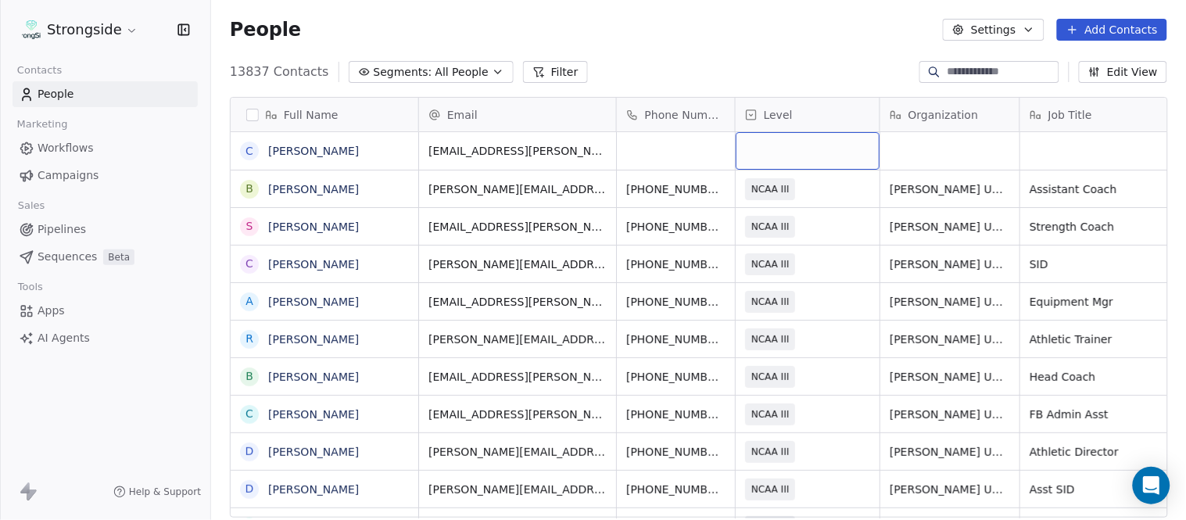
click at [810, 162] on div "grid" at bounding box center [808, 151] width 144 height 38
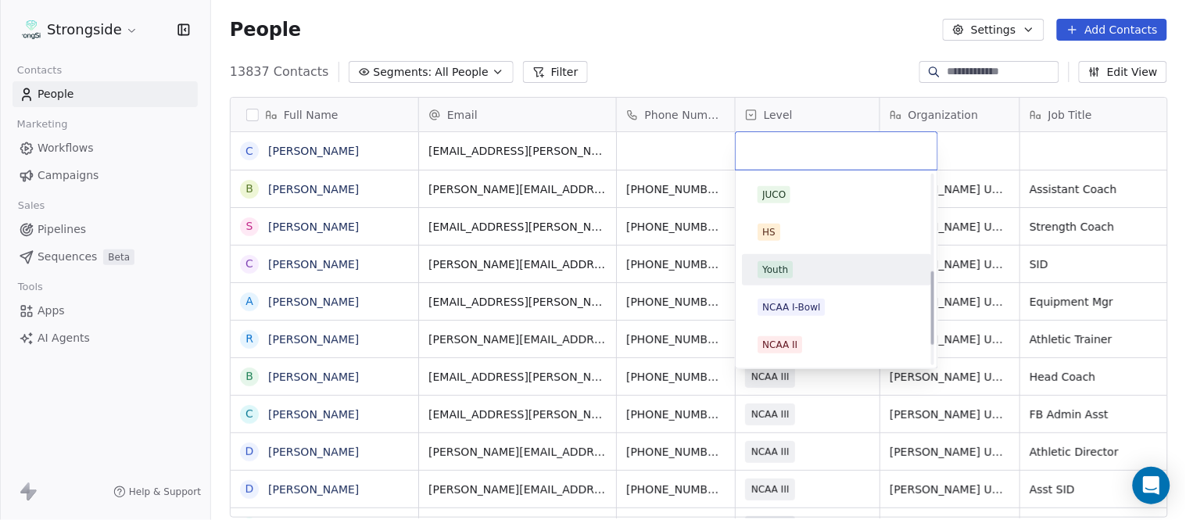
scroll to position [260, 0]
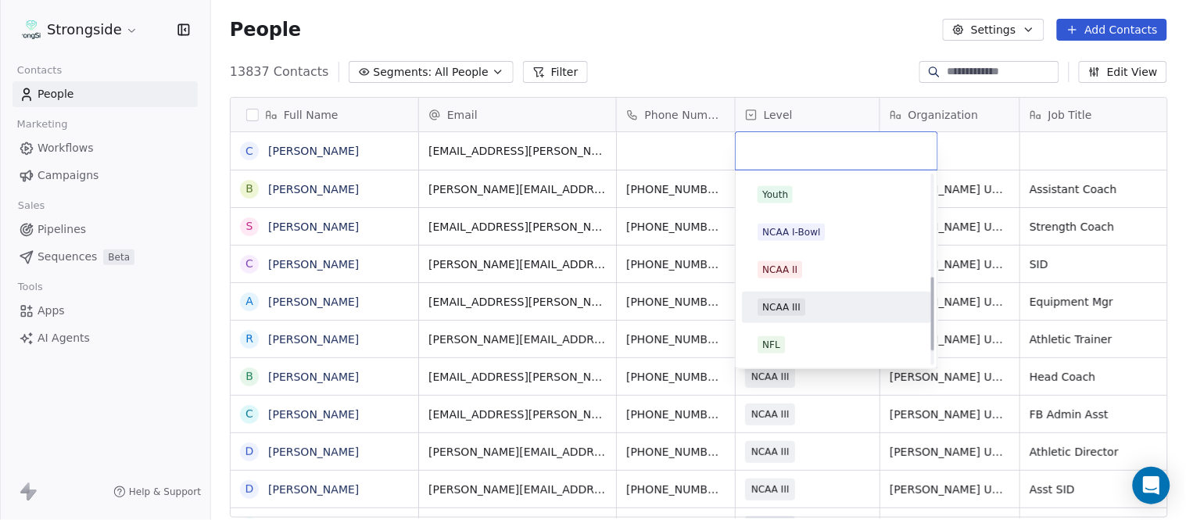
click at [827, 303] on div "NCAA III" at bounding box center [837, 307] width 158 height 17
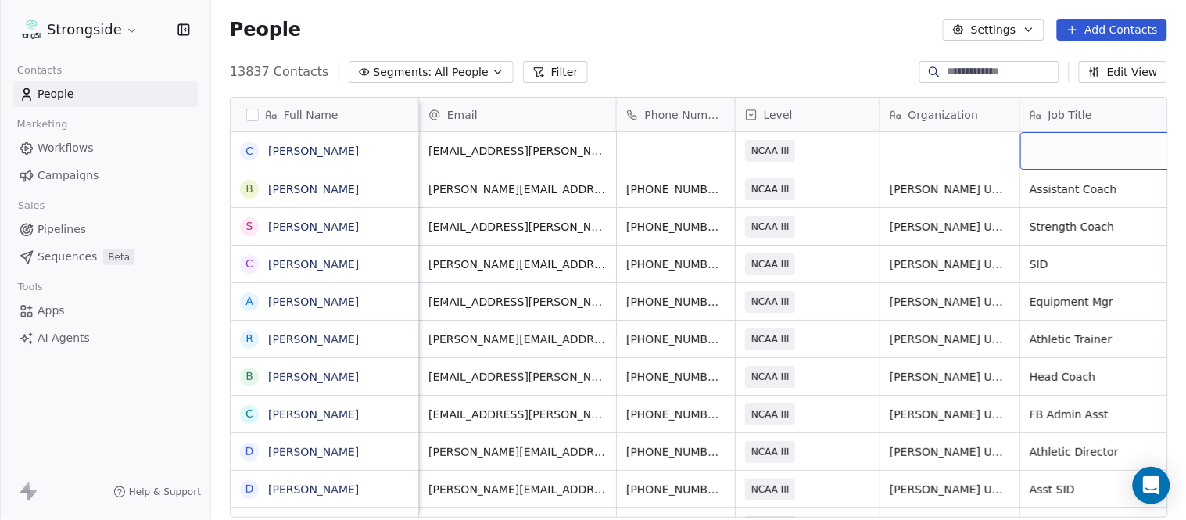
scroll to position [0, 74]
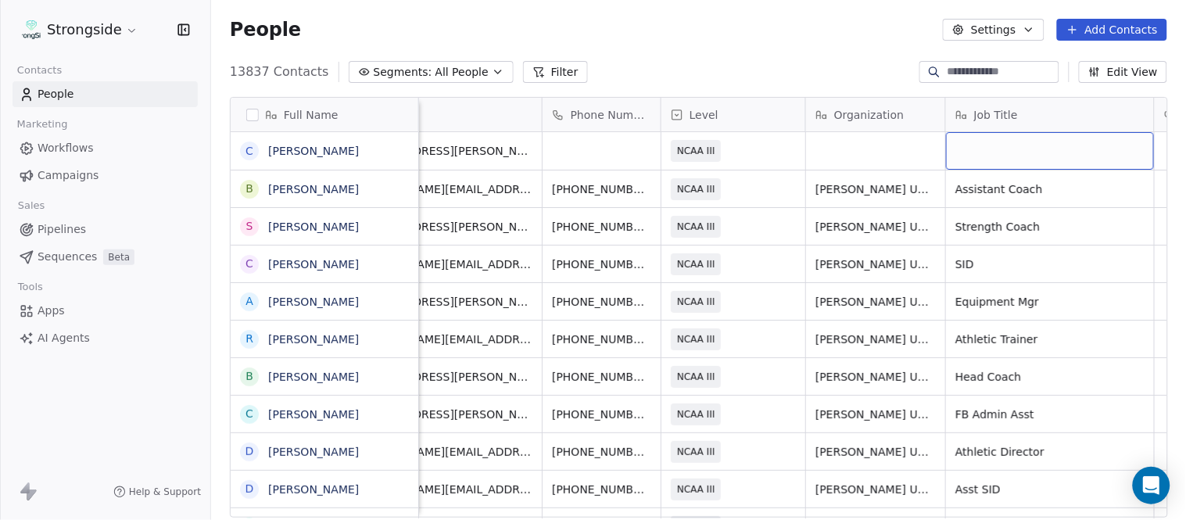
click at [1085, 152] on div "grid" at bounding box center [1050, 151] width 208 height 38
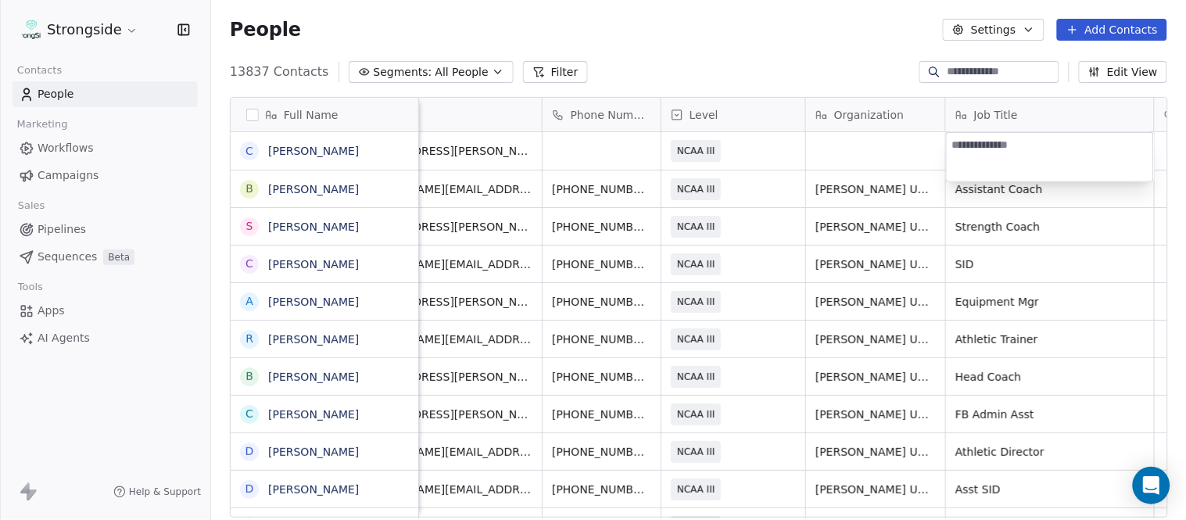
type textarea "**********"
click at [873, 145] on html "Strongside Contacts People Marketing Workflows Campaigns Sales Pipelines Sequen…" at bounding box center [593, 260] width 1186 height 520
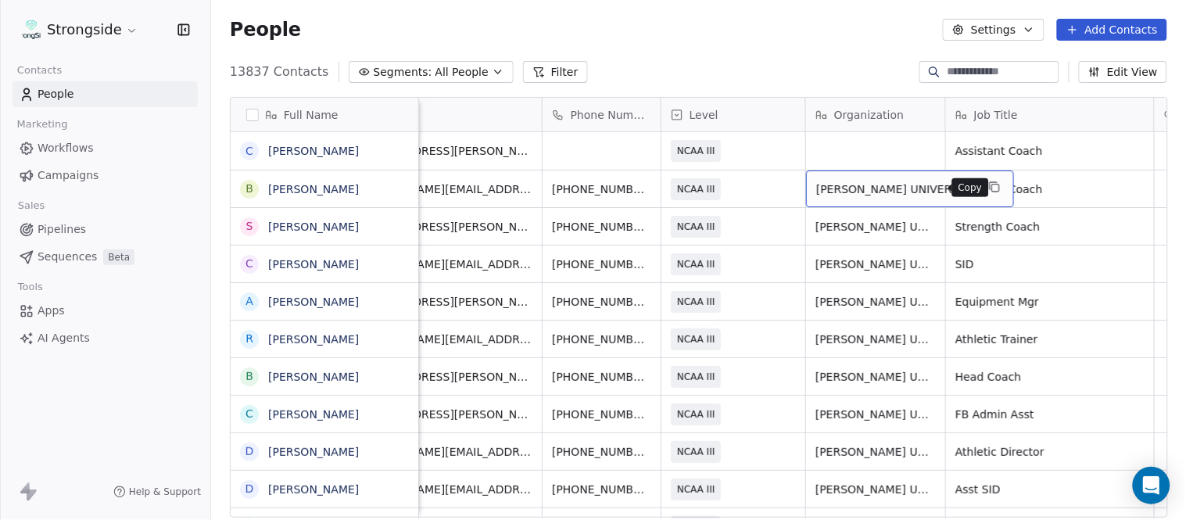
click at [988, 186] on icon "grid" at bounding box center [994, 187] width 13 height 13
click at [882, 155] on div "grid" at bounding box center [875, 151] width 139 height 38
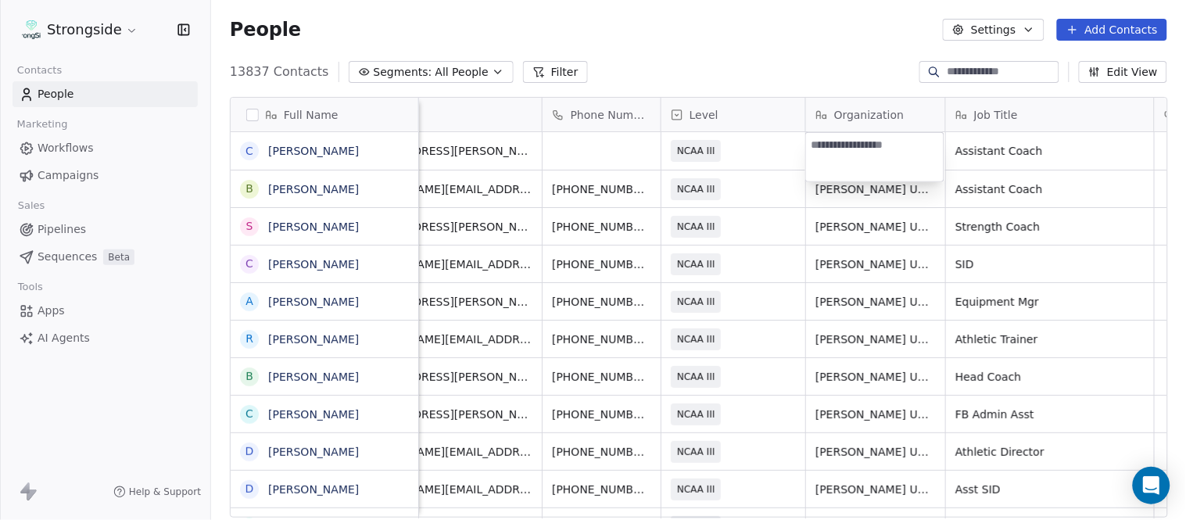
type textarea "**********"
click at [815, 70] on html "Strongside Contacts People Marketing Workflows Campaigns Sales Pipelines Sequen…" at bounding box center [593, 260] width 1186 height 520
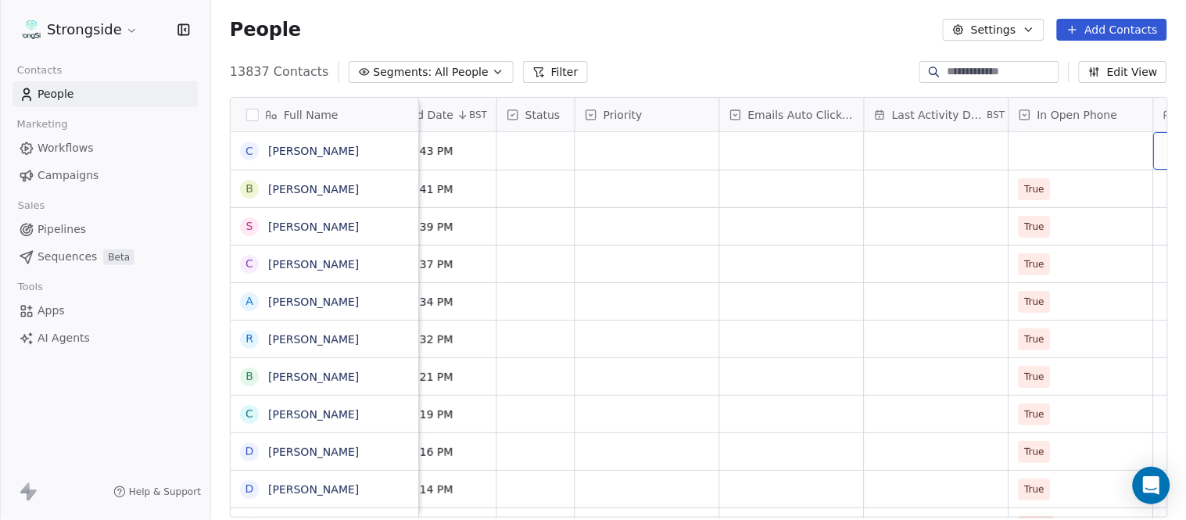
scroll to position [0, 1099]
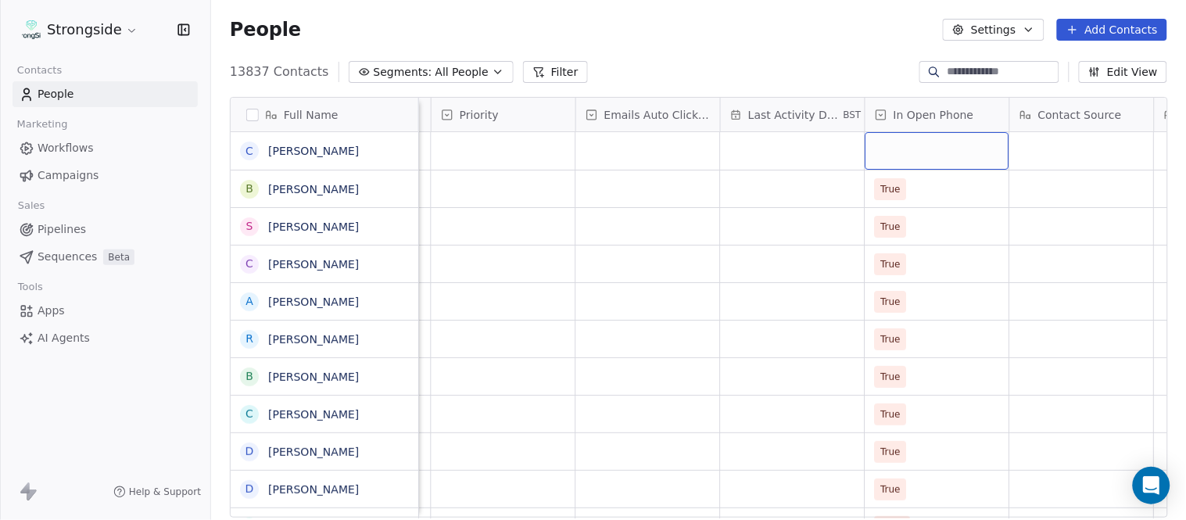
click at [934, 149] on div "grid" at bounding box center [938, 151] width 144 height 38
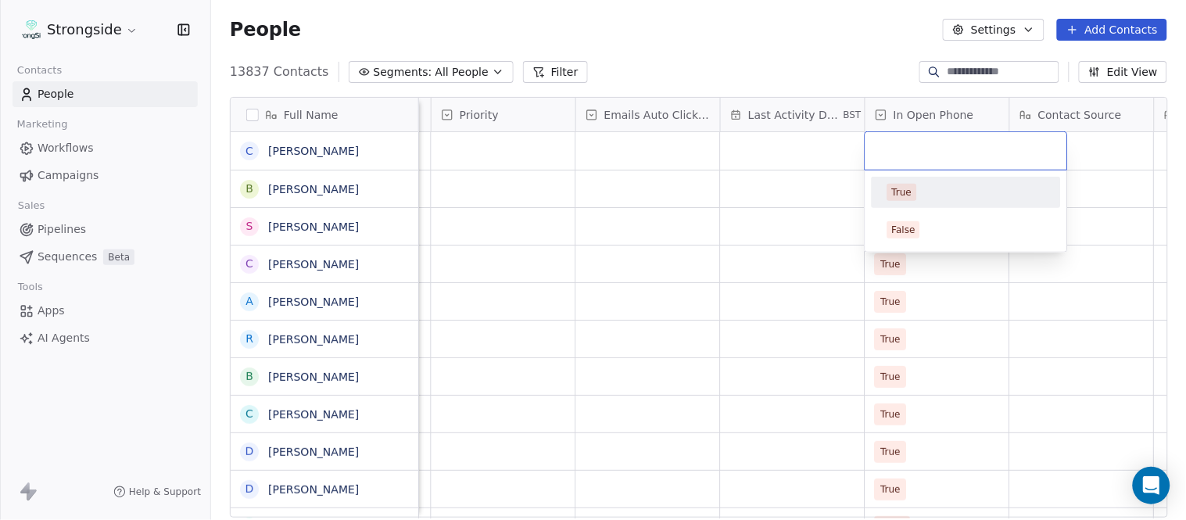
click at [805, 48] on html "Strongside Contacts People Marketing Workflows Campaigns Sales Pipelines Sequen…" at bounding box center [593, 260] width 1186 height 520
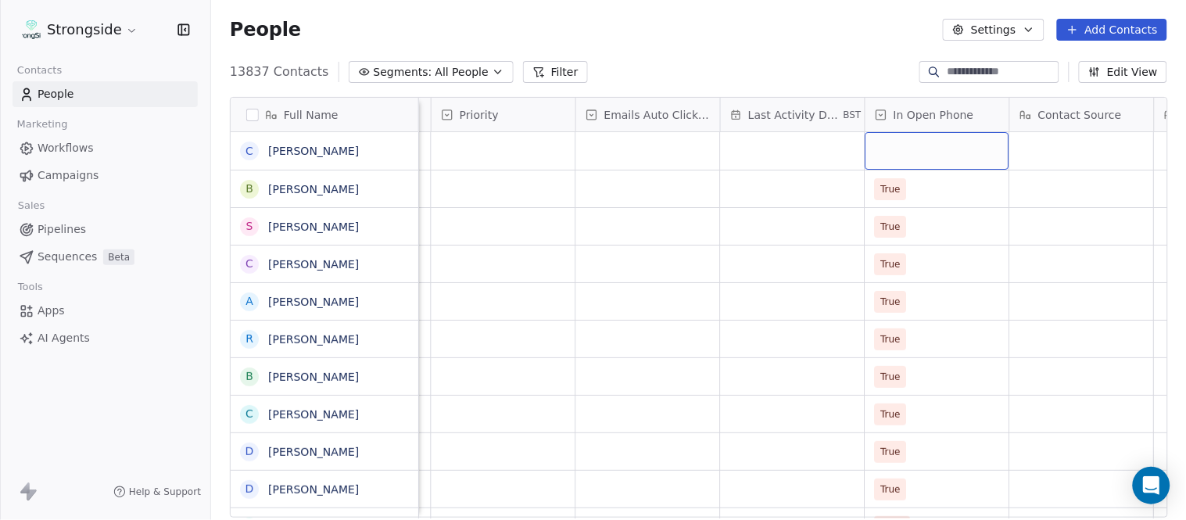
click at [925, 152] on div "grid" at bounding box center [938, 151] width 144 height 38
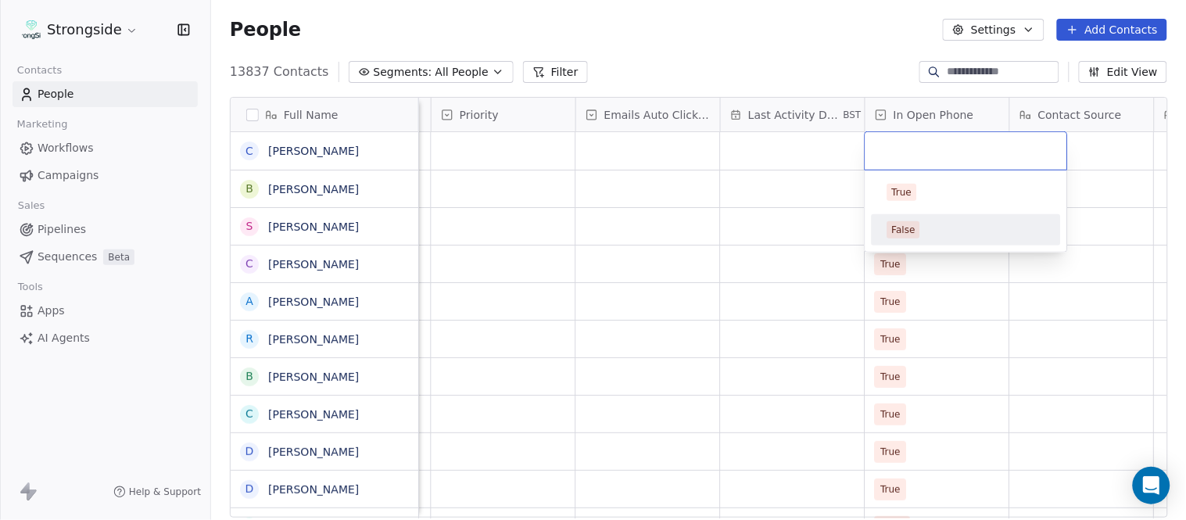
click at [935, 227] on div "False" at bounding box center [967, 229] width 158 height 17
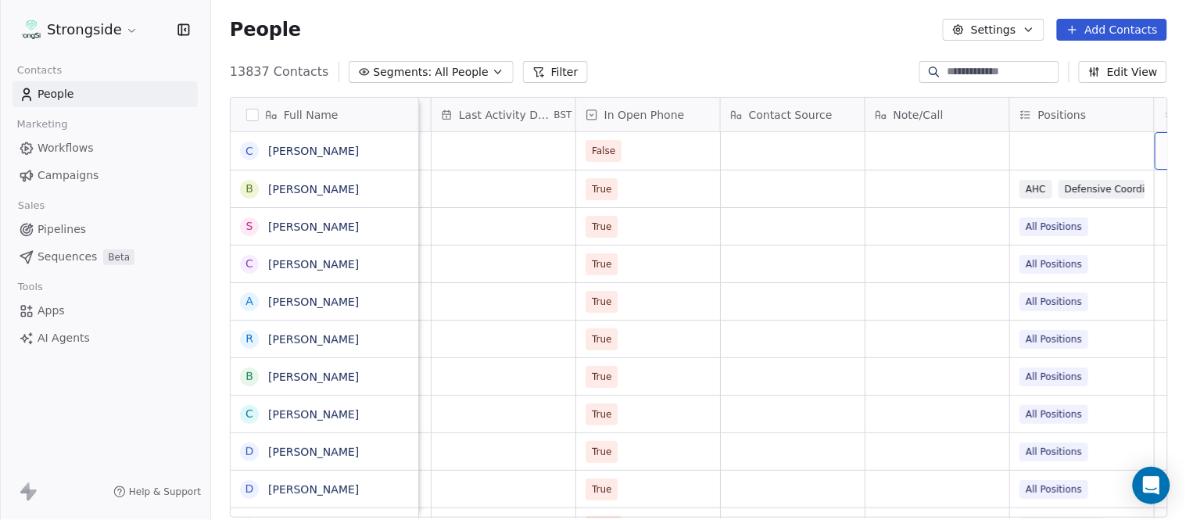
scroll to position [0, 1677]
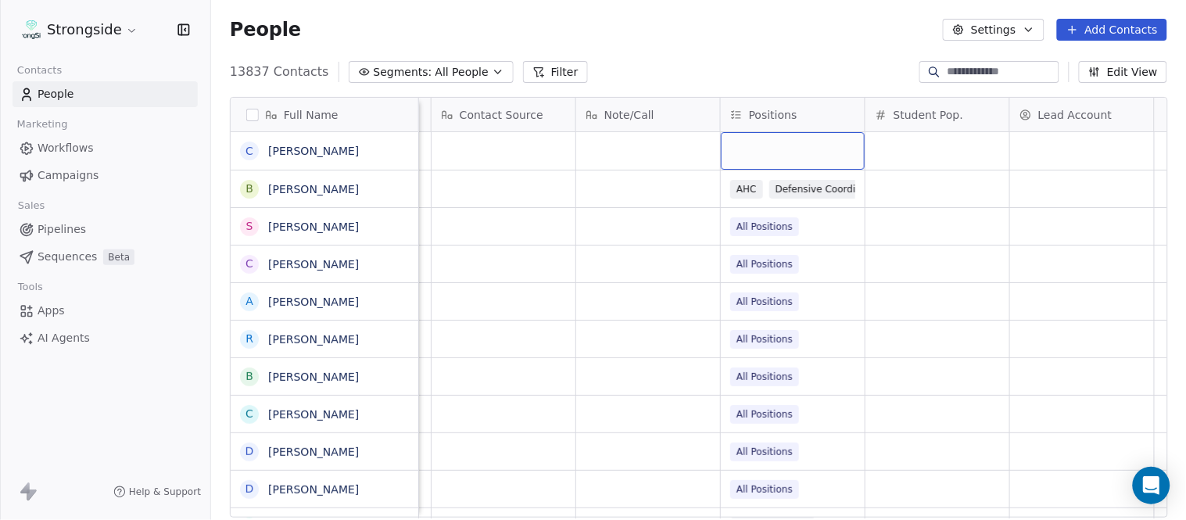
click at [800, 145] on div "grid" at bounding box center [793, 151] width 144 height 38
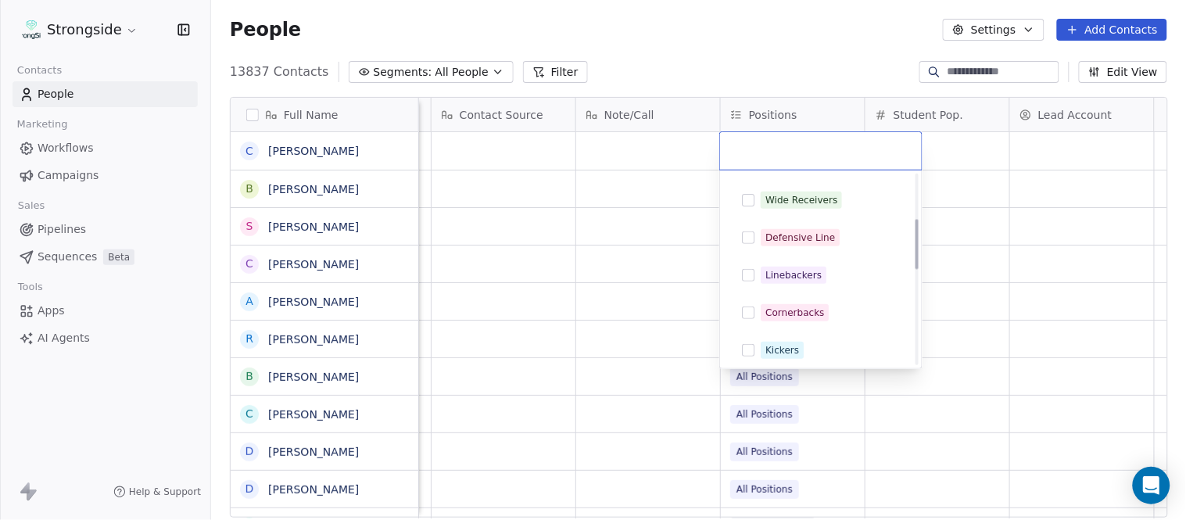
scroll to position [174, 0]
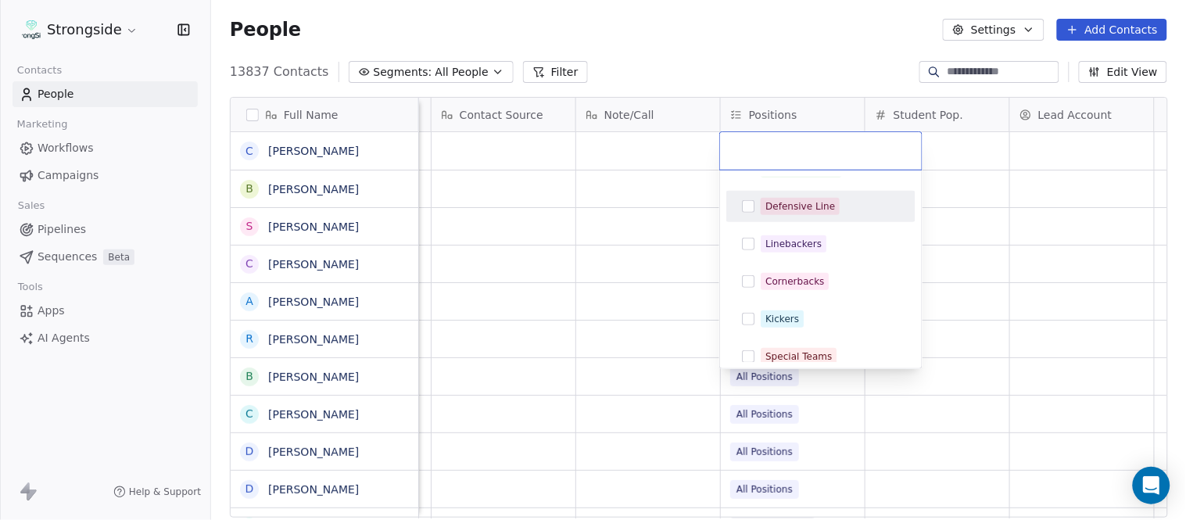
click at [809, 212] on div "Defensive Line" at bounding box center [801, 206] width 70 height 14
click at [763, 68] on html "Strongside Contacts People Marketing Workflows Campaigns Sales Pipelines Sequen…" at bounding box center [593, 260] width 1186 height 520
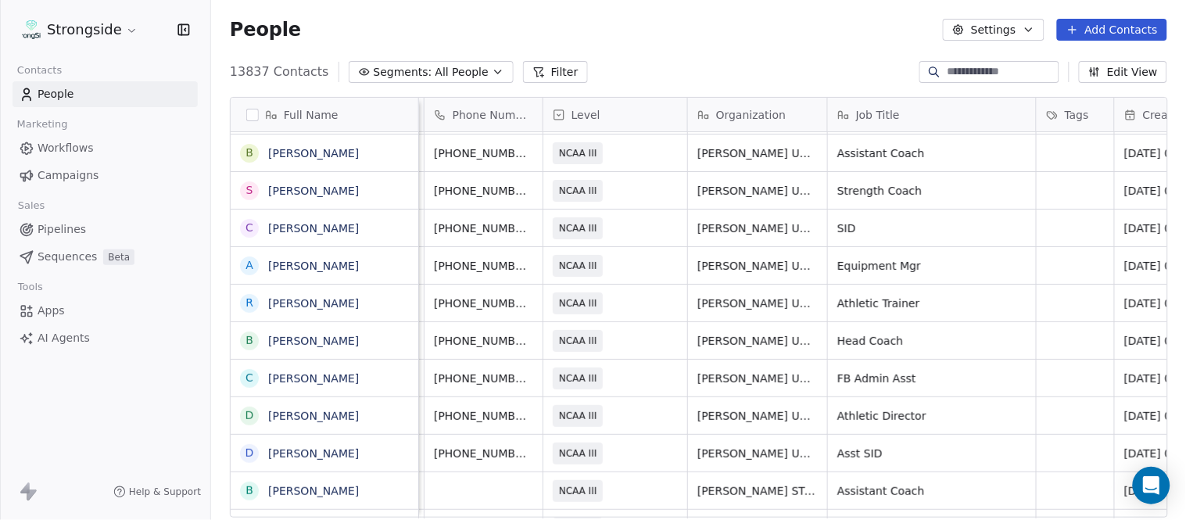
scroll to position [0, 0]
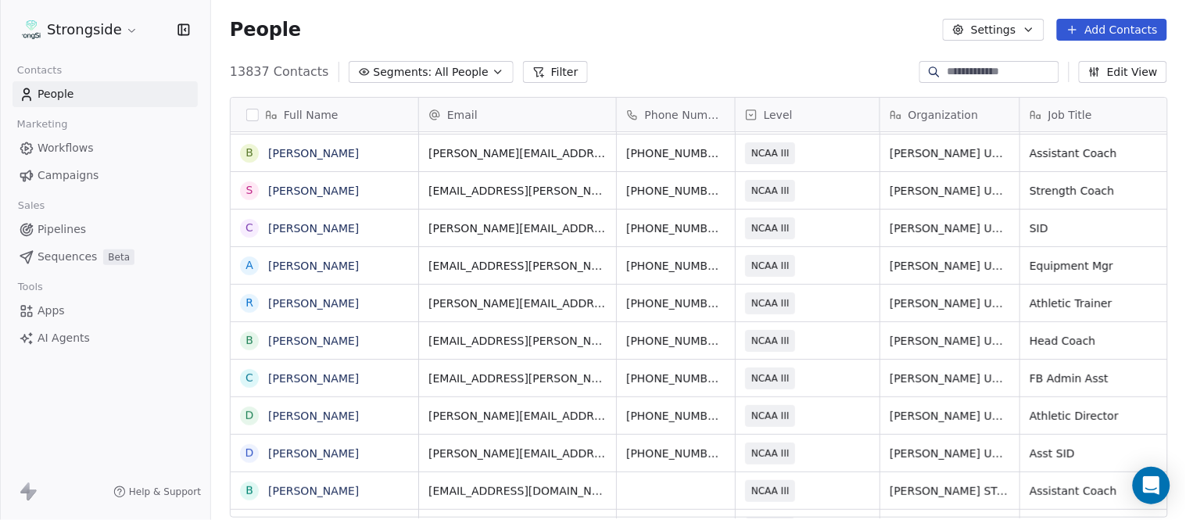
click at [1120, 26] on button "Add Contacts" at bounding box center [1112, 30] width 110 height 22
click at [1099, 52] on div "Create new contact" at bounding box center [1110, 63] width 145 height 25
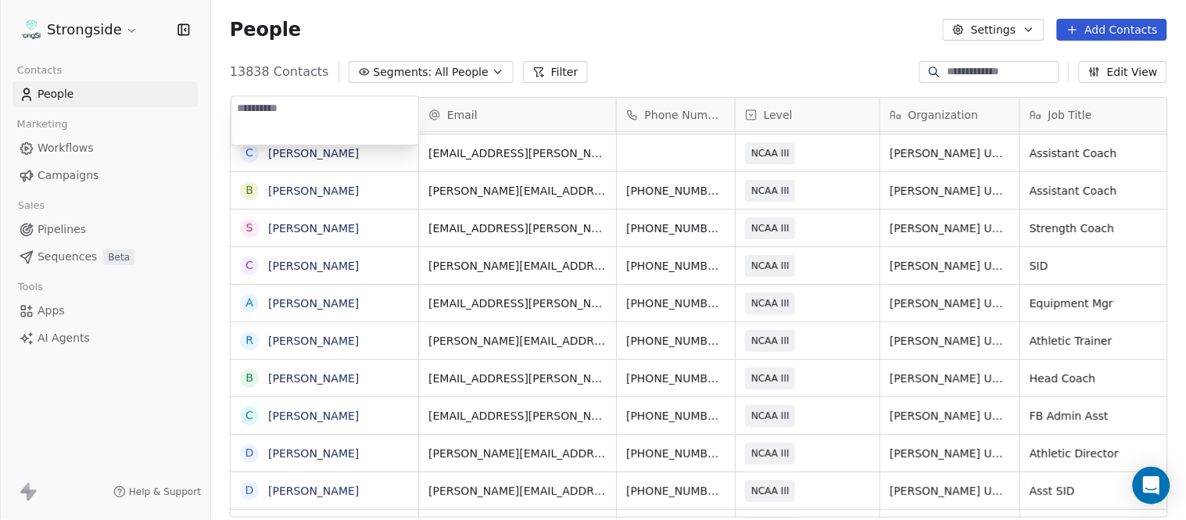
drag, startPoint x: 308, startPoint y: 106, endPoint x: 686, endPoint y: 43, distance: 382.8
click at [686, 43] on html "Strongside Contacts People Marketing Workflows Campaigns Sales Pipelines Sequen…" at bounding box center [593, 260] width 1186 height 520
click at [1095, 26] on button "Add Contacts" at bounding box center [1112, 30] width 110 height 22
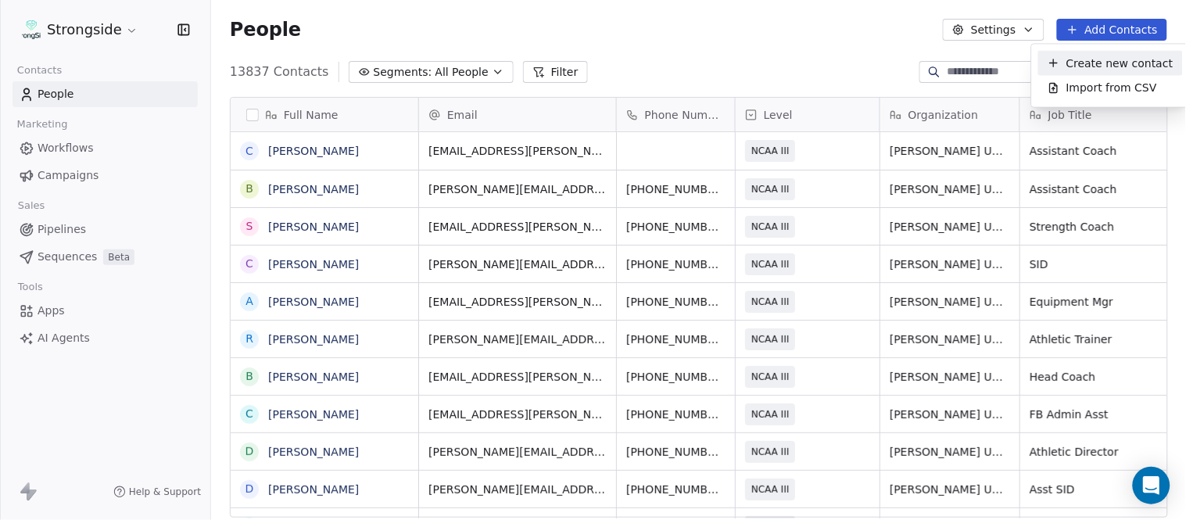
click at [1083, 53] on div "Create new contact" at bounding box center [1110, 63] width 145 height 25
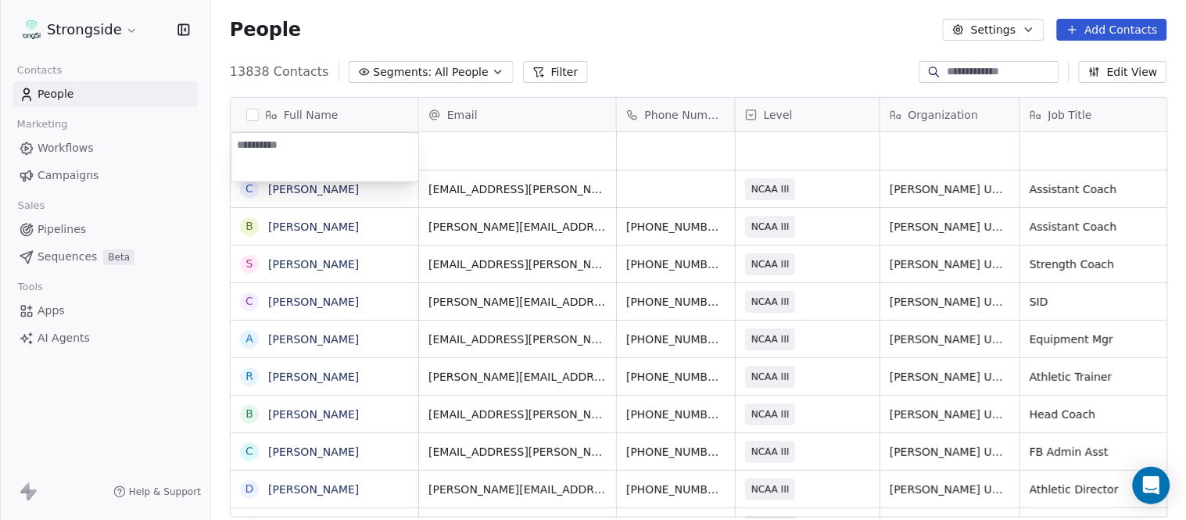
type textarea "**********"
click at [694, 43] on html "Strongside Contacts People Marketing Workflows Campaigns Sales Pipelines Sequen…" at bounding box center [593, 260] width 1186 height 520
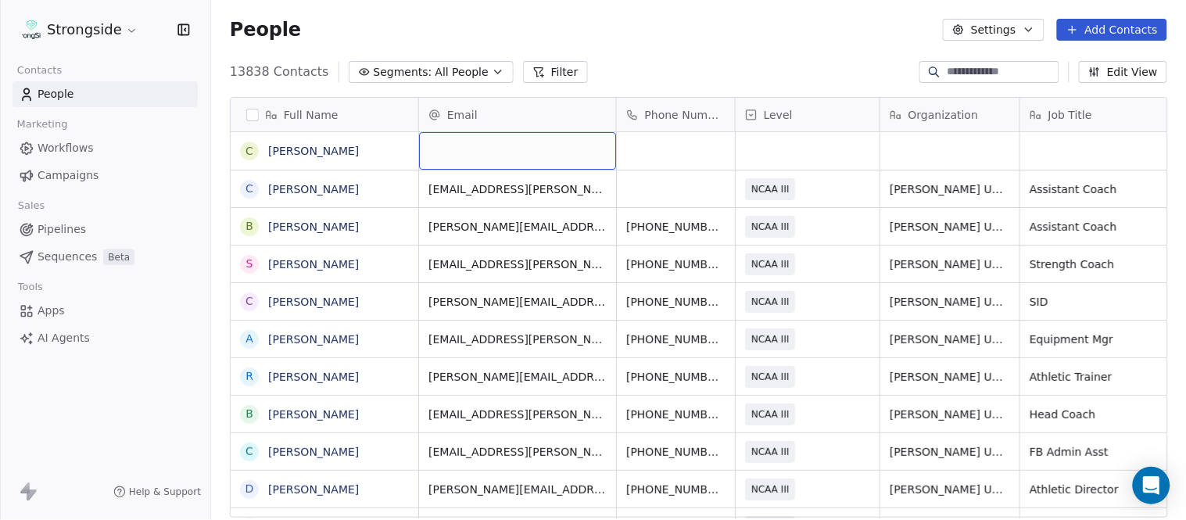
click at [457, 149] on div "grid" at bounding box center [517, 151] width 197 height 38
click at [457, 149] on input "email" at bounding box center [518, 151] width 191 height 31
type input "**********"
click at [630, 44] on html "Strongside Contacts People Marketing Workflows Campaigns Sales Pipelines Sequen…" at bounding box center [593, 260] width 1186 height 520
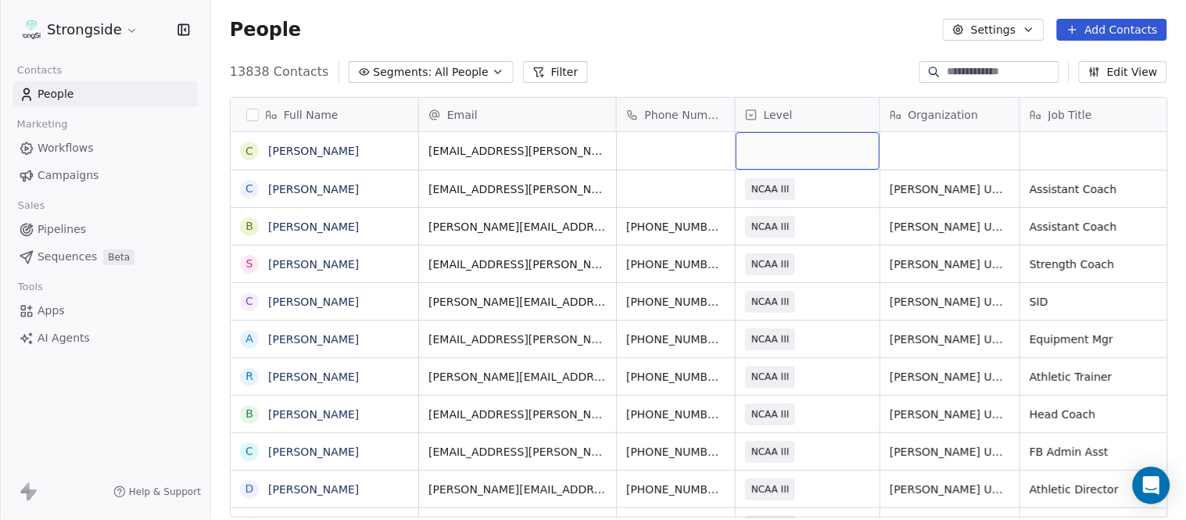
click at [793, 142] on div "grid" at bounding box center [808, 151] width 144 height 38
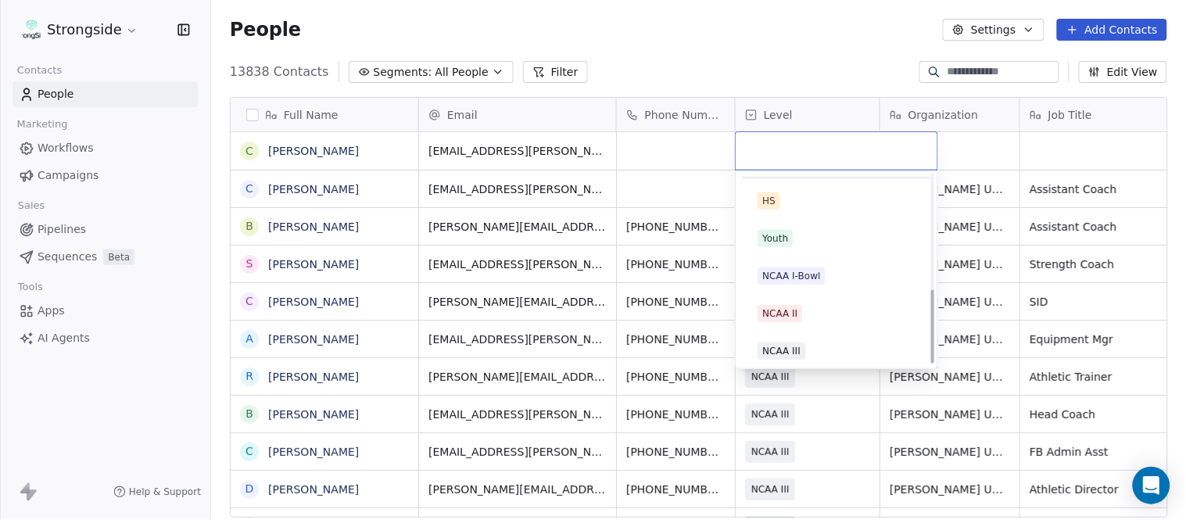
scroll to position [296, 0]
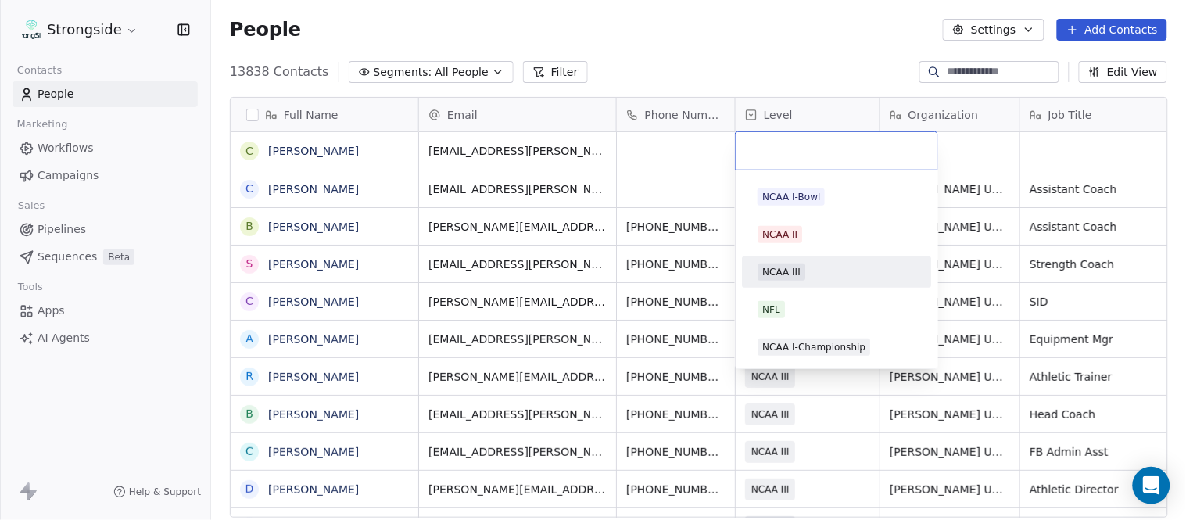
click at [813, 267] on div "NCAA III" at bounding box center [837, 272] width 158 height 17
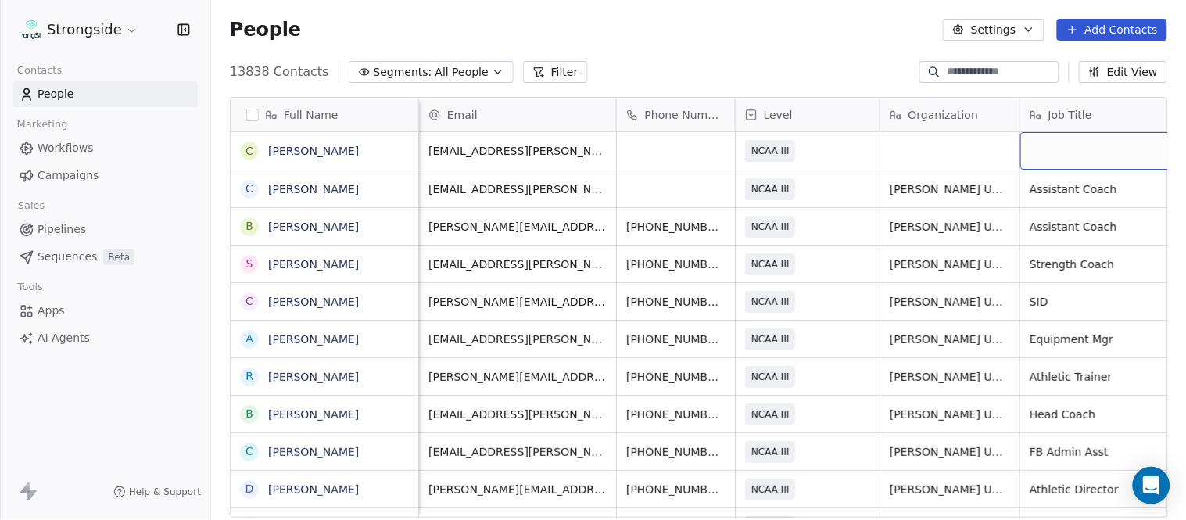
scroll to position [0, 74]
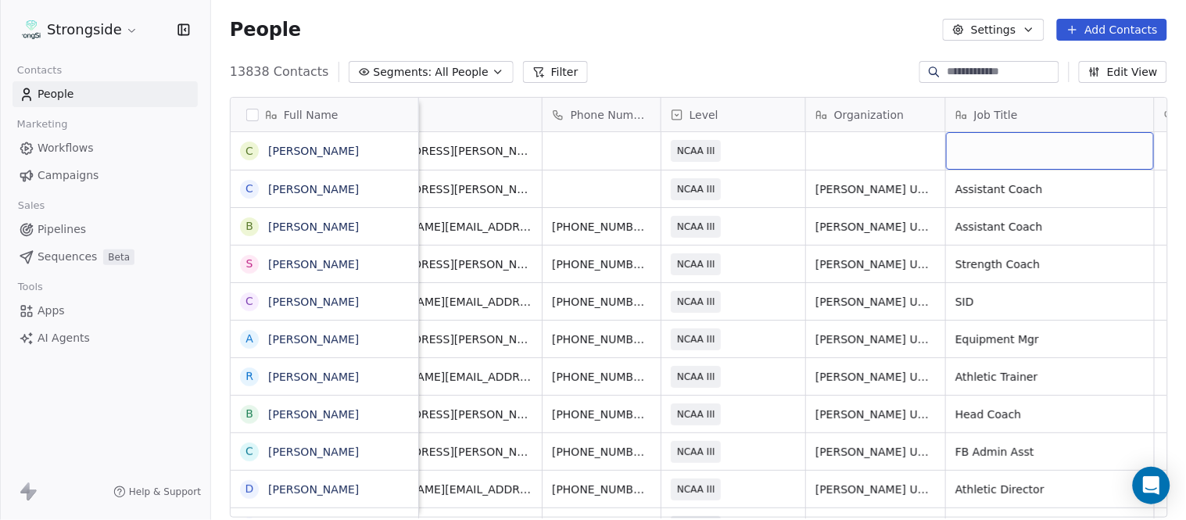
click at [1056, 149] on div "grid" at bounding box center [1050, 151] width 208 height 38
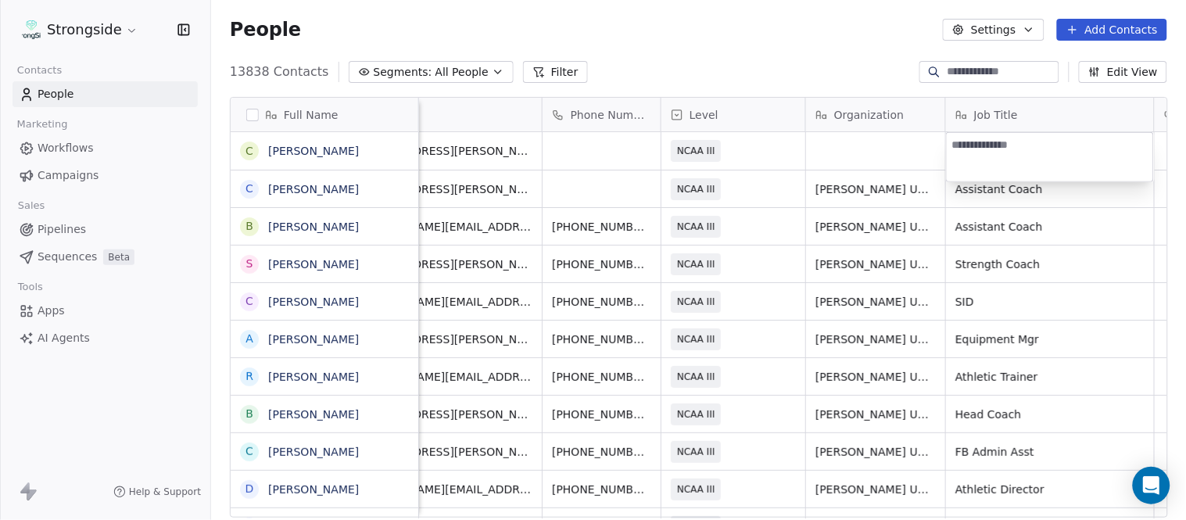
type textarea "**********"
click at [895, 145] on html "Strongside Contacts People Marketing Workflows Campaigns Sales Pipelines Sequen…" at bounding box center [593, 260] width 1186 height 520
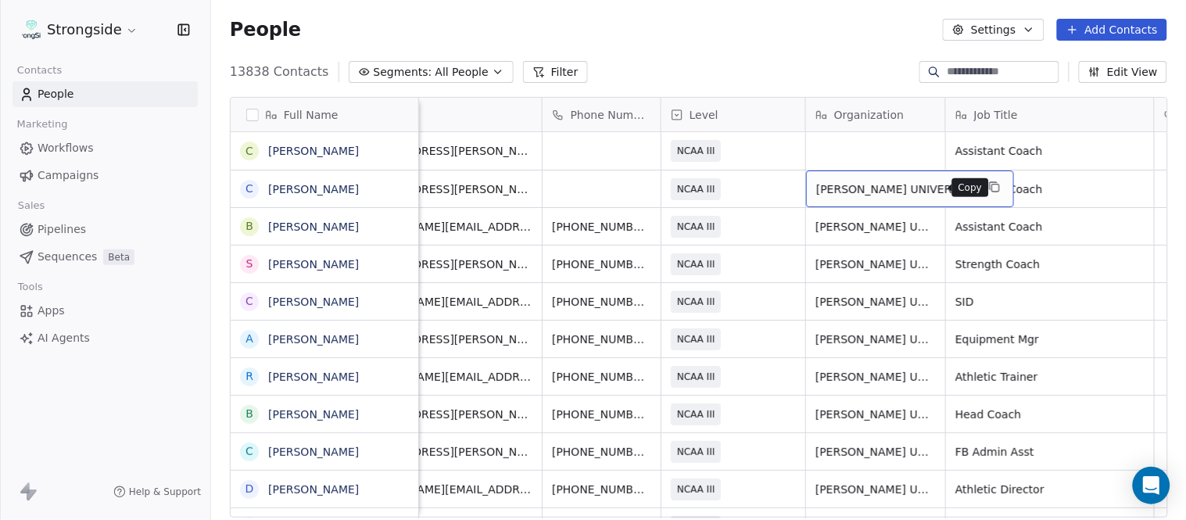
click at [988, 186] on icon "grid" at bounding box center [994, 187] width 13 height 13
click at [869, 157] on div "grid" at bounding box center [875, 151] width 139 height 38
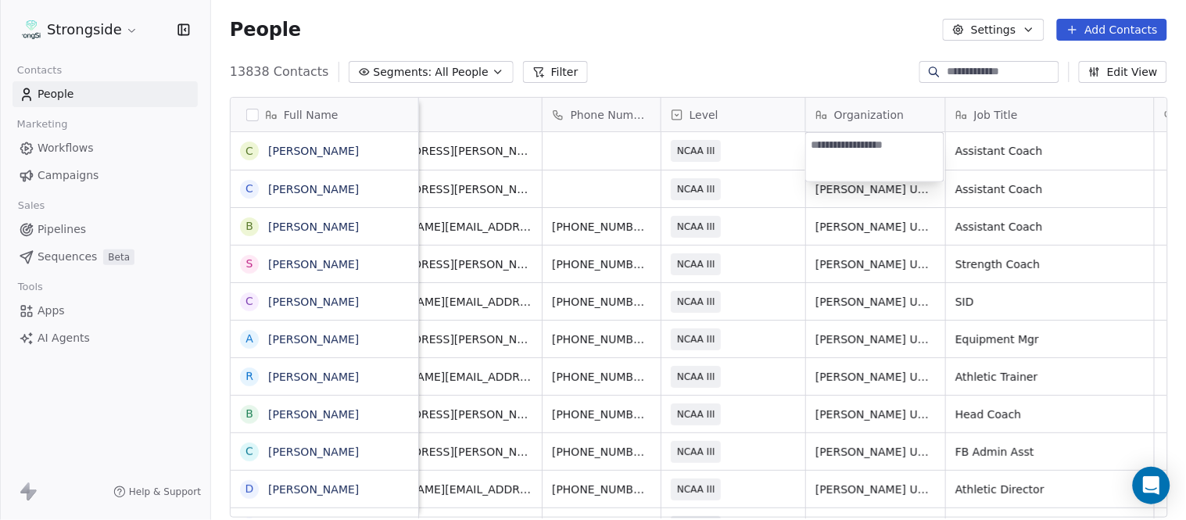
type textarea "**********"
click at [763, 33] on html "Strongside Contacts People Marketing Workflows Campaigns Sales Pipelines Sequen…" at bounding box center [593, 260] width 1186 height 520
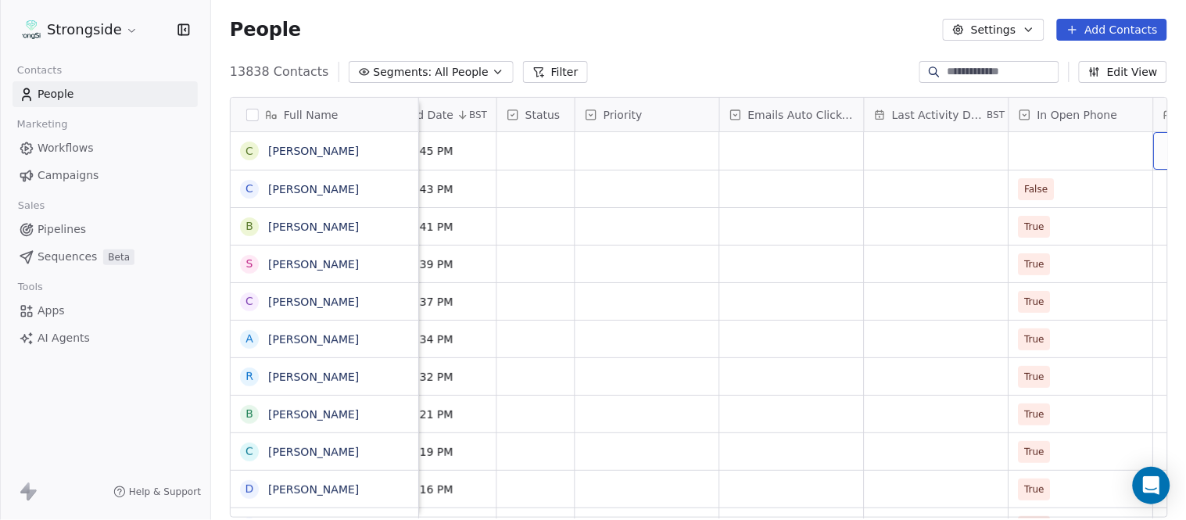
scroll to position [0, 1099]
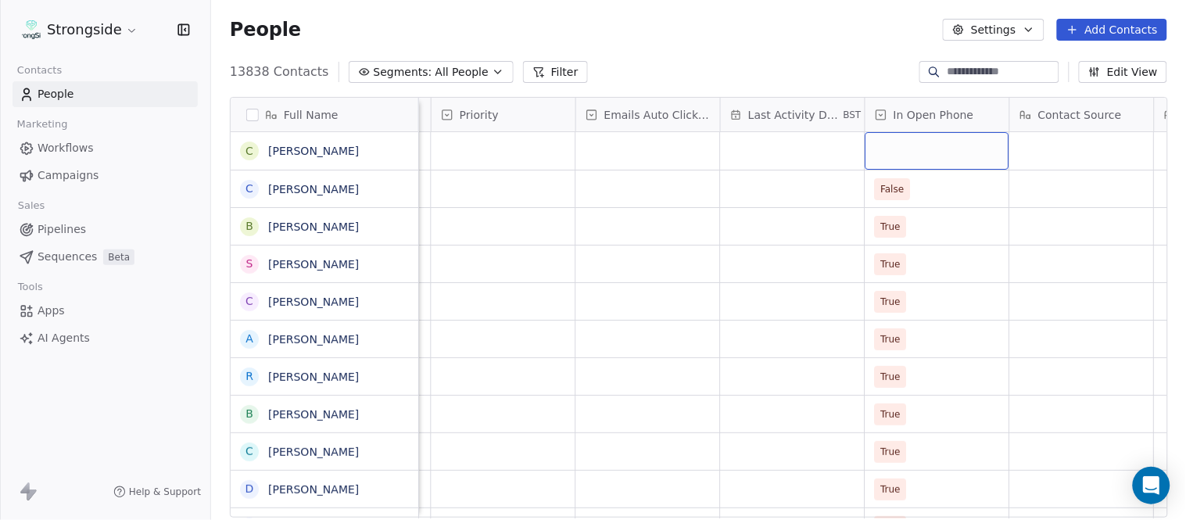
click at [895, 152] on div "grid" at bounding box center [938, 151] width 144 height 38
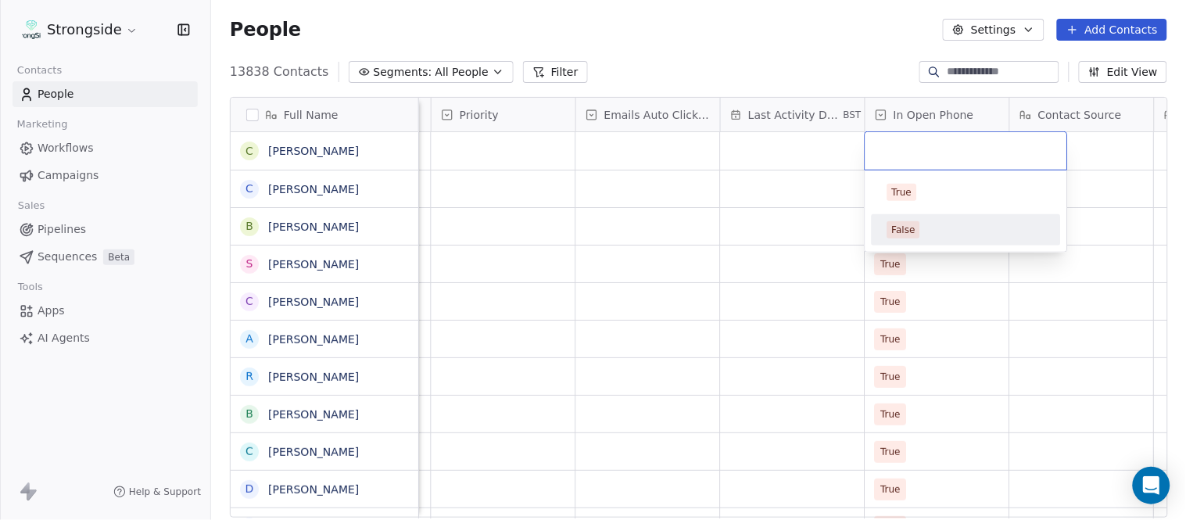
click at [935, 224] on div "False" at bounding box center [967, 229] width 158 height 17
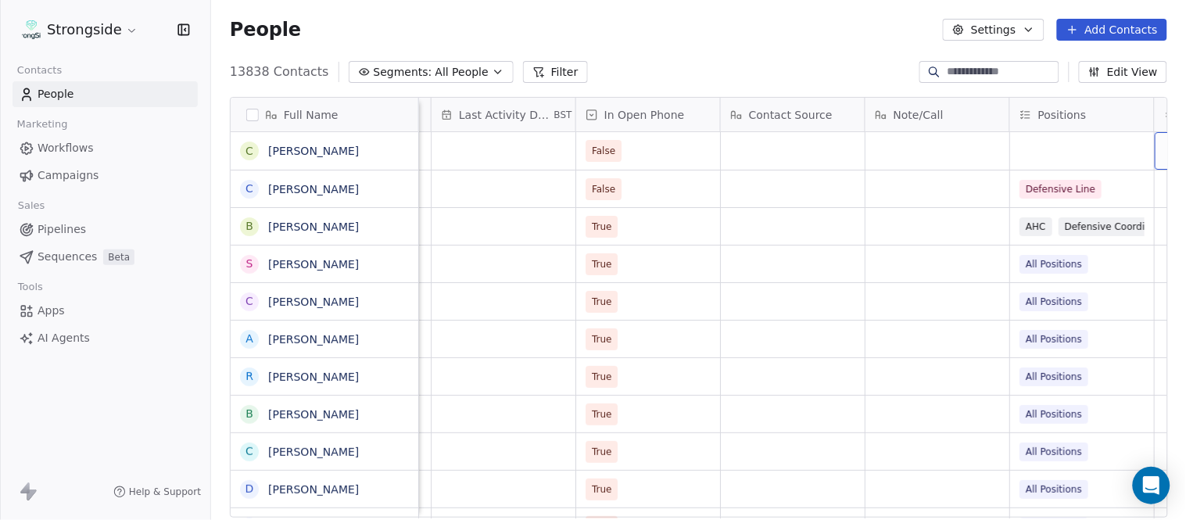
scroll to position [0, 1677]
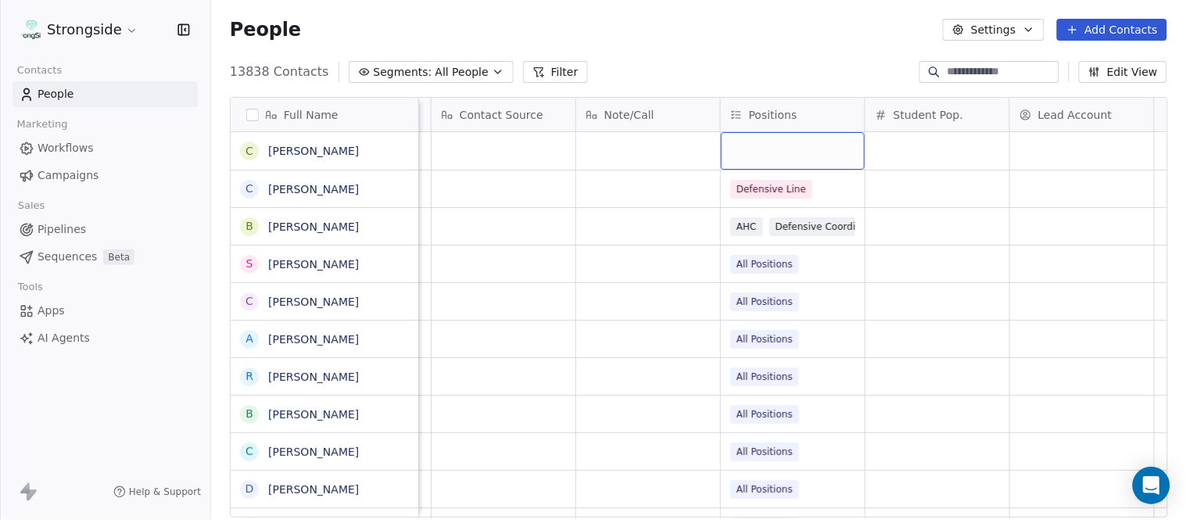
click at [788, 142] on div "grid" at bounding box center [793, 151] width 144 height 38
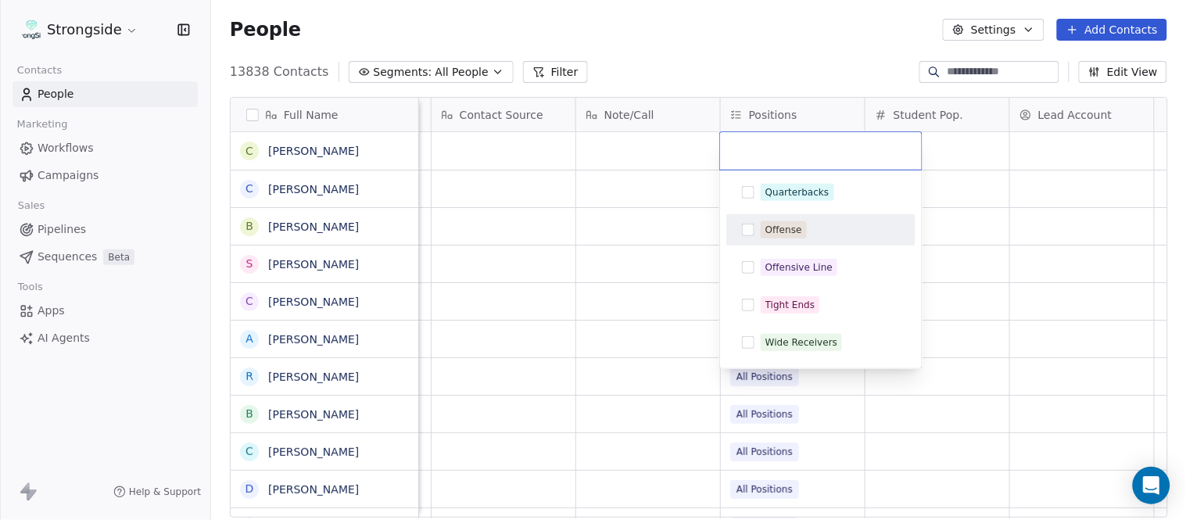
click at [816, 237] on div "Offense" at bounding box center [830, 229] width 139 height 17
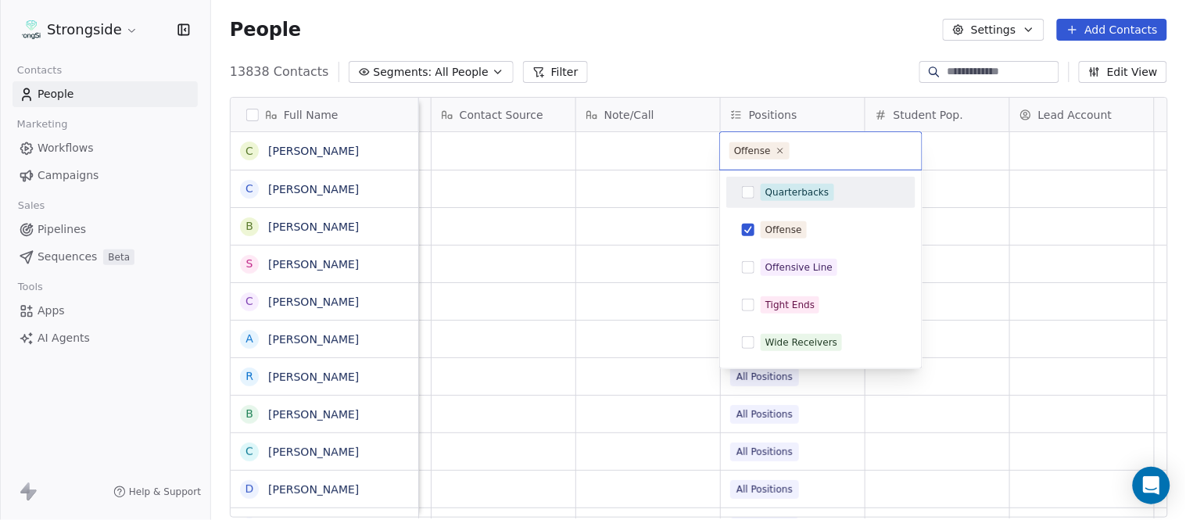
click at [785, 69] on html "Strongside Contacts People Marketing Workflows Campaigns Sales Pipelines Sequen…" at bounding box center [593, 260] width 1186 height 520
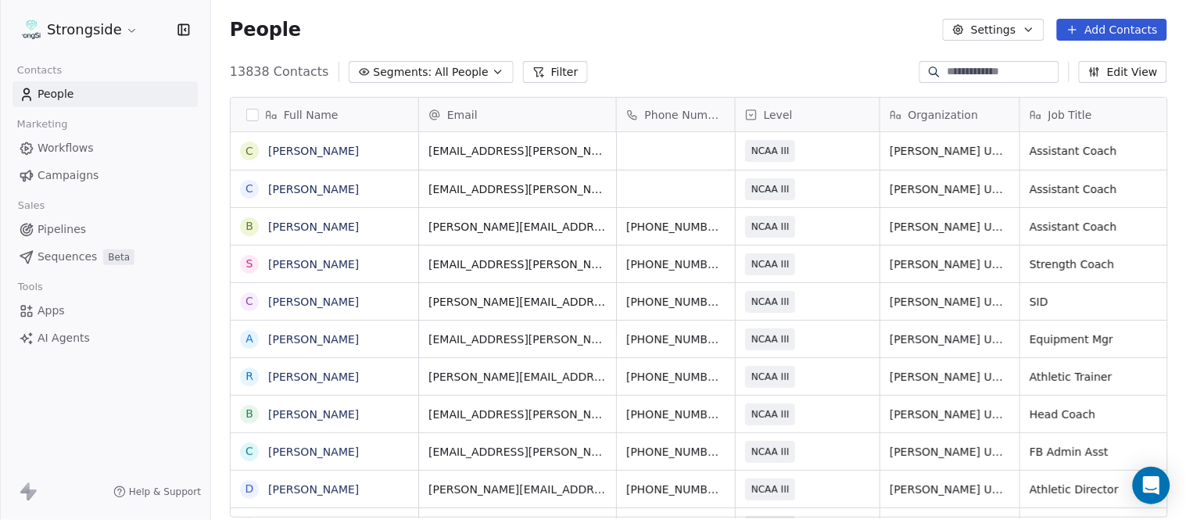
scroll to position [444, 963]
click at [1122, 31] on button "Add Contacts" at bounding box center [1112, 30] width 110 height 22
click at [1106, 56] on span "Create new contact" at bounding box center [1120, 63] width 107 height 16
drag, startPoint x: 355, startPoint y: 131, endPoint x: 755, endPoint y: 63, distance: 406.0
click at [755, 63] on div "13838 Contacts Segments: All People Filter Edit View" at bounding box center [698, 71] width 975 height 25
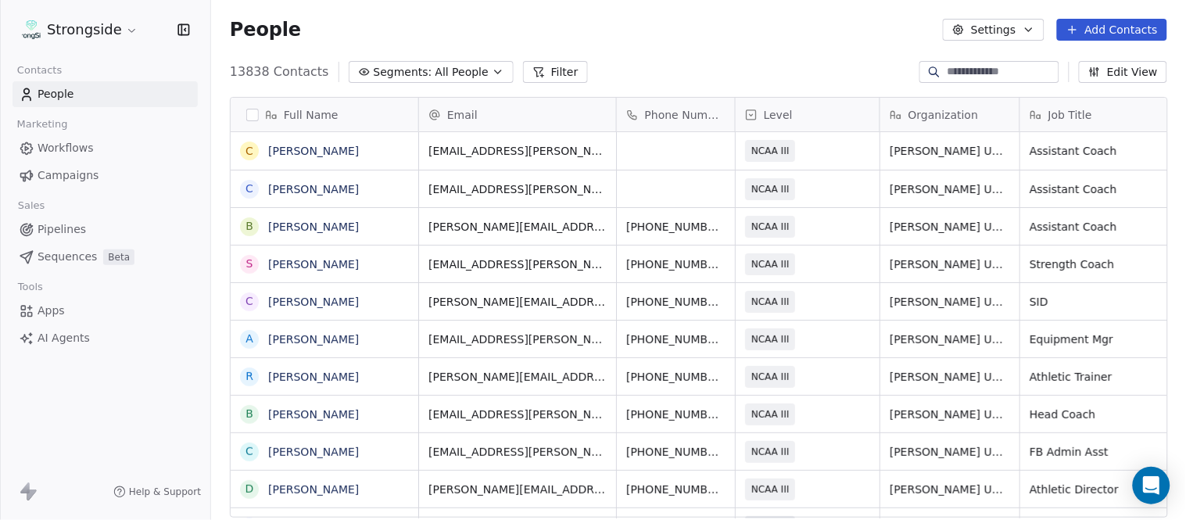
click at [1099, 22] on button "Add Contacts" at bounding box center [1112, 30] width 110 height 22
click at [1089, 51] on div "Create new contact" at bounding box center [1110, 63] width 145 height 25
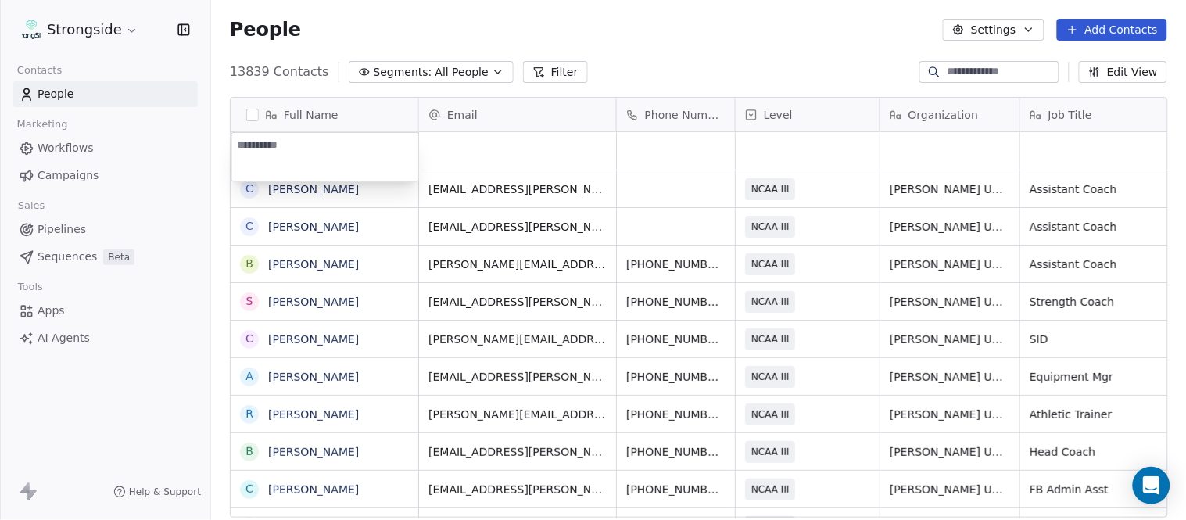
type textarea "**********"
click at [698, 53] on html "Strongside Contacts People Marketing Workflows Campaigns Sales Pipelines Sequen…" at bounding box center [593, 260] width 1186 height 520
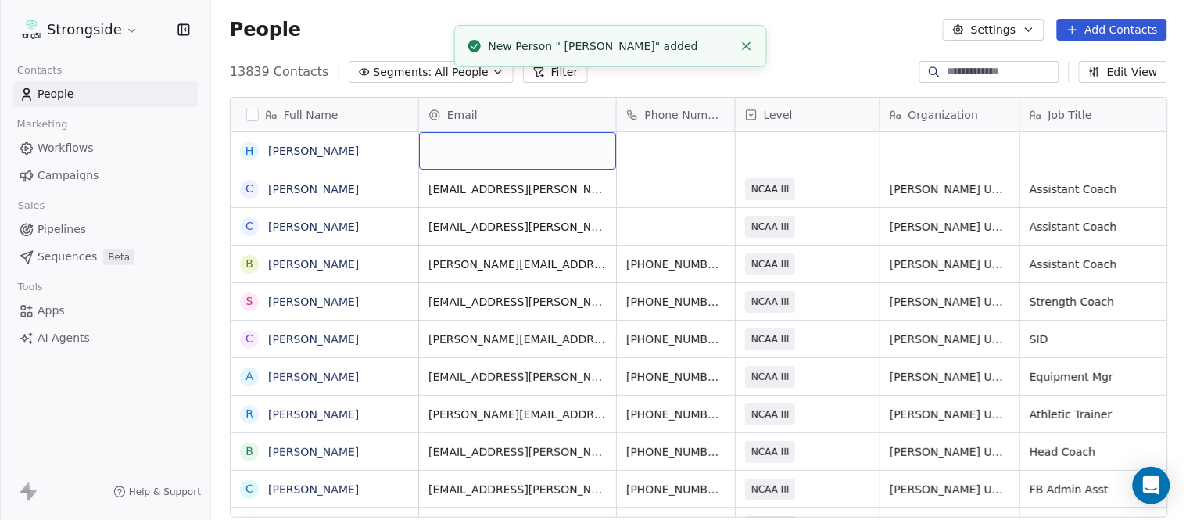
click at [490, 162] on div "grid" at bounding box center [517, 151] width 197 height 38
type input "**********"
click at [745, 33] on li "New Person " Hunter Miles" added" at bounding box center [610, 46] width 313 height 42
click at [741, 45] on icon "Close toast" at bounding box center [747, 46] width 14 height 14
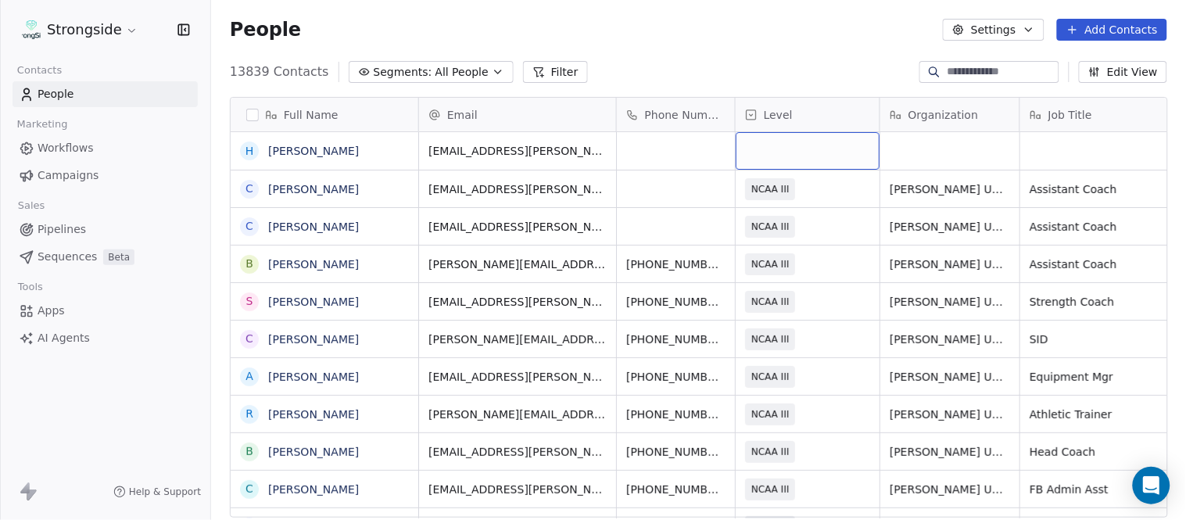
click at [777, 146] on div "grid" at bounding box center [808, 151] width 144 height 38
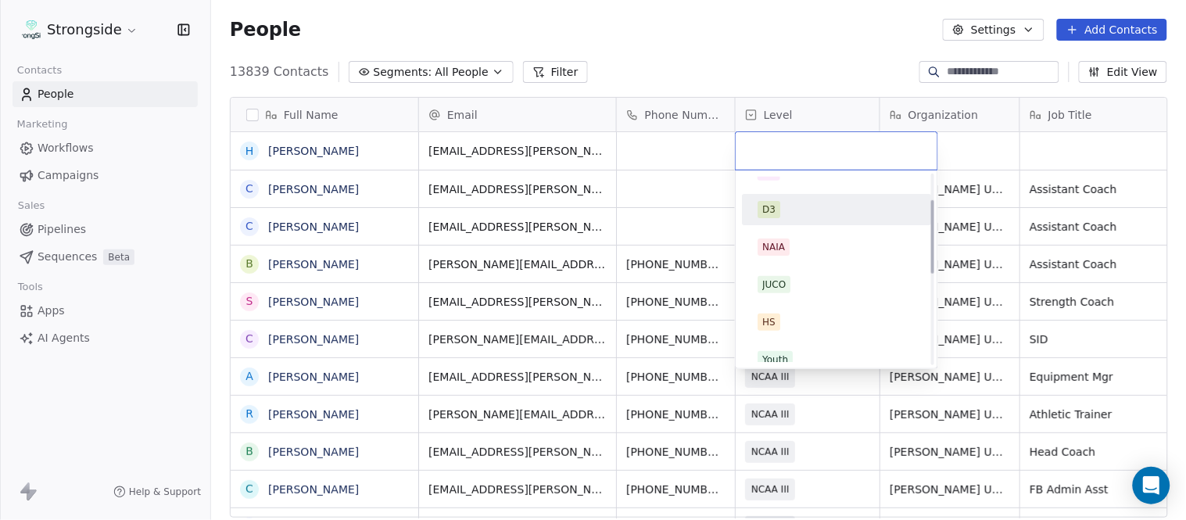
scroll to position [296, 0]
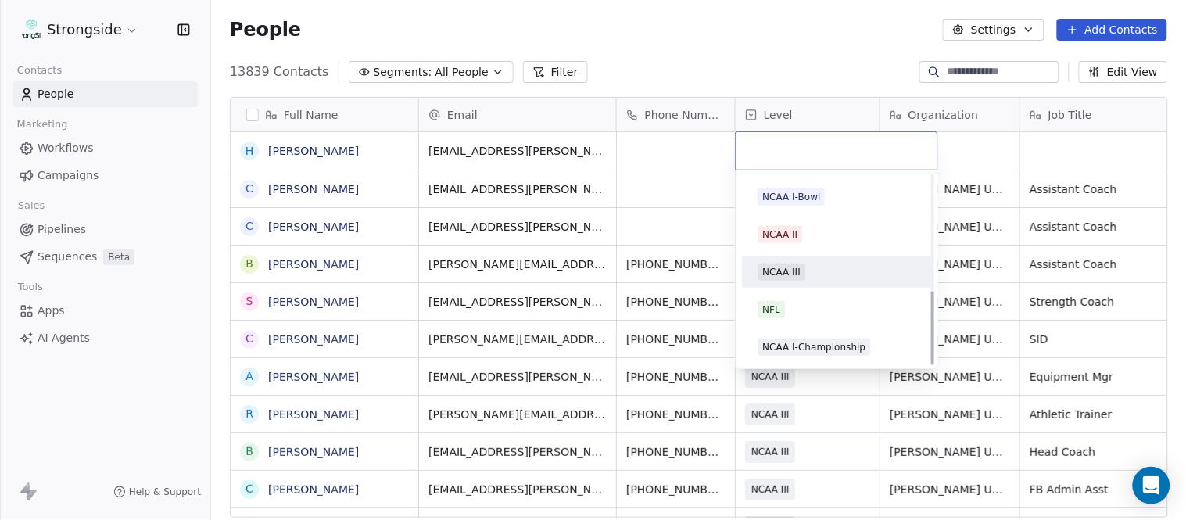
click at [815, 267] on div "NCAA III" at bounding box center [837, 272] width 158 height 17
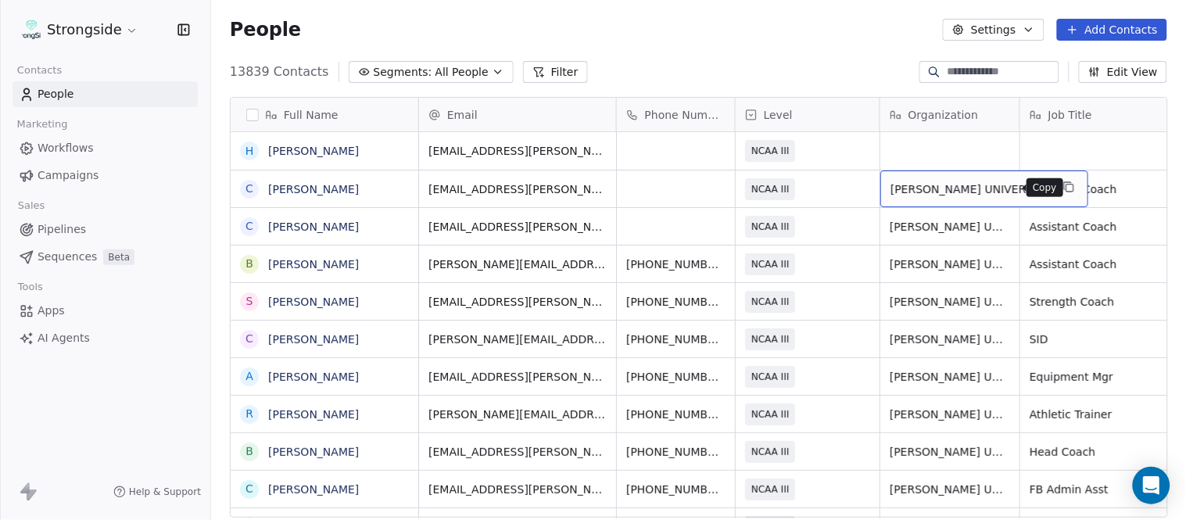
click at [1063, 192] on icon "grid" at bounding box center [1069, 187] width 13 height 13
click at [971, 152] on div "grid" at bounding box center [950, 151] width 139 height 38
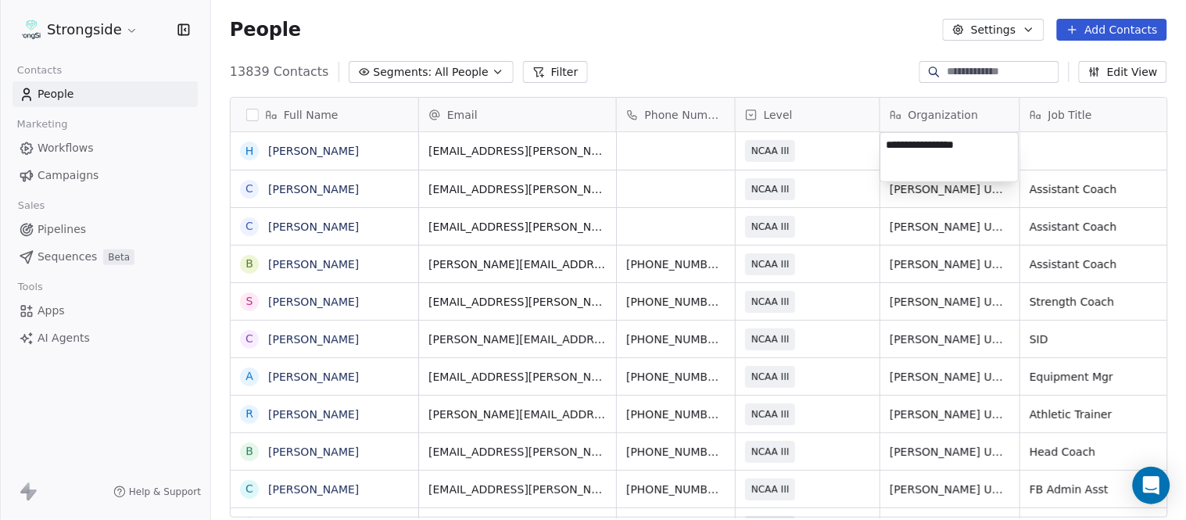
type textarea "**********"
click at [841, 75] on html "Strongside Contacts People Marketing Workflows Campaigns Sales Pipelines Sequen…" at bounding box center [593, 260] width 1186 height 520
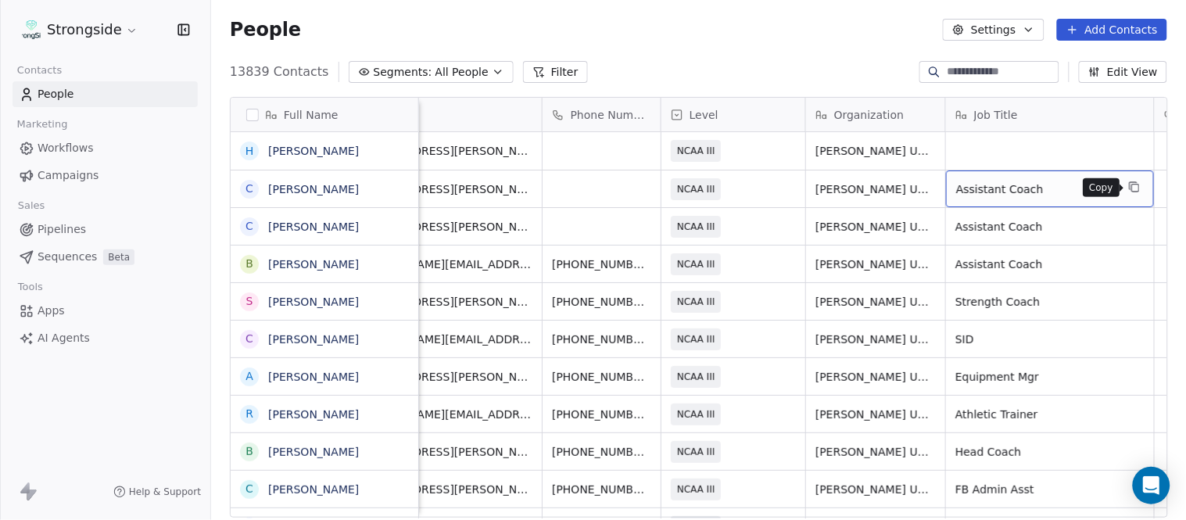
click at [1138, 186] on icon "grid" at bounding box center [1135, 188] width 7 height 7
click at [1038, 145] on div "grid" at bounding box center [1050, 151] width 208 height 38
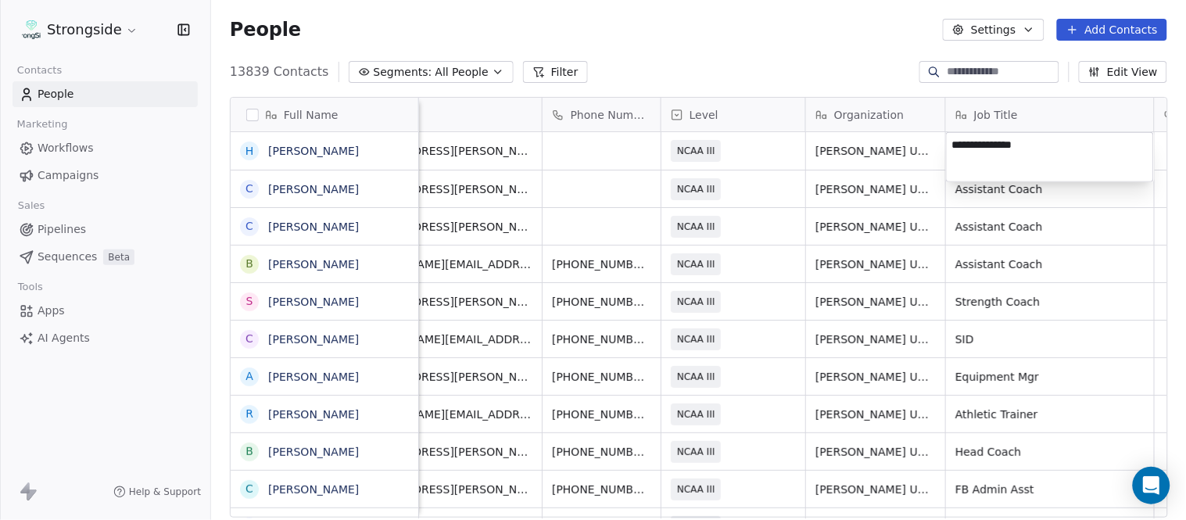
type textarea "**********"
click at [1077, 130] on html "Strongside Contacts People Marketing Workflows Campaigns Sales Pipelines Sequen…" at bounding box center [593, 260] width 1186 height 520
click at [850, 51] on html "Strongside Contacts People Marketing Workflows Campaigns Sales Pipelines Sequen…" at bounding box center [593, 260] width 1186 height 520
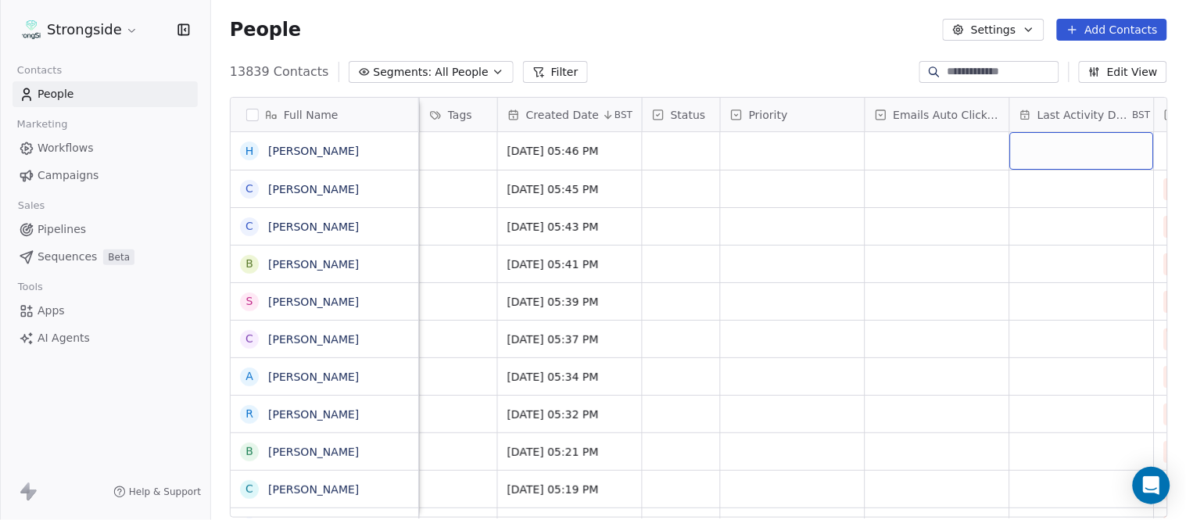
scroll to position [0, 955]
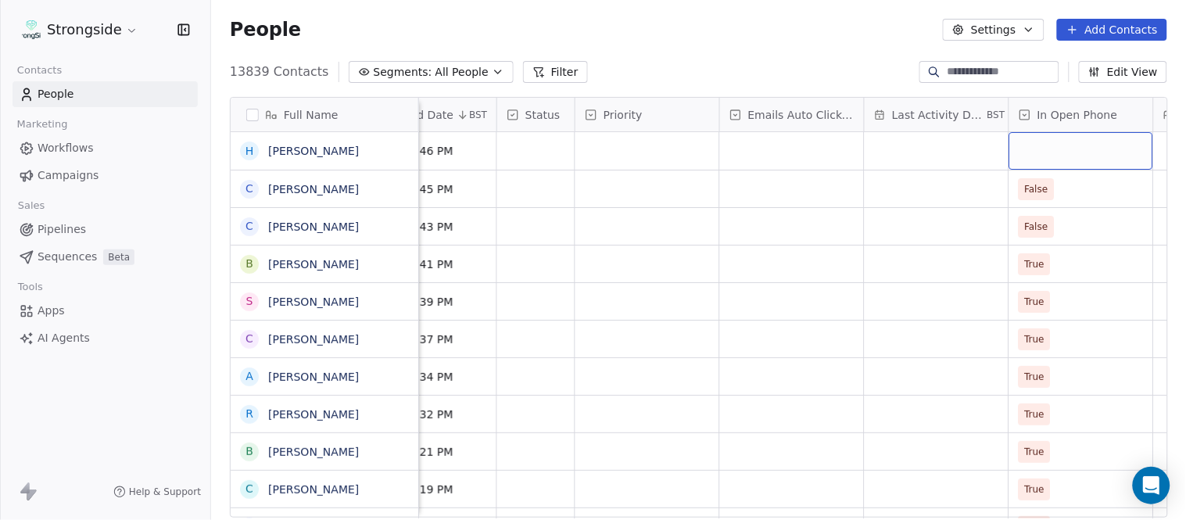
click at [1064, 149] on div "grid" at bounding box center [1082, 151] width 144 height 38
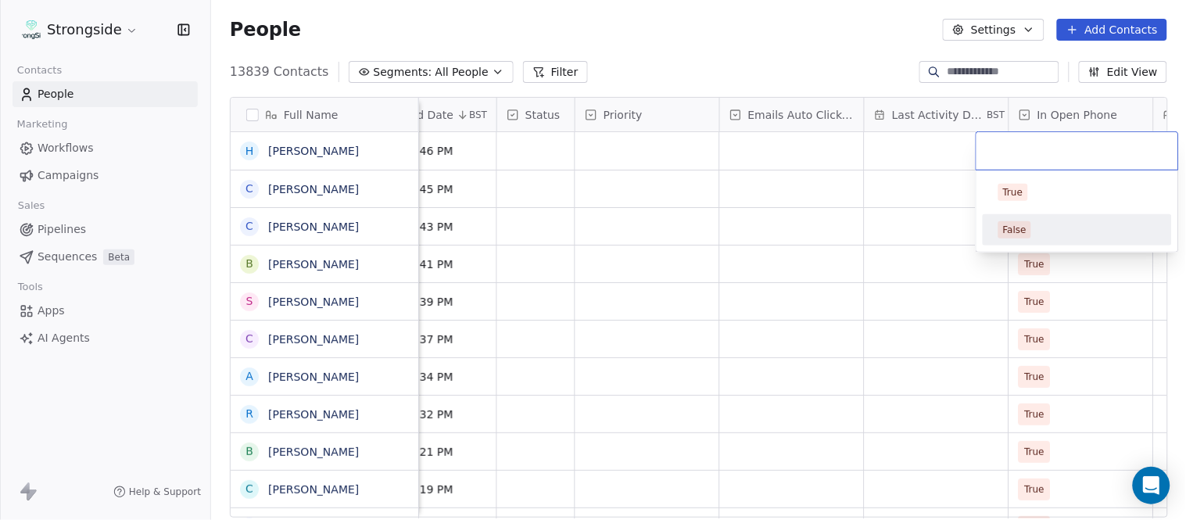
click at [1046, 230] on div "False" at bounding box center [1078, 229] width 158 height 17
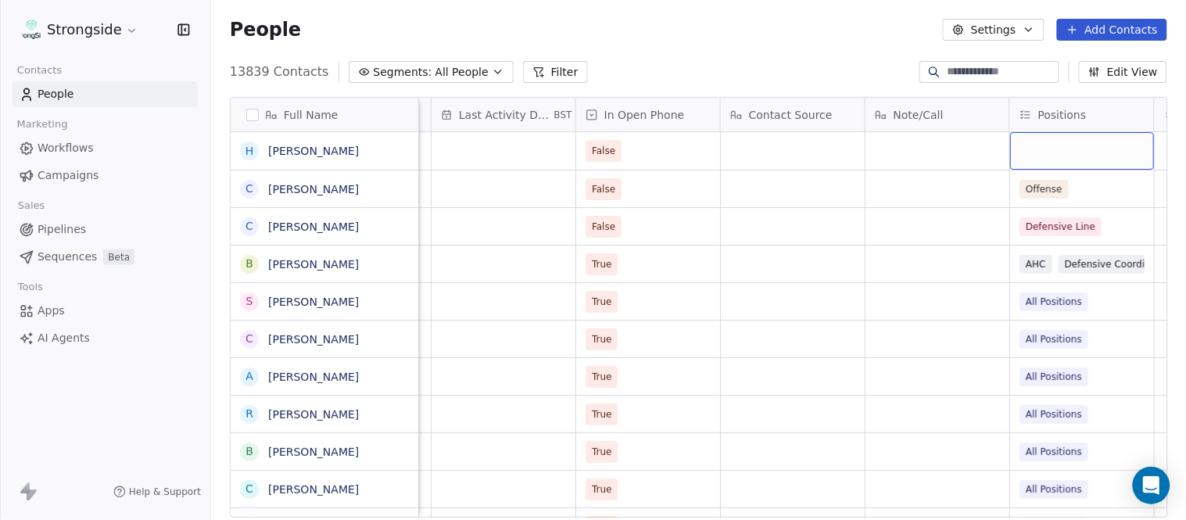
scroll to position [0, 1677]
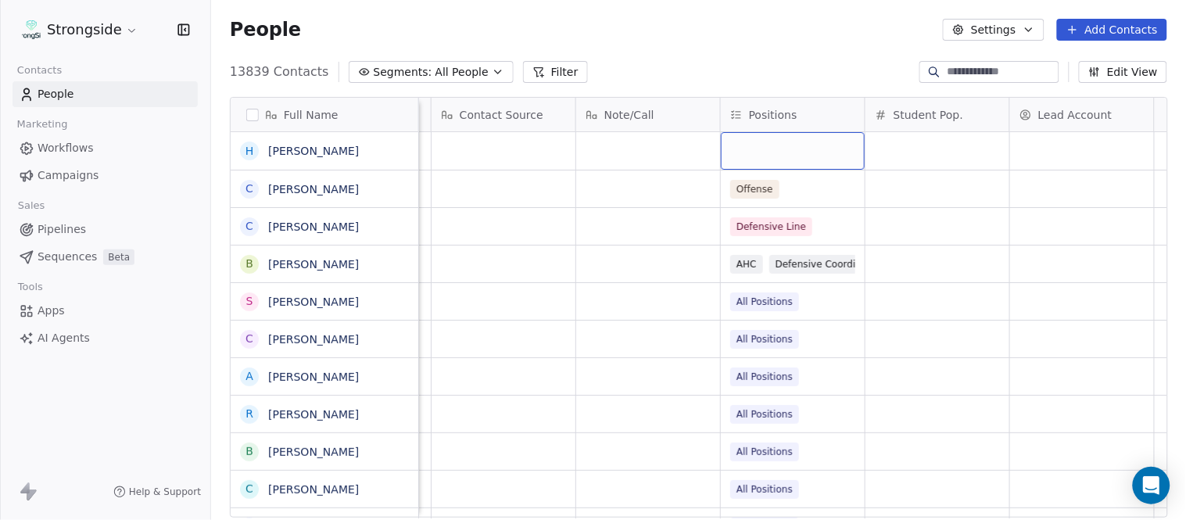
click at [772, 152] on div "grid" at bounding box center [793, 151] width 144 height 38
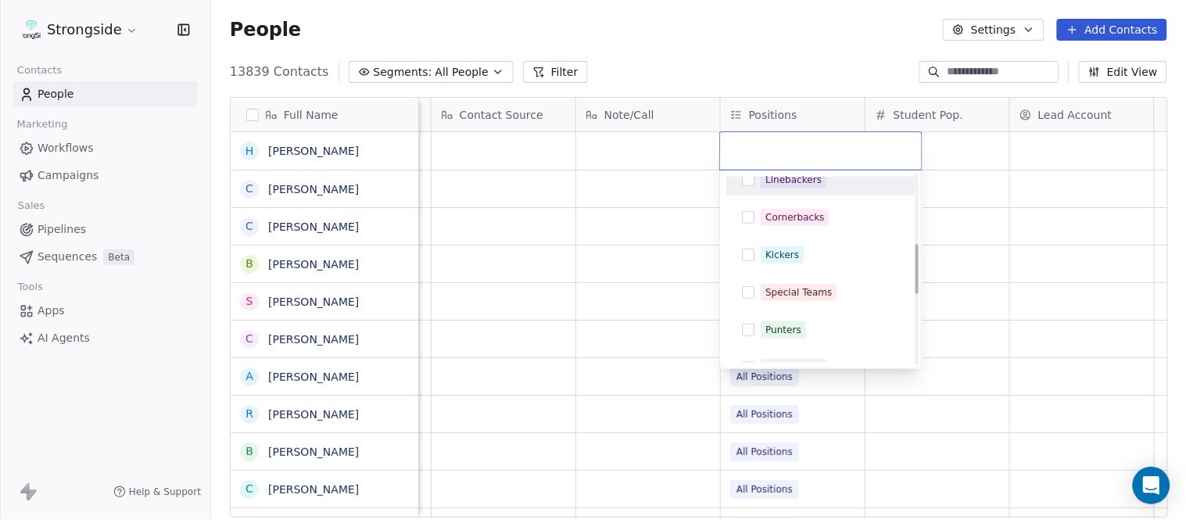
scroll to position [260, 0]
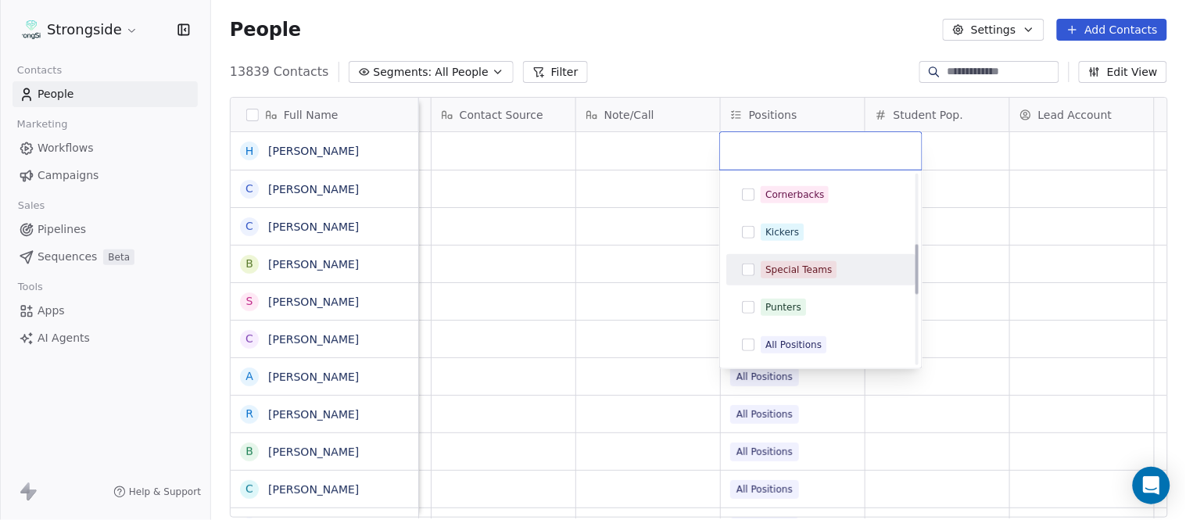
click at [826, 257] on div "Special Teams" at bounding box center [821, 269] width 177 height 25
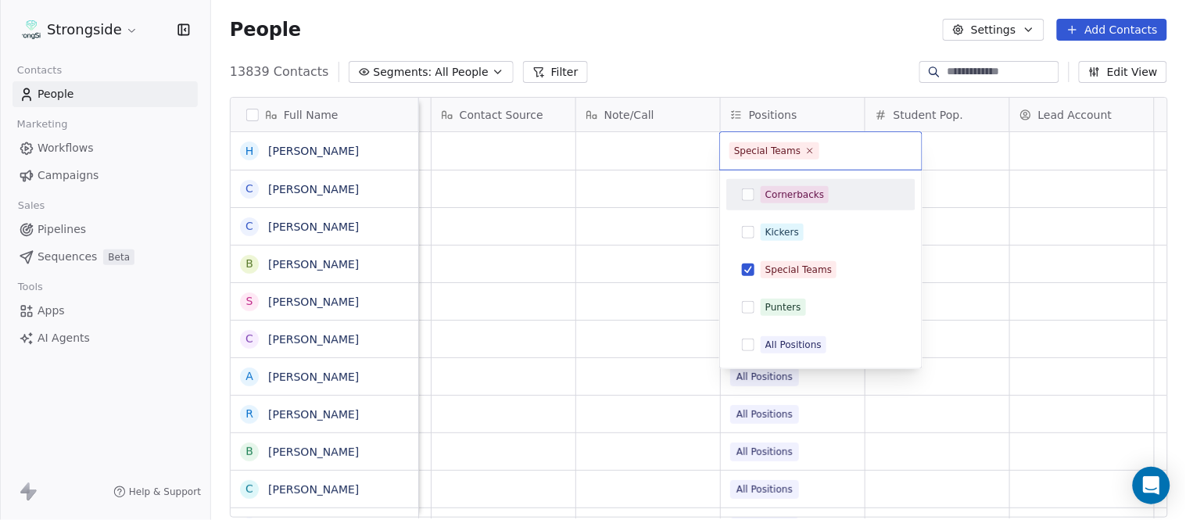
click at [793, 92] on html "Strongside Contacts People Marketing Workflows Campaigns Sales Pipelines Sequen…" at bounding box center [593, 260] width 1186 height 520
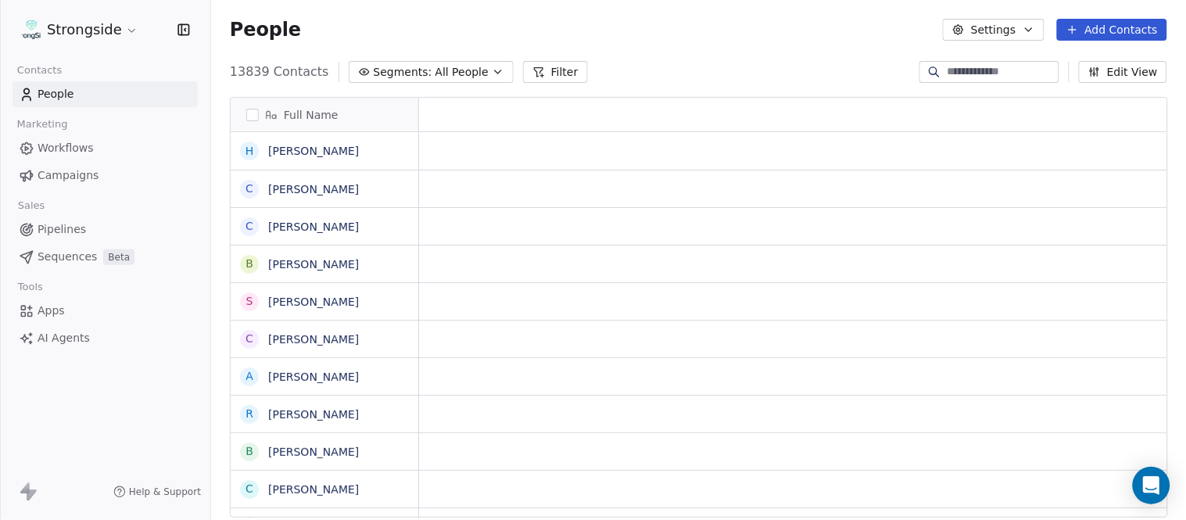
scroll to position [0, 0]
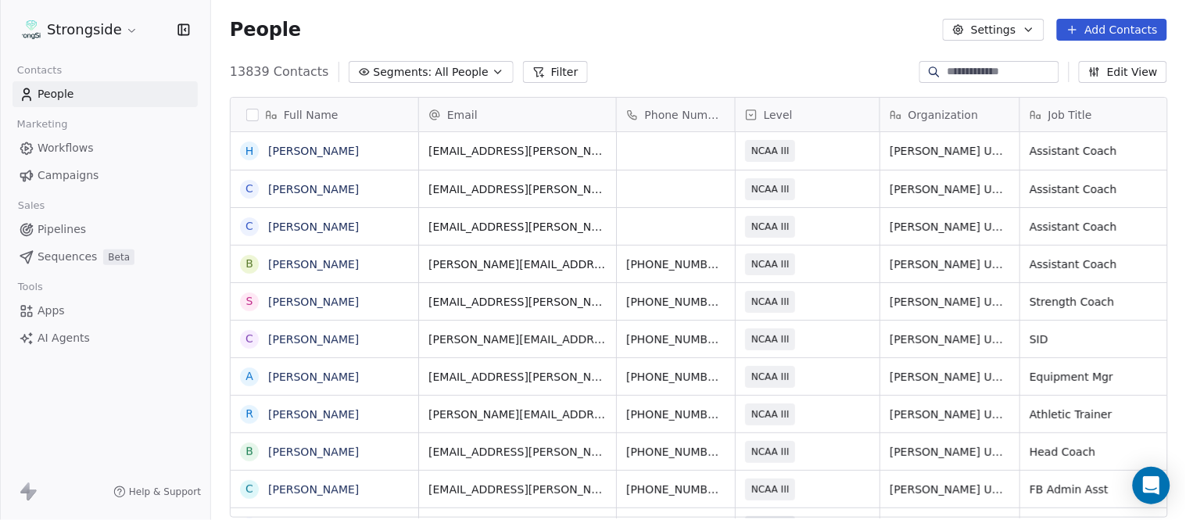
click at [1112, 29] on button "Add Contacts" at bounding box center [1112, 30] width 110 height 22
click at [1088, 59] on span "Create new contact" at bounding box center [1120, 63] width 107 height 16
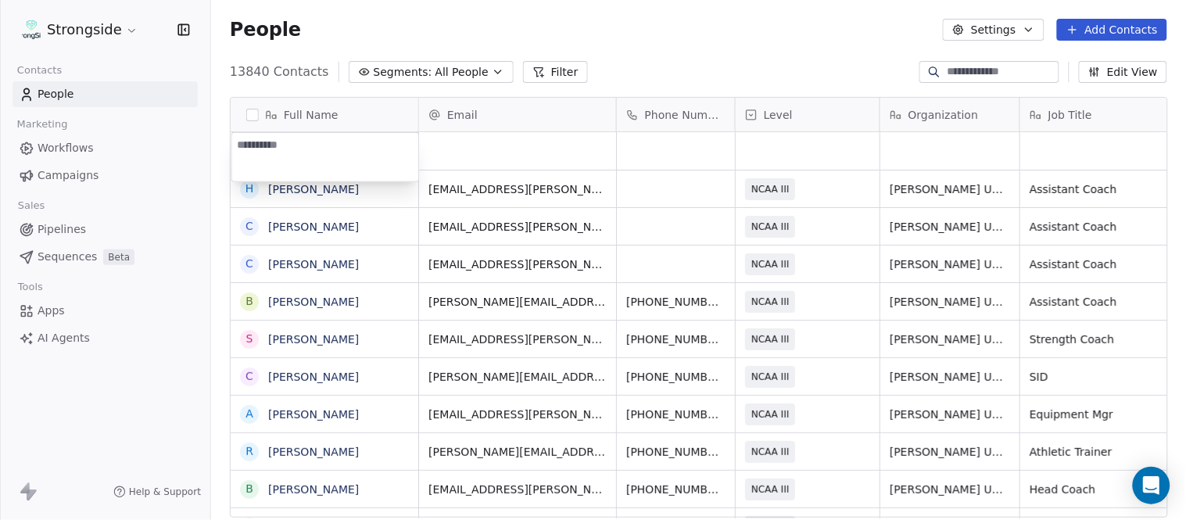
type textarea "**********"
click at [650, 44] on html "Strongside Contacts People Marketing Workflows Campaigns Sales Pipelines Sequen…" at bounding box center [593, 260] width 1186 height 520
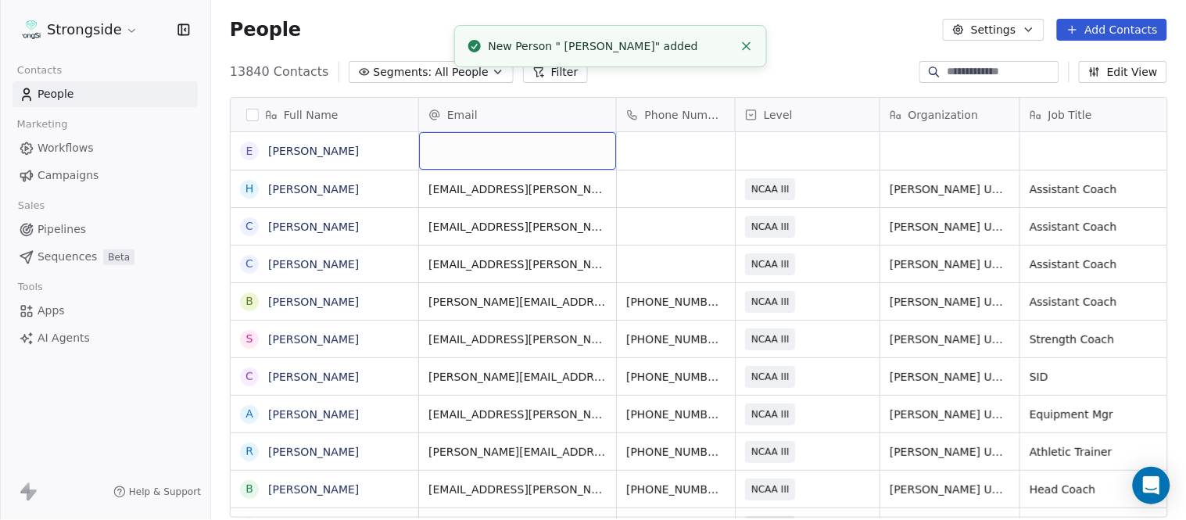
click at [490, 143] on div "grid" at bounding box center [517, 151] width 197 height 38
type input "**********"
click at [754, 25] on li "New Person " Erik Werner" added" at bounding box center [610, 46] width 313 height 42
click at [748, 43] on line "Close toast" at bounding box center [746, 46] width 7 height 7
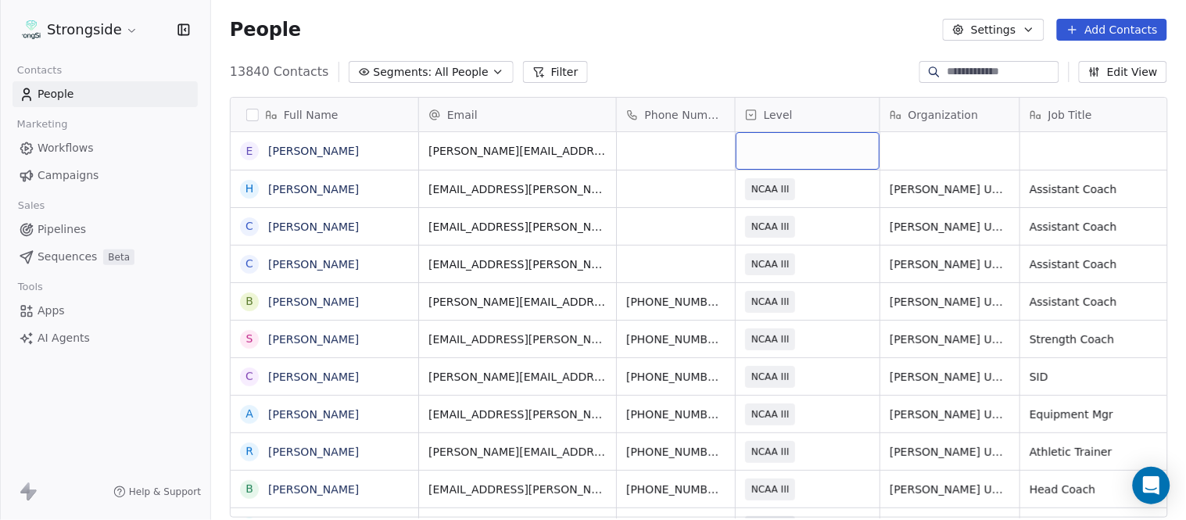
click at [751, 146] on div "grid" at bounding box center [808, 151] width 144 height 38
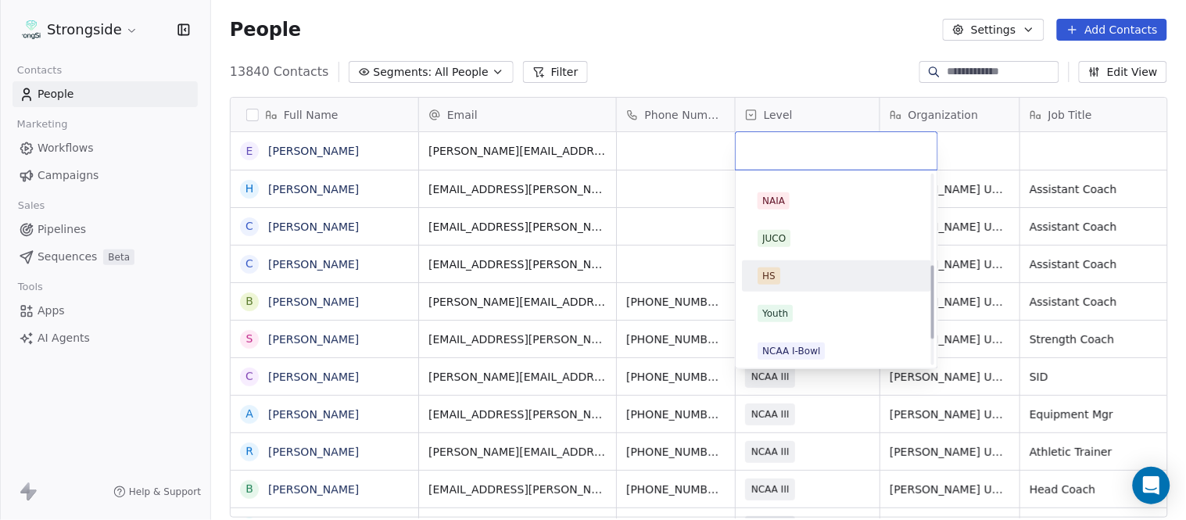
scroll to position [296, 0]
click at [798, 278] on span "NCAA III" at bounding box center [782, 272] width 48 height 17
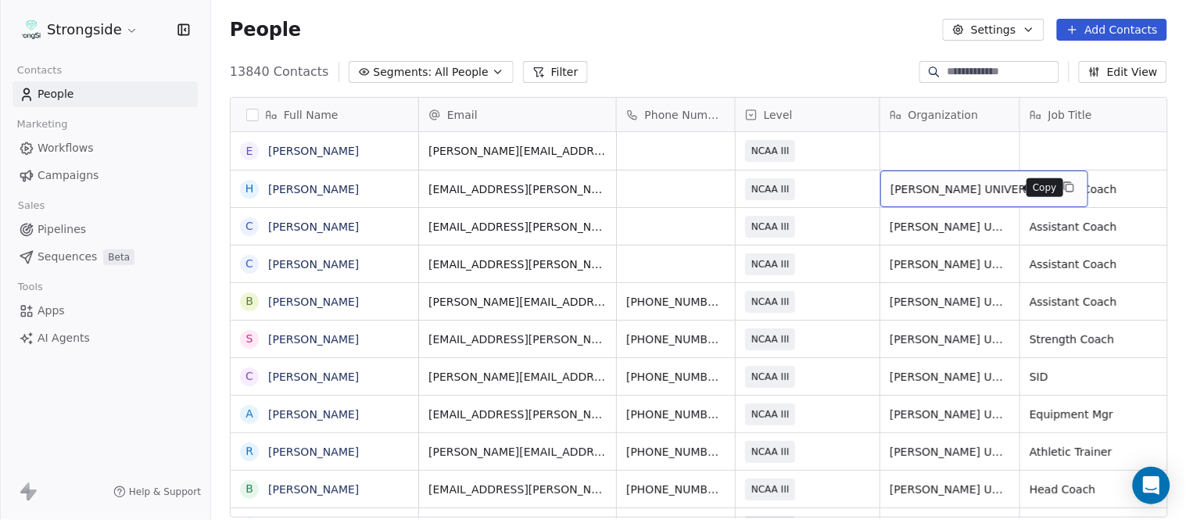
click at [1066, 185] on icon "grid" at bounding box center [1069, 188] width 7 height 7
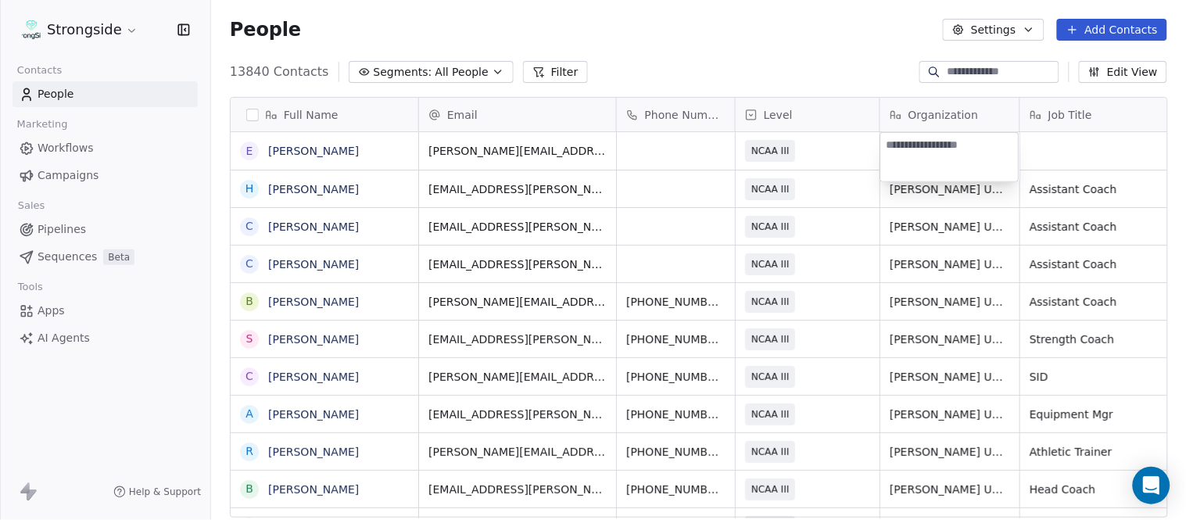
type textarea "**********"
click at [831, 55] on html "Strongside Contacts People Marketing Workflows Campaigns Sales Pipelines Sequen…" at bounding box center [593, 260] width 1186 height 520
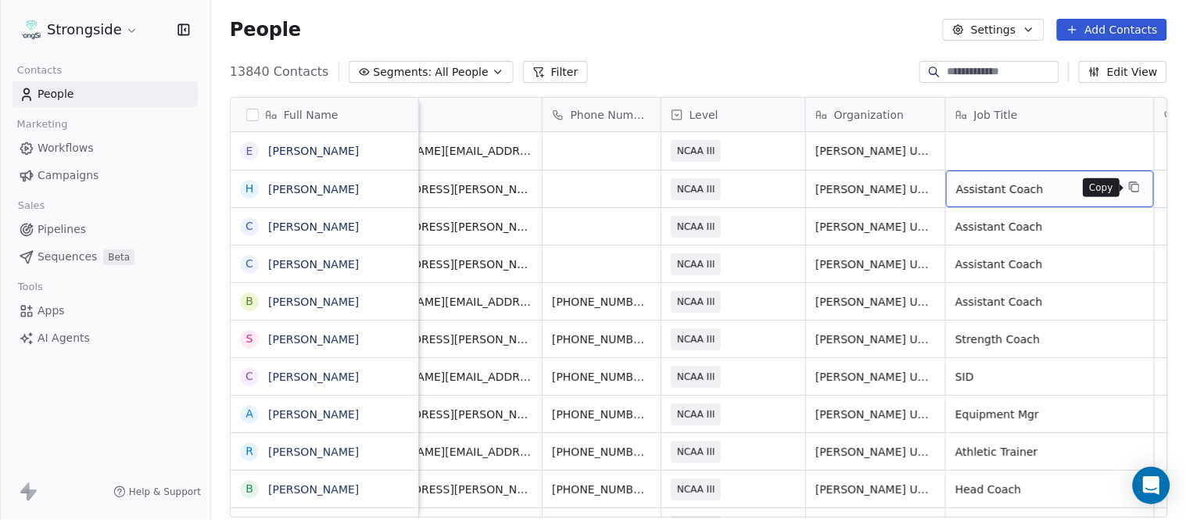
click at [1135, 189] on icon "grid" at bounding box center [1134, 187] width 13 height 13
click at [1038, 151] on div "grid" at bounding box center [1050, 151] width 208 height 38
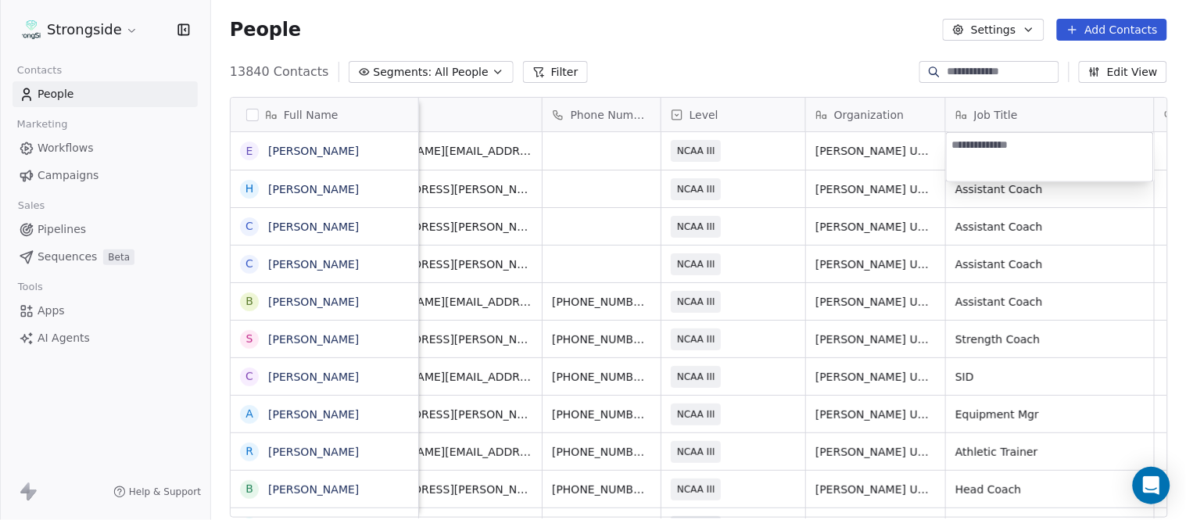
type textarea "**********"
click at [848, 56] on html "Strongside Contacts People Marketing Workflows Campaigns Sales Pipelines Sequen…" at bounding box center [593, 260] width 1186 height 520
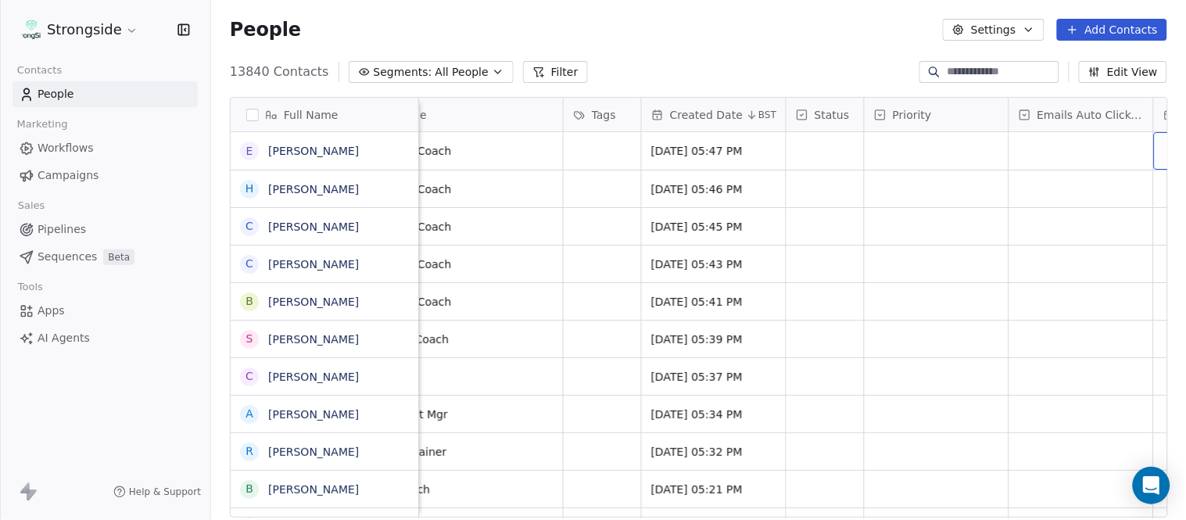
scroll to position [0, 955]
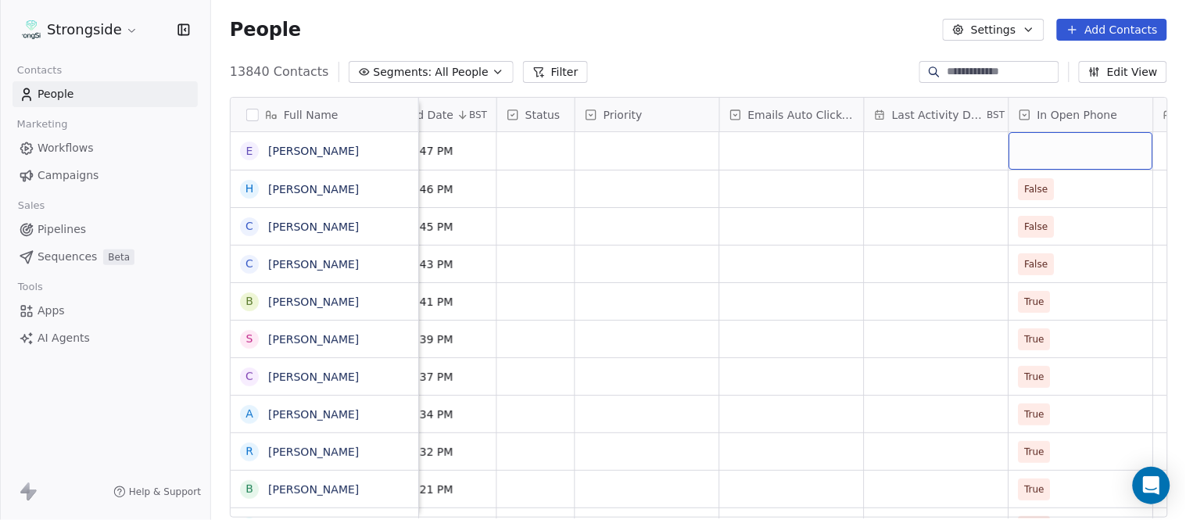
click at [1049, 152] on div "grid" at bounding box center [1082, 151] width 144 height 38
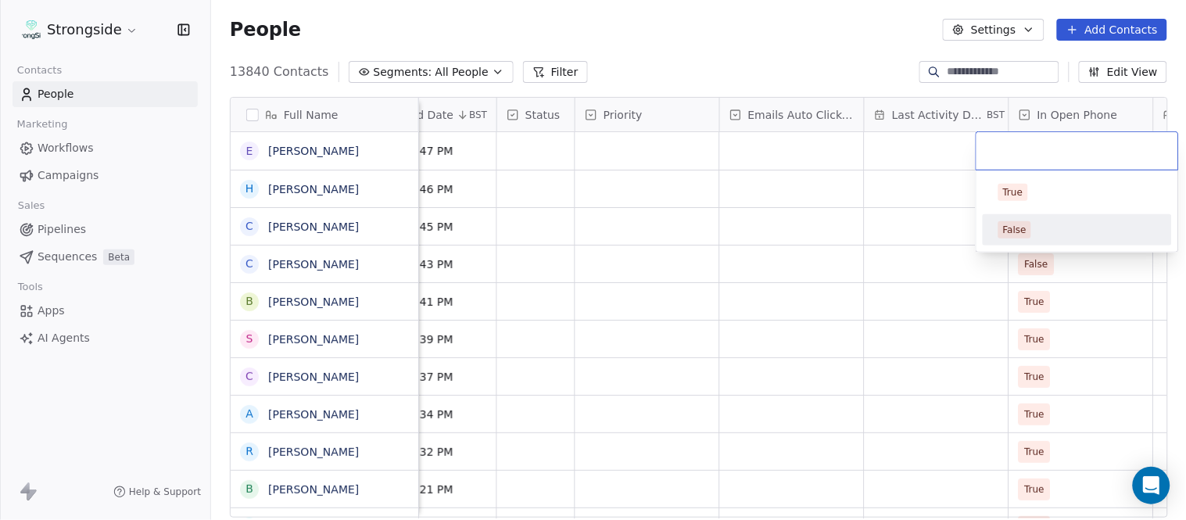
click at [1045, 229] on div "False" at bounding box center [1078, 229] width 158 height 17
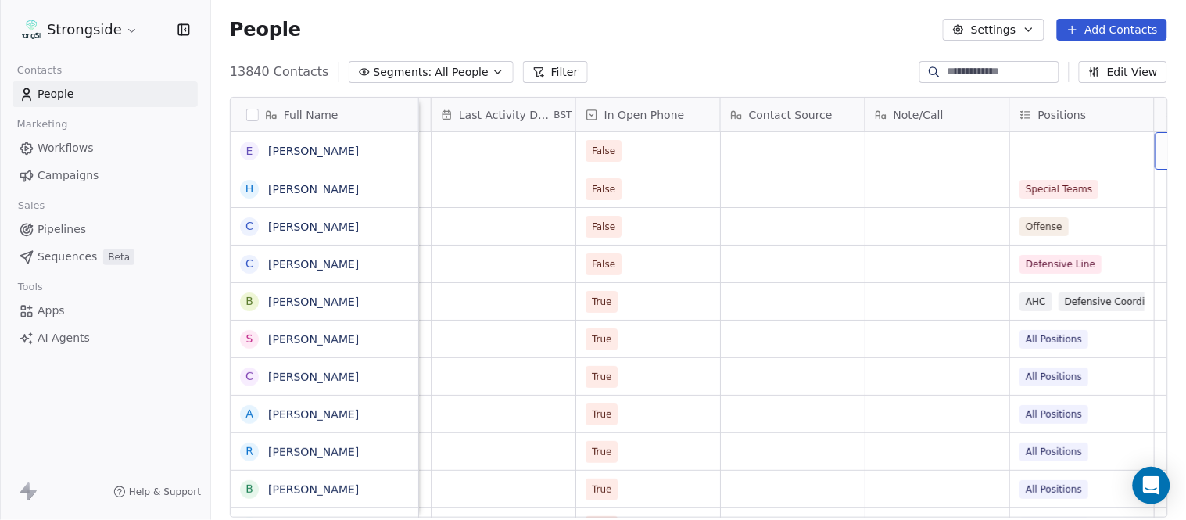
scroll to position [0, 1677]
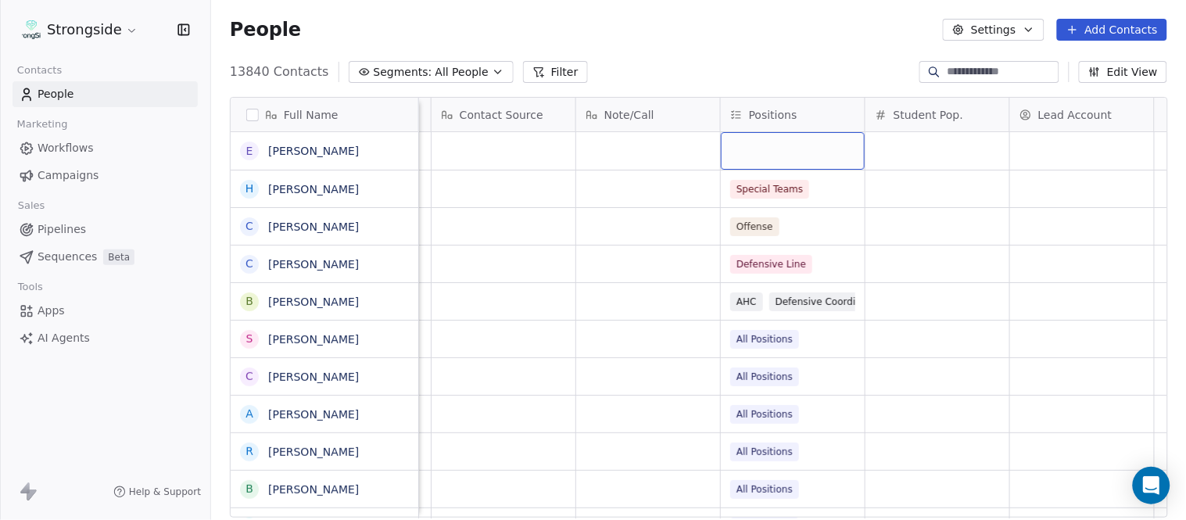
click at [771, 155] on div "grid" at bounding box center [793, 151] width 144 height 38
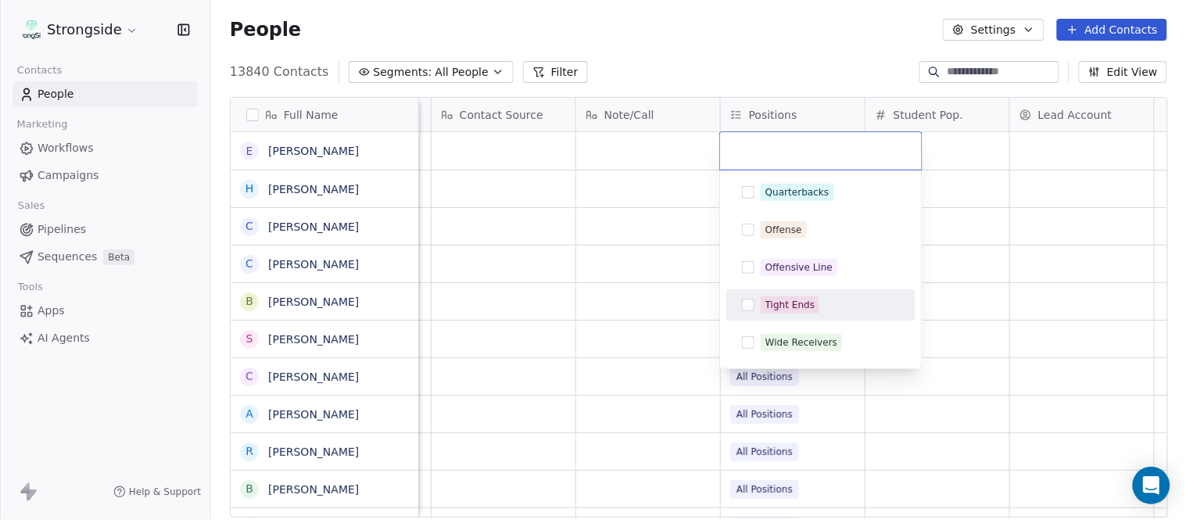
click at [821, 307] on div "Tight Ends" at bounding box center [830, 304] width 139 height 17
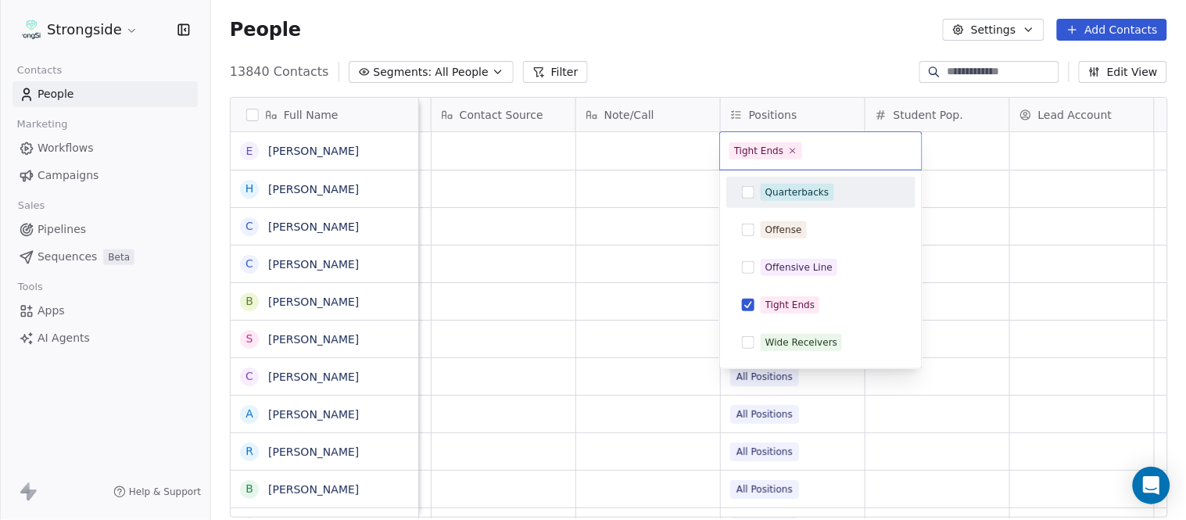
click at [755, 57] on html "Strongside Contacts People Marketing Workflows Campaigns Sales Pipelines Sequen…" at bounding box center [593, 260] width 1186 height 520
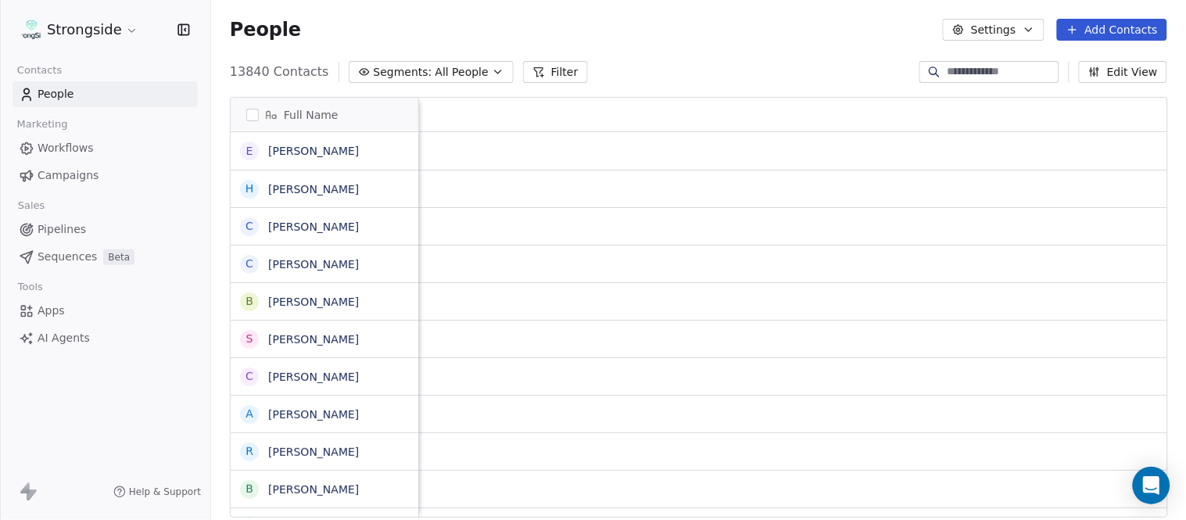
scroll to position [0, 0]
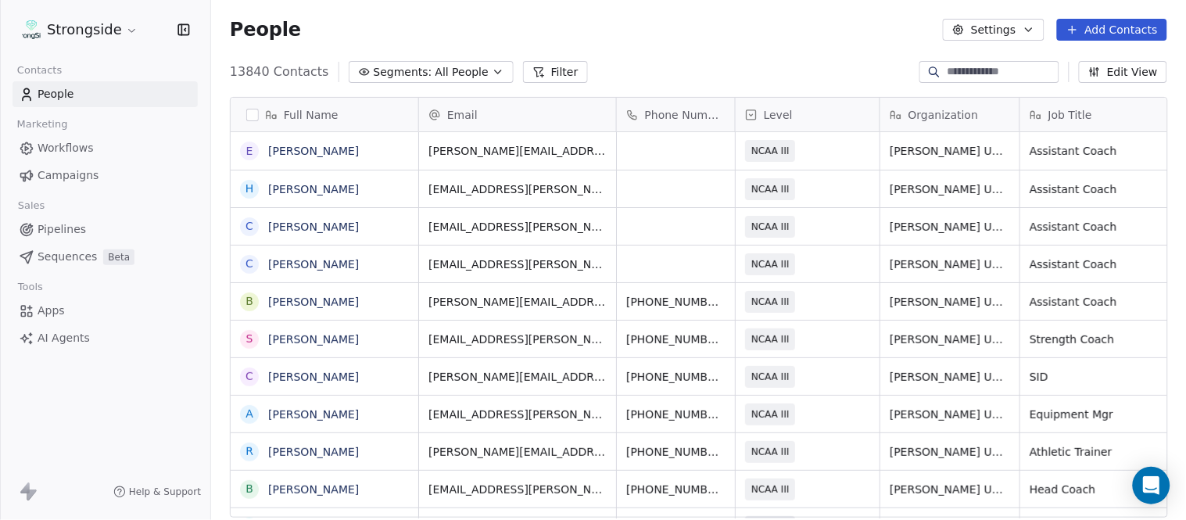
click at [1116, 22] on button "Add Contacts" at bounding box center [1112, 30] width 110 height 22
click at [1077, 58] on span "Create new contact" at bounding box center [1120, 63] width 107 height 16
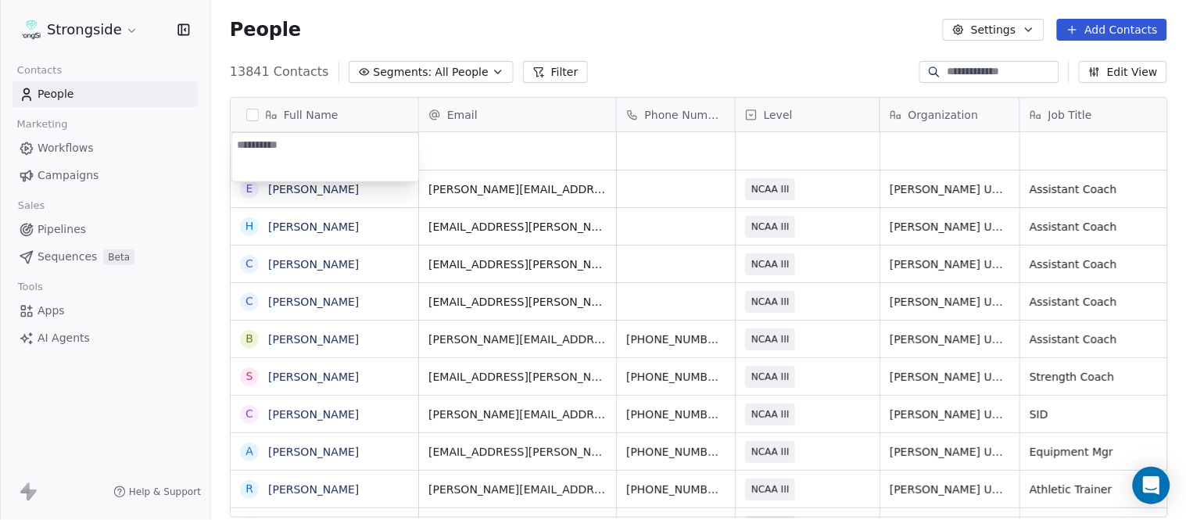
type textarea "**********"
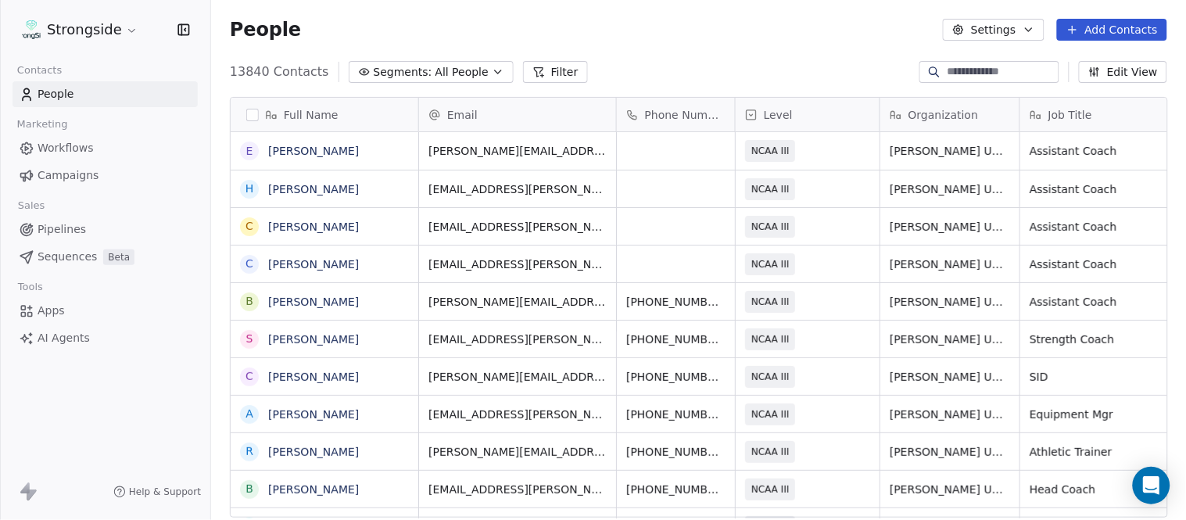
scroll to position [444, 963]
click at [700, 42] on div "People Settings Add Contacts" at bounding box center [698, 29] width 975 height 59
click at [1124, 30] on button "Add Contacts" at bounding box center [1112, 30] width 110 height 22
click at [1108, 64] on span "Create new contact" at bounding box center [1120, 63] width 107 height 16
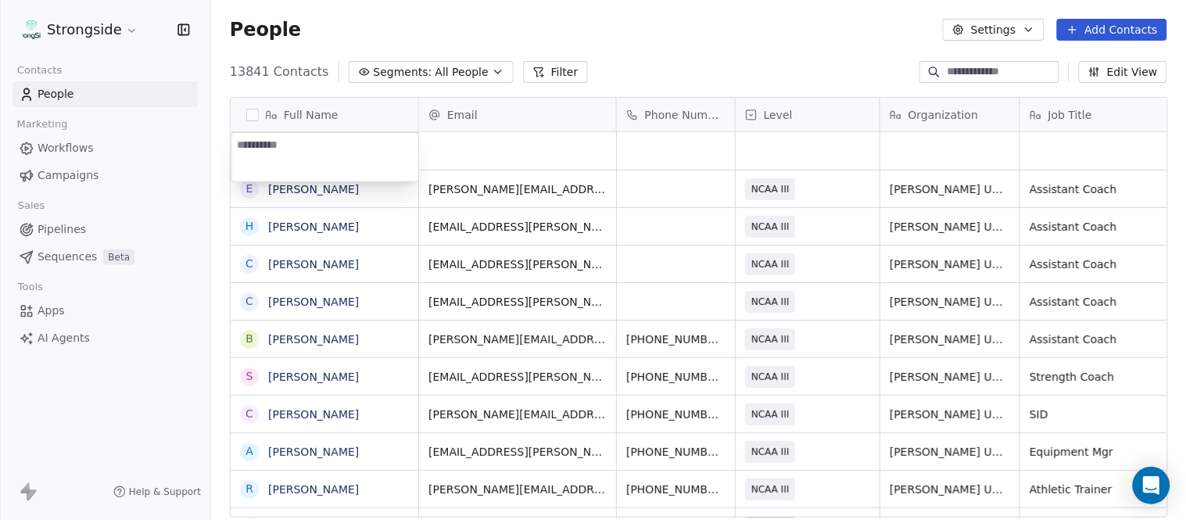
type textarea "**********"
click at [629, 61] on html "Strongside Contacts People Marketing Workflows Campaigns Sales Pipelines Sequen…" at bounding box center [593, 260] width 1186 height 520
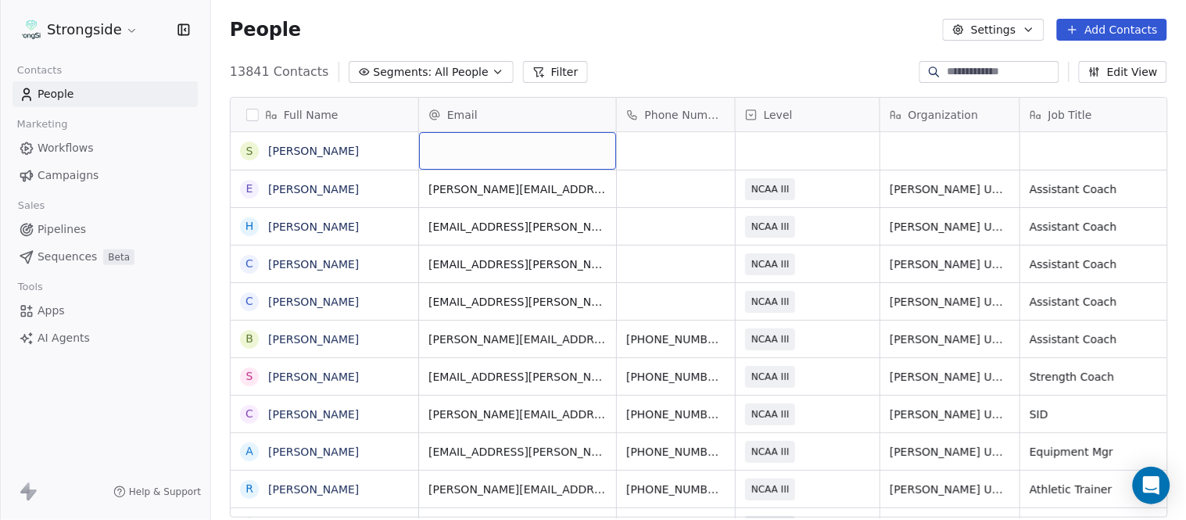
click at [488, 154] on div "grid" at bounding box center [517, 151] width 197 height 38
type input "**********"
click at [705, 48] on html "Strongside Contacts People Marketing Workflows Campaigns Sales Pipelines Sequen…" at bounding box center [593, 260] width 1186 height 520
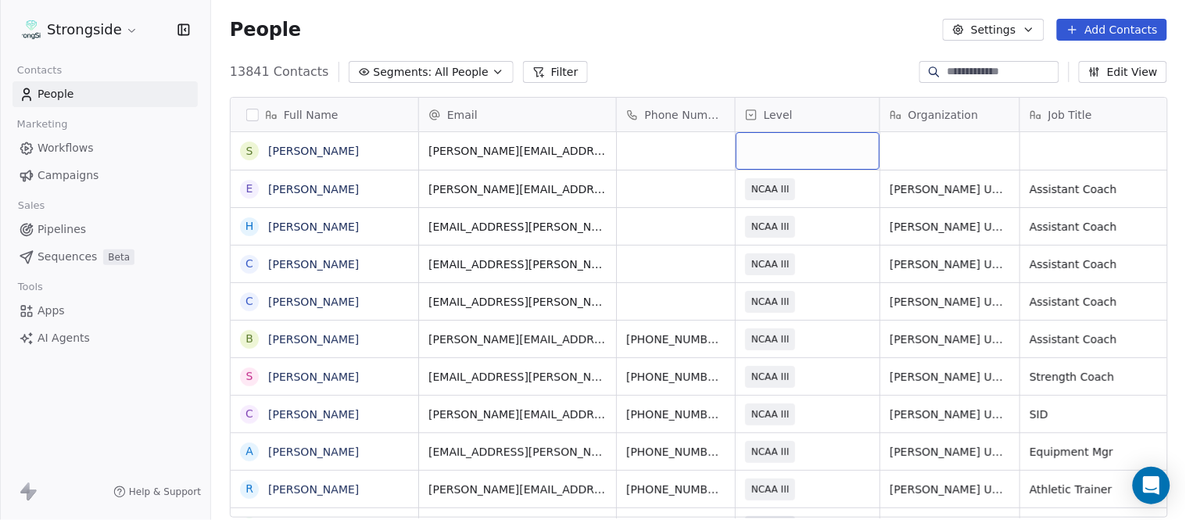
click at [818, 165] on div "grid" at bounding box center [808, 151] width 144 height 38
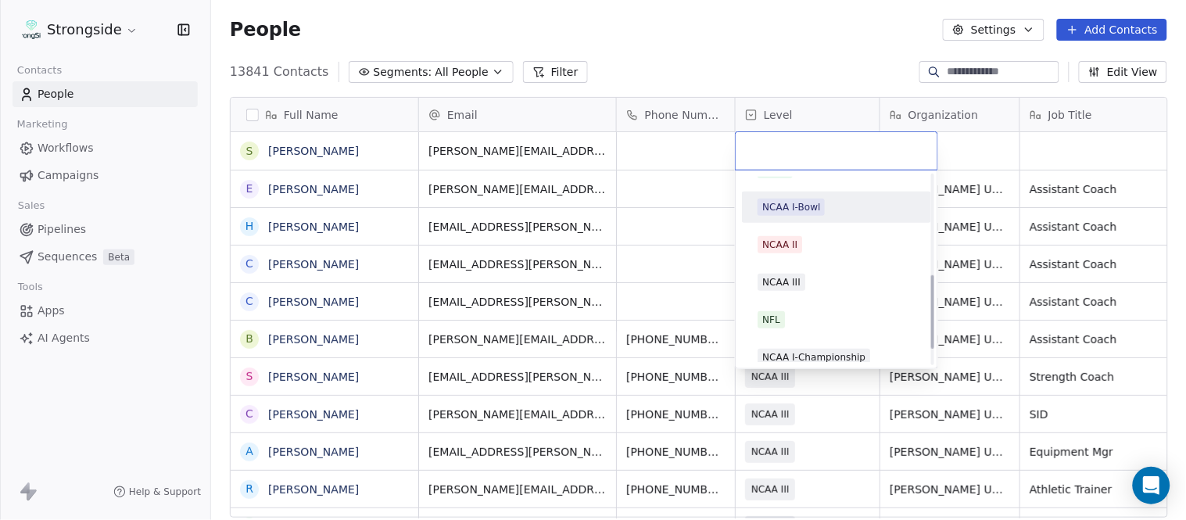
scroll to position [296, 0]
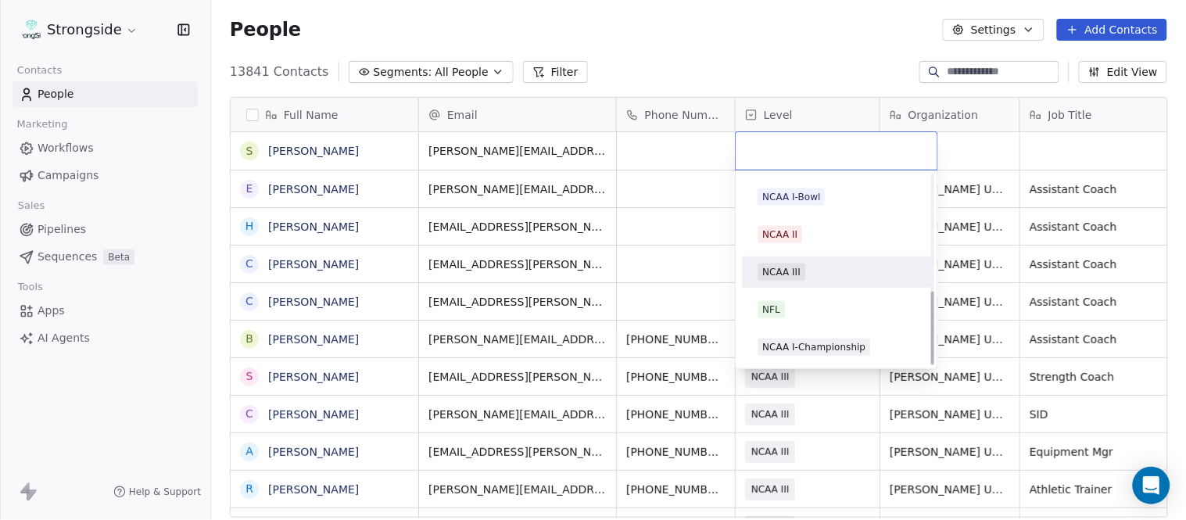
click at [827, 270] on div "NCAA III" at bounding box center [837, 272] width 158 height 17
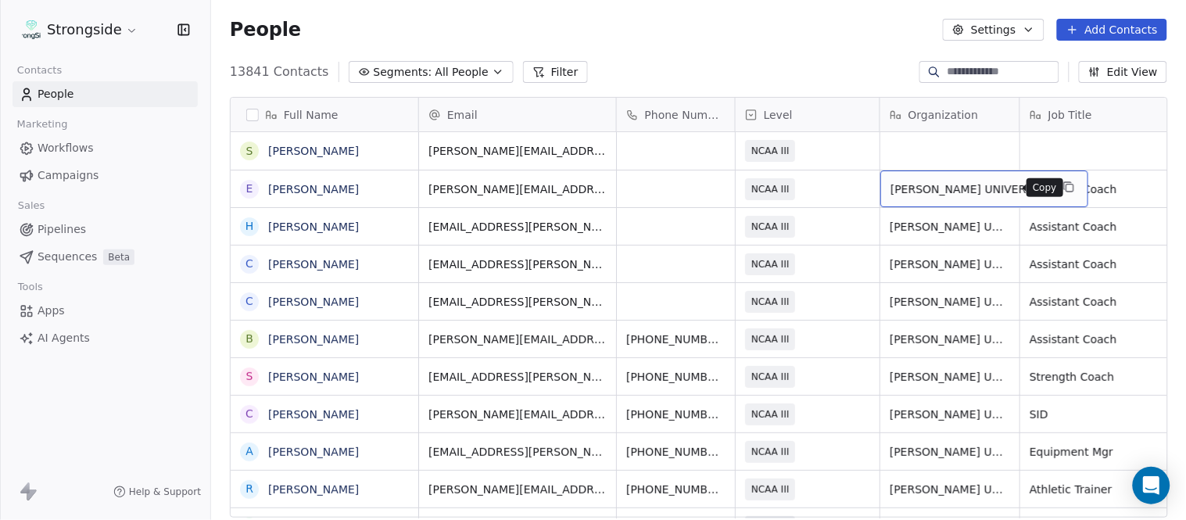
click at [1063, 181] on icon "grid" at bounding box center [1069, 187] width 13 height 13
click at [949, 152] on div "grid" at bounding box center [950, 151] width 139 height 38
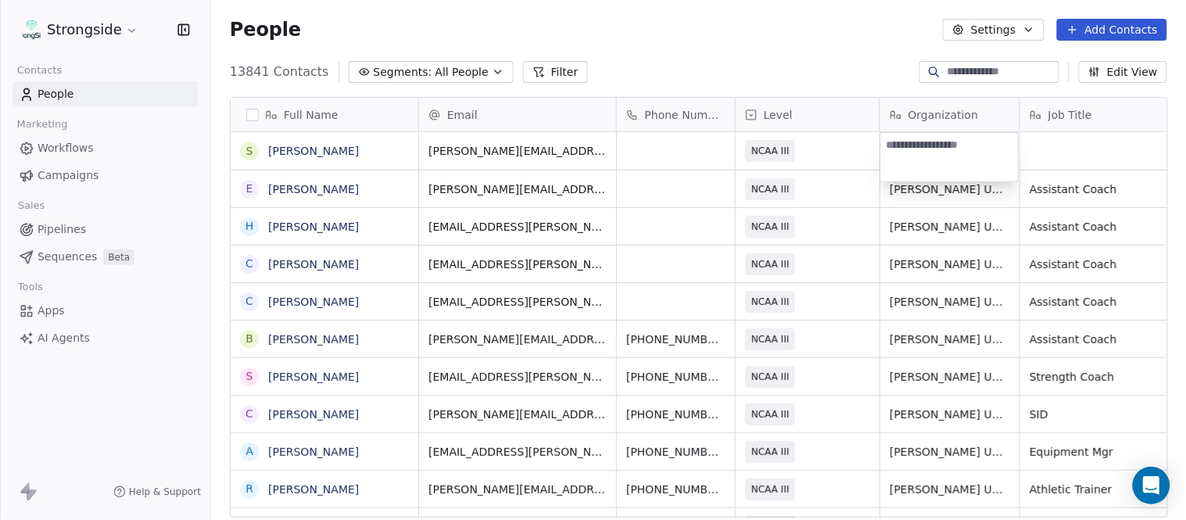
type textarea "**********"
click at [1107, 169] on html "Strongside Contacts People Marketing Workflows Campaigns Sales Pipelines Sequen…" at bounding box center [593, 260] width 1186 height 520
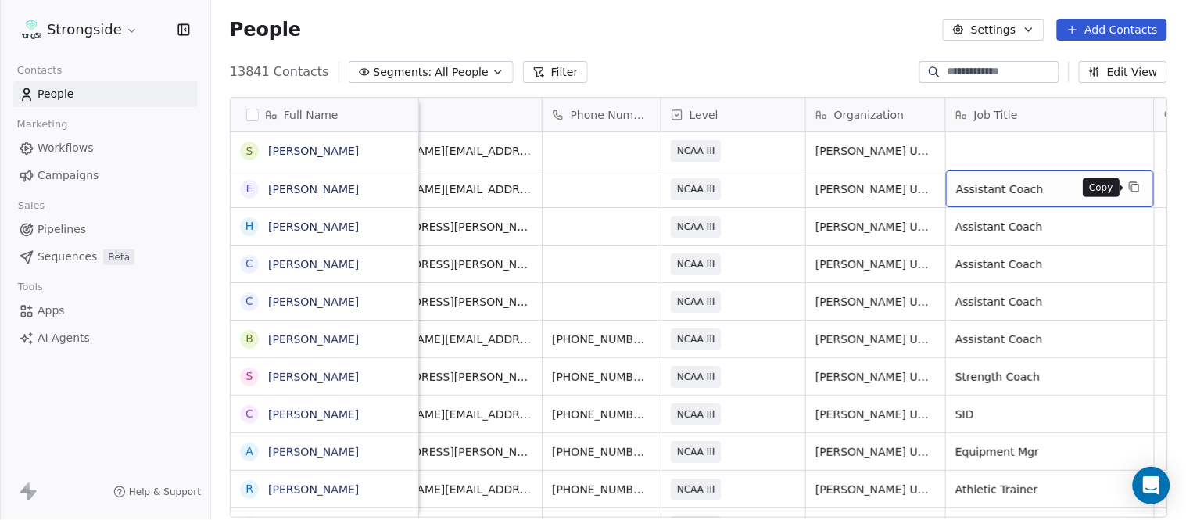
click at [1135, 191] on icon "grid" at bounding box center [1135, 188] width 7 height 7
click at [1034, 144] on div "grid" at bounding box center [1050, 151] width 208 height 38
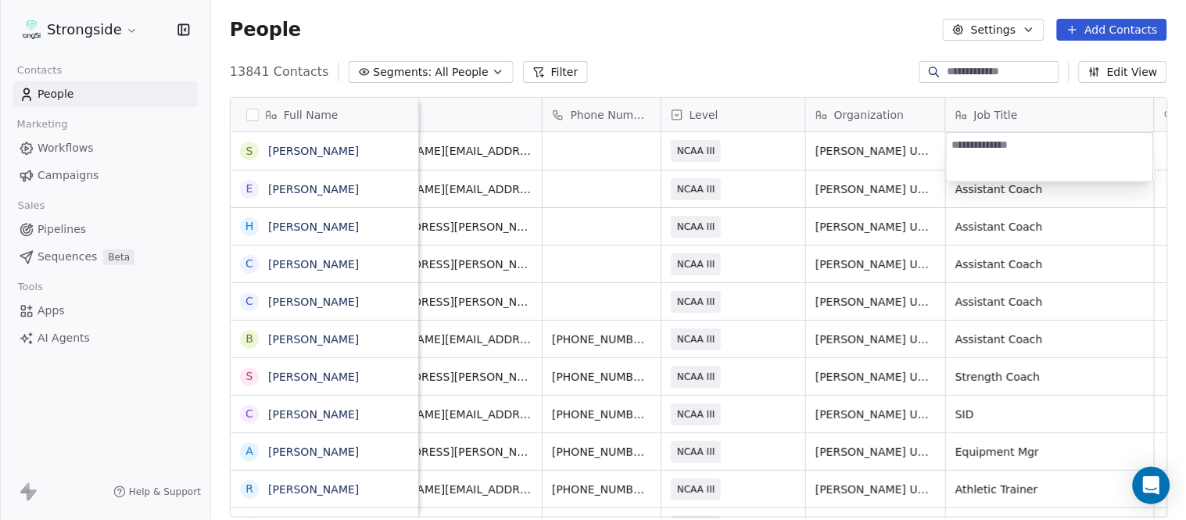
type textarea "**********"
click at [853, 69] on html "Strongside Contacts People Marketing Workflows Campaigns Sales Pipelines Sequen…" at bounding box center [593, 260] width 1186 height 520
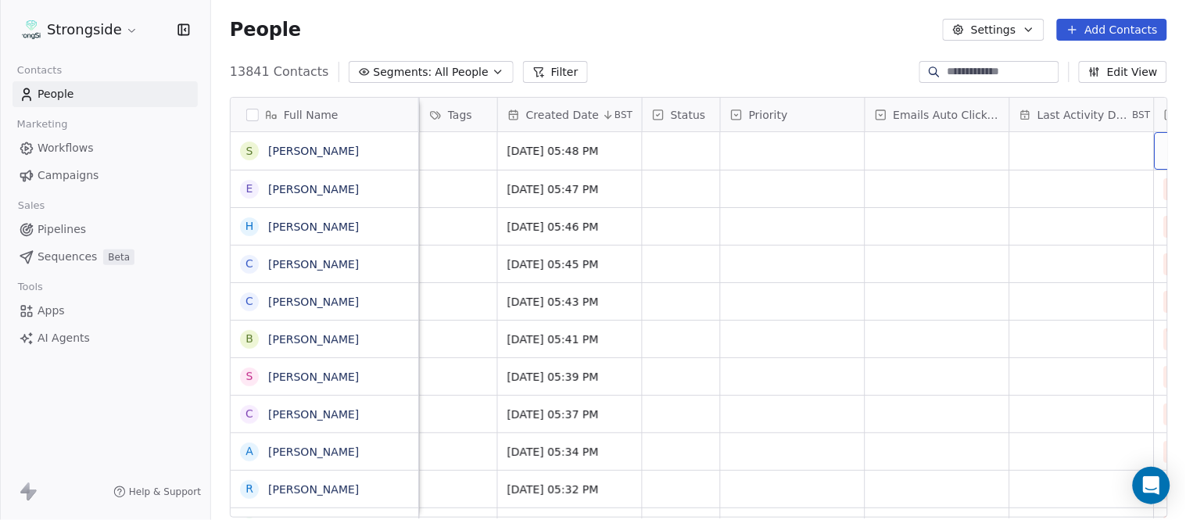
scroll to position [0, 955]
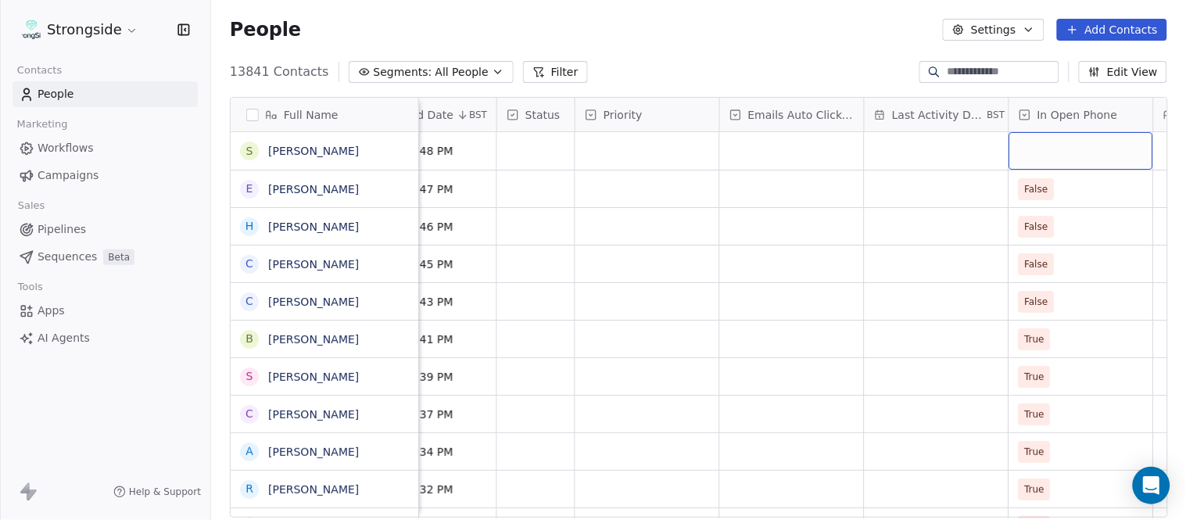
click at [1099, 139] on div "grid" at bounding box center [1082, 151] width 144 height 38
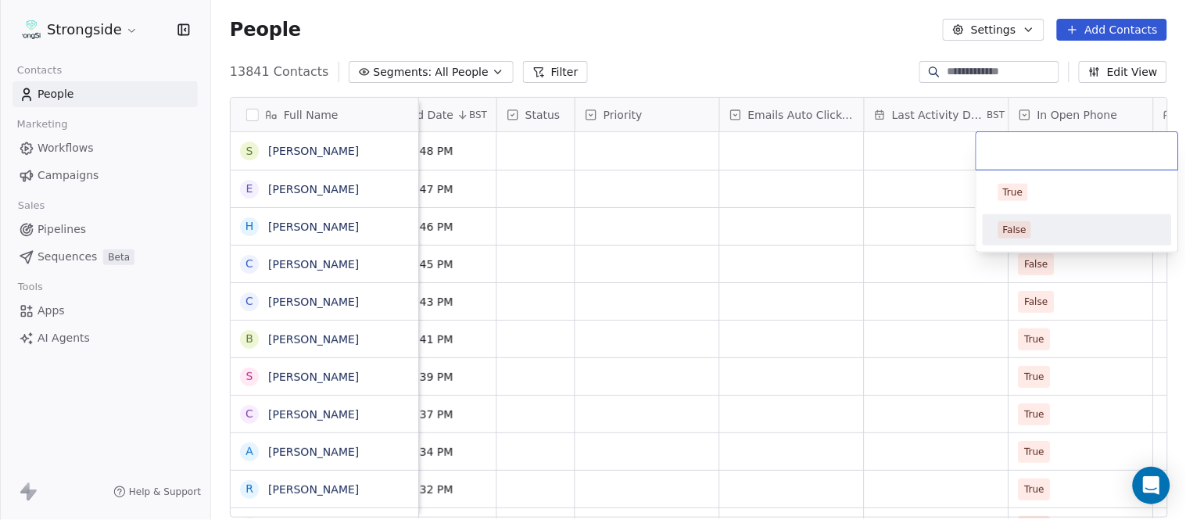
click at [1046, 233] on div "False" at bounding box center [1078, 229] width 158 height 17
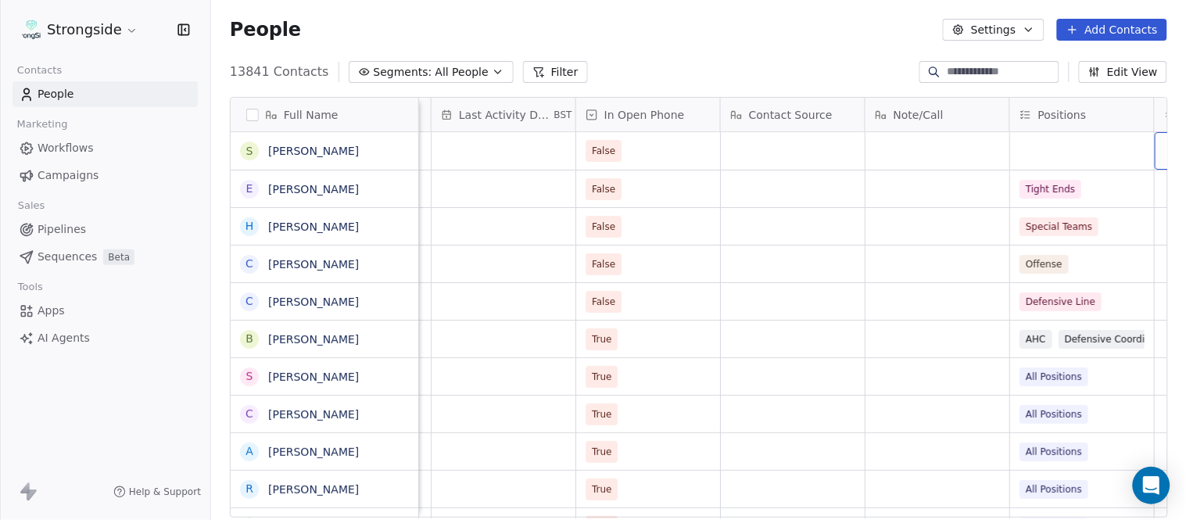
scroll to position [0, 1533]
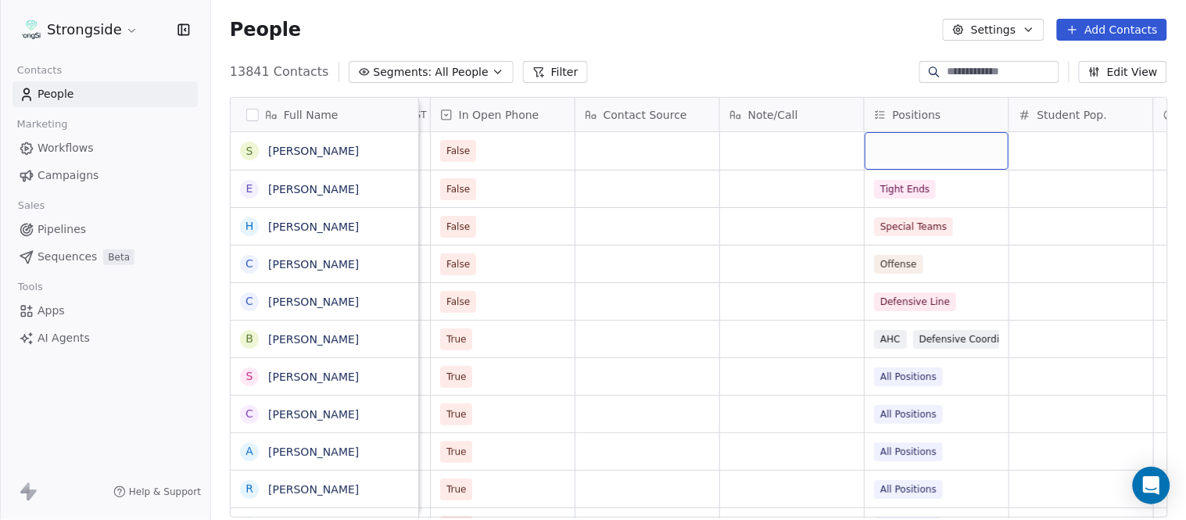
click at [900, 157] on div "grid" at bounding box center [937, 151] width 144 height 38
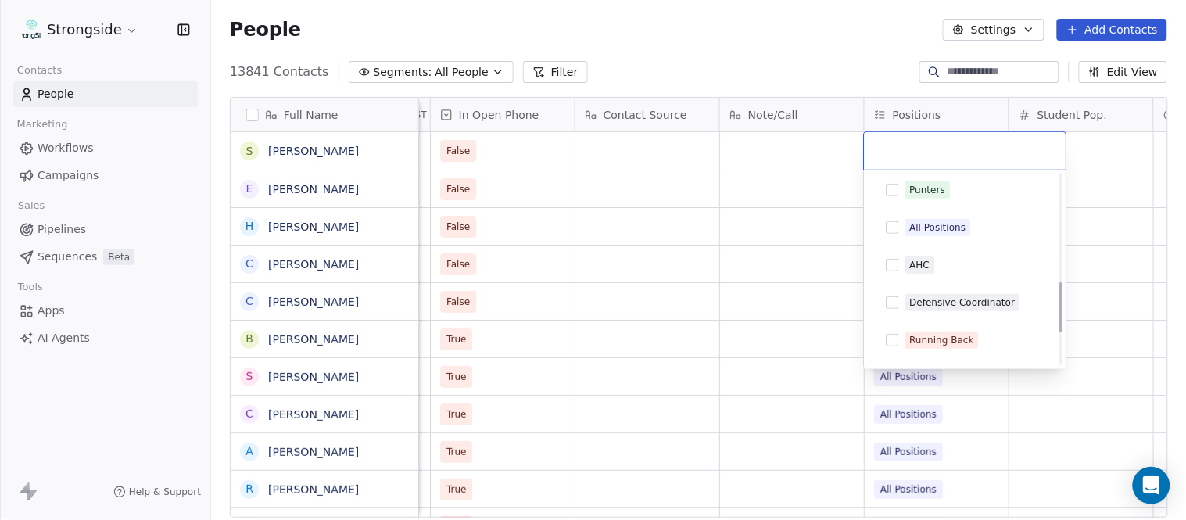
scroll to position [434, 0]
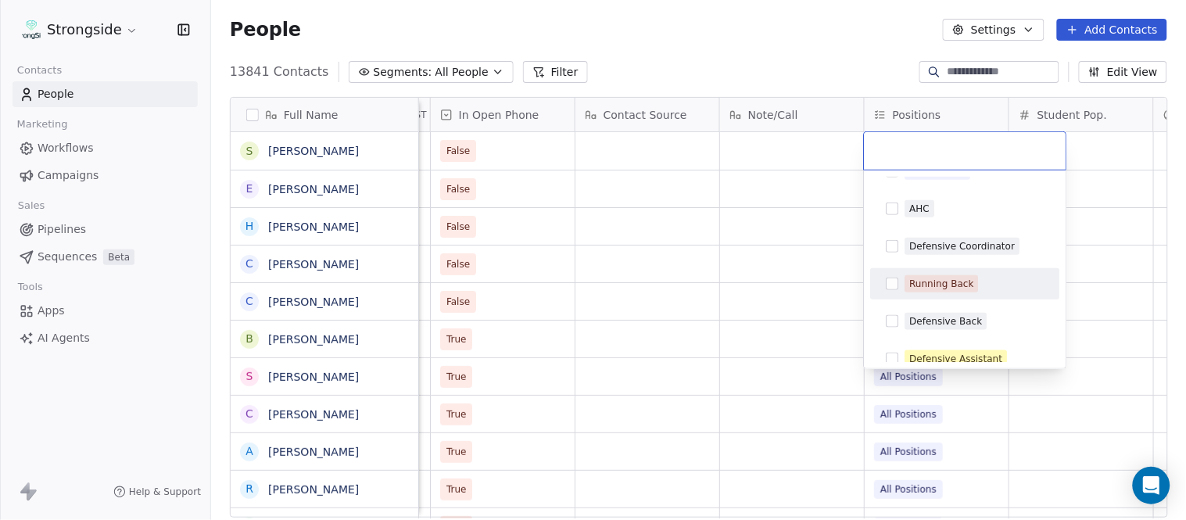
click at [955, 272] on div "Running Back" at bounding box center [965, 283] width 177 height 25
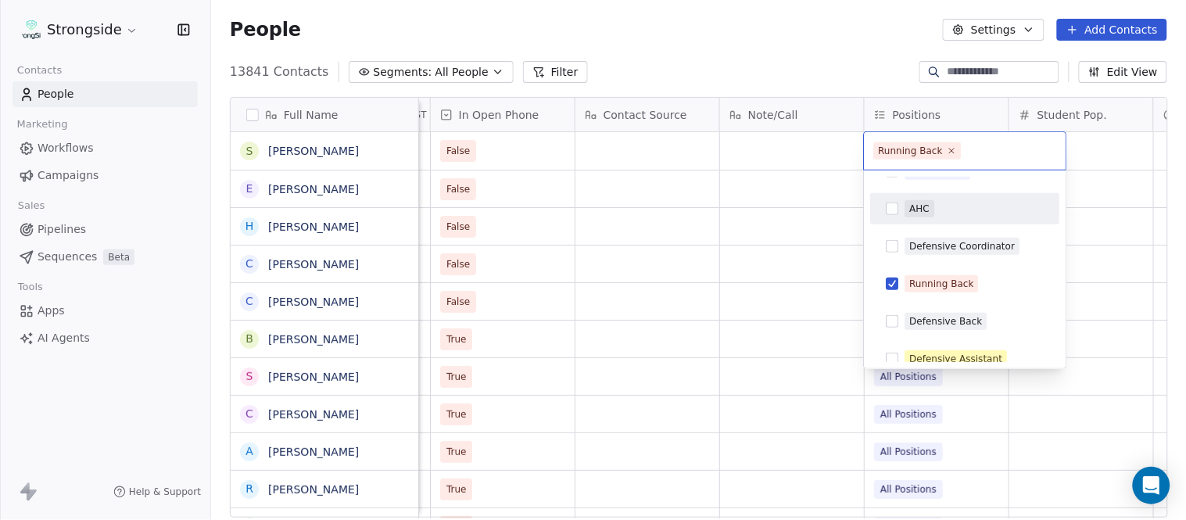
click at [815, 72] on html "Strongside Contacts People Marketing Workflows Campaigns Sales Pipelines Sequen…" at bounding box center [593, 260] width 1186 height 520
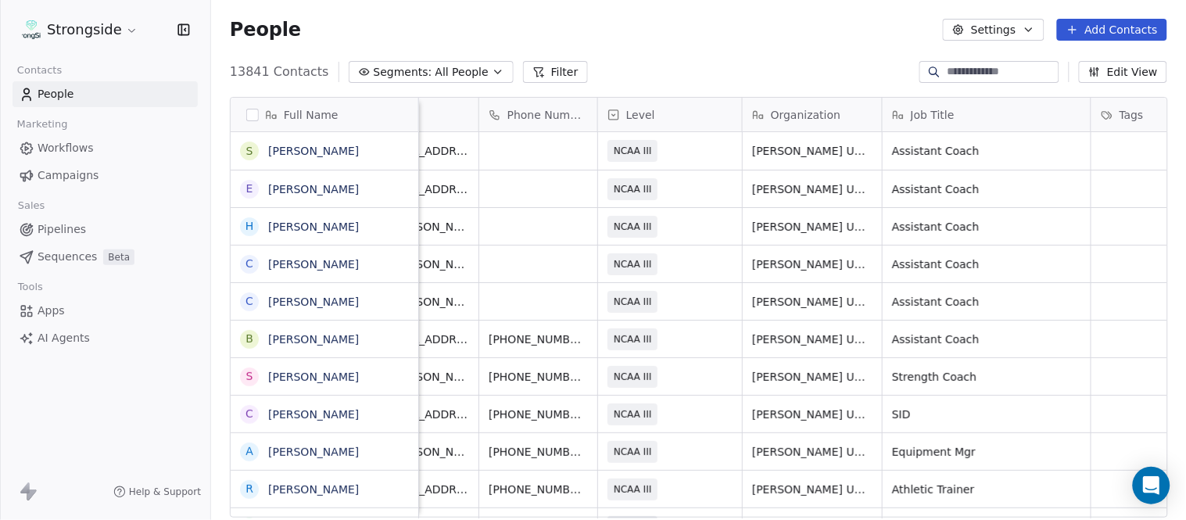
scroll to position [0, 0]
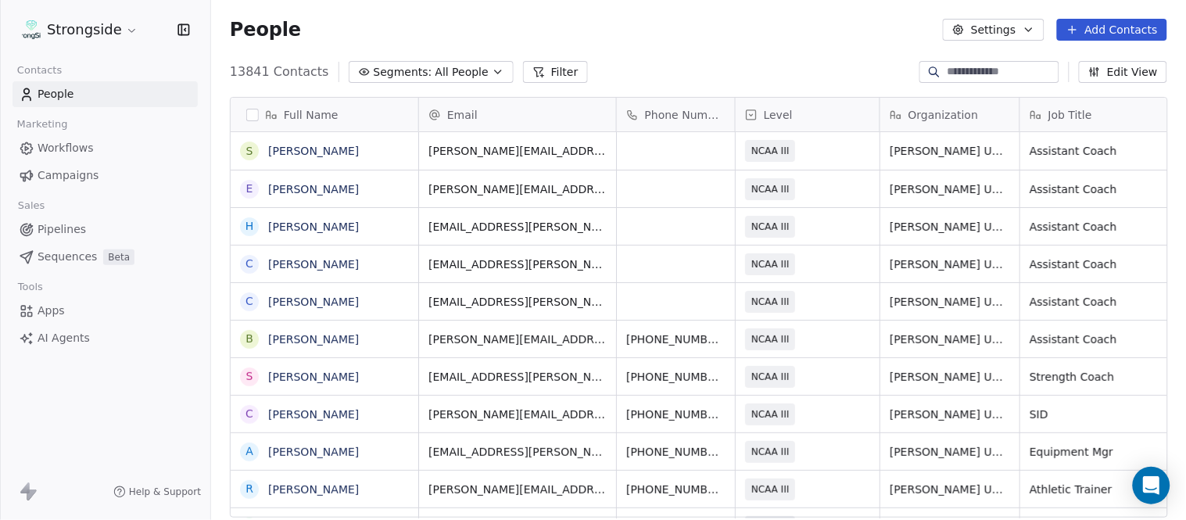
click at [1120, 30] on button "Add Contacts" at bounding box center [1112, 30] width 110 height 22
click at [1074, 59] on span "Create new contact" at bounding box center [1120, 63] width 107 height 16
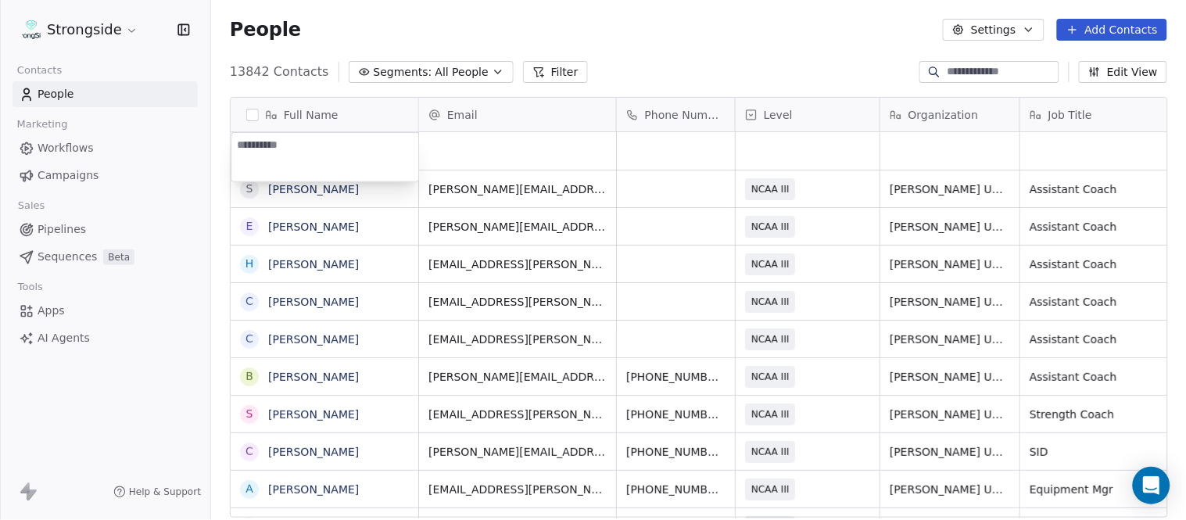
type textarea "**********"
click at [675, 16] on html "Strongside Contacts People Marketing Workflows Campaigns Sales Pipelines Sequen…" at bounding box center [593, 260] width 1186 height 520
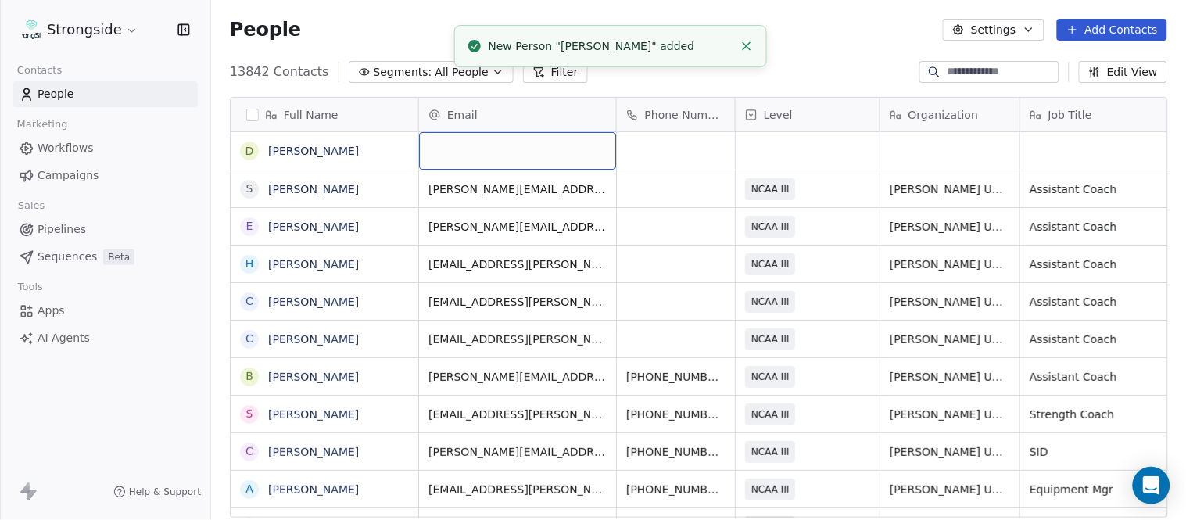
click at [497, 158] on div "grid" at bounding box center [517, 151] width 197 height 38
type input "**********"
click at [740, 41] on icon "Close toast" at bounding box center [747, 46] width 14 height 14
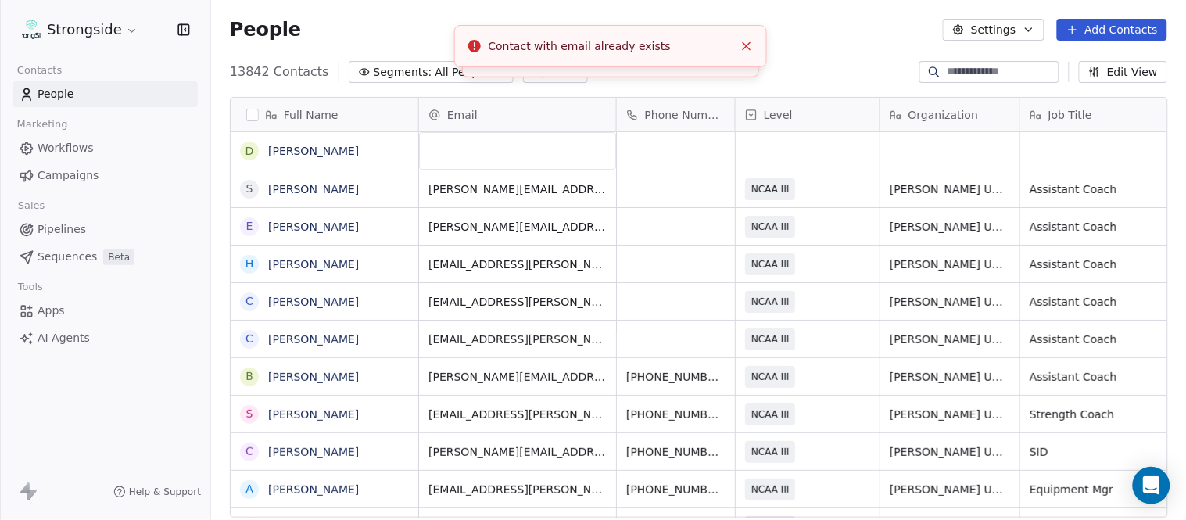
click at [741, 41] on div "People Settings Add Contacts" at bounding box center [698, 29] width 975 height 59
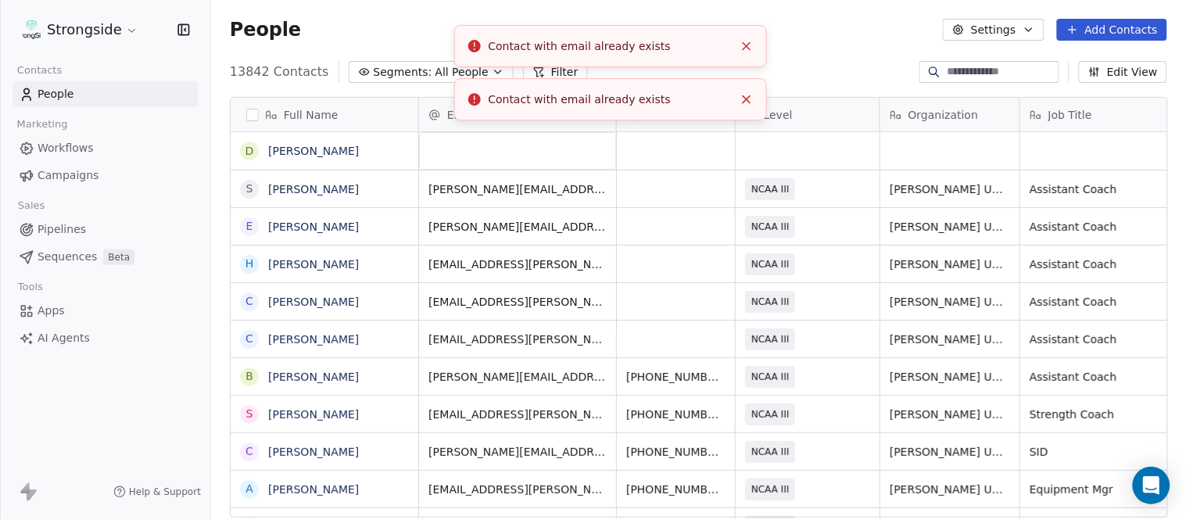
click at [743, 41] on icon "Close toast" at bounding box center [747, 46] width 14 height 14
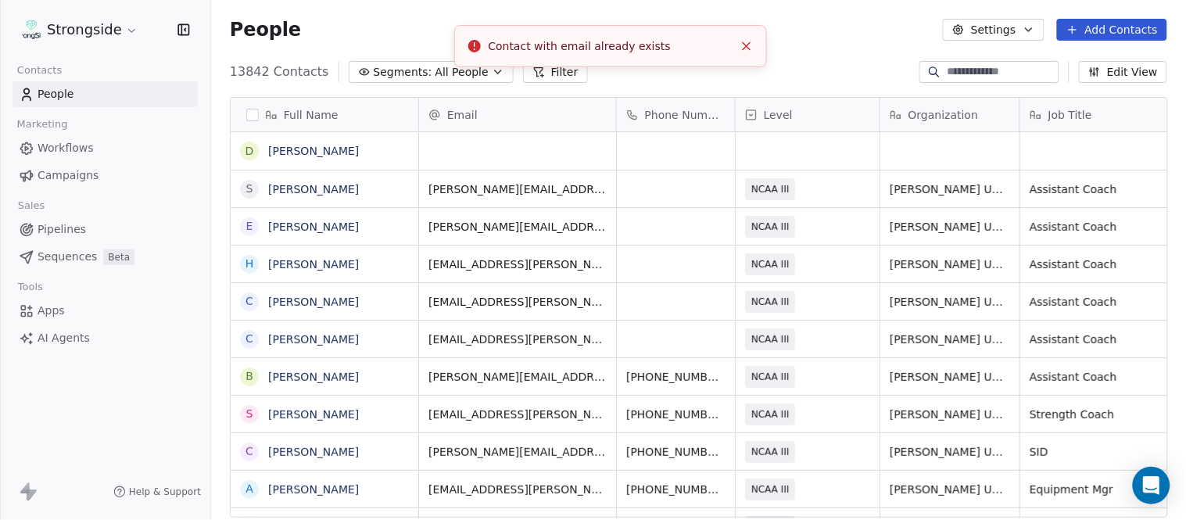
click at [749, 48] on icon "Close toast" at bounding box center [747, 46] width 14 height 14
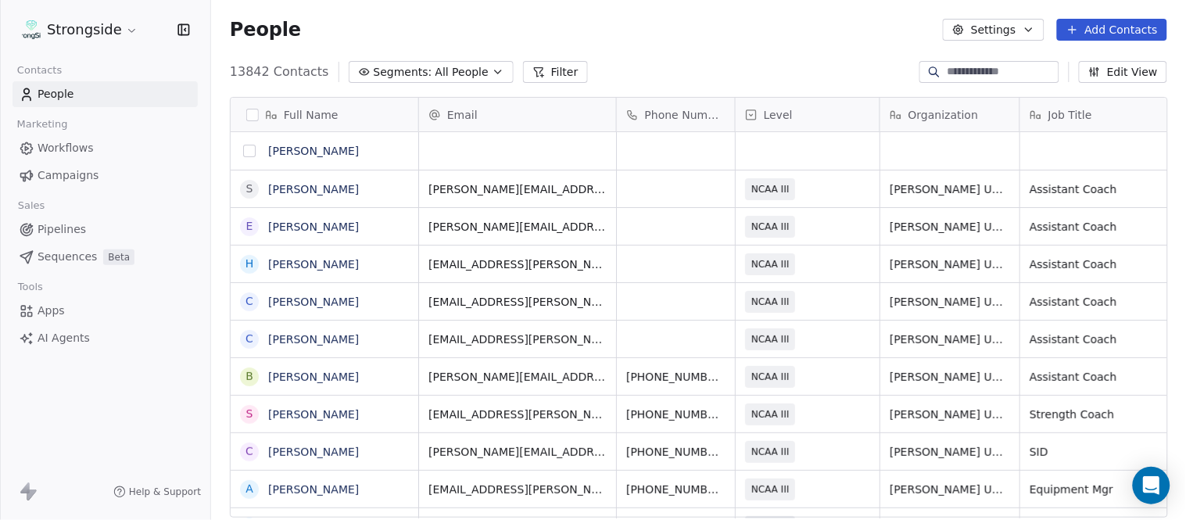
click at [249, 151] on button "grid" at bounding box center [249, 151] width 13 height 13
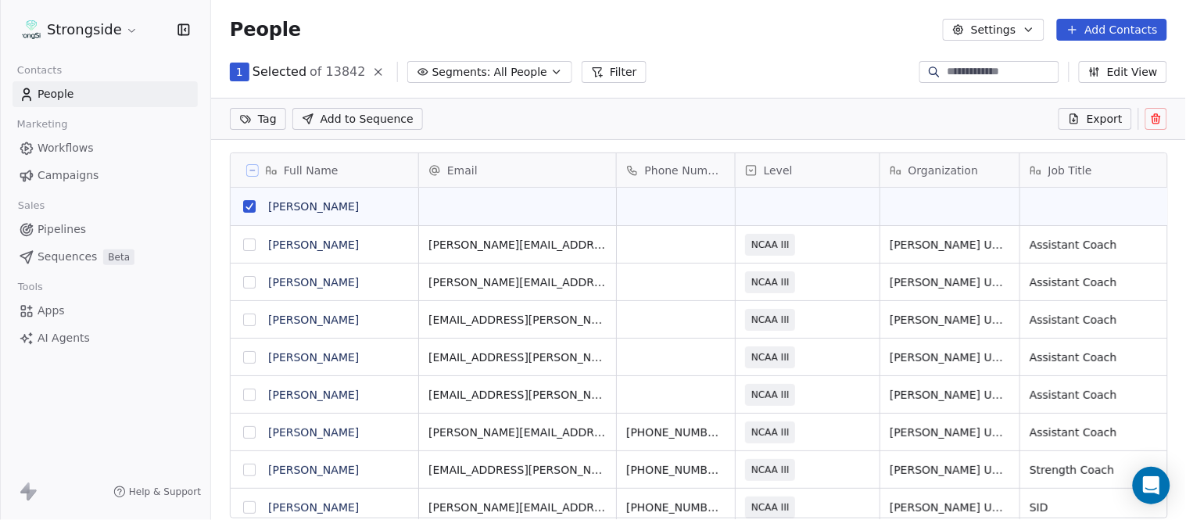
scroll to position [389, 963]
click at [1159, 116] on icon at bounding box center [1156, 119] width 13 height 13
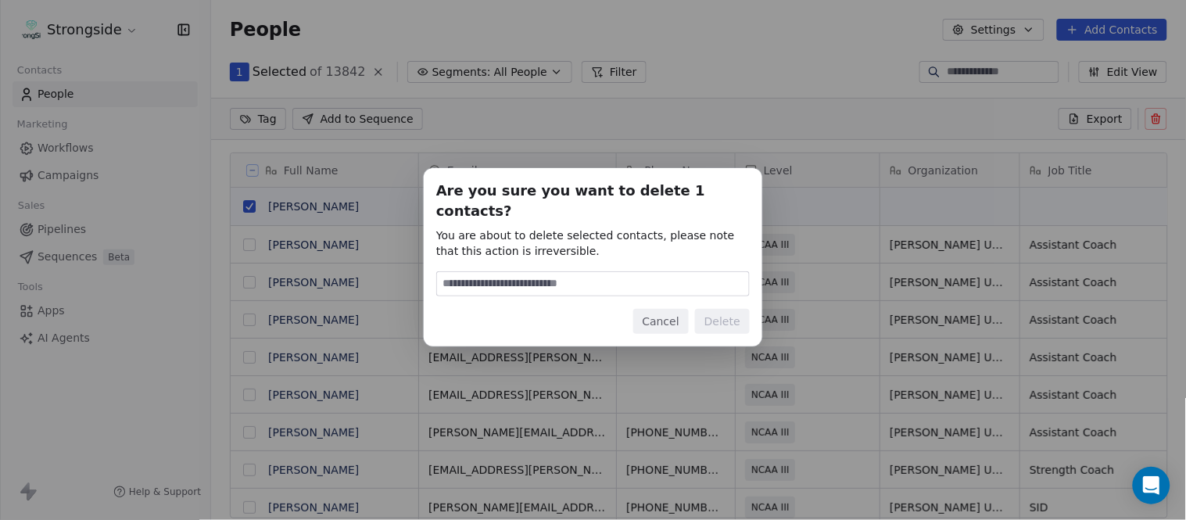
click at [630, 280] on input at bounding box center [593, 283] width 312 height 23
type input "******"
click at [727, 309] on button "Delete" at bounding box center [722, 321] width 55 height 25
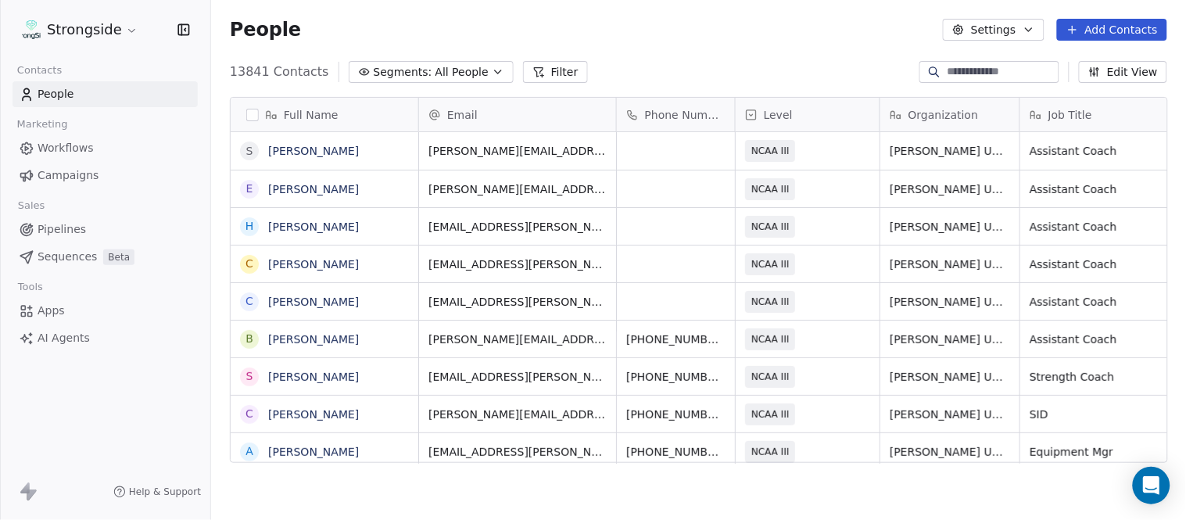
scroll to position [444, 963]
